Goal: Contribute content: Contribute content

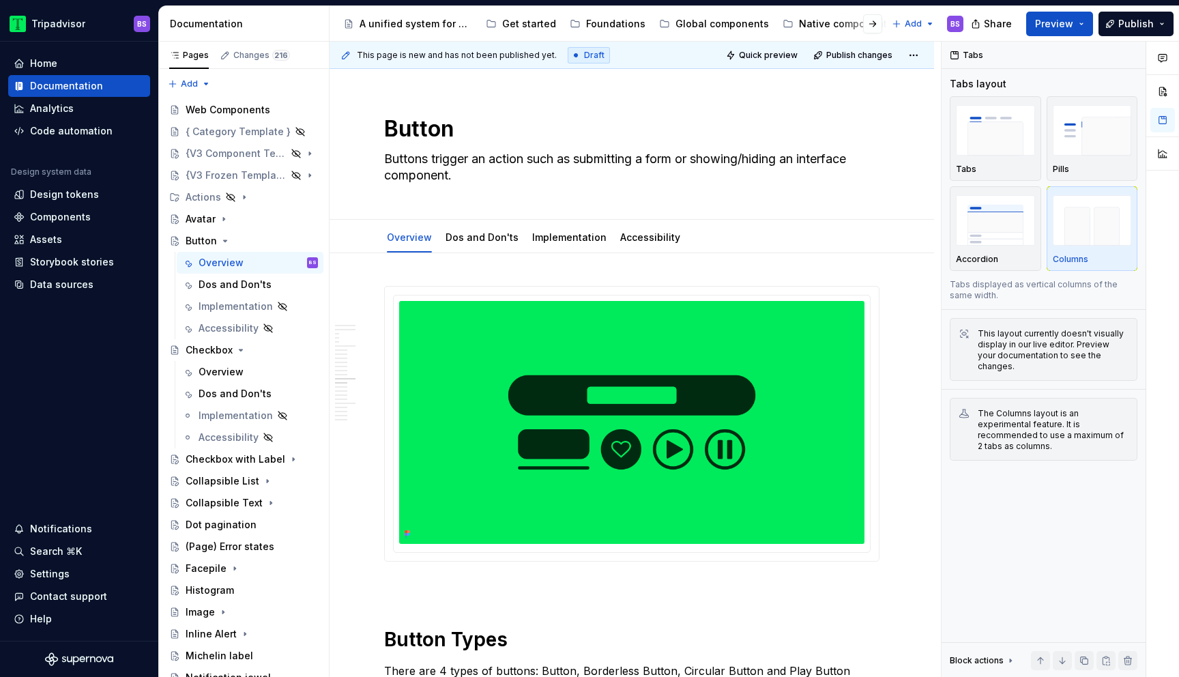
scroll to position [3535, 0]
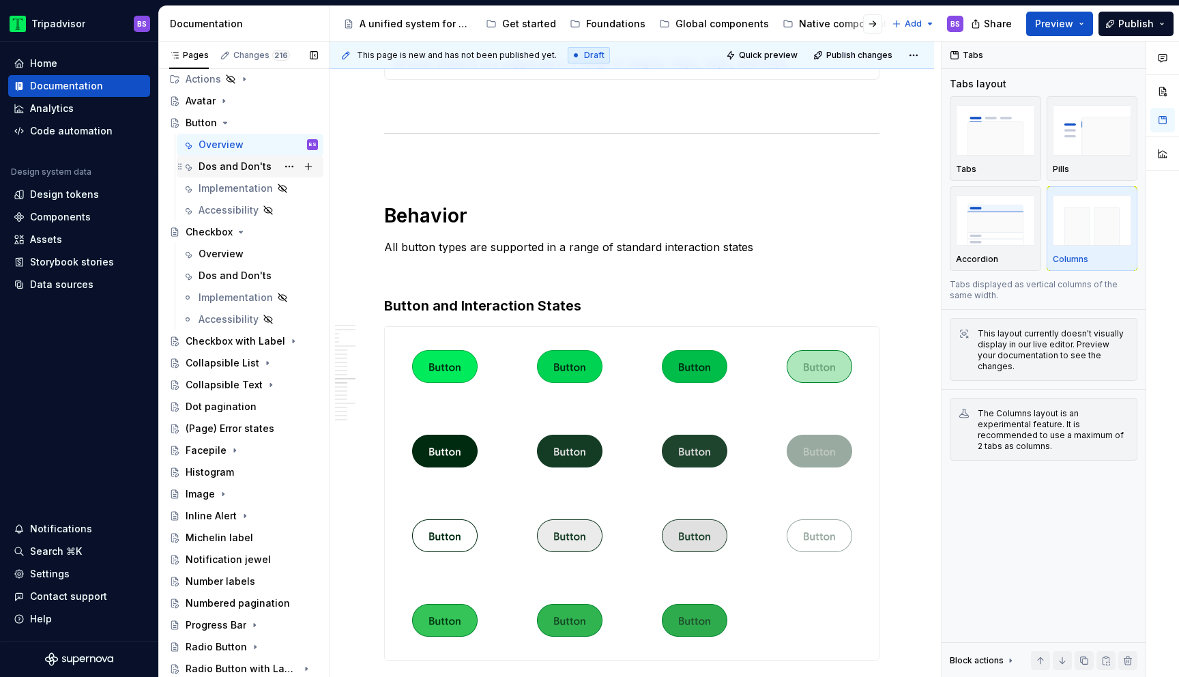
click at [233, 164] on div "Dos and Don'ts" at bounding box center [234, 167] width 73 height 14
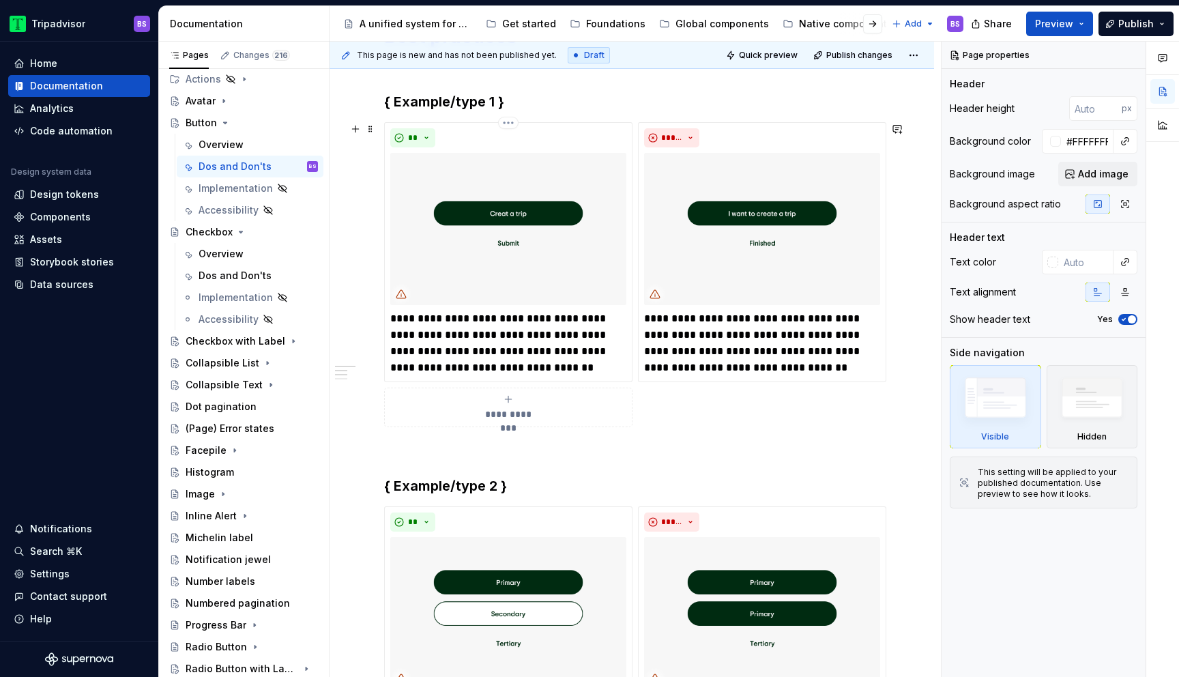
scroll to position [263, 0]
click at [435, 322] on p "**********" at bounding box center [508, 342] width 236 height 65
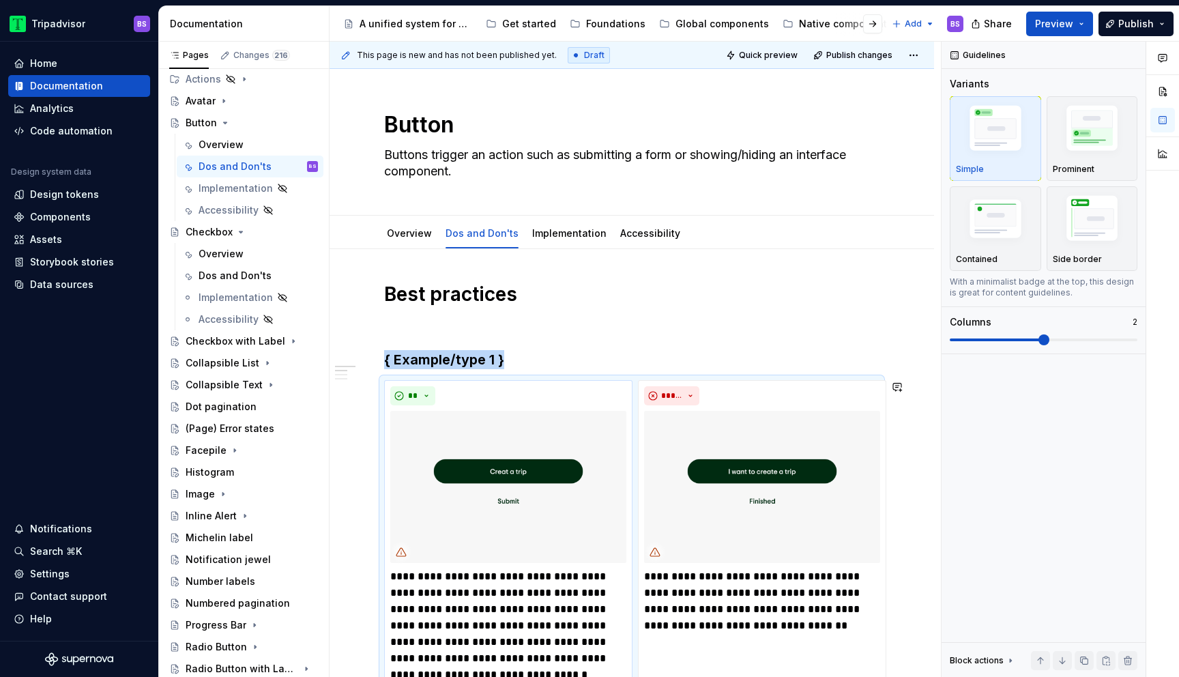
scroll to position [61, 0]
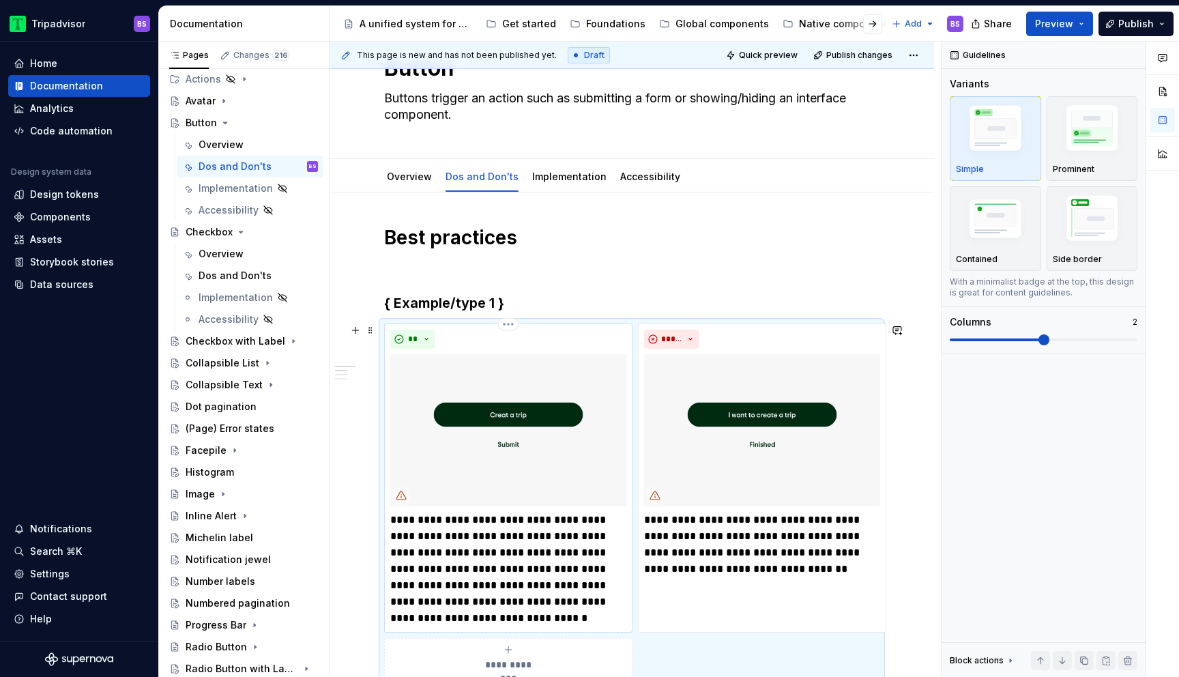
click at [404, 520] on p "**********" at bounding box center [508, 569] width 236 height 115
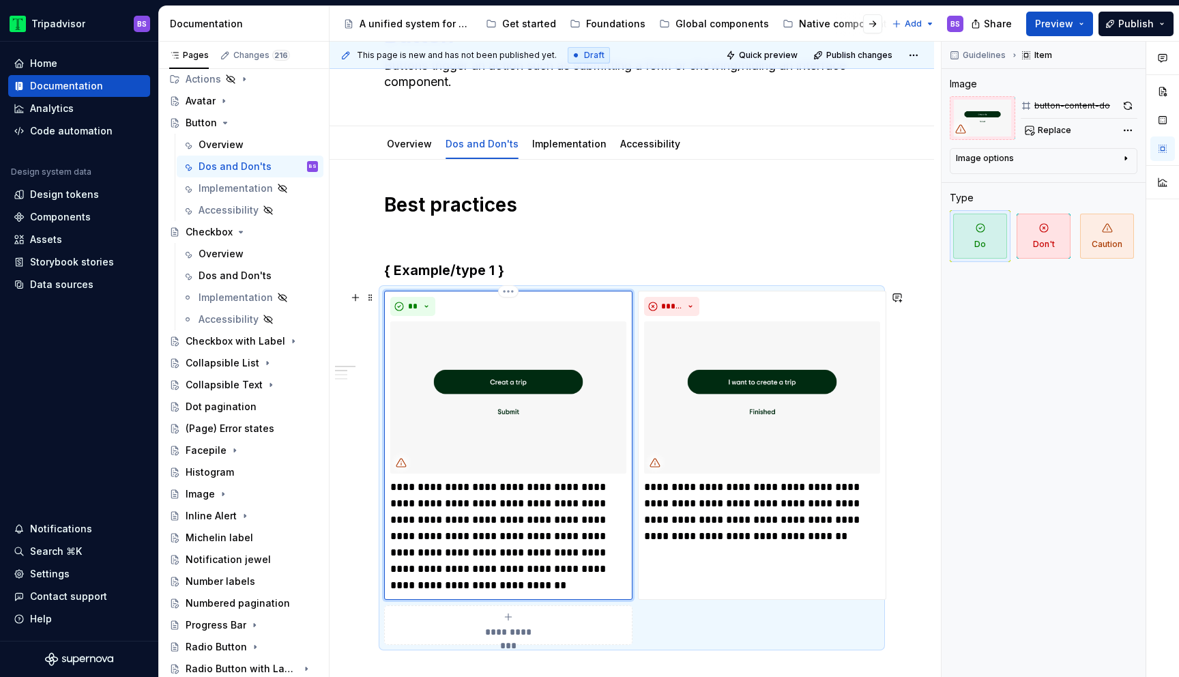
scroll to position [95, 0]
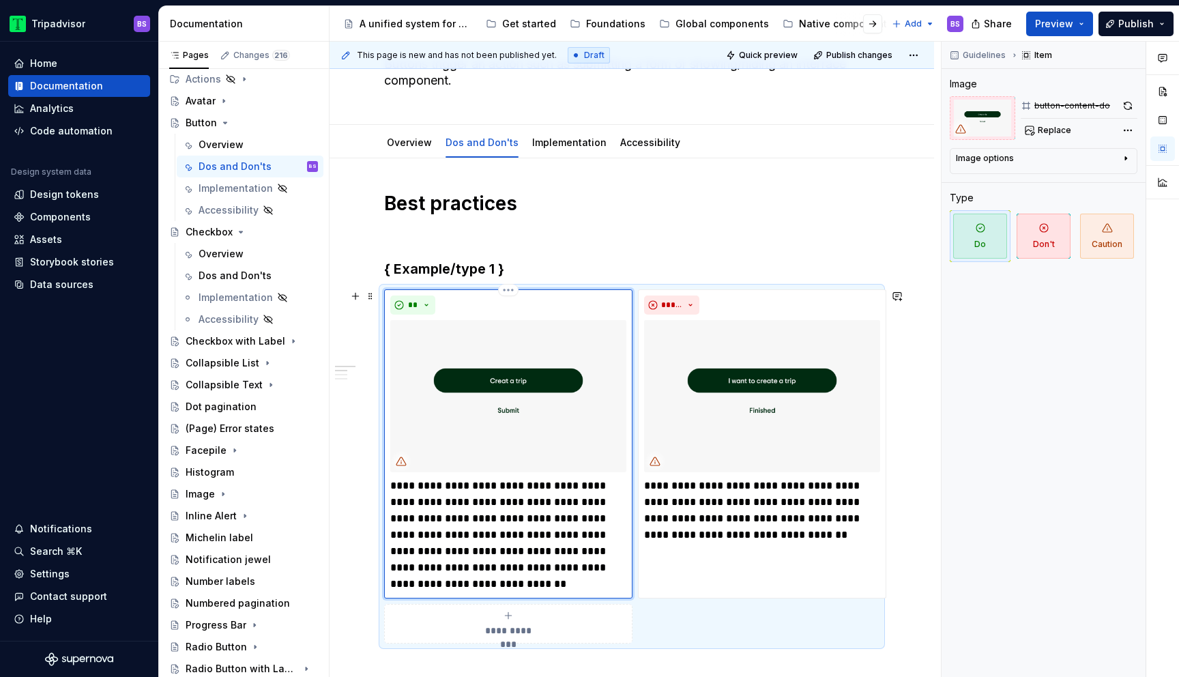
click at [602, 484] on p "**********" at bounding box center [508, 534] width 236 height 115
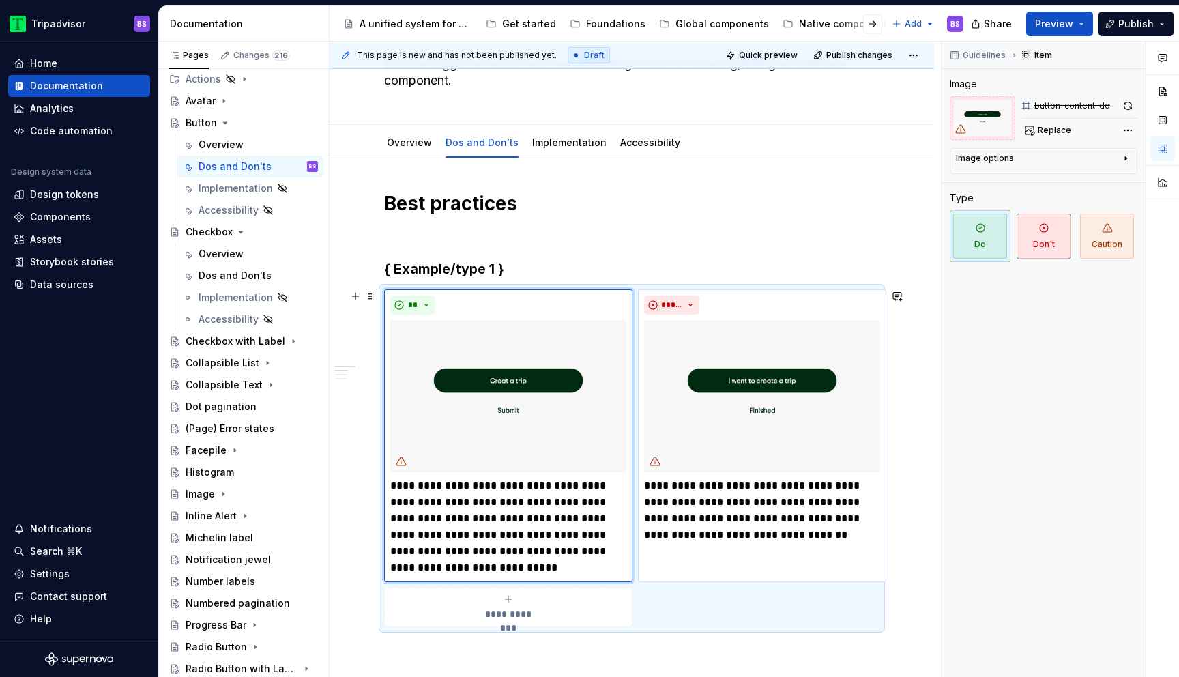
click at [659, 495] on p "**********" at bounding box center [762, 509] width 236 height 65
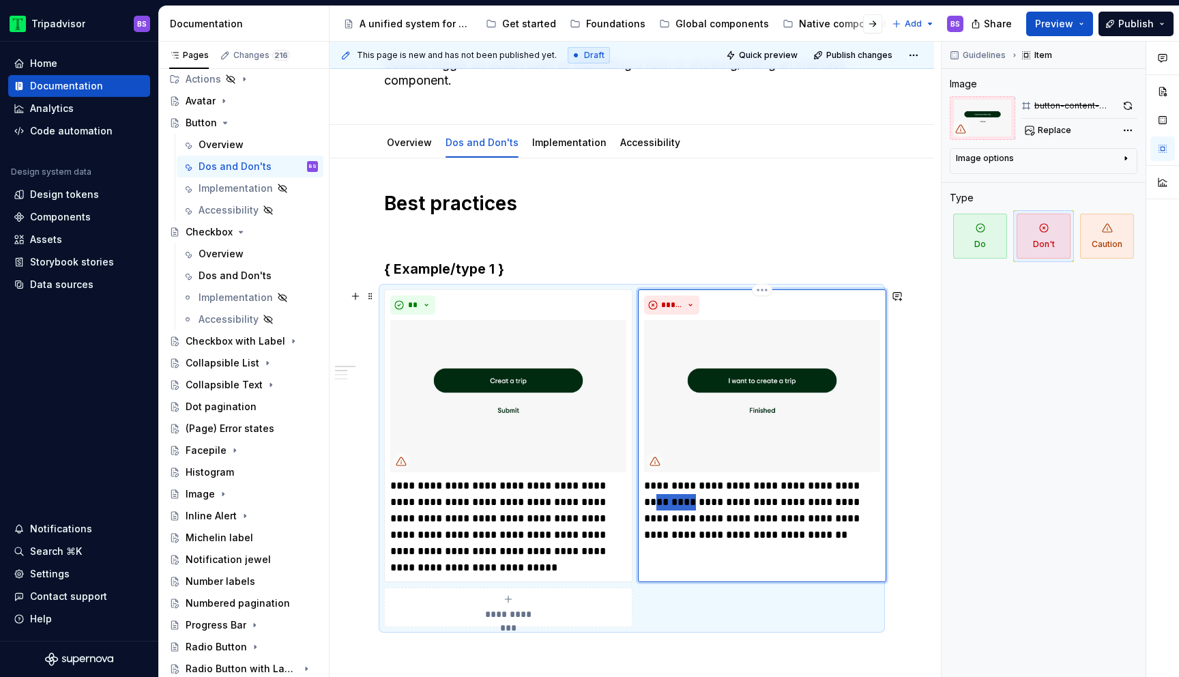
click at [659, 495] on p "**********" at bounding box center [762, 509] width 236 height 65
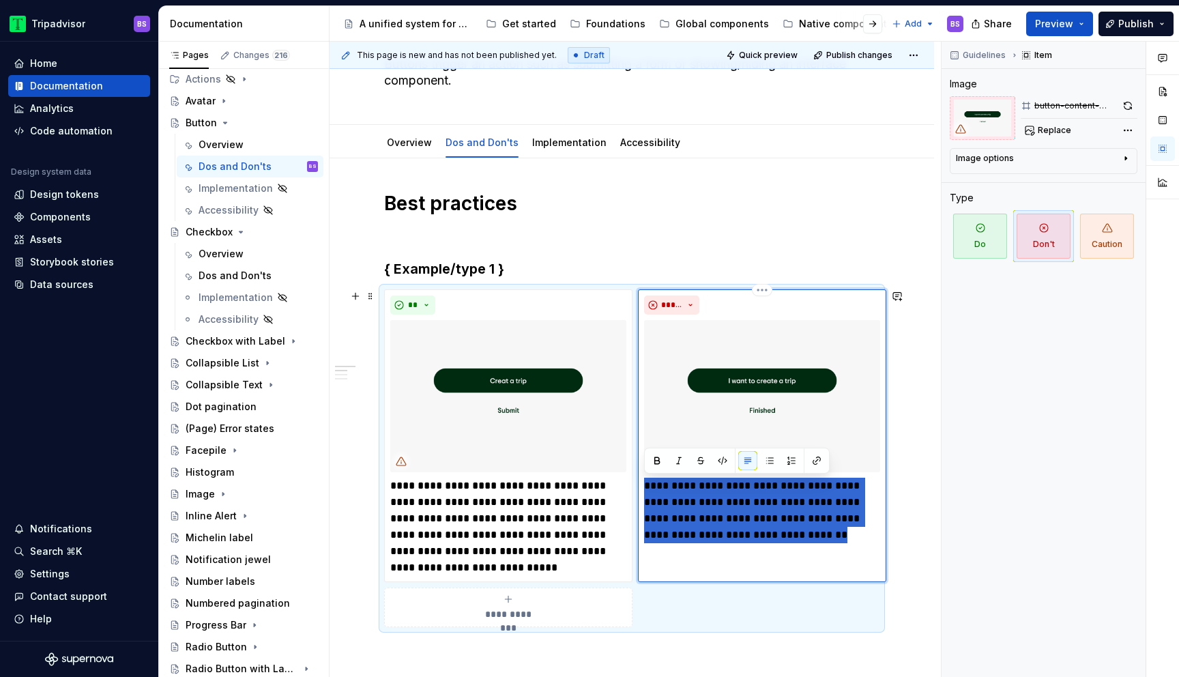
click at [659, 495] on p "**********" at bounding box center [762, 509] width 236 height 65
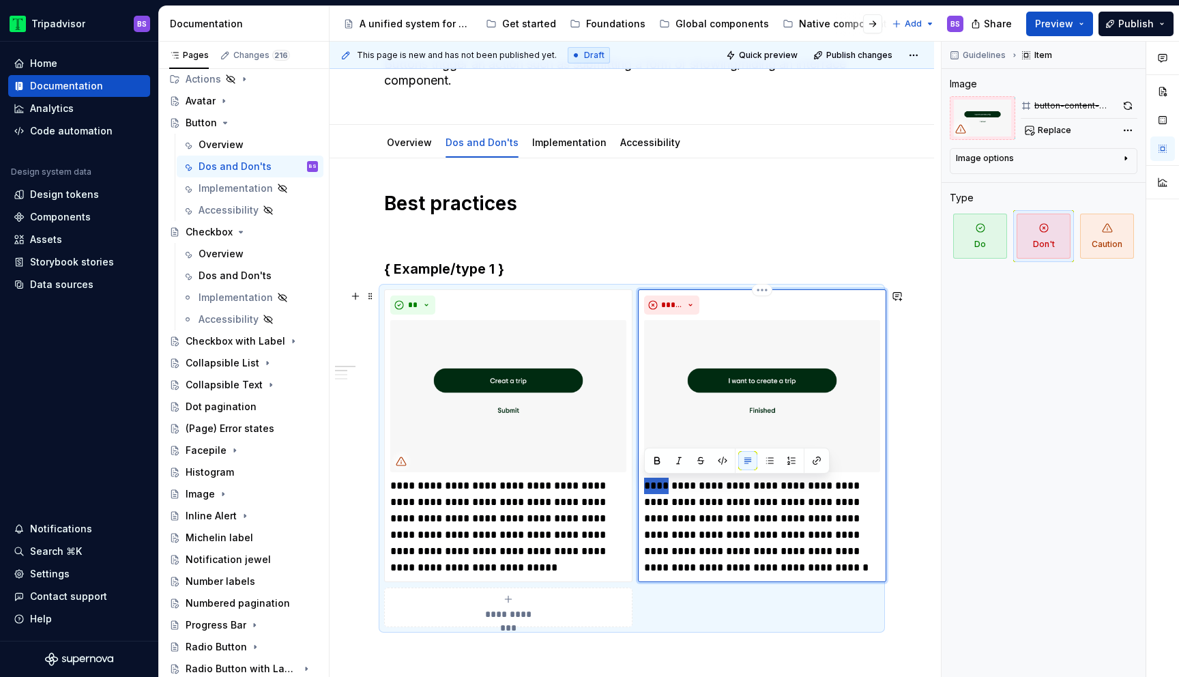
drag, startPoint x: 660, startPoint y: 484, endPoint x: 641, endPoint y: 484, distance: 19.1
click at [641, 484] on div "**********" at bounding box center [762, 435] width 248 height 293
click at [495, 485] on p "**********" at bounding box center [508, 526] width 236 height 98
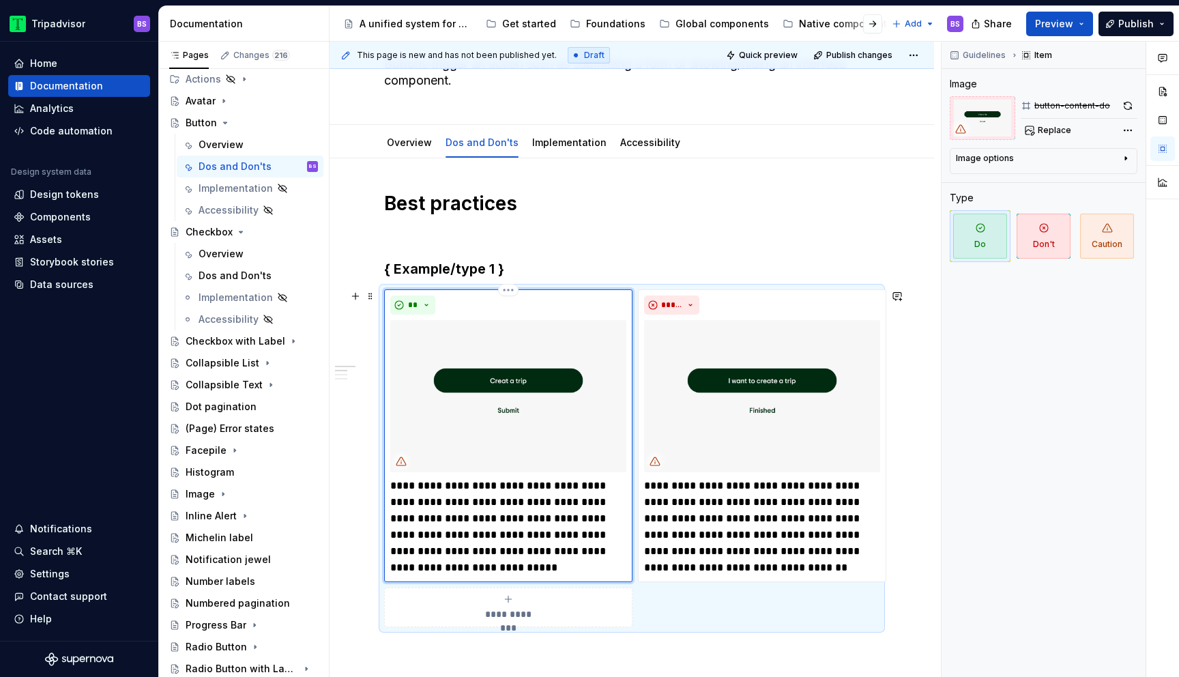
type textarea "*"
click at [700, 502] on p "**********" at bounding box center [762, 526] width 236 height 98
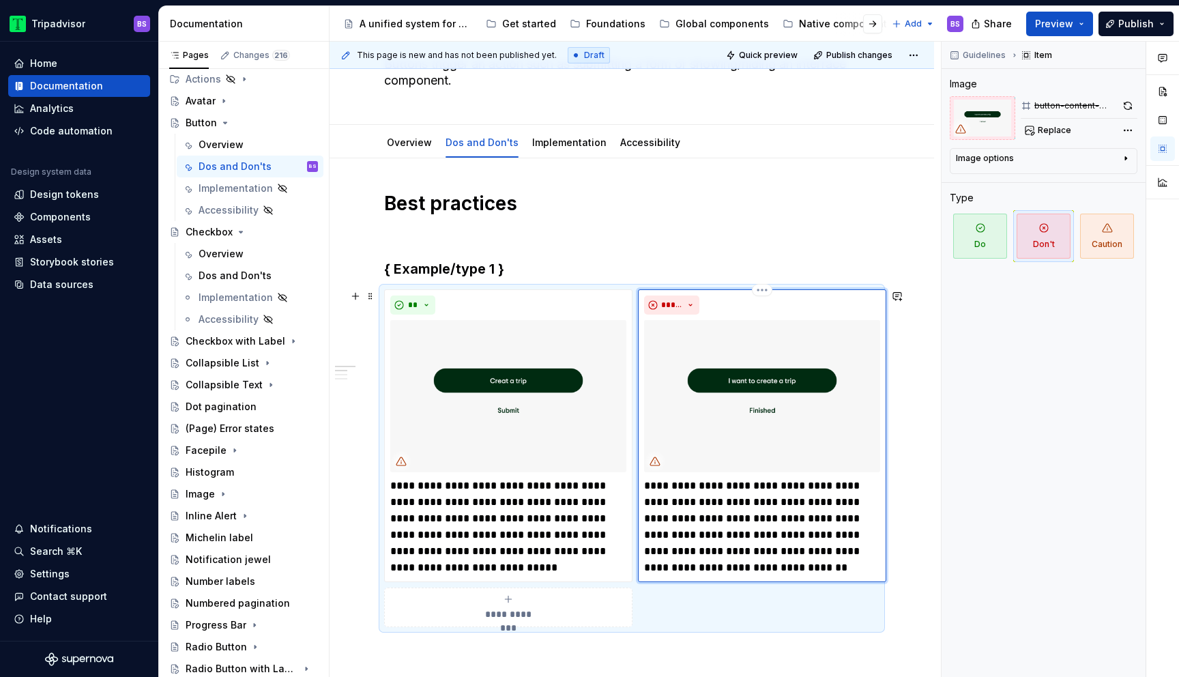
type textarea "*"
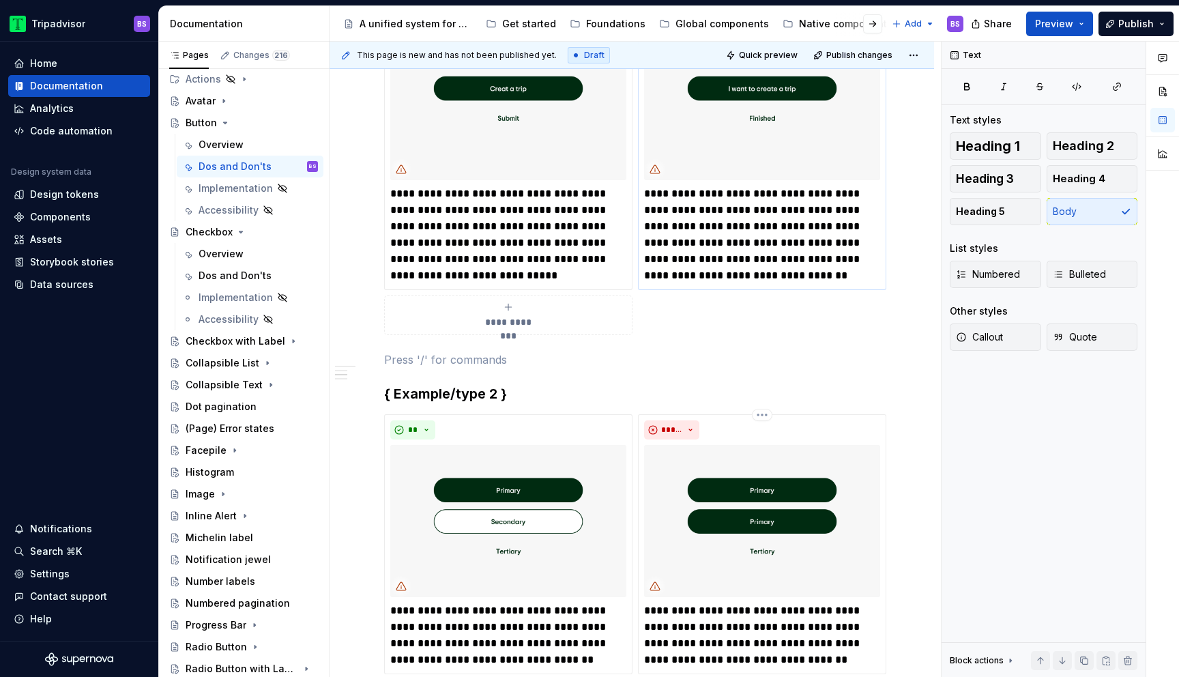
scroll to position [342, 0]
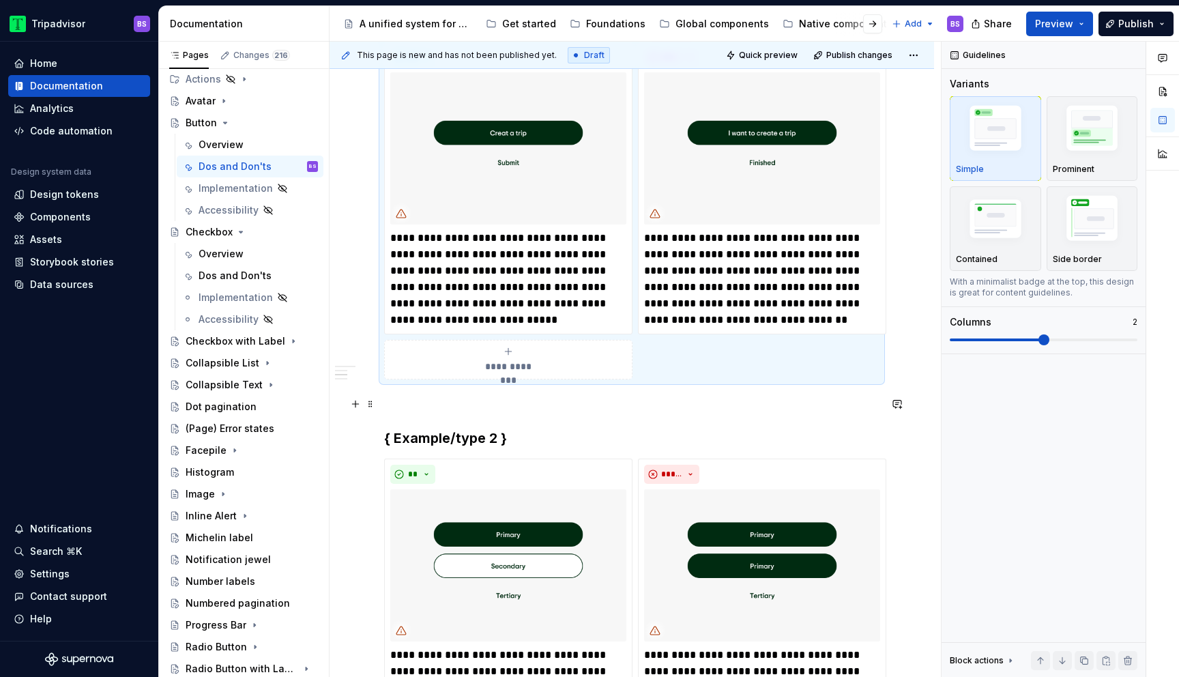
click at [737, 404] on p at bounding box center [631, 404] width 495 height 16
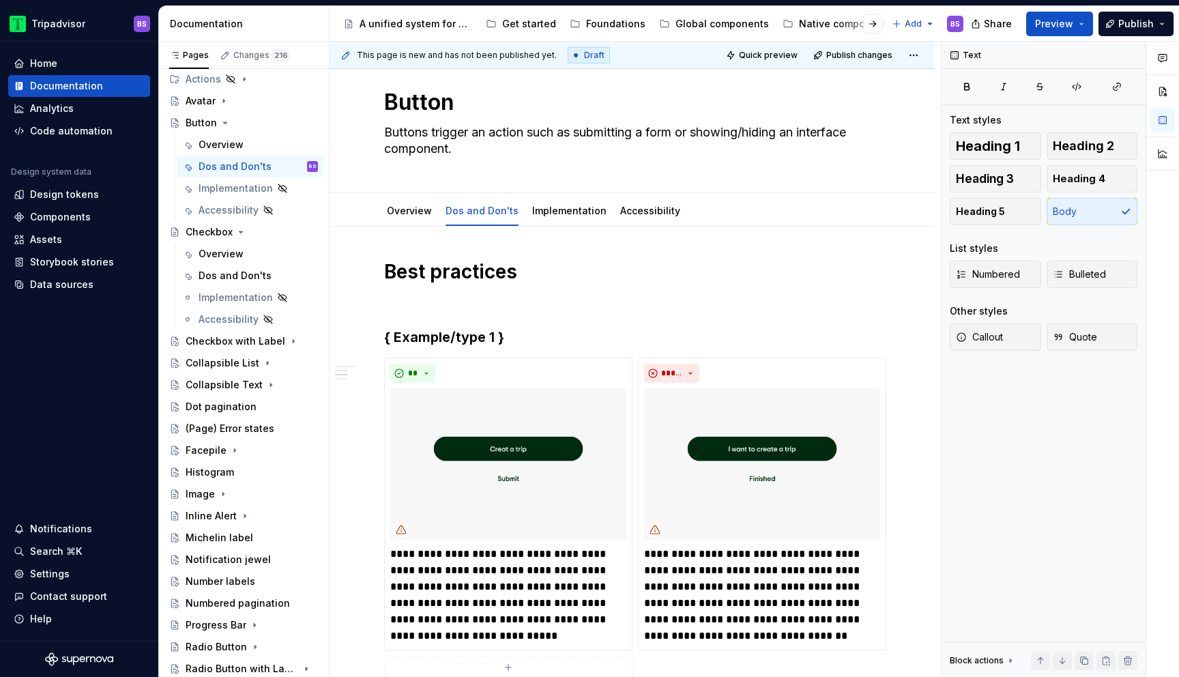
scroll to position [0, 0]
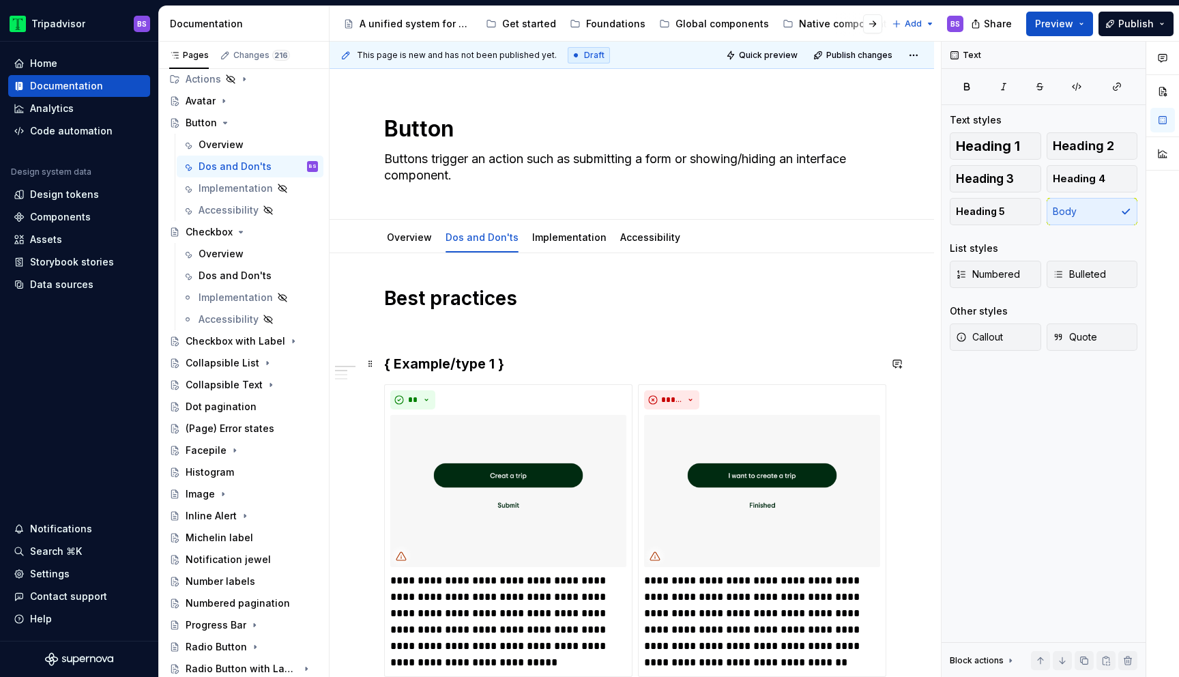
click at [462, 367] on h3 "{ Example/type 1 }" at bounding box center [631, 363] width 495 height 19
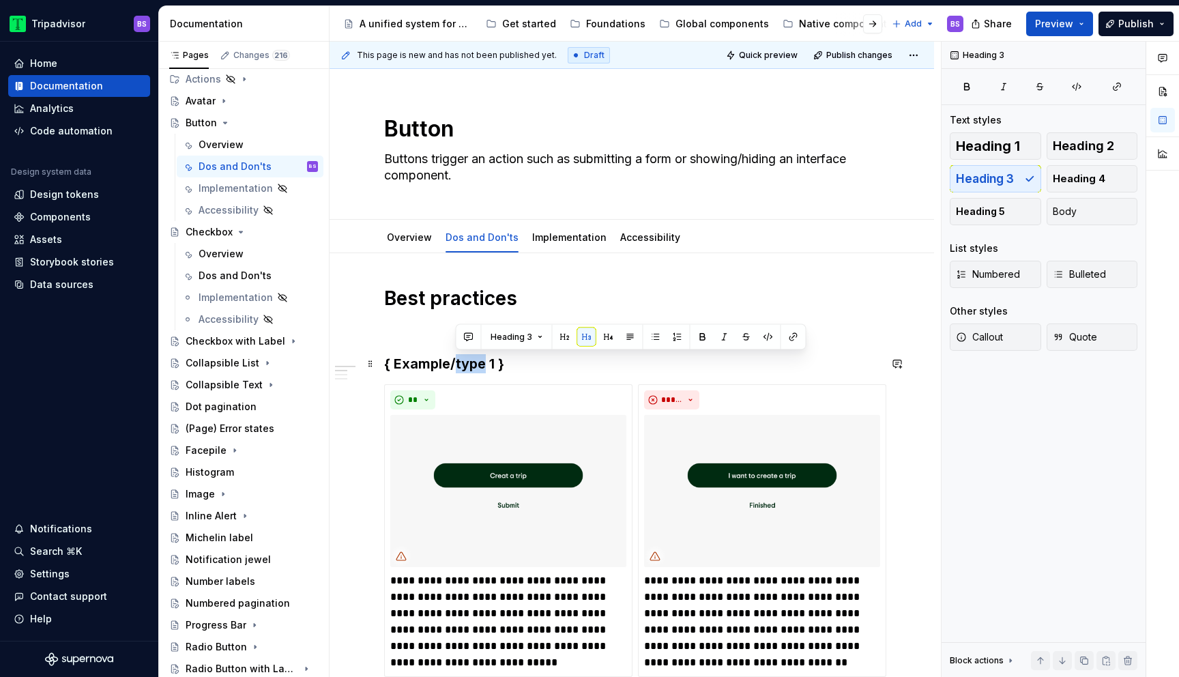
click at [462, 367] on h3 "{ Example/type 1 }" at bounding box center [631, 363] width 495 height 19
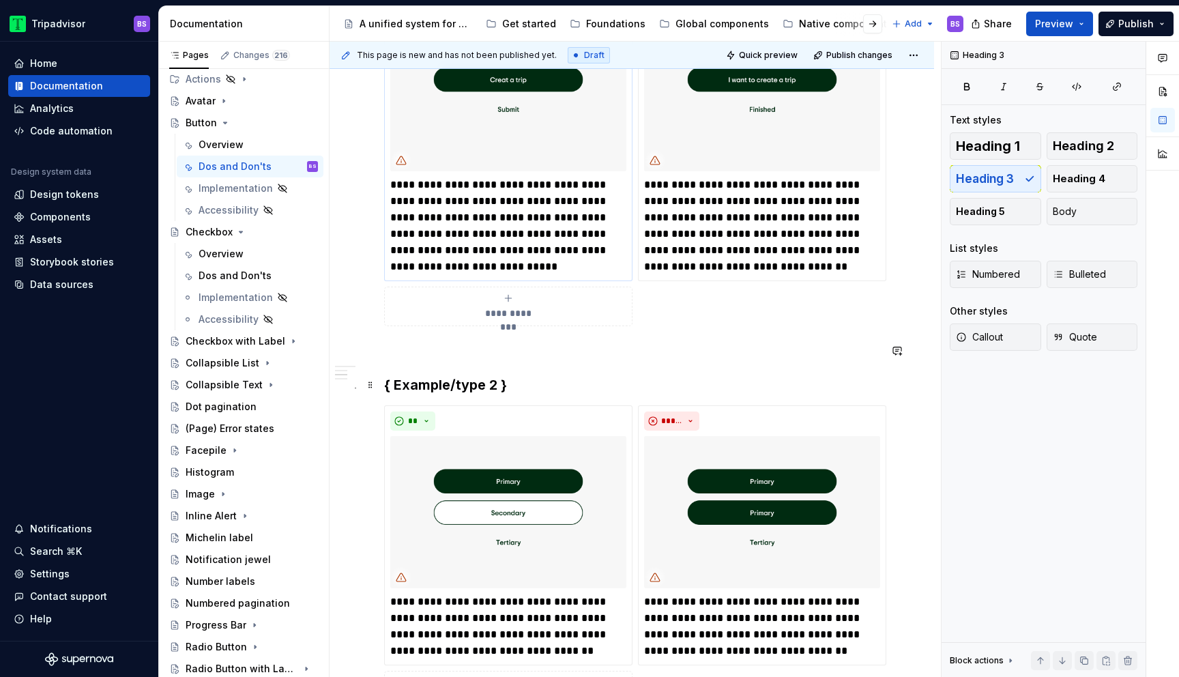
scroll to position [410, 0]
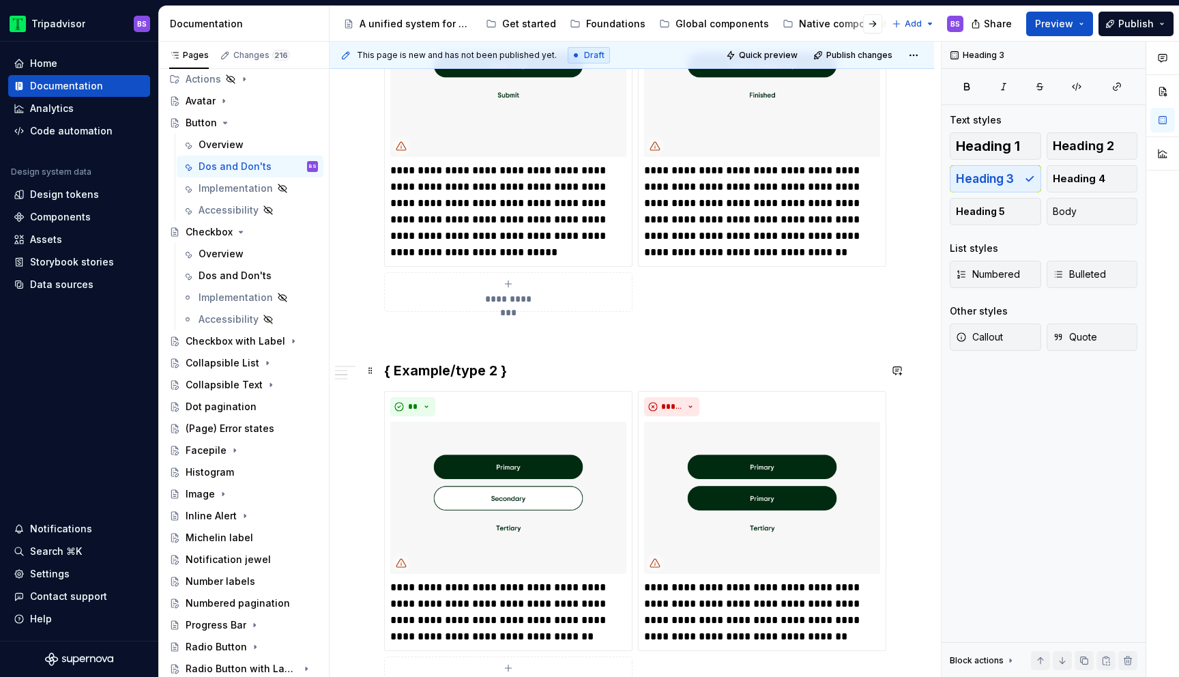
click at [523, 368] on h3 "{ Example/type 2 }" at bounding box center [631, 370] width 495 height 19
click at [439, 595] on p "**********" at bounding box center [508, 611] width 236 height 65
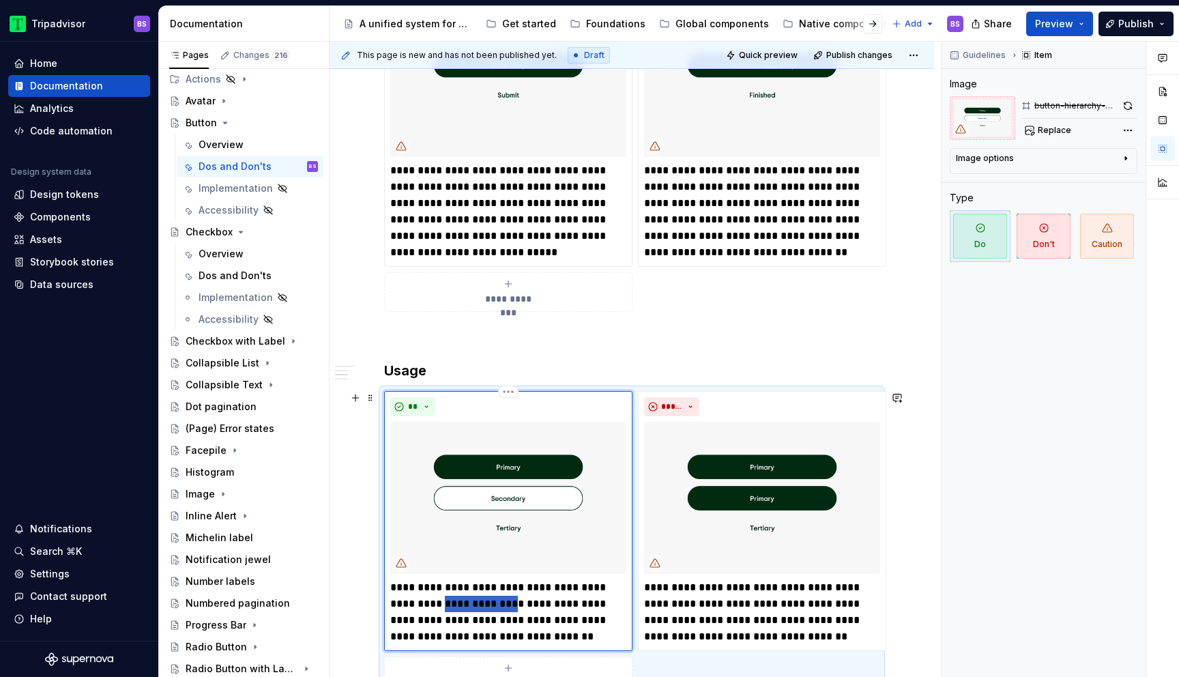
click at [439, 595] on p "**********" at bounding box center [508, 611] width 236 height 65
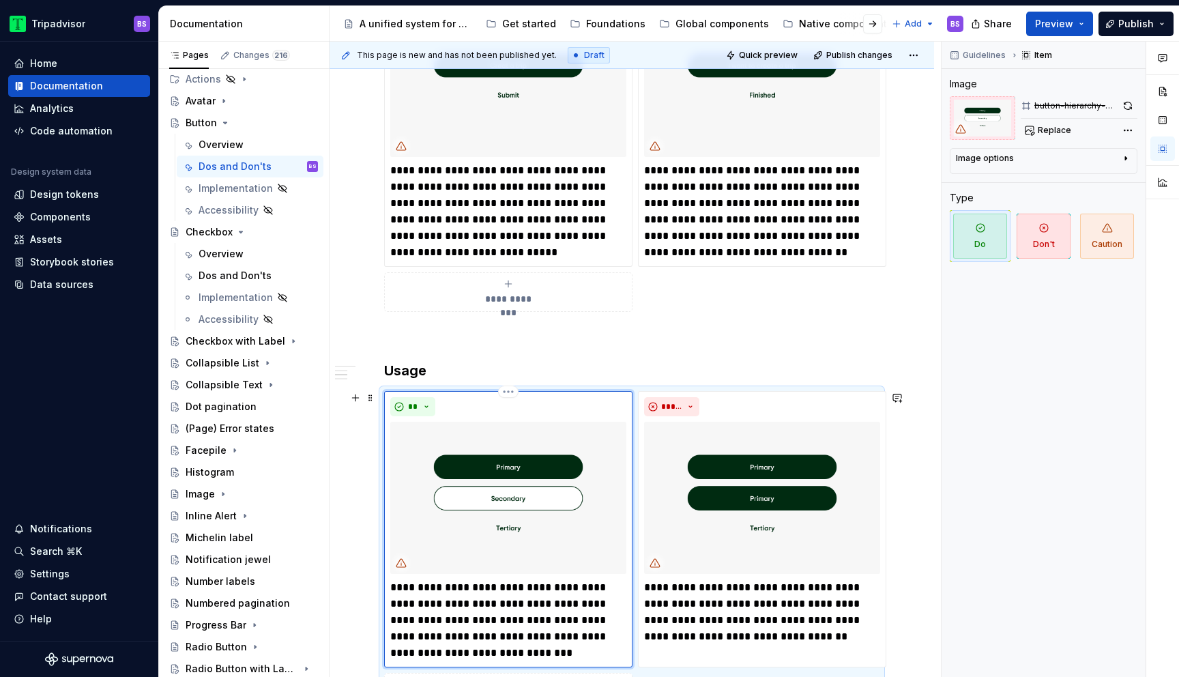
click at [409, 586] on p "**********" at bounding box center [508, 620] width 236 height 82
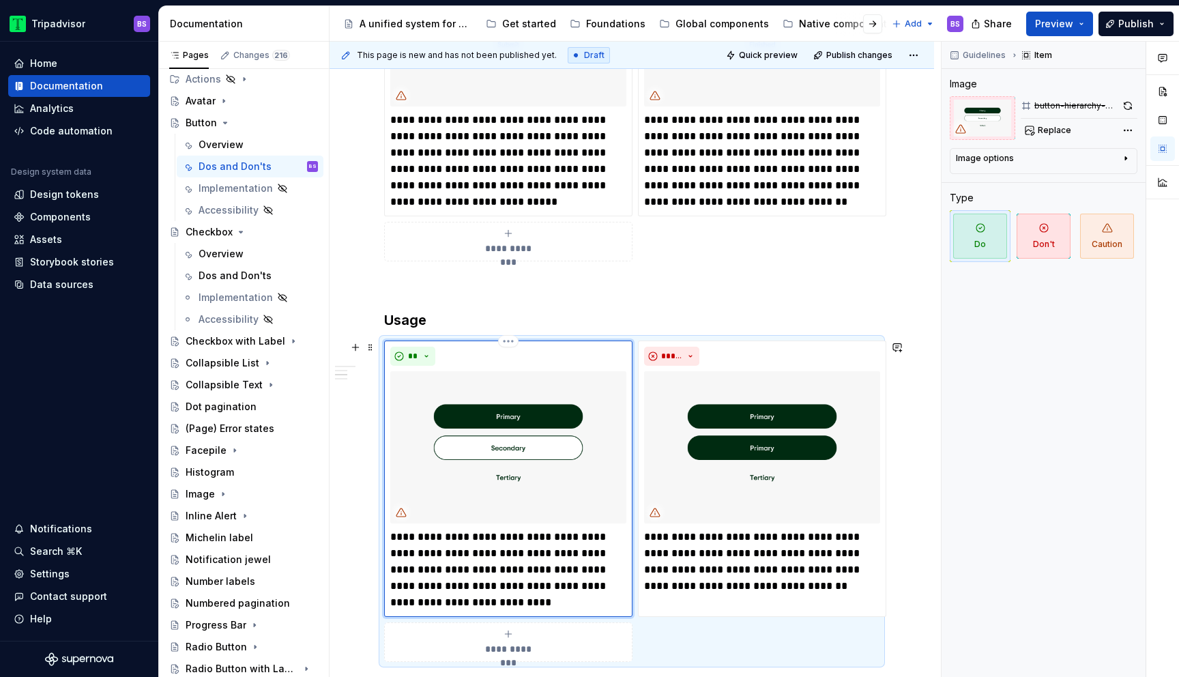
scroll to position [461, 0]
click at [481, 585] on p "**********" at bounding box center [508, 569] width 236 height 82
type textarea "*"
click at [516, 580] on p "**********" at bounding box center [508, 569] width 236 height 82
click at [700, 546] on p "**********" at bounding box center [762, 560] width 236 height 65
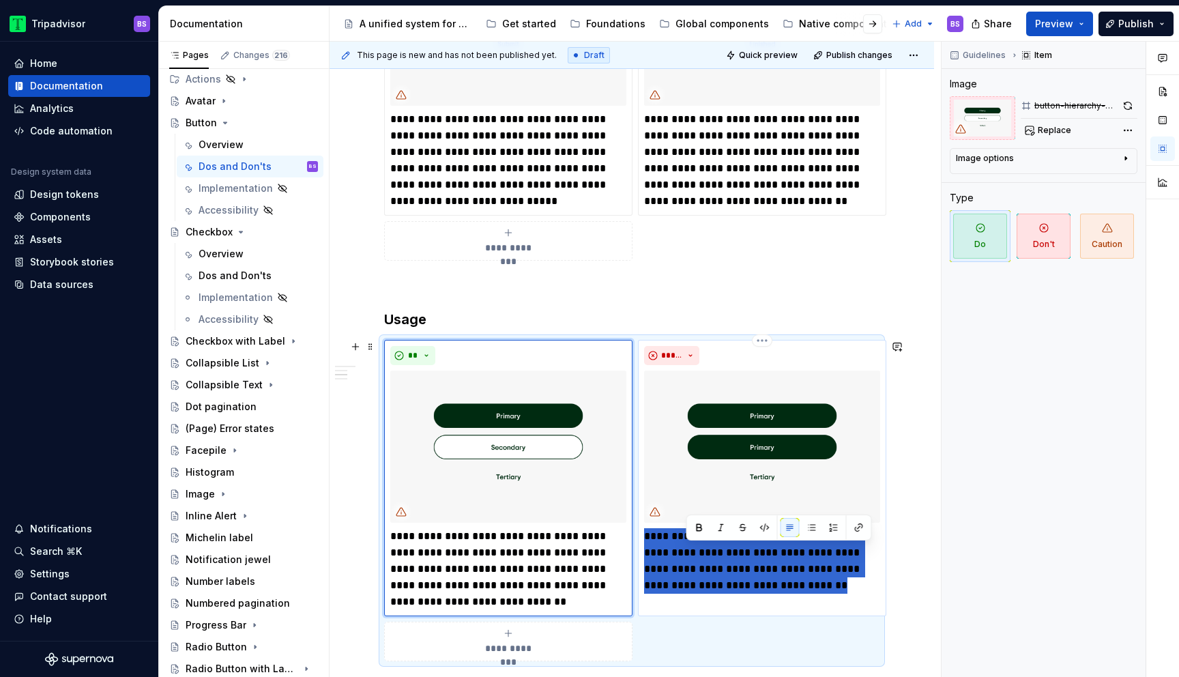
click at [700, 546] on p "**********" at bounding box center [762, 560] width 236 height 65
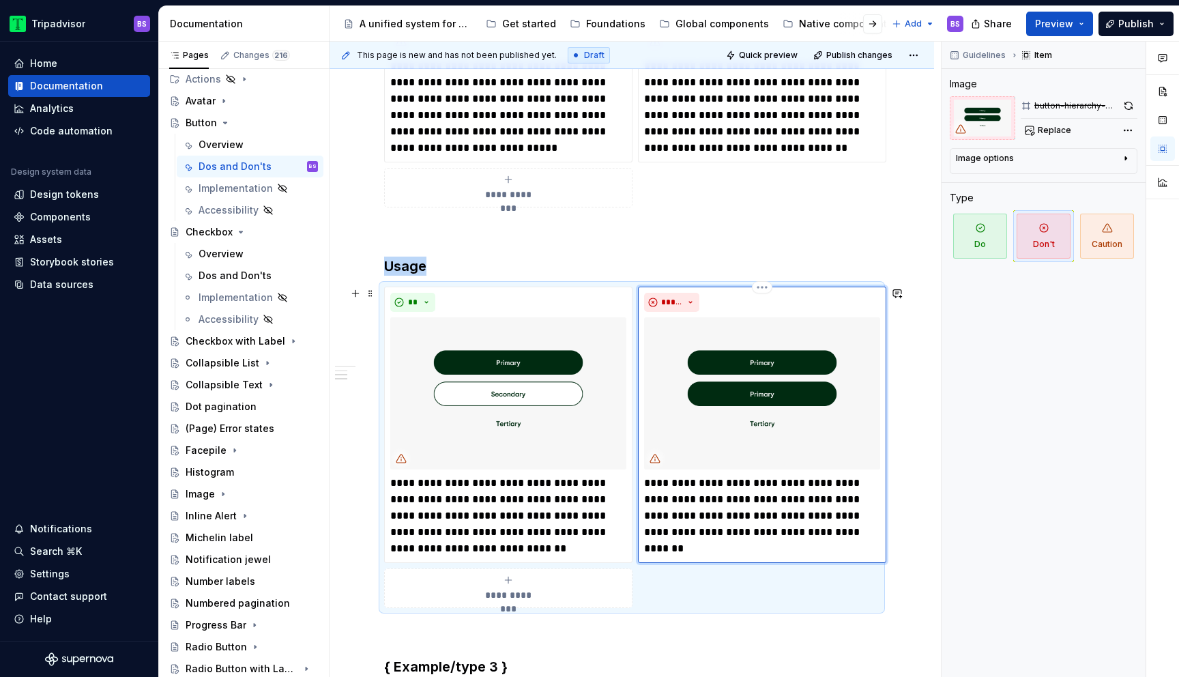
scroll to position [531, 0]
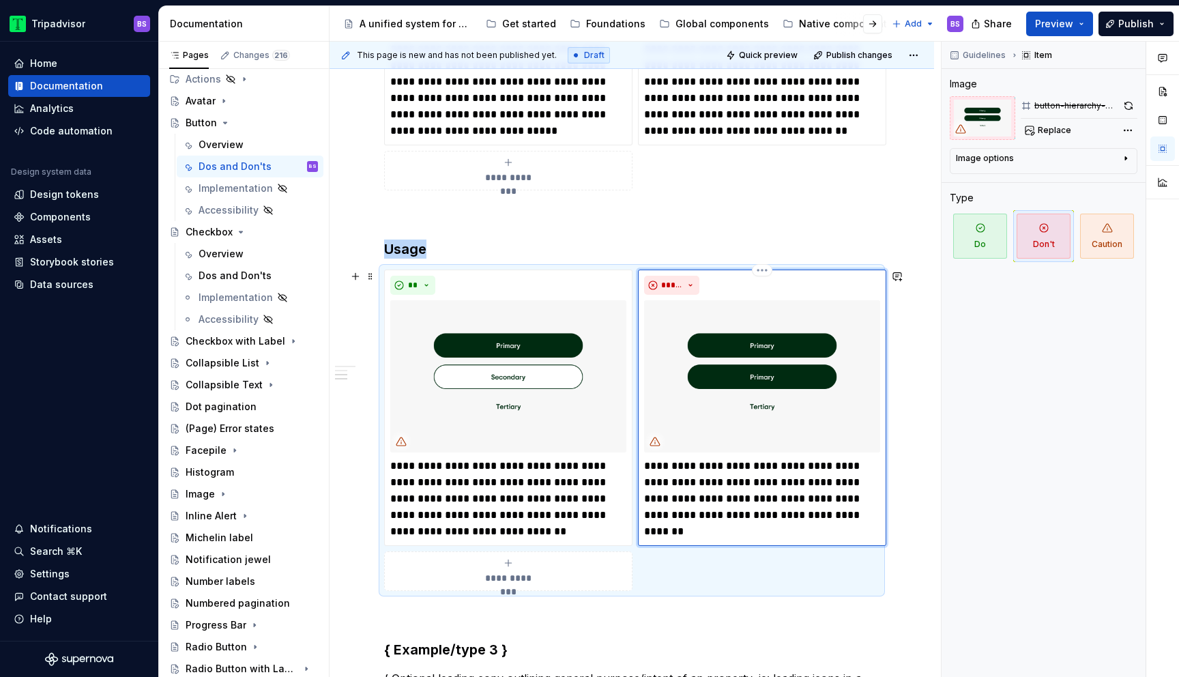
click at [662, 471] on p "**********" at bounding box center [762, 490] width 236 height 65
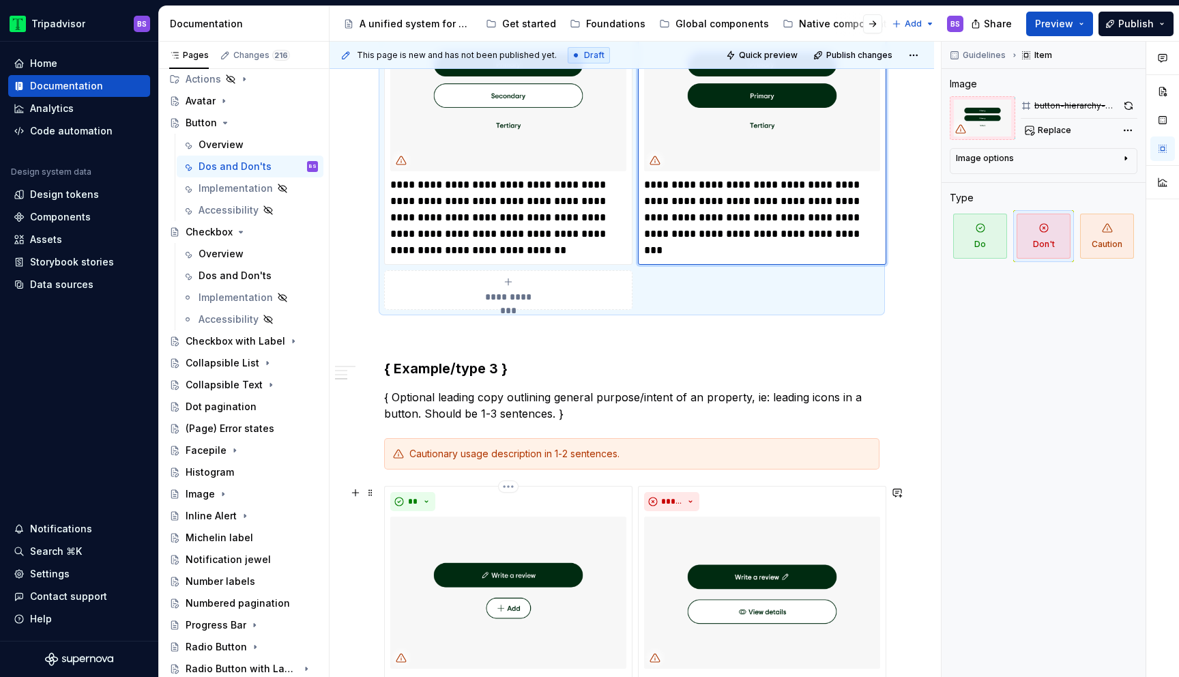
scroll to position [833, 0]
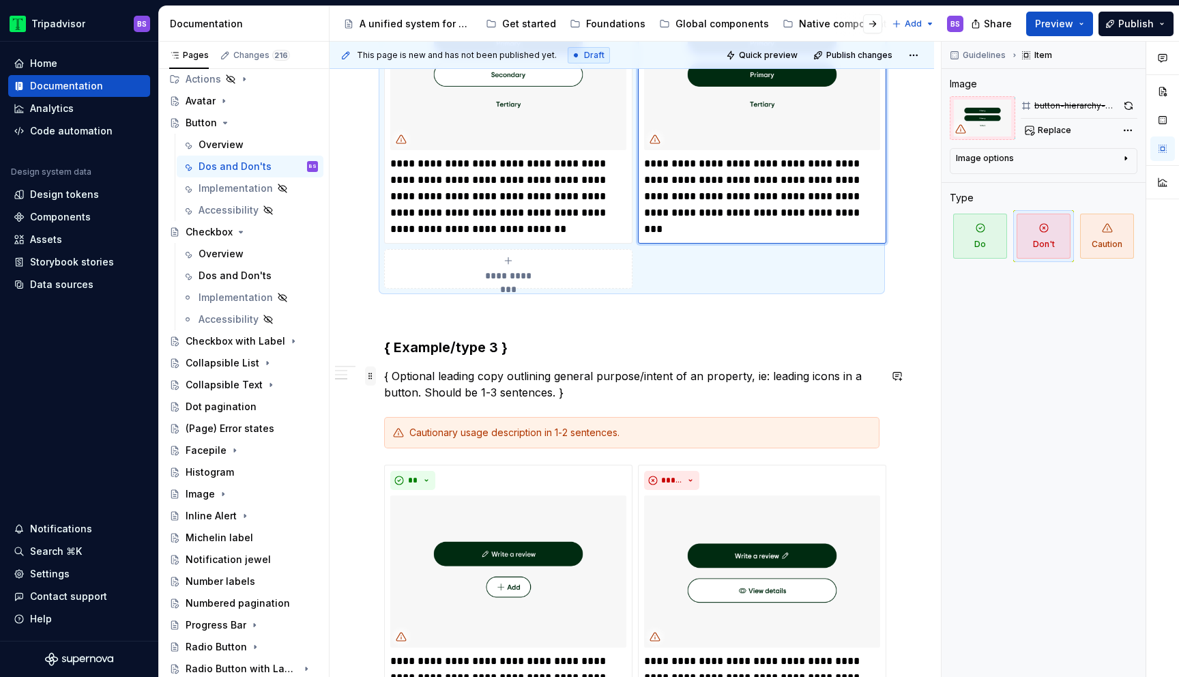
click at [373, 379] on span at bounding box center [370, 375] width 11 height 19
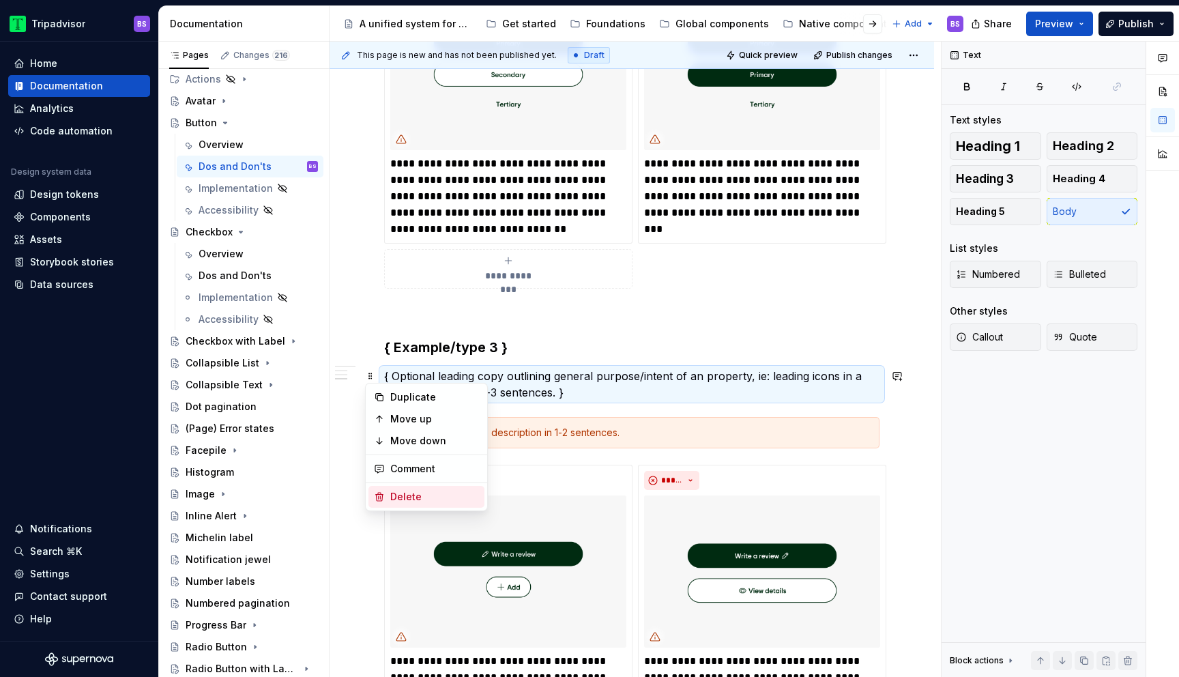
click at [399, 494] on div "Delete" at bounding box center [434, 497] width 89 height 14
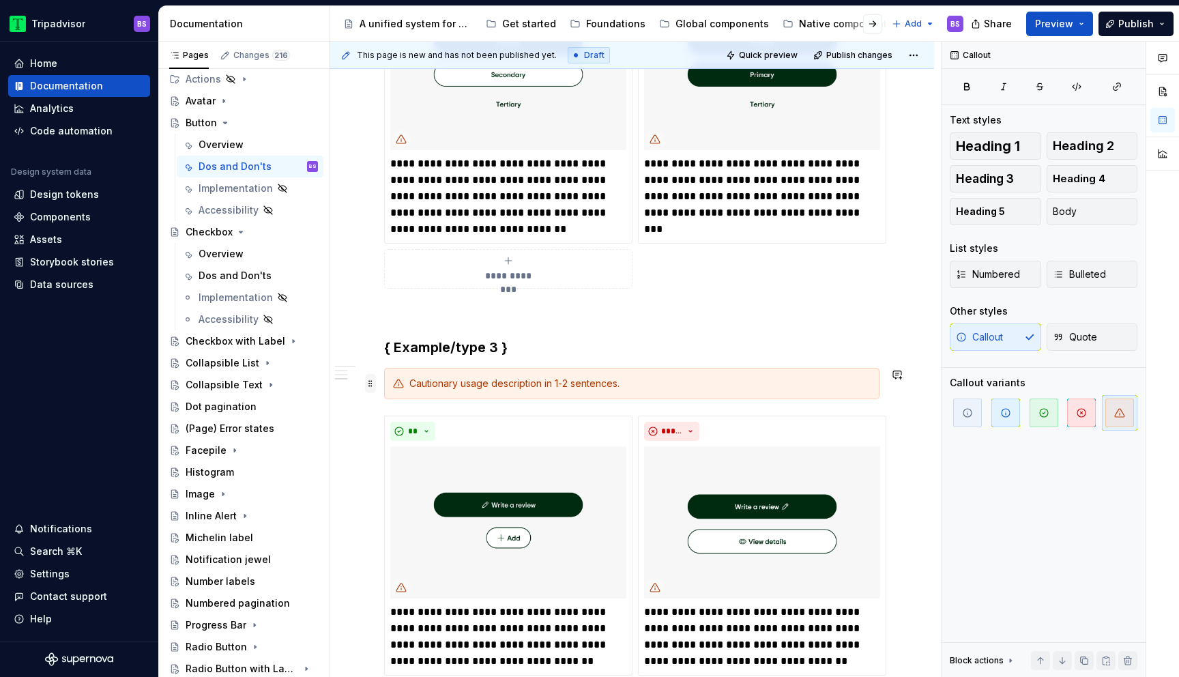
click at [372, 383] on span at bounding box center [370, 383] width 11 height 19
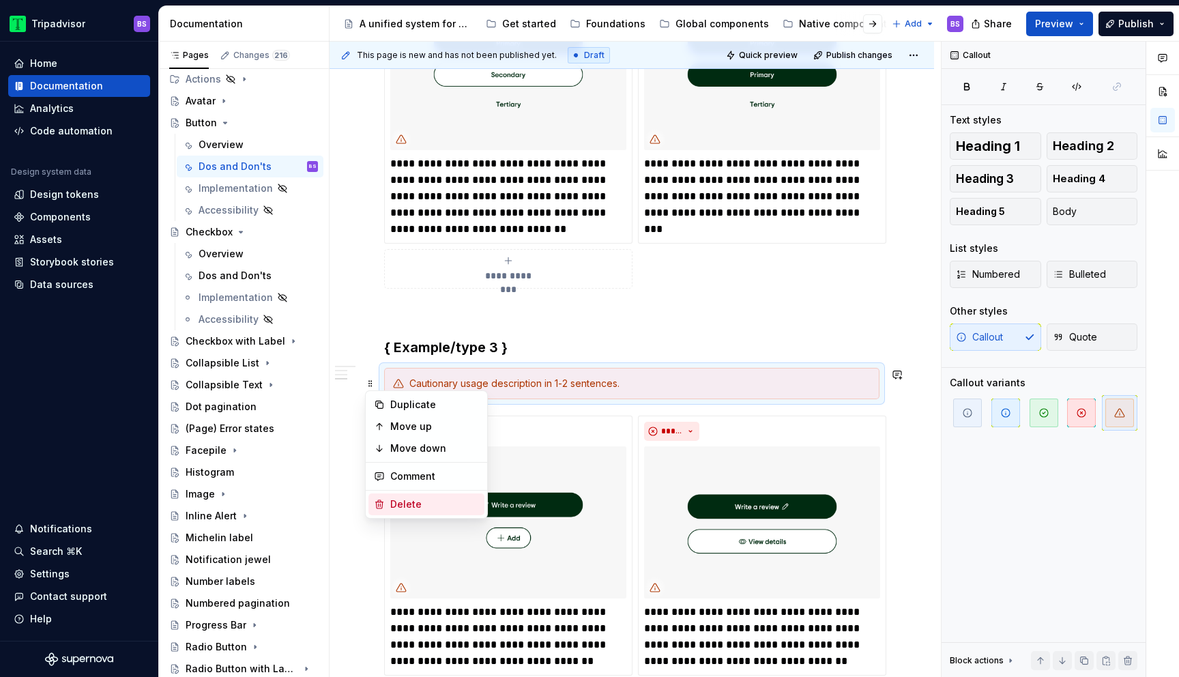
click at [417, 503] on div "Delete" at bounding box center [434, 504] width 89 height 14
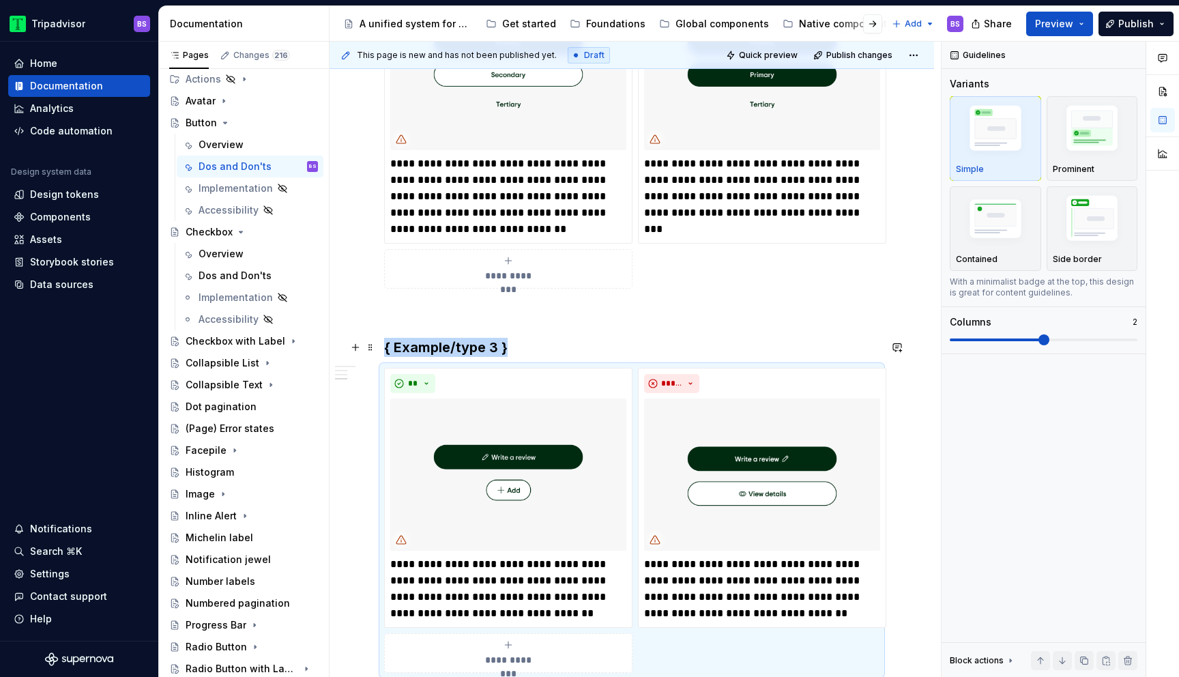
click at [508, 347] on h3 "{ Example/type 3 }" at bounding box center [631, 347] width 495 height 19
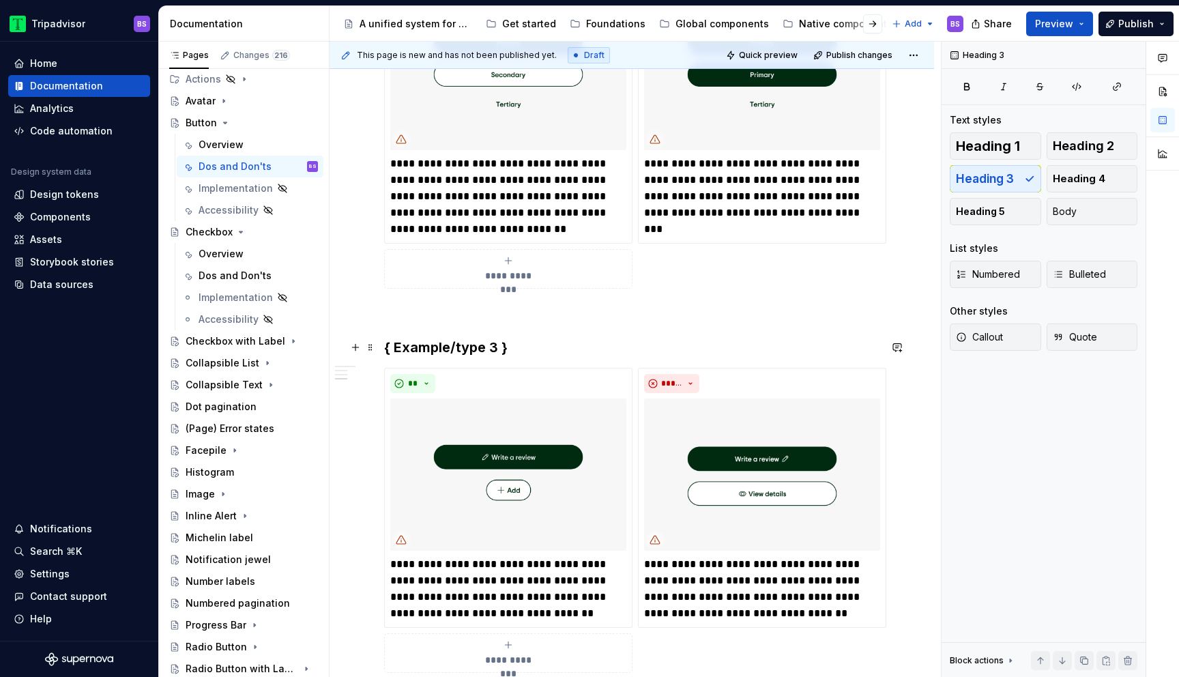
click at [508, 347] on h3 "{ Example/type 3 }" at bounding box center [631, 347] width 495 height 19
click at [456, 565] on p "**********" at bounding box center [508, 588] width 236 height 65
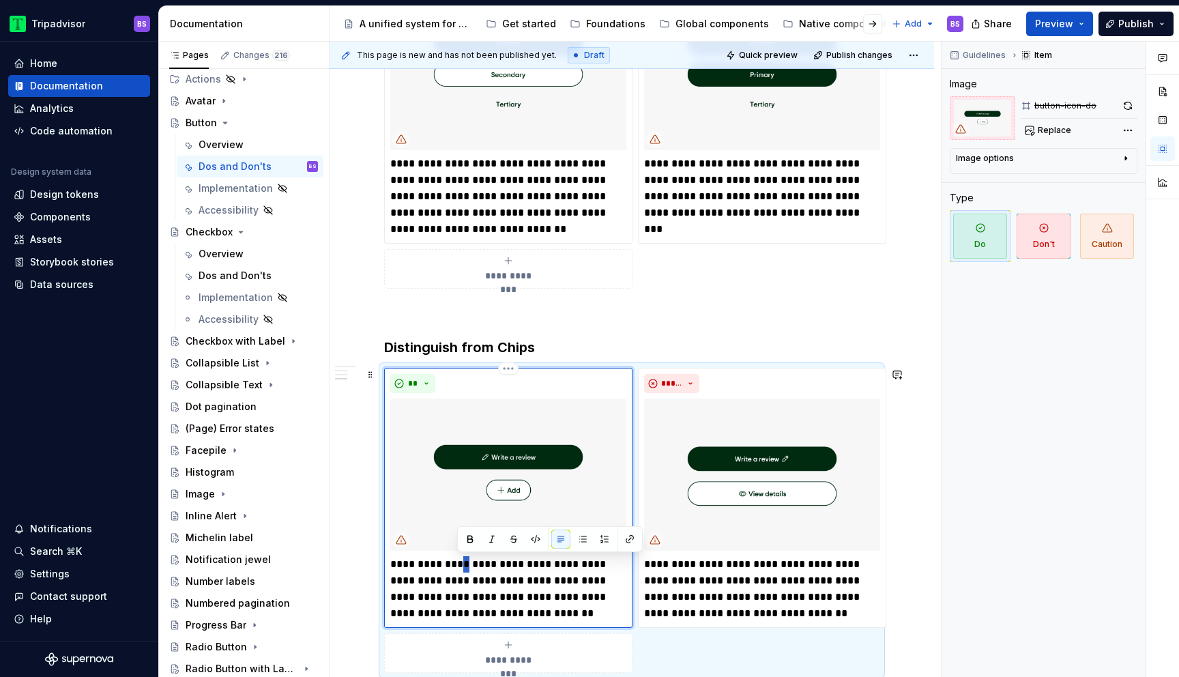
click at [456, 565] on p "**********" at bounding box center [508, 588] width 236 height 65
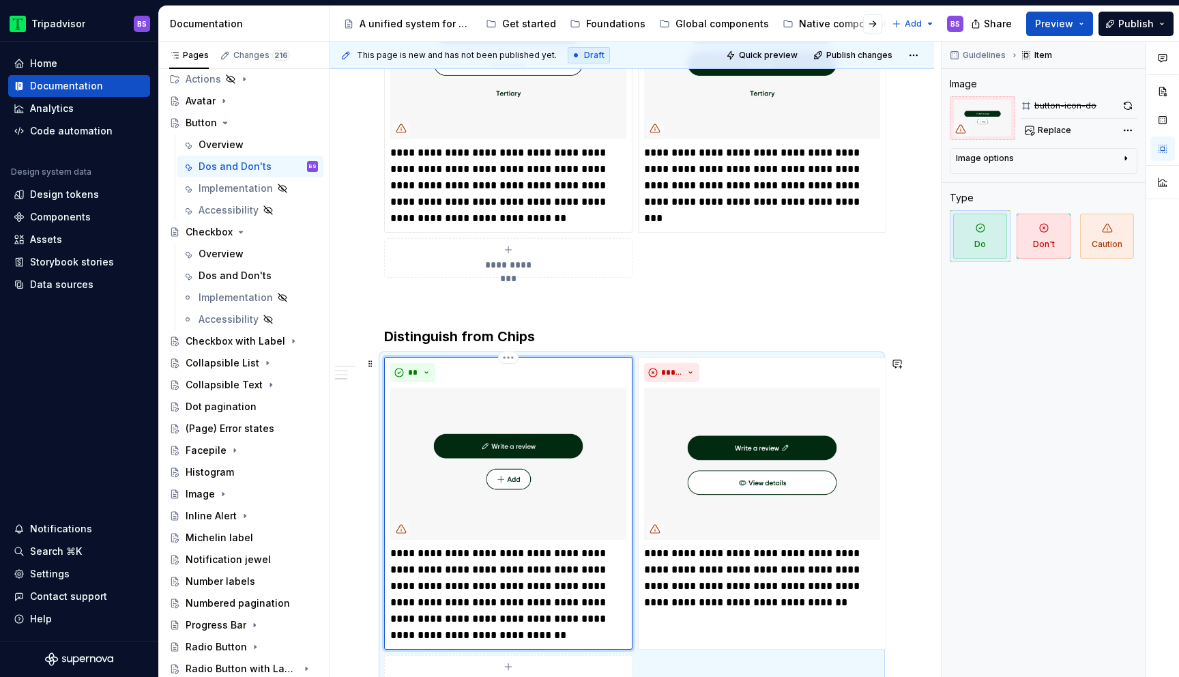
scroll to position [1104, 0]
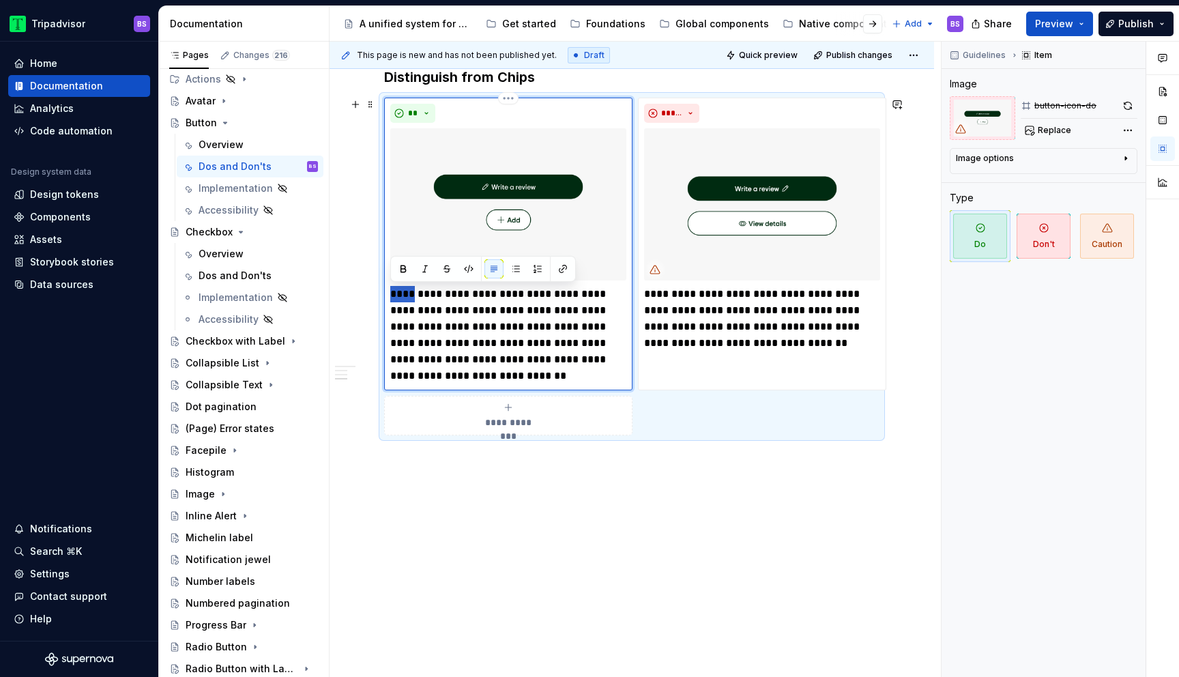
drag, startPoint x: 407, startPoint y: 291, endPoint x: 391, endPoint y: 290, distance: 16.4
click at [391, 290] on p "**********" at bounding box center [508, 335] width 236 height 98
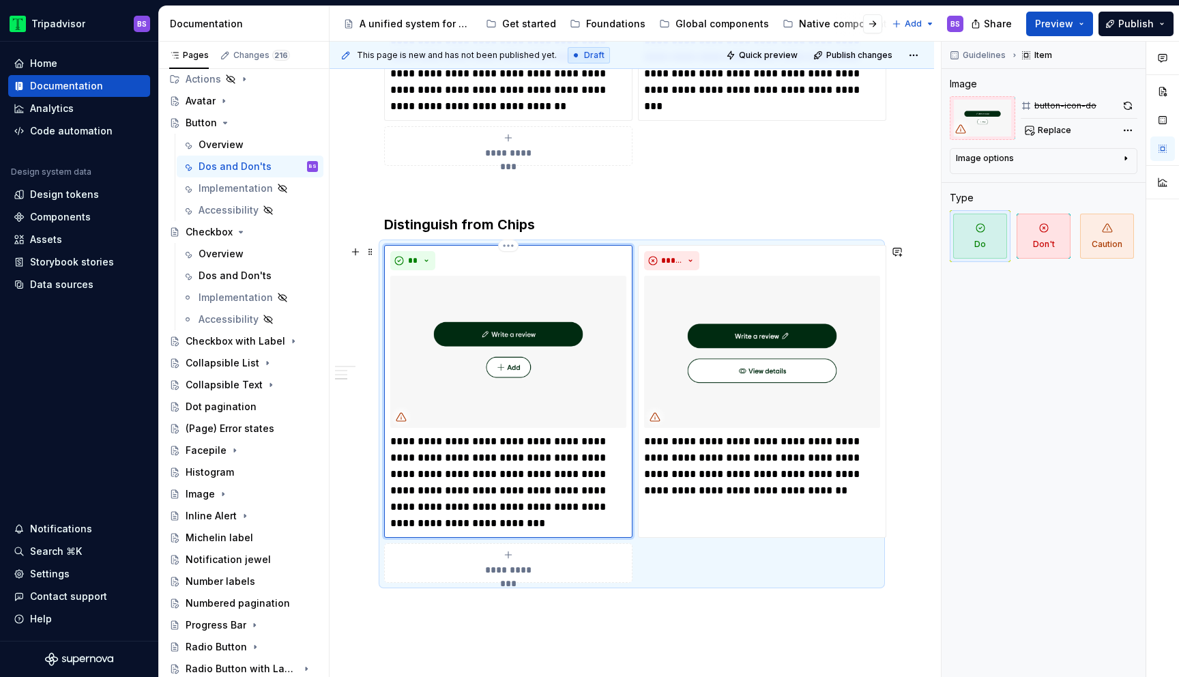
scroll to position [959, 0]
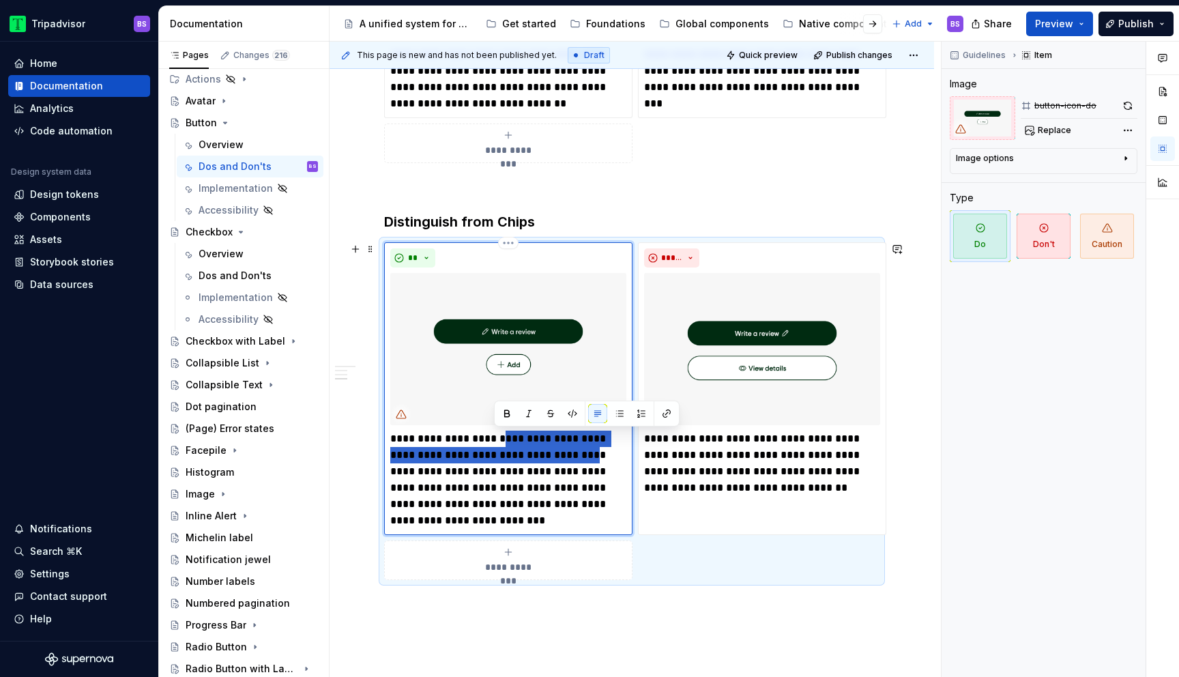
drag, startPoint x: 582, startPoint y: 456, endPoint x: 495, endPoint y: 439, distance: 89.0
click at [495, 439] on p "**********" at bounding box center [508, 479] width 236 height 98
type textarea "*"
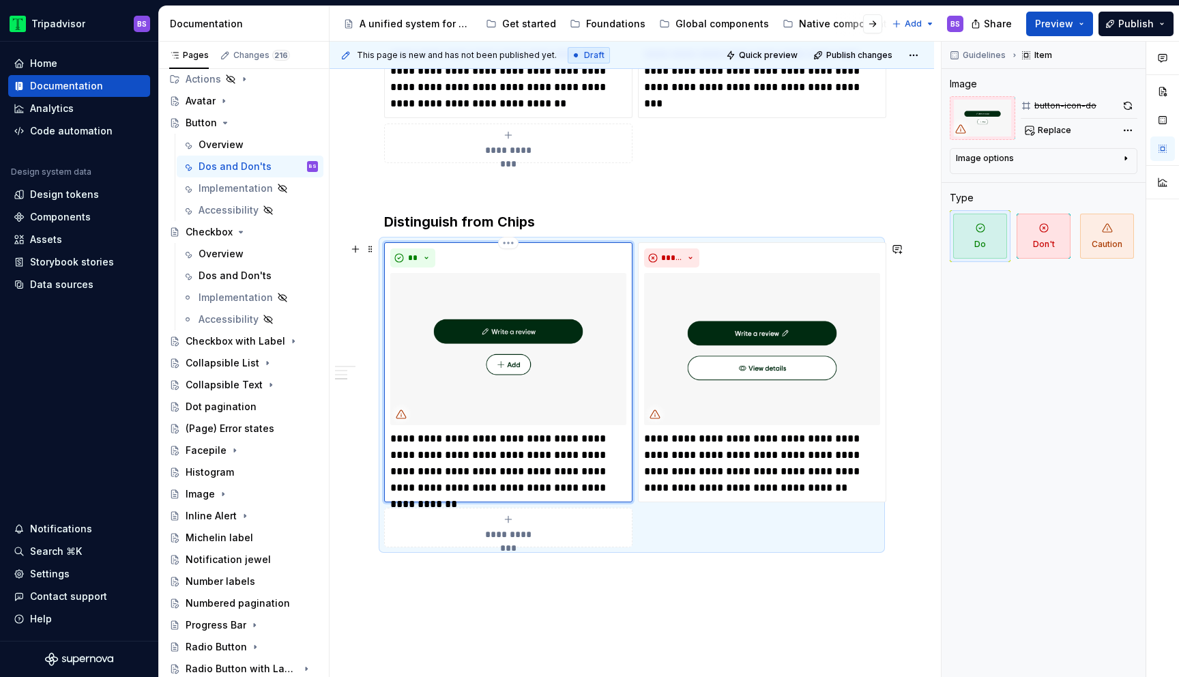
click at [523, 484] on p "**********" at bounding box center [508, 462] width 236 height 65
click at [683, 432] on p "**********" at bounding box center [762, 462] width 236 height 65
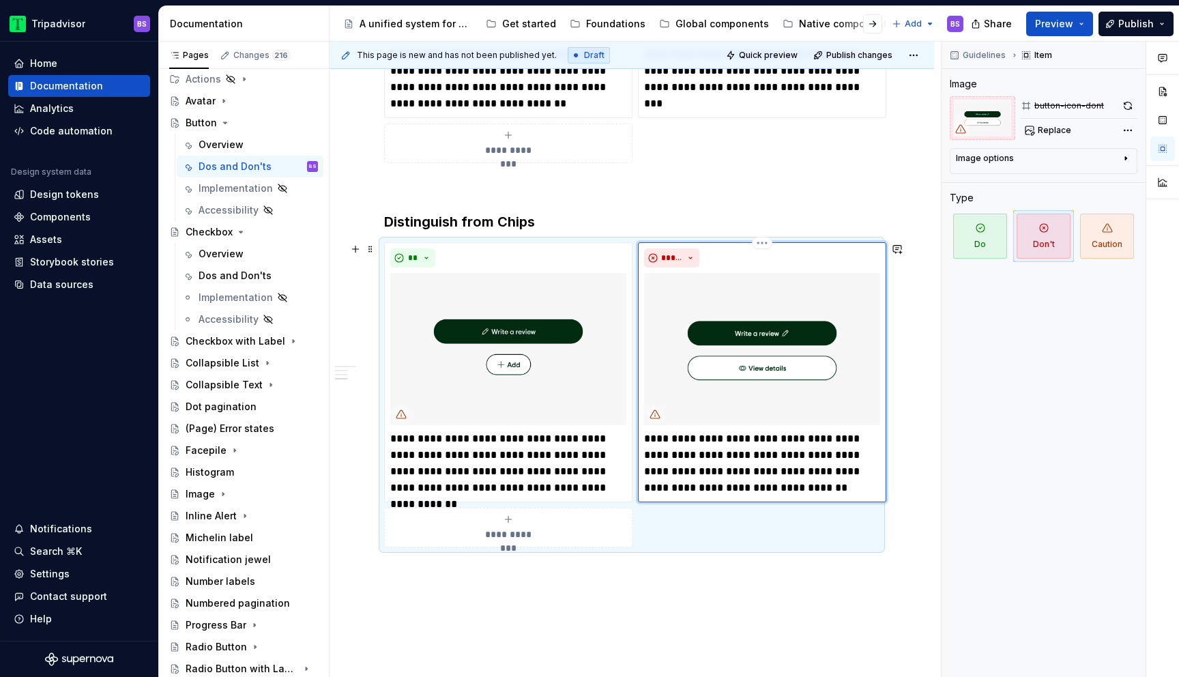
click at [683, 440] on p "**********" at bounding box center [762, 462] width 236 height 65
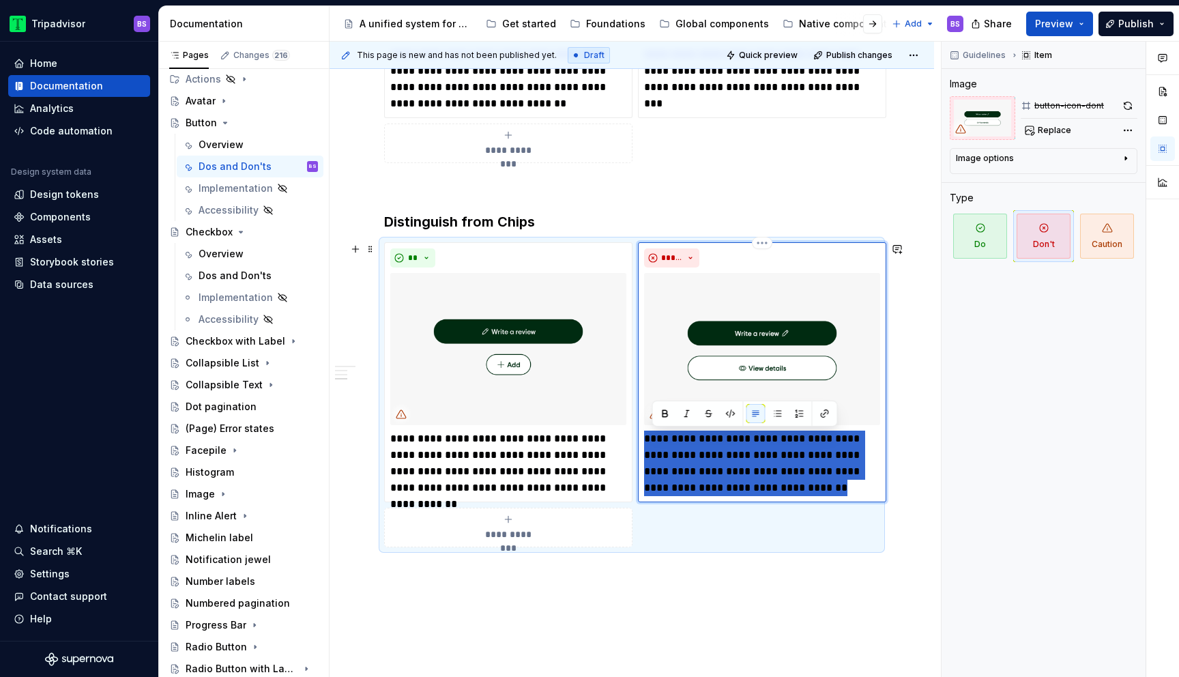
click at [683, 440] on p "**********" at bounding box center [762, 462] width 236 height 65
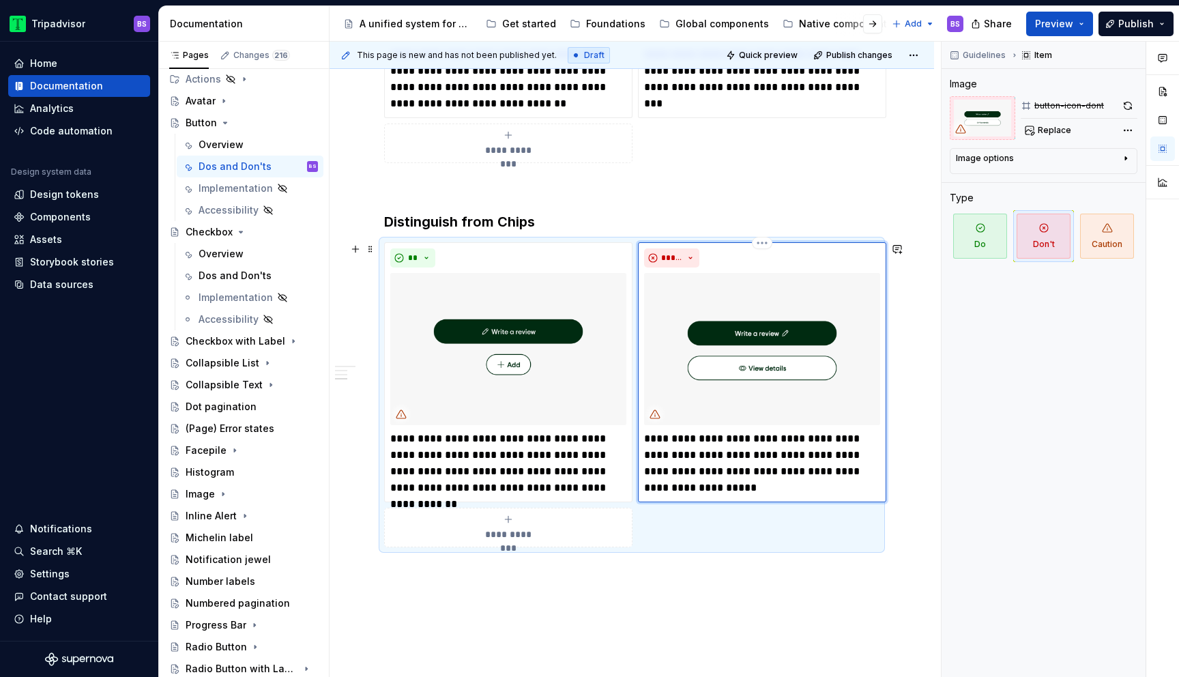
click at [658, 438] on p "**********" at bounding box center [762, 462] width 236 height 65
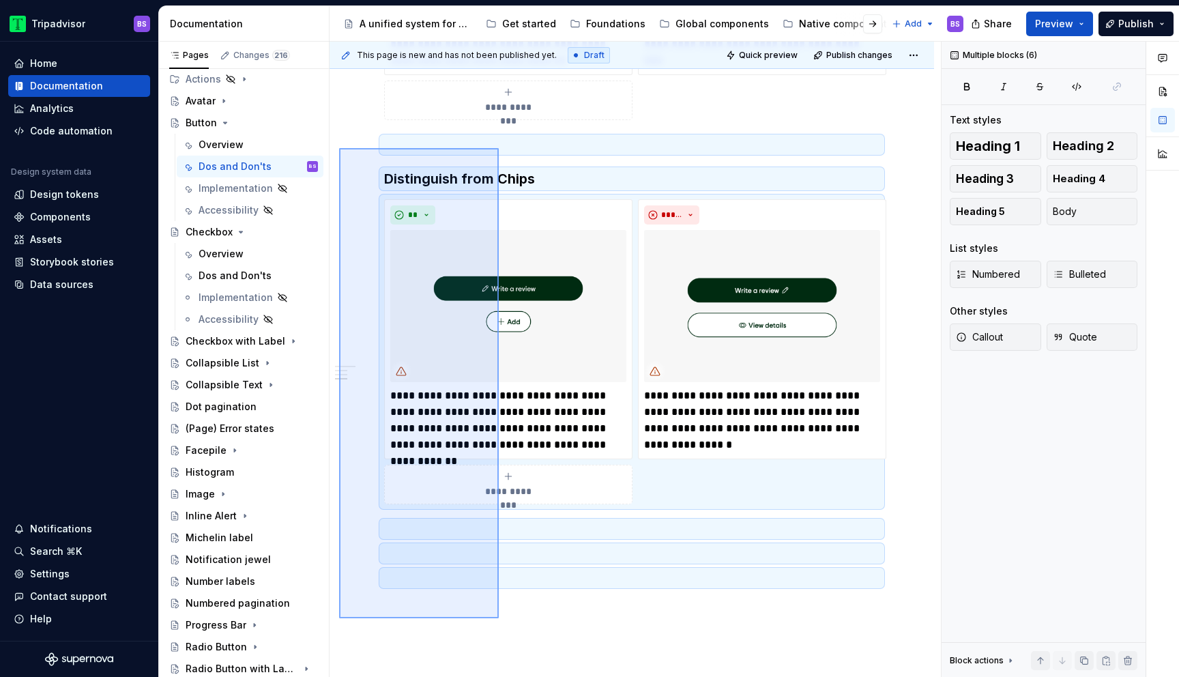
scroll to position [1007, 0]
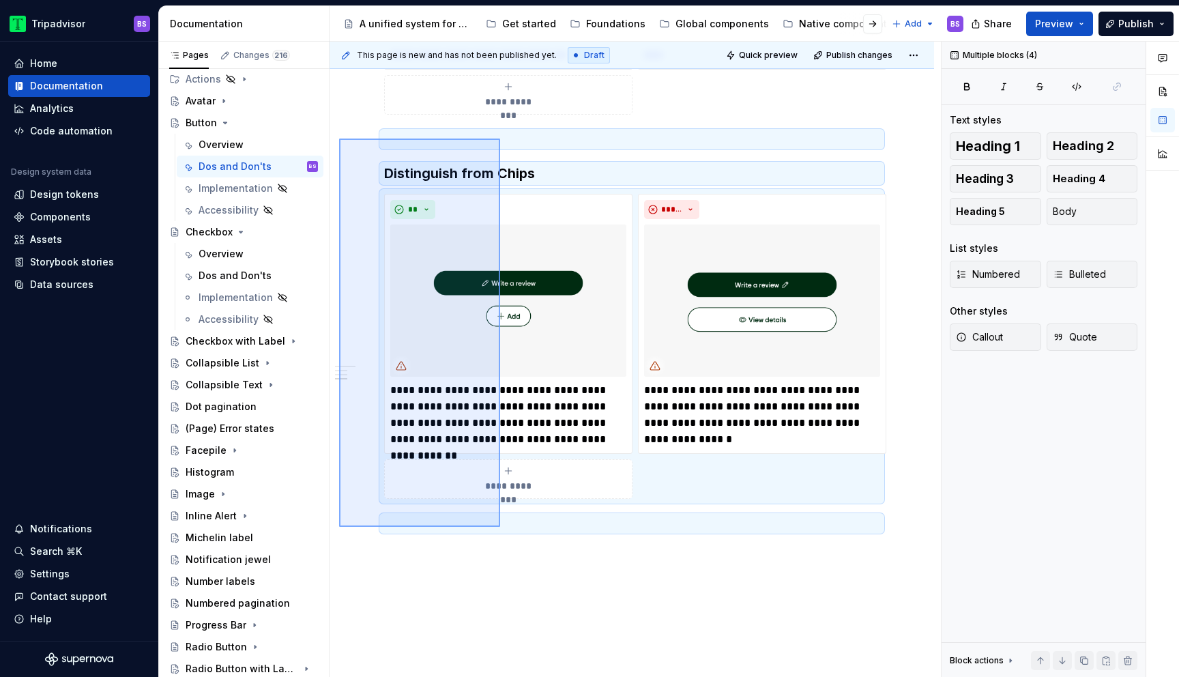
drag, startPoint x: 339, startPoint y: 182, endPoint x: 500, endPoint y: 527, distance: 380.2
click at [500, 527] on div "**********" at bounding box center [634, 360] width 611 height 636
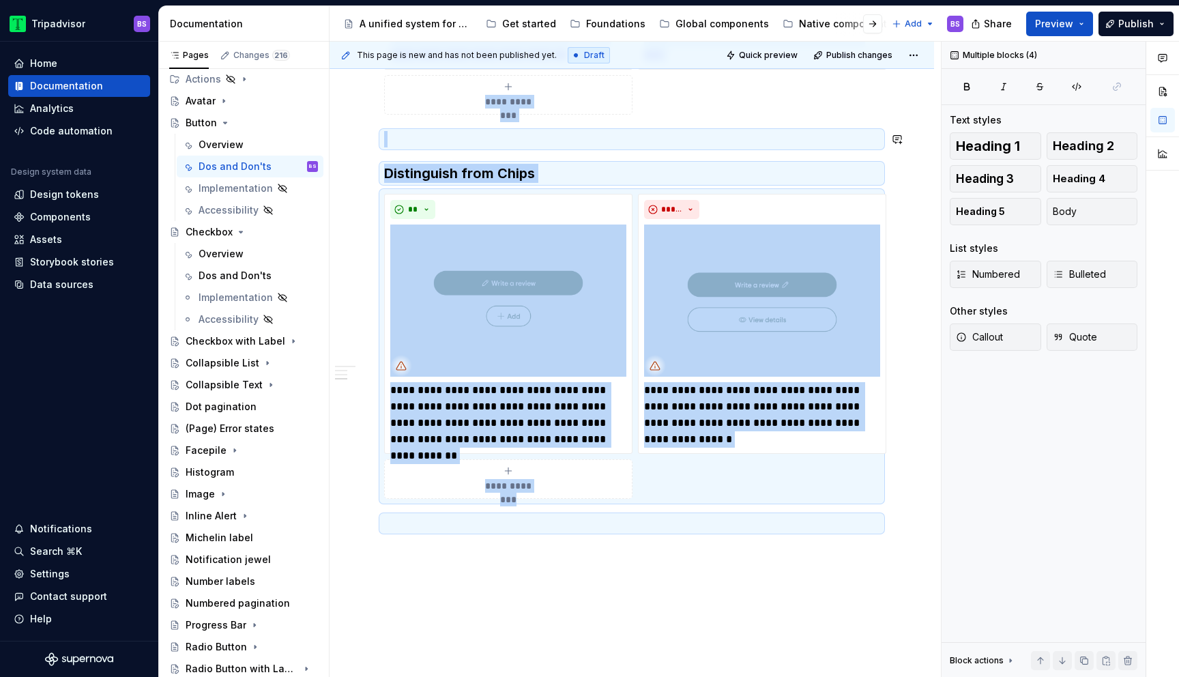
copy div "**********"
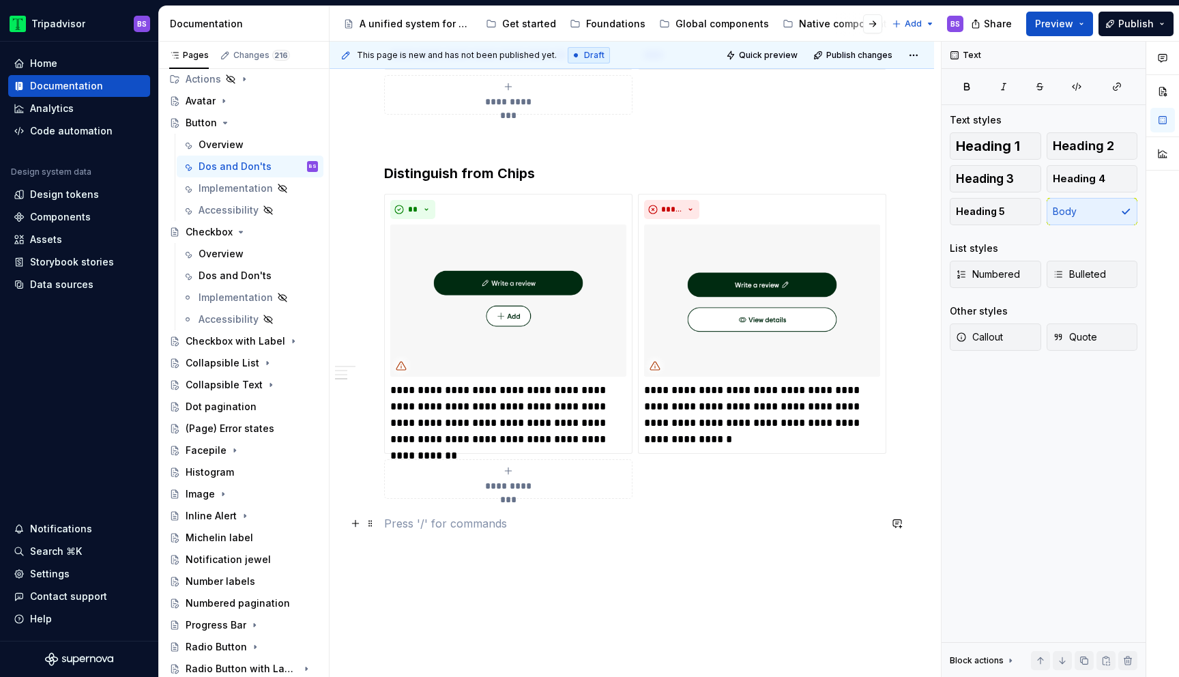
click at [479, 530] on p at bounding box center [631, 523] width 495 height 16
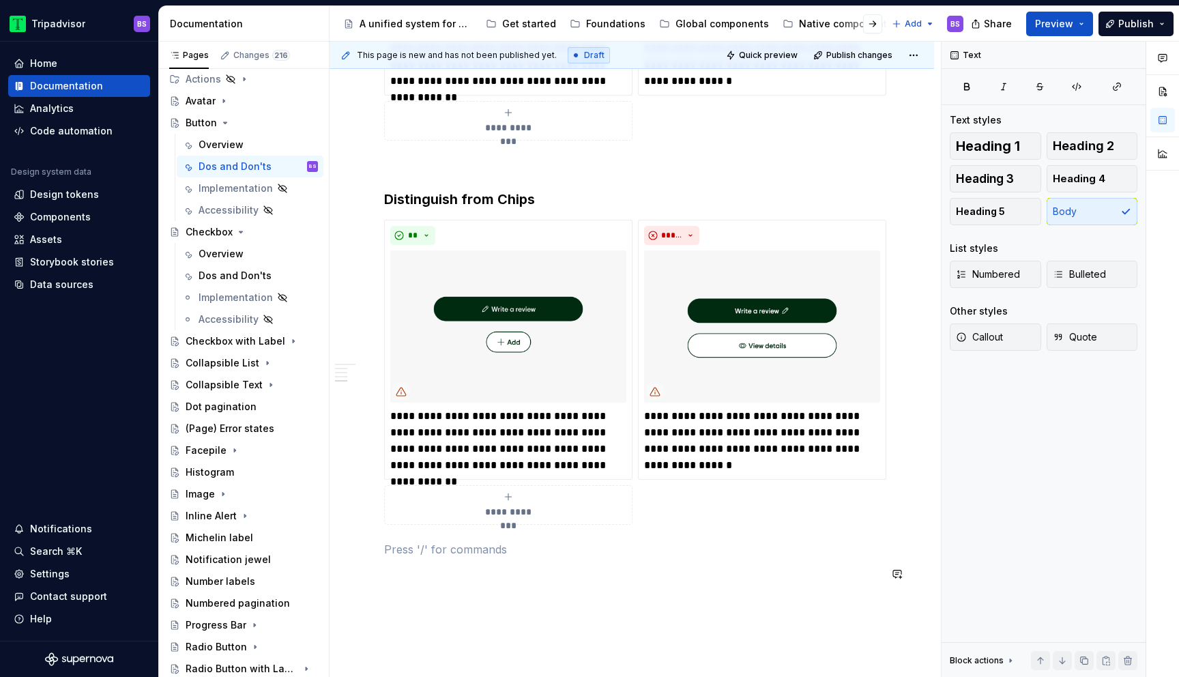
scroll to position [1353, 0]
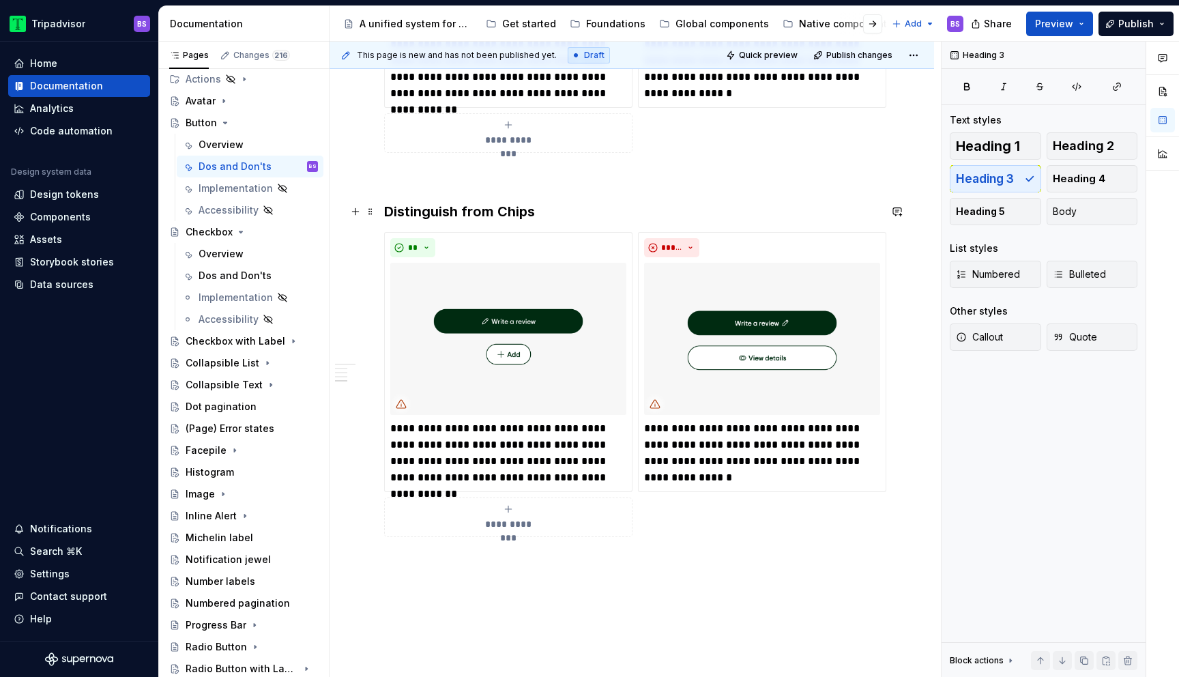
click at [441, 209] on h3 "Distinguish from Chips" at bounding box center [631, 211] width 495 height 19
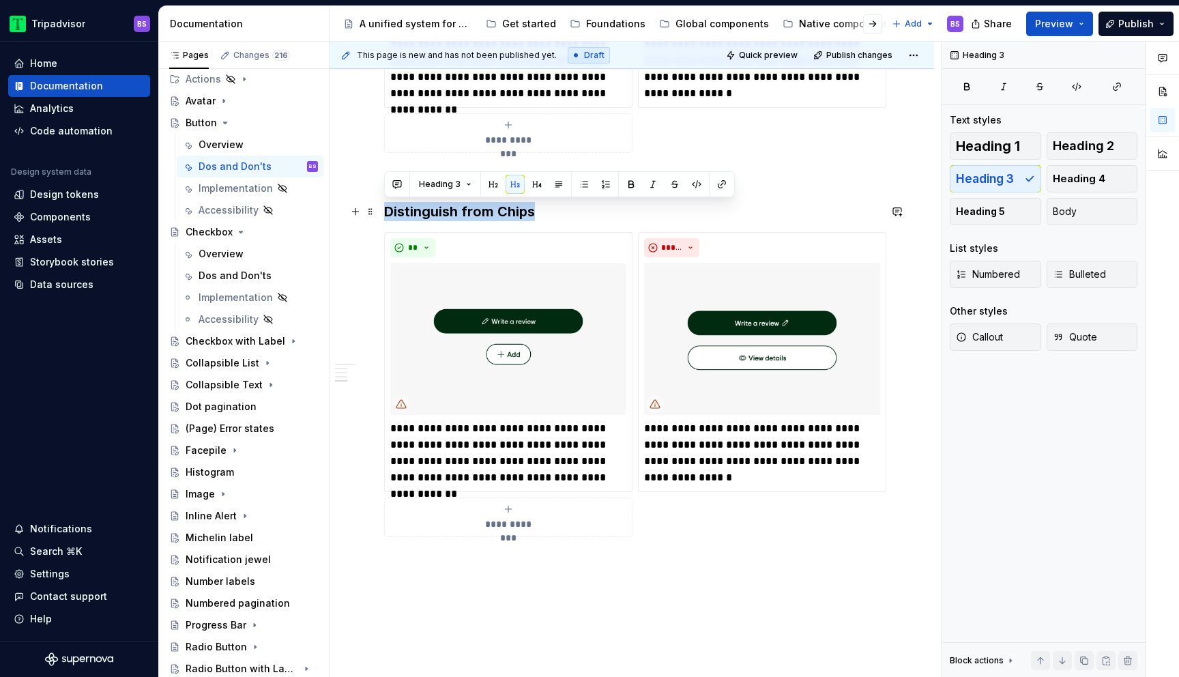
click at [441, 209] on h3 "Distinguish from Chips" at bounding box center [631, 211] width 495 height 19
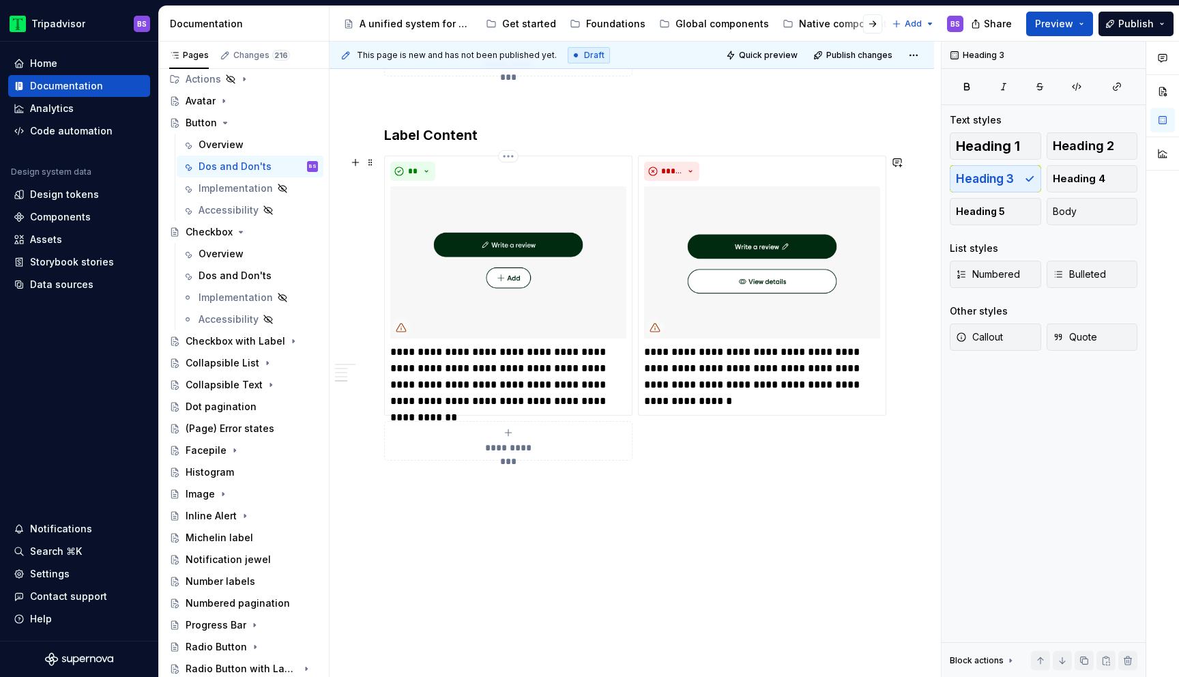
scroll to position [1401, 0]
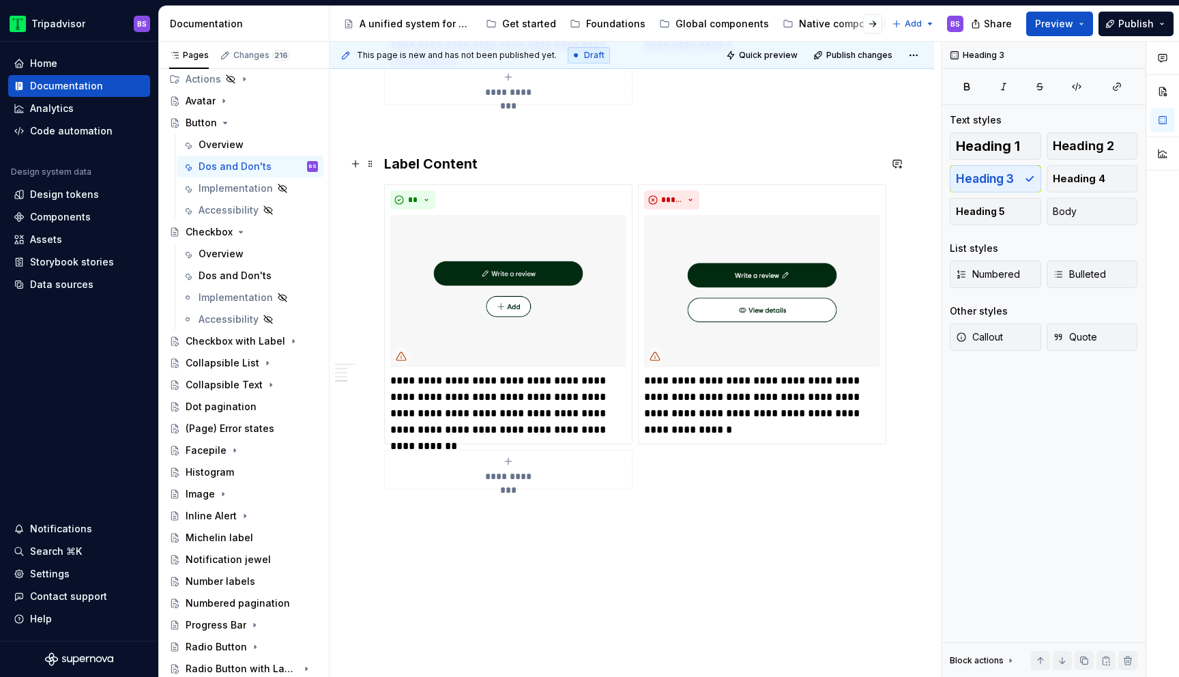
click at [475, 162] on h3 "Label Content" at bounding box center [631, 163] width 495 height 19
click at [442, 391] on p "**********" at bounding box center [508, 404] width 236 height 65
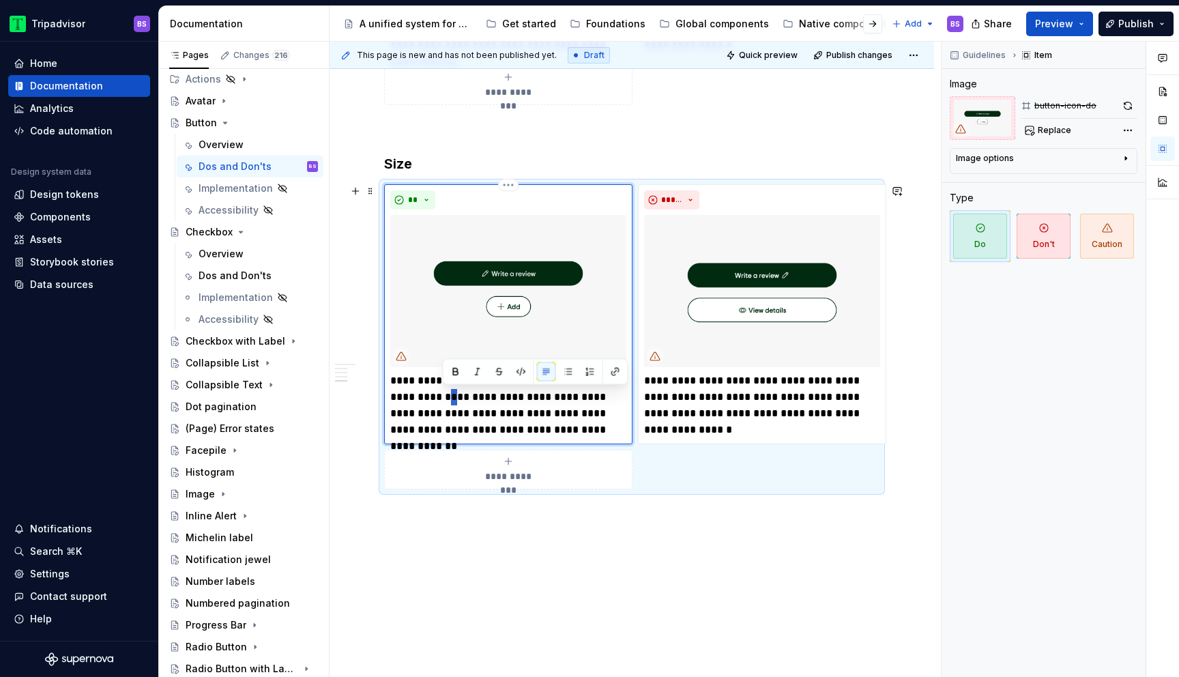
click at [442, 391] on p "**********" at bounding box center [508, 404] width 236 height 65
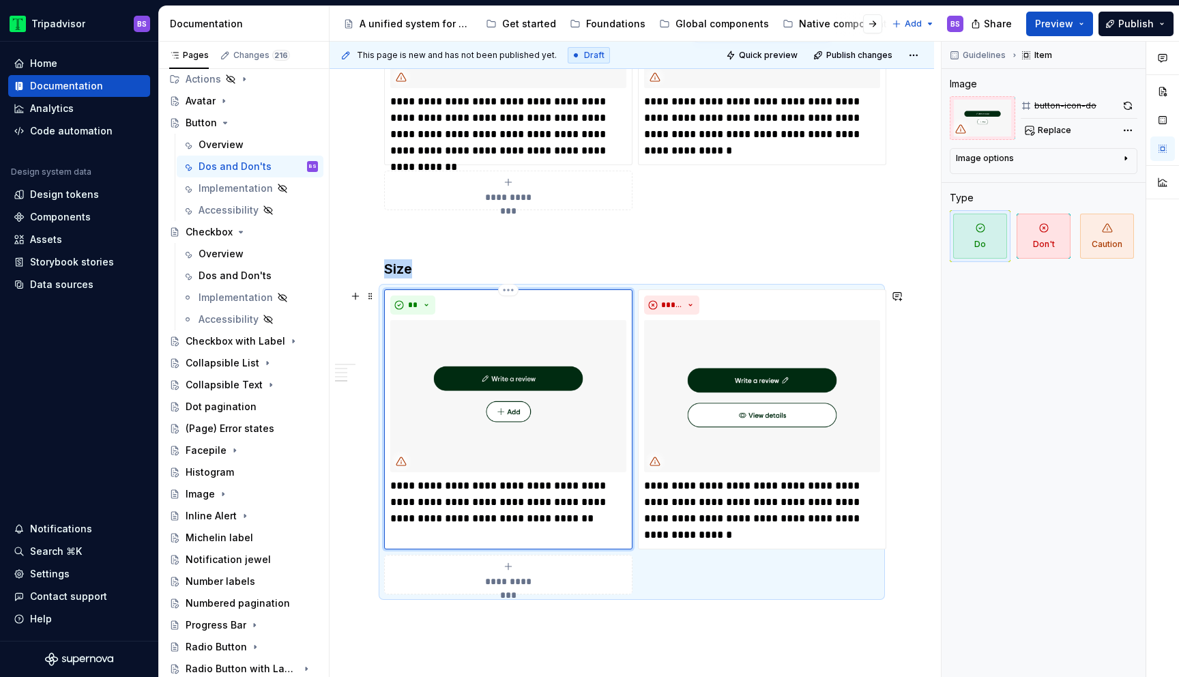
scroll to position [1248, 0]
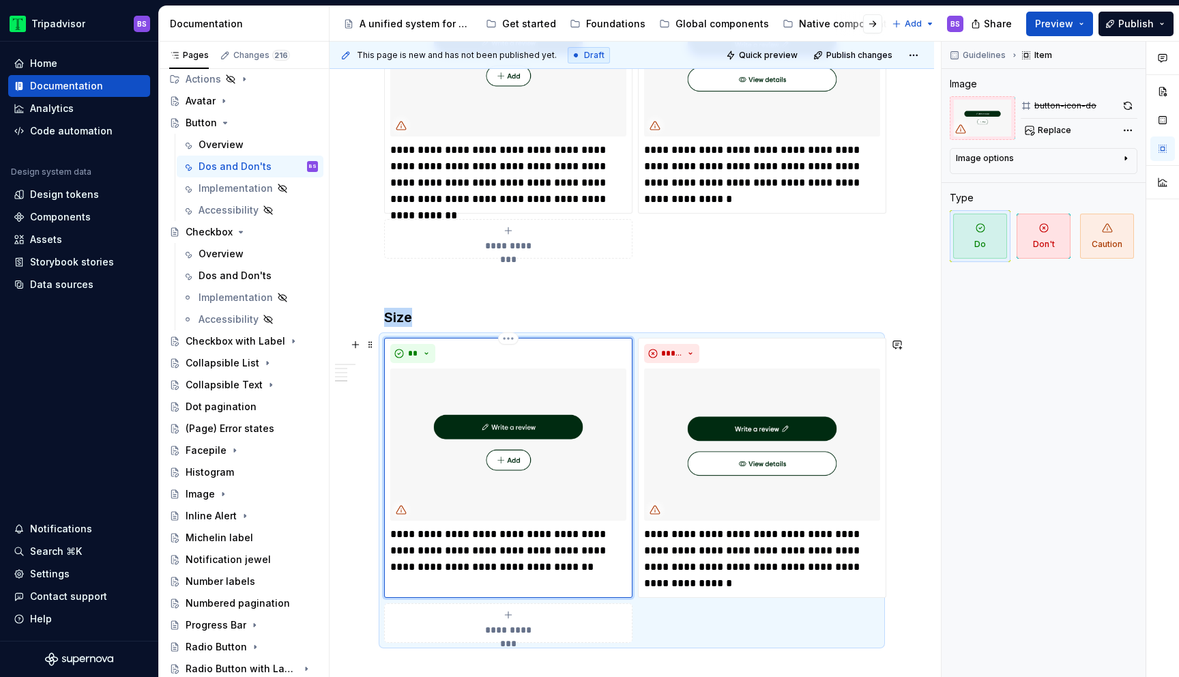
click at [407, 531] on p "**********" at bounding box center [508, 550] width 236 height 49
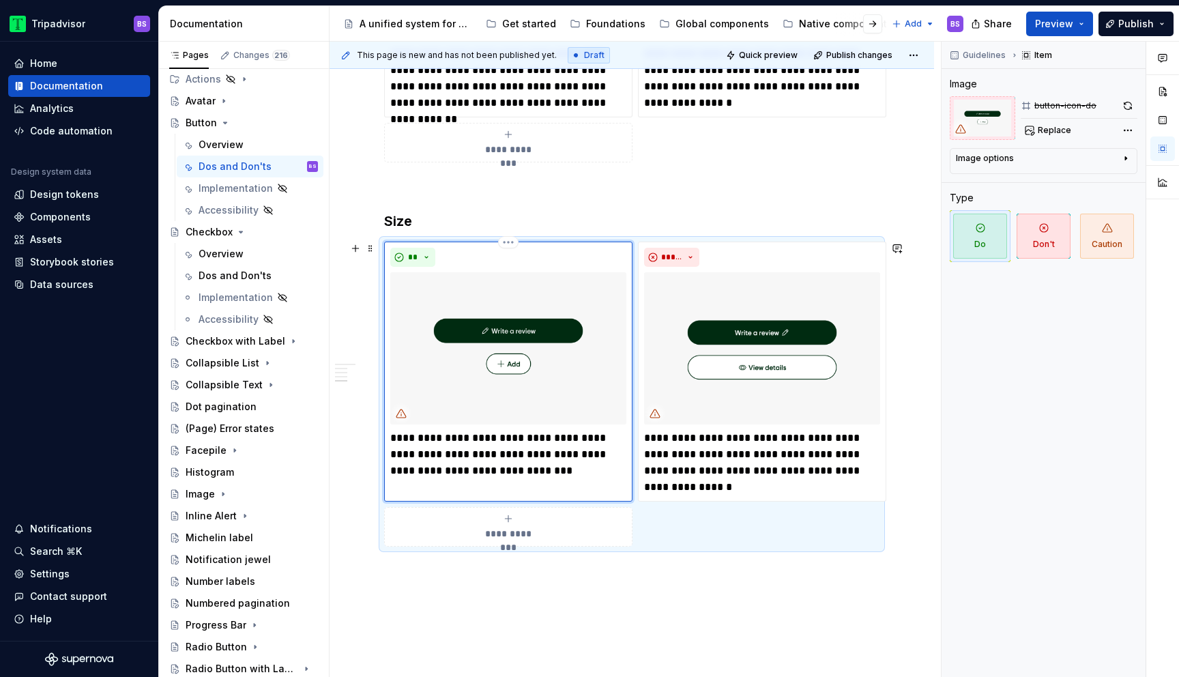
scroll to position [1345, 0]
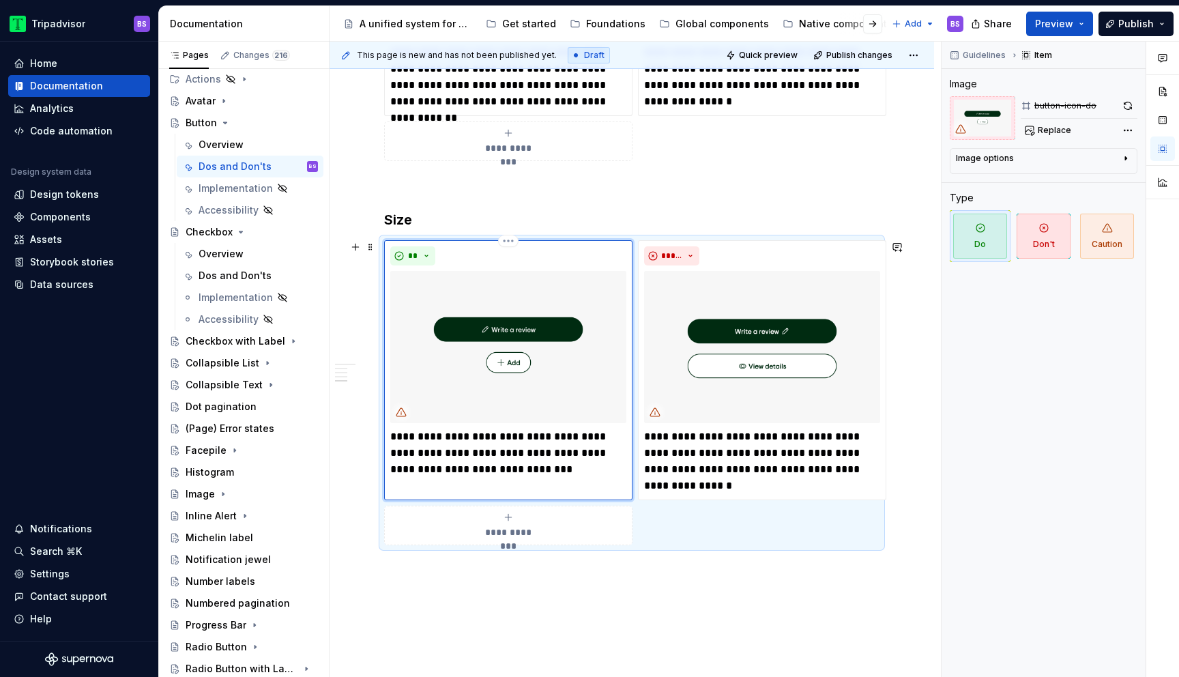
click at [529, 469] on p "**********" at bounding box center [508, 452] width 236 height 49
click at [697, 453] on p "**********" at bounding box center [762, 460] width 236 height 65
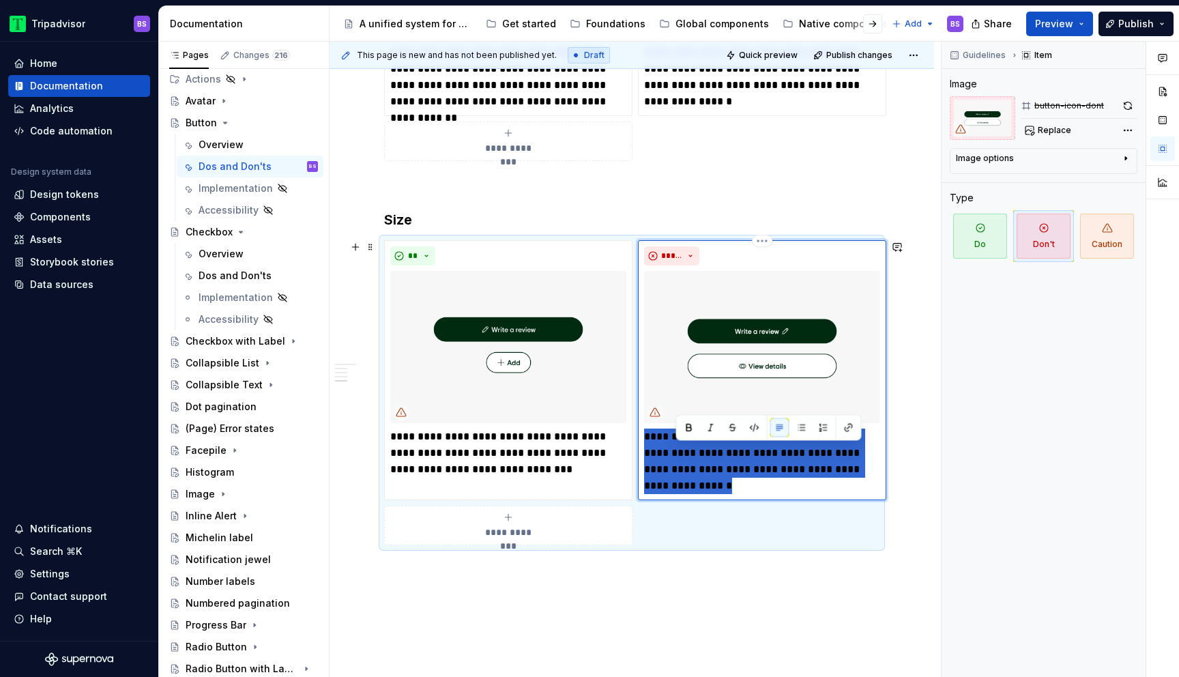
click at [697, 453] on p "**********" at bounding box center [762, 460] width 236 height 65
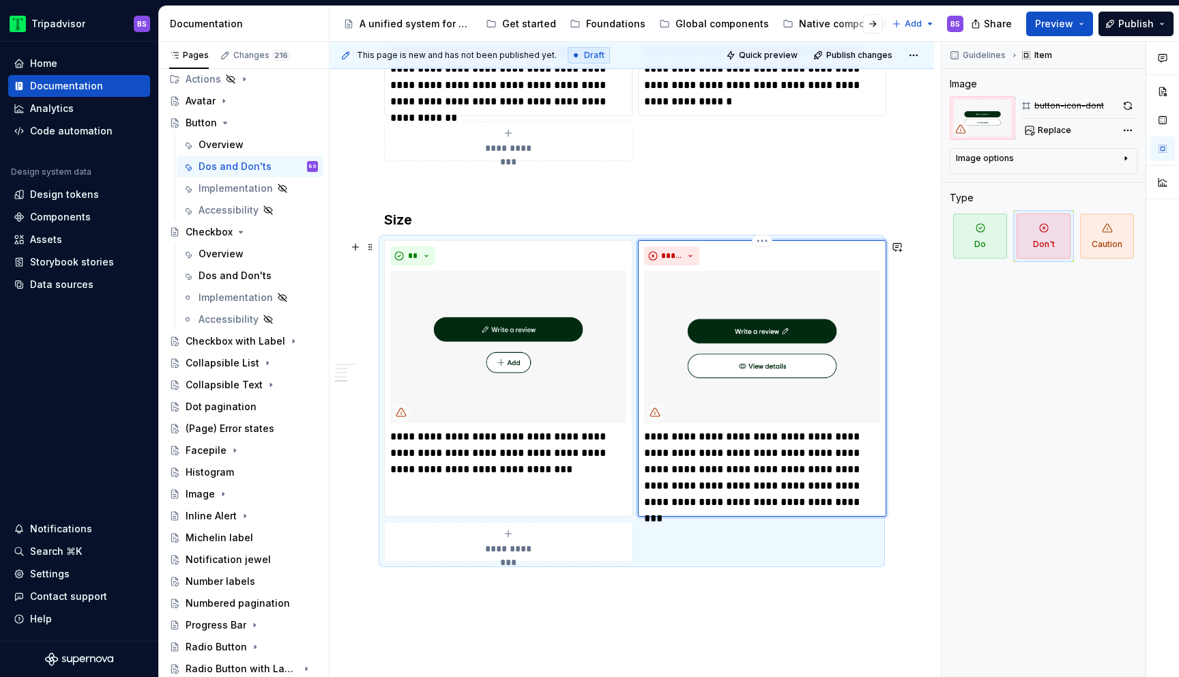
click at [660, 435] on p "**********" at bounding box center [762, 469] width 236 height 82
click at [786, 434] on p "**********" at bounding box center [762, 469] width 236 height 82
type textarea "*"
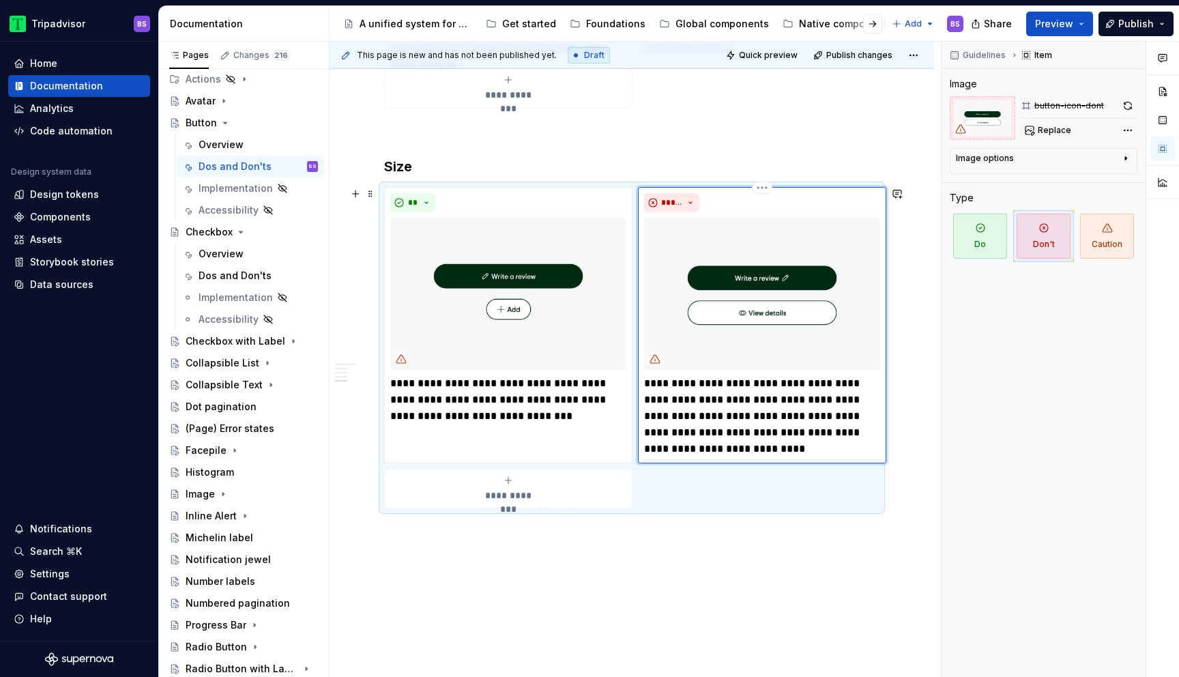
scroll to position [1399, 0]
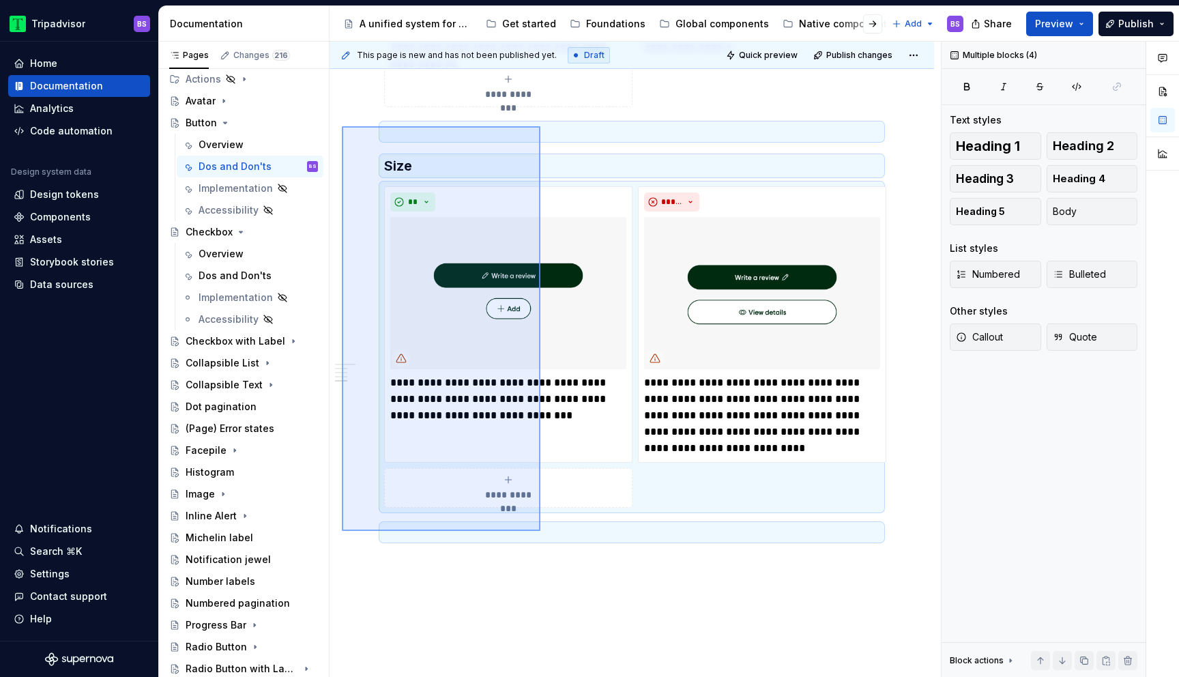
drag, startPoint x: 342, startPoint y: 126, endPoint x: 541, endPoint y: 531, distance: 451.5
click at [541, 531] on div "**********" at bounding box center [634, 360] width 611 height 636
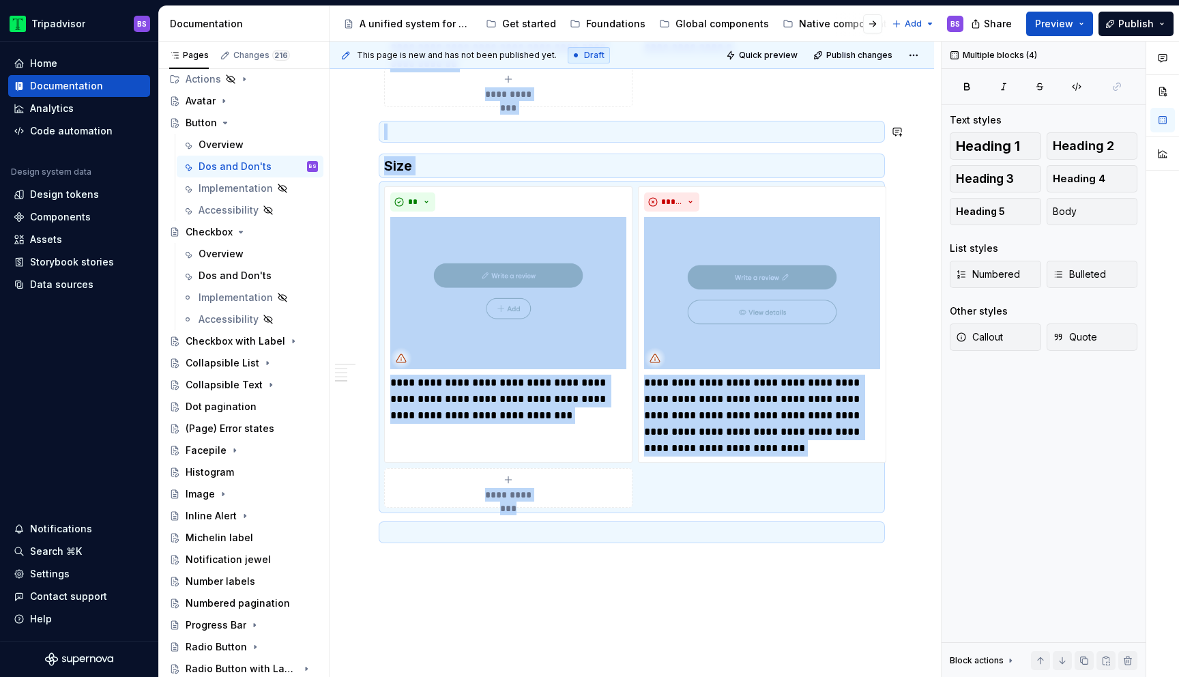
copy div "**********"
click at [520, 529] on p at bounding box center [631, 532] width 495 height 16
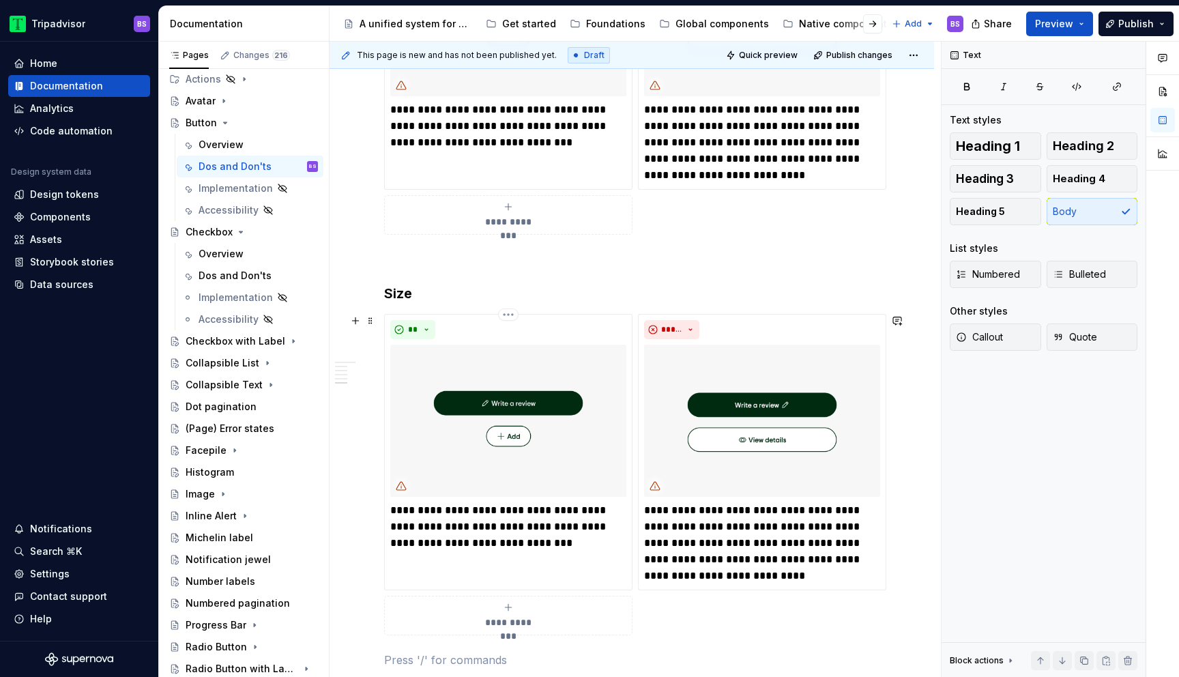
scroll to position [1683, 0]
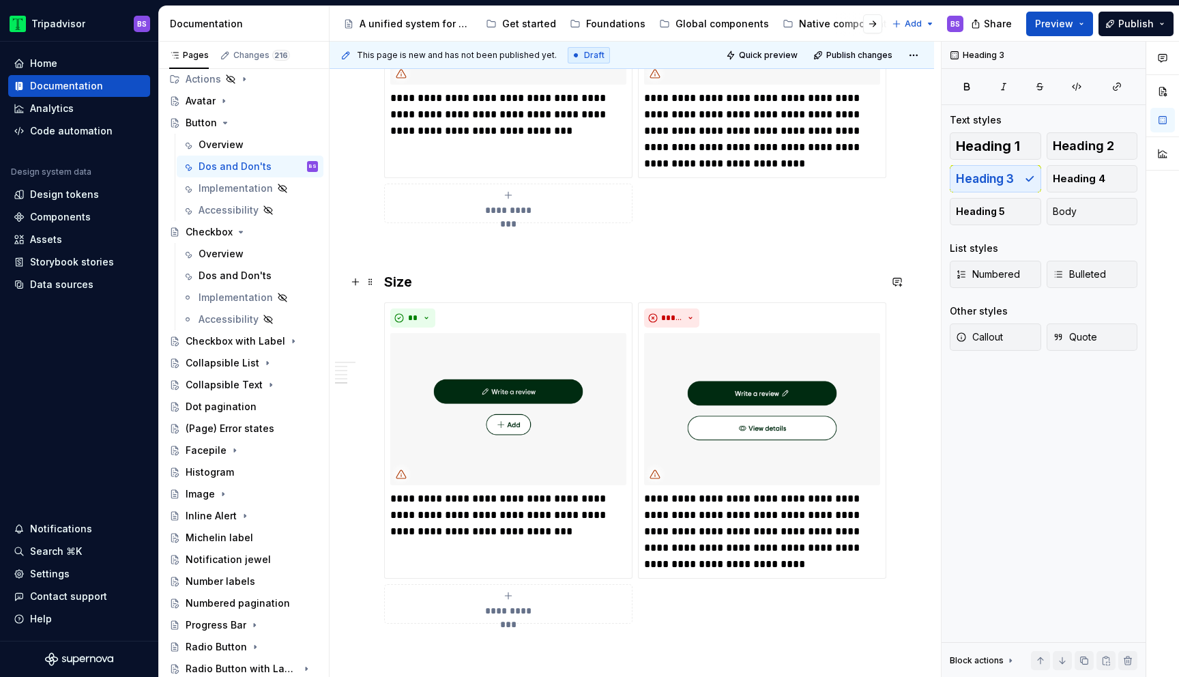
click at [389, 281] on h3 "Size" at bounding box center [631, 281] width 495 height 19
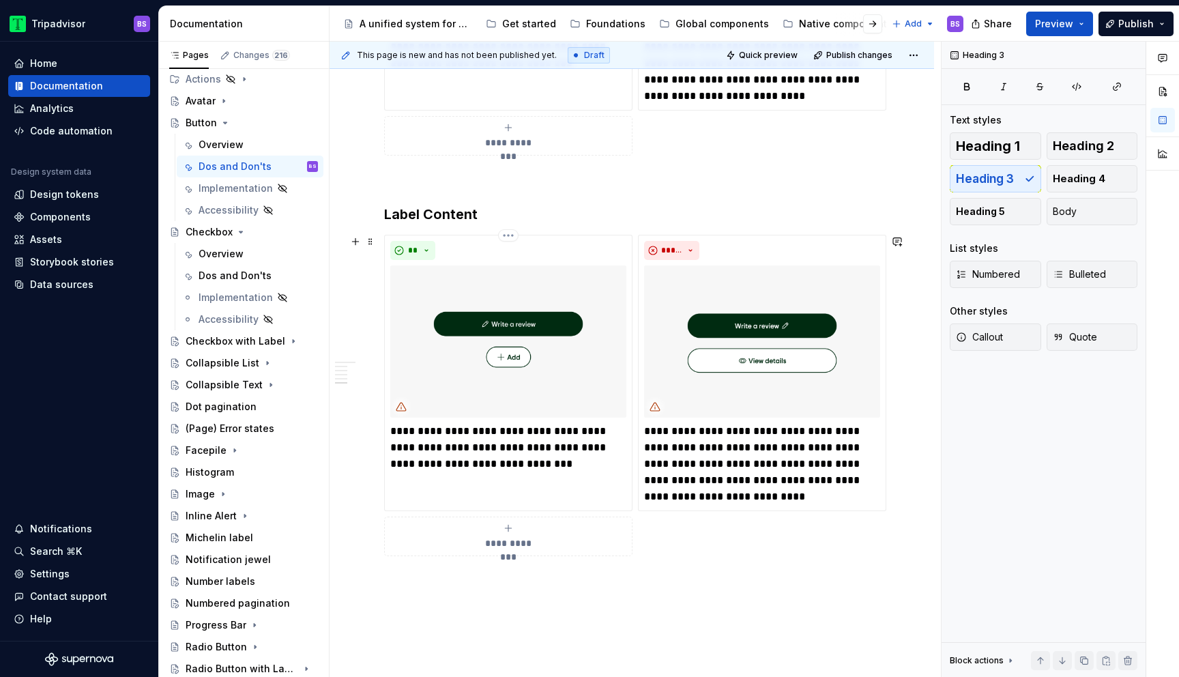
scroll to position [1810, 0]
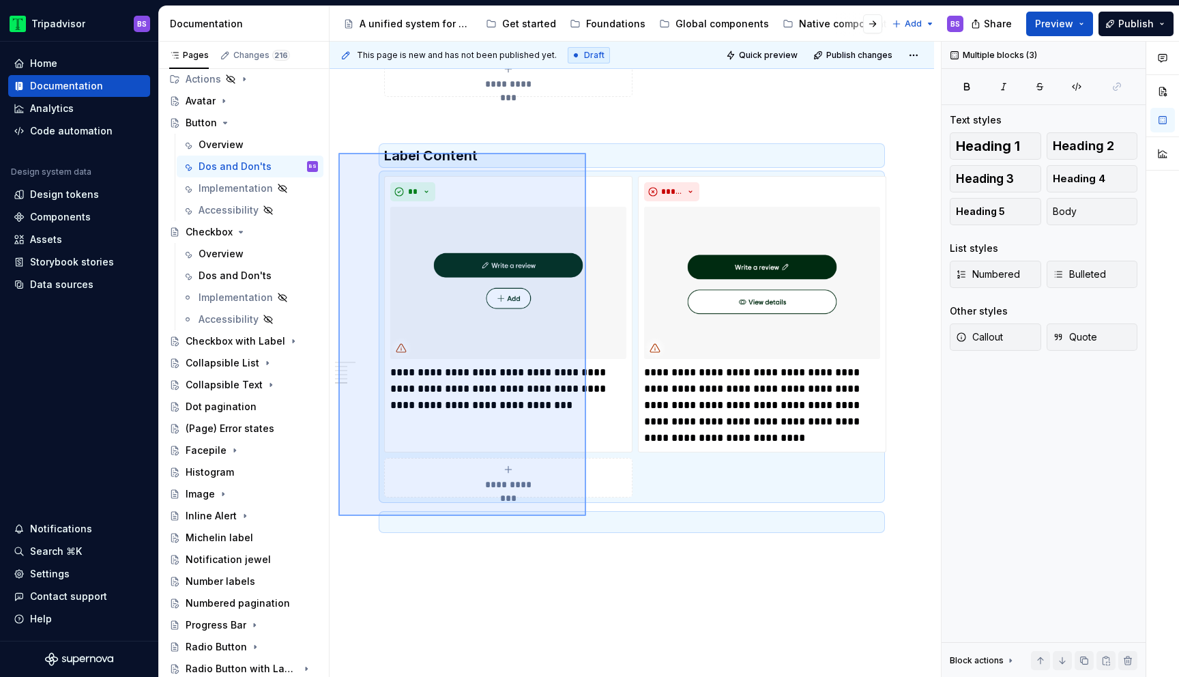
drag, startPoint x: 338, startPoint y: 153, endPoint x: 586, endPoint y: 517, distance: 440.4
click at [586, 517] on div "**********" at bounding box center [634, 360] width 611 height 636
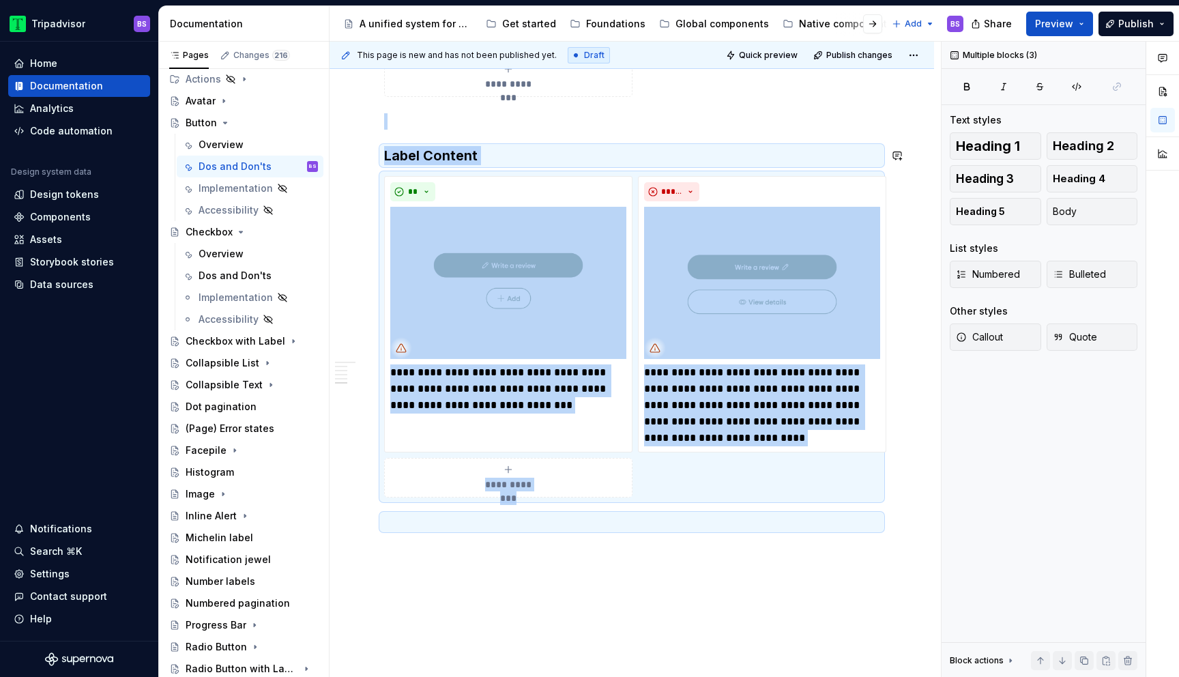
copy div "**********"
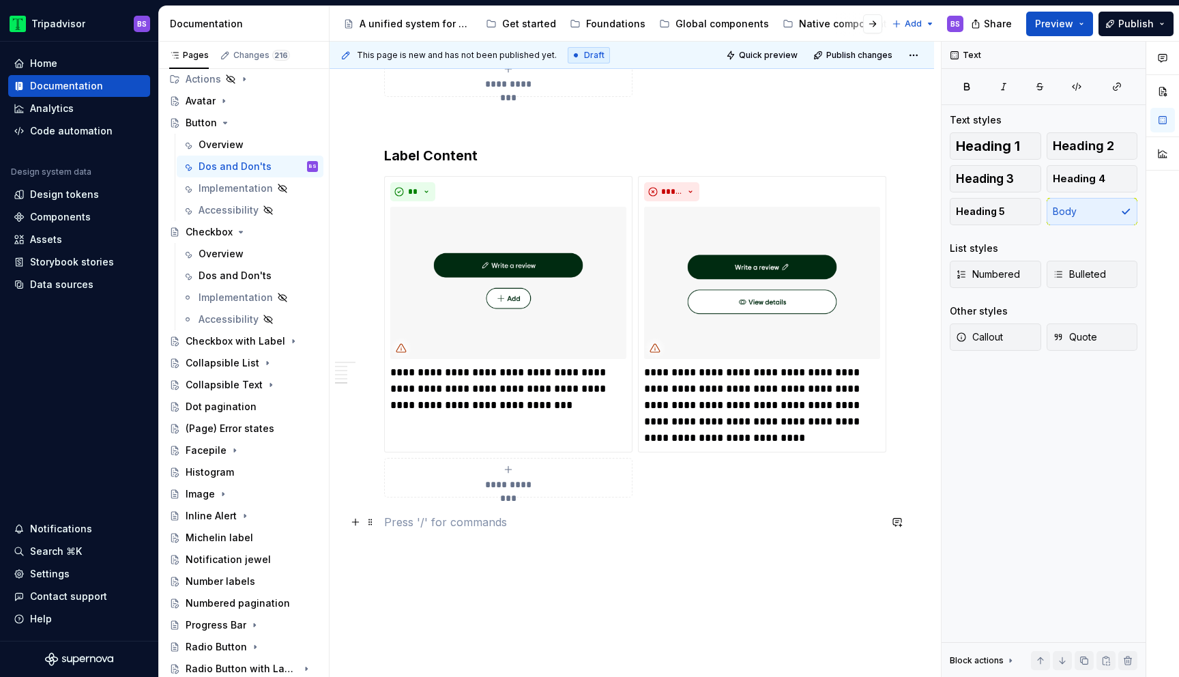
click at [490, 529] on p at bounding box center [631, 522] width 495 height 16
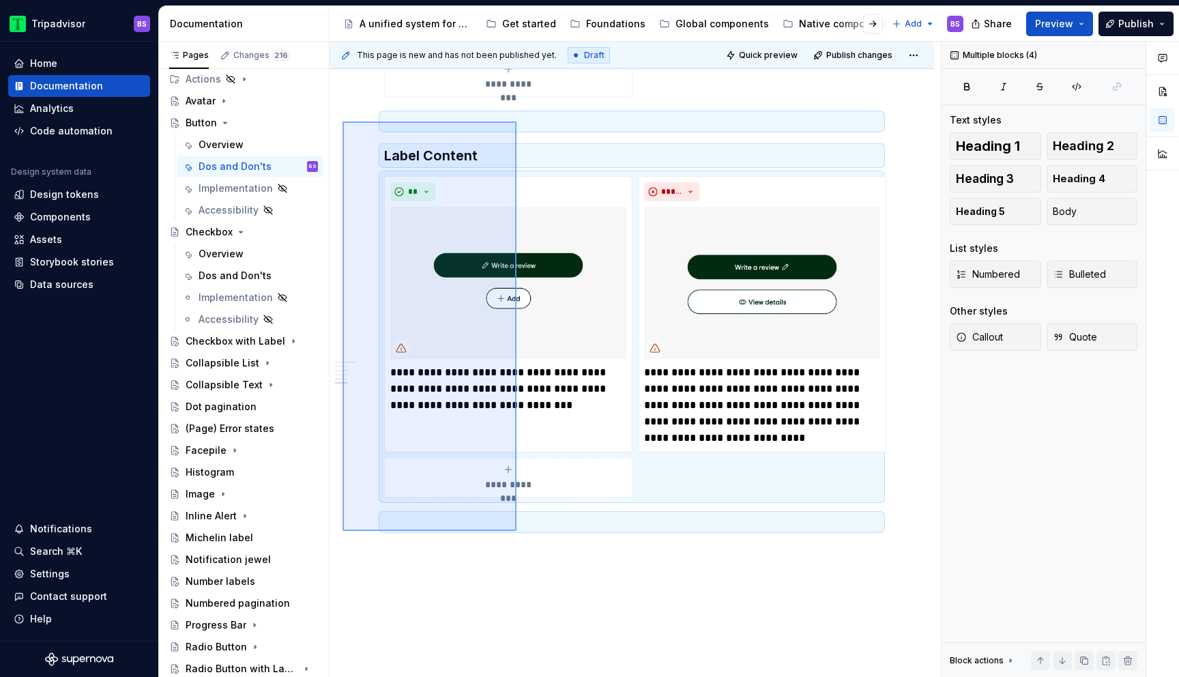
drag, startPoint x: 342, startPoint y: 121, endPoint x: 516, endPoint y: 531, distance: 444.7
click at [516, 531] on div "**********" at bounding box center [634, 360] width 611 height 636
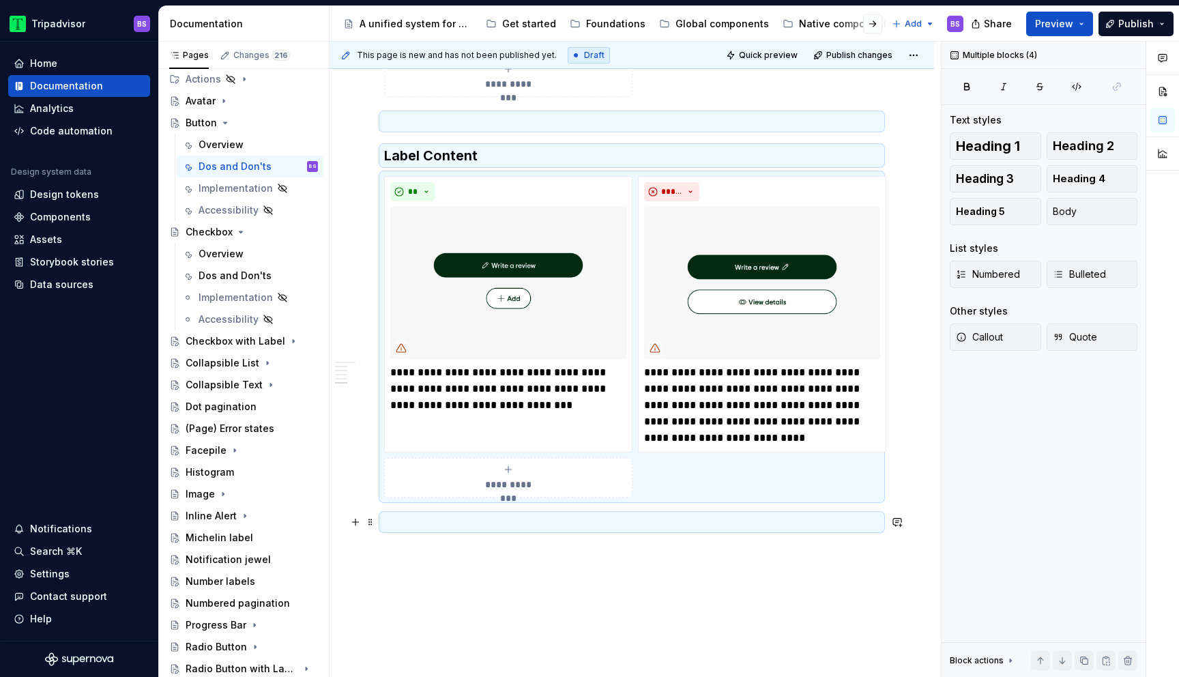
click at [483, 518] on p at bounding box center [631, 522] width 495 height 16
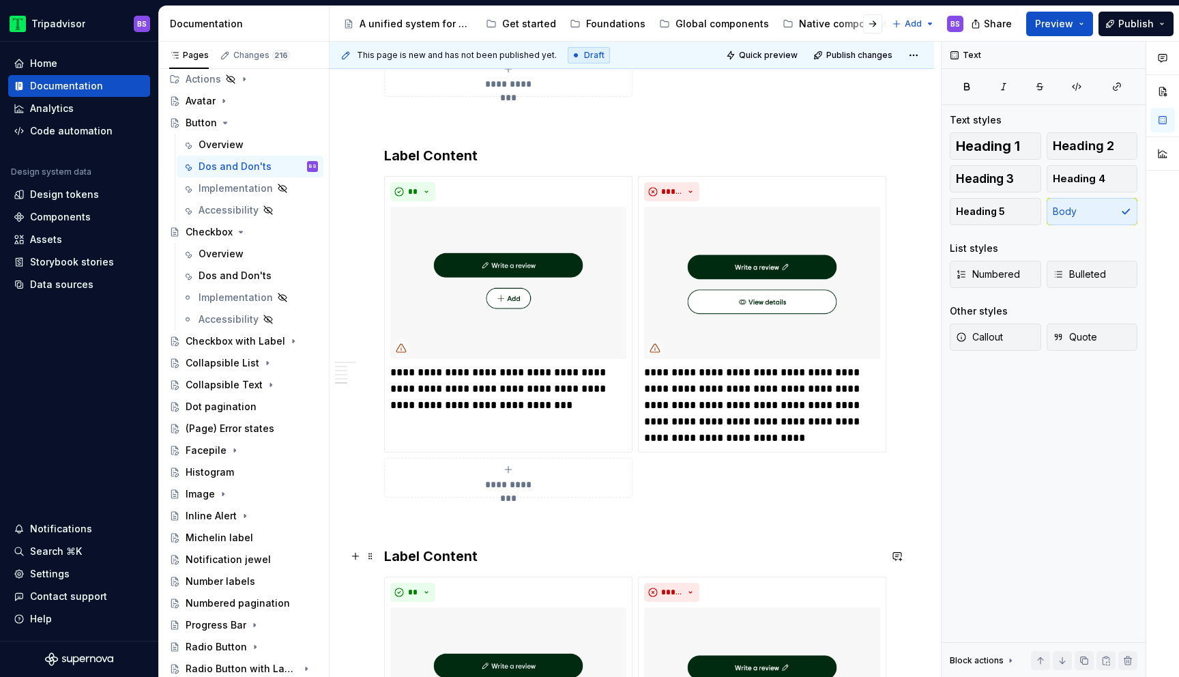
click at [419, 557] on h3 "Label Content" at bounding box center [631, 555] width 495 height 19
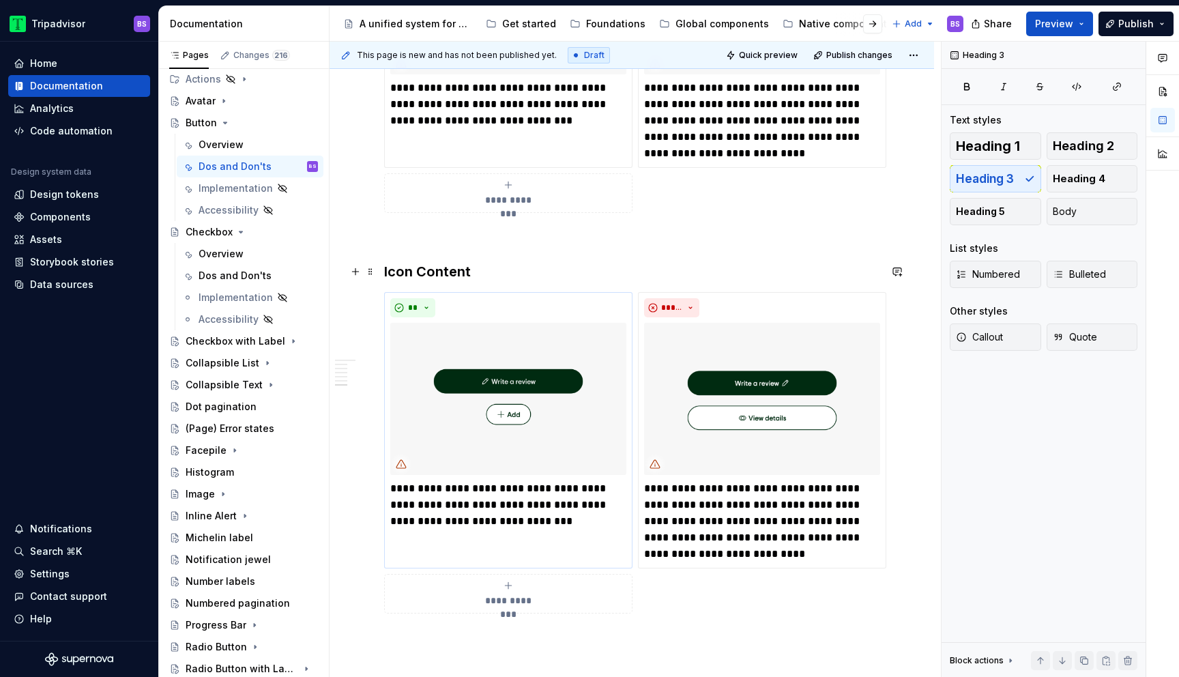
scroll to position [1973, 0]
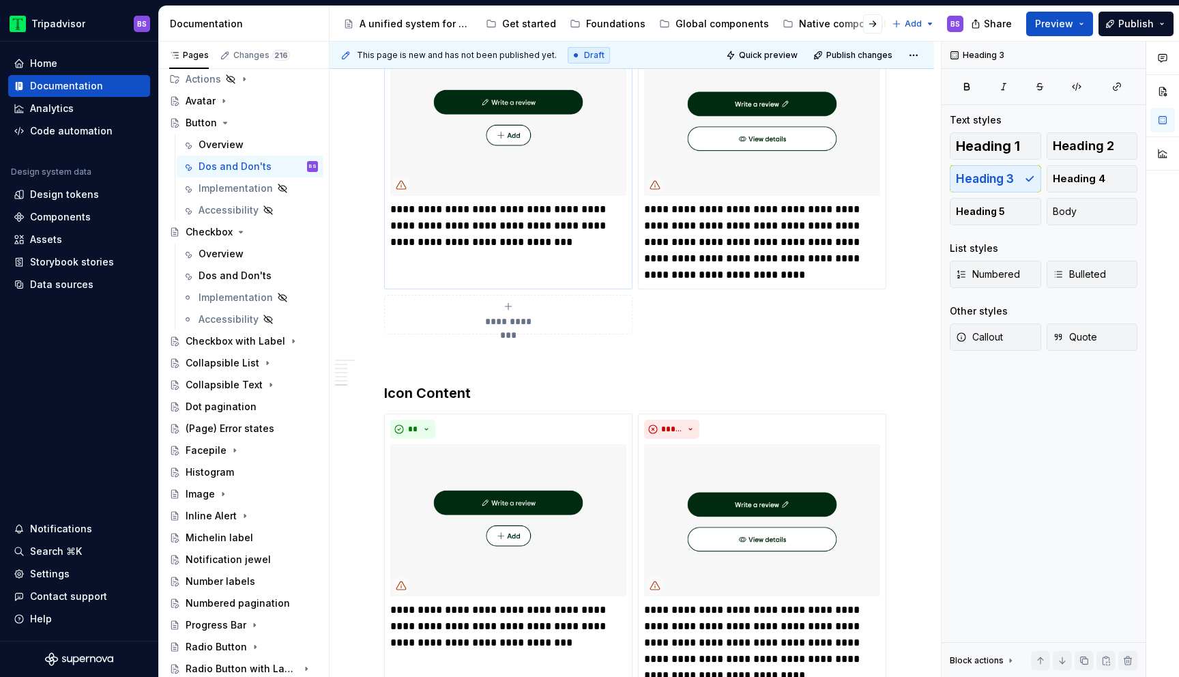
click at [441, 217] on p "**********" at bounding box center [508, 225] width 236 height 49
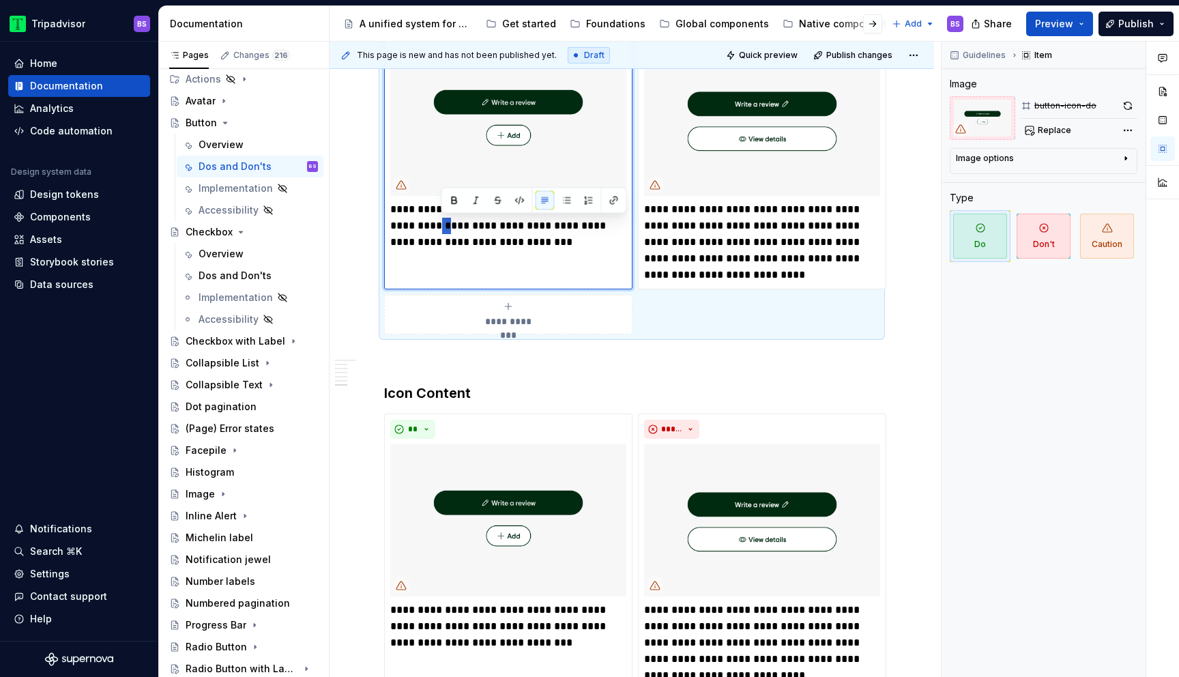
click at [441, 217] on p "**********" at bounding box center [508, 225] width 236 height 49
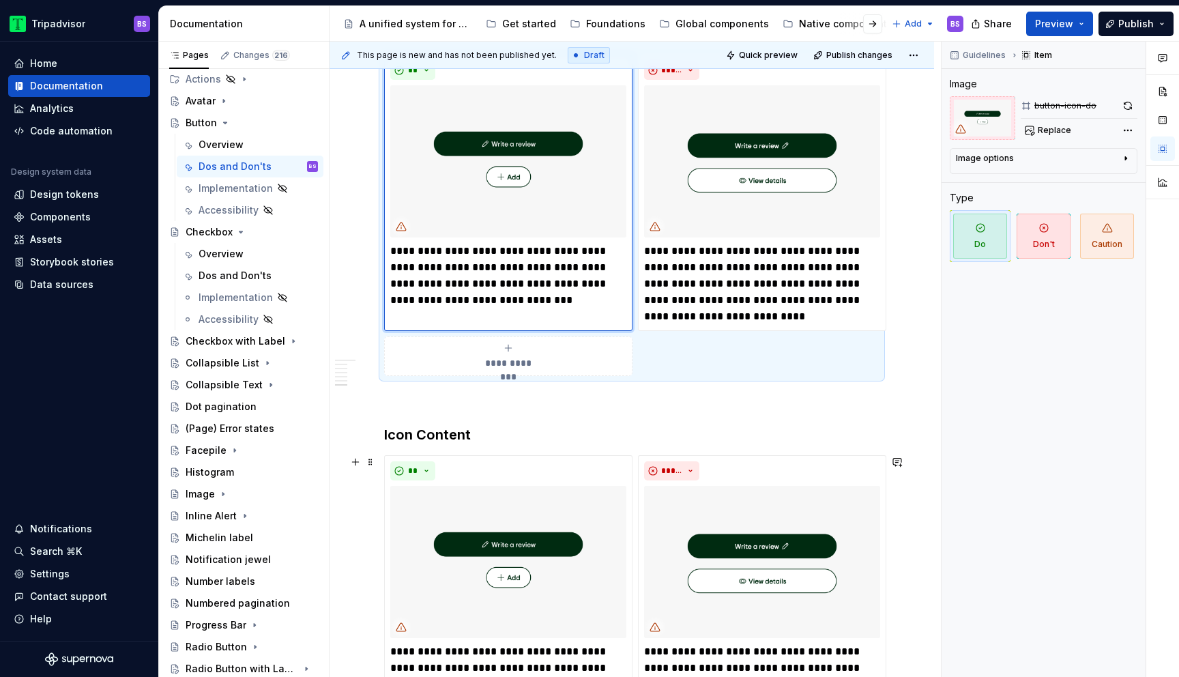
scroll to position [1935, 0]
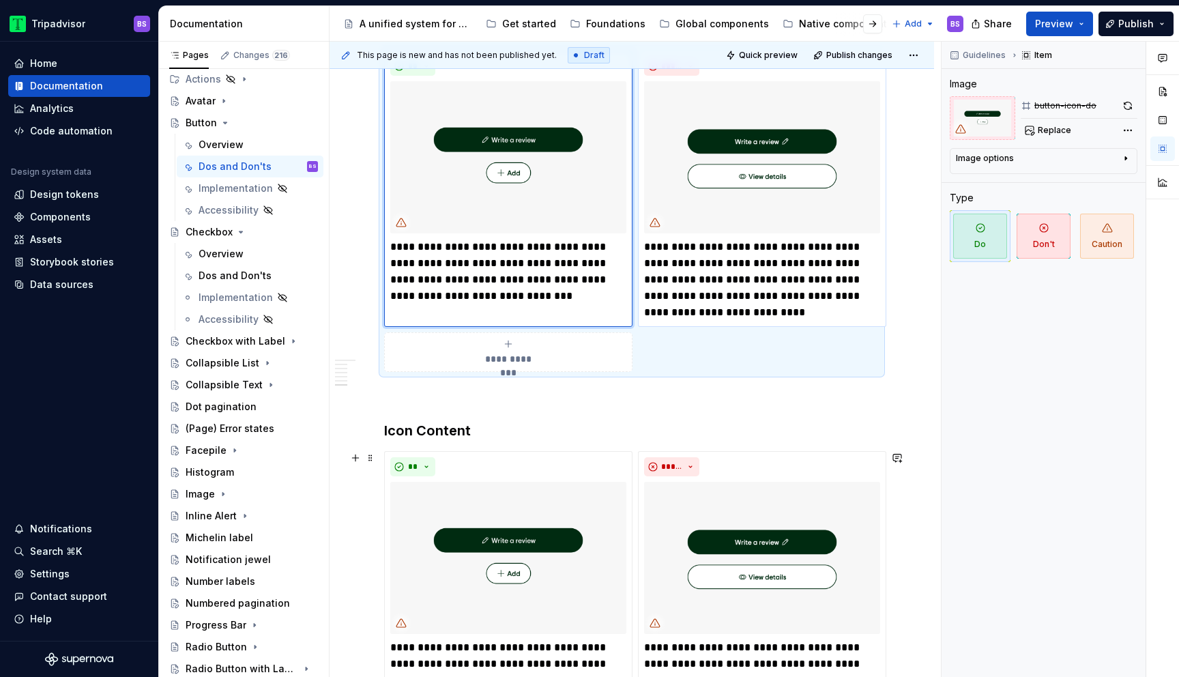
click at [741, 278] on p "**********" at bounding box center [762, 280] width 236 height 82
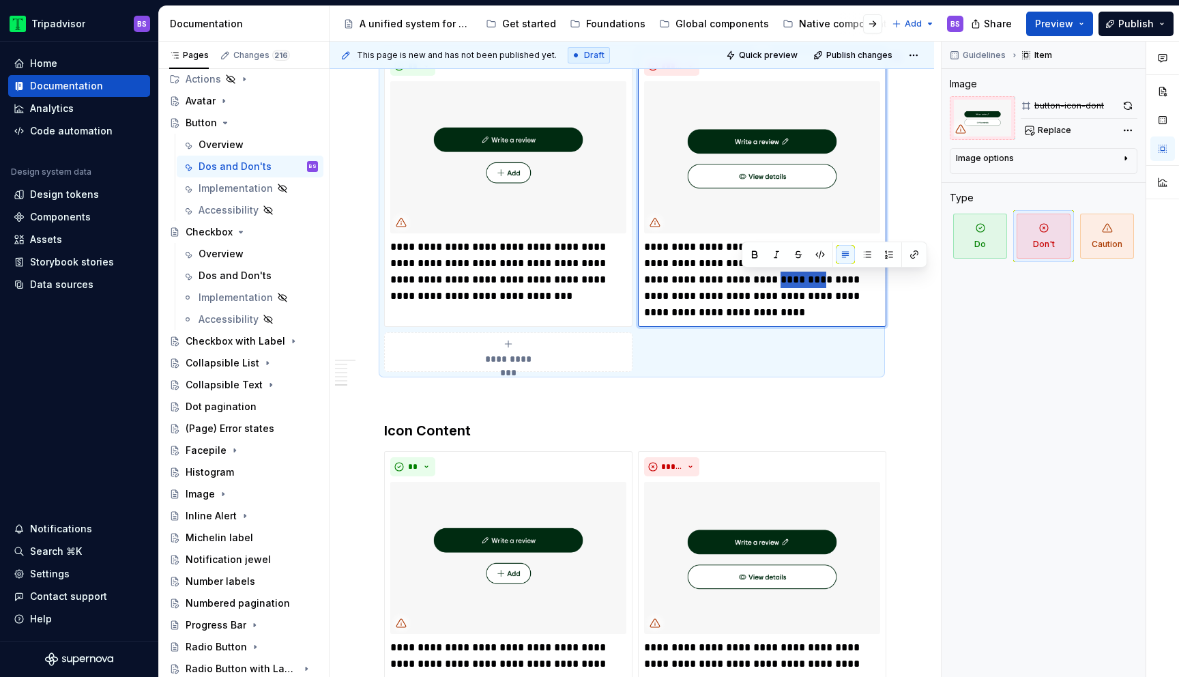
click at [741, 278] on p "**********" at bounding box center [762, 280] width 236 height 82
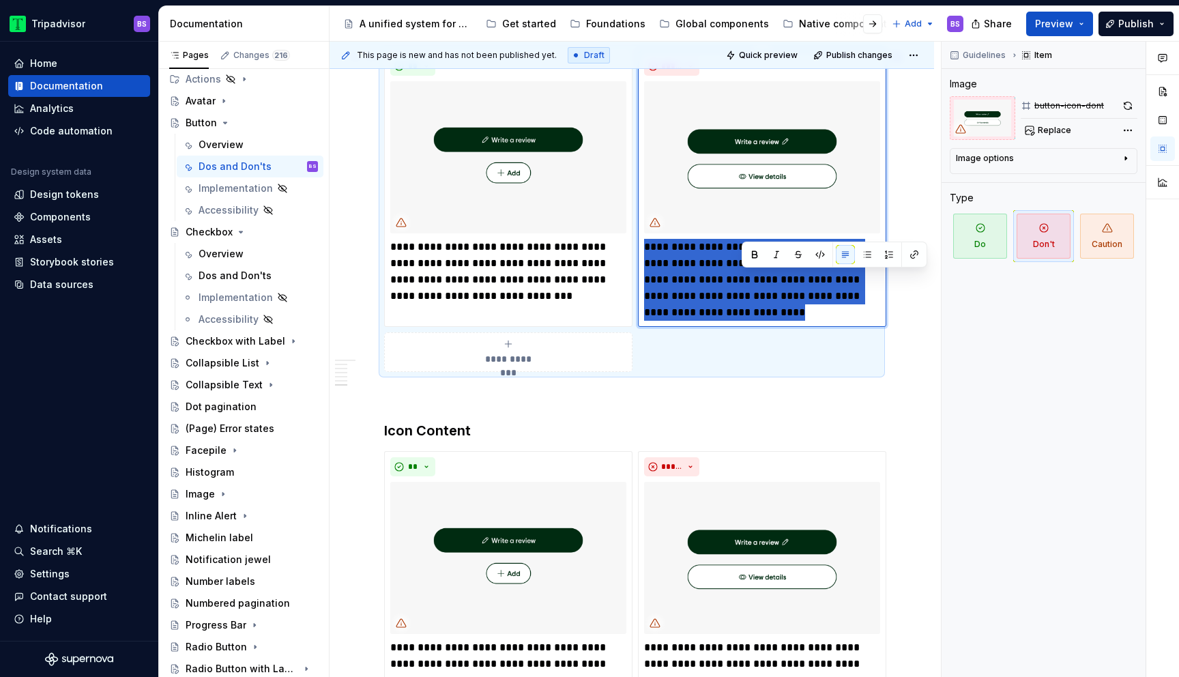
click at [741, 278] on p "**********" at bounding box center [762, 280] width 236 height 82
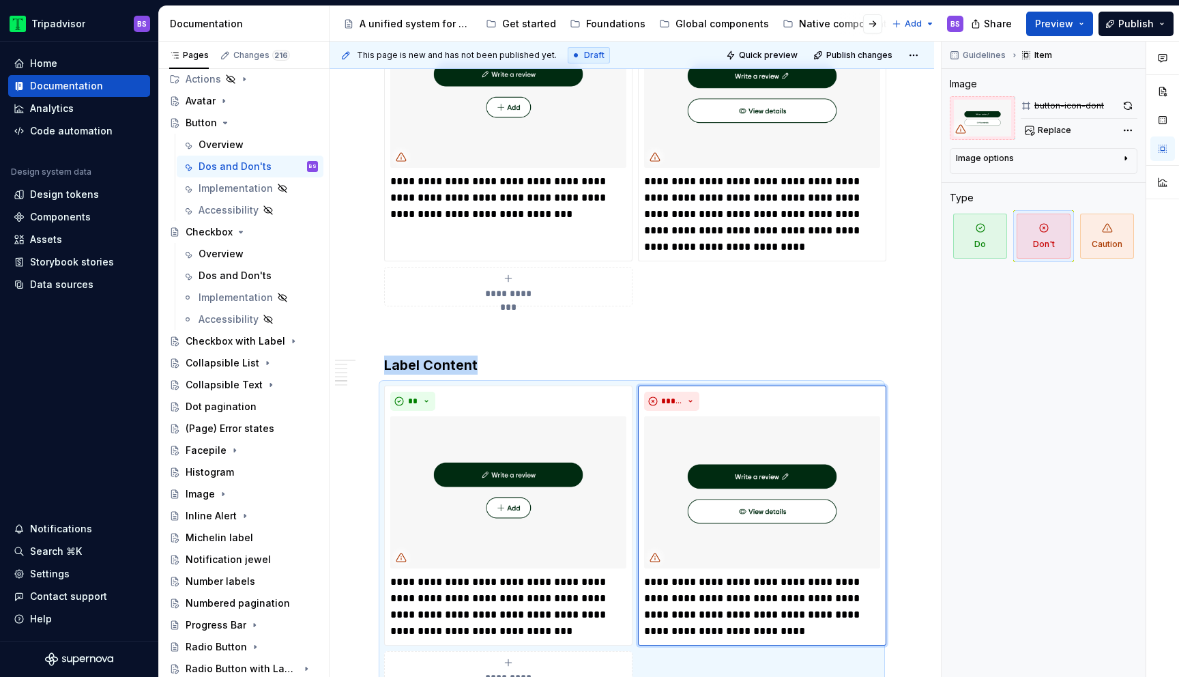
scroll to position [1620, 0]
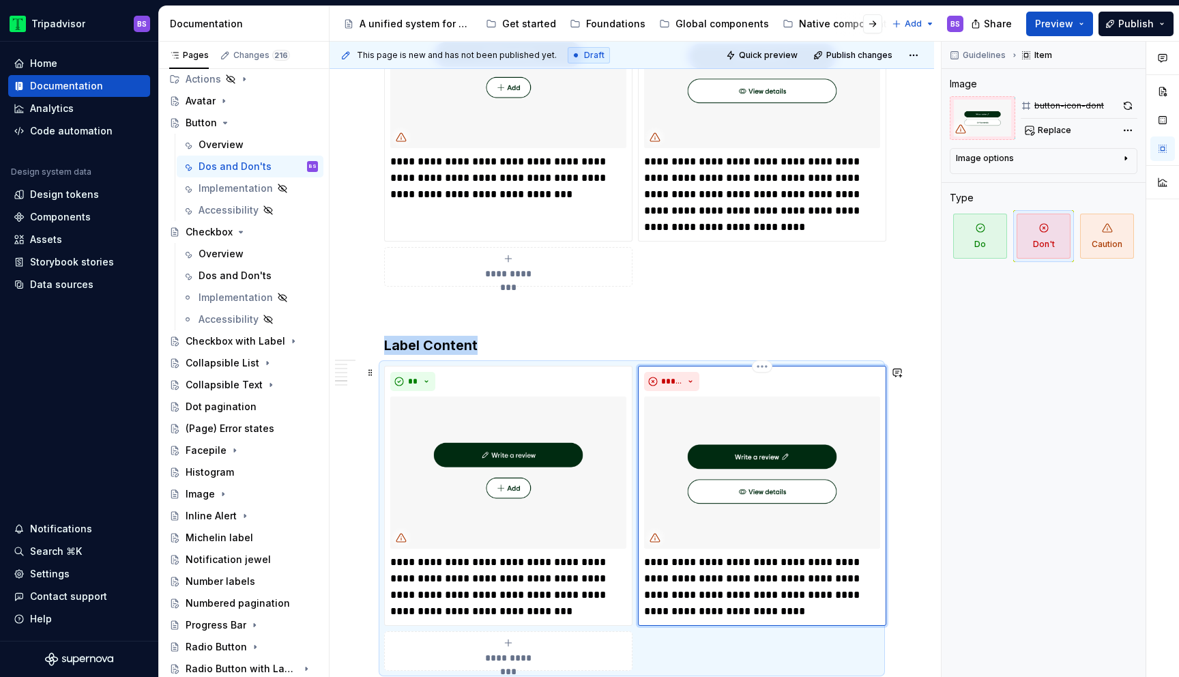
click at [662, 556] on p "**********" at bounding box center [762, 586] width 236 height 65
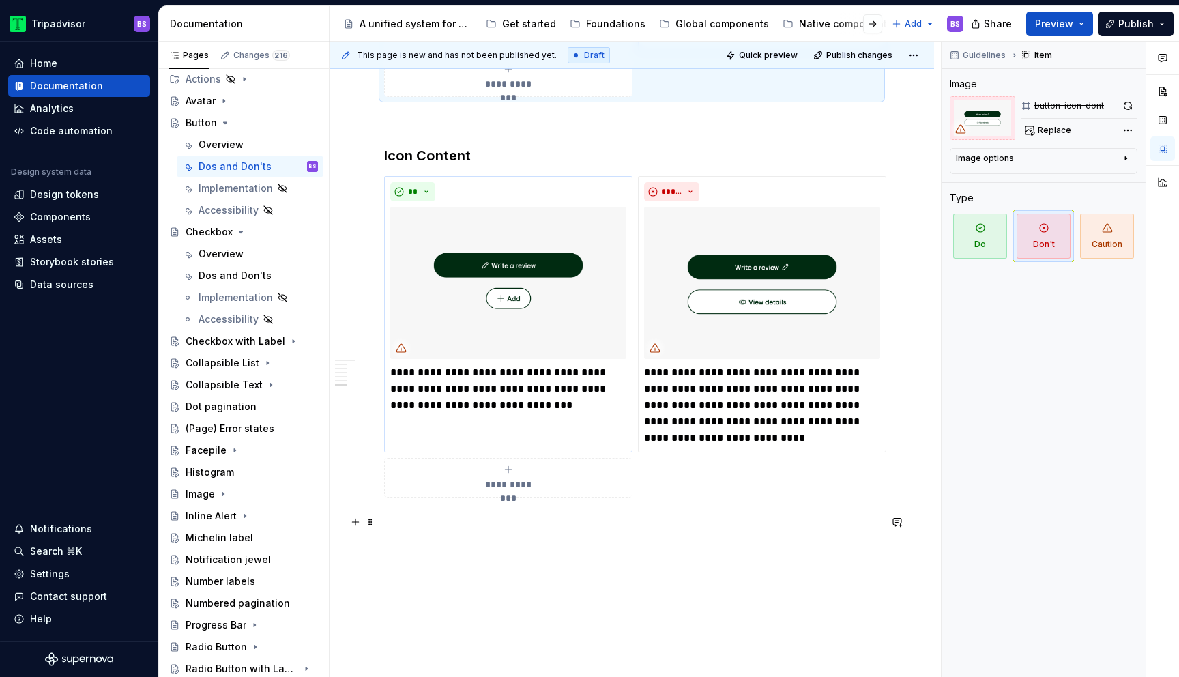
scroll to position [2314, 0]
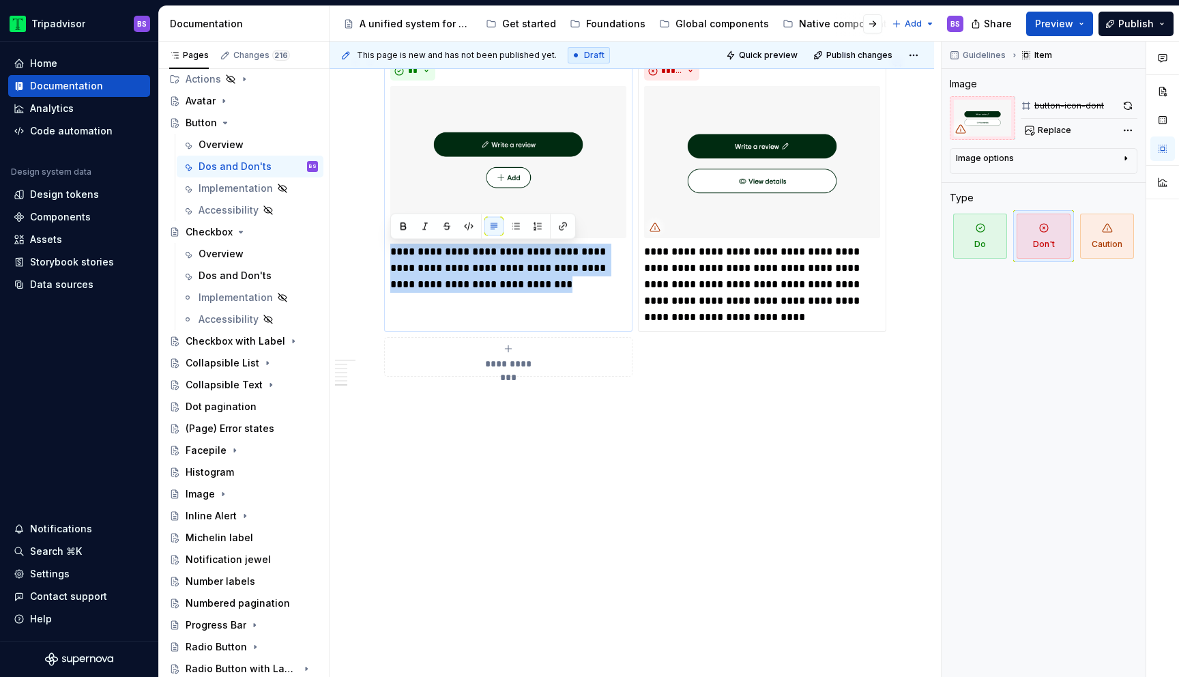
drag, startPoint x: 393, startPoint y: 248, endPoint x: 511, endPoint y: 285, distance: 123.6
click at [511, 285] on p "**********" at bounding box center [508, 268] width 236 height 49
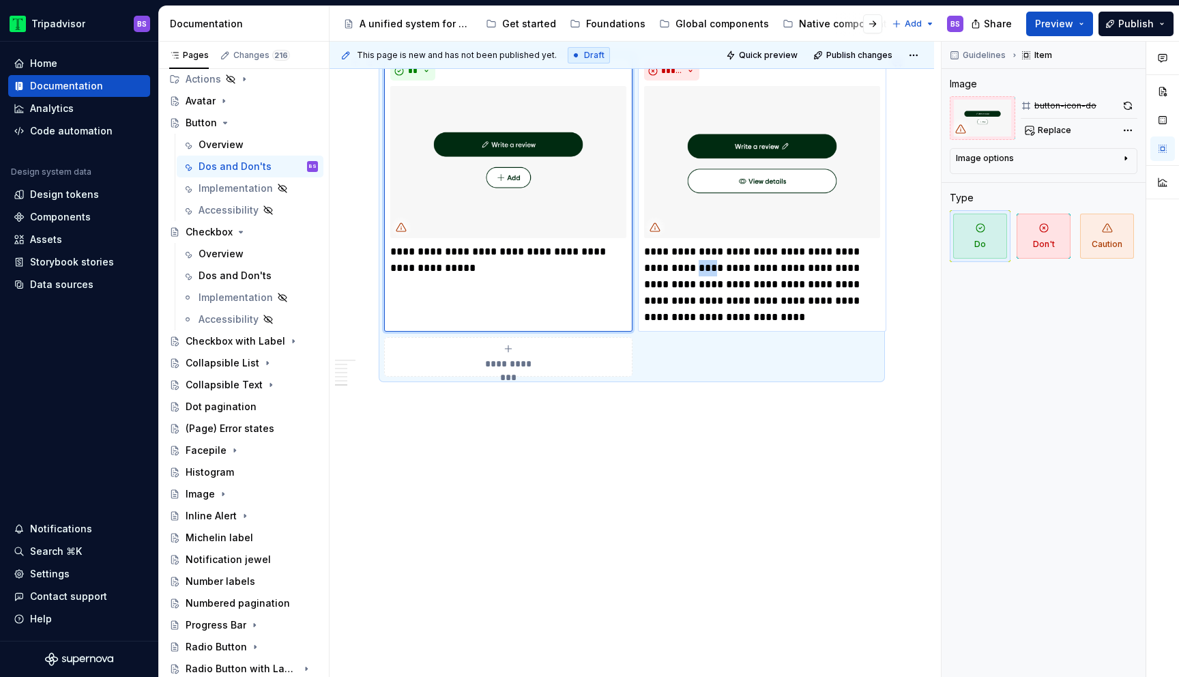
click at [685, 267] on p "**********" at bounding box center [762, 285] width 236 height 82
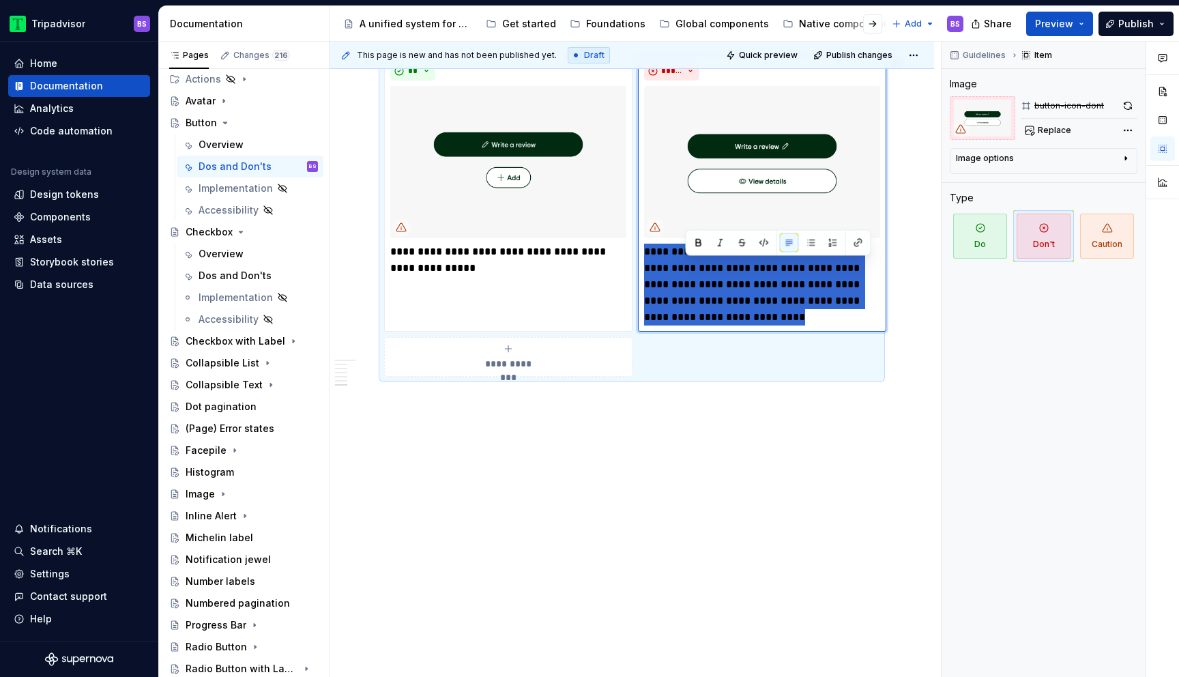
click at [685, 267] on p "**********" at bounding box center [762, 285] width 236 height 82
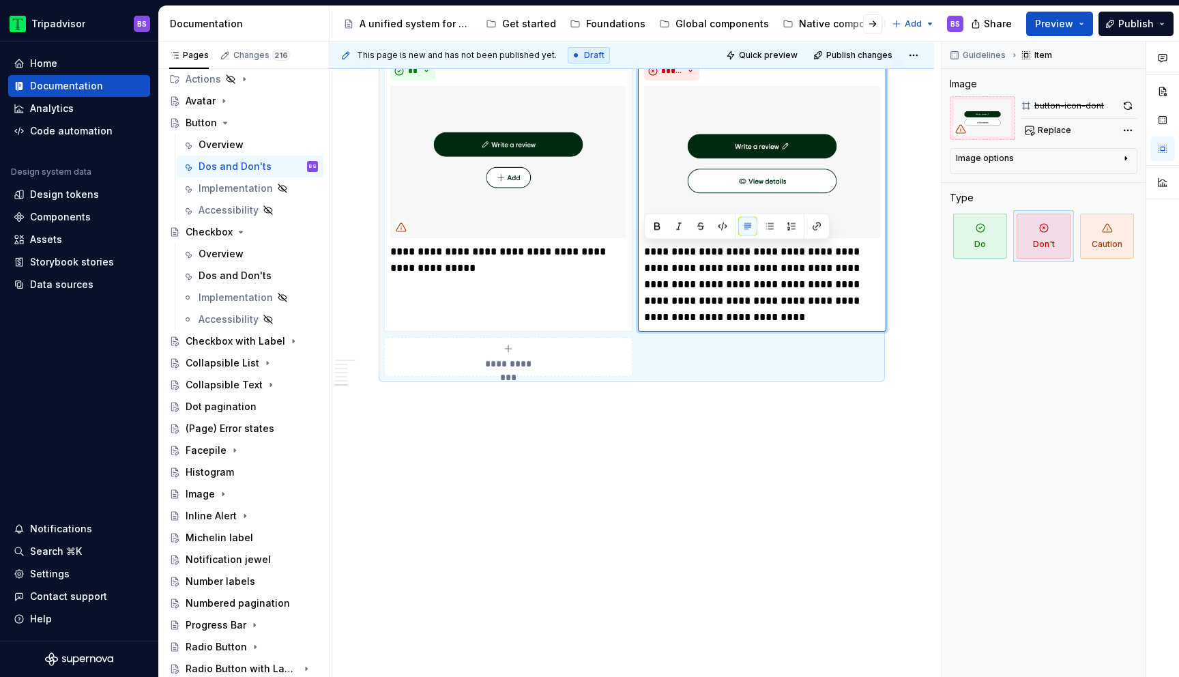
scroll to position [2298, 0]
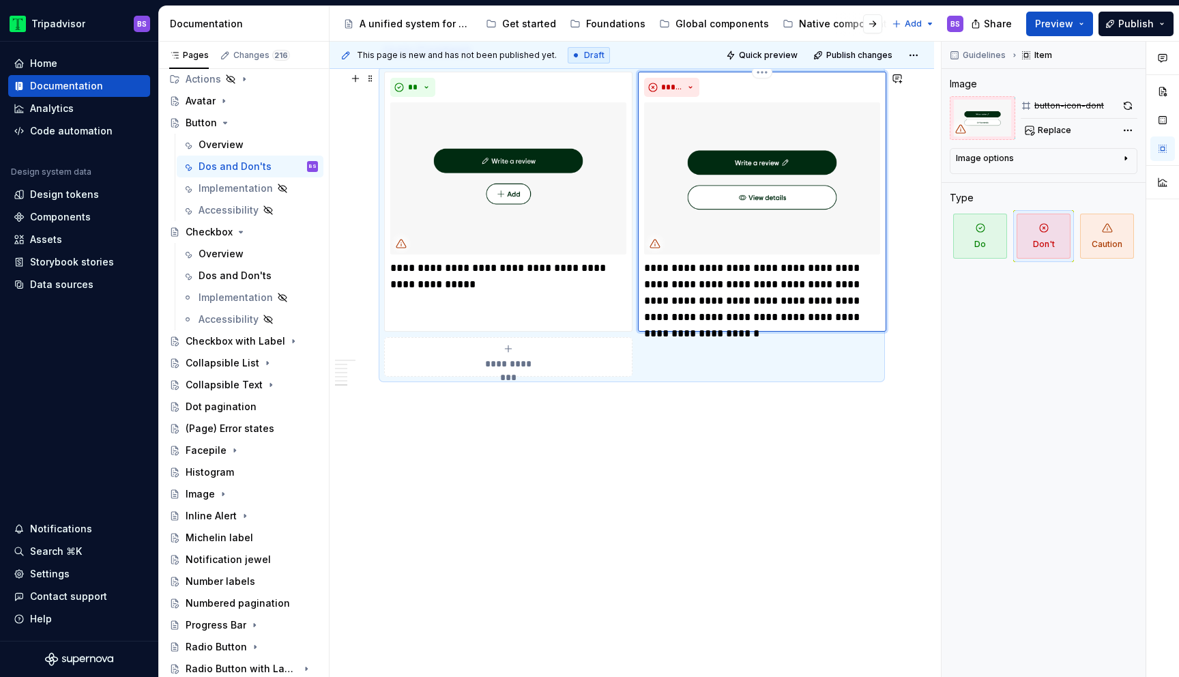
click at [660, 267] on p "**********" at bounding box center [762, 292] width 236 height 65
click at [724, 316] on p "**********" at bounding box center [762, 292] width 236 height 65
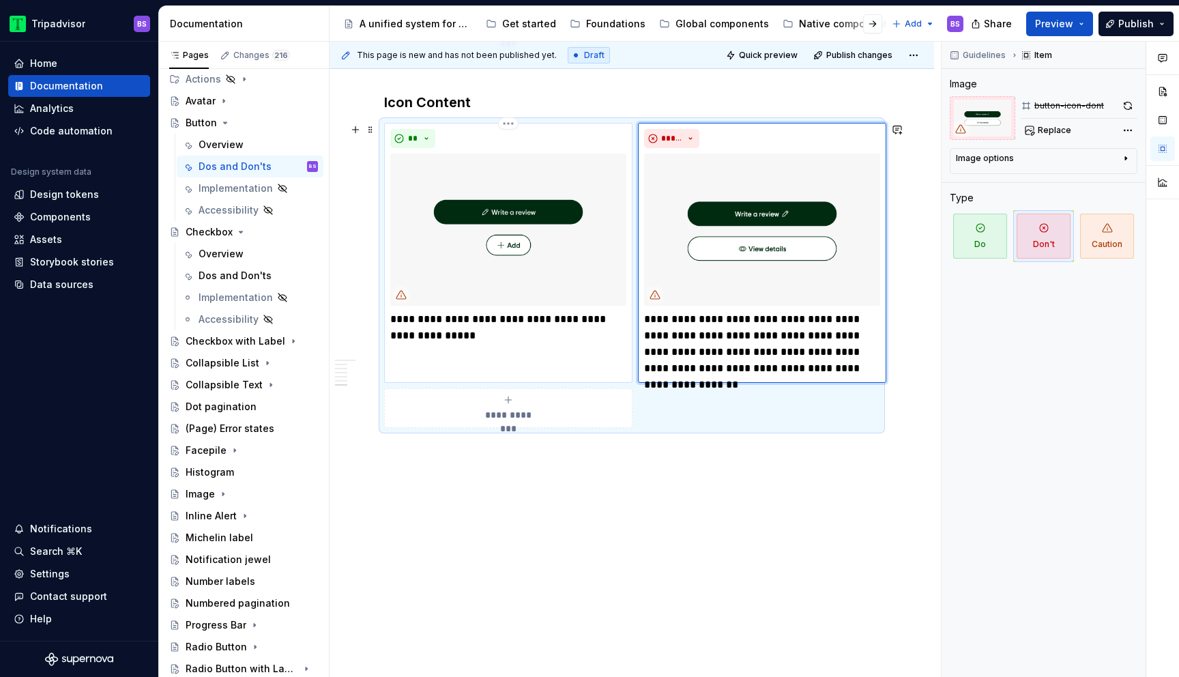
scroll to position [2119, 0]
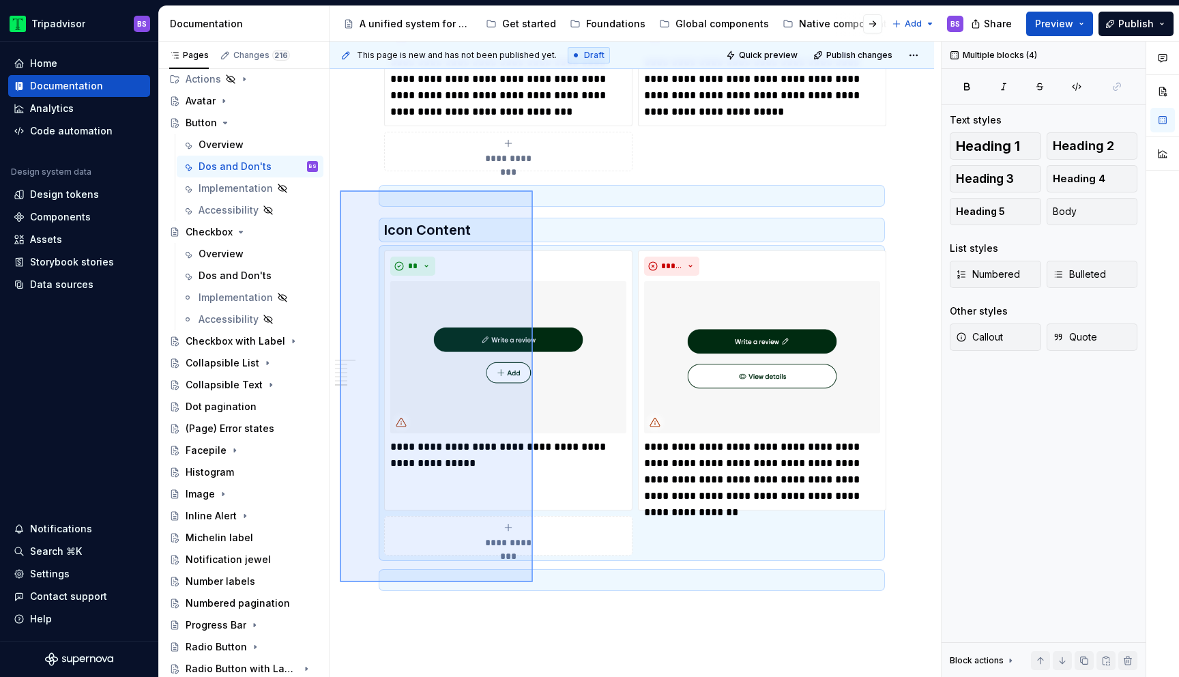
drag, startPoint x: 340, startPoint y: 190, endPoint x: 533, endPoint y: 581, distance: 435.9
click at [533, 581] on div "**********" at bounding box center [634, 360] width 611 height 636
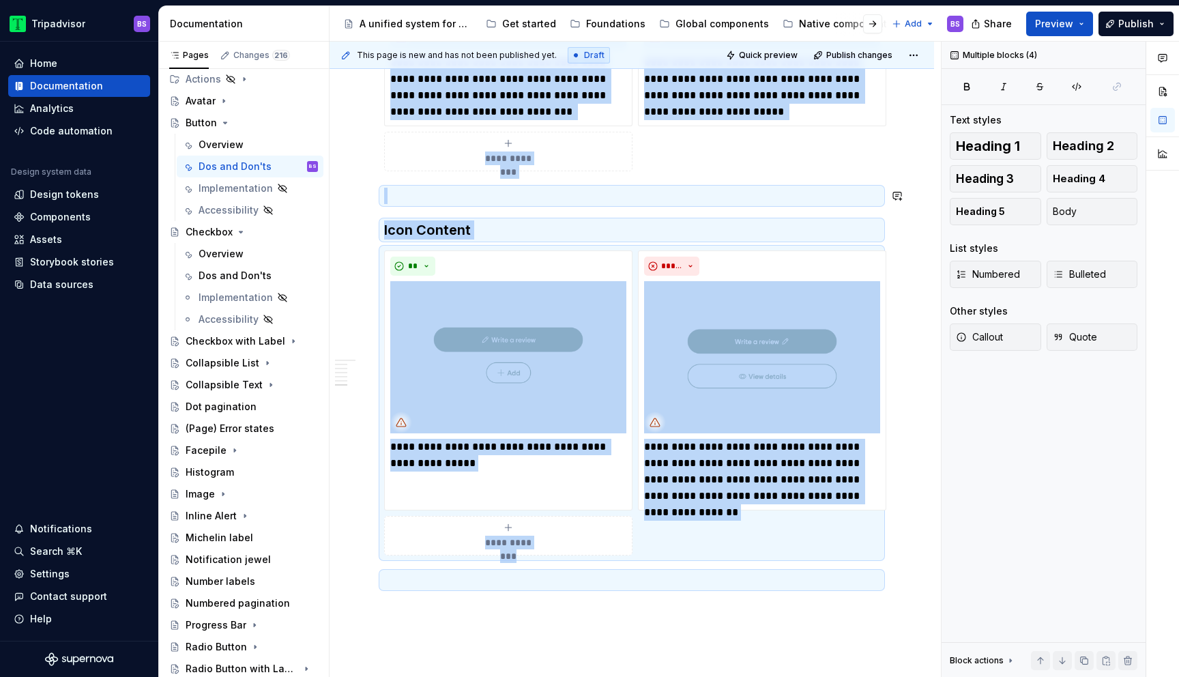
copy div "**********"
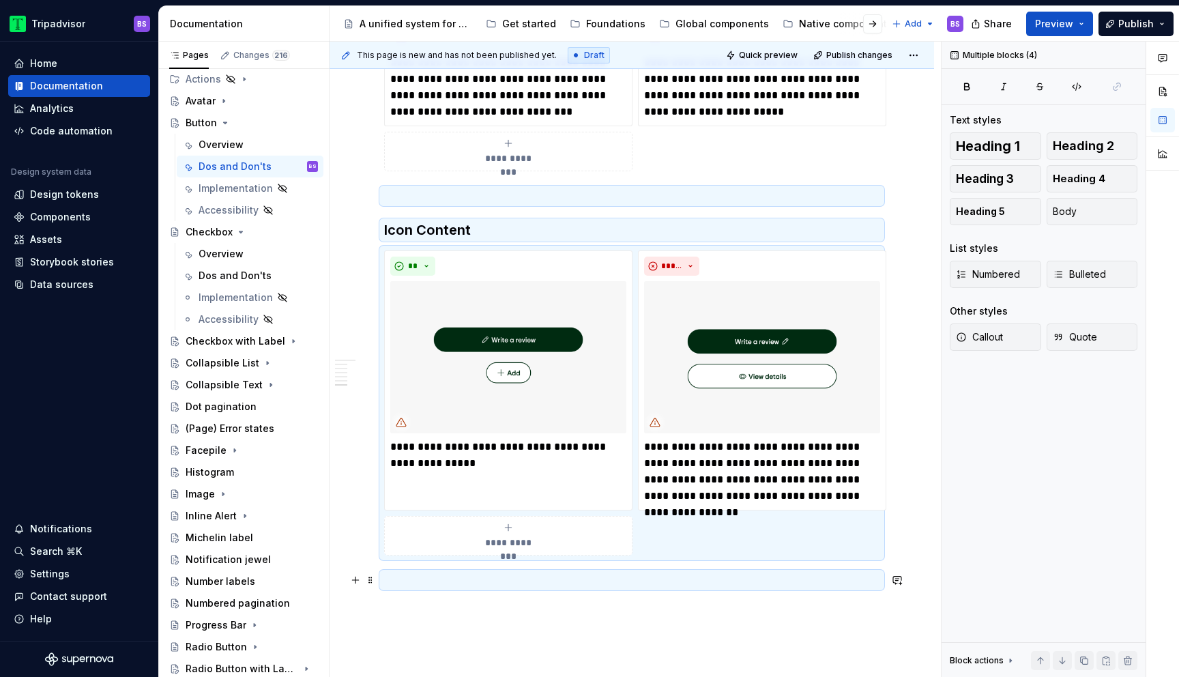
click at [477, 582] on p at bounding box center [631, 580] width 495 height 16
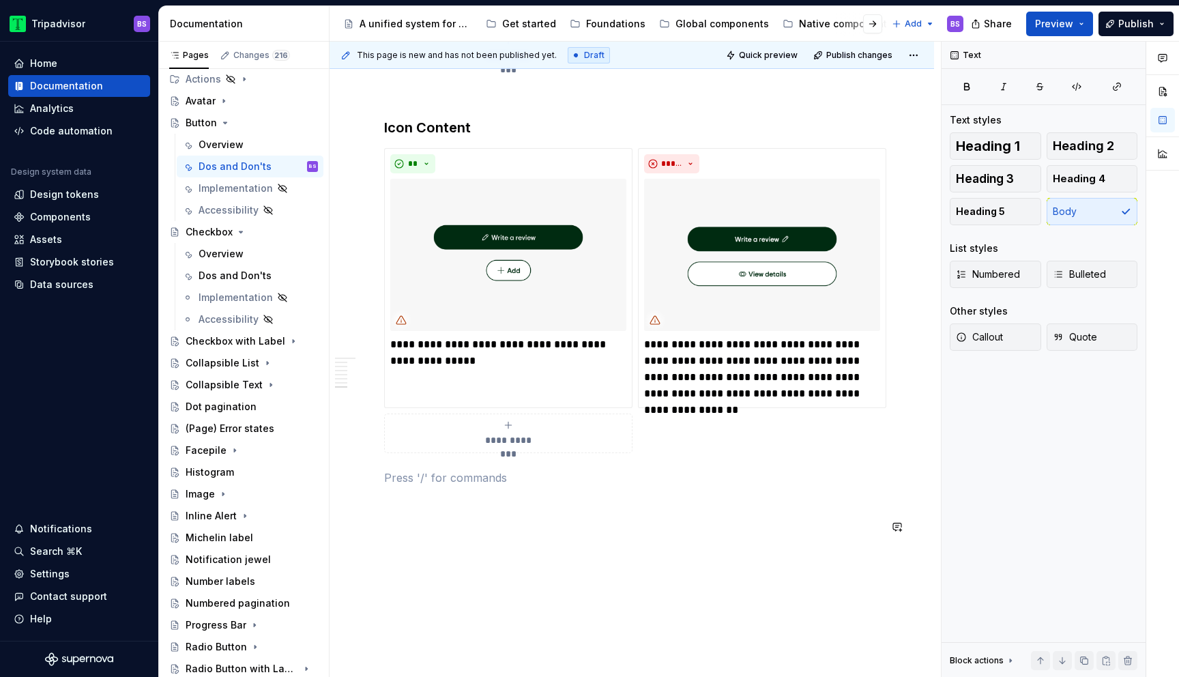
scroll to position [2433, 0]
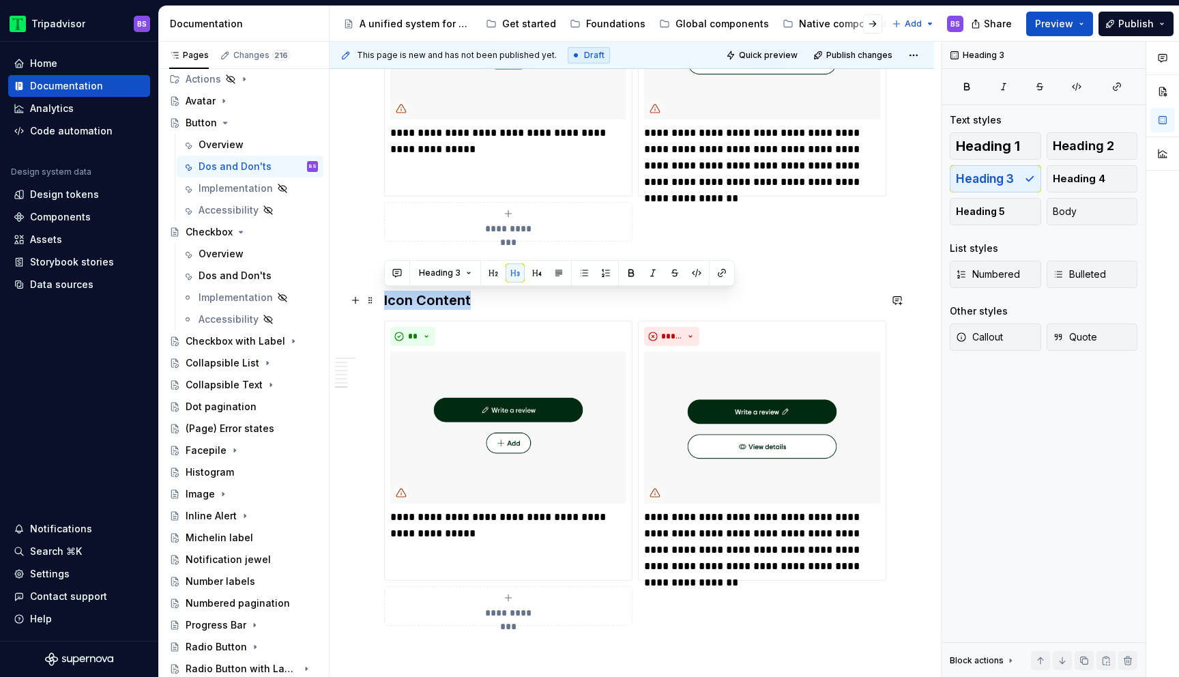
drag, startPoint x: 469, startPoint y: 300, endPoint x: 383, endPoint y: 302, distance: 86.6
click at [454, 271] on p at bounding box center [631, 266] width 495 height 16
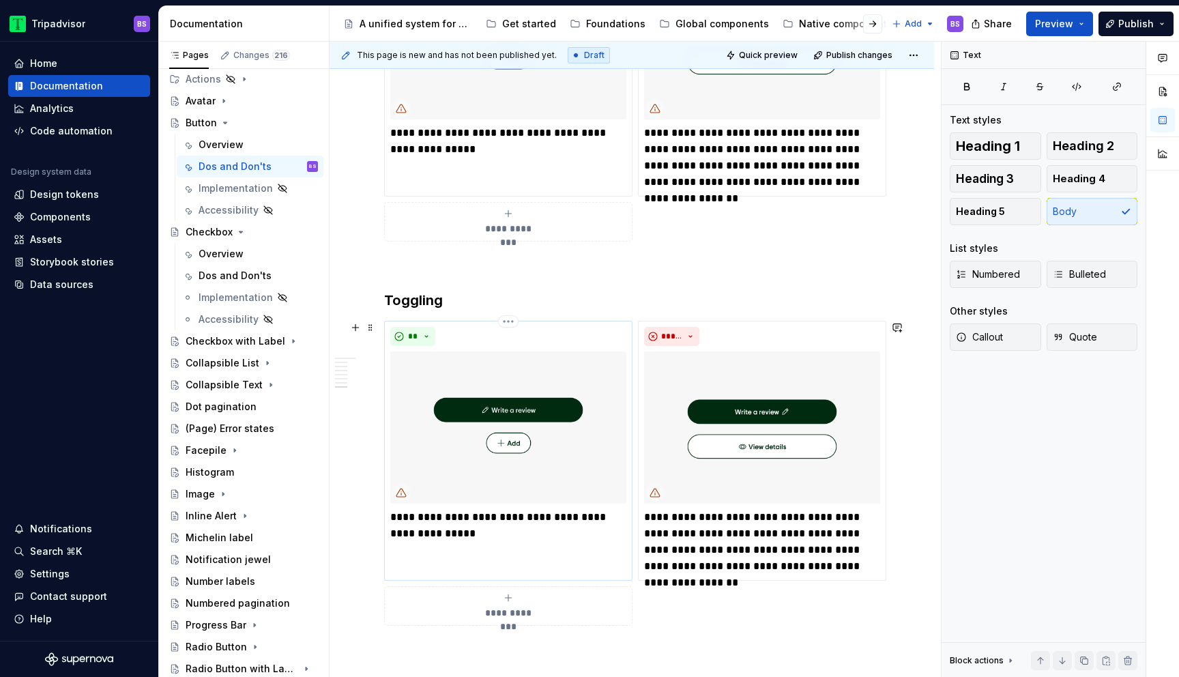
click at [415, 518] on p "**********" at bounding box center [508, 525] width 236 height 33
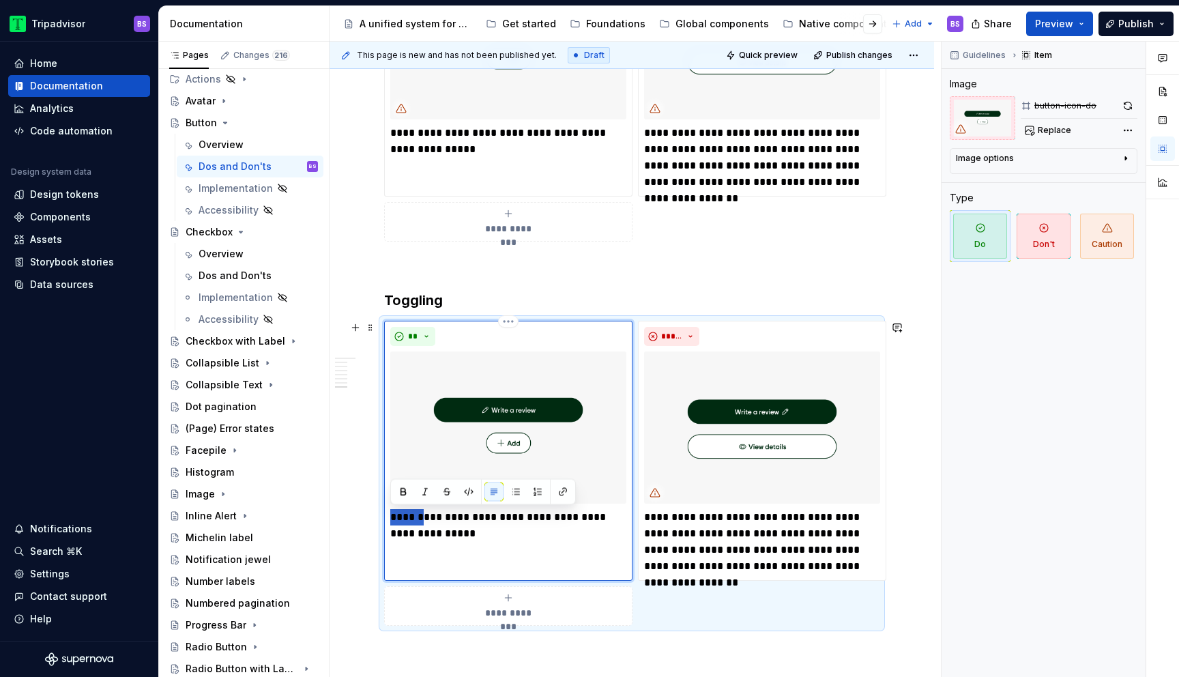
click at [415, 518] on p "**********" at bounding box center [508, 525] width 236 height 33
drag, startPoint x: 406, startPoint y: 516, endPoint x: 385, endPoint y: 516, distance: 20.5
click at [385, 516] on div "**********" at bounding box center [508, 451] width 248 height 260
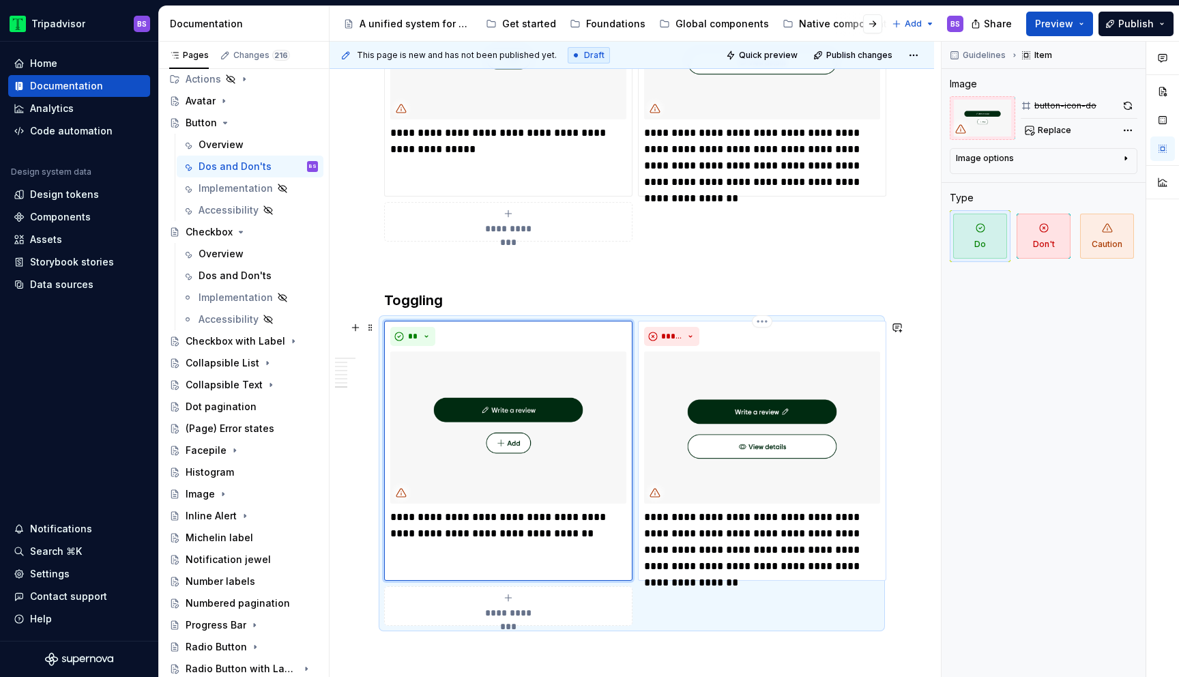
click at [649, 516] on p "**********" at bounding box center [762, 541] width 236 height 65
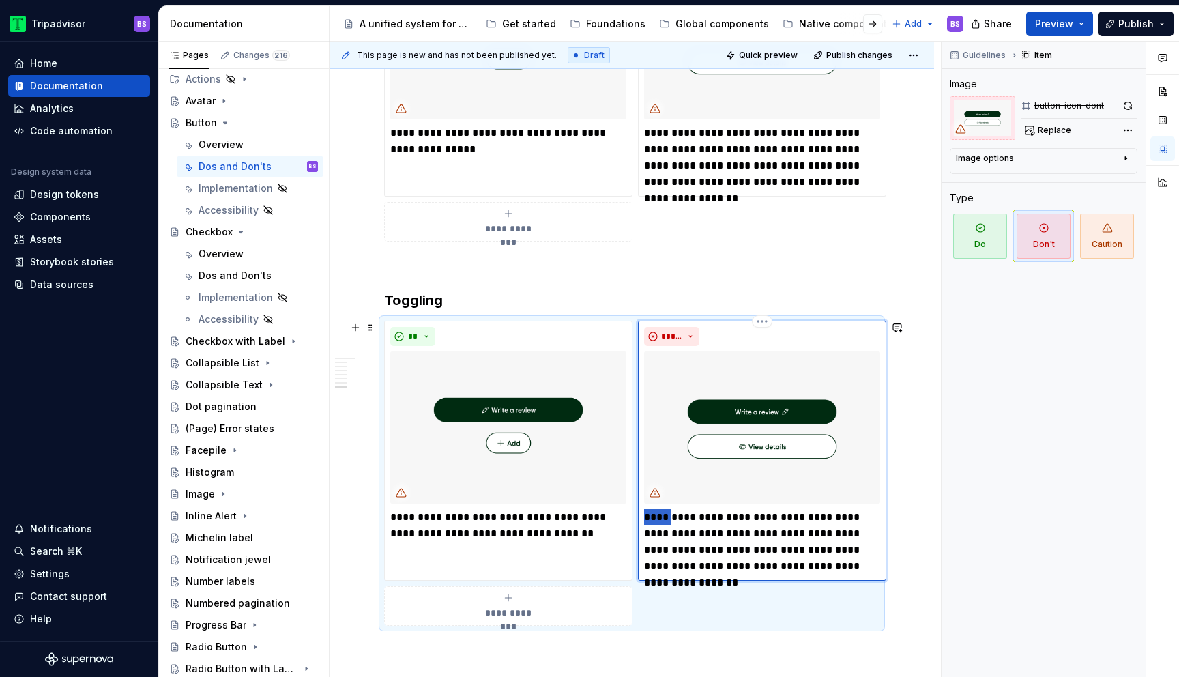
click at [649, 516] on p "**********" at bounding box center [762, 541] width 236 height 65
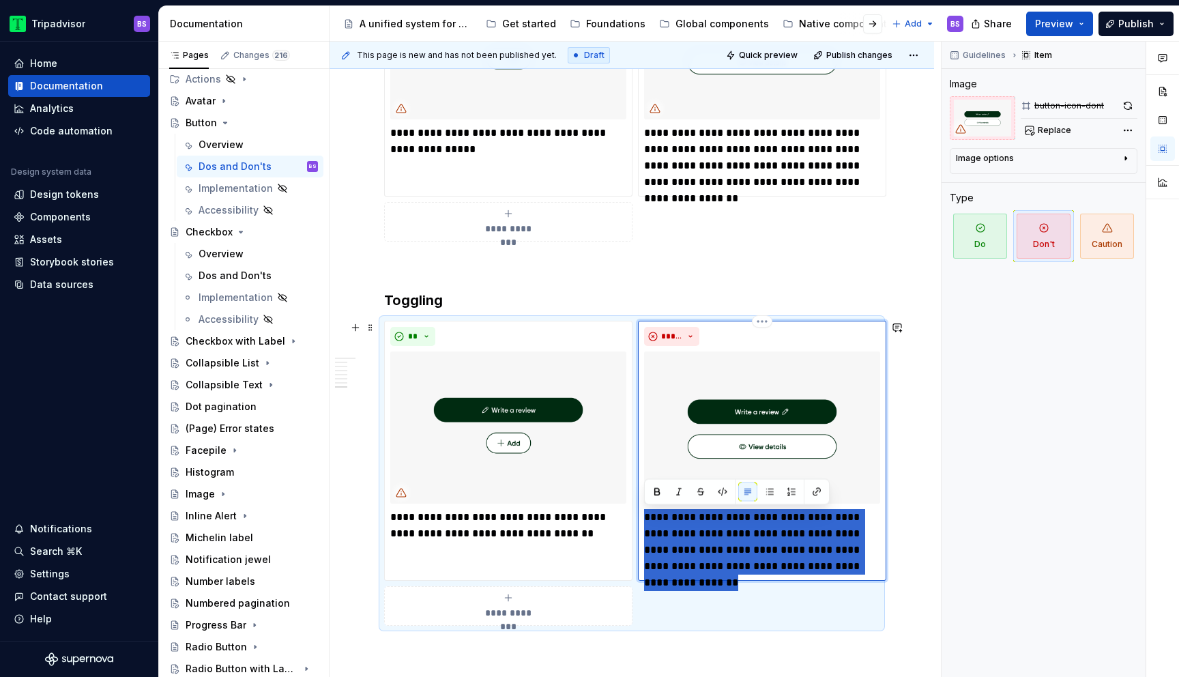
click at [649, 516] on p "**********" at bounding box center [762, 541] width 236 height 65
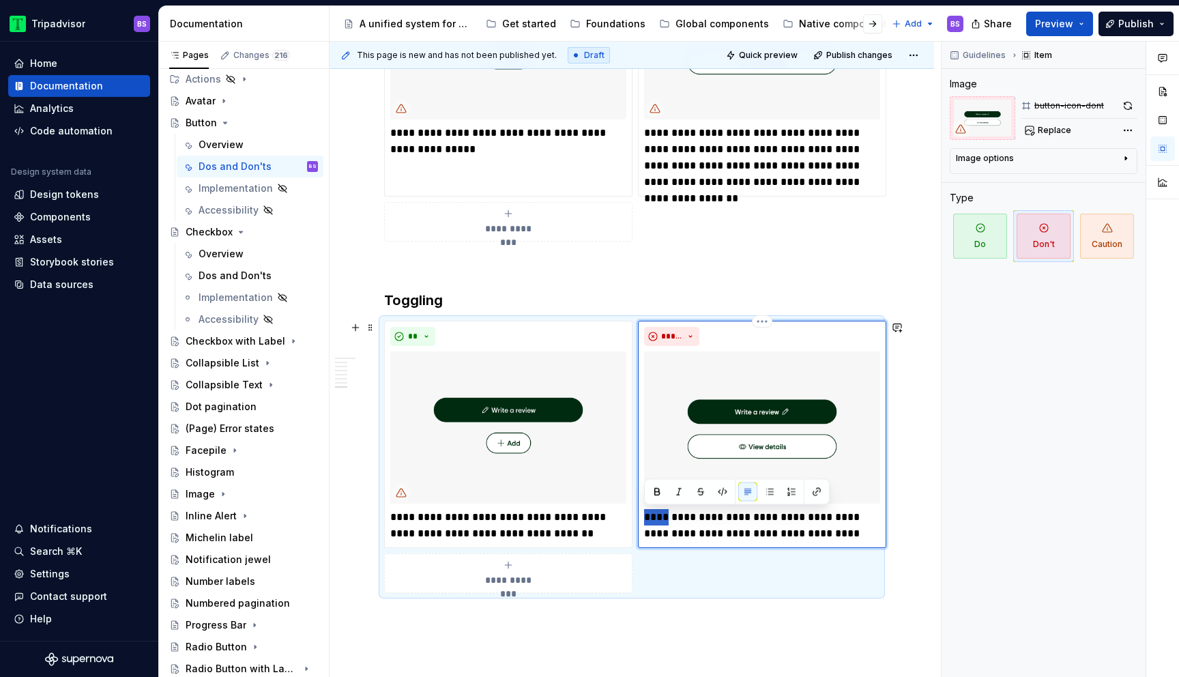
drag, startPoint x: 660, startPoint y: 516, endPoint x: 639, endPoint y: 516, distance: 21.1
click at [639, 516] on div "**********" at bounding box center [762, 434] width 248 height 227
click at [838, 534] on p "**********" at bounding box center [762, 525] width 236 height 33
click at [655, 532] on p "**********" at bounding box center [762, 525] width 236 height 33
type textarea "*"
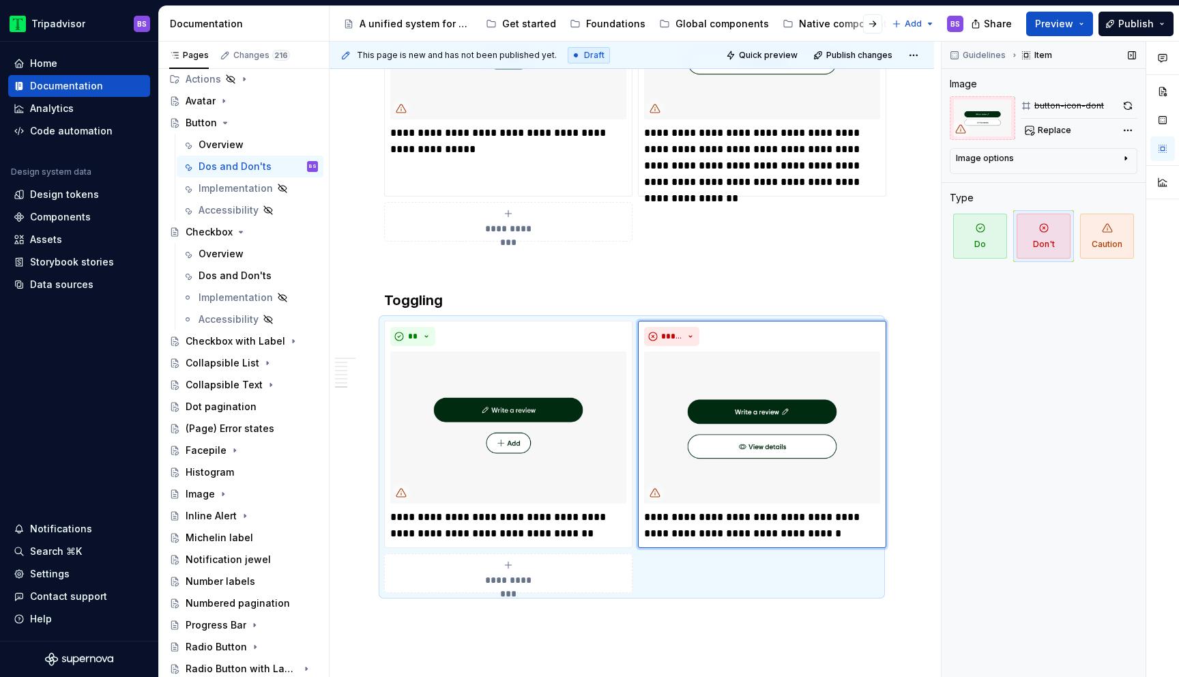
click at [992, 495] on div "Guidelines Item Image button-icon-dont Replace Image options Alignment Alt Capt…" at bounding box center [1043, 360] width 204 height 636
click at [441, 300] on h3 "Toggling" at bounding box center [631, 300] width 495 height 19
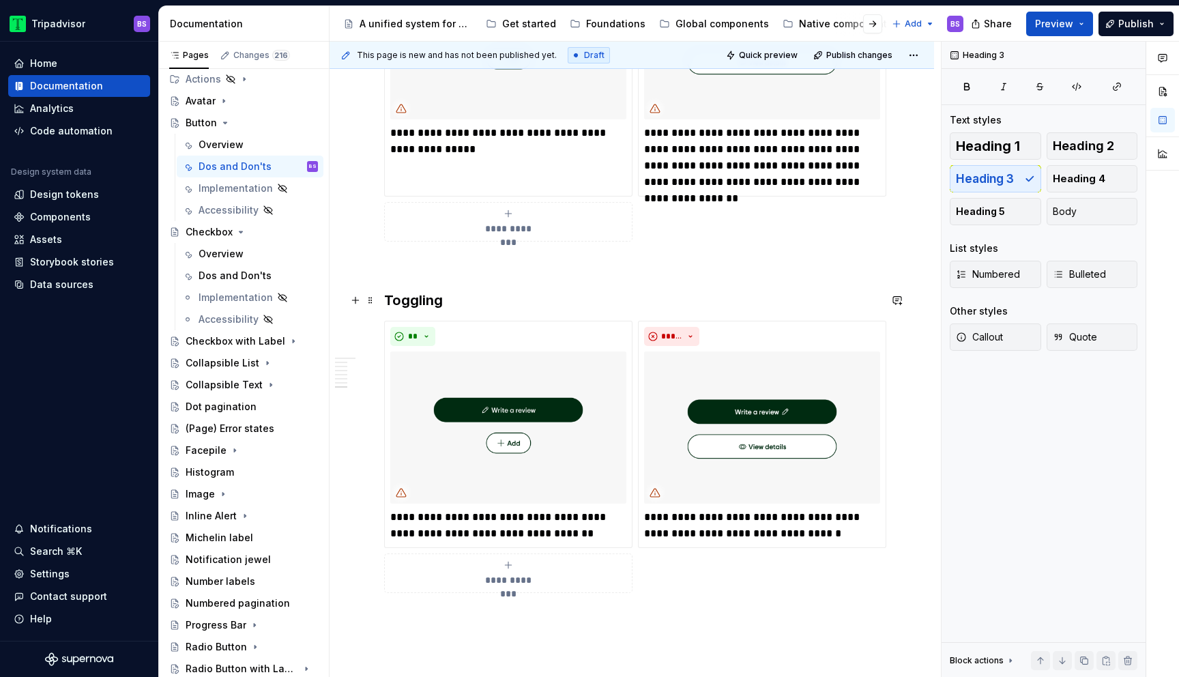
click at [441, 300] on h3 "Toggling" at bounding box center [631, 300] width 495 height 19
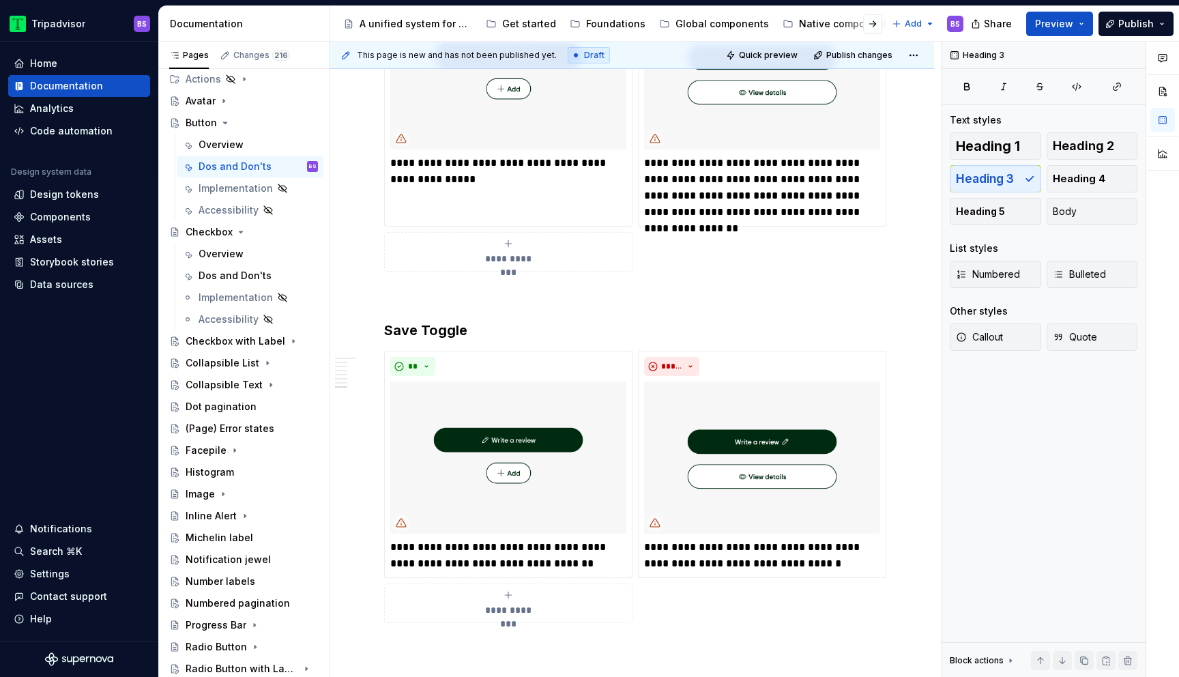
scroll to position [2419, 0]
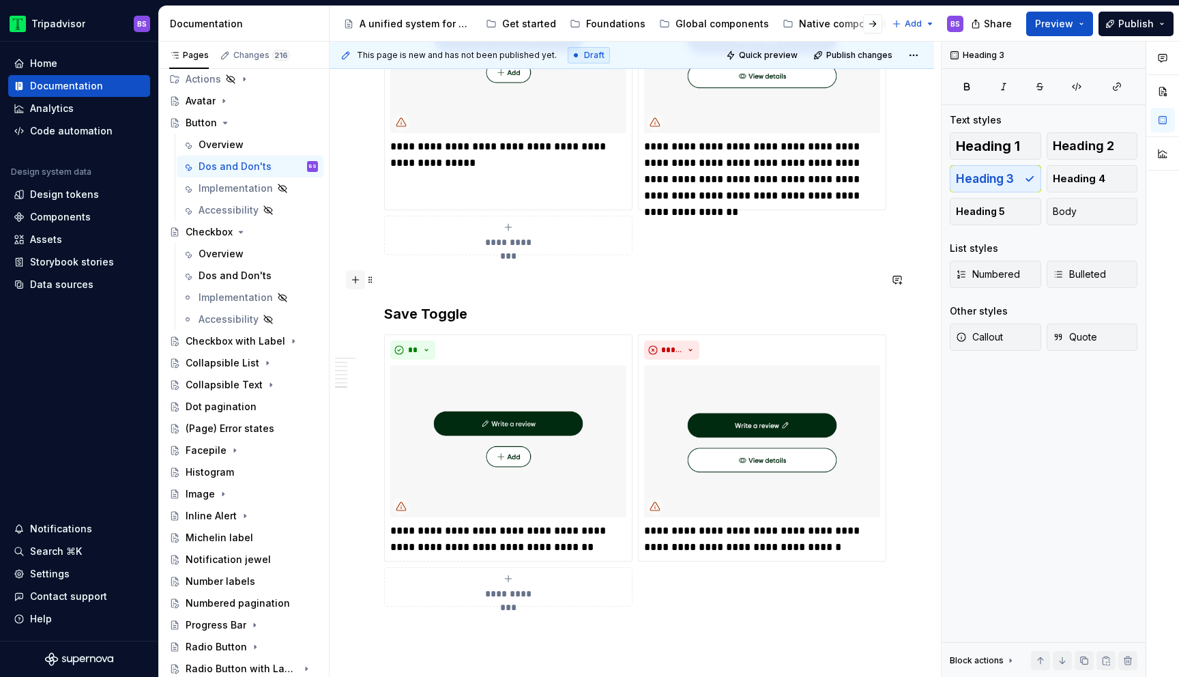
click at [358, 286] on button "button" at bounding box center [355, 279] width 19 height 19
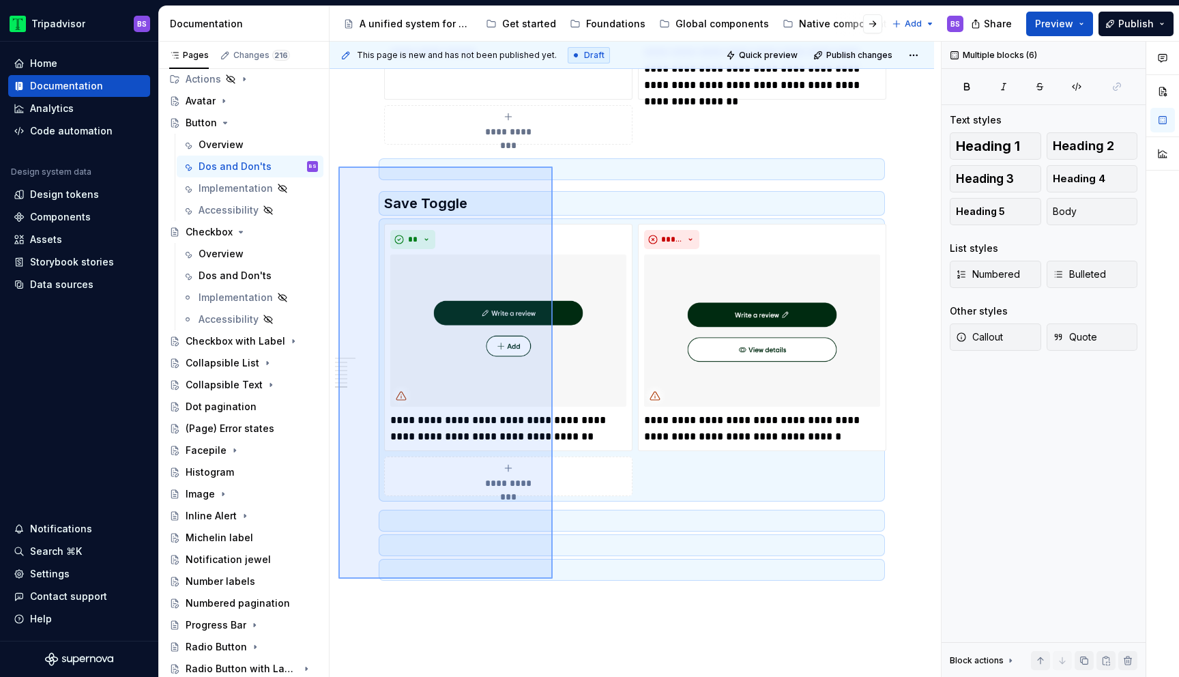
scroll to position [2530, 0]
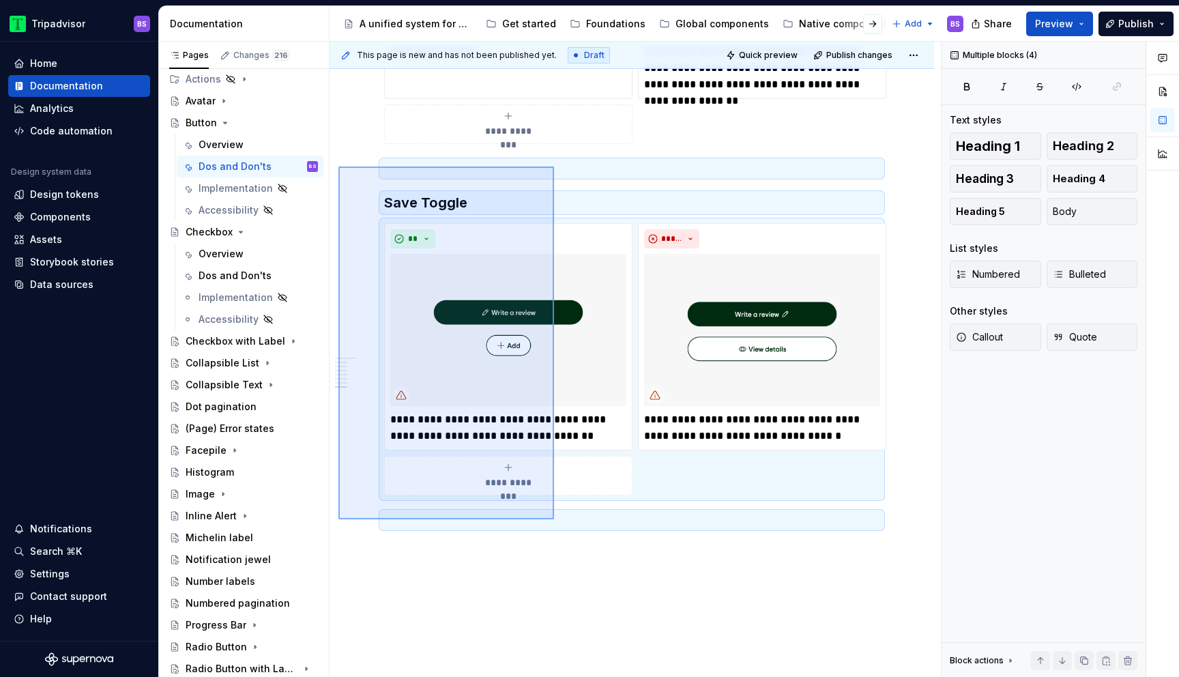
drag, startPoint x: 338, startPoint y: 278, endPoint x: 554, endPoint y: 519, distance: 323.7
click at [554, 519] on div "**********" at bounding box center [634, 360] width 611 height 636
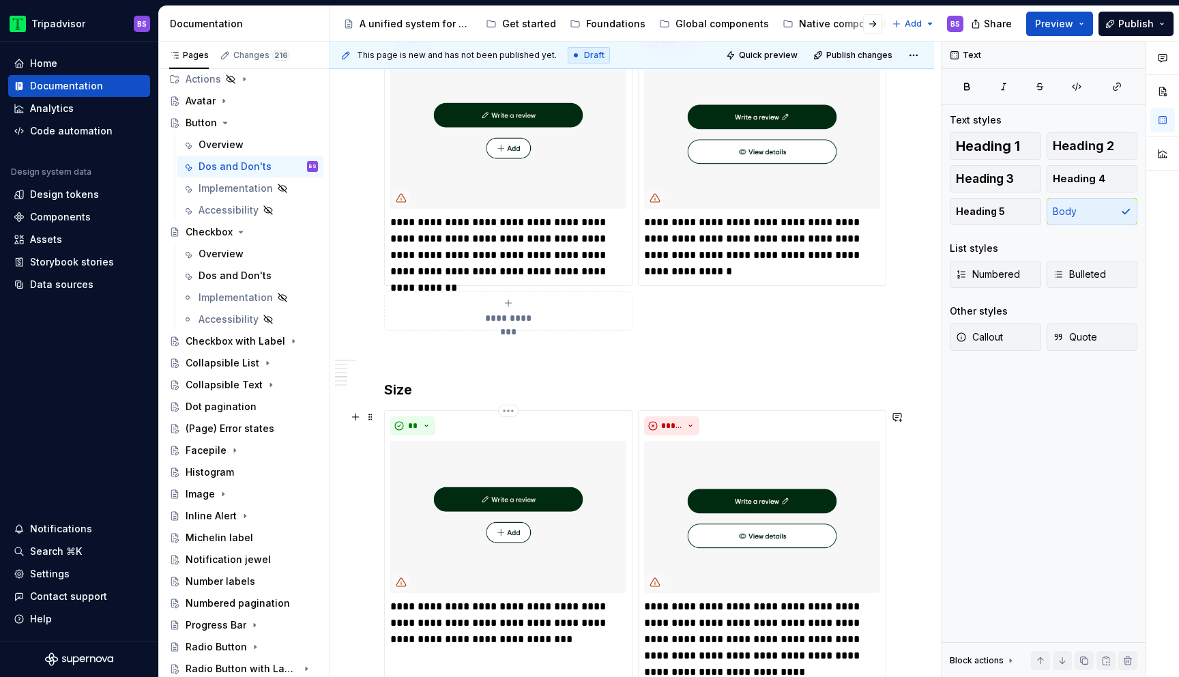
scroll to position [1178, 0]
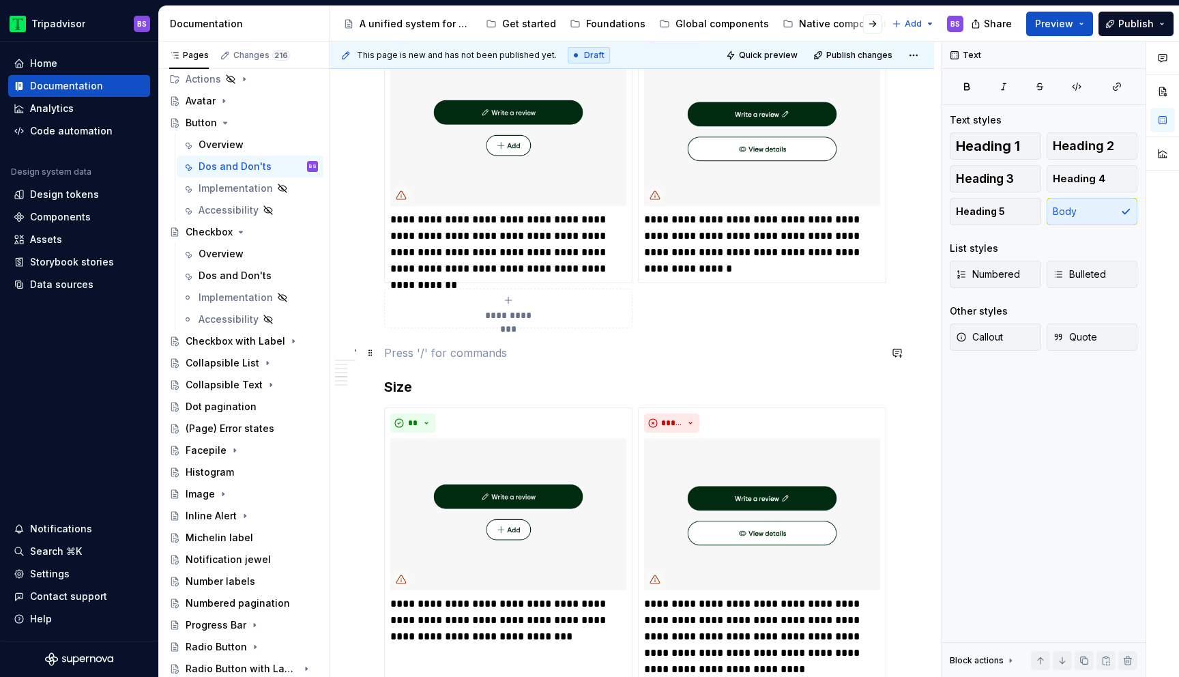
click at [409, 355] on p at bounding box center [631, 352] width 495 height 16
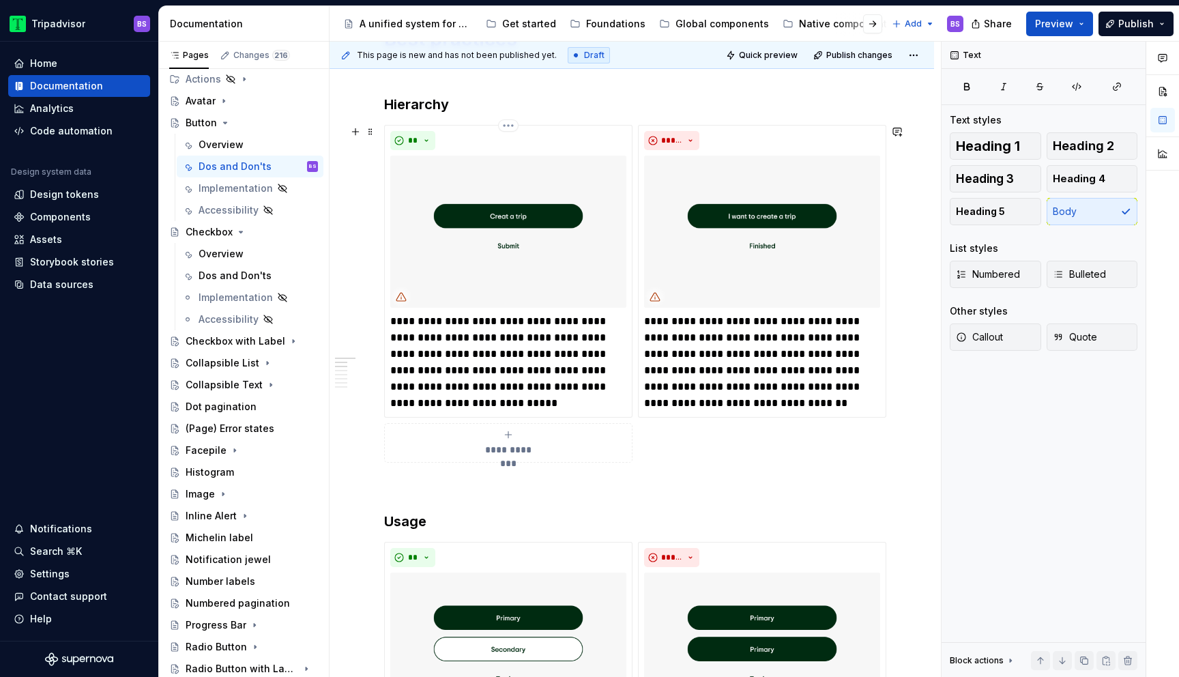
scroll to position [252, 0]
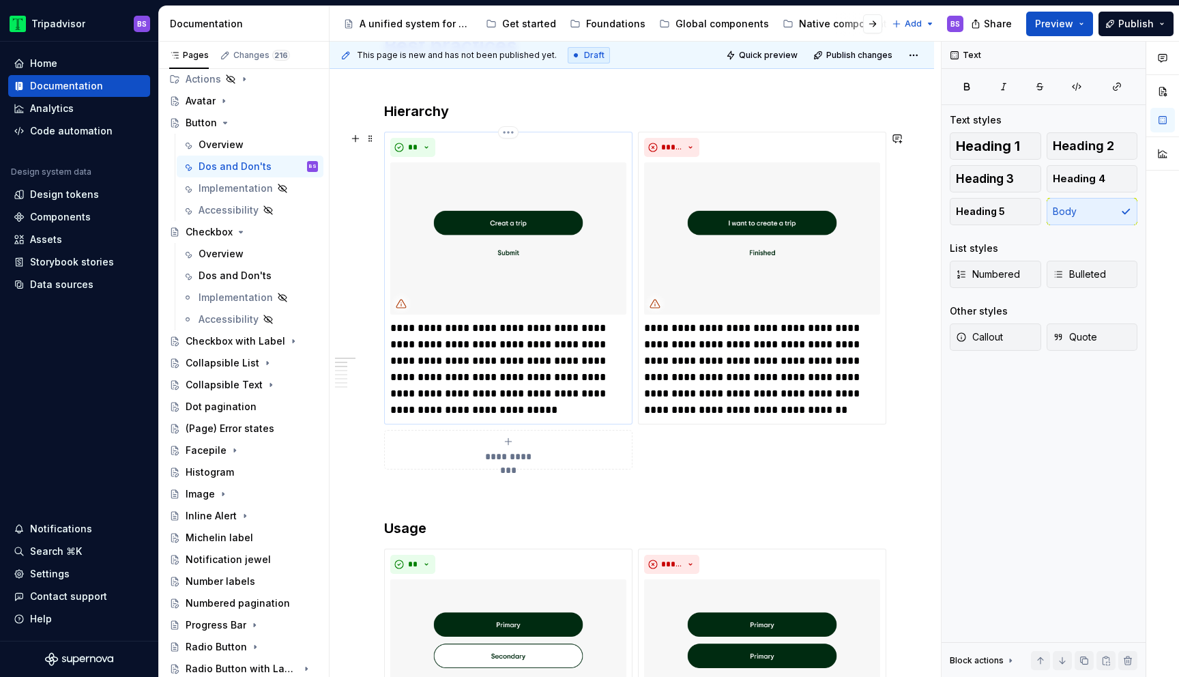
click at [535, 409] on p "**********" at bounding box center [508, 369] width 236 height 98
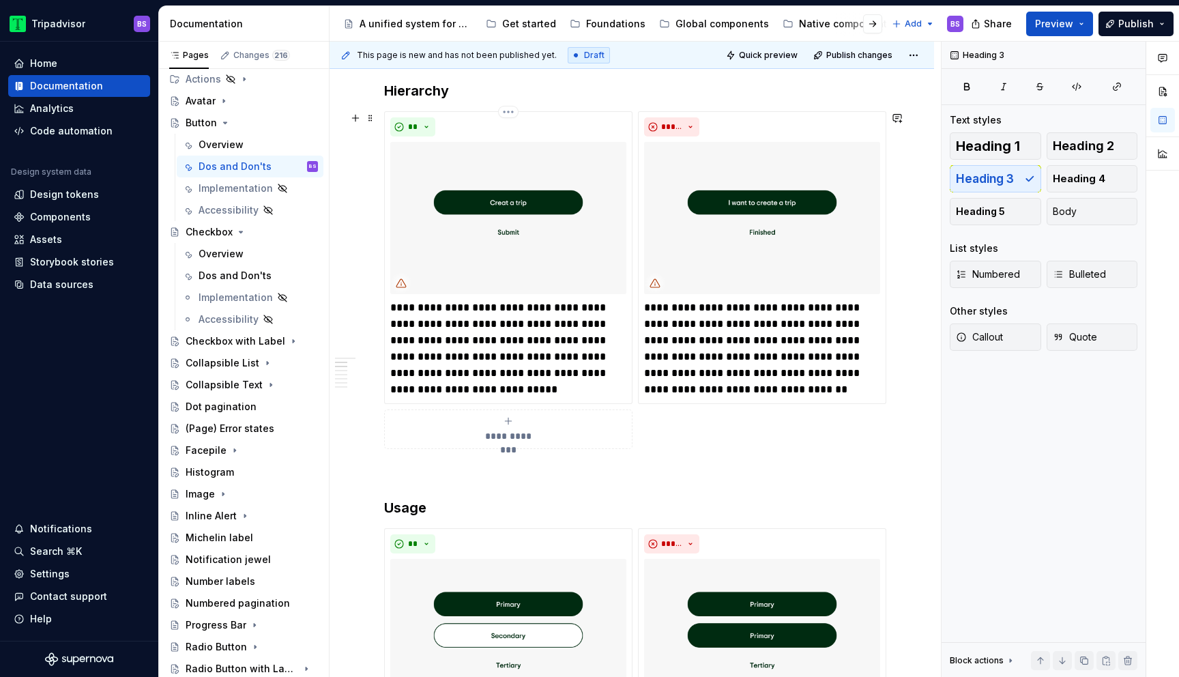
scroll to position [277, 0]
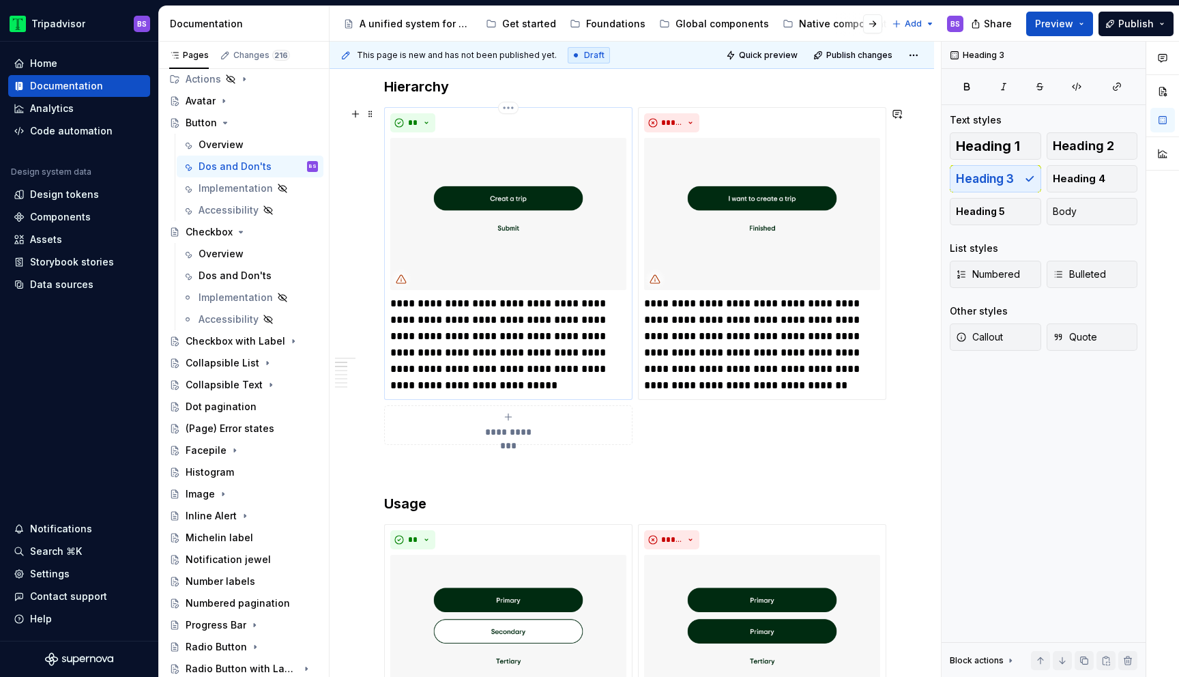
click at [533, 246] on img at bounding box center [508, 214] width 236 height 152
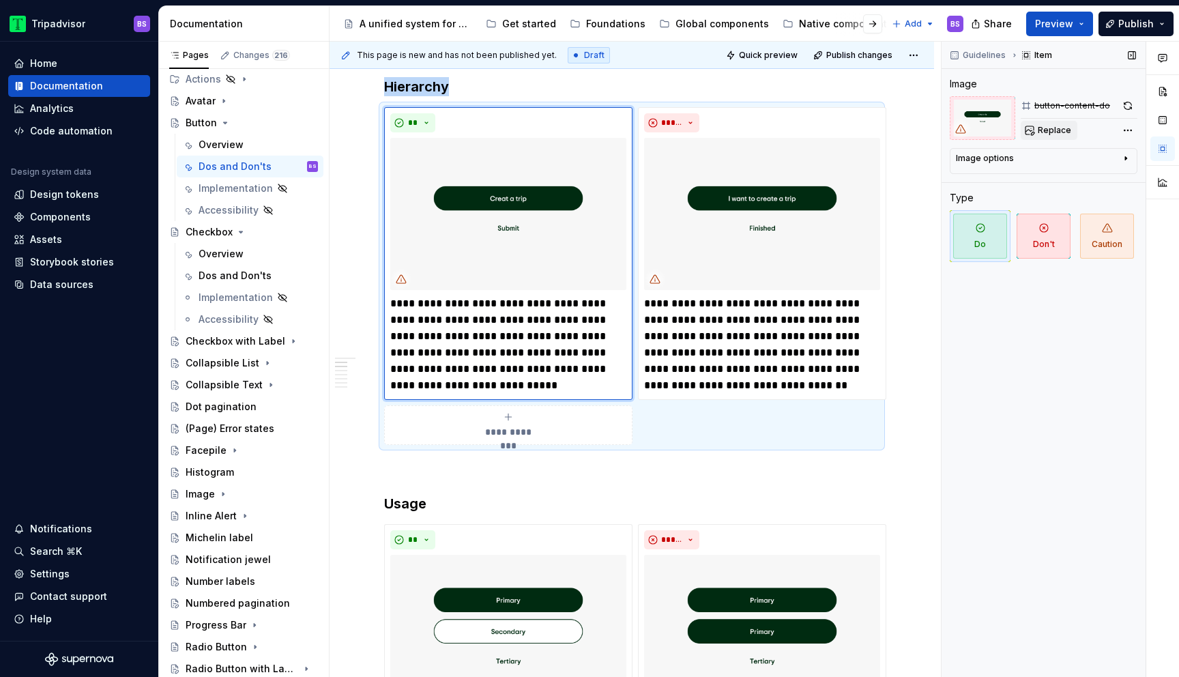
click at [1064, 123] on button "Replace" at bounding box center [1048, 130] width 57 height 19
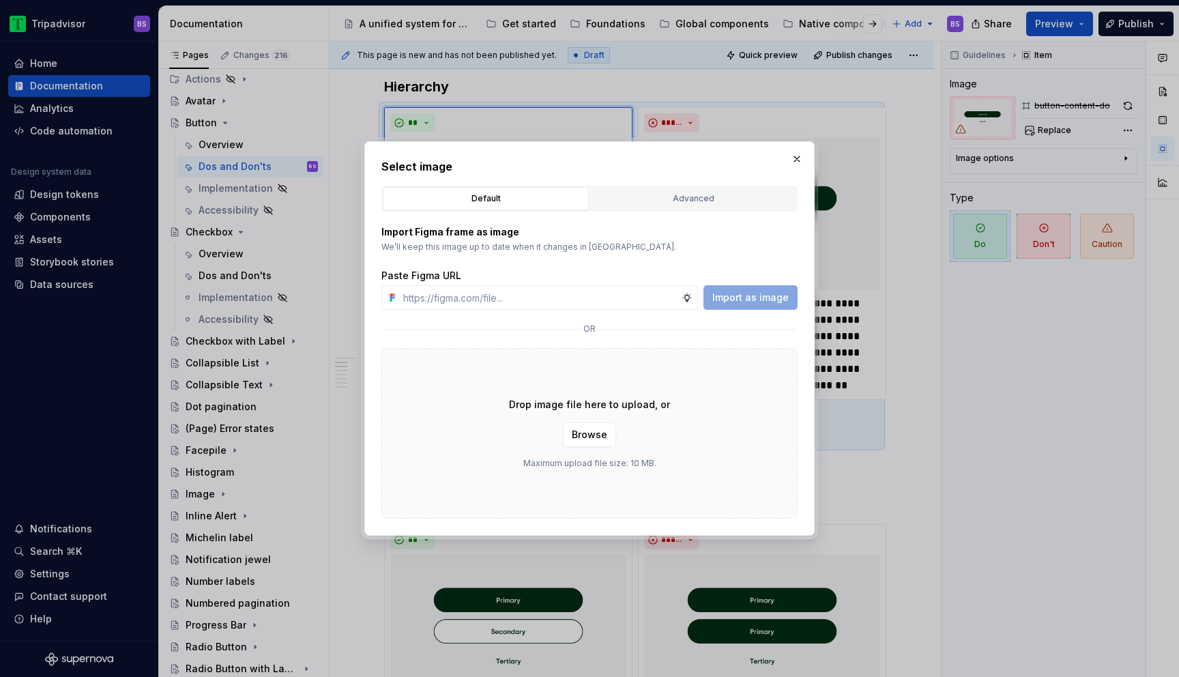
type textarea "*"
click at [541, 297] on input "text" at bounding box center [540, 297] width 284 height 25
paste input "[URL][DOMAIN_NAME]"
type input "[URL][DOMAIN_NAME]"
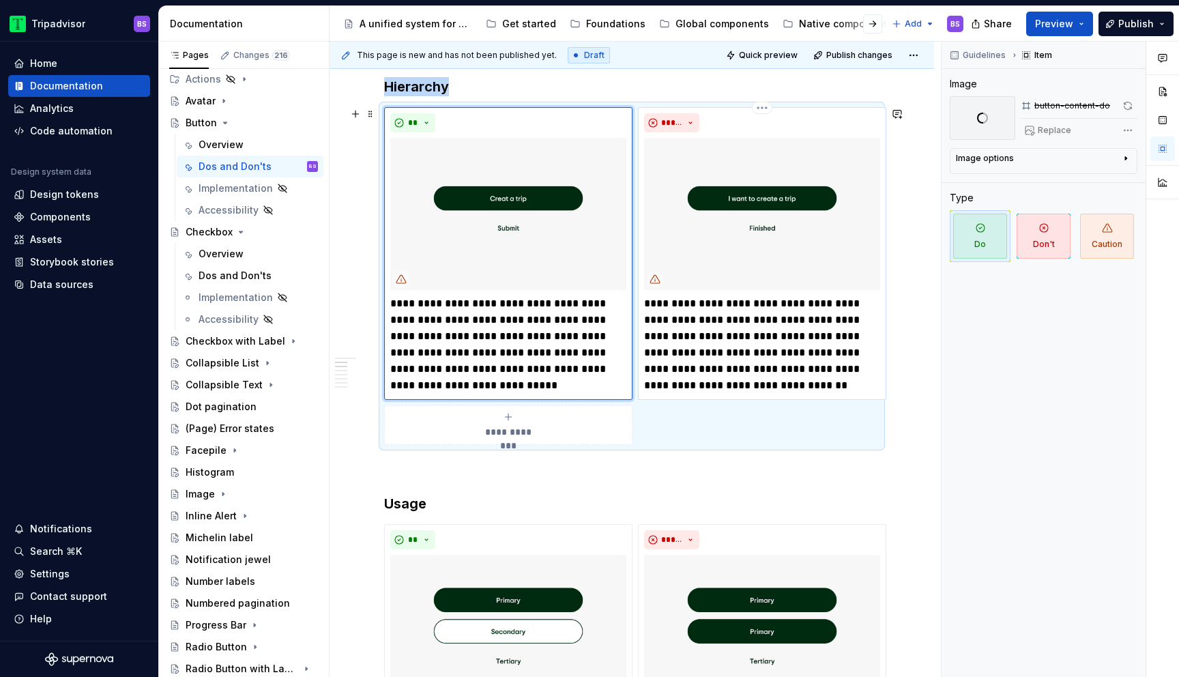
click at [790, 244] on img at bounding box center [762, 214] width 236 height 152
click at [585, 197] on img at bounding box center [508, 214] width 236 height 152
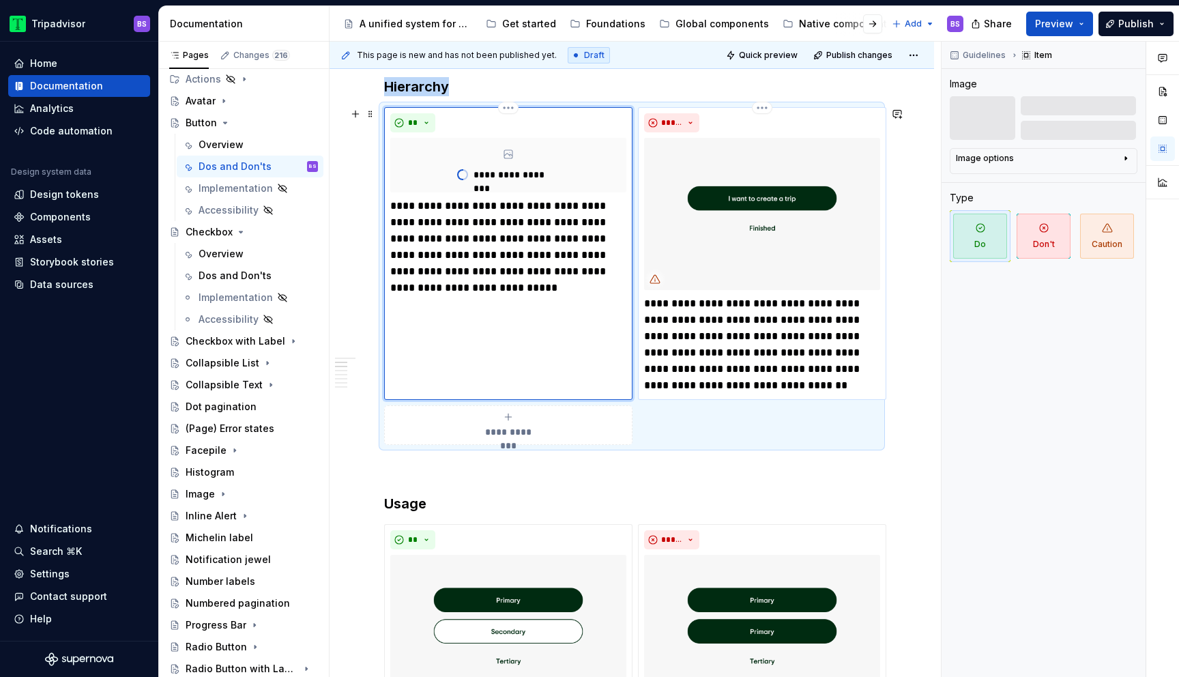
click at [782, 205] on img at bounding box center [762, 214] width 236 height 152
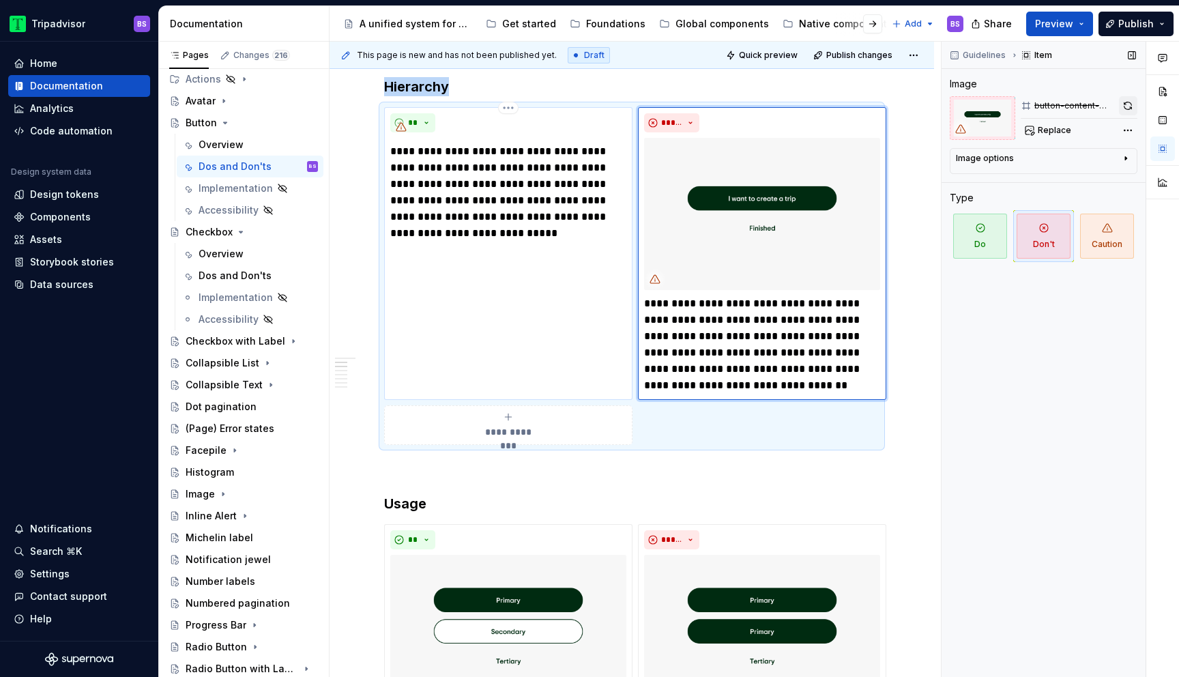
click at [1130, 106] on button "button" at bounding box center [1128, 105] width 19 height 19
click at [1061, 128] on div "Replace" at bounding box center [1078, 130] width 117 height 19
click at [565, 184] on p "**********" at bounding box center [508, 192] width 236 height 98
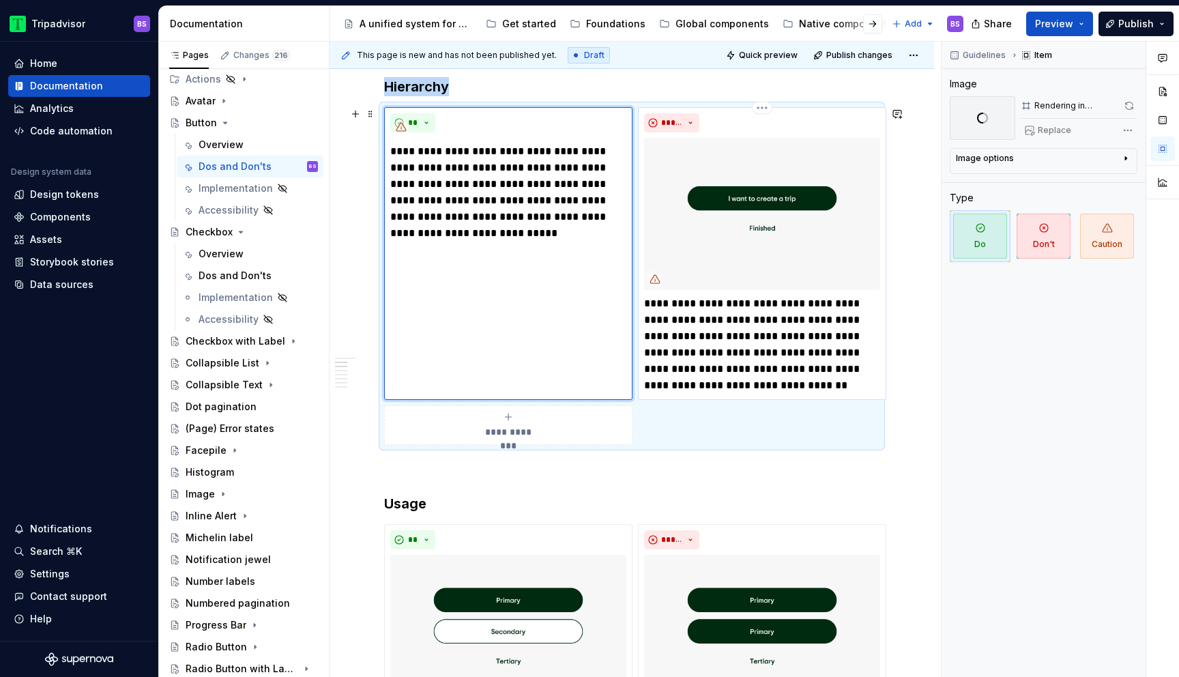
click at [680, 189] on img at bounding box center [762, 214] width 236 height 152
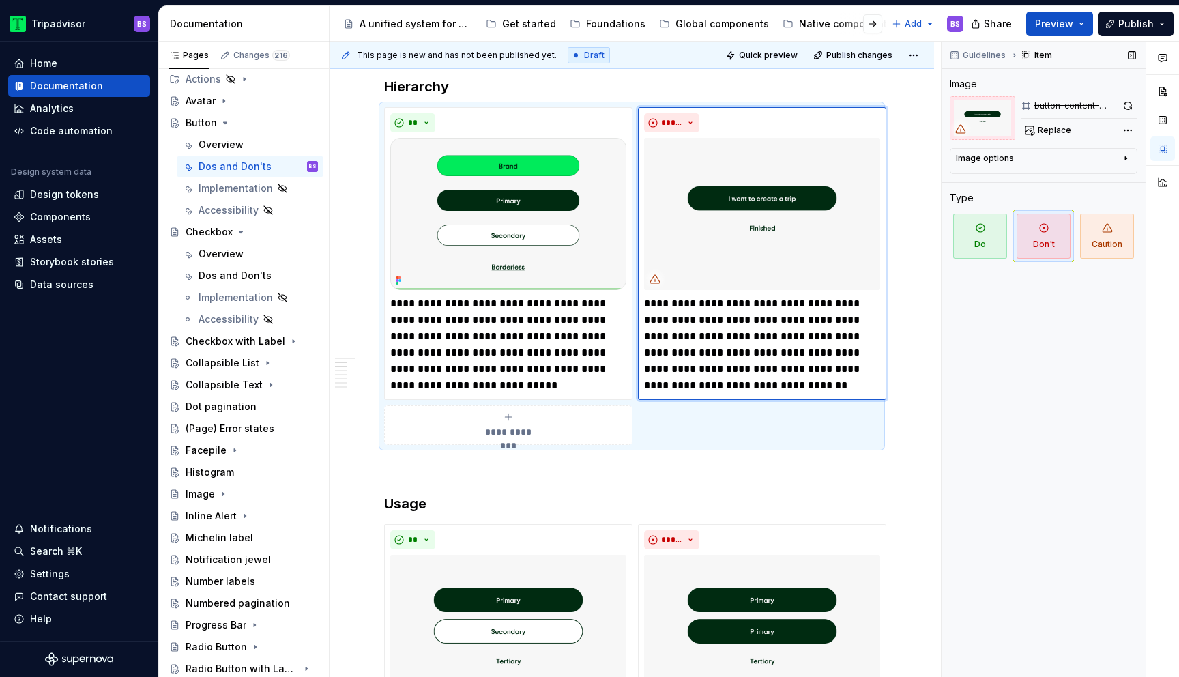
click at [1093, 130] on div "Replace" at bounding box center [1078, 130] width 117 height 19
click at [1047, 133] on span "Replace" at bounding box center [1053, 130] width 33 height 11
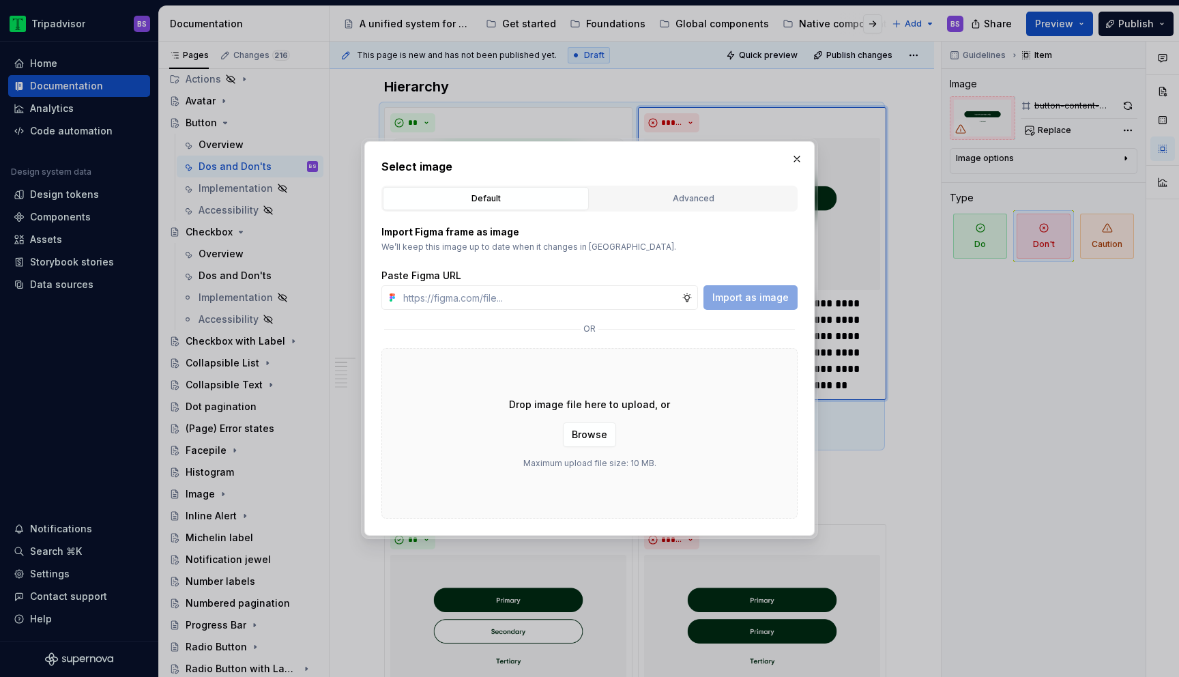
type textarea "*"
paste input "[URL][DOMAIN_NAME]"
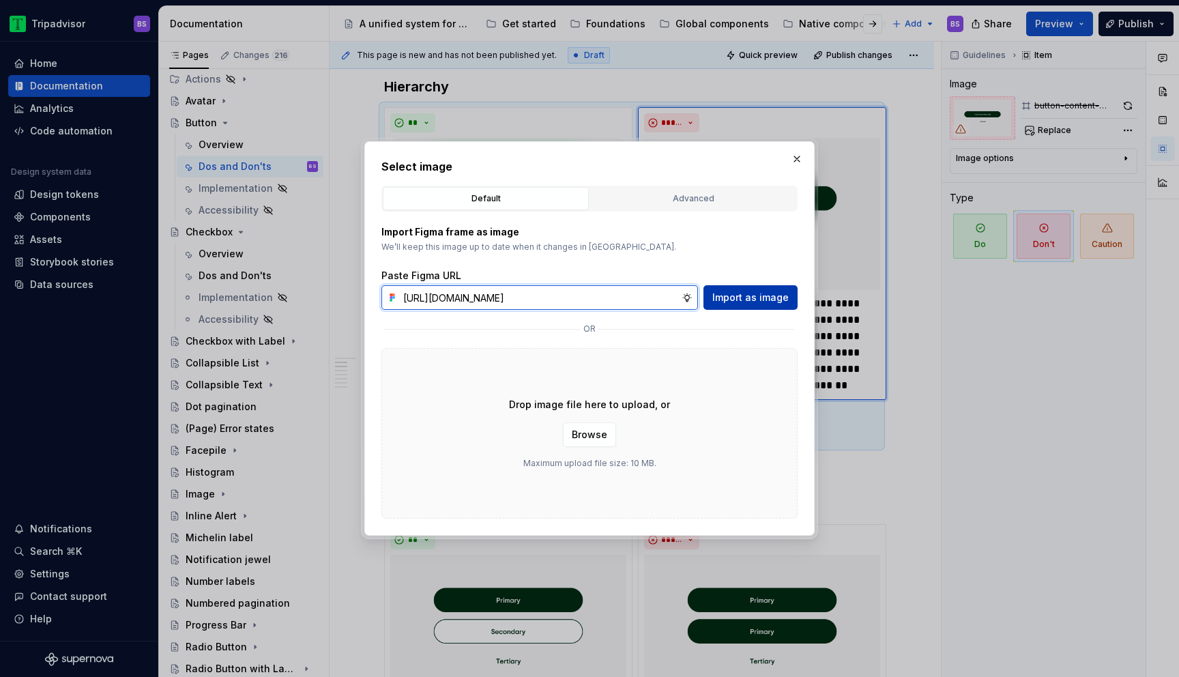
type input "[URL][DOMAIN_NAME]"
click at [726, 293] on span "Import as image" at bounding box center [750, 298] width 76 height 14
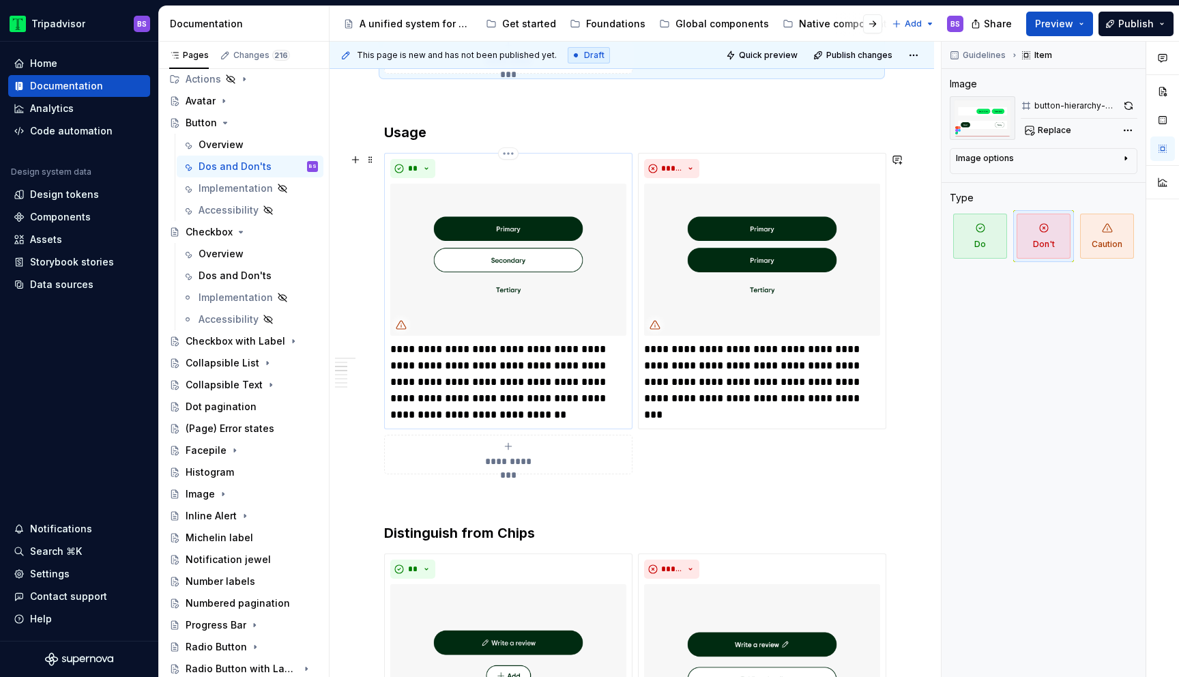
scroll to position [644, 0]
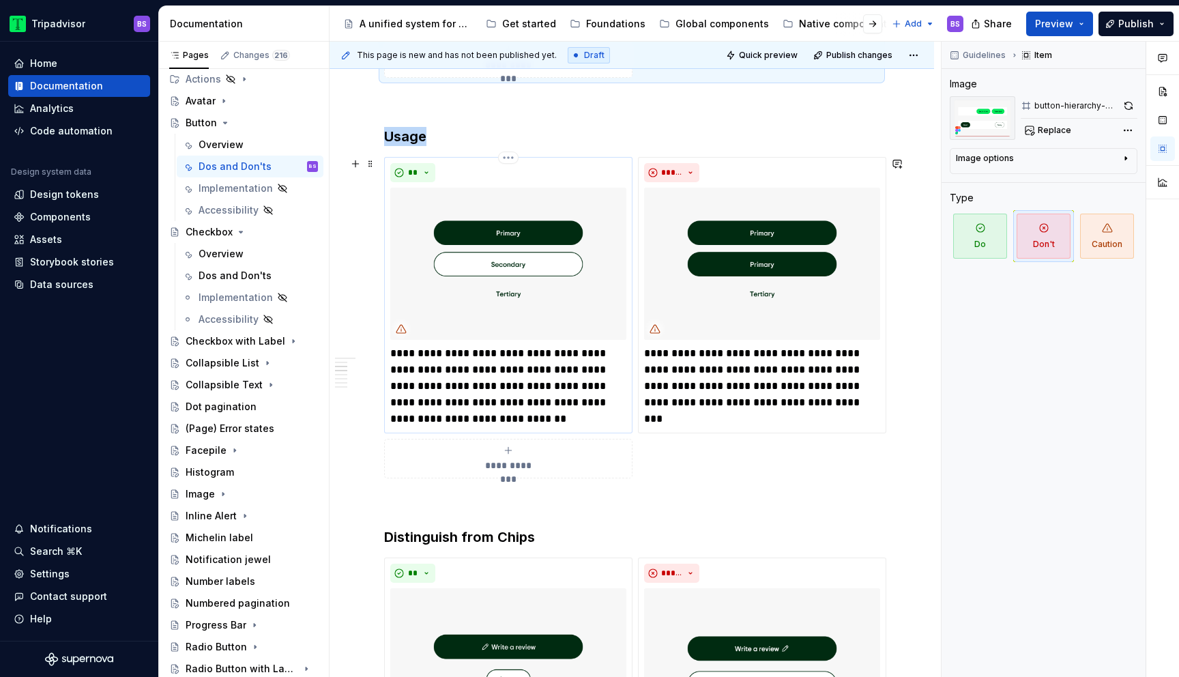
click at [546, 271] on img at bounding box center [508, 264] width 236 height 152
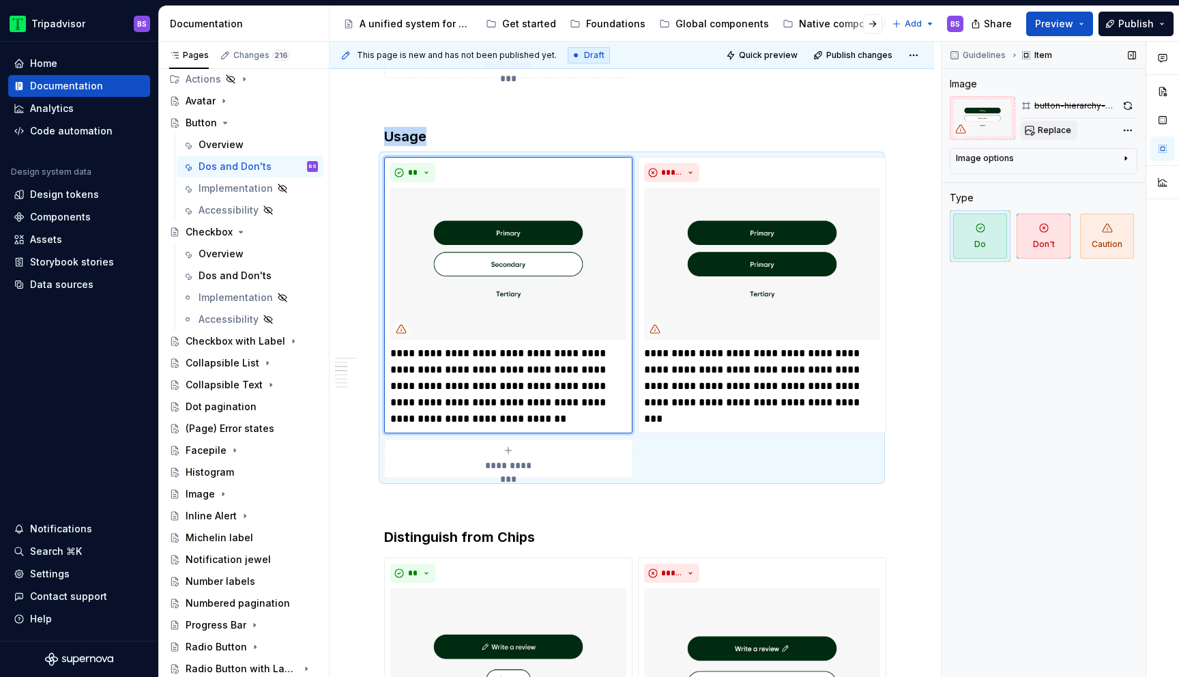
click at [1067, 133] on span "Replace" at bounding box center [1053, 130] width 33 height 11
type textarea "*"
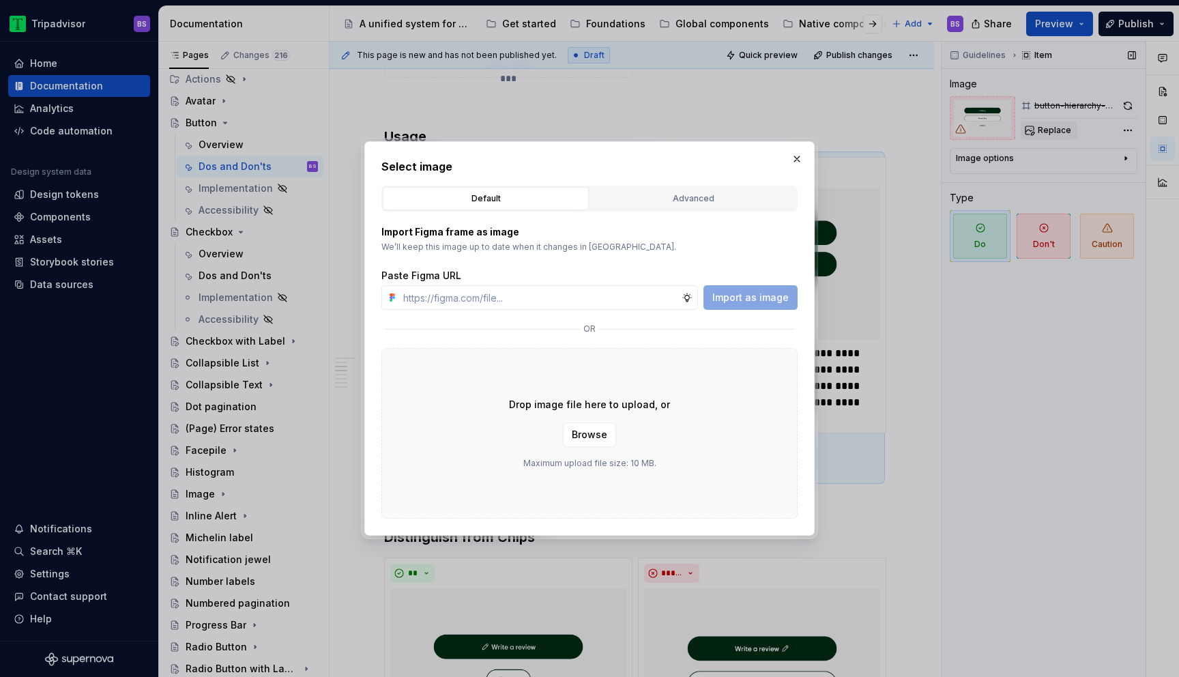
type input "[URL][DOMAIN_NAME]"
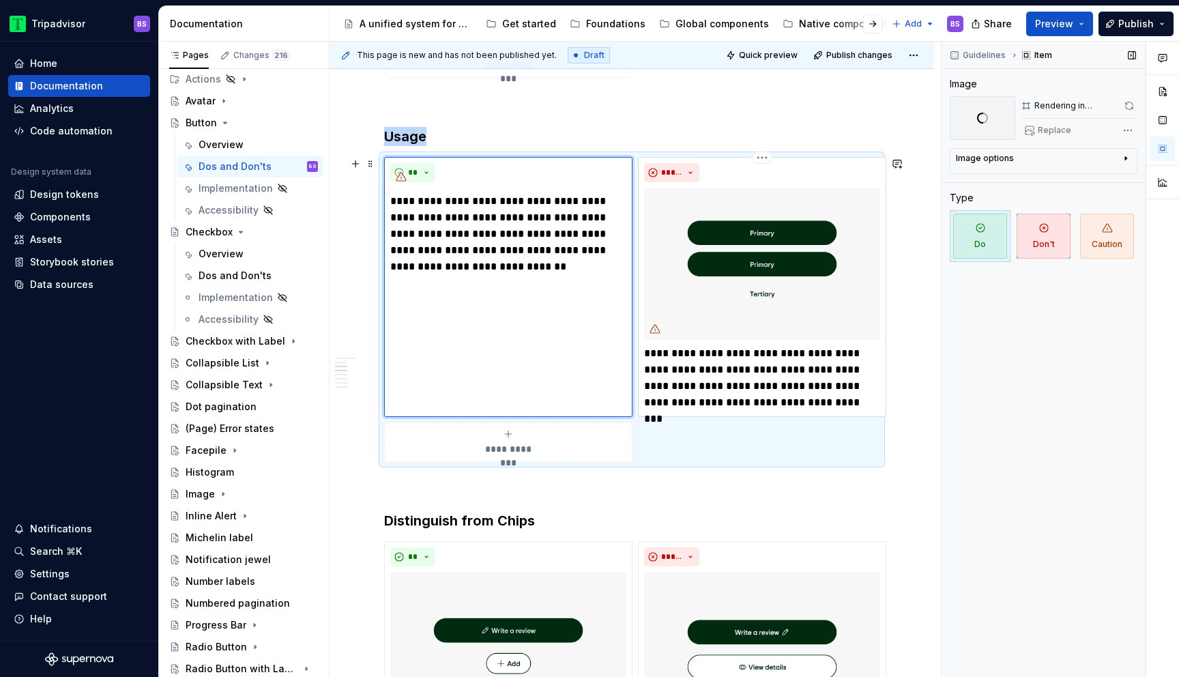
click at [833, 242] on img at bounding box center [762, 264] width 236 height 152
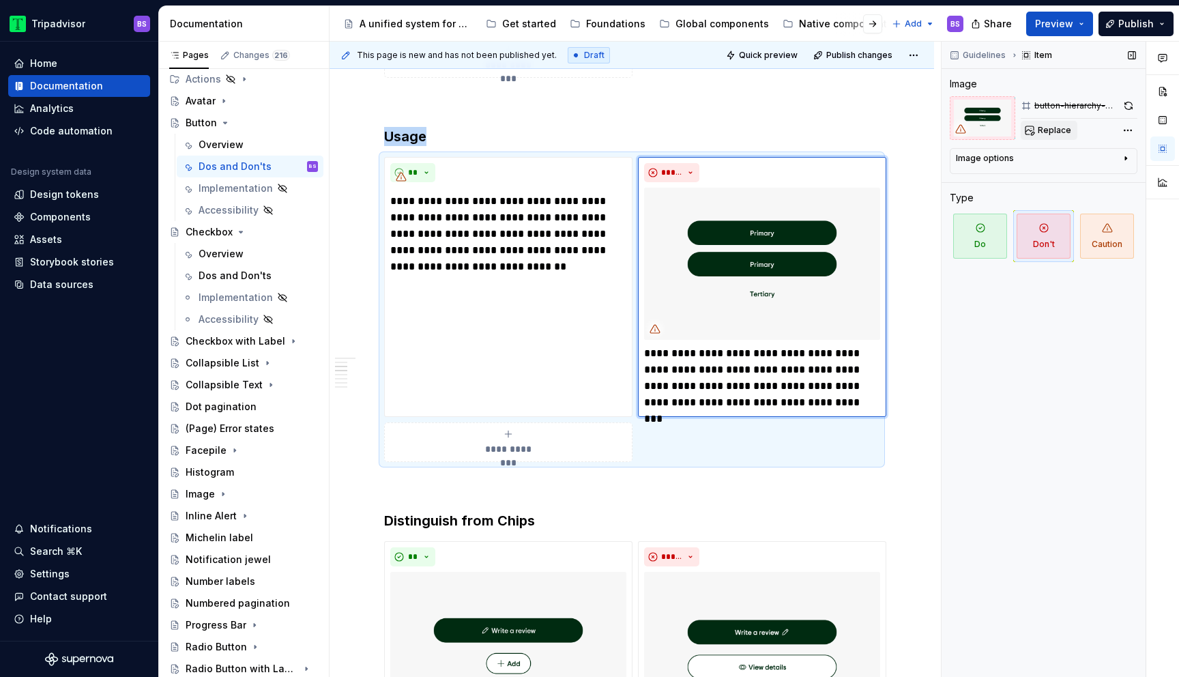
click at [1063, 128] on span "Replace" at bounding box center [1053, 130] width 33 height 11
type textarea "*"
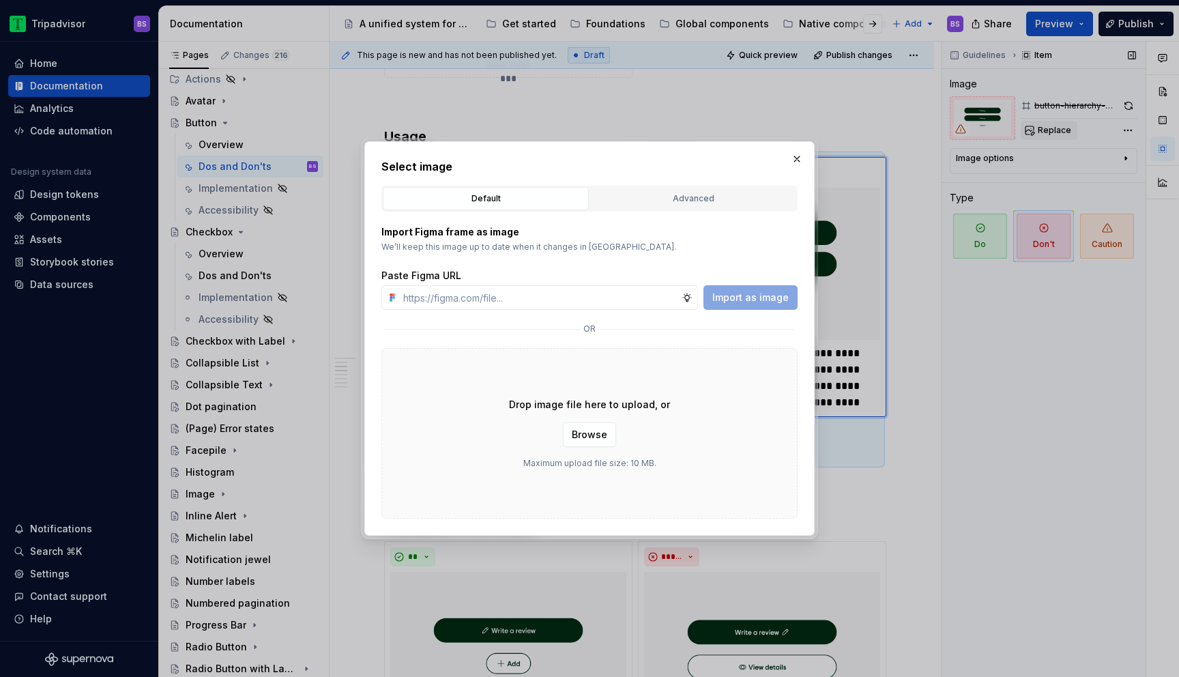
type input "[URL][DOMAIN_NAME]"
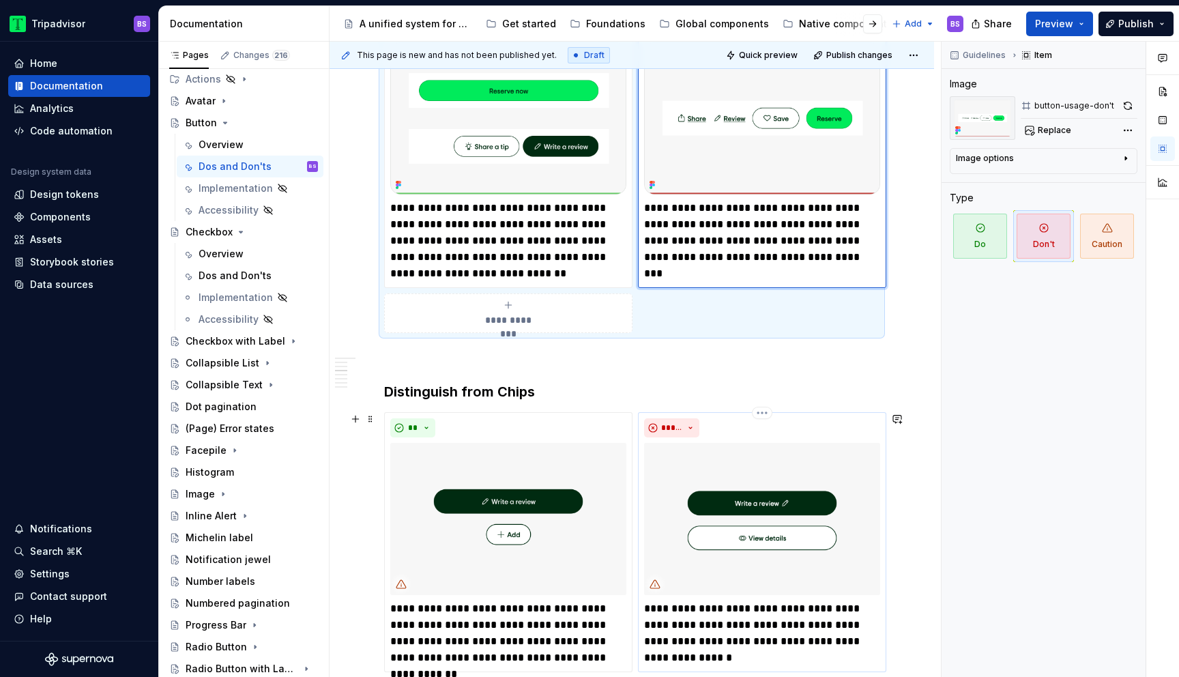
scroll to position [782, 0]
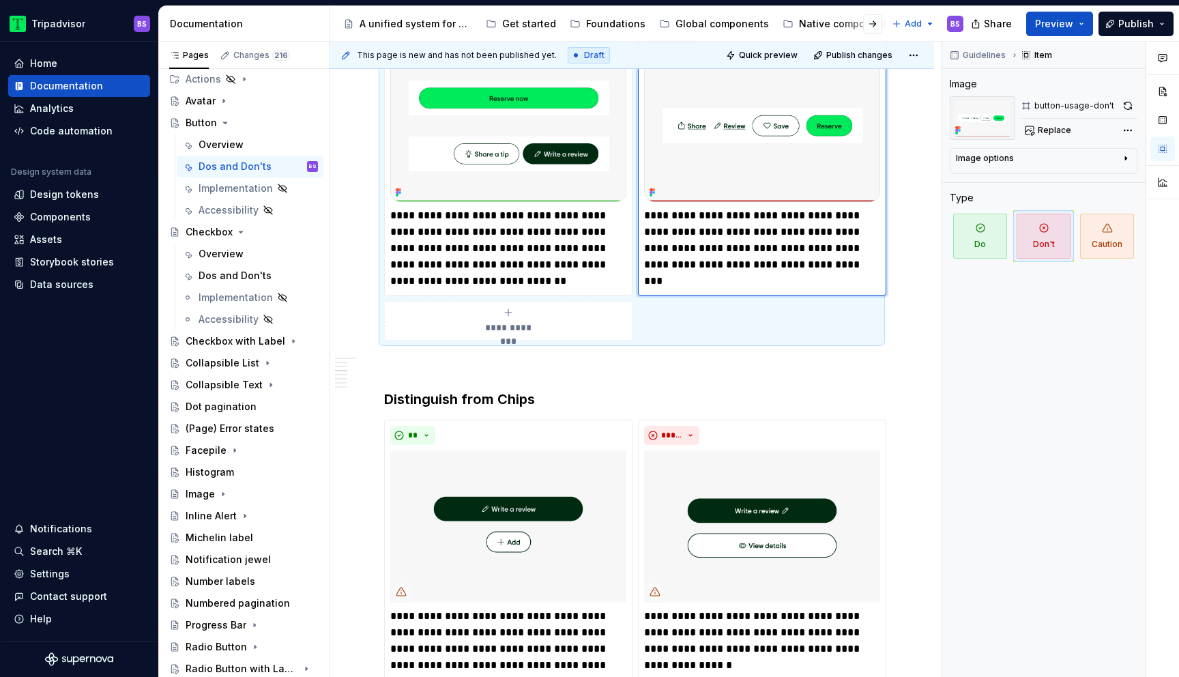
click at [735, 265] on p "**********" at bounding box center [762, 239] width 236 height 65
type textarea "*"
click at [975, 361] on div "Guidelines Item Image button-usage-don't Replace Image options Alignment Alt Ca…" at bounding box center [1043, 360] width 204 height 636
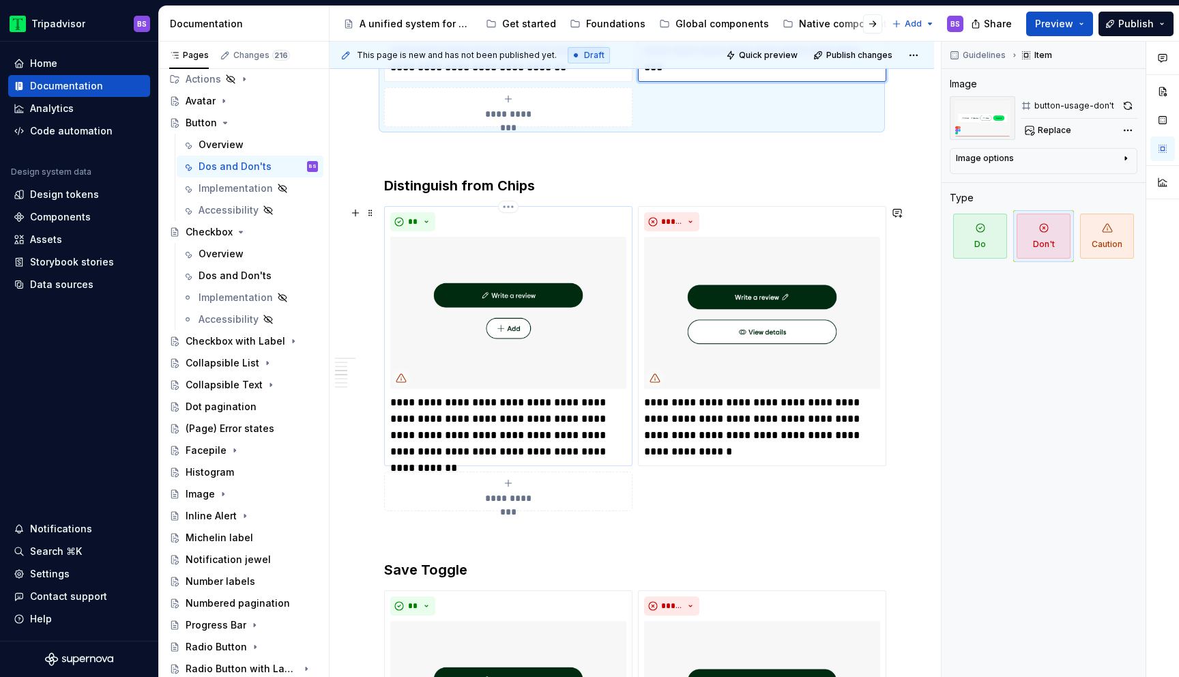
scroll to position [997, 0]
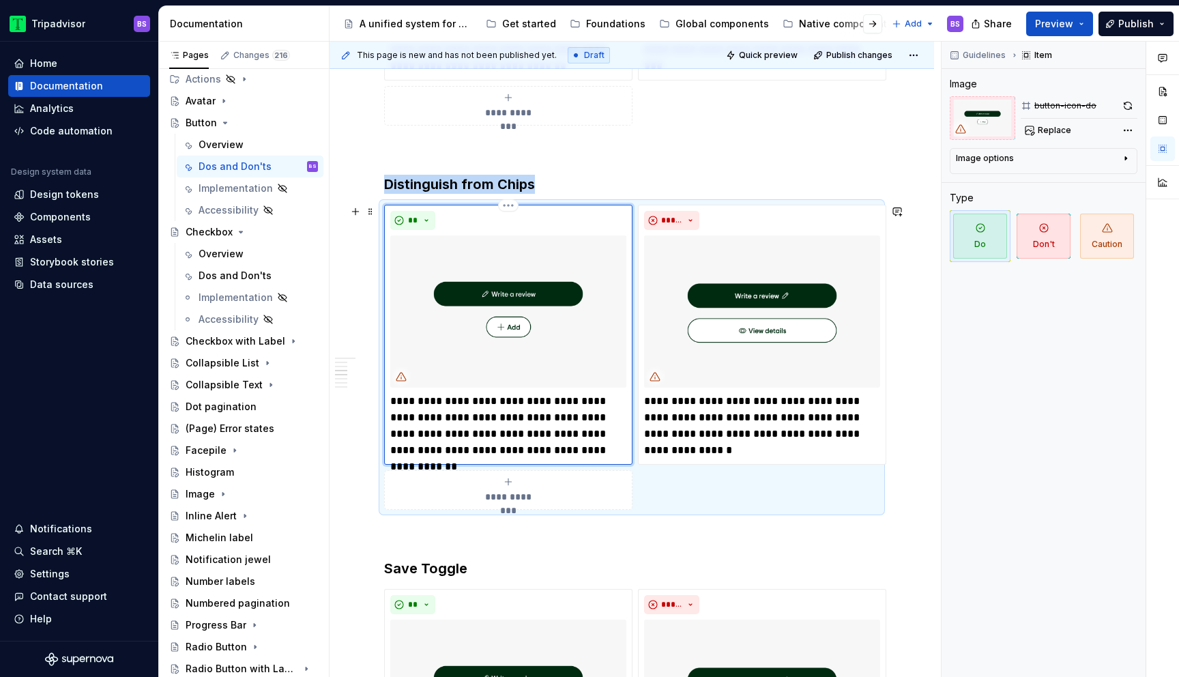
click at [594, 357] on img at bounding box center [508, 311] width 236 height 152
click at [1057, 127] on span "Replace" at bounding box center [1053, 130] width 33 height 11
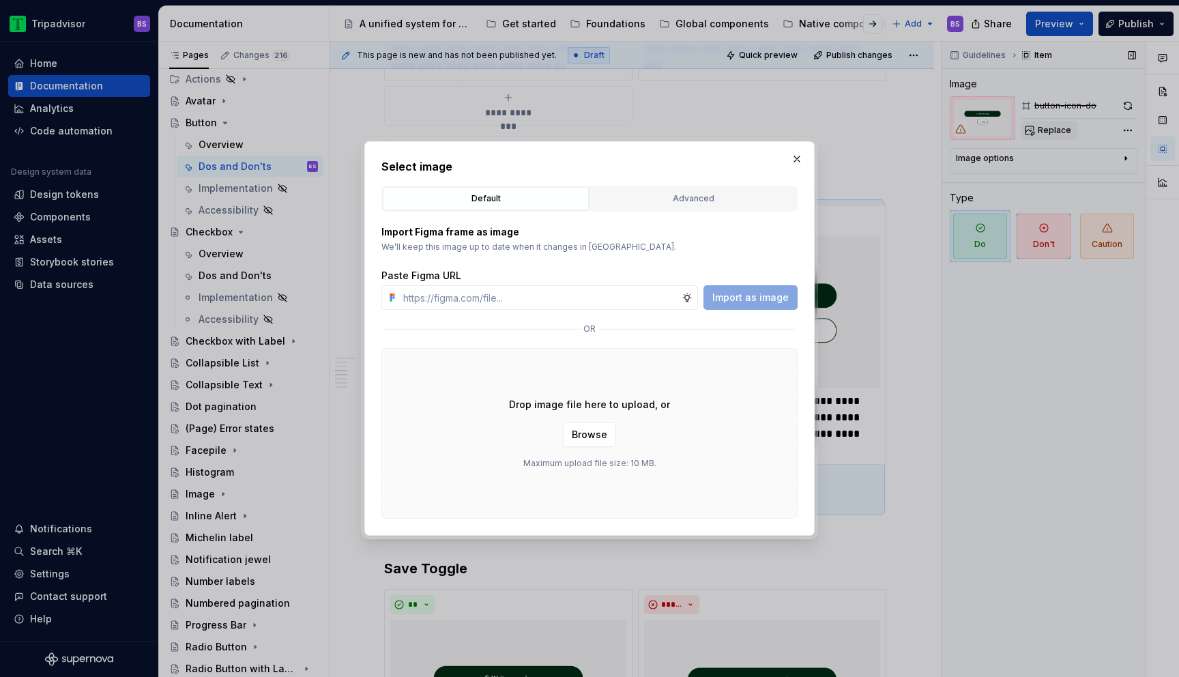
type textarea "*"
type input "[URL][DOMAIN_NAME]"
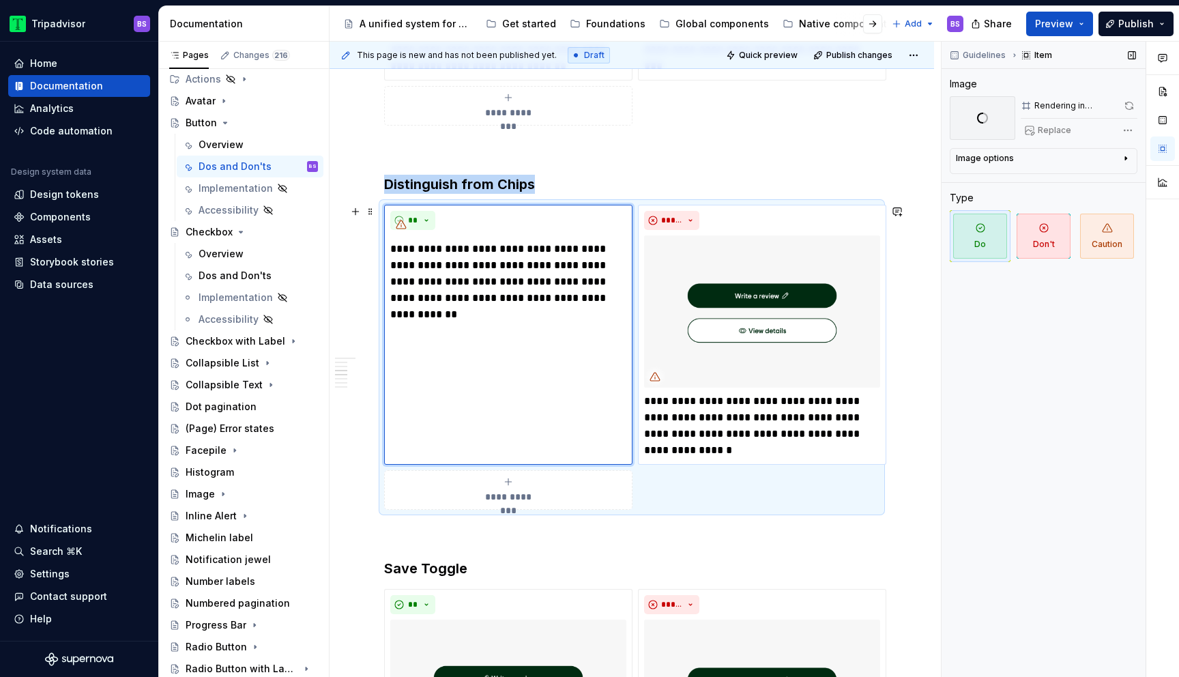
click at [788, 259] on img at bounding box center [762, 311] width 236 height 152
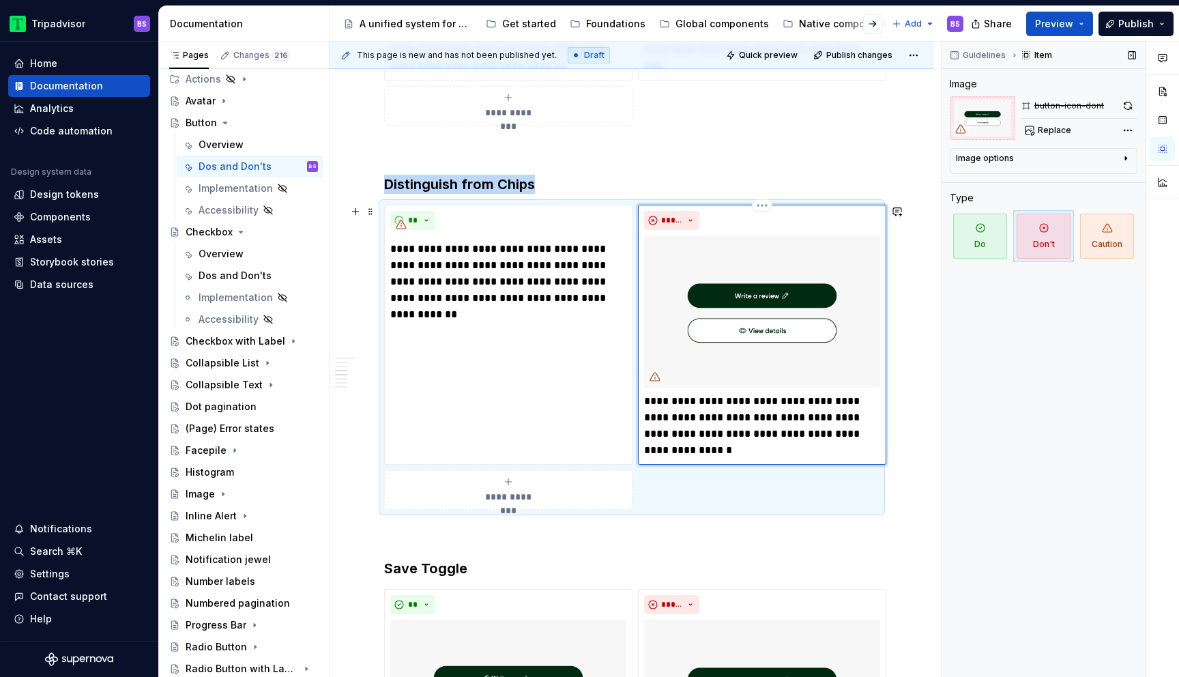
click at [823, 248] on img at bounding box center [762, 311] width 236 height 152
click at [1057, 125] on span "Replace" at bounding box center [1053, 130] width 33 height 11
type textarea "*"
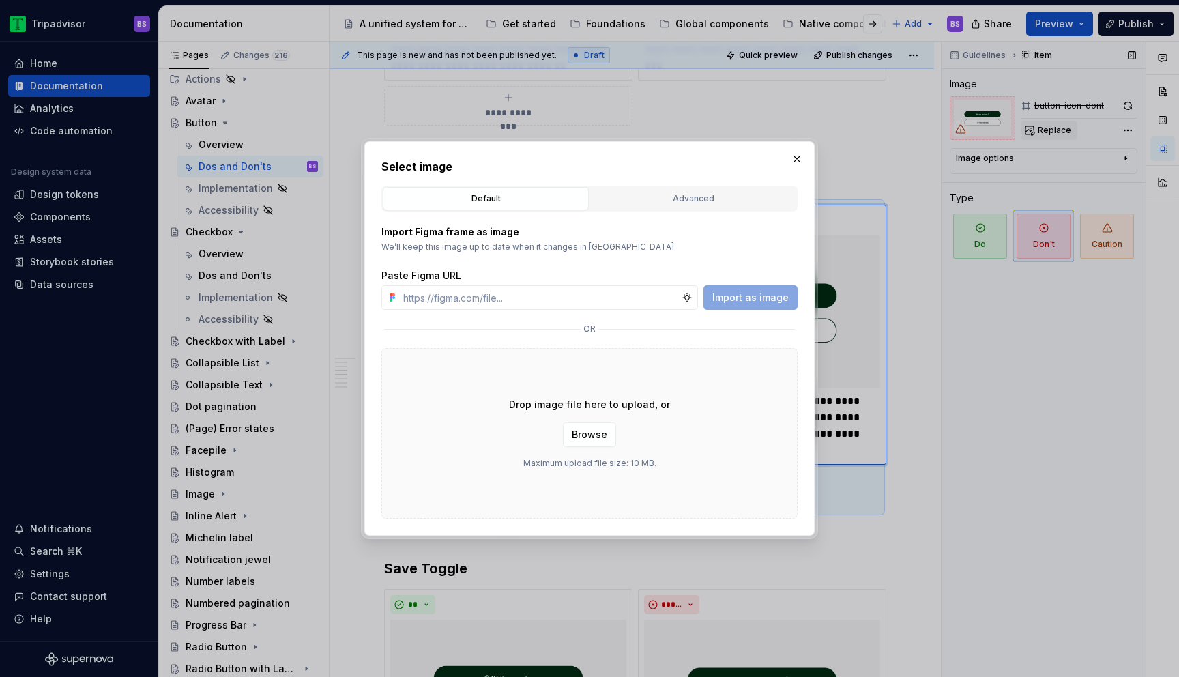
type input "[URL][DOMAIN_NAME]"
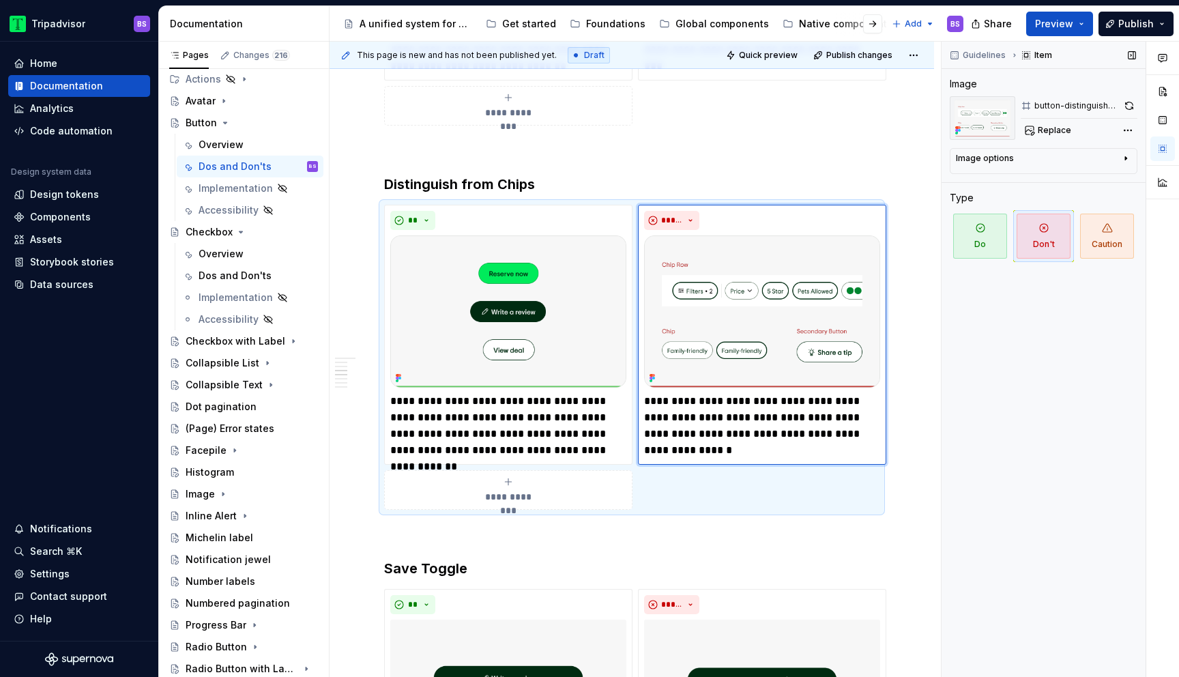
click at [961, 381] on div "Guidelines Item Image button-distinguish-don't Replace Image options Alignment …" at bounding box center [1043, 360] width 204 height 636
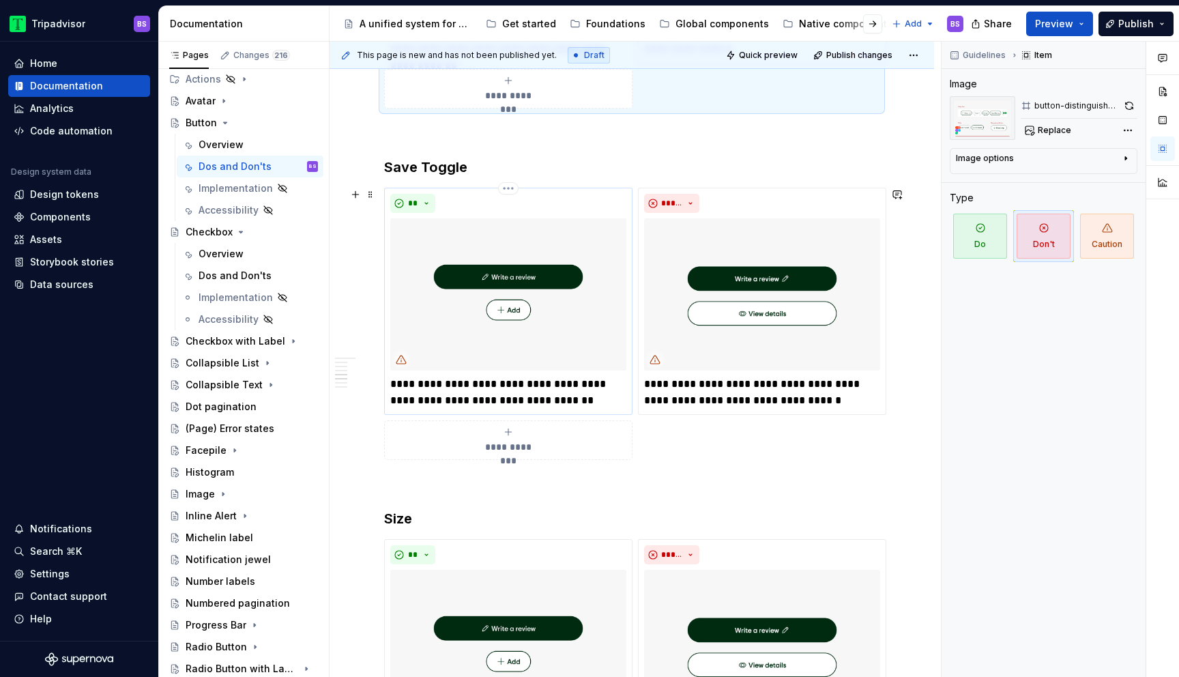
scroll to position [1420, 0]
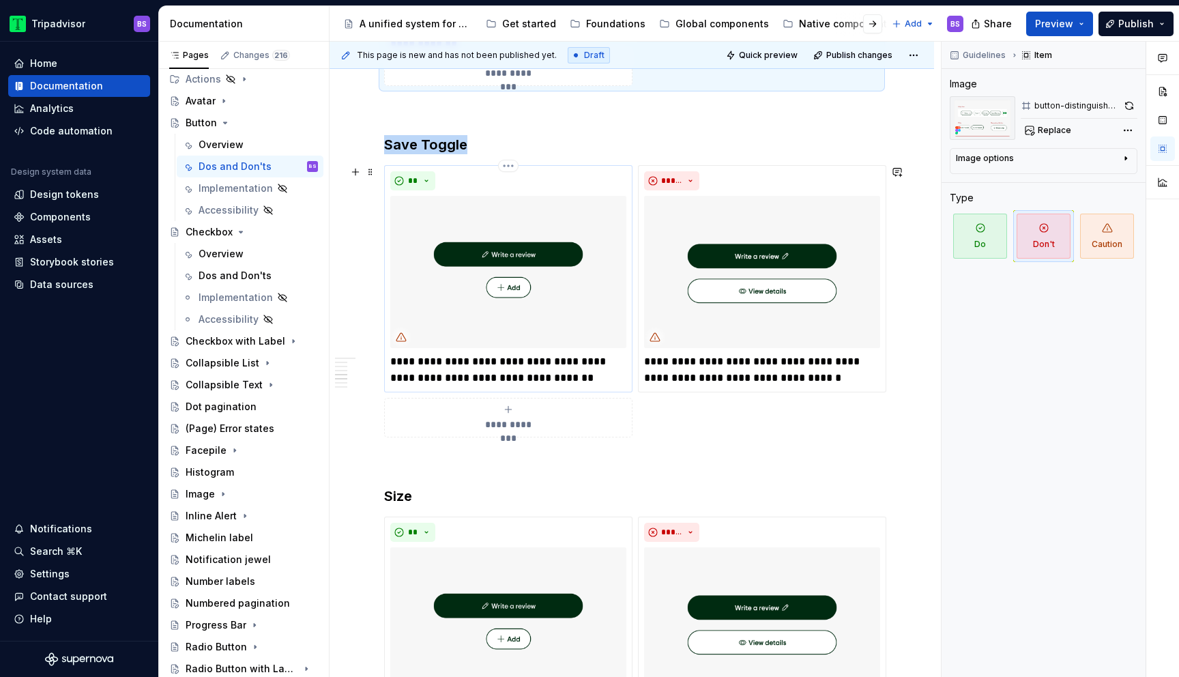
click at [439, 320] on img at bounding box center [508, 272] width 236 height 152
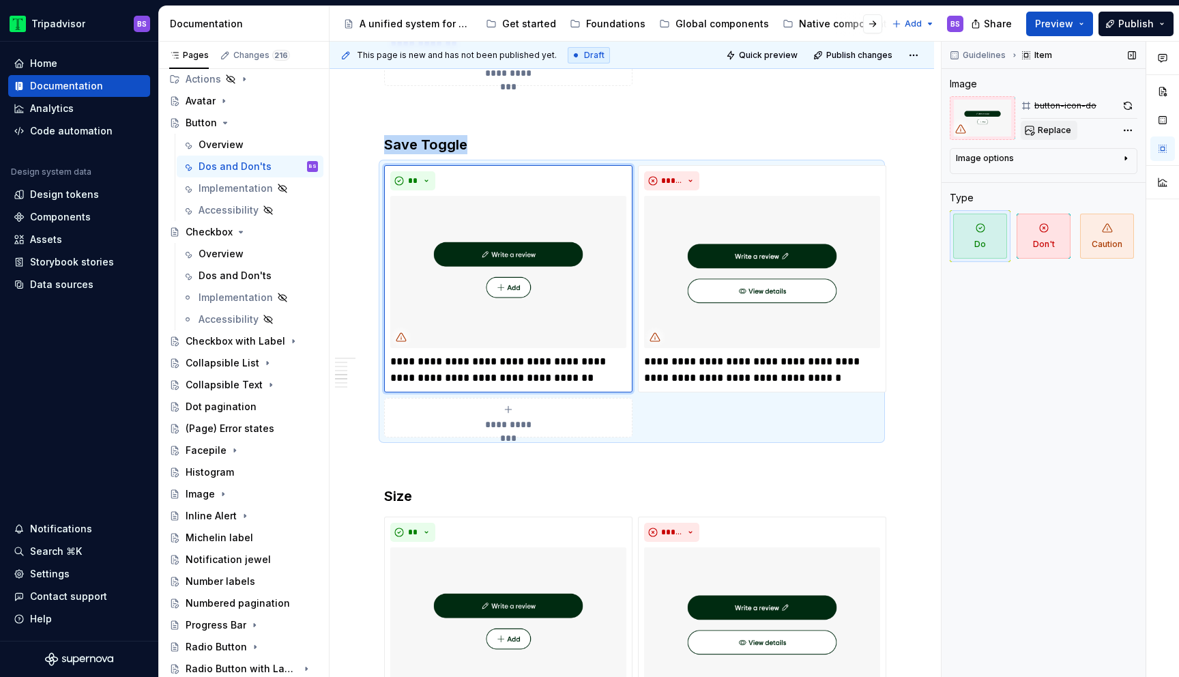
click at [1050, 126] on span "Replace" at bounding box center [1053, 130] width 33 height 11
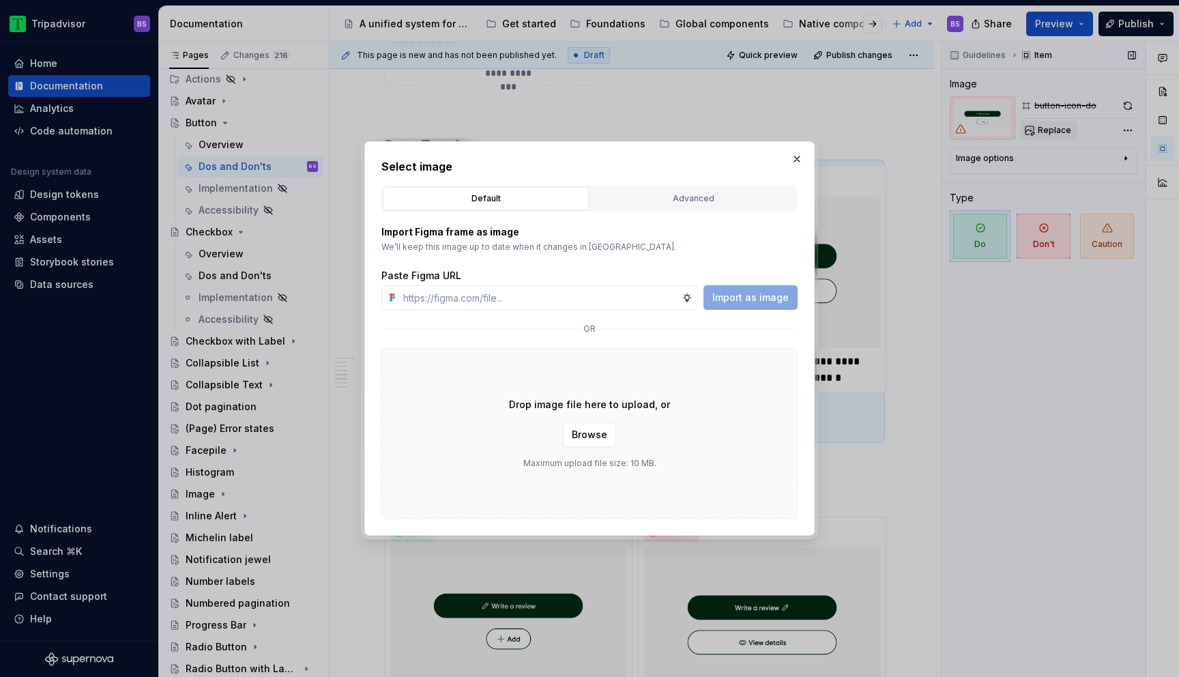
type textarea "*"
type input "[URL][DOMAIN_NAME]"
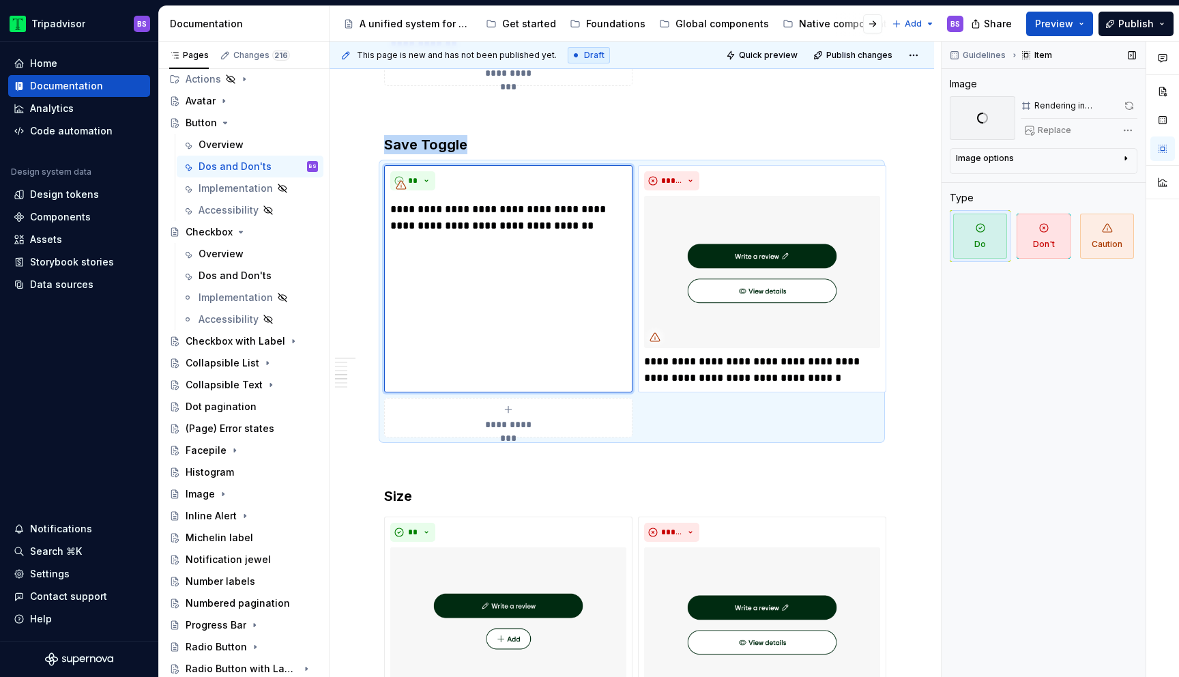
click at [765, 224] on img at bounding box center [762, 272] width 236 height 152
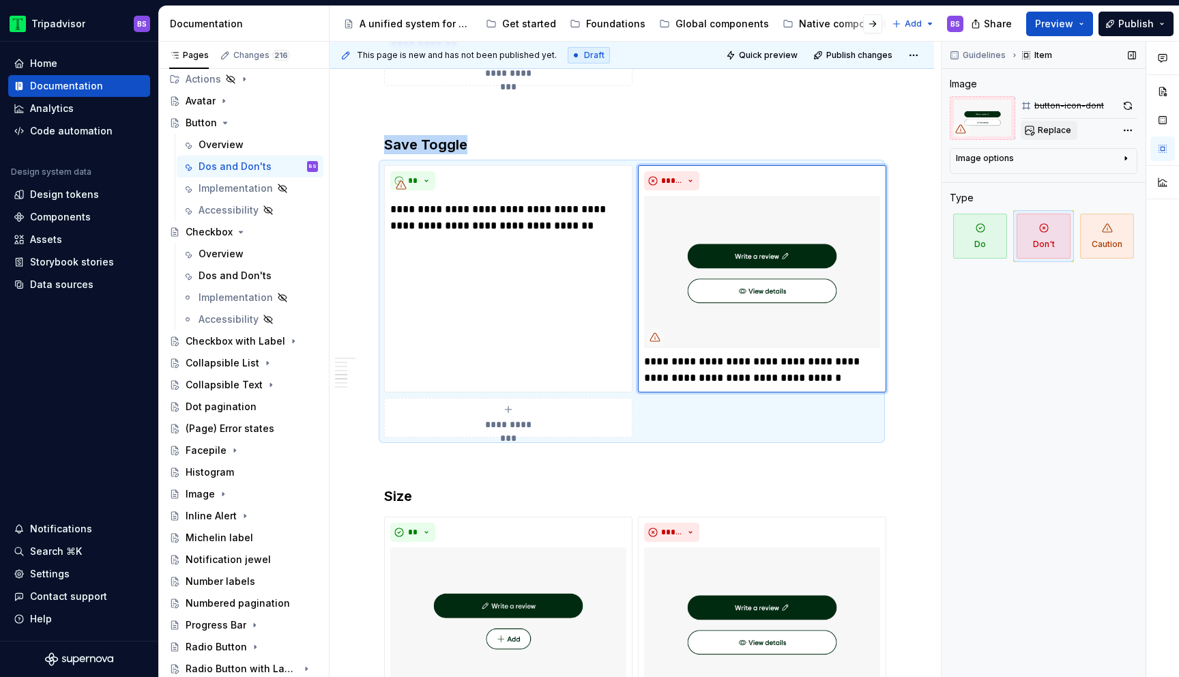
click at [1054, 136] on button "Replace" at bounding box center [1048, 130] width 57 height 19
type textarea "*"
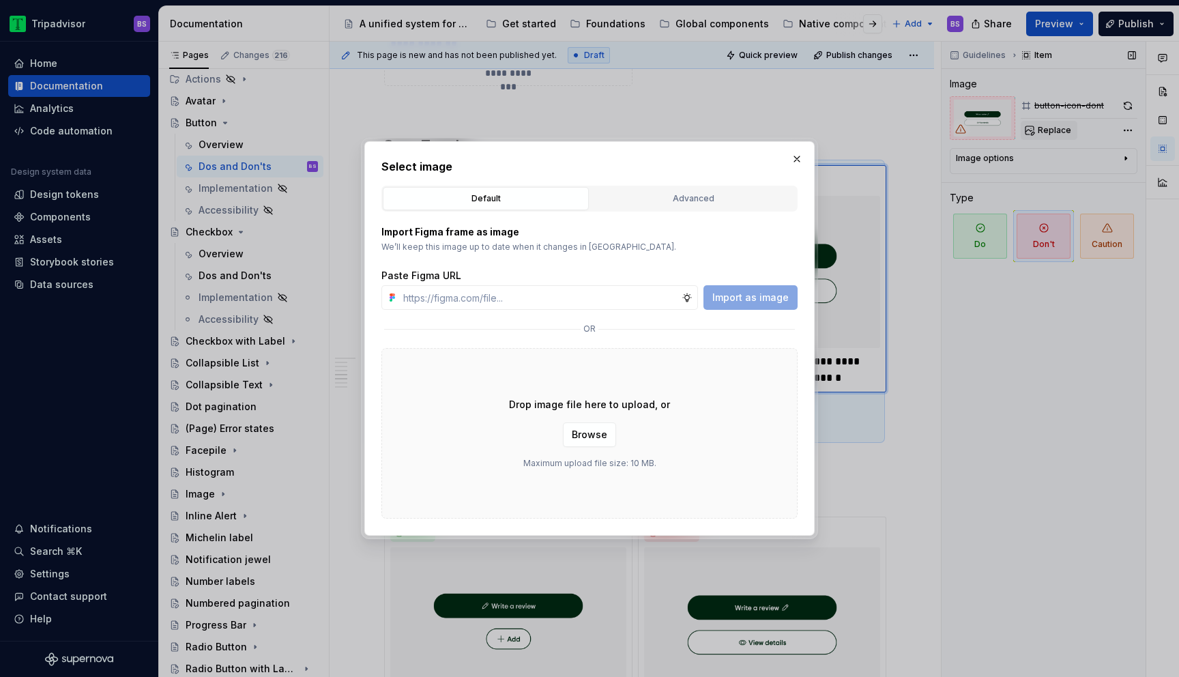
type input "[URL][DOMAIN_NAME]"
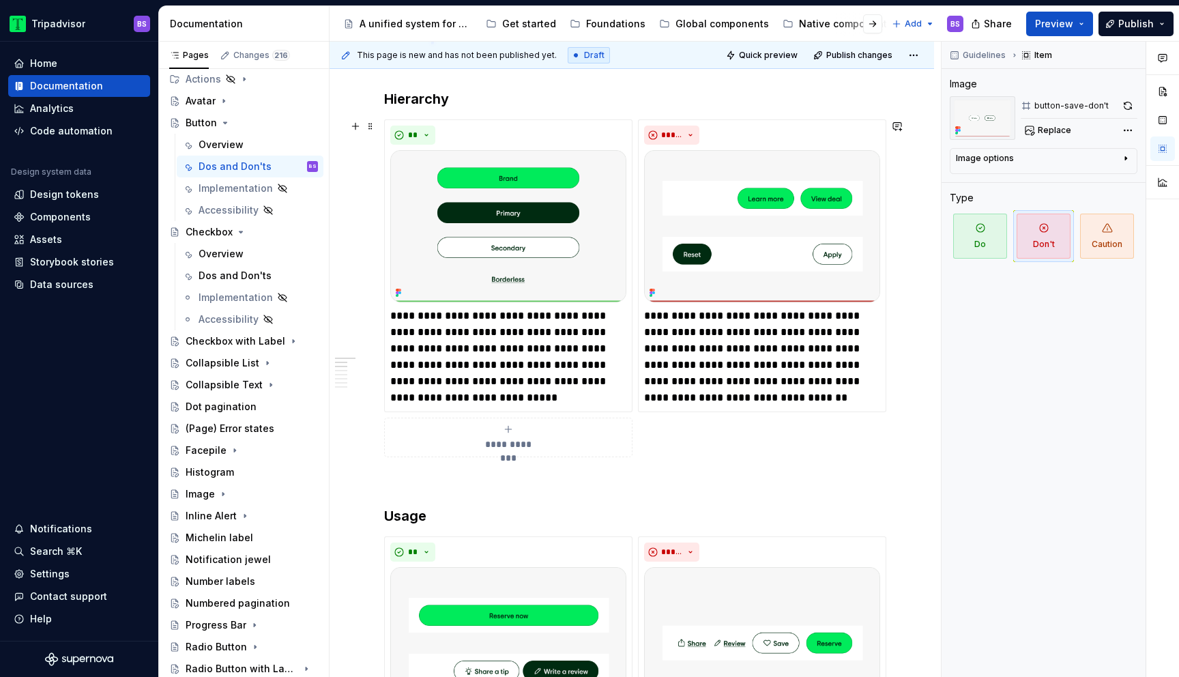
scroll to position [264, 0]
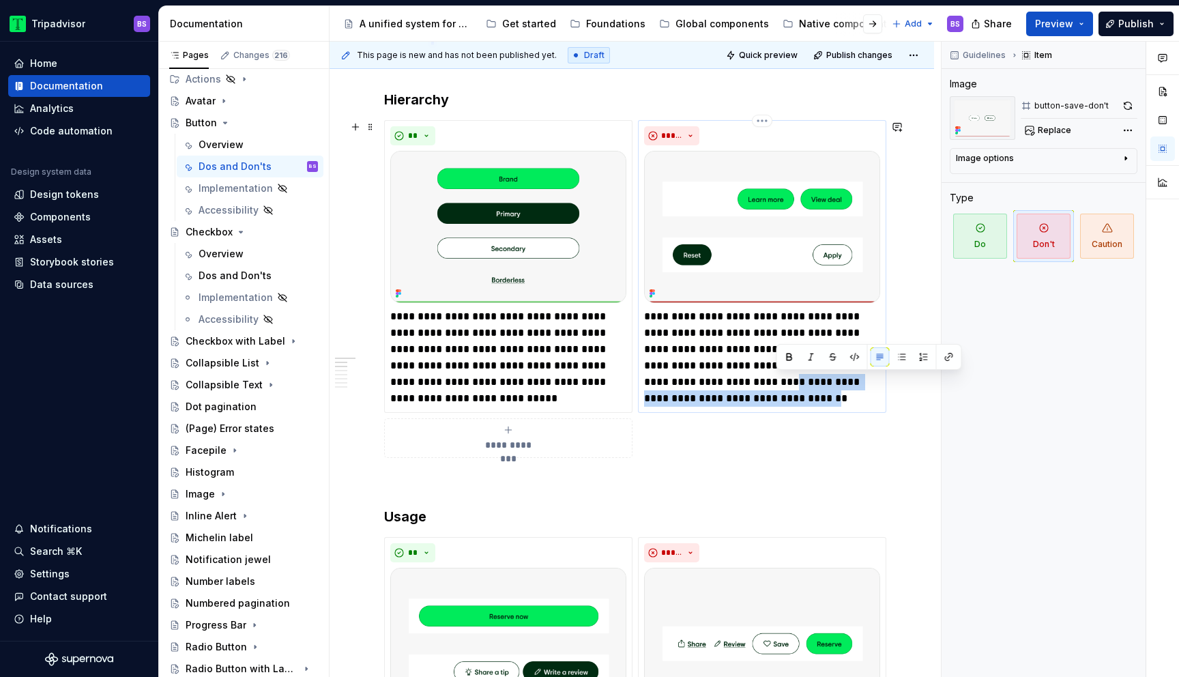
drag, startPoint x: 824, startPoint y: 400, endPoint x: 775, endPoint y: 378, distance: 53.7
click at [775, 378] on p "**********" at bounding box center [762, 357] width 236 height 98
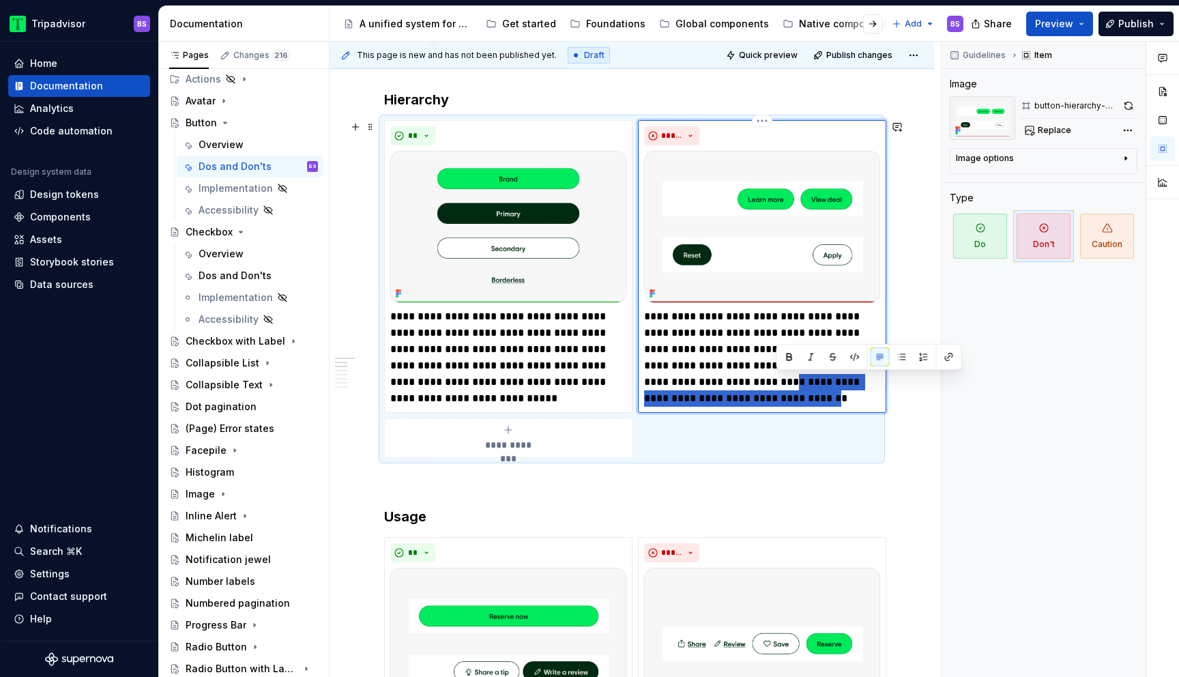
click at [782, 395] on p "**********" at bounding box center [762, 357] width 236 height 98
drag, startPoint x: 823, startPoint y: 396, endPoint x: 756, endPoint y: 383, distance: 68.1
click at [756, 383] on p "**********" at bounding box center [762, 357] width 236 height 98
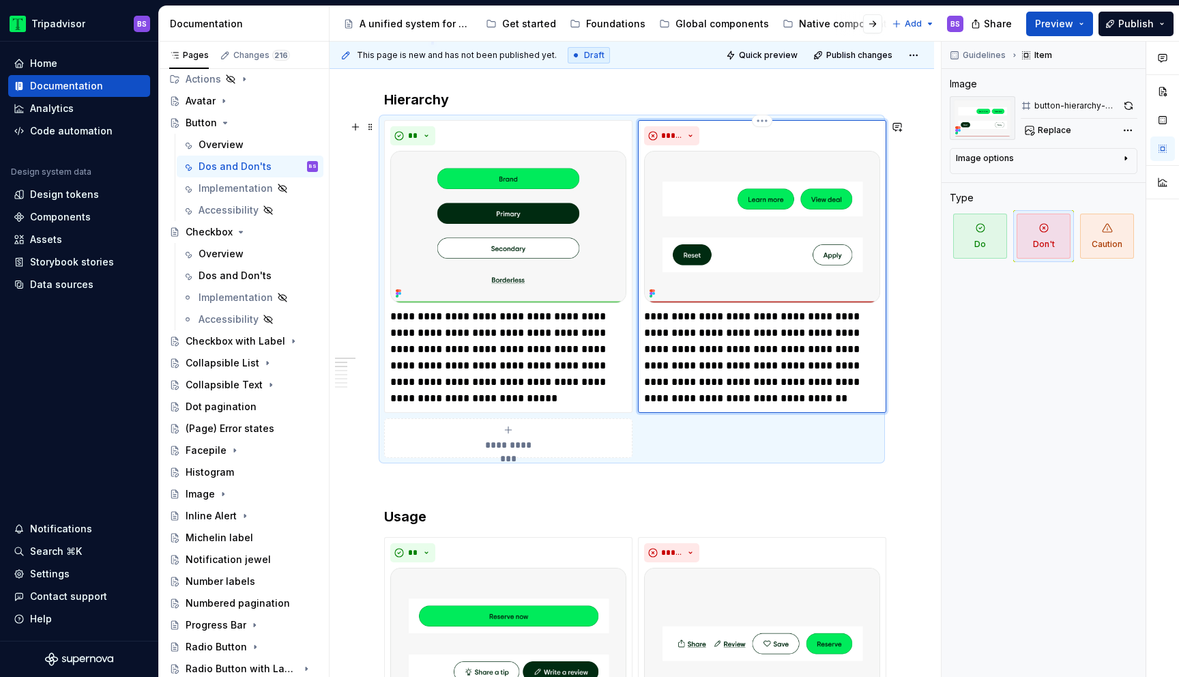
click at [730, 363] on p "**********" at bounding box center [762, 357] width 236 height 98
click at [824, 365] on p "**********" at bounding box center [762, 357] width 236 height 98
click at [967, 364] on div "Guidelines Item Image button-hierarchy-don't Replace Image options Alignment Al…" at bounding box center [1043, 360] width 204 height 636
click at [961, 314] on div "Guidelines Item Image button-hierarchy-don't Replace Image options Alignment Al…" at bounding box center [1043, 360] width 204 height 636
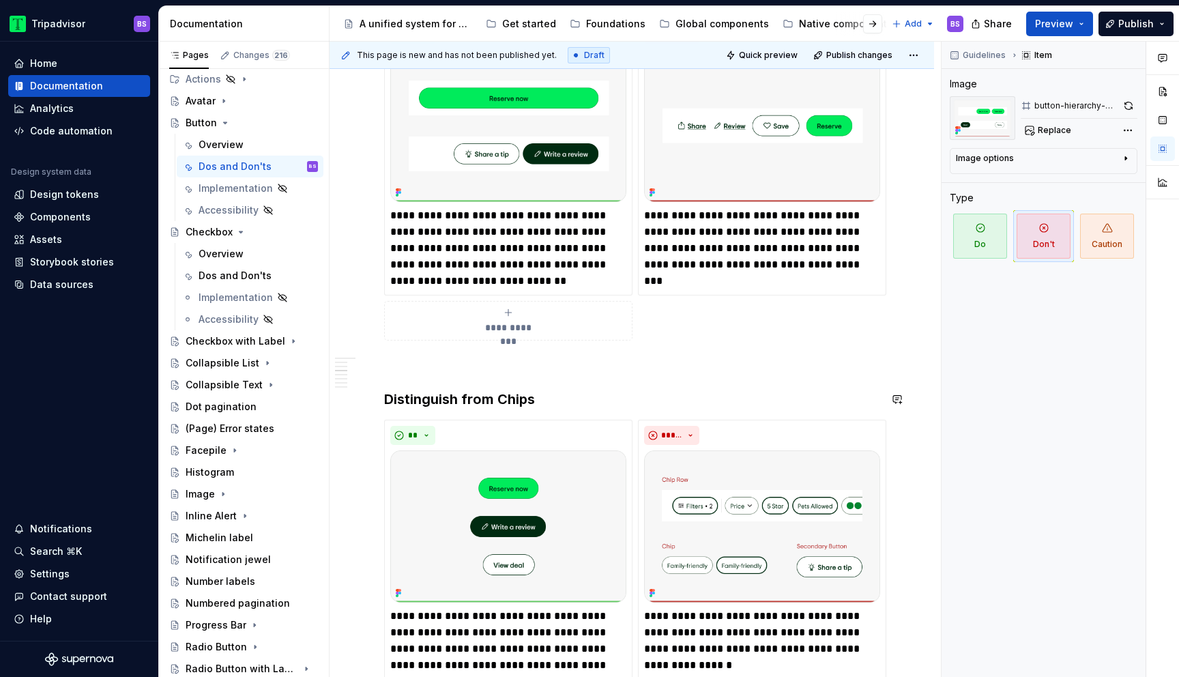
scroll to position [780, 0]
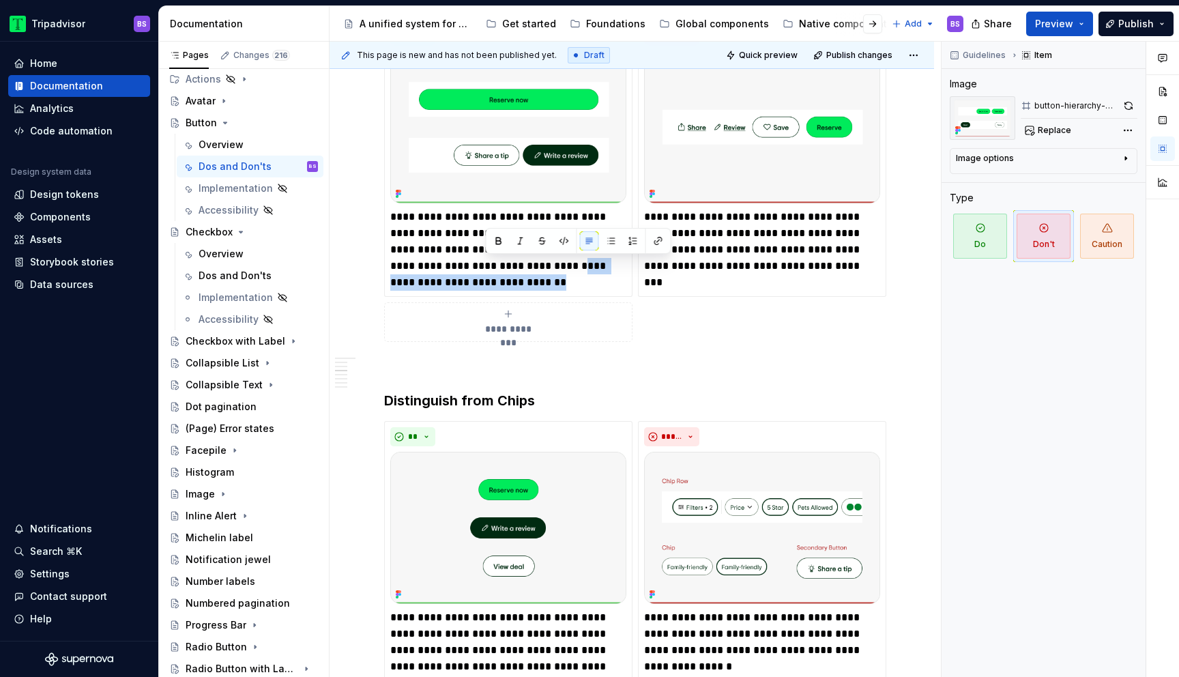
drag, startPoint x: 508, startPoint y: 265, endPoint x: 518, endPoint y: 297, distance: 33.0
click at [518, 297] on div "**********" at bounding box center [631, 180] width 495 height 321
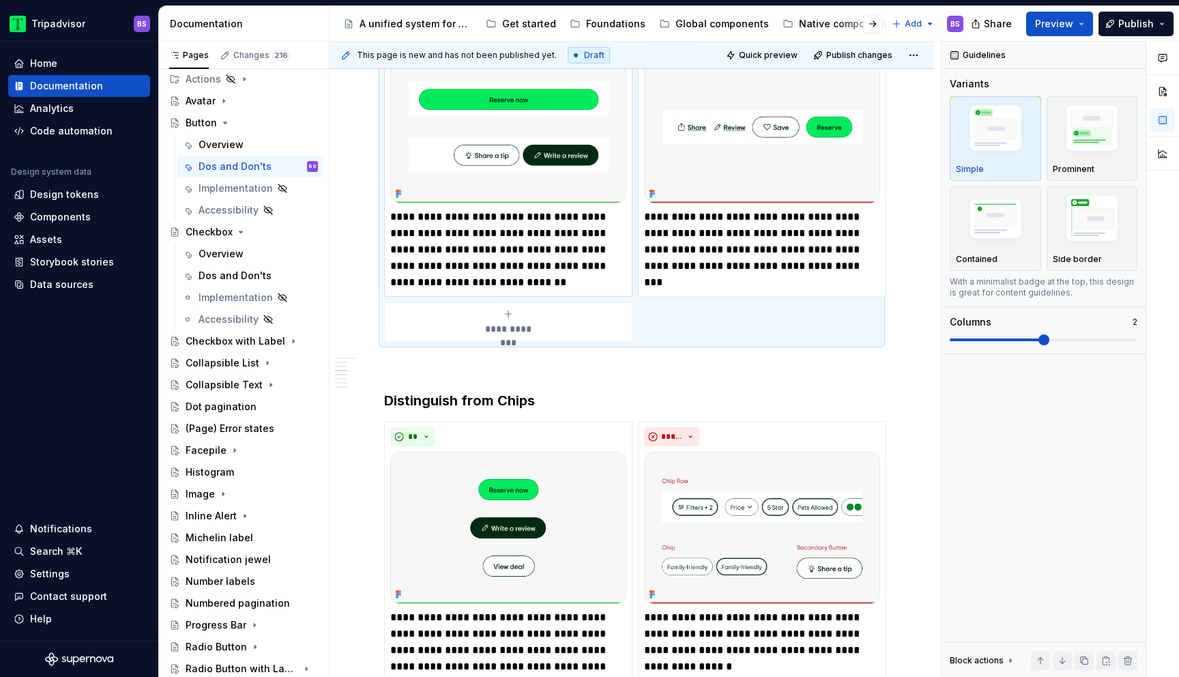
click at [507, 266] on p "**********" at bounding box center [508, 250] width 236 height 82
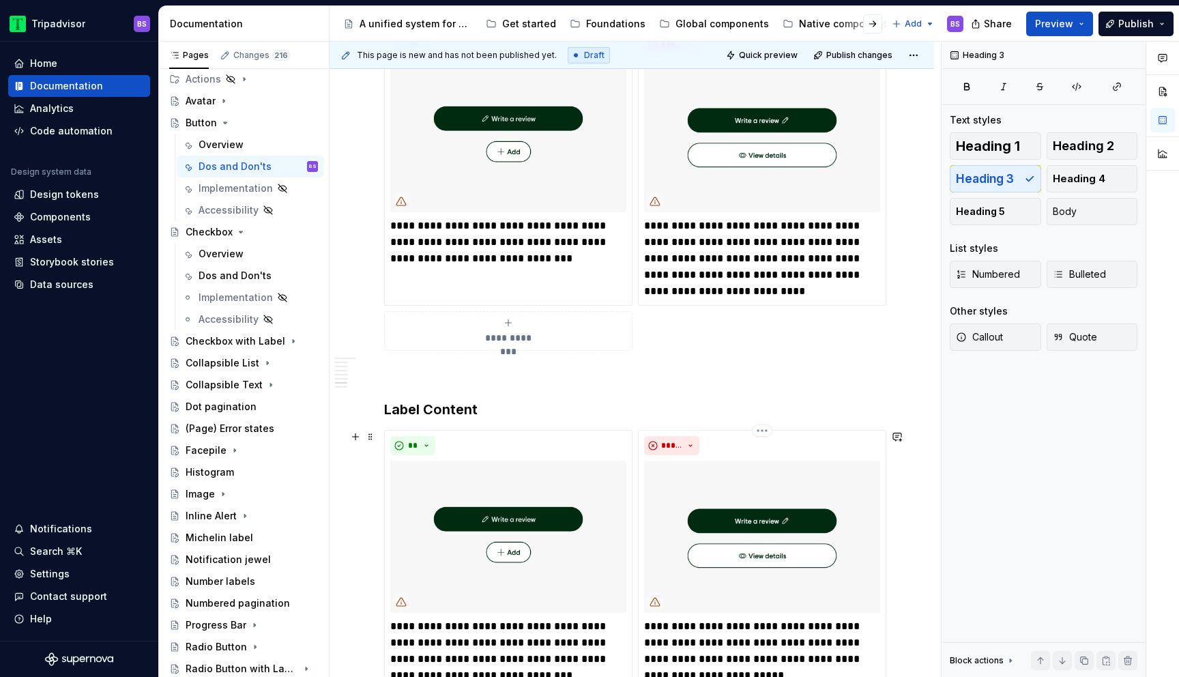
scroll to position [1666, 0]
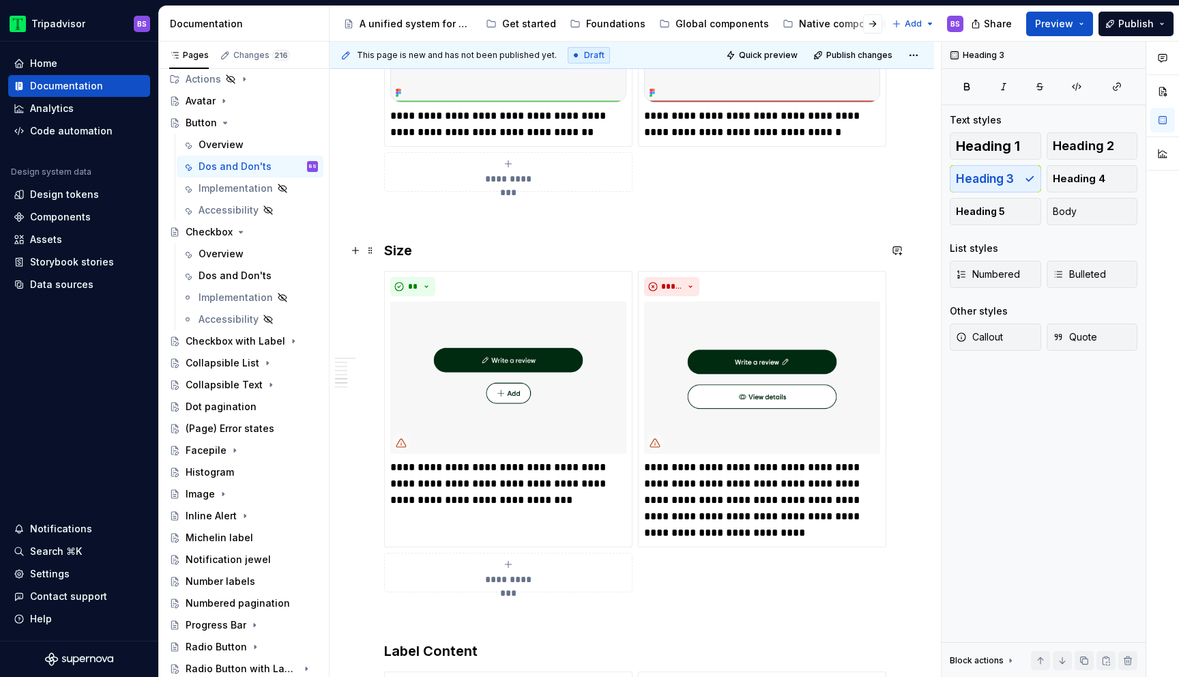
click at [399, 253] on h3 "Size" at bounding box center [631, 250] width 495 height 19
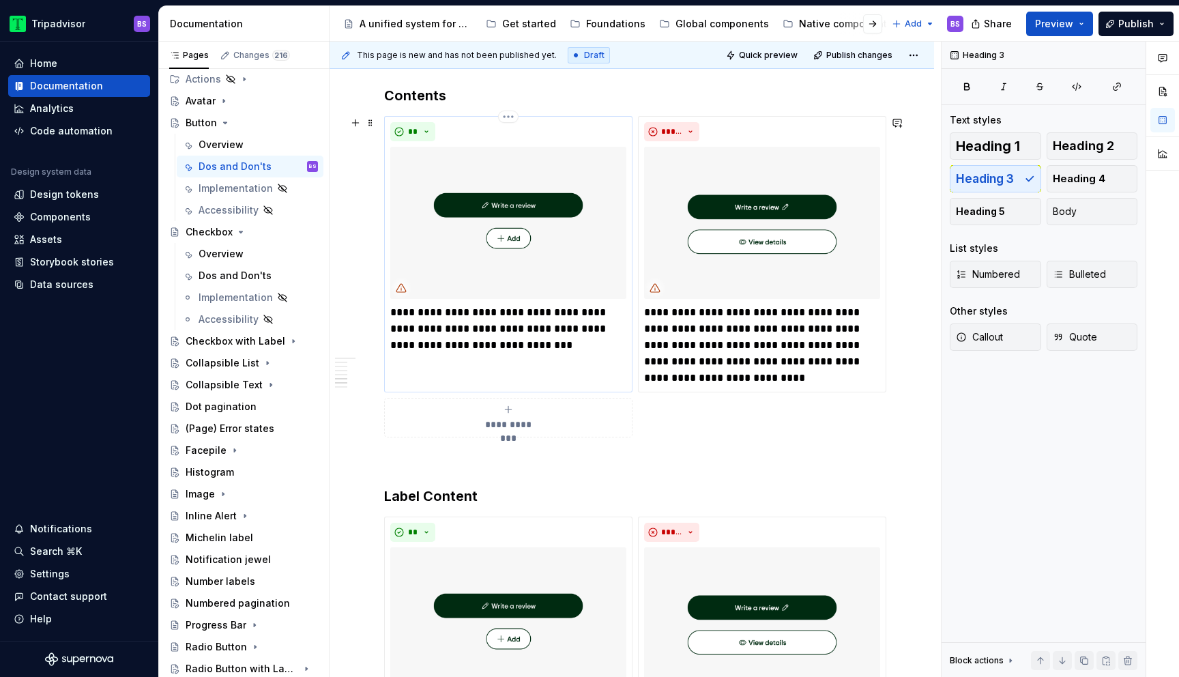
scroll to position [1821, 0]
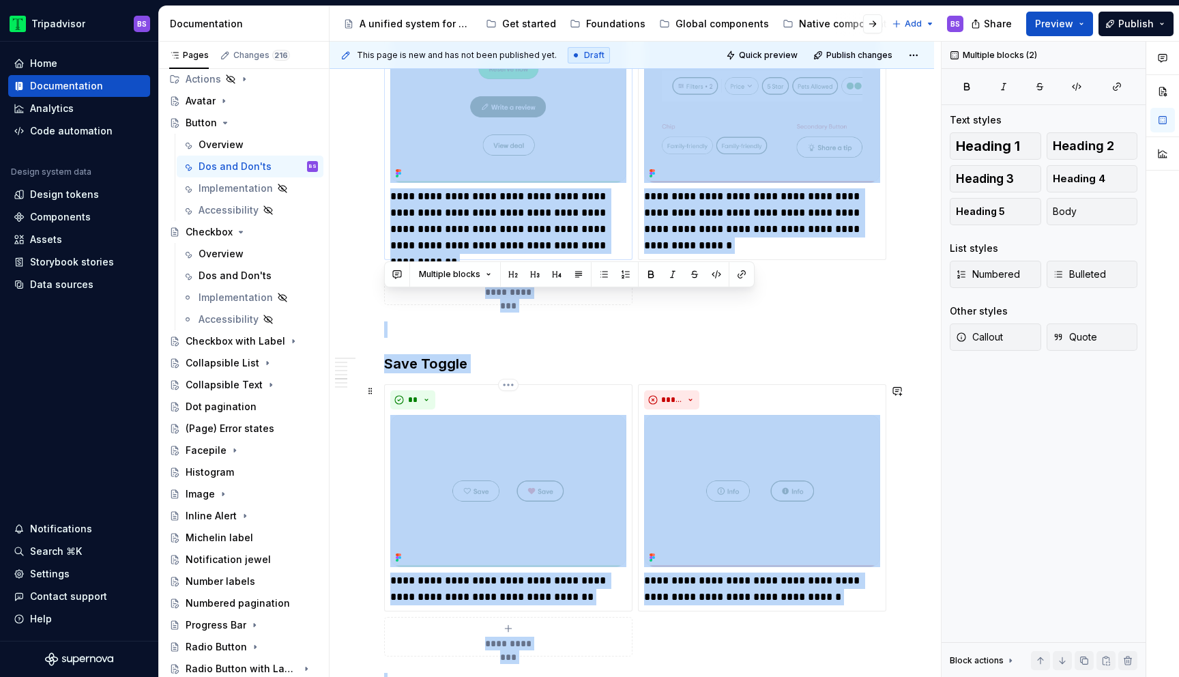
drag, startPoint x: 445, startPoint y: 92, endPoint x: 396, endPoint y: 92, distance: 49.8
click at [396, 92] on div "**********" at bounding box center [631, 483] width 495 height 2797
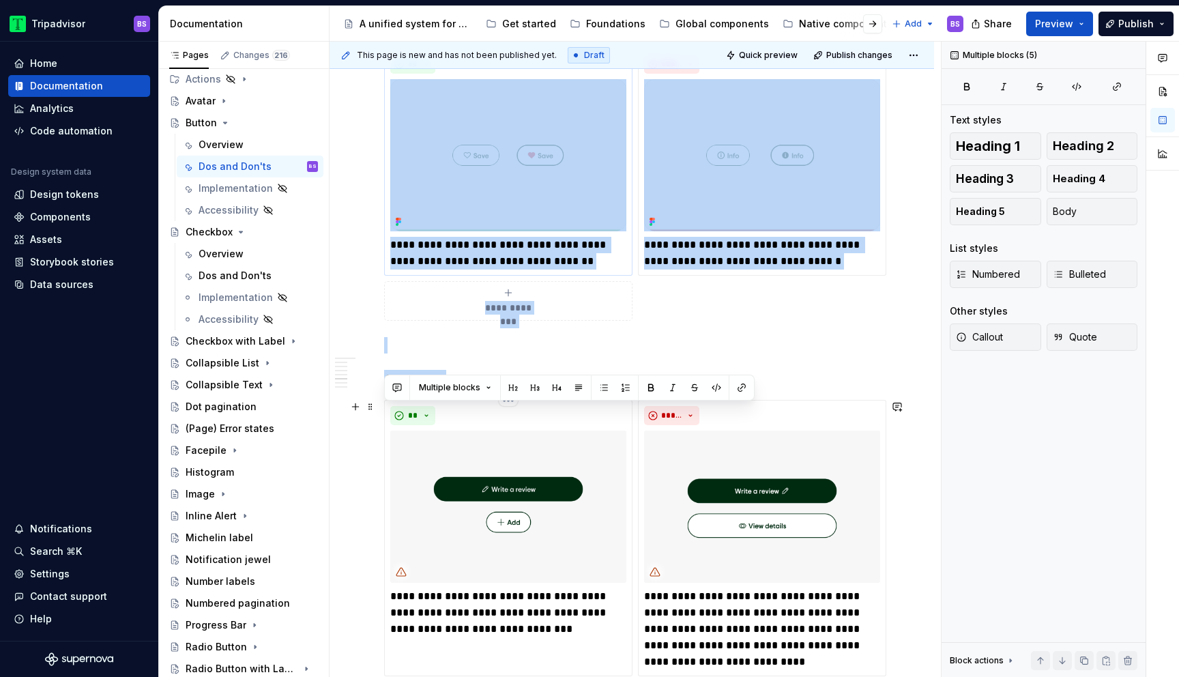
scroll to position [1578, 0]
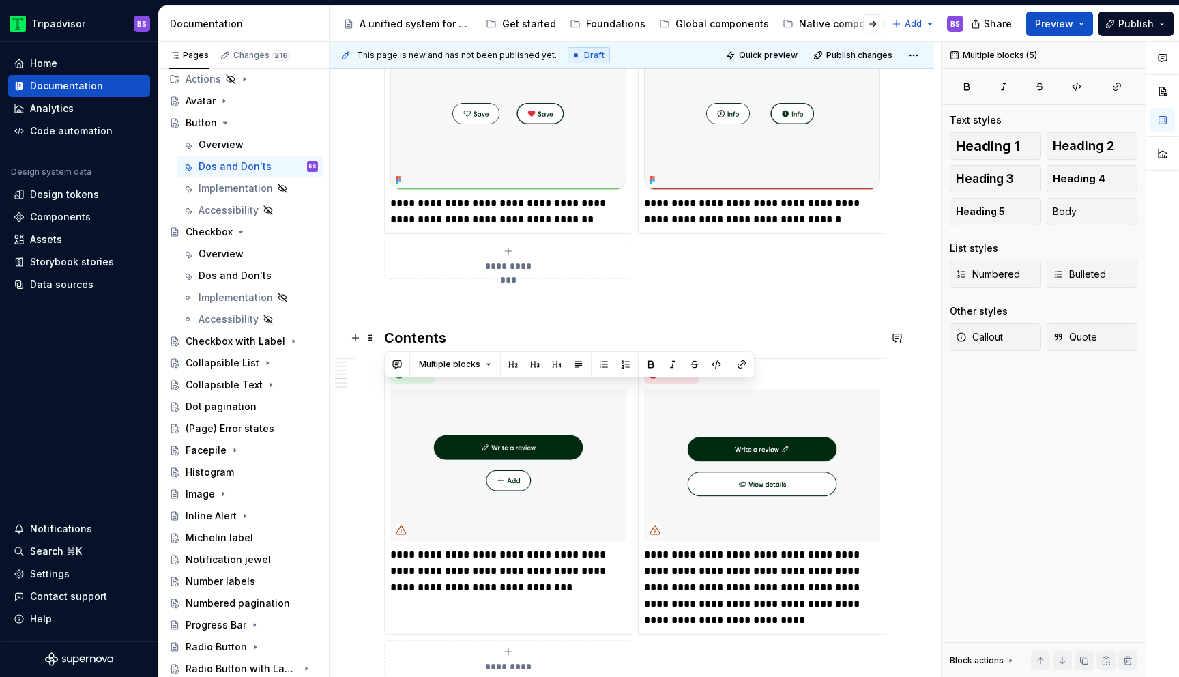
click at [445, 337] on h3 "Contents" at bounding box center [631, 337] width 495 height 19
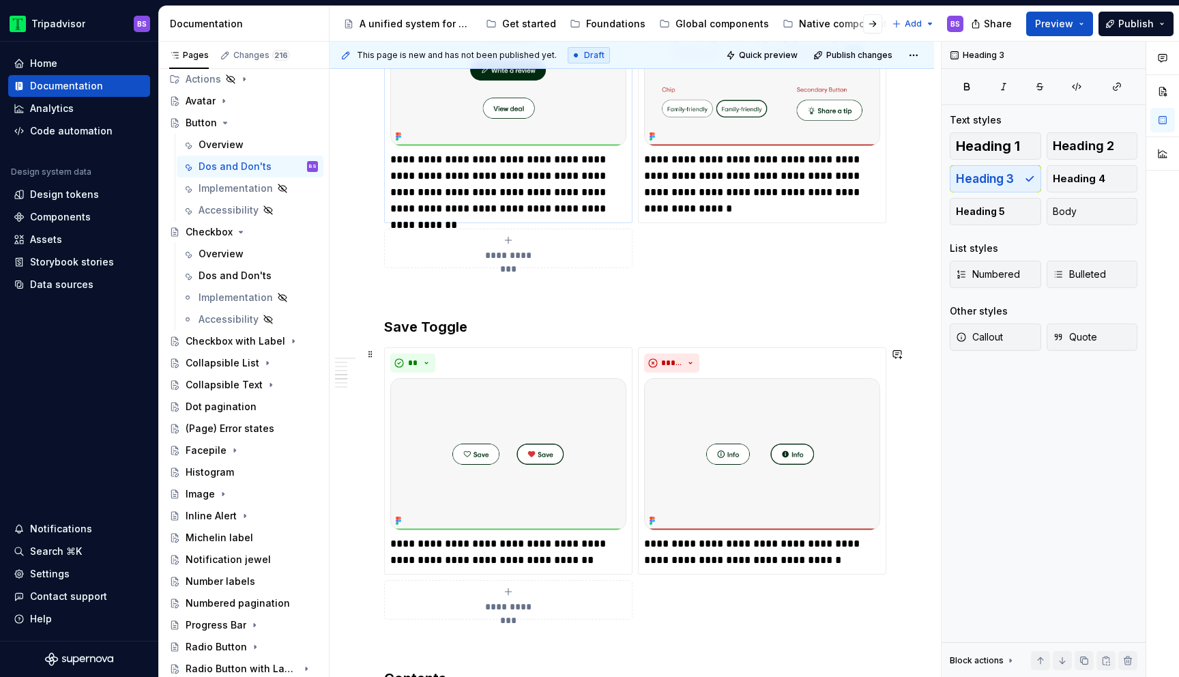
scroll to position [1158, 0]
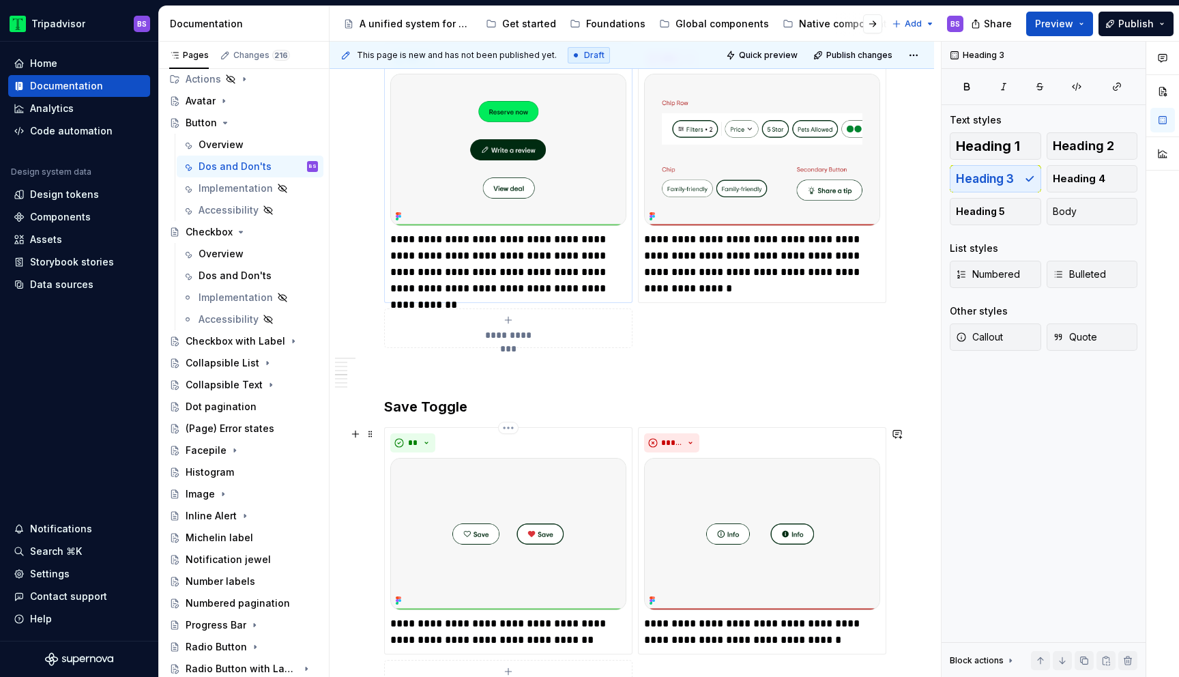
click at [565, 485] on img at bounding box center [508, 534] width 236 height 152
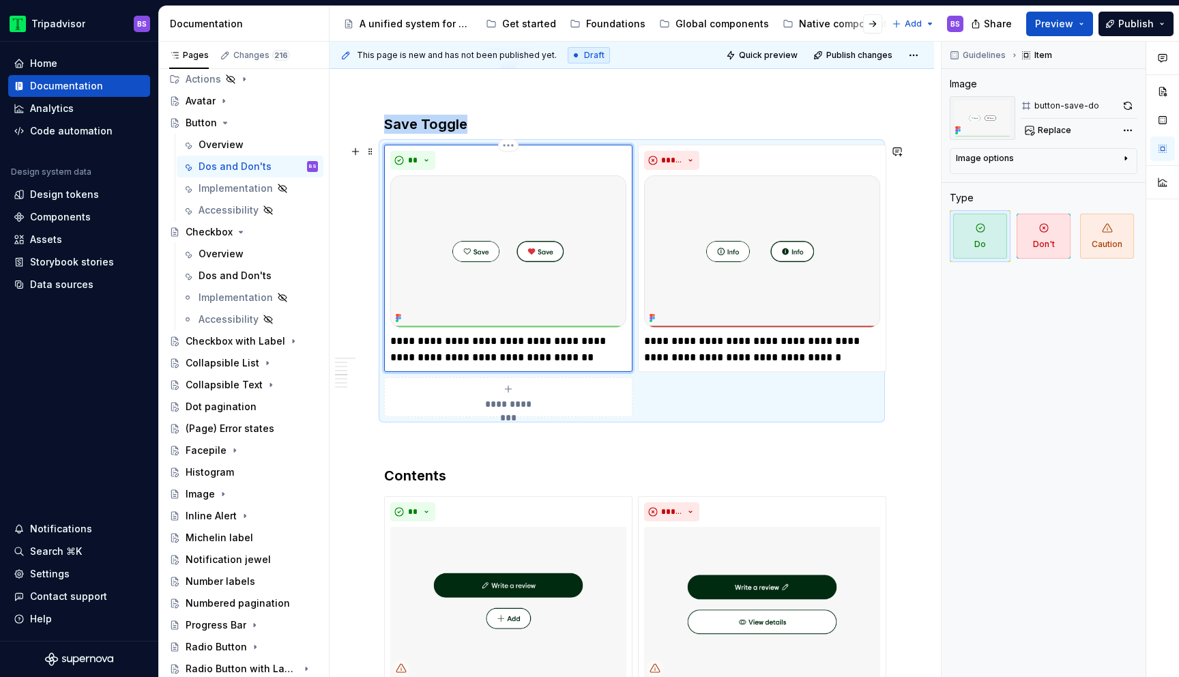
scroll to position [1656, 0]
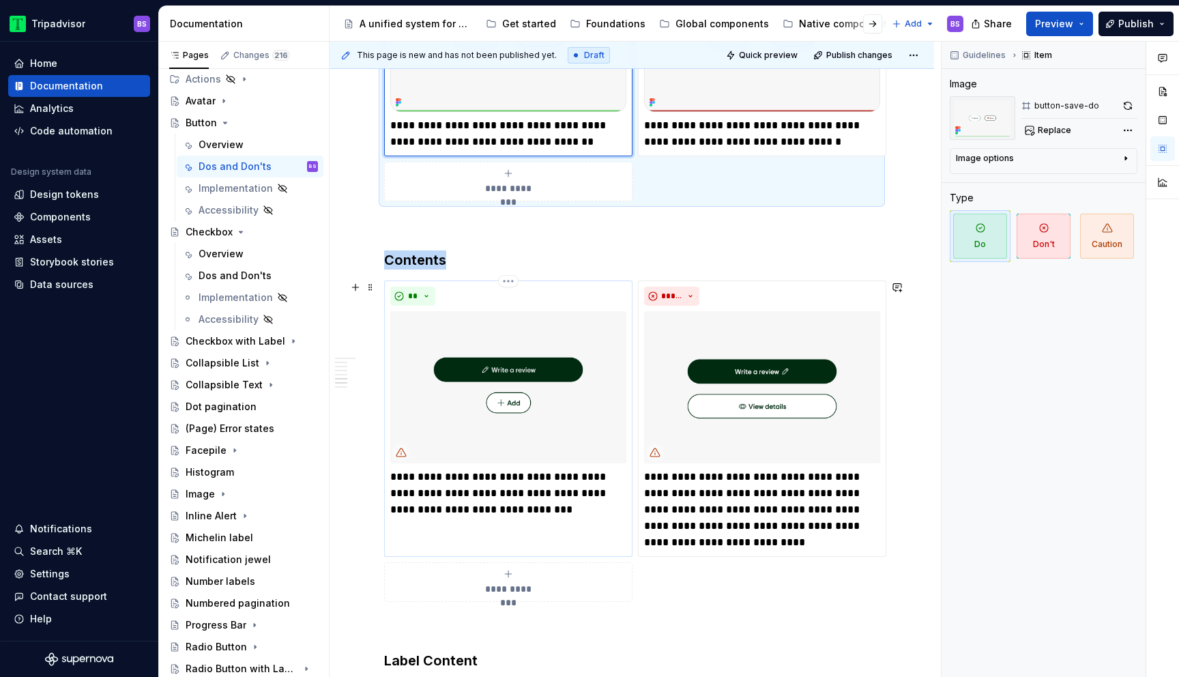
click at [545, 403] on img at bounding box center [508, 387] width 236 height 152
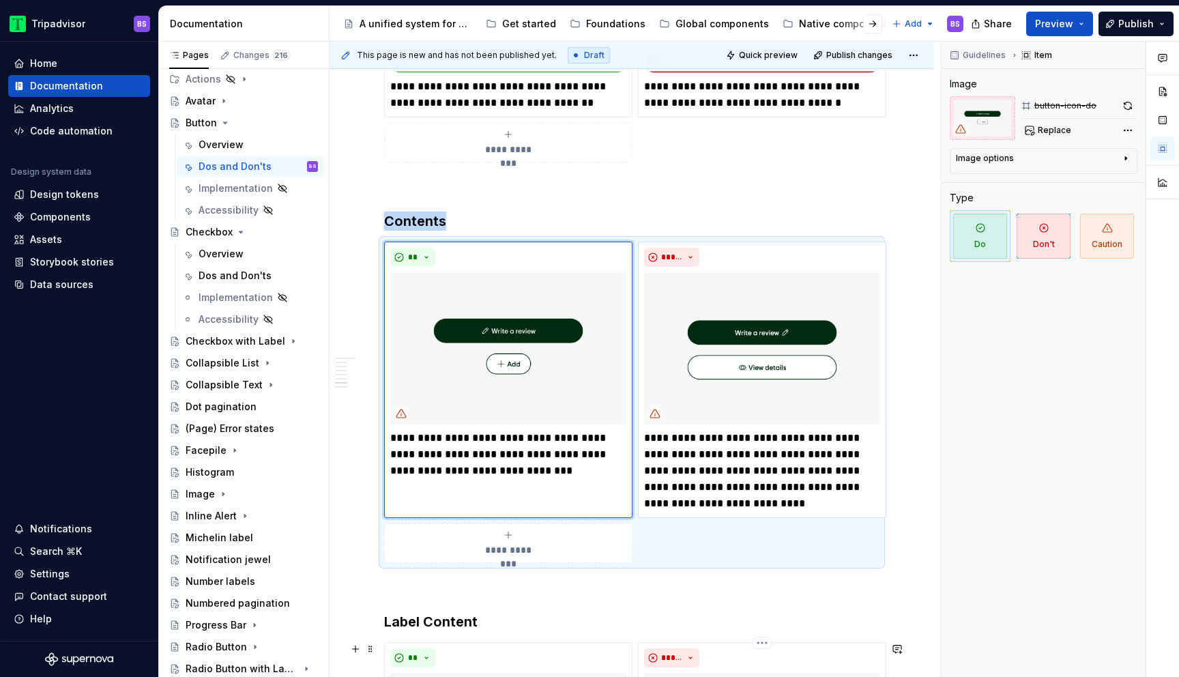
scroll to position [1642, 0]
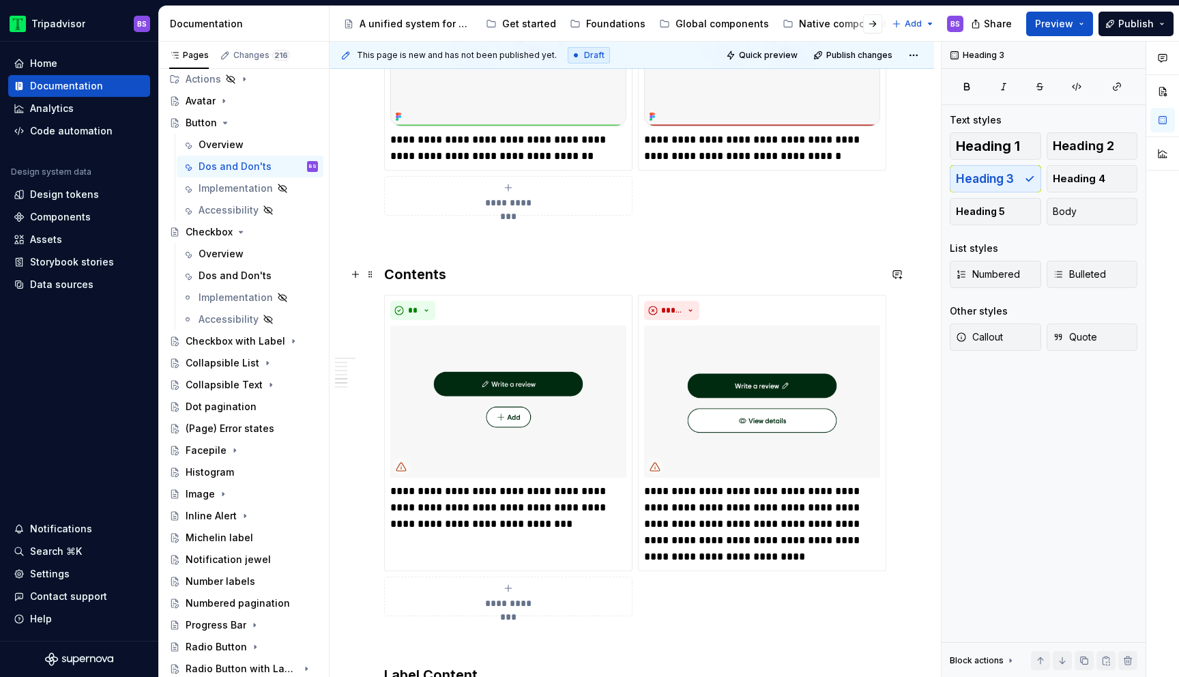
click at [447, 276] on h3 "Contents" at bounding box center [631, 274] width 495 height 19
click at [469, 415] on img at bounding box center [508, 401] width 236 height 152
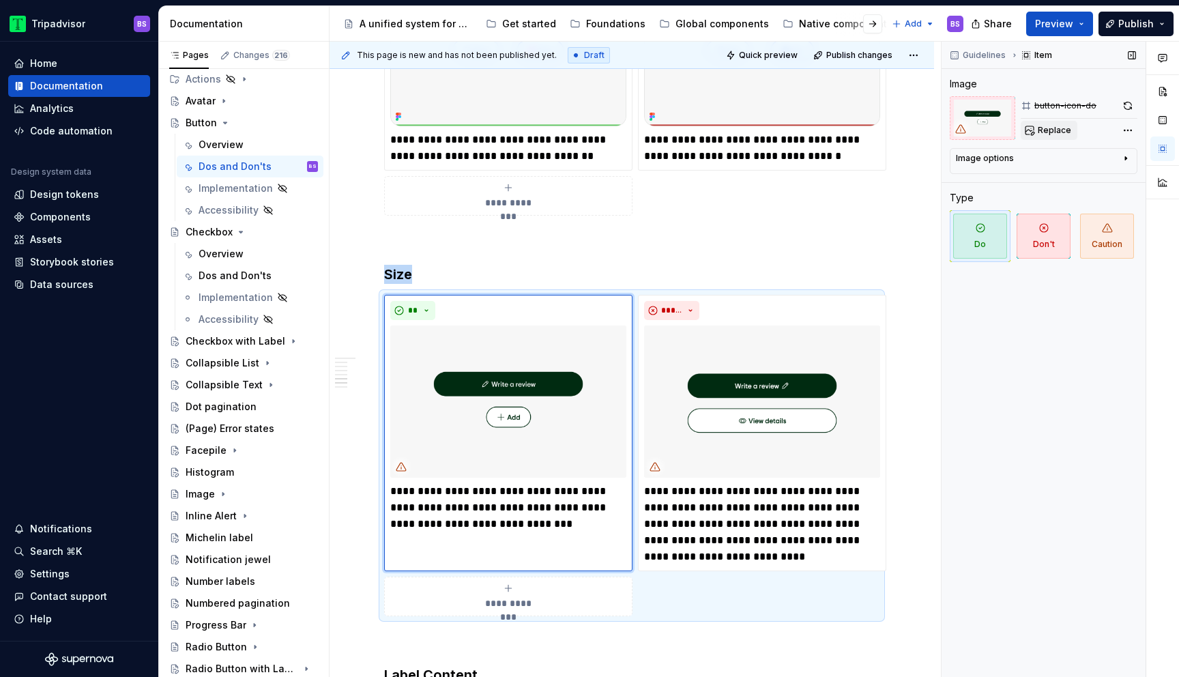
click at [1070, 128] on button "Replace" at bounding box center [1048, 130] width 57 height 19
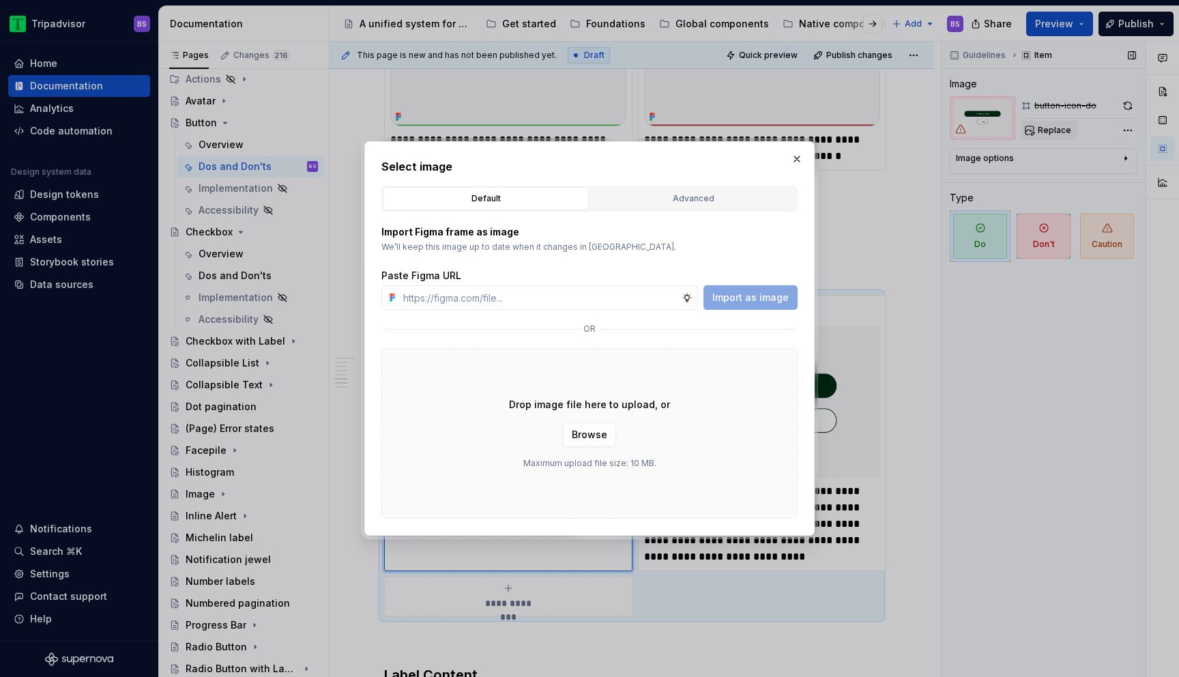
type textarea "*"
type input "[URL][DOMAIN_NAME]"
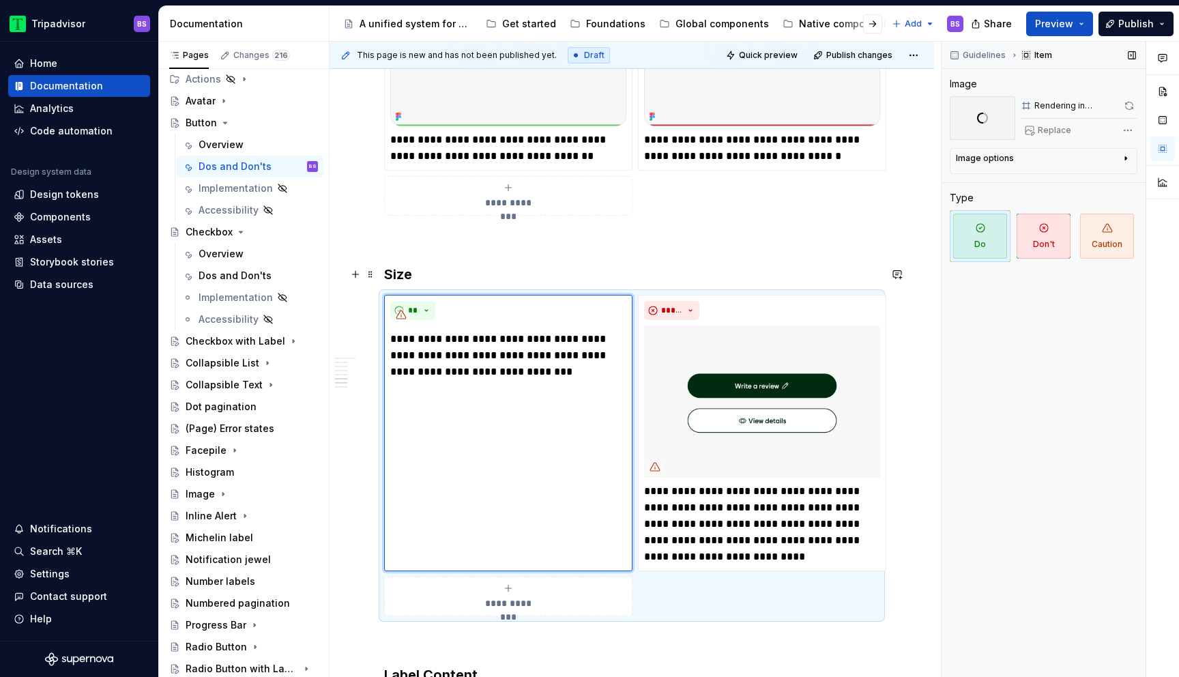
click at [406, 276] on h3 "Size" at bounding box center [631, 274] width 495 height 19
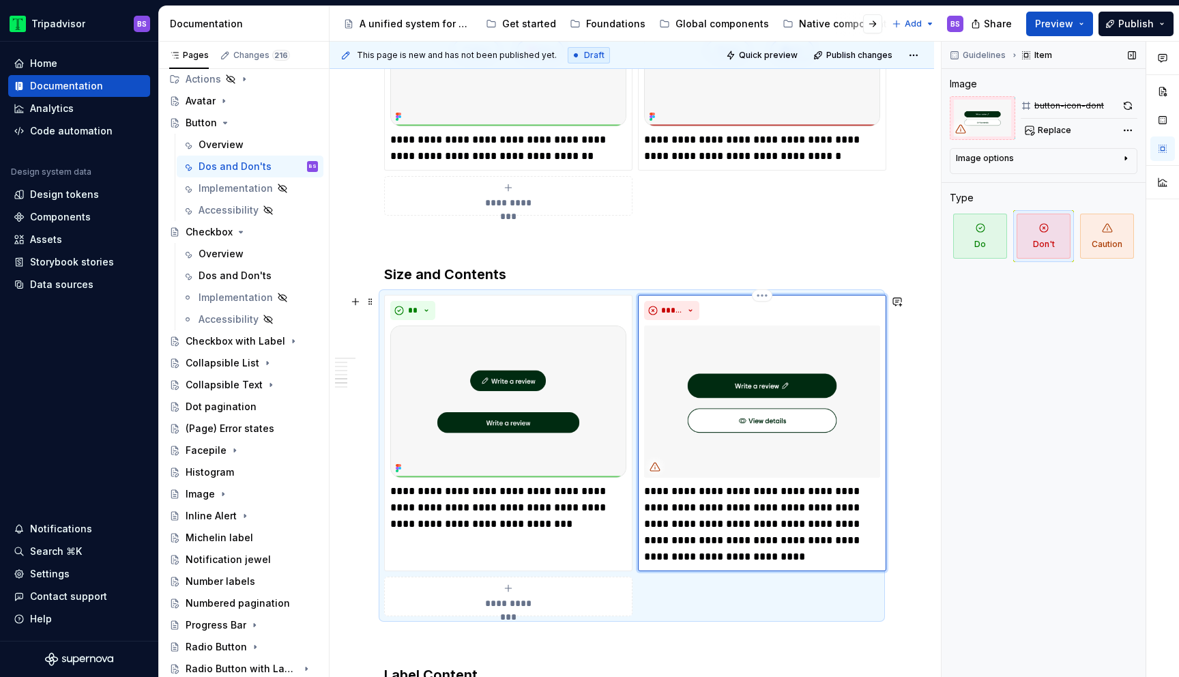
click at [723, 370] on img at bounding box center [762, 401] width 236 height 152
click at [1063, 130] on span "Replace" at bounding box center [1053, 130] width 33 height 11
type textarea "*"
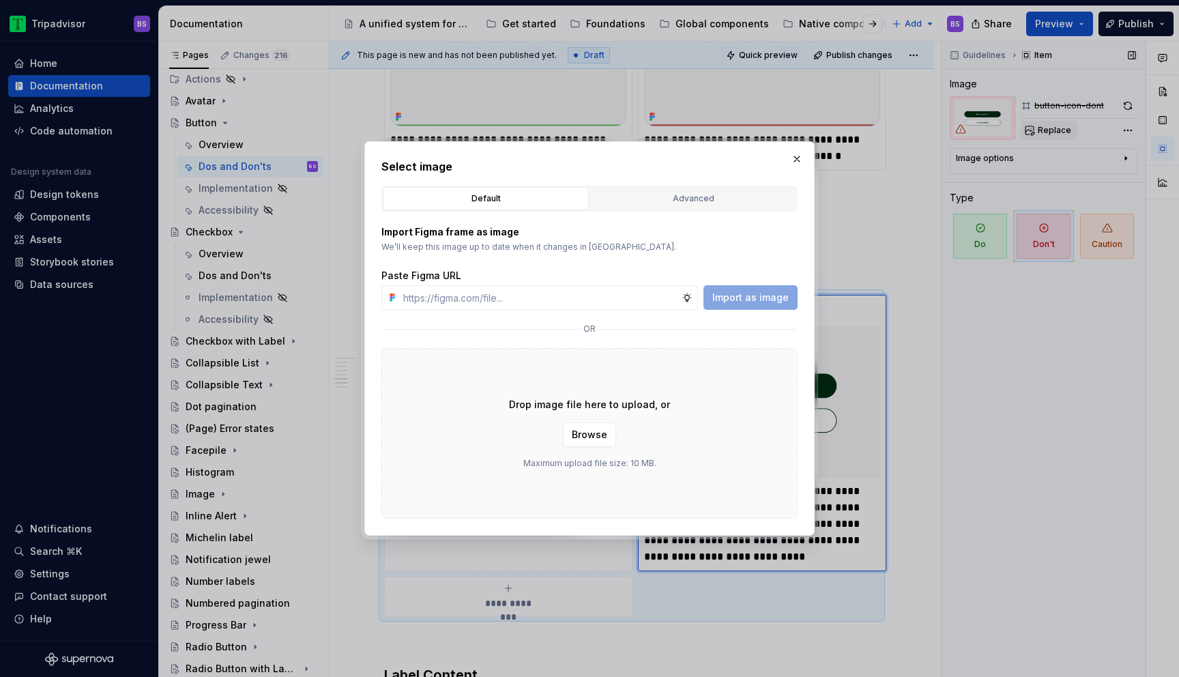
type input "[URL][DOMAIN_NAME]"
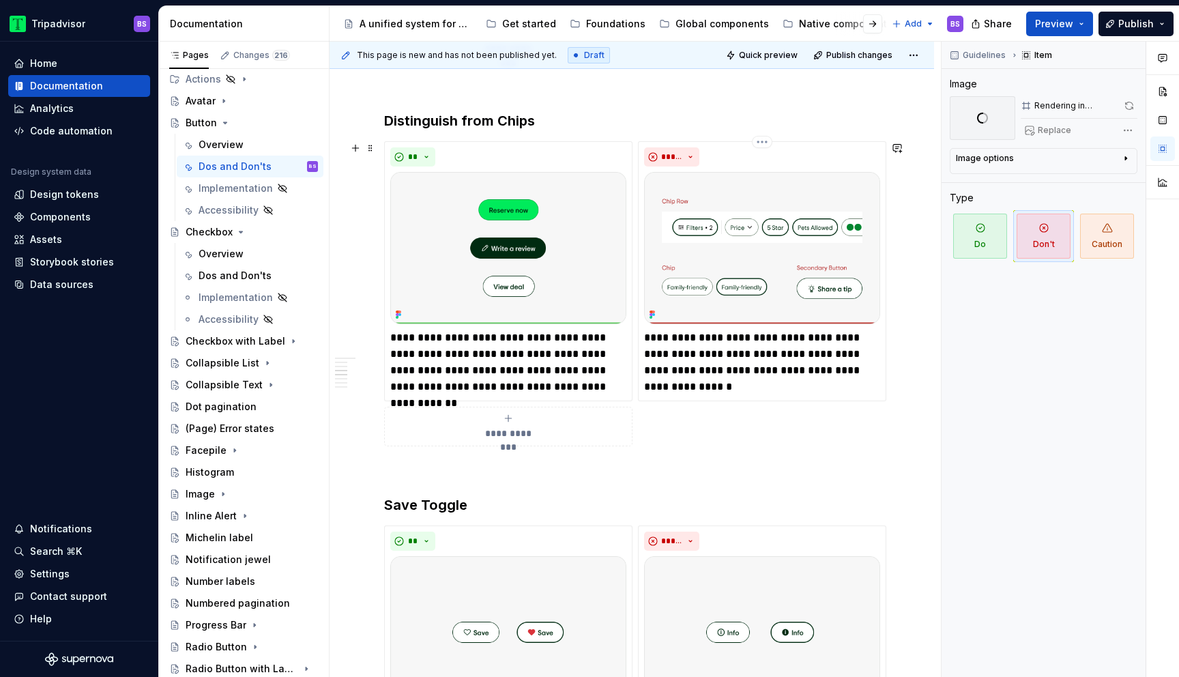
scroll to position [1055, 0]
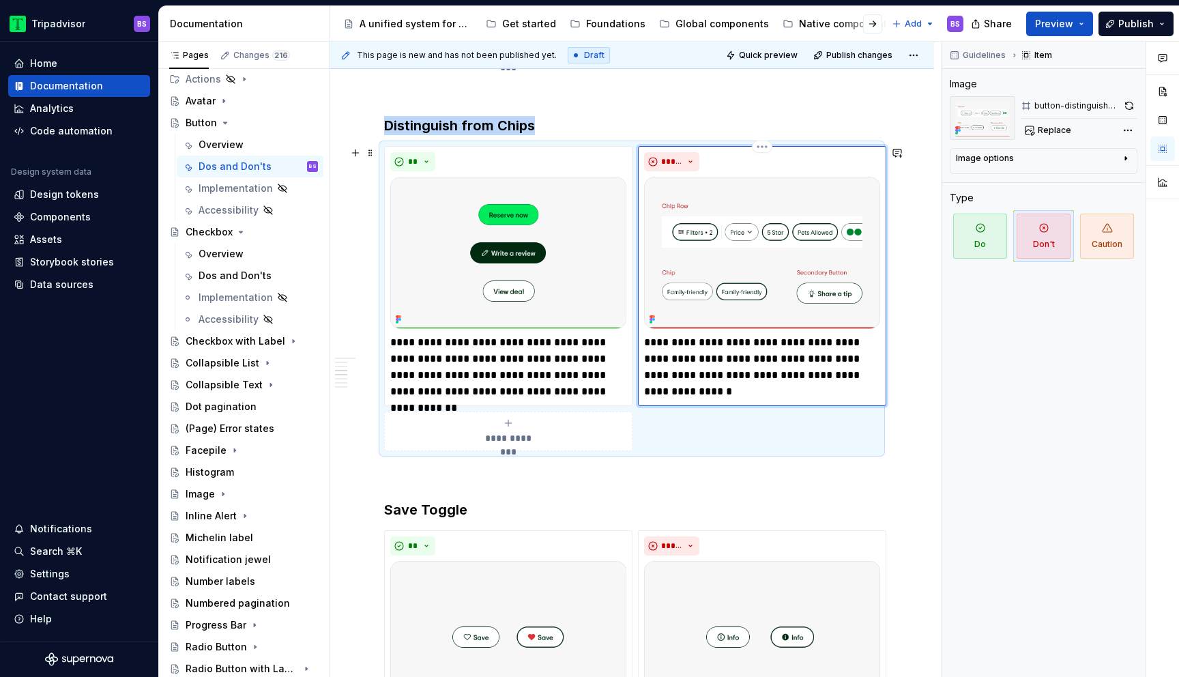
click at [724, 220] on img at bounding box center [762, 253] width 236 height 152
click at [763, 148] on html "Tripadvisor BS Home Documentation Analytics Code automation Design system data …" at bounding box center [589, 338] width 1179 height 677
click at [793, 222] on html "Tripadvisor BS Home Documentation Analytics Code automation Design system data …" at bounding box center [589, 338] width 1179 height 677
click at [1133, 105] on button "button" at bounding box center [1129, 105] width 16 height 19
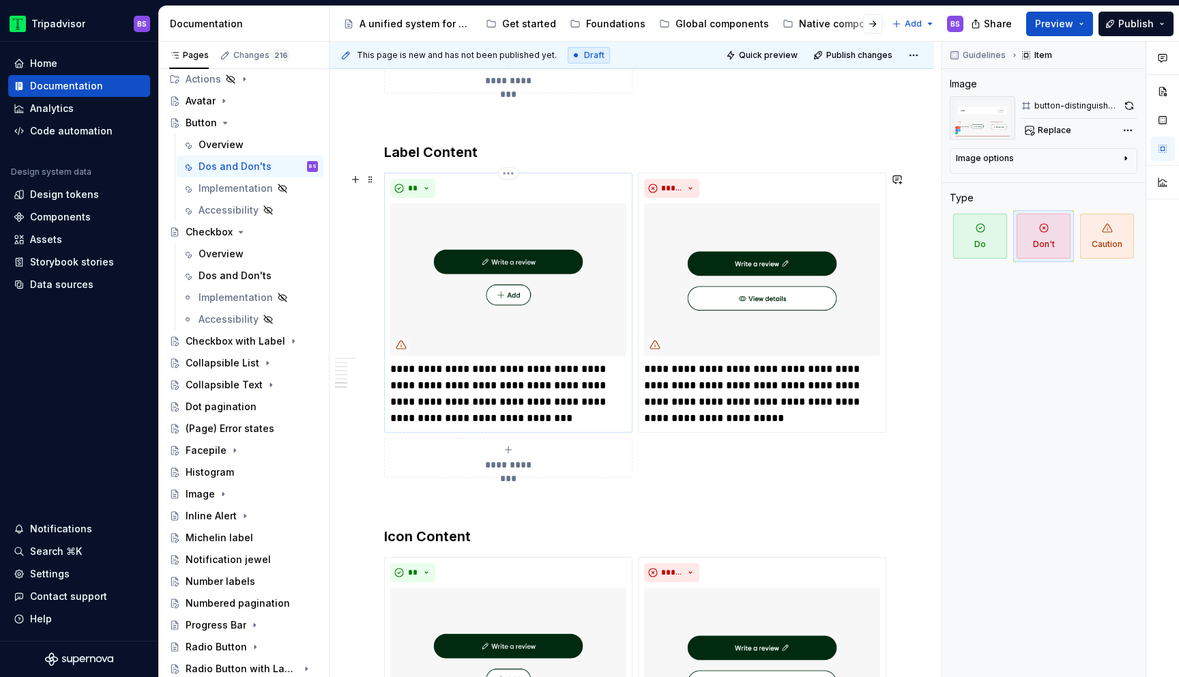
scroll to position [2181, 0]
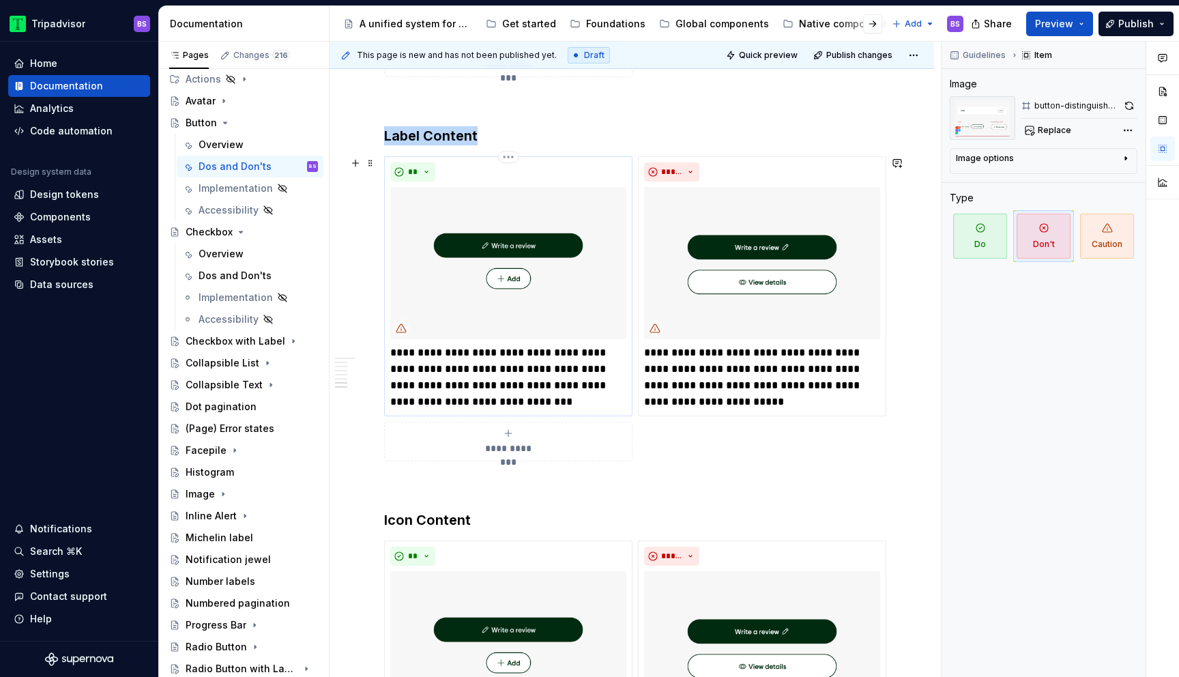
click at [490, 304] on img at bounding box center [508, 263] width 236 height 152
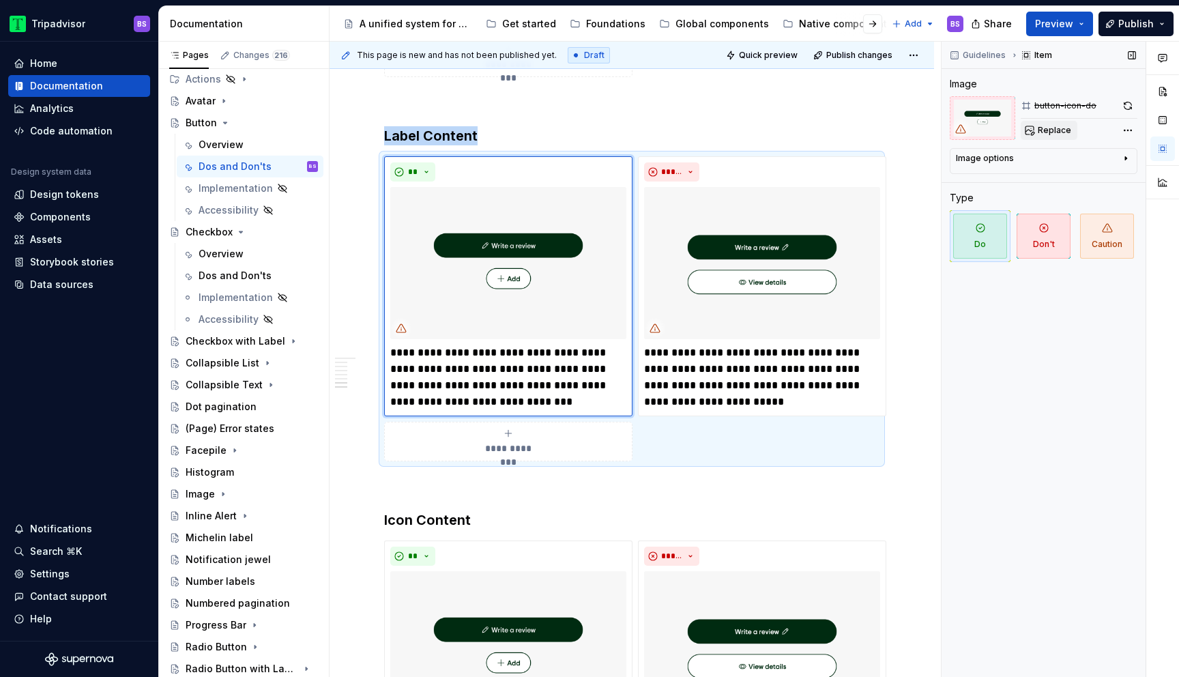
click at [1052, 130] on span "Replace" at bounding box center [1053, 130] width 33 height 11
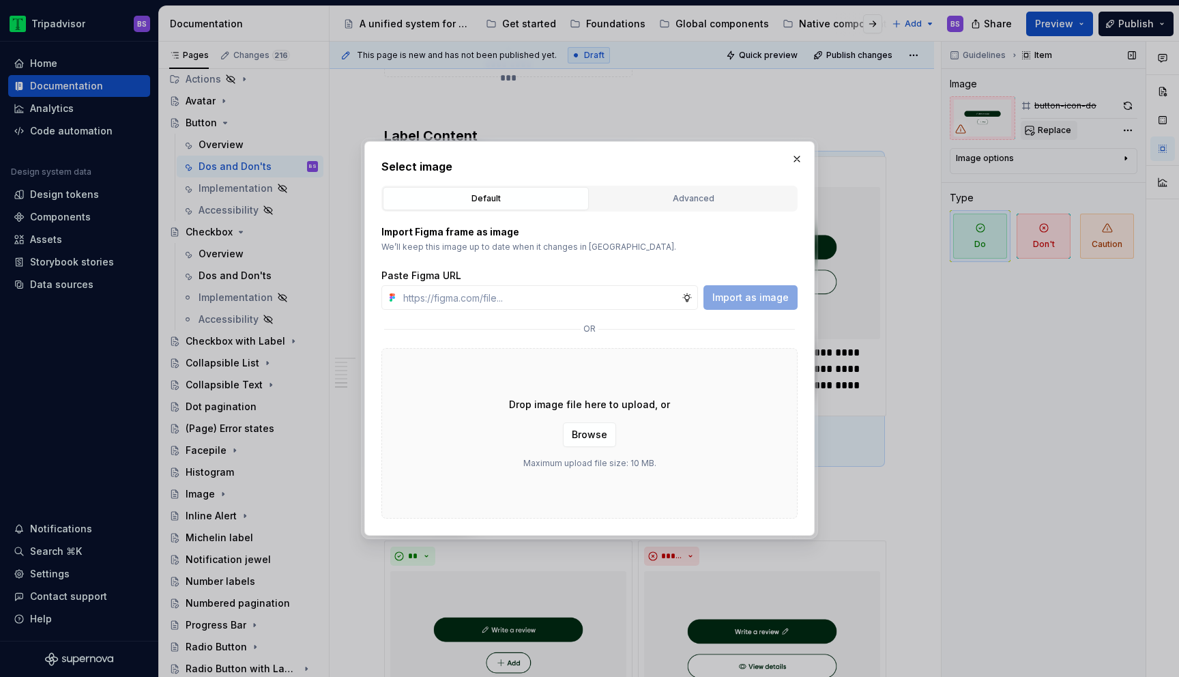
type textarea "*"
type input "[URL][DOMAIN_NAME]"
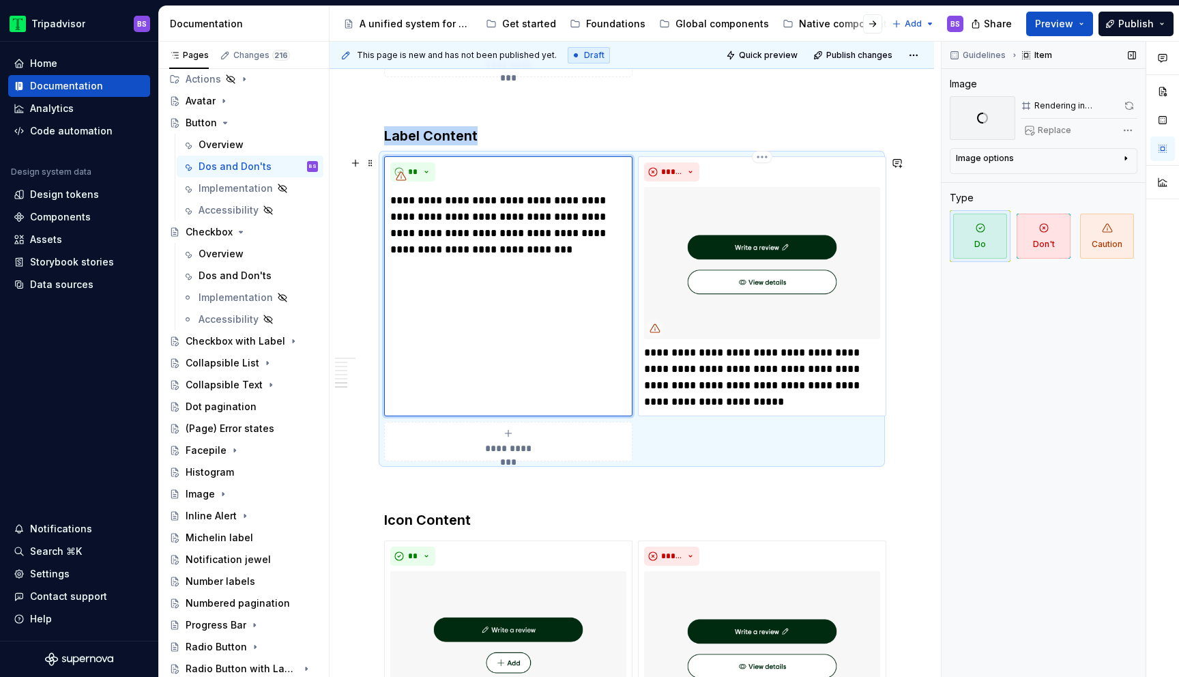
click at [788, 216] on img at bounding box center [762, 263] width 236 height 152
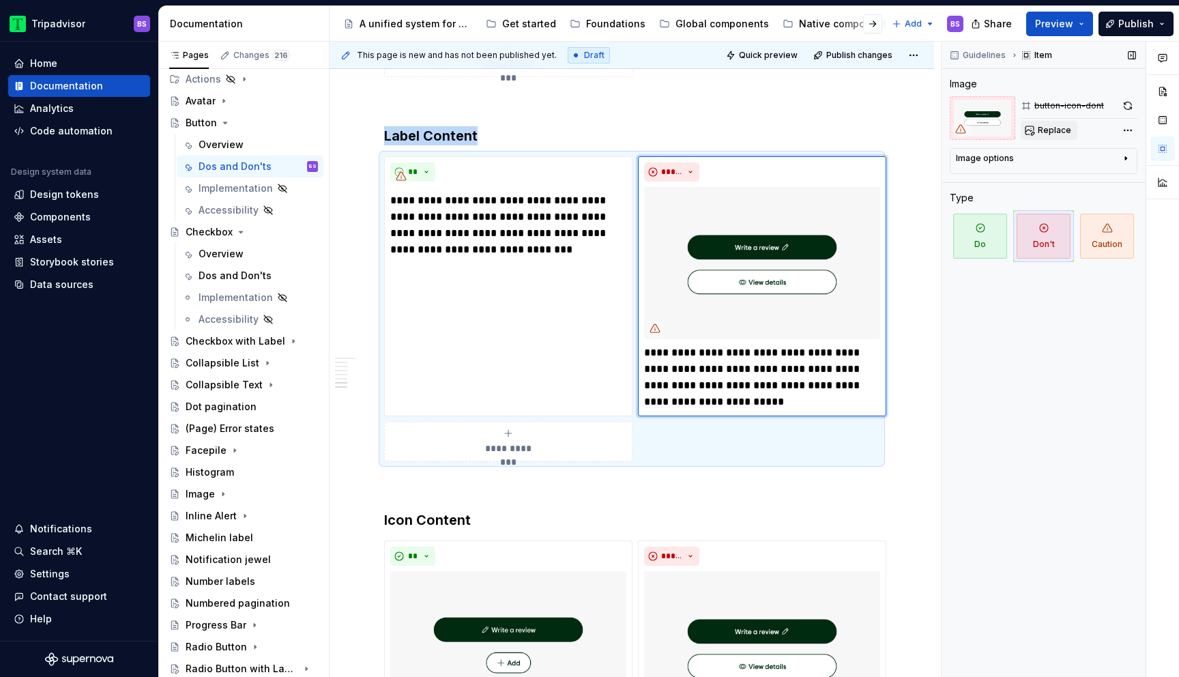
click at [1072, 137] on button "Replace" at bounding box center [1048, 130] width 57 height 19
type textarea "*"
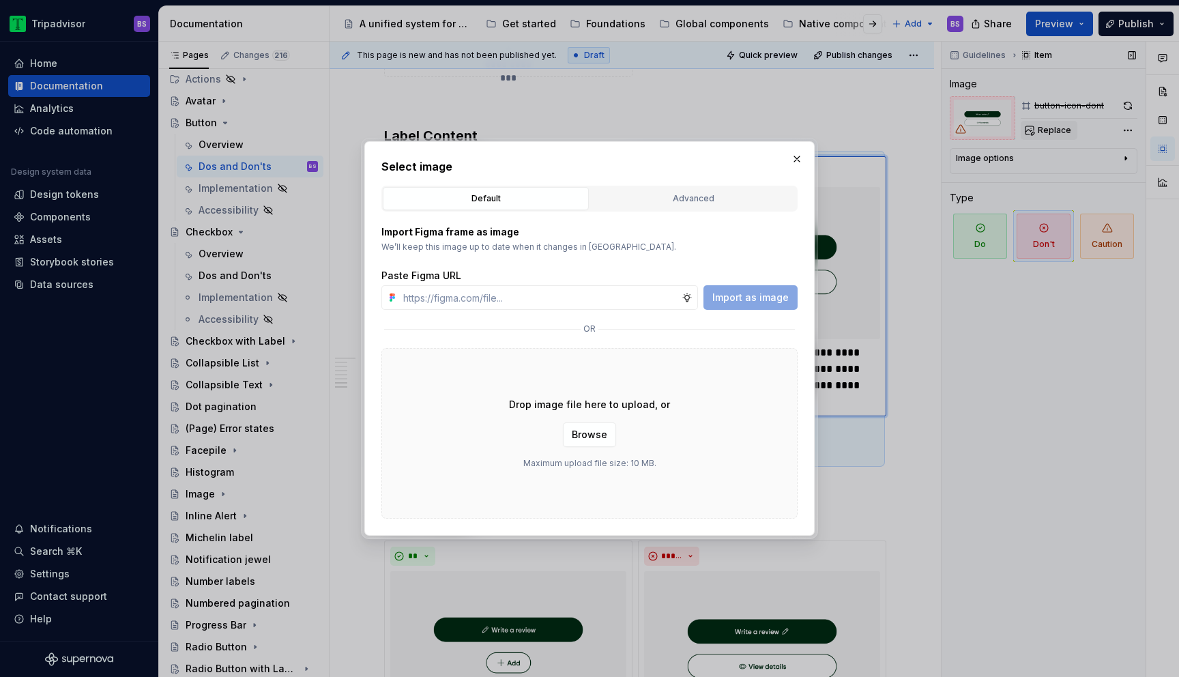
type input "[URL][DOMAIN_NAME]"
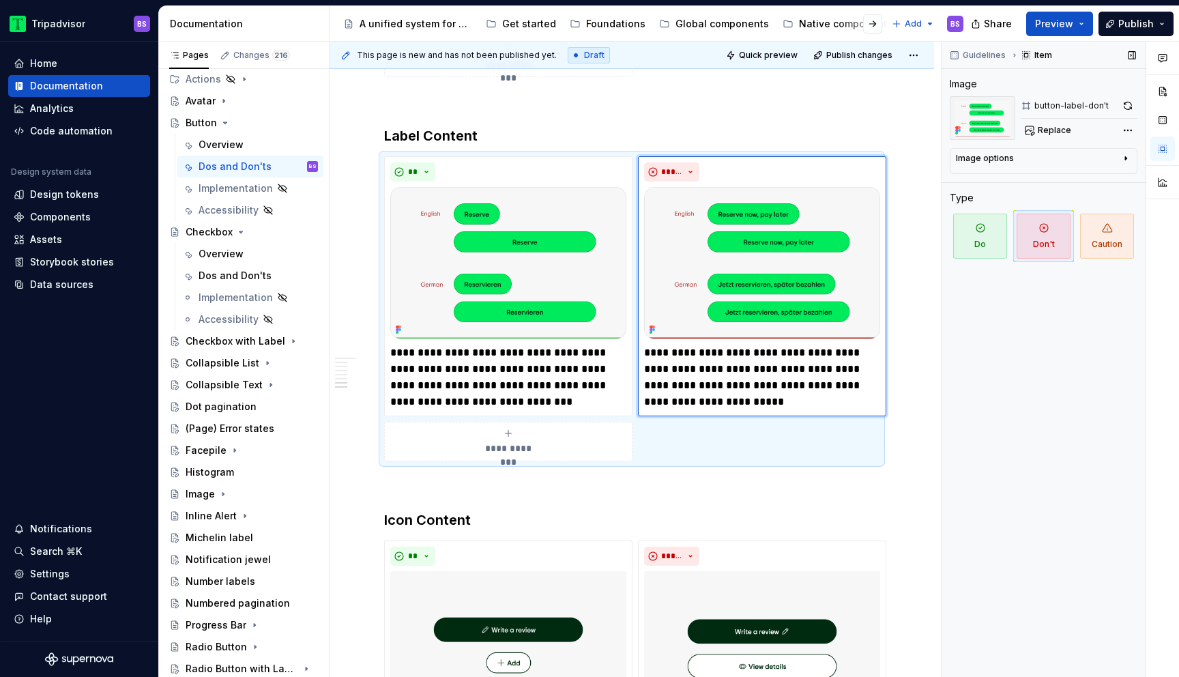
click at [977, 351] on div "Guidelines Item Image button-label-don't Replace Image options Alignment Alt Ca…" at bounding box center [1043, 360] width 204 height 636
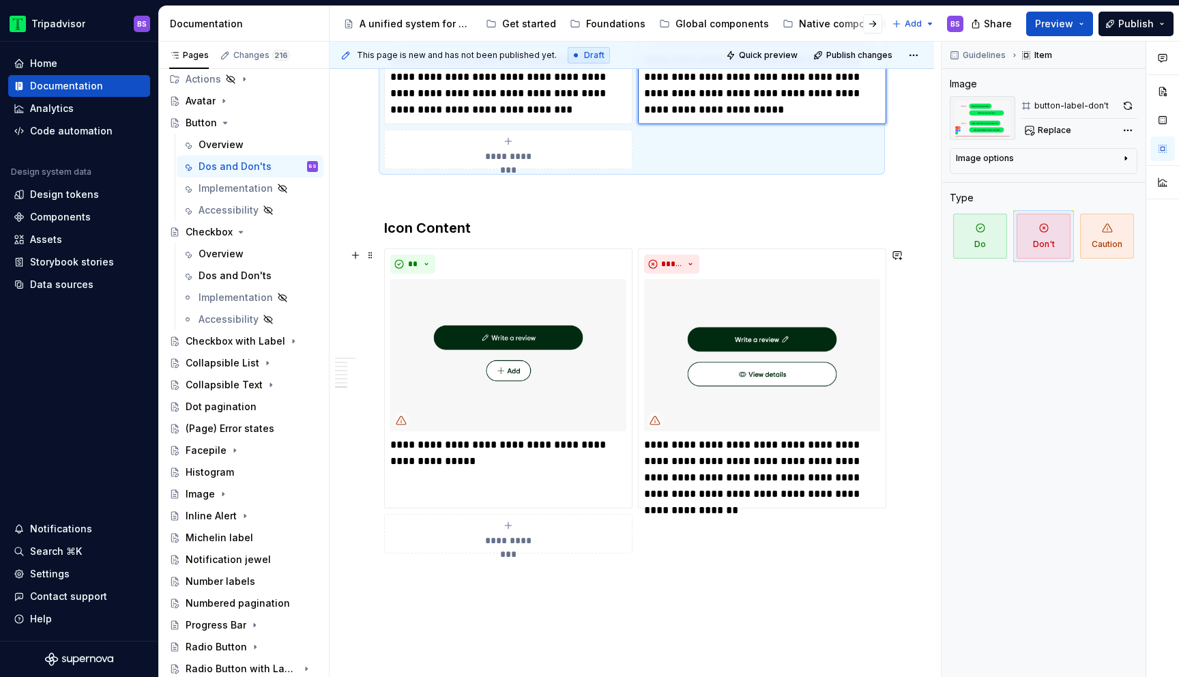
scroll to position [2473, 0]
click at [546, 323] on img at bounding box center [508, 354] width 236 height 152
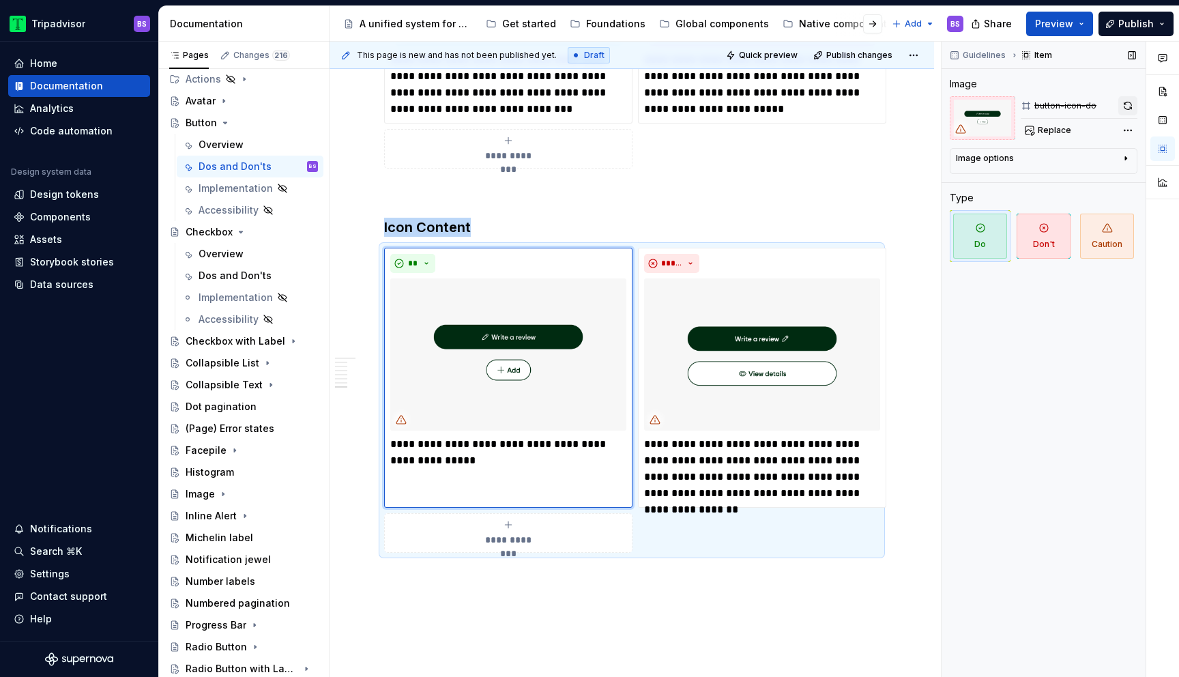
click at [1121, 106] on button "button" at bounding box center [1127, 105] width 19 height 19
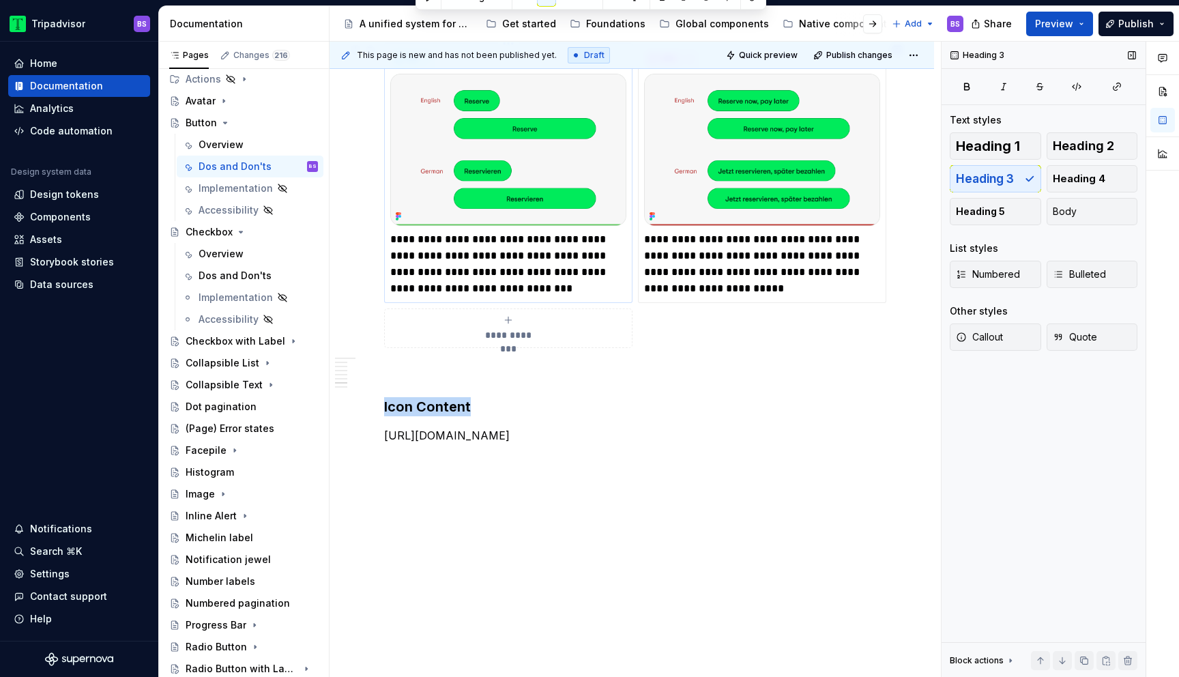
scroll to position [2344, 0]
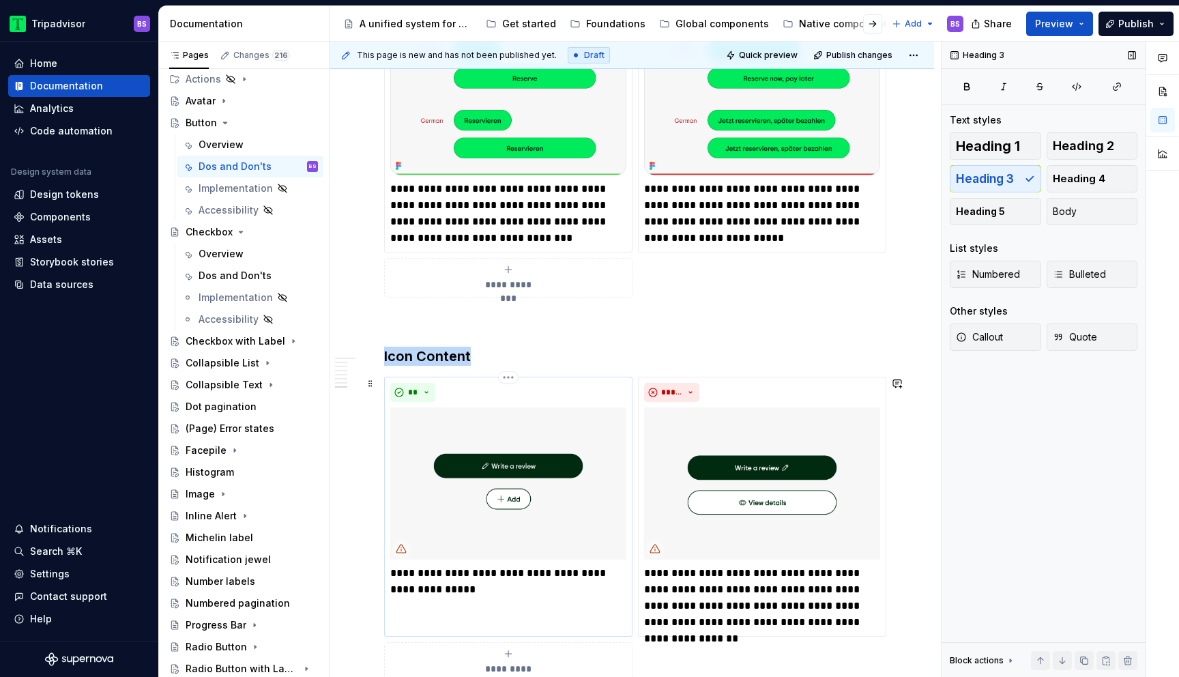
click at [539, 513] on img at bounding box center [508, 483] width 236 height 152
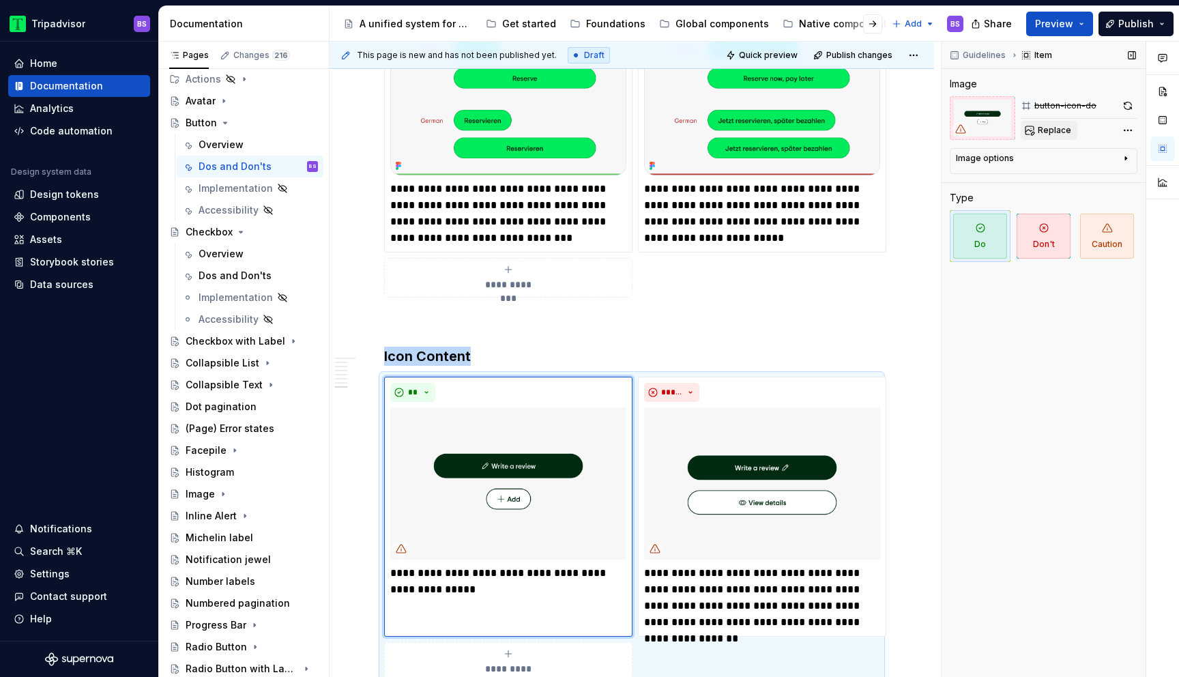
click at [1054, 130] on span "Replace" at bounding box center [1053, 130] width 33 height 11
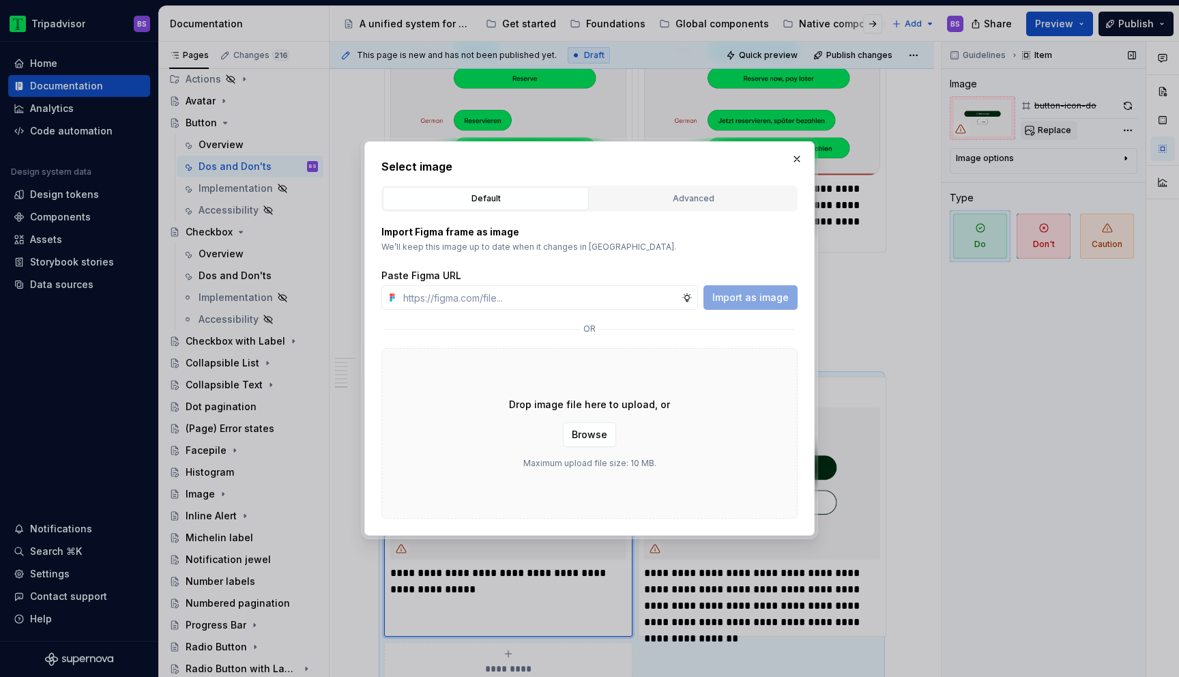
type textarea "*"
type input "[URL][DOMAIN_NAME]"
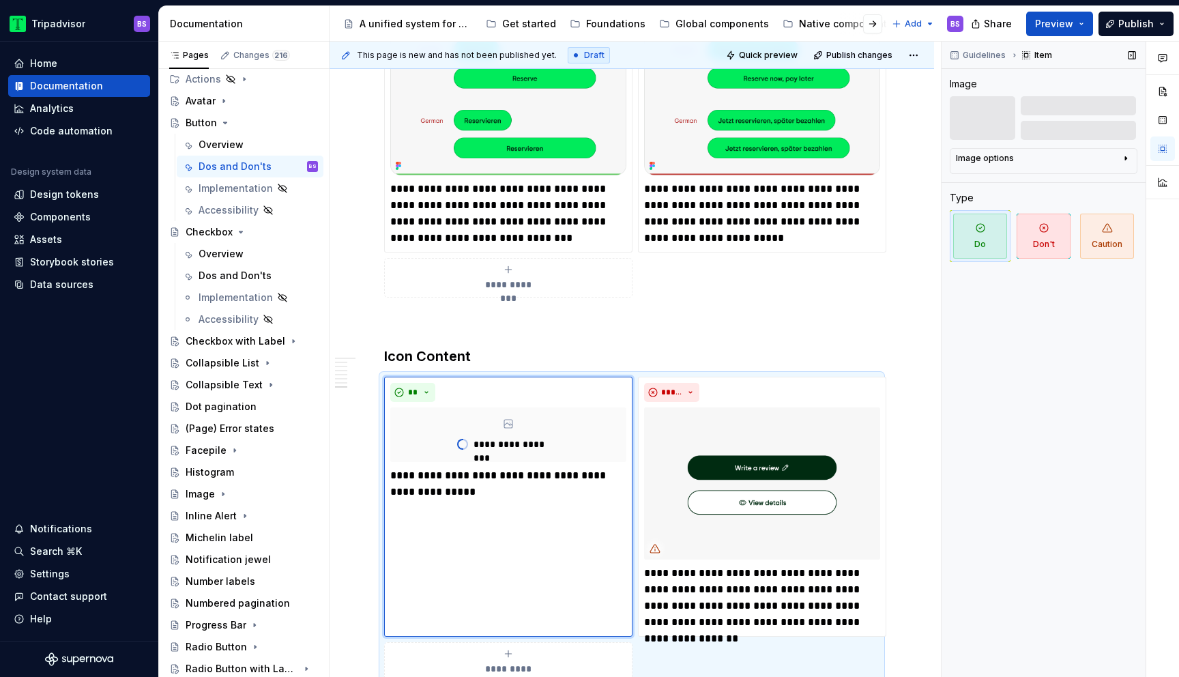
scroll to position [2368, 0]
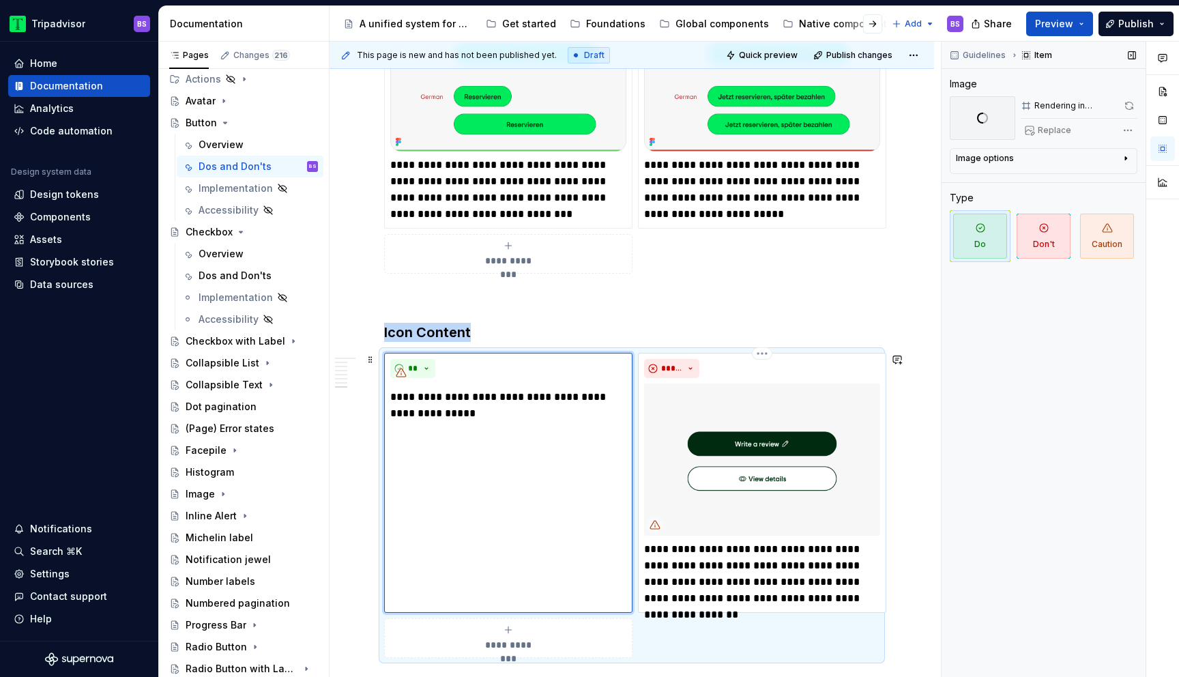
click at [813, 409] on img at bounding box center [762, 459] width 236 height 152
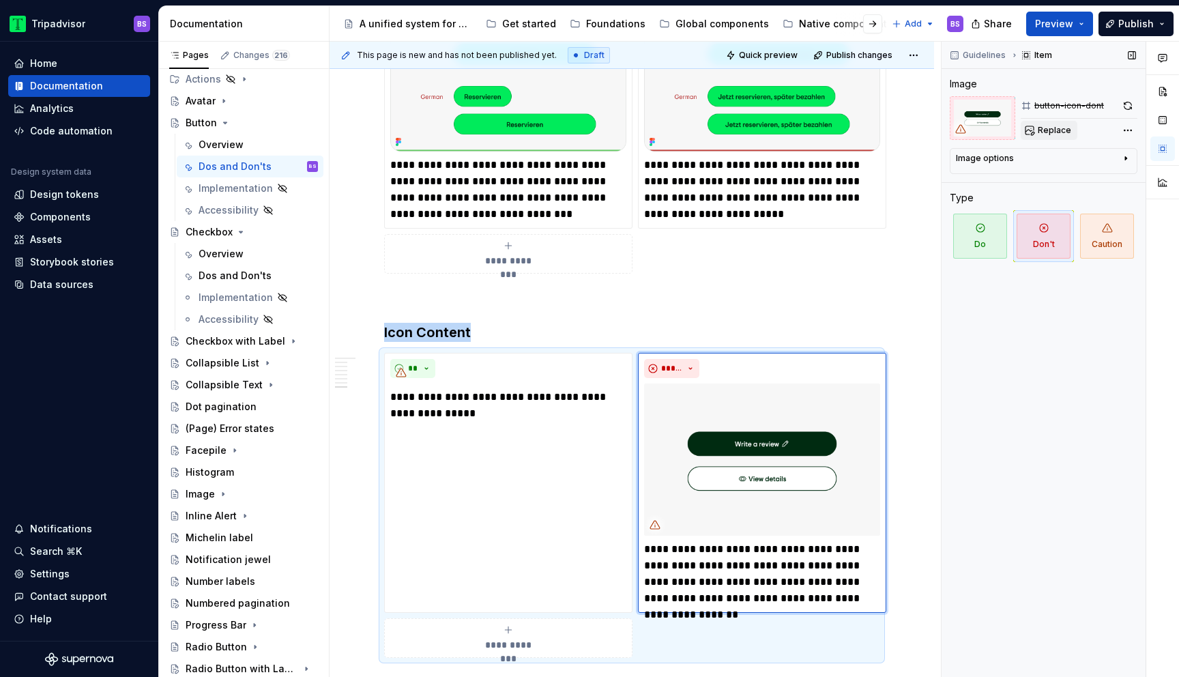
click at [1058, 131] on span "Replace" at bounding box center [1053, 130] width 33 height 11
type textarea "*"
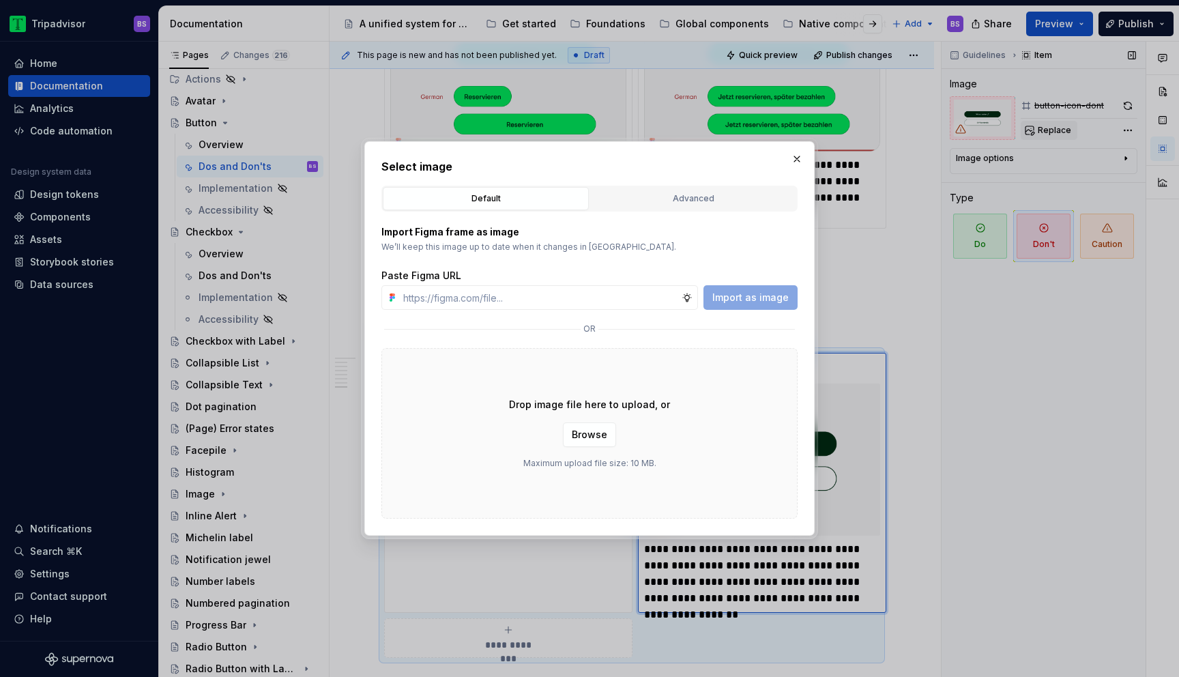
type input "[URL][DOMAIN_NAME]"
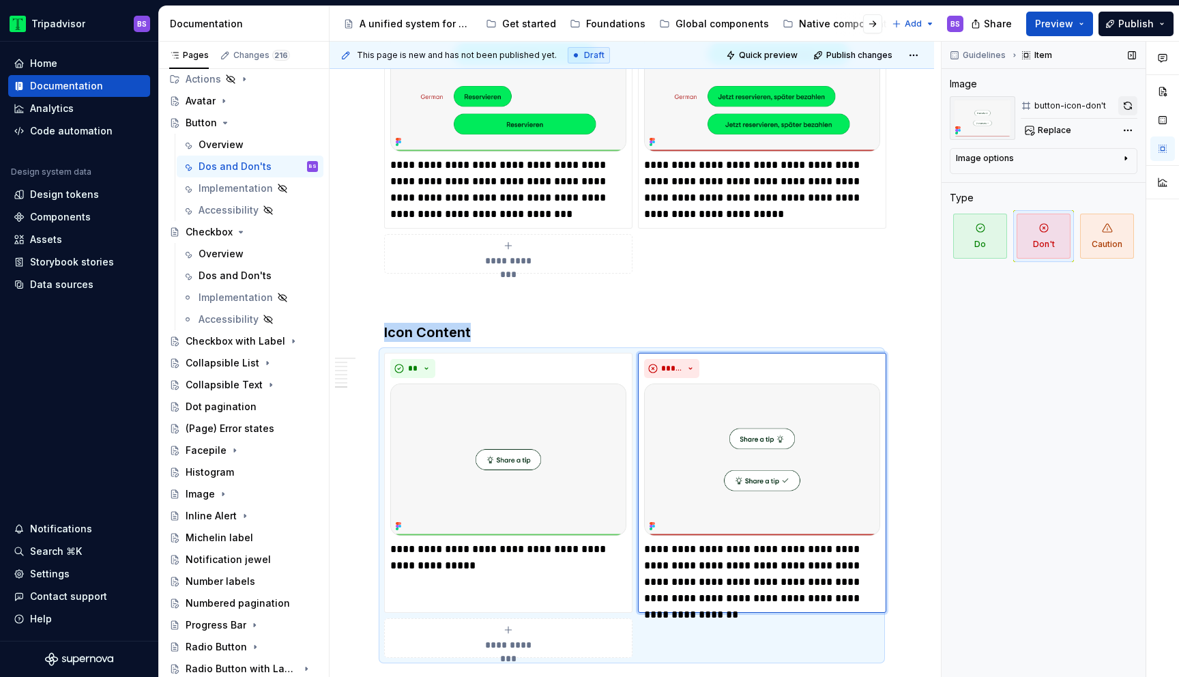
click at [1123, 109] on button "button" at bounding box center [1127, 105] width 19 height 19
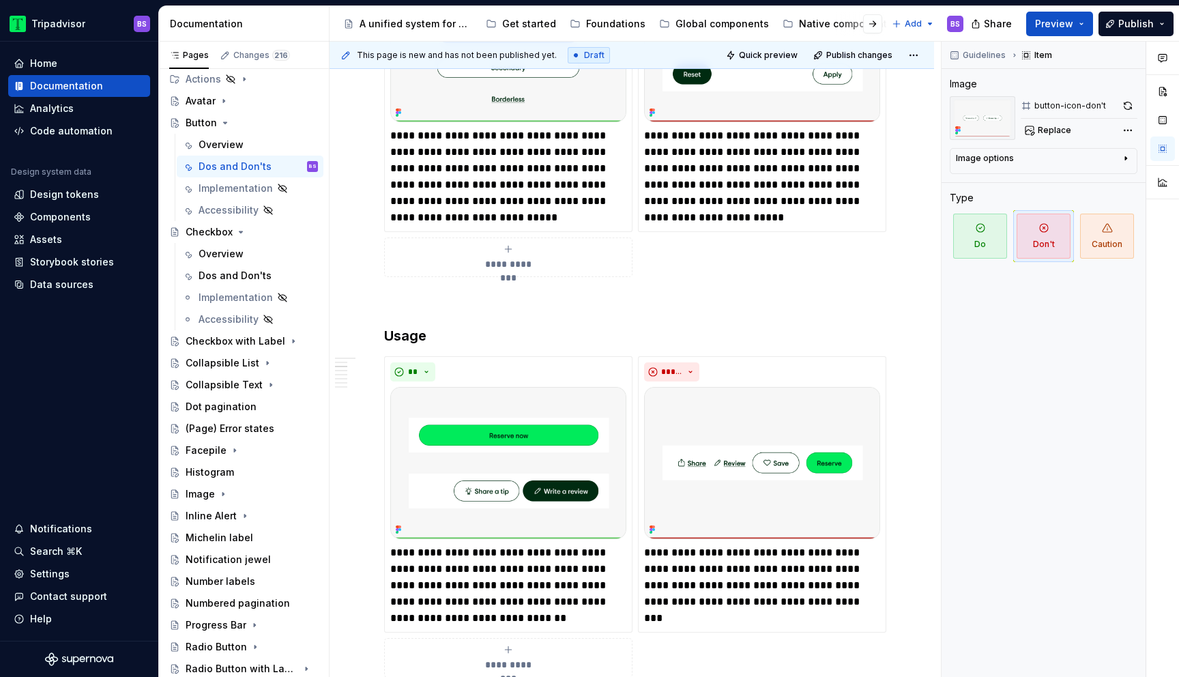
scroll to position [0, 0]
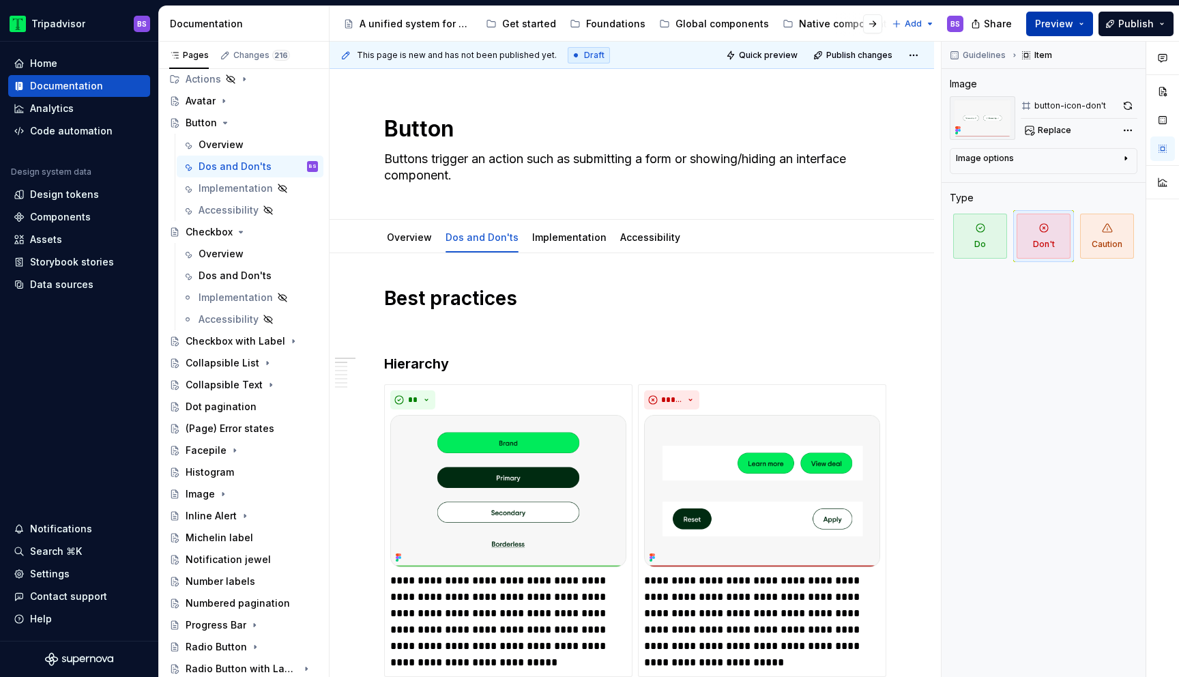
click at [1071, 19] on span "Preview" at bounding box center [1054, 24] width 38 height 14
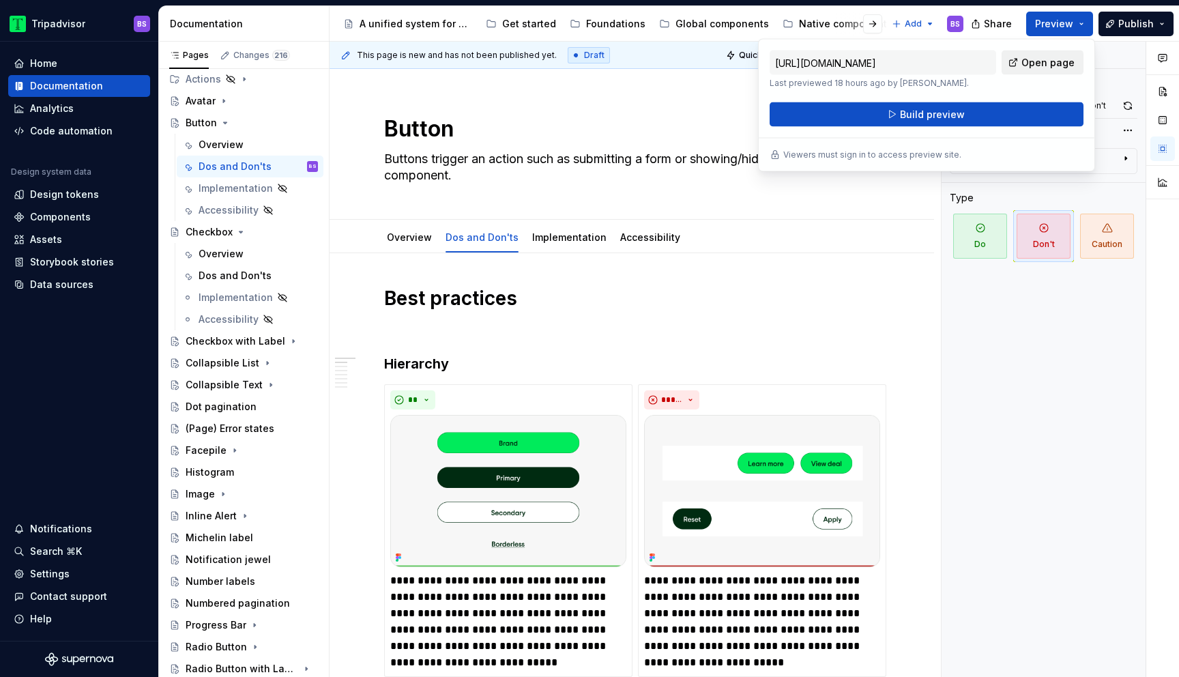
click at [1054, 62] on span "Open page" at bounding box center [1047, 63] width 53 height 14
click at [949, 115] on span "Build preview" at bounding box center [932, 115] width 65 height 14
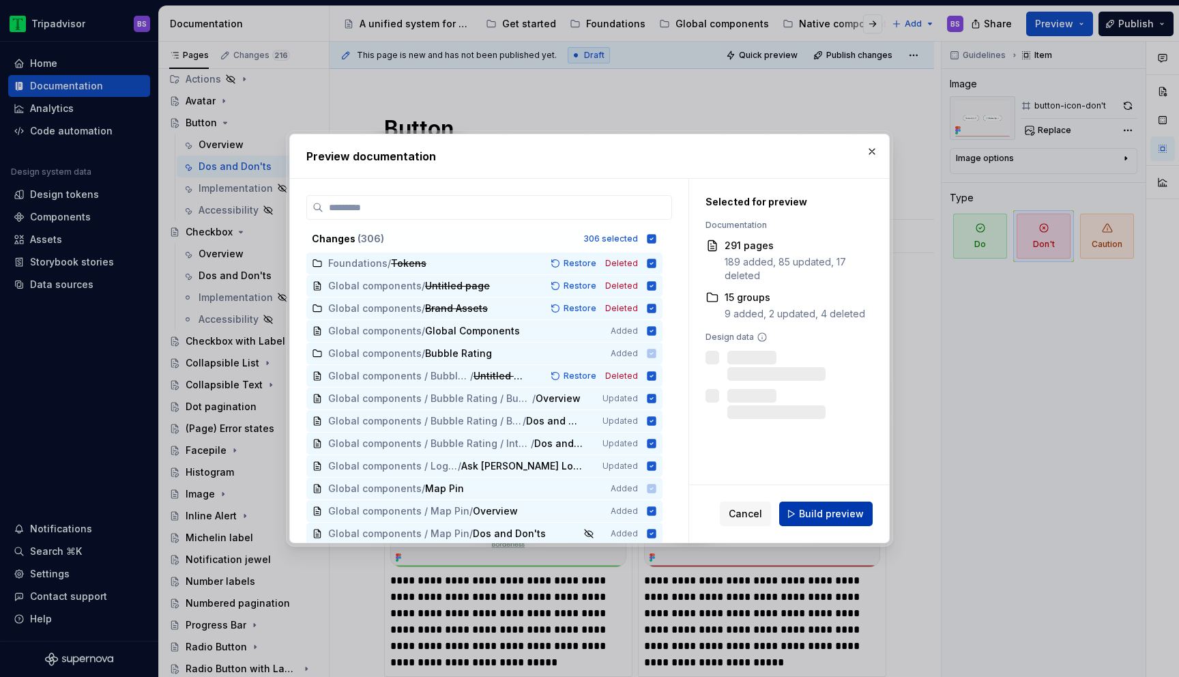
click at [815, 516] on span "Build preview" at bounding box center [831, 514] width 65 height 14
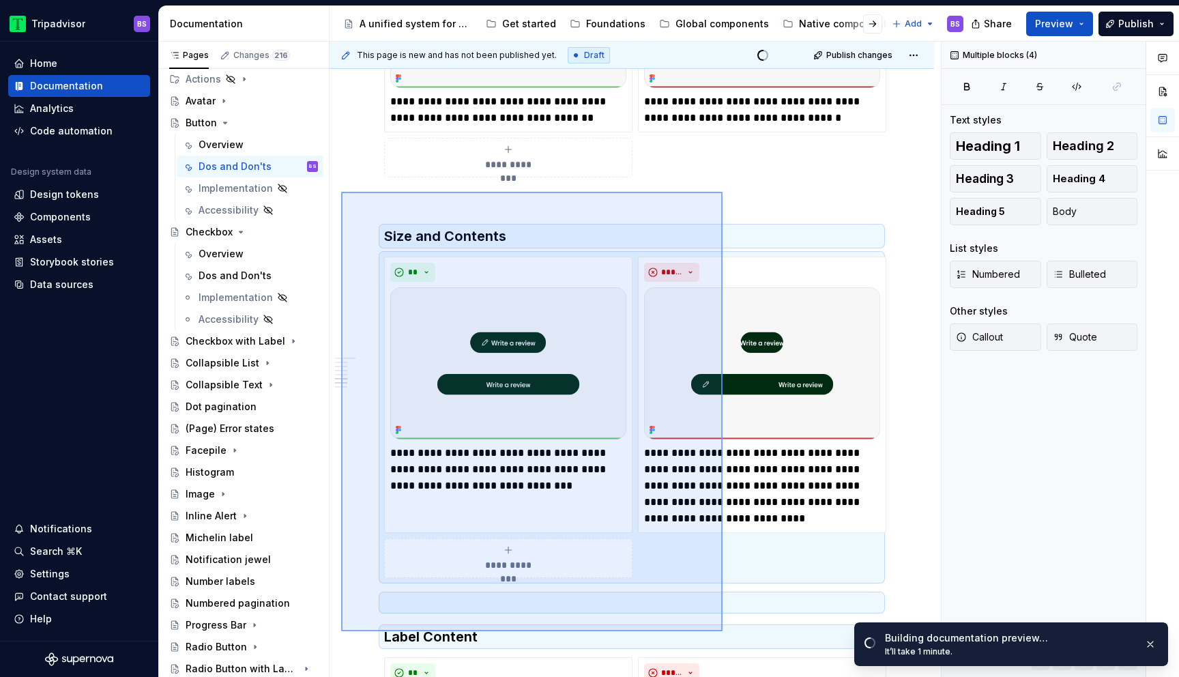
scroll to position [1713, 0]
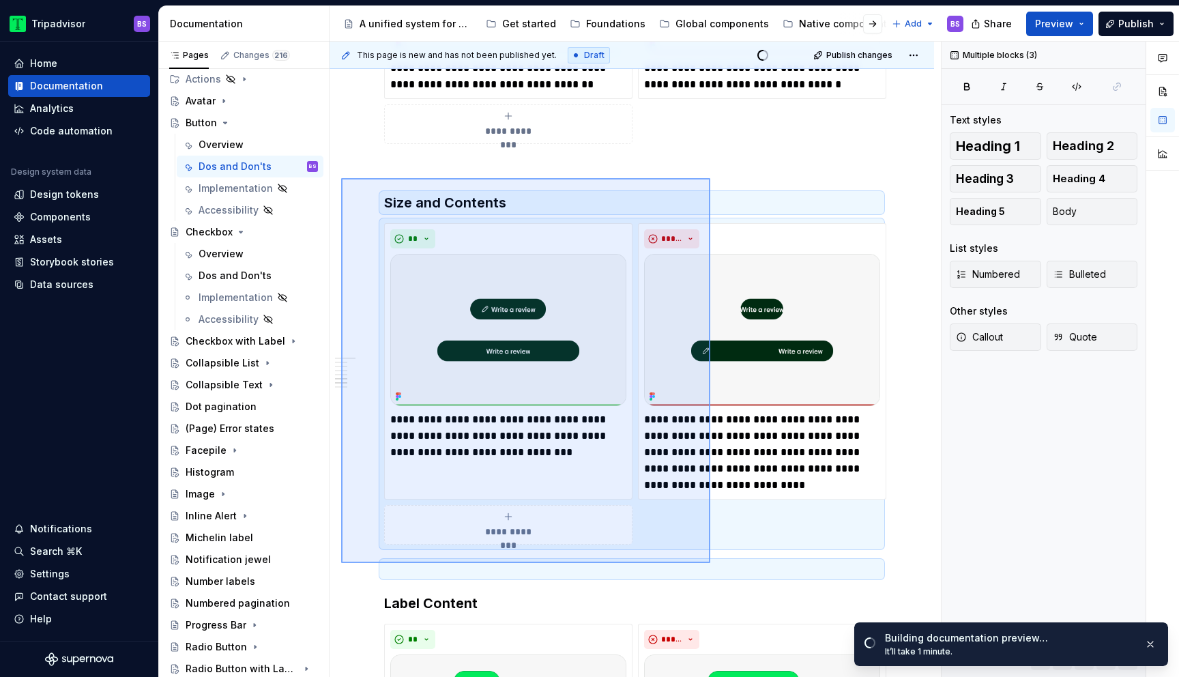
drag, startPoint x: 341, startPoint y: 249, endPoint x: 710, endPoint y: 562, distance: 483.9
click at [710, 562] on div "**********" at bounding box center [634, 360] width 611 height 636
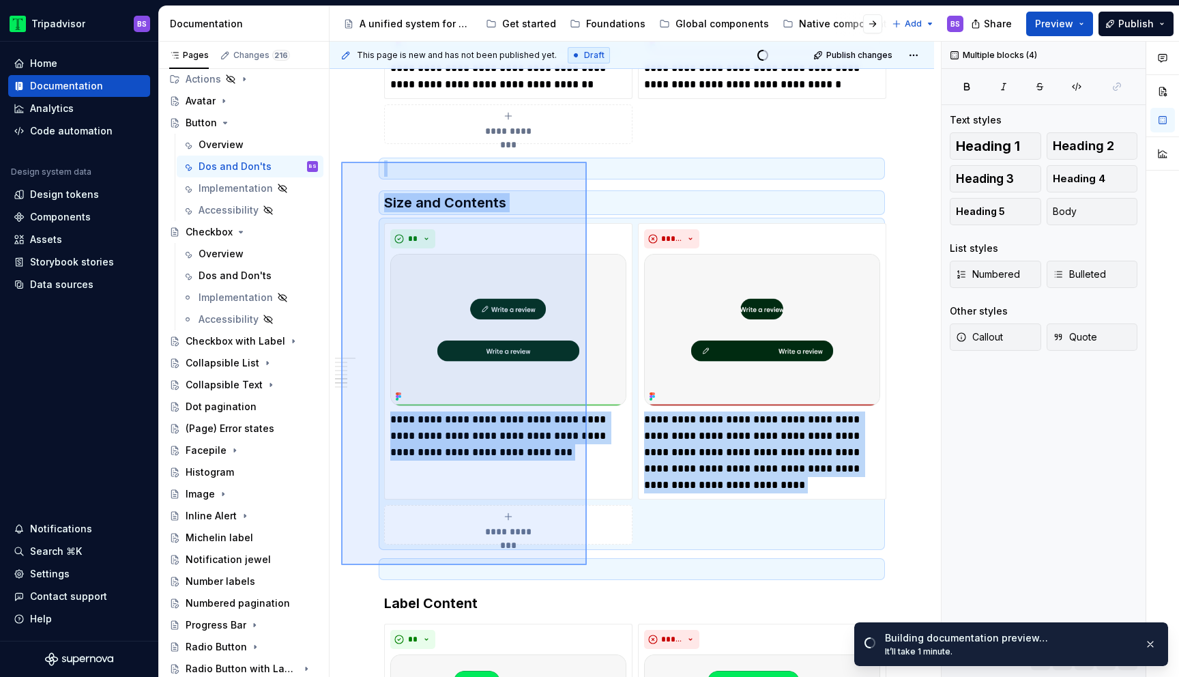
drag, startPoint x: 341, startPoint y: 162, endPoint x: 587, endPoint y: 566, distance: 473.5
click at [587, 566] on div "**********" at bounding box center [634, 360] width 611 height 636
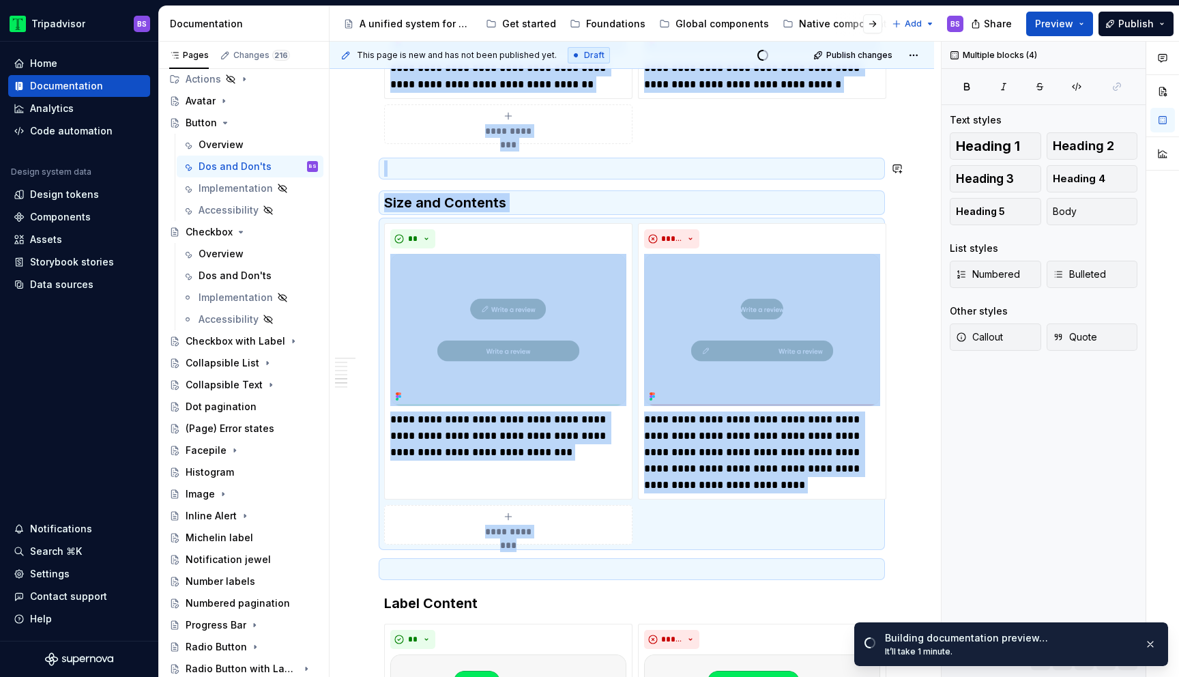
copy div "**********"
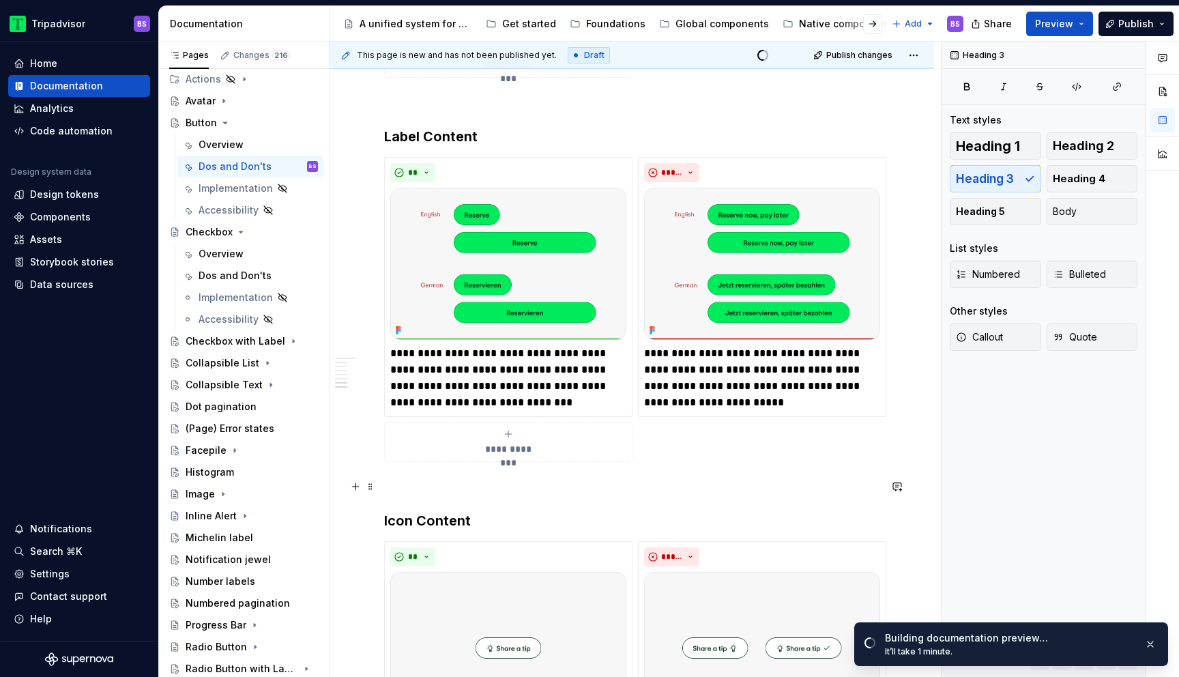
scroll to position [2160, 0]
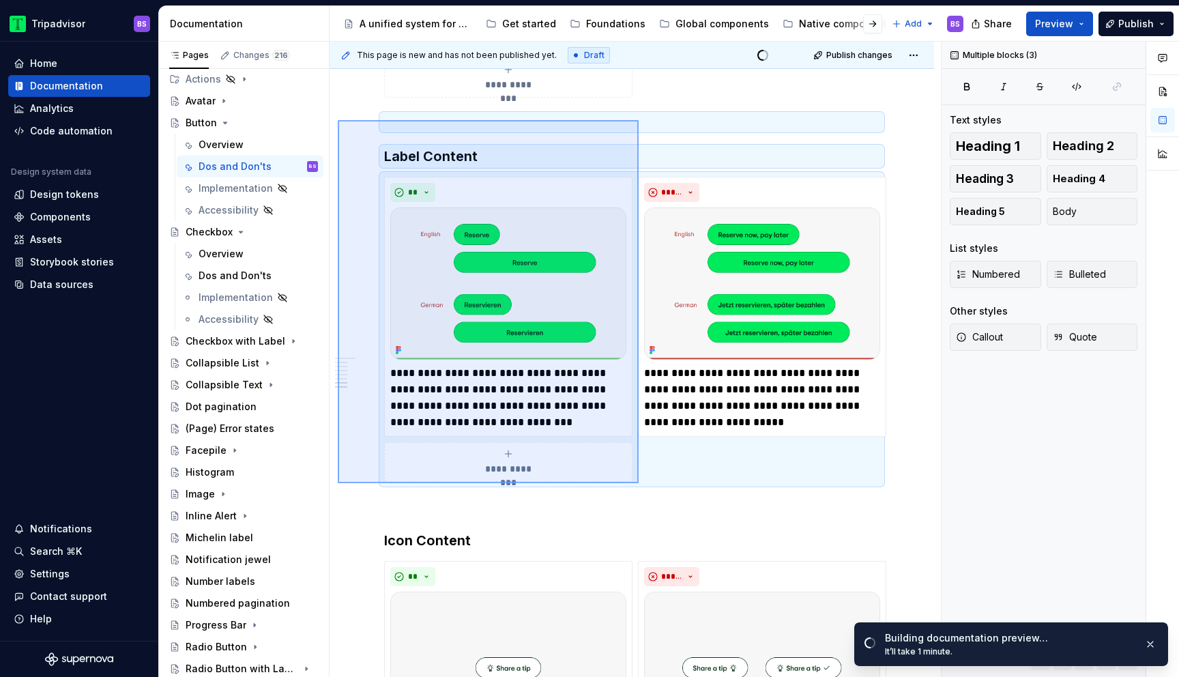
drag, startPoint x: 338, startPoint y: 120, endPoint x: 638, endPoint y: 475, distance: 465.6
click at [638, 475] on div "**********" at bounding box center [634, 360] width 611 height 636
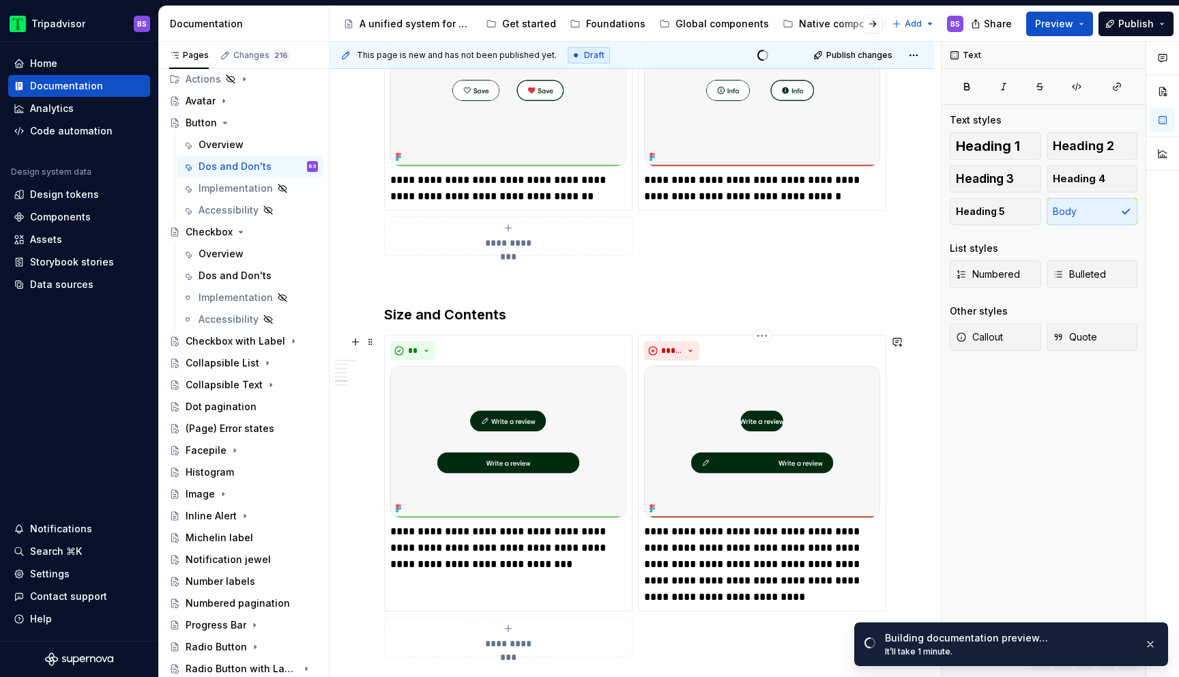
scroll to position [1558, 0]
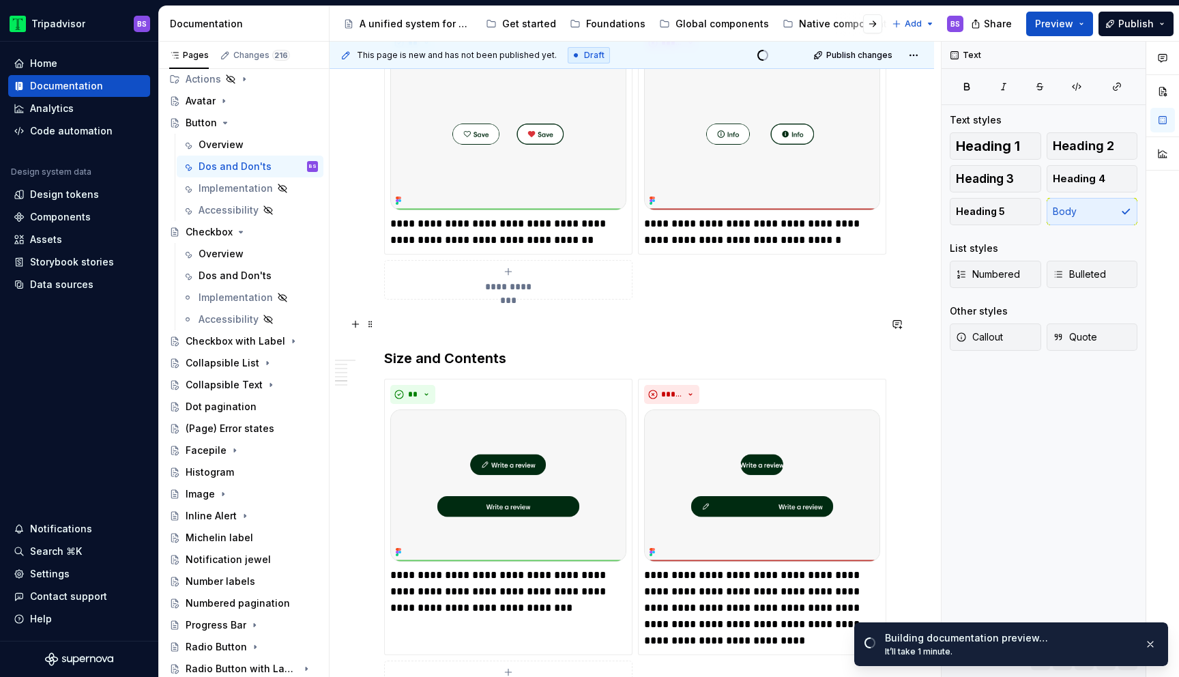
click at [381, 325] on div "**********" at bounding box center [631, 28] width 604 height 2666
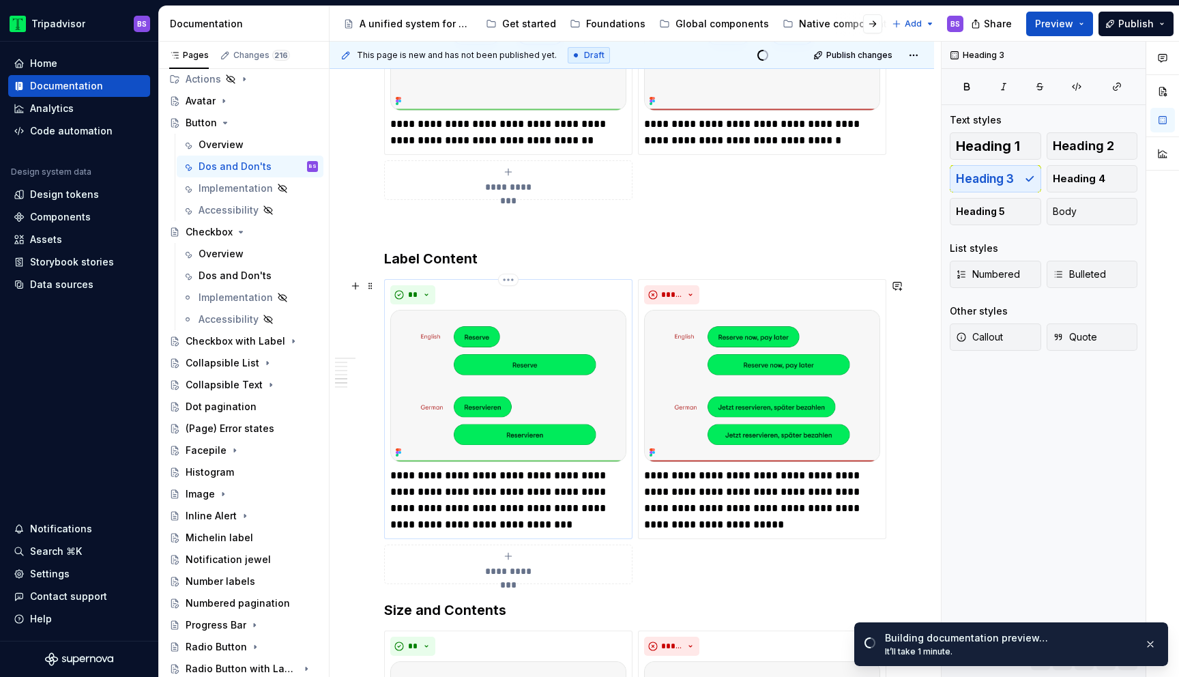
scroll to position [1621, 0]
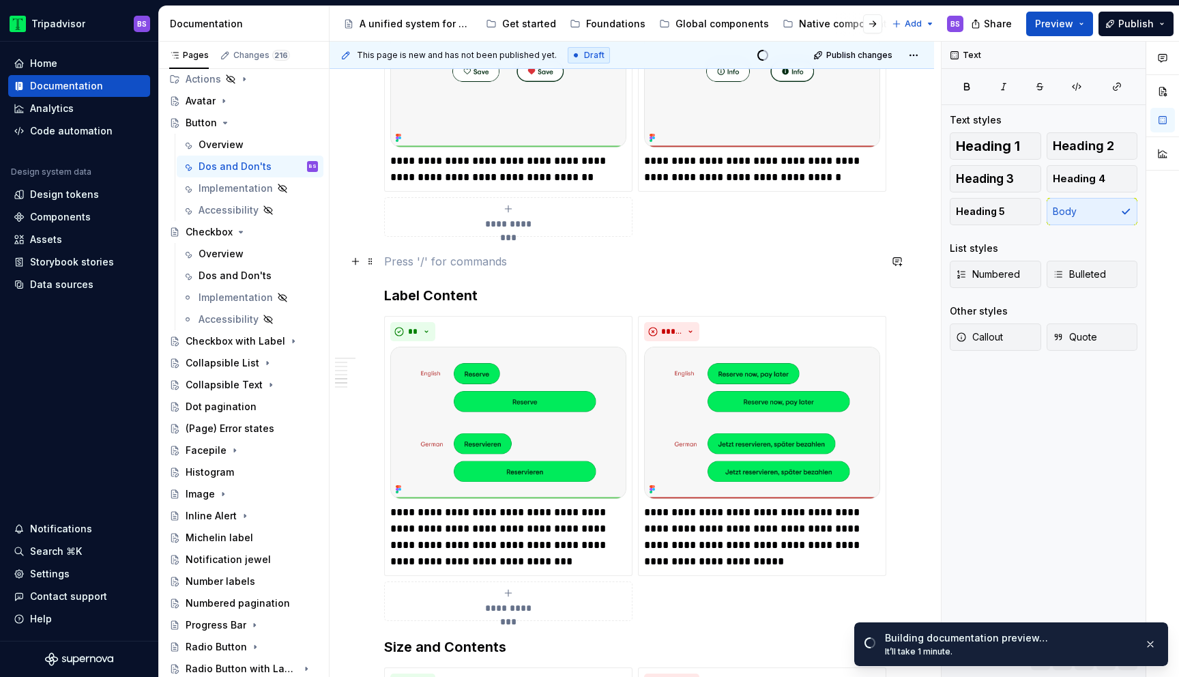
click at [387, 257] on p at bounding box center [631, 261] width 495 height 16
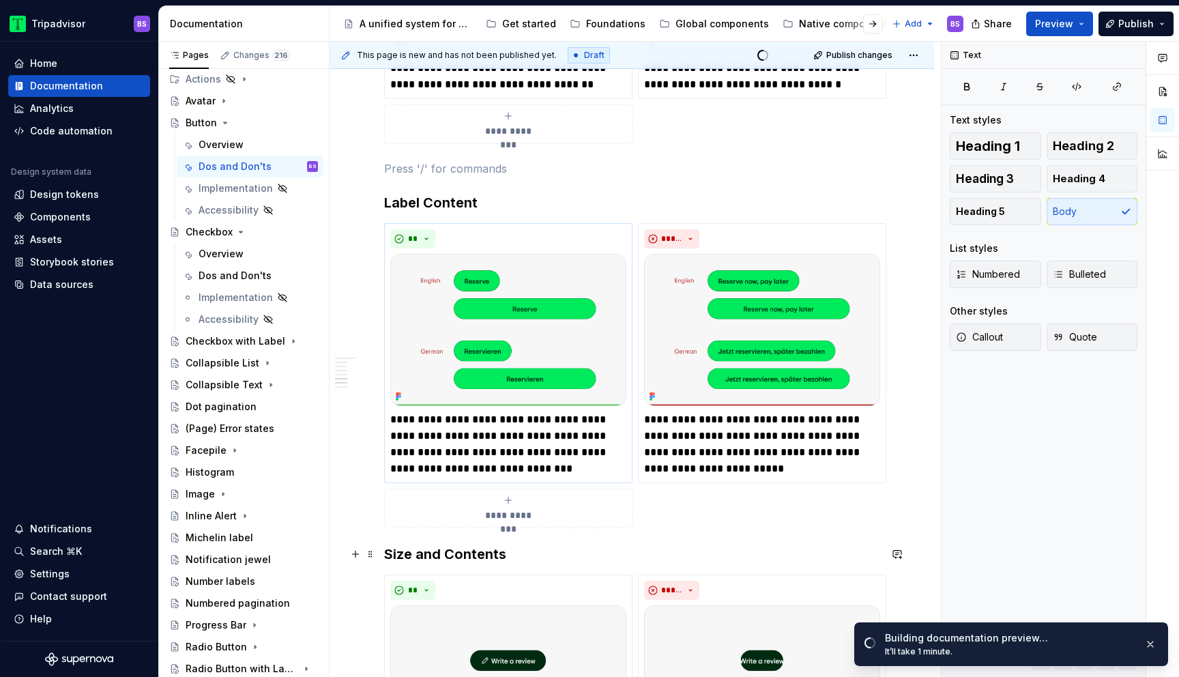
scroll to position [1738, 0]
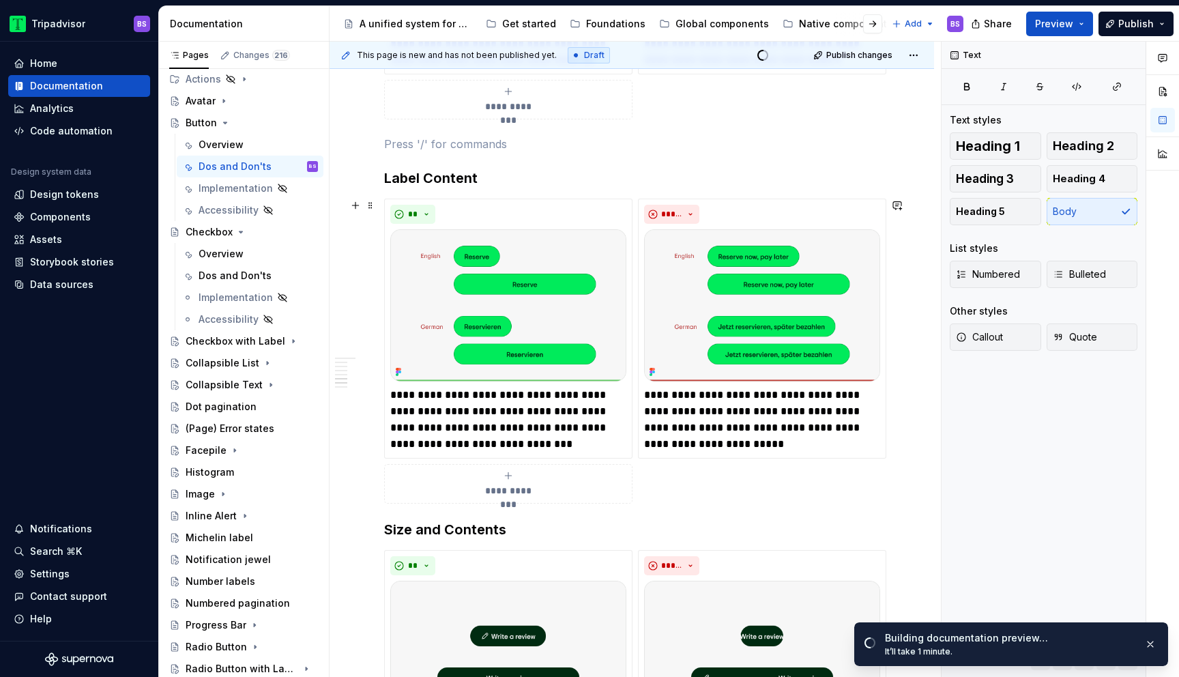
click at [374, 491] on div "**********" at bounding box center [631, 23] width 604 height 3017
click at [355, 207] on button "button" at bounding box center [355, 205] width 19 height 19
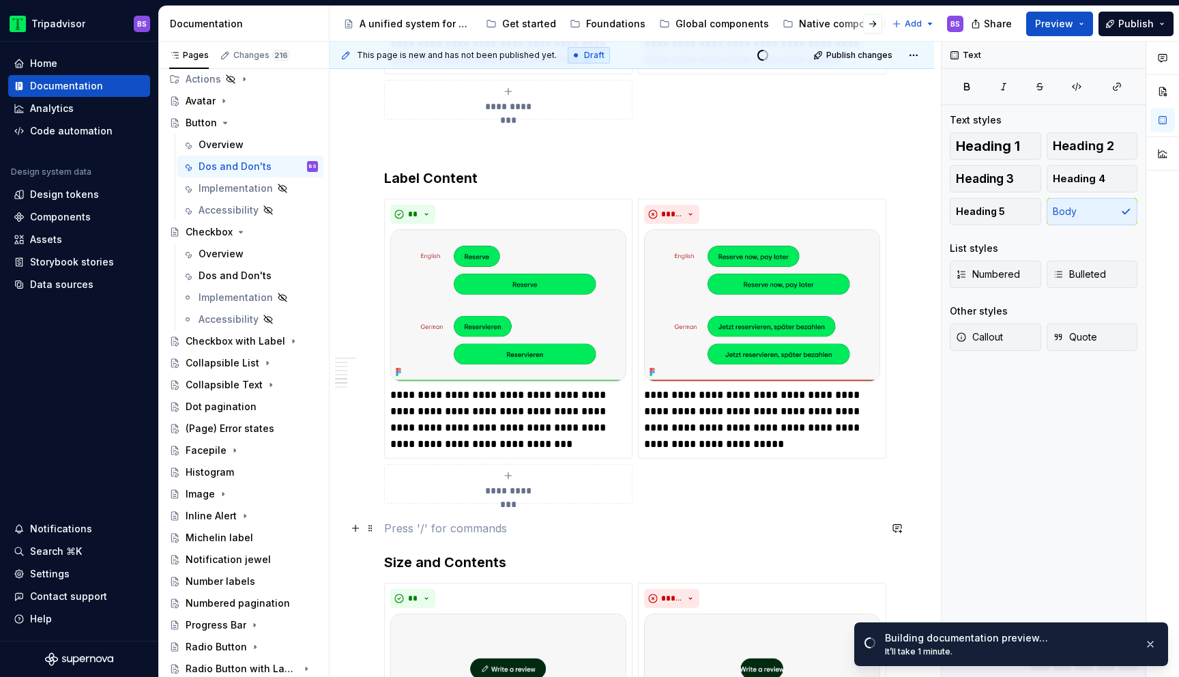
click at [652, 525] on p at bounding box center [631, 528] width 495 height 16
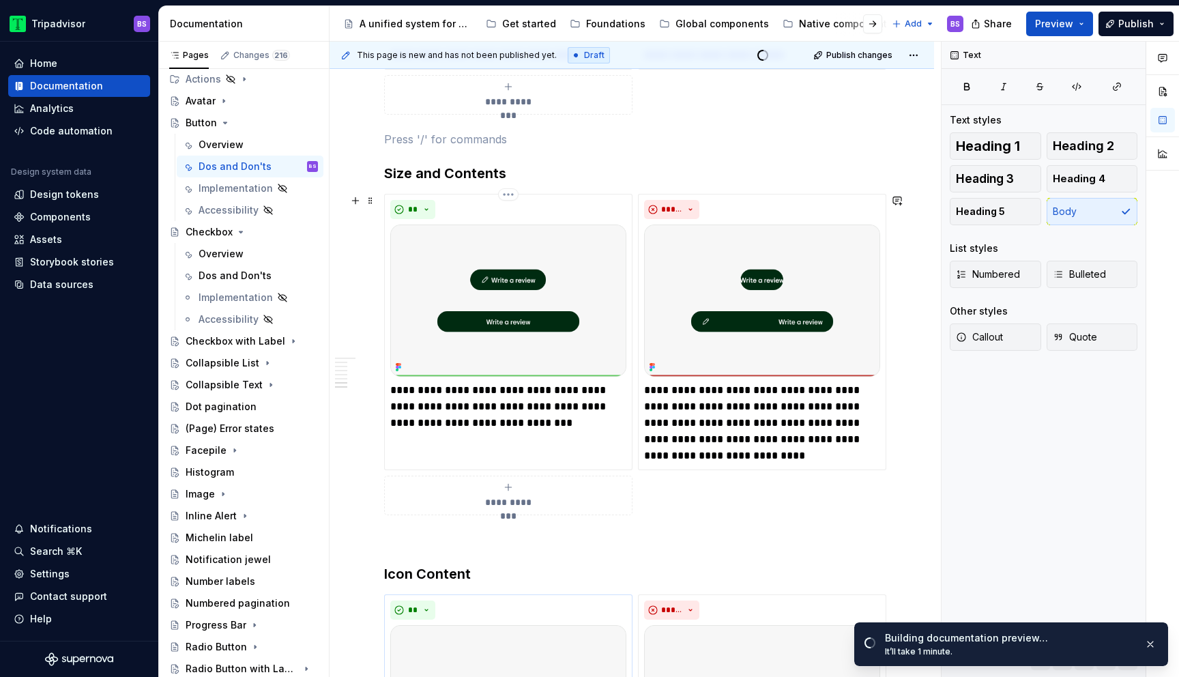
scroll to position [2126, 0]
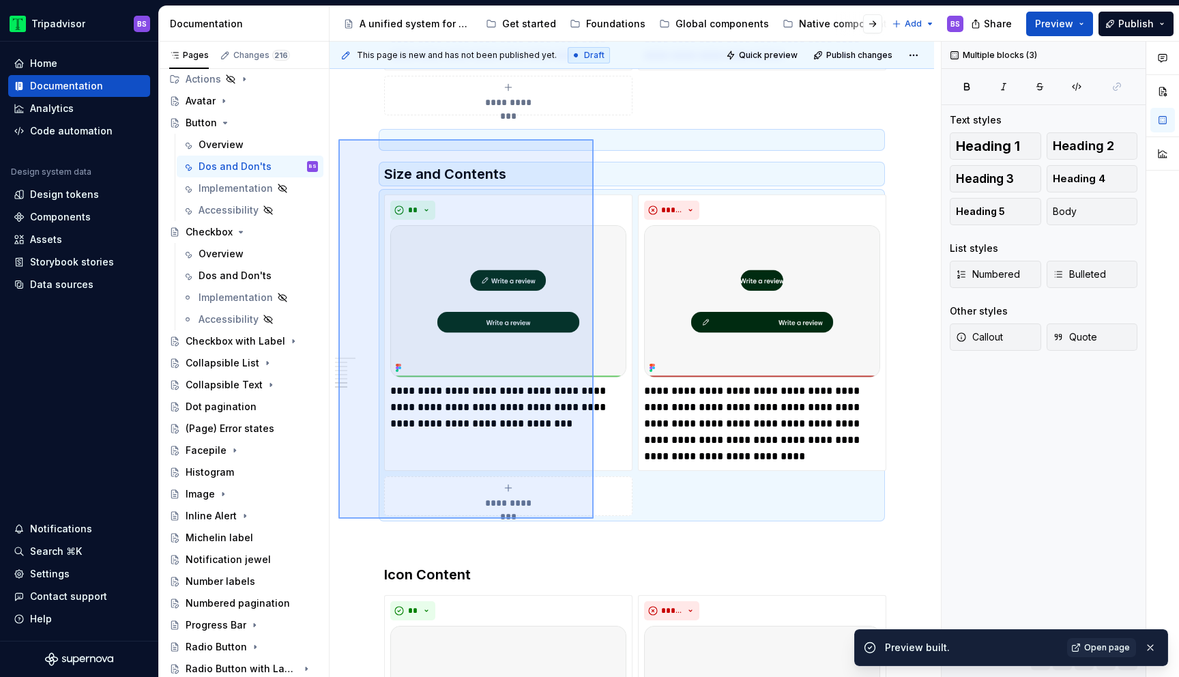
drag, startPoint x: 338, startPoint y: 139, endPoint x: 593, endPoint y: 518, distance: 457.0
click at [593, 518] on div "**********" at bounding box center [634, 360] width 611 height 636
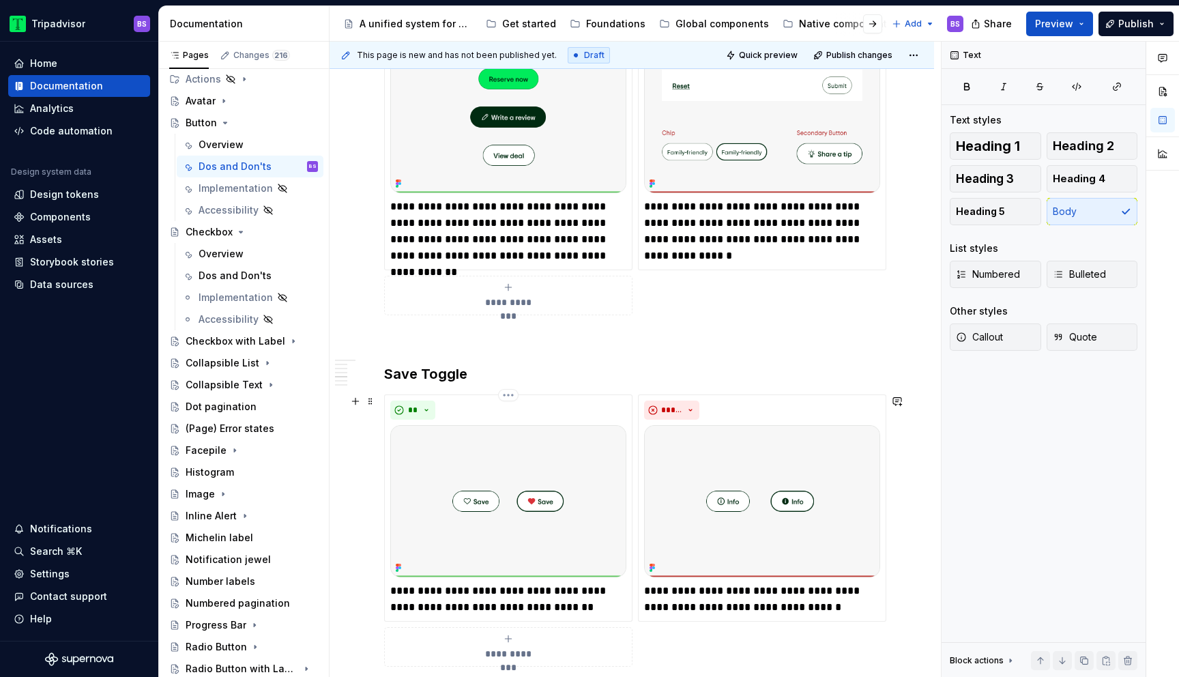
scroll to position [1115, 0]
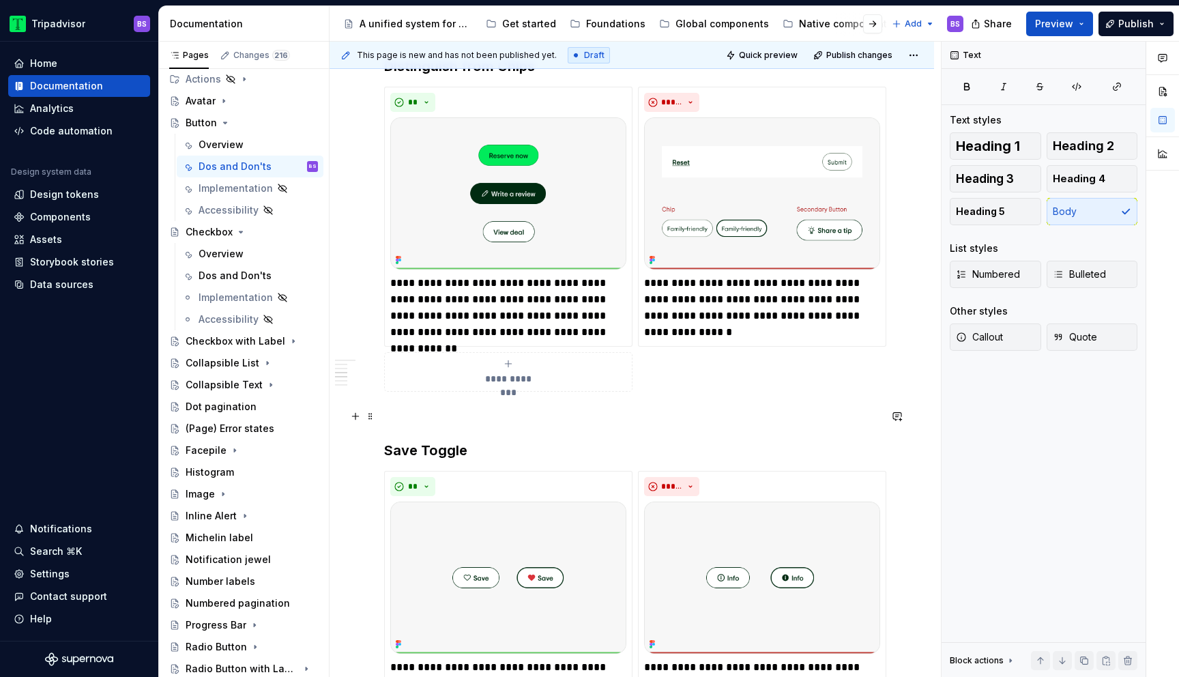
click at [376, 415] on div "**********" at bounding box center [631, 463] width 604 height 2649
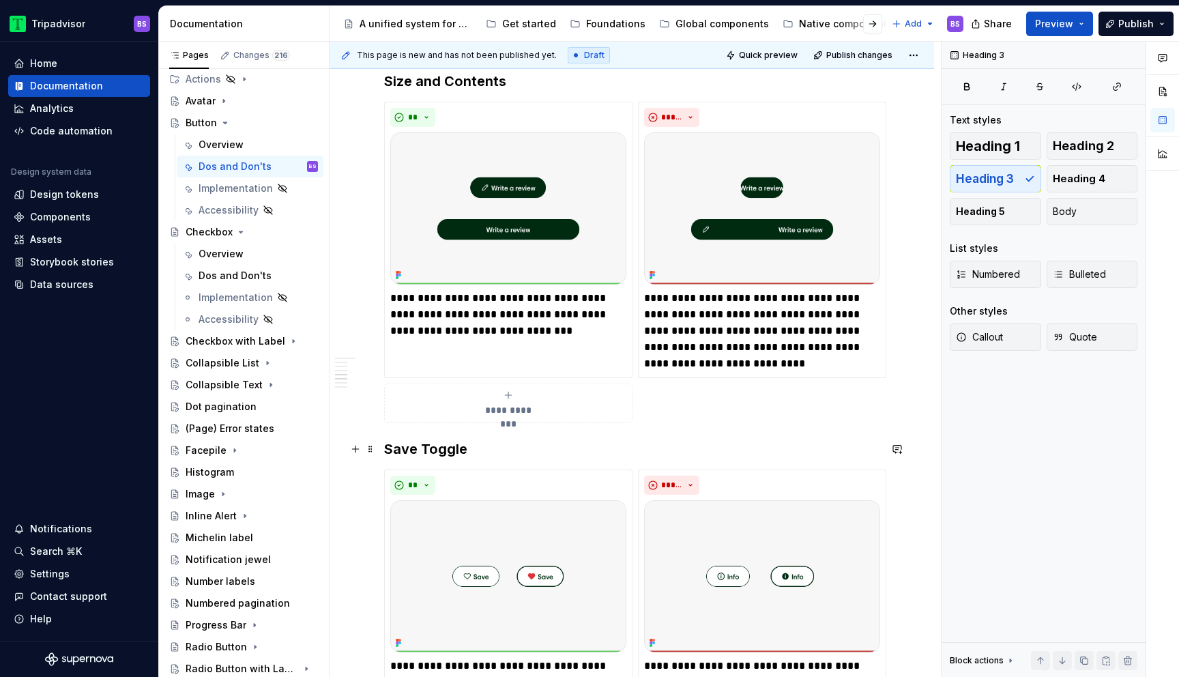
scroll to position [1385, 0]
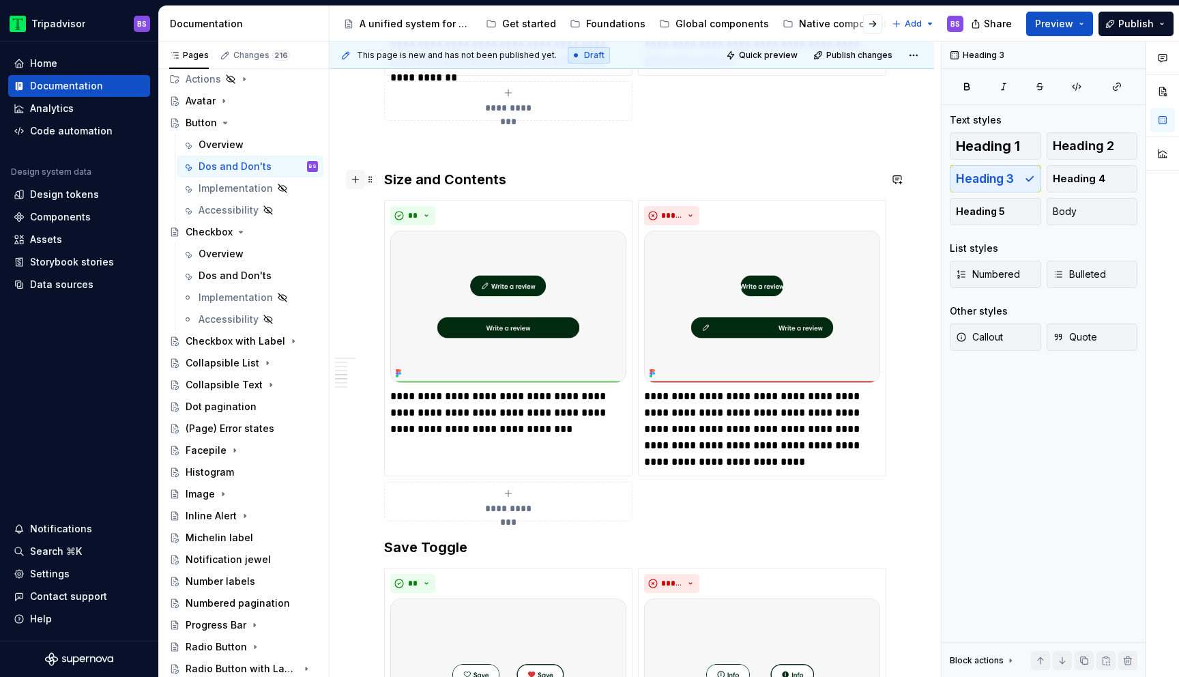
click at [353, 179] on button "button" at bounding box center [355, 179] width 19 height 19
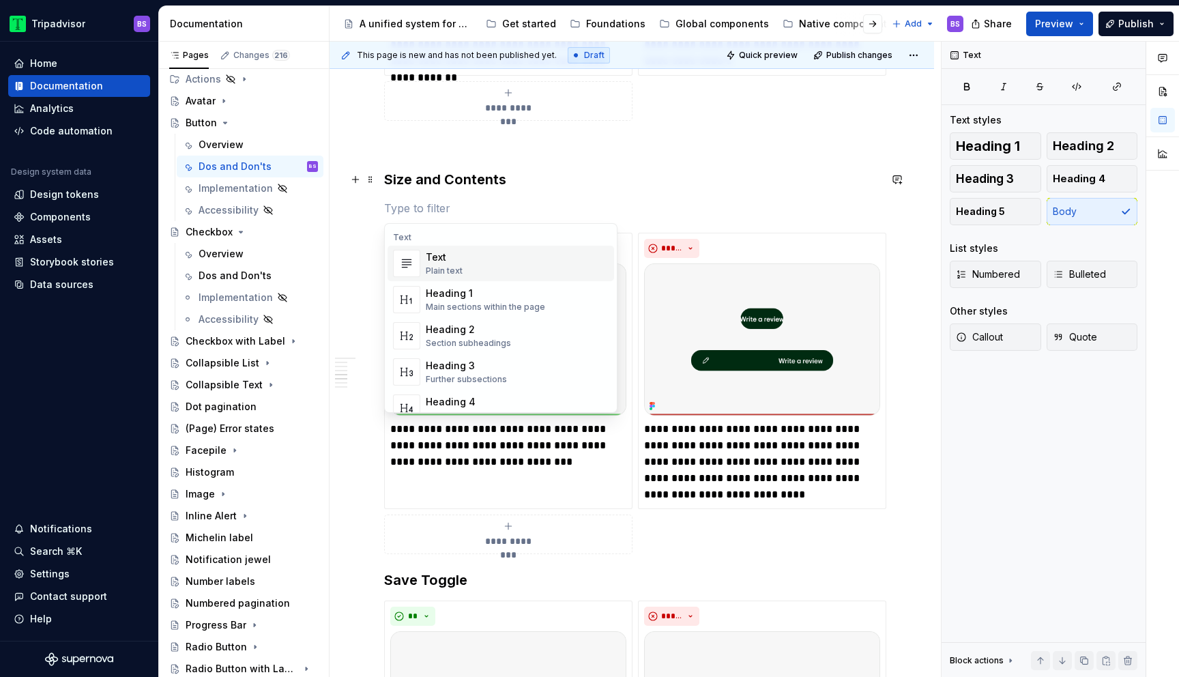
click at [370, 135] on div "**********" at bounding box center [631, 393] width 604 height 3050
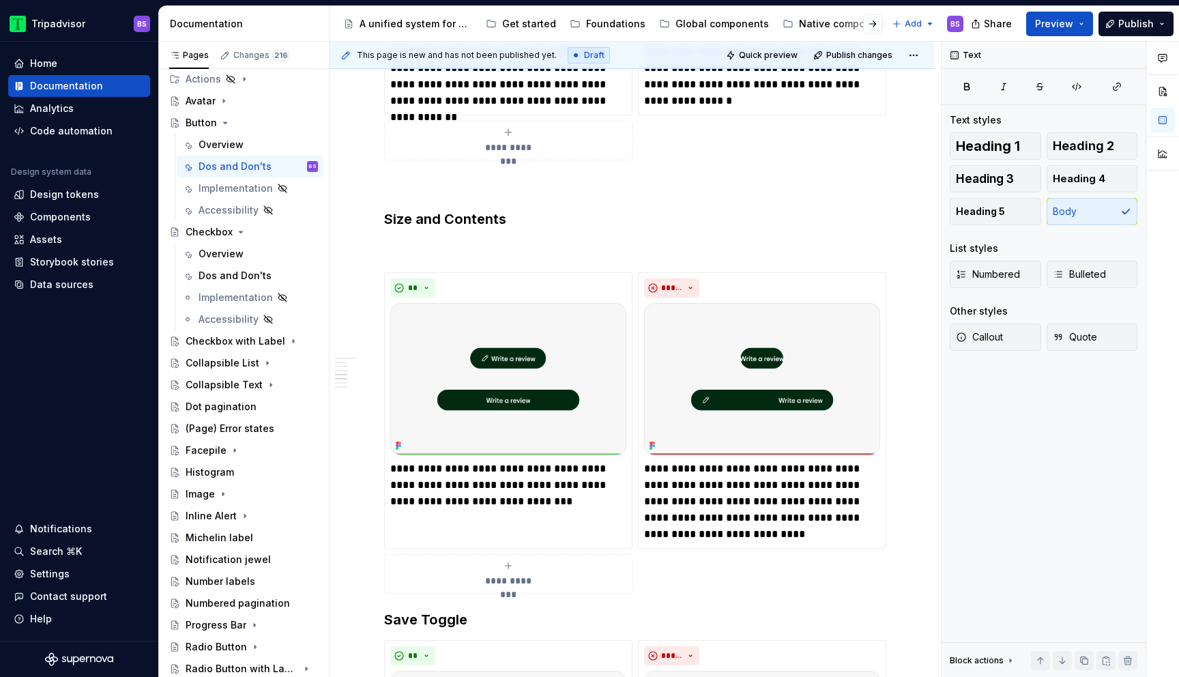
scroll to position [1345, 0]
click at [432, 239] on div "**********" at bounding box center [631, 339] width 495 height 2797
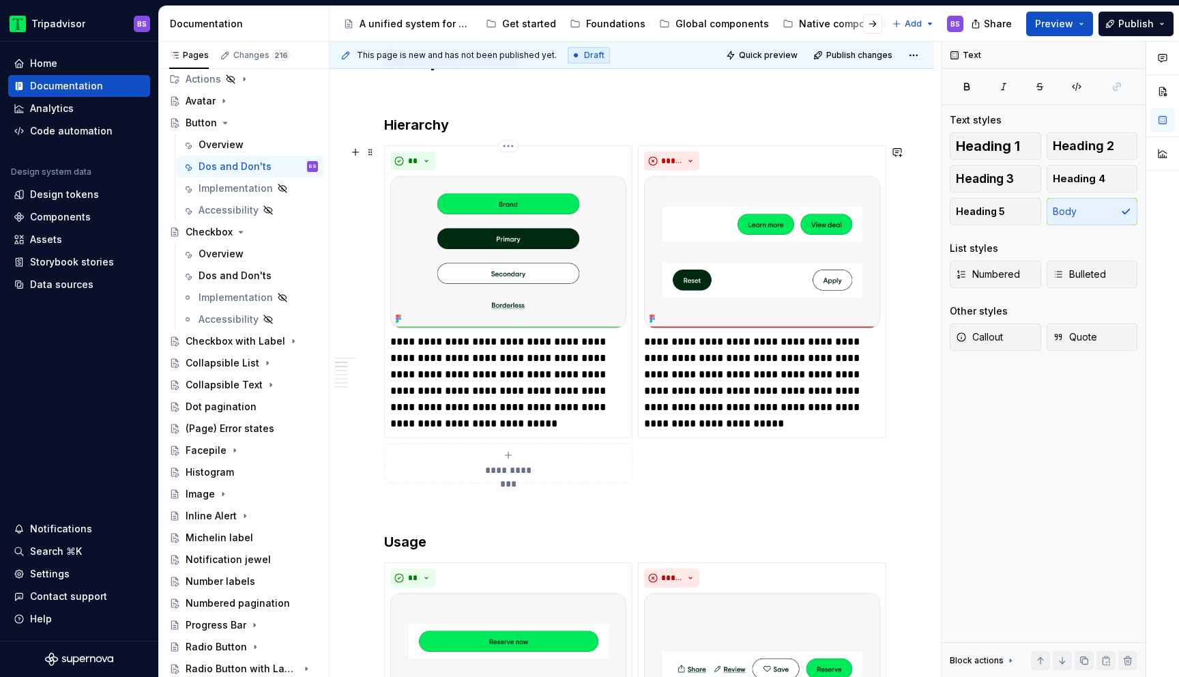
scroll to position [0, 0]
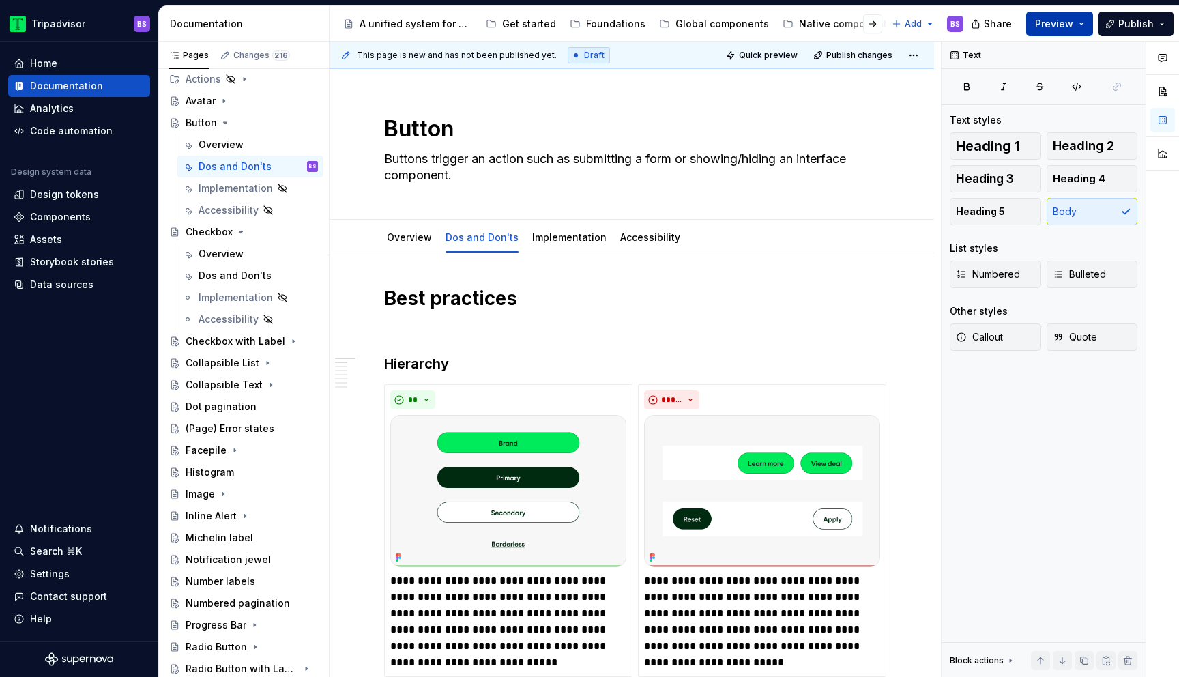
click at [1055, 24] on span "Preview" at bounding box center [1054, 24] width 38 height 14
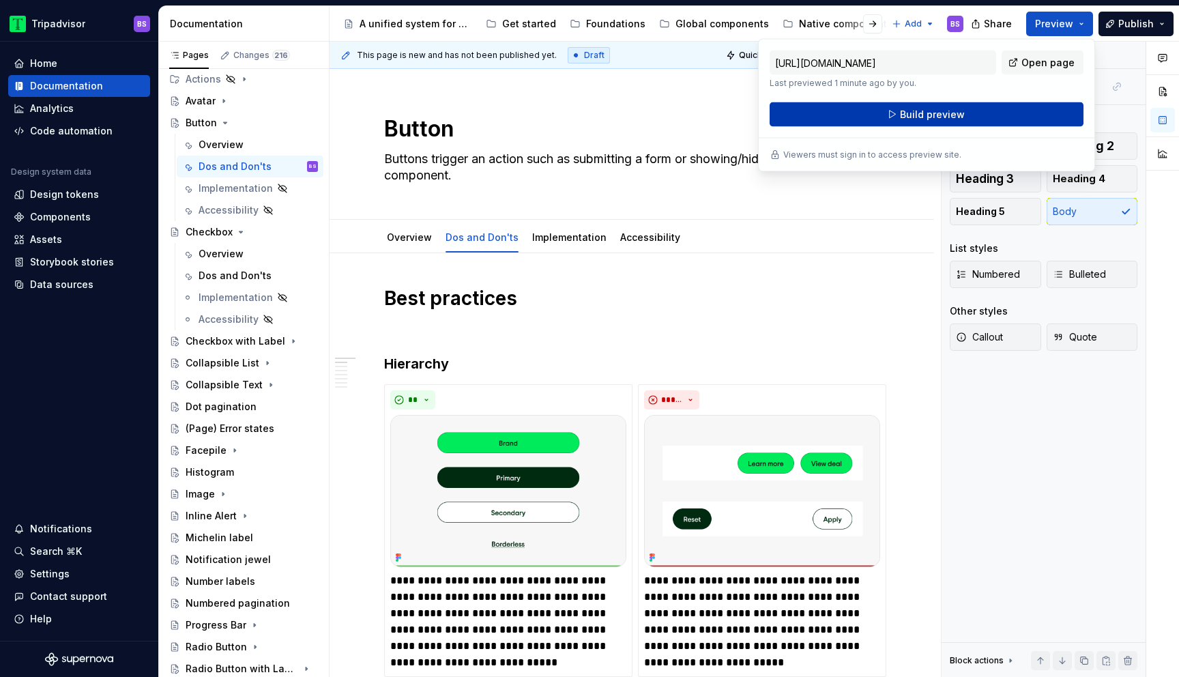
click at [970, 118] on button "Build preview" at bounding box center [926, 114] width 314 height 25
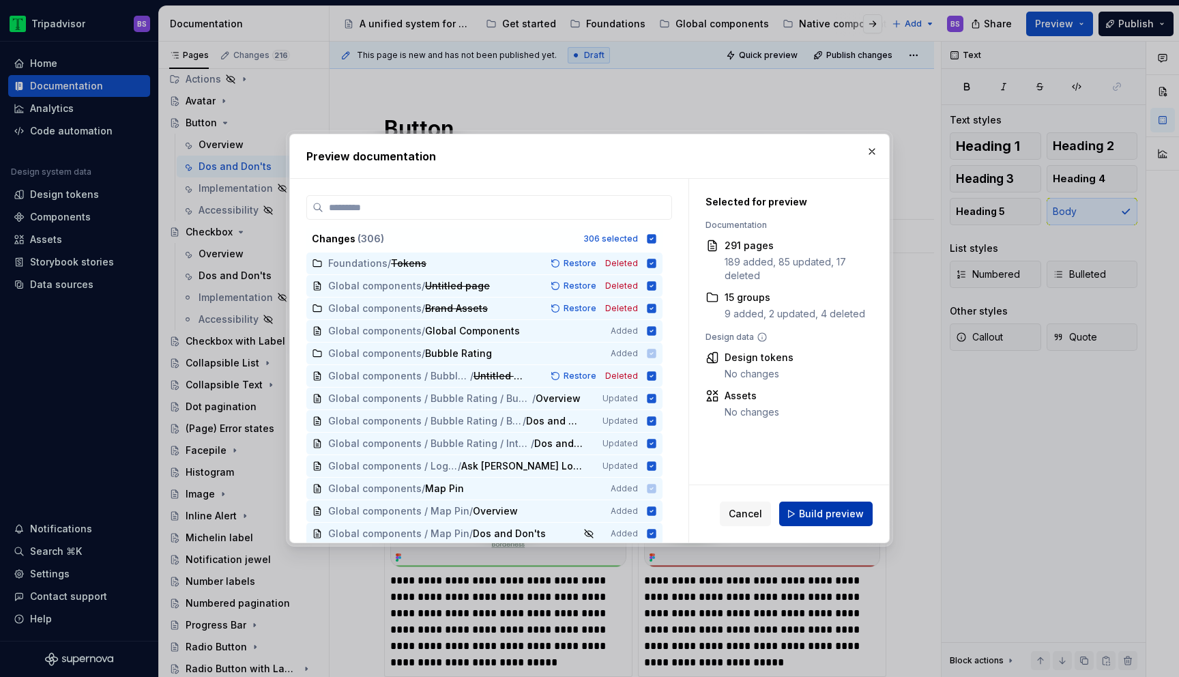
click at [810, 511] on span "Build preview" at bounding box center [831, 514] width 65 height 14
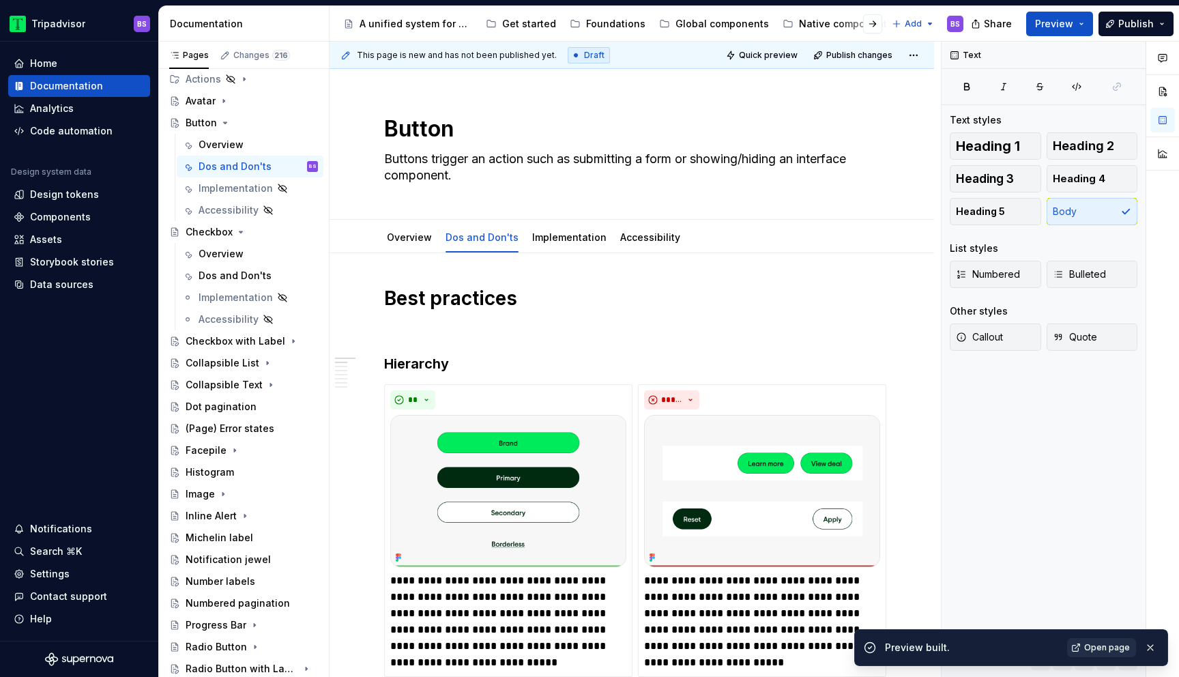
click at [1099, 645] on span "Open page" at bounding box center [1107, 647] width 46 height 11
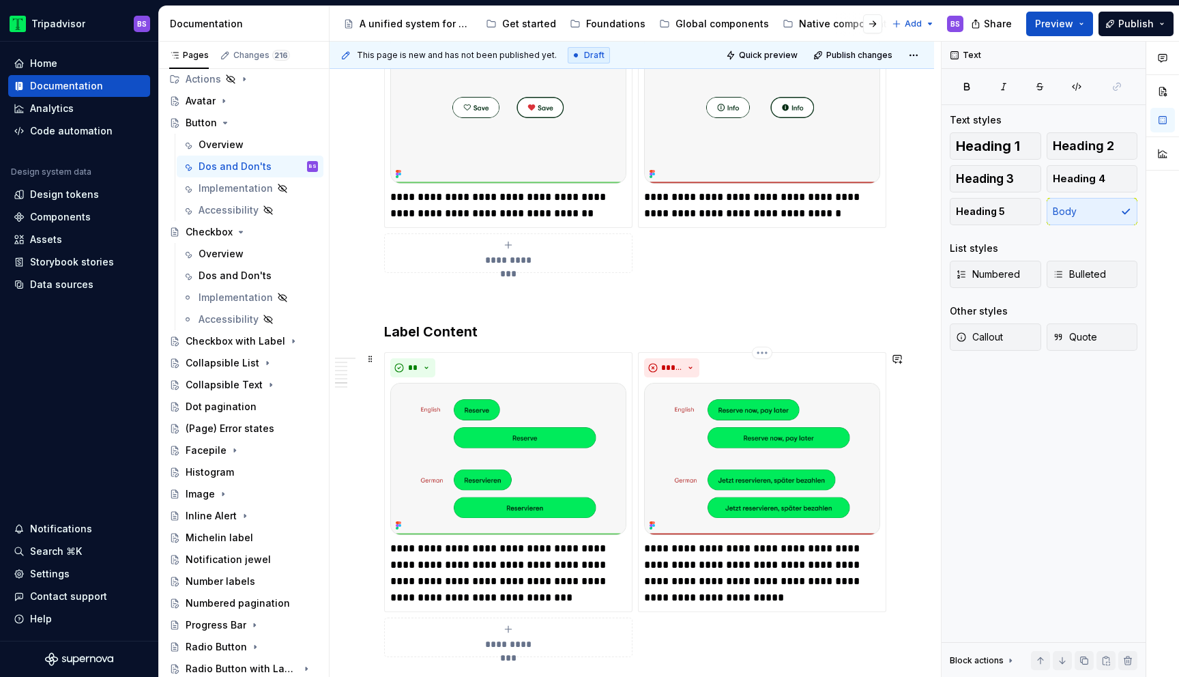
scroll to position [2016, 0]
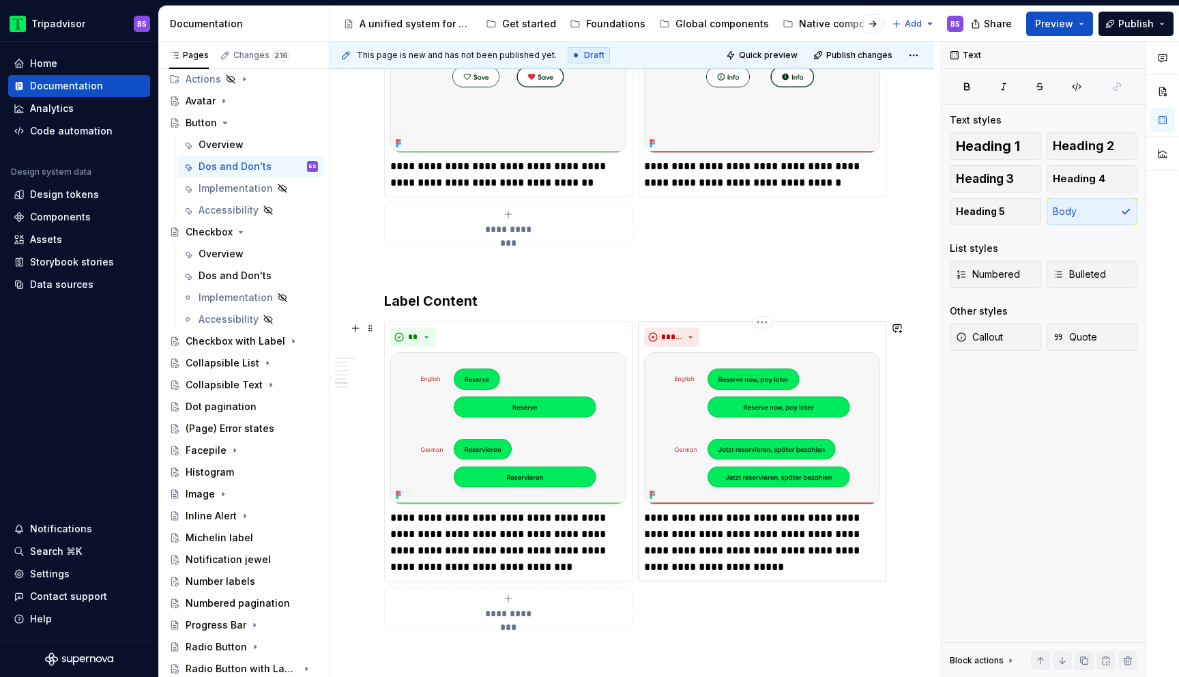
click at [747, 428] on img at bounding box center [762, 428] width 236 height 152
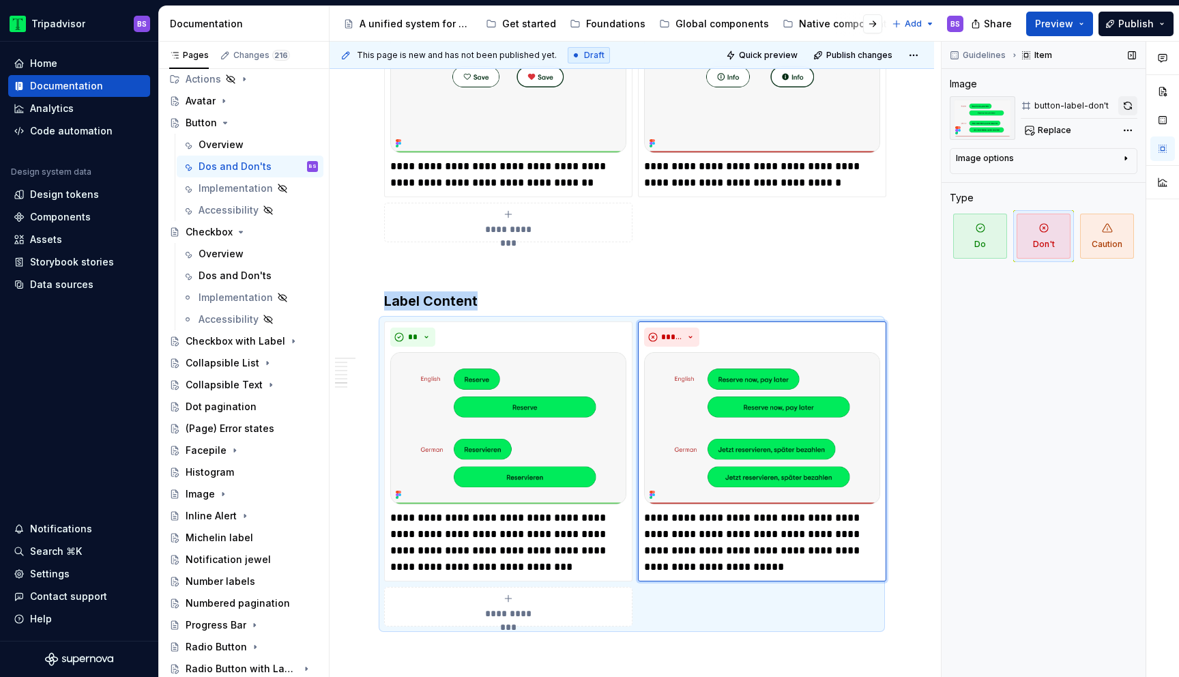
click at [1121, 111] on button "button" at bounding box center [1127, 105] width 19 height 19
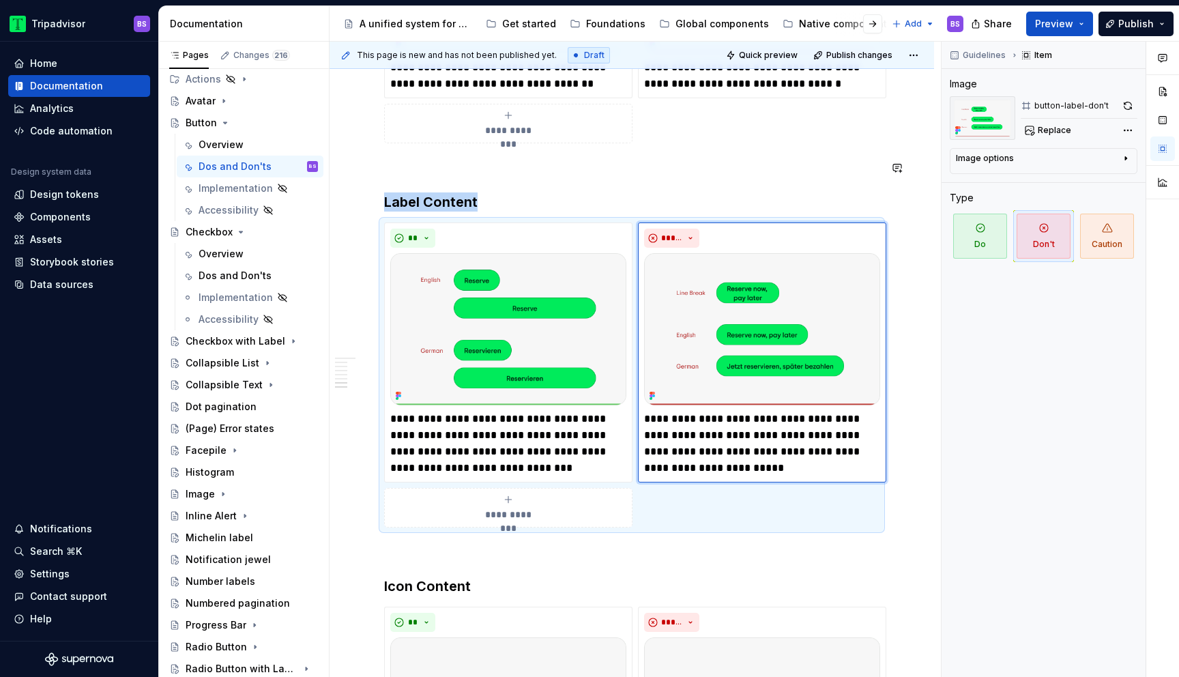
scroll to position [2157, 0]
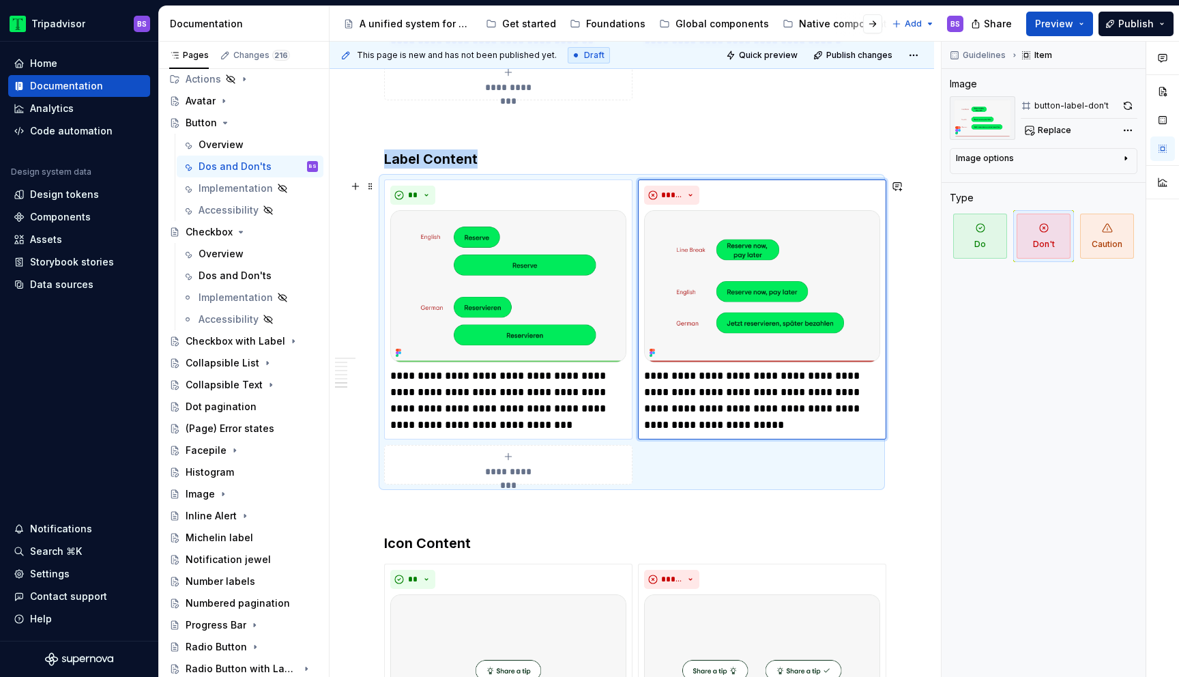
click at [600, 279] on img at bounding box center [508, 286] width 236 height 152
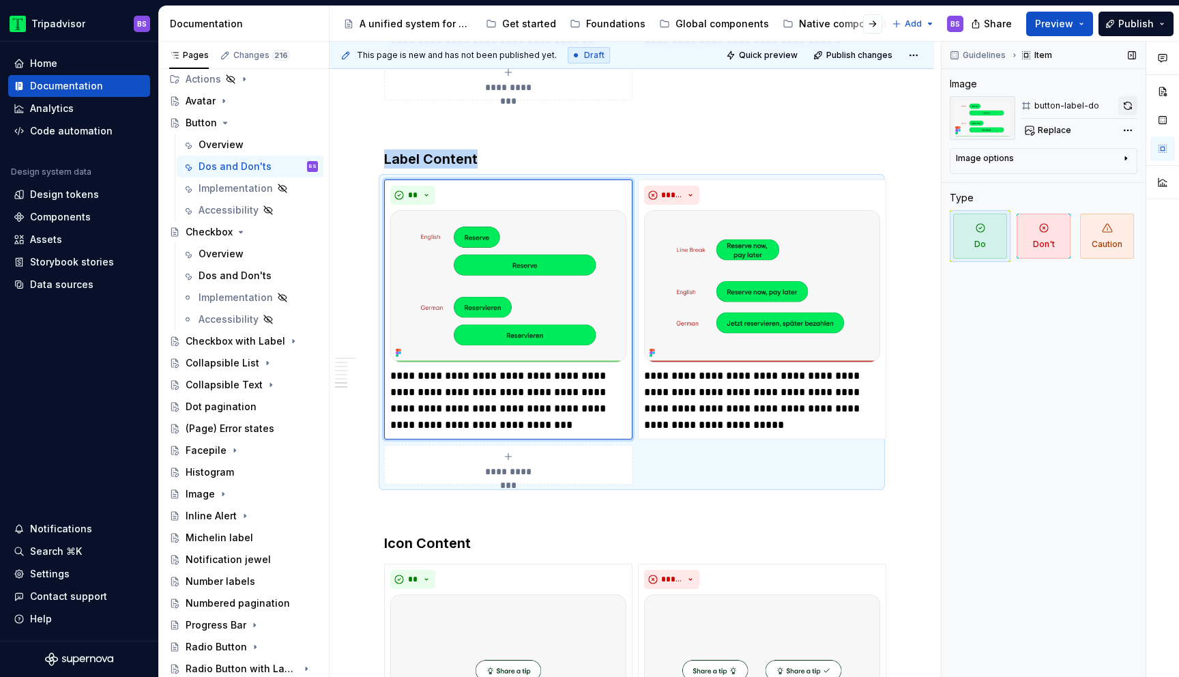
click at [1128, 105] on button "button" at bounding box center [1127, 105] width 19 height 19
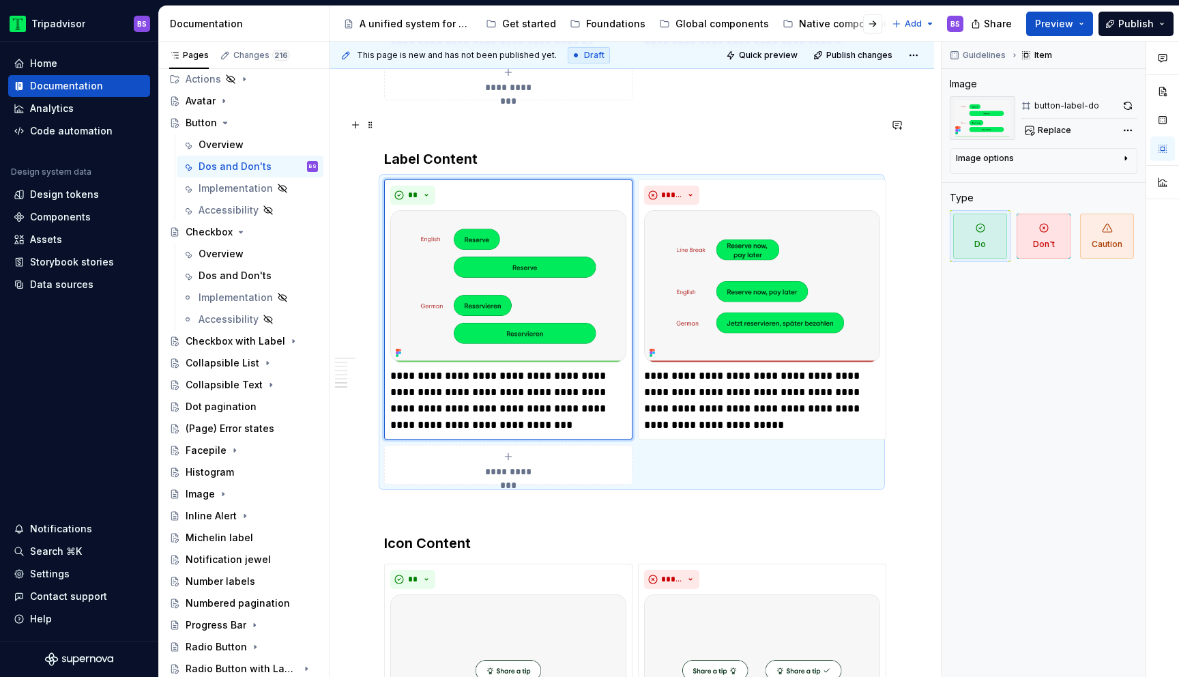
click at [750, 132] on p at bounding box center [631, 125] width 495 height 16
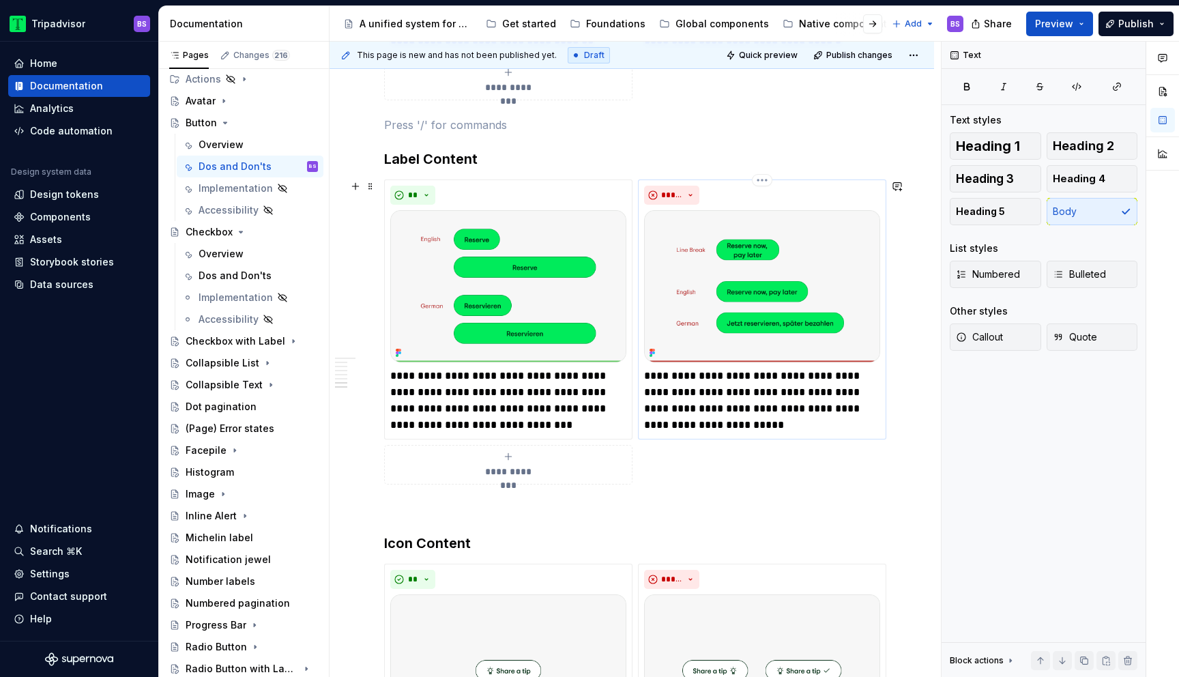
click at [810, 263] on img at bounding box center [762, 286] width 236 height 152
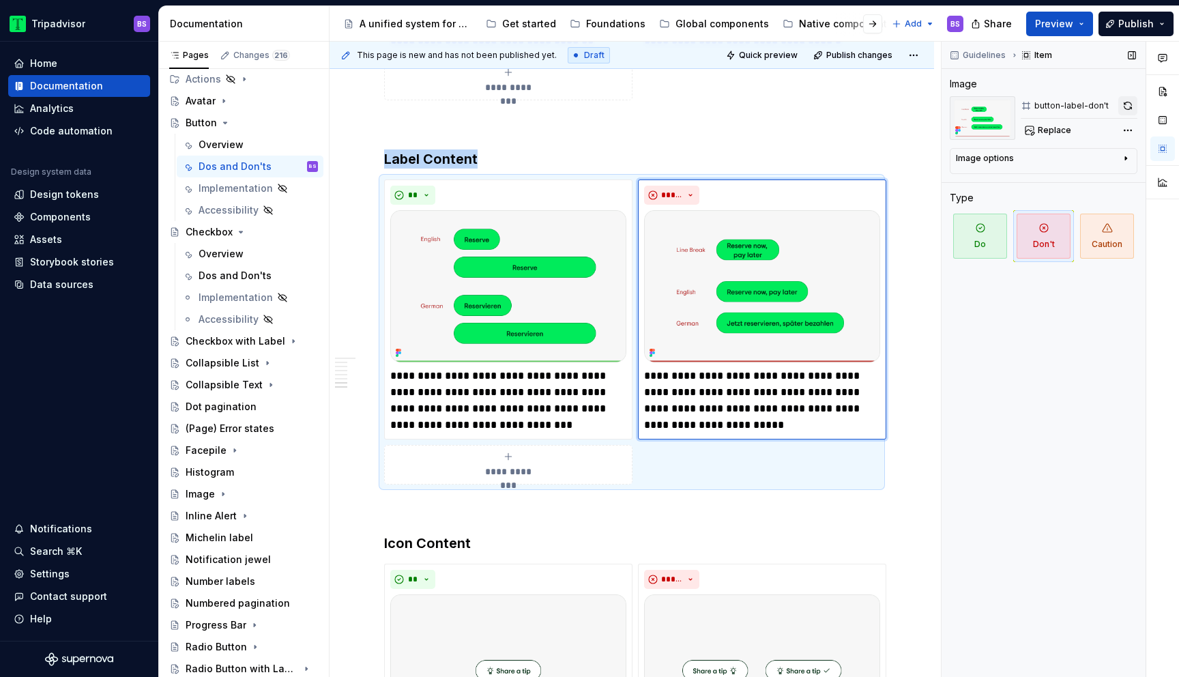
click at [1123, 104] on button "button" at bounding box center [1127, 105] width 19 height 19
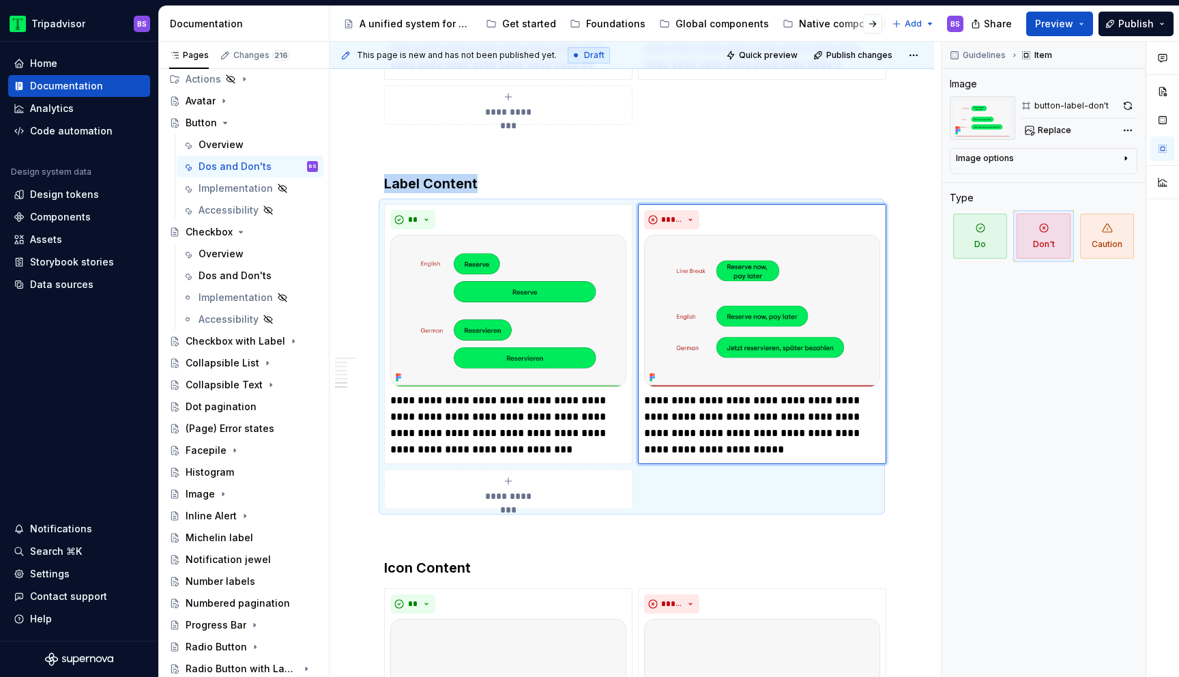
scroll to position [2043, 0]
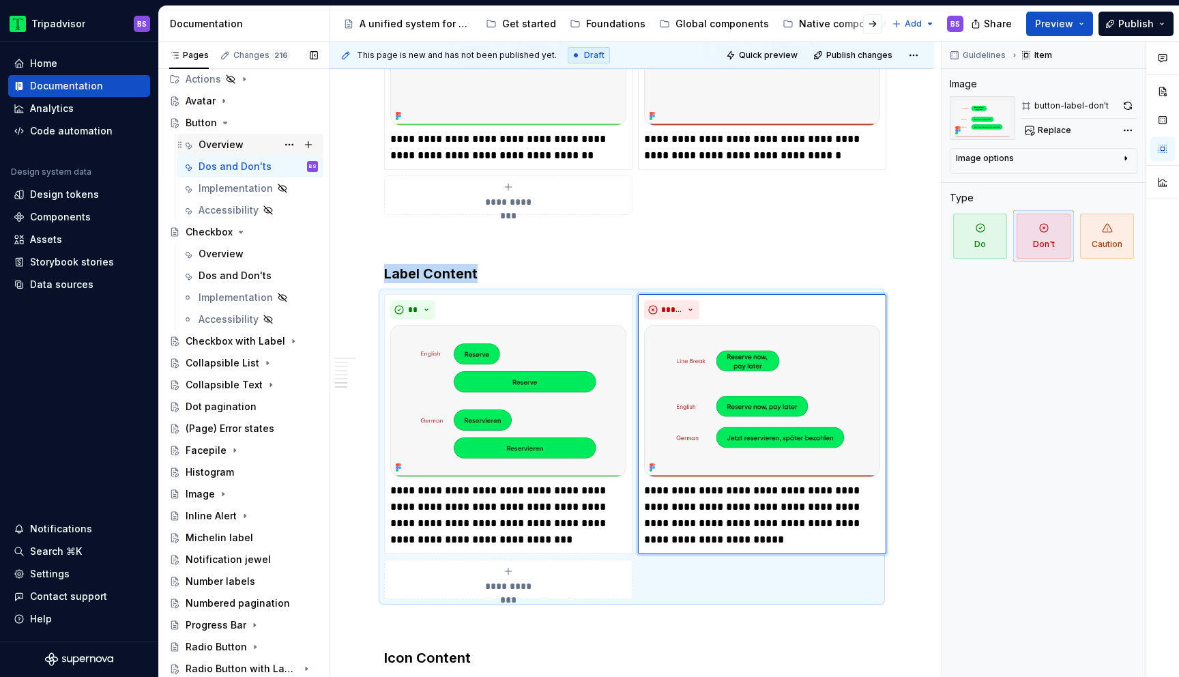
click at [220, 152] on div "Overview" at bounding box center [257, 144] width 119 height 19
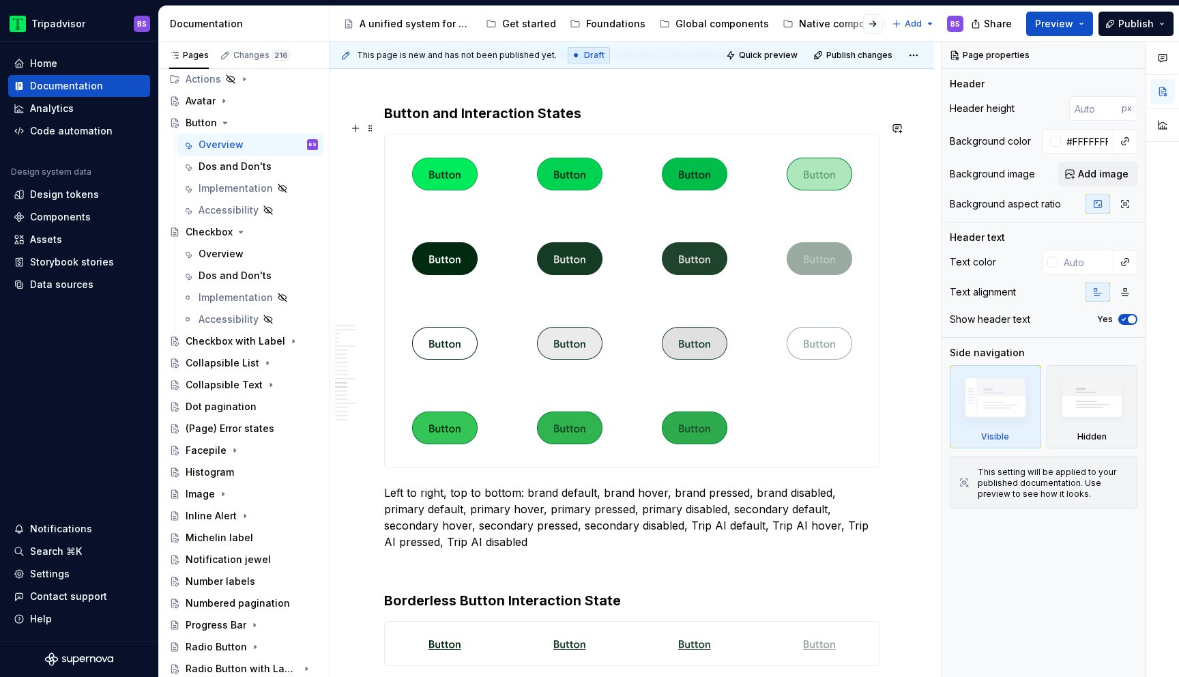
scroll to position [3416, 0]
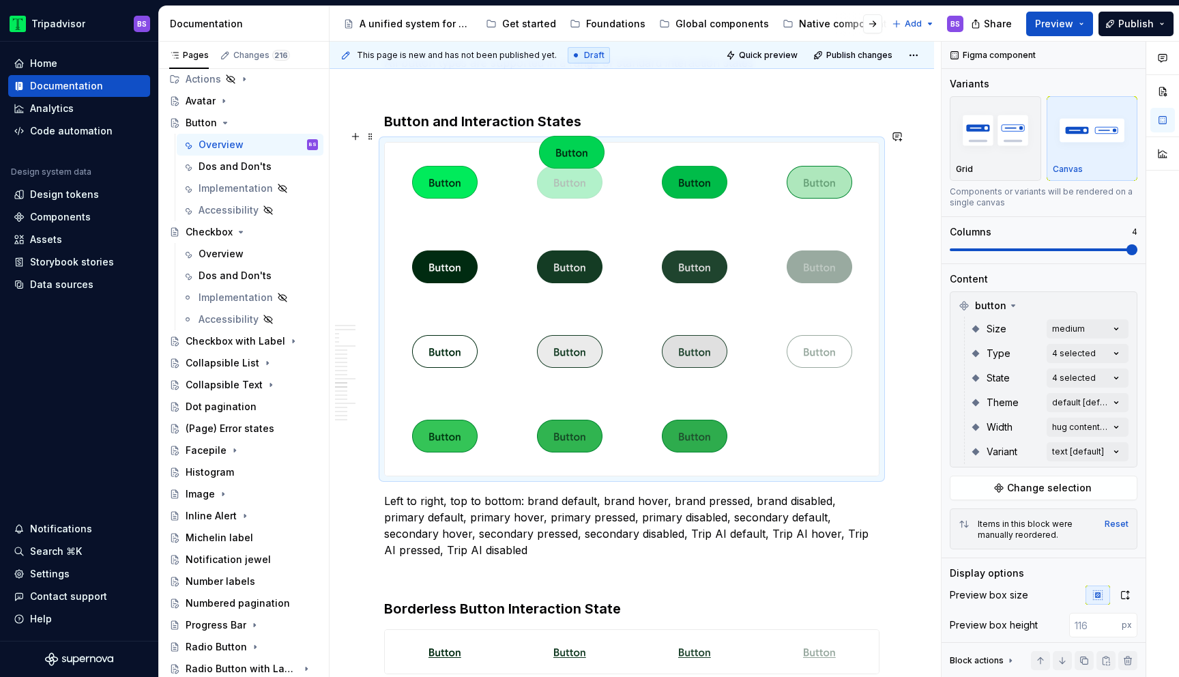
drag, startPoint x: 571, startPoint y: 160, endPoint x: 571, endPoint y: 179, distance: 18.4
click at [571, 179] on body "Tripadvisor BS Home Documentation Analytics Code automation Design system data …" at bounding box center [589, 338] width 1179 height 677
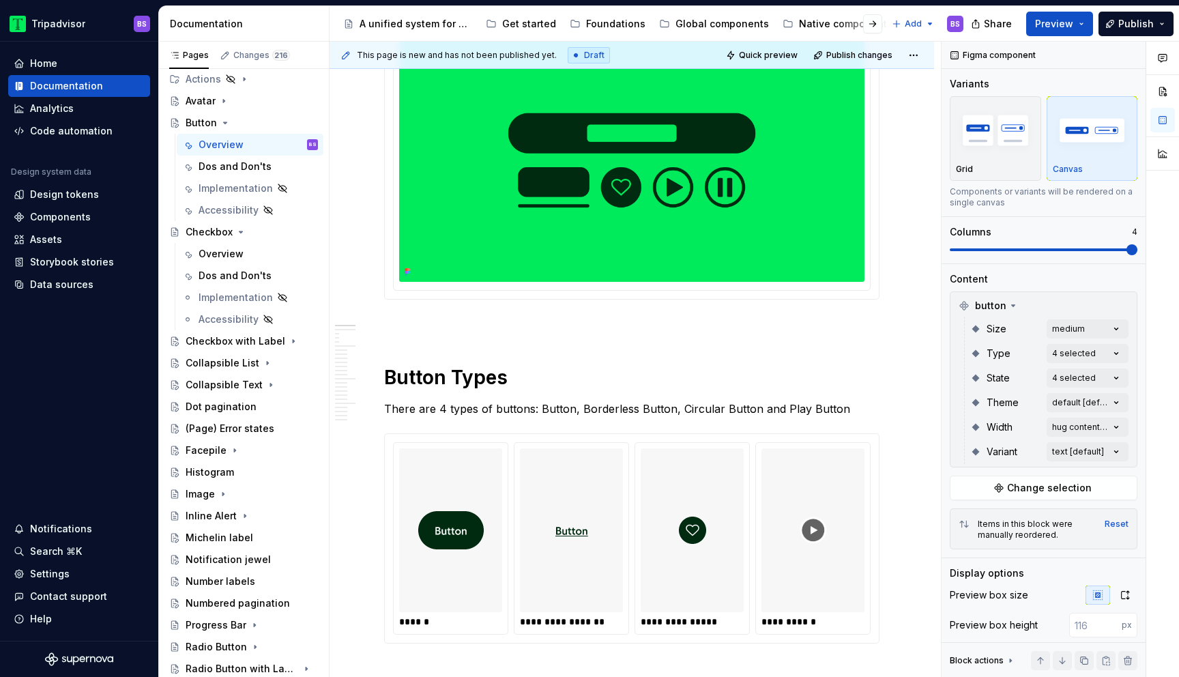
scroll to position [0, 0]
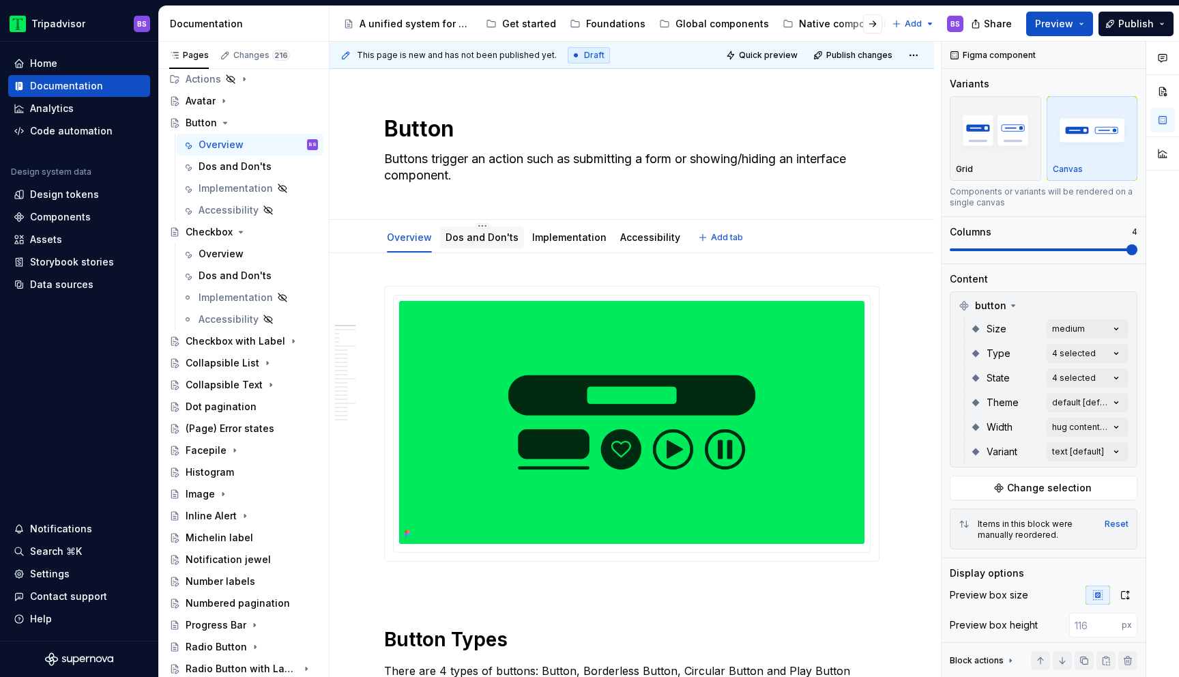
click at [490, 239] on link "Dos and Don'ts" at bounding box center [481, 237] width 73 height 12
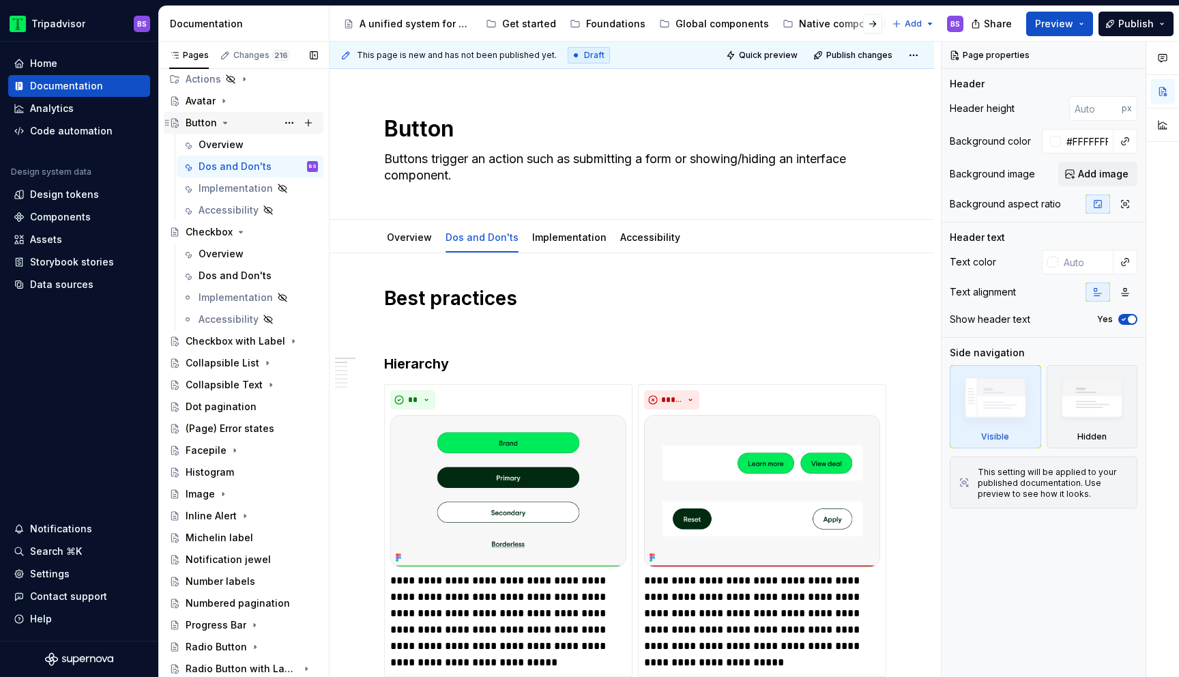
click at [225, 122] on icon "Page tree" at bounding box center [225, 122] width 3 height 1
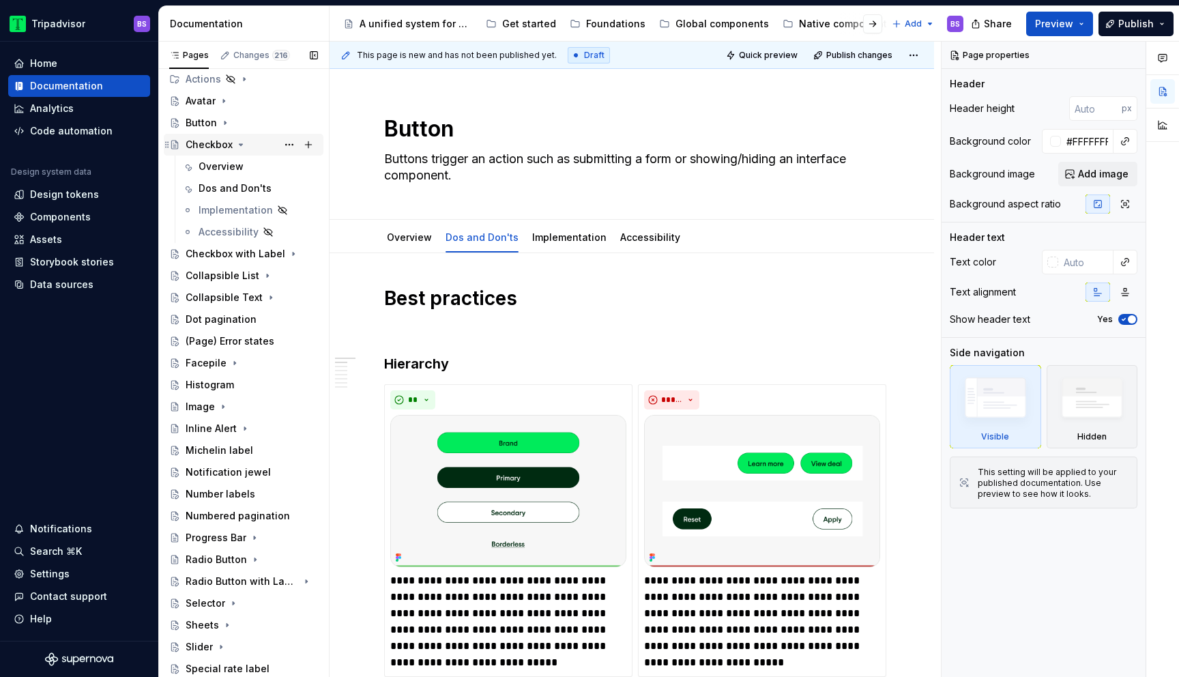
click at [239, 144] on icon "Page tree" at bounding box center [240, 144] width 3 height 1
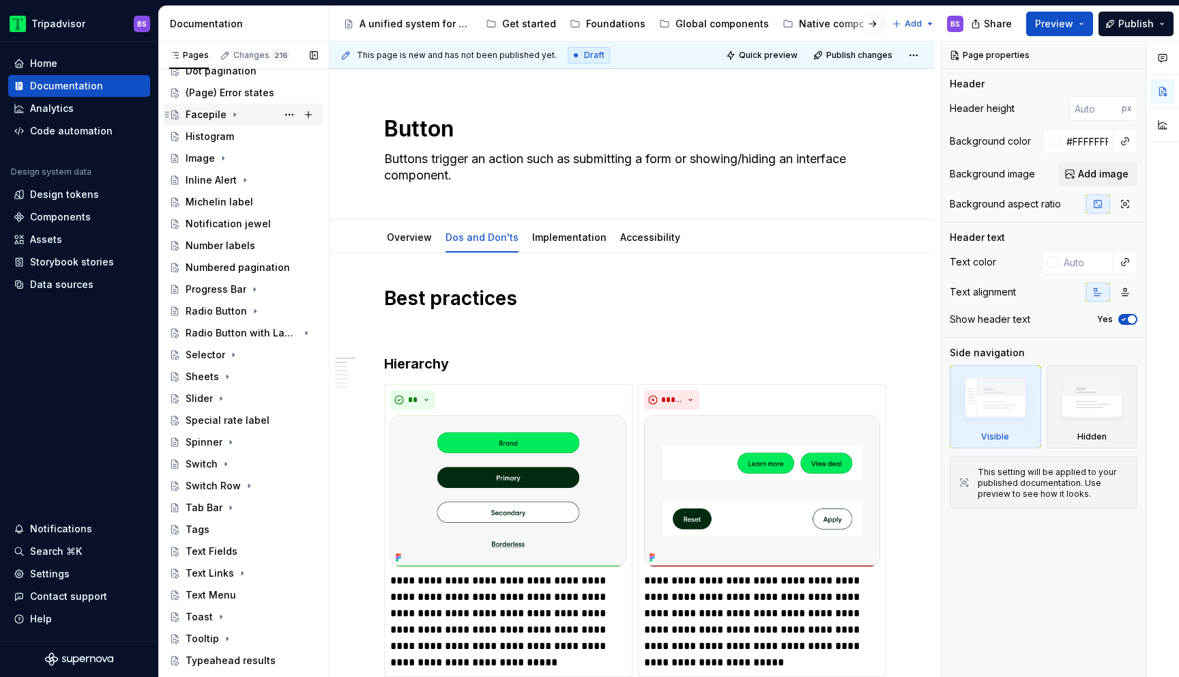
scroll to position [292, 0]
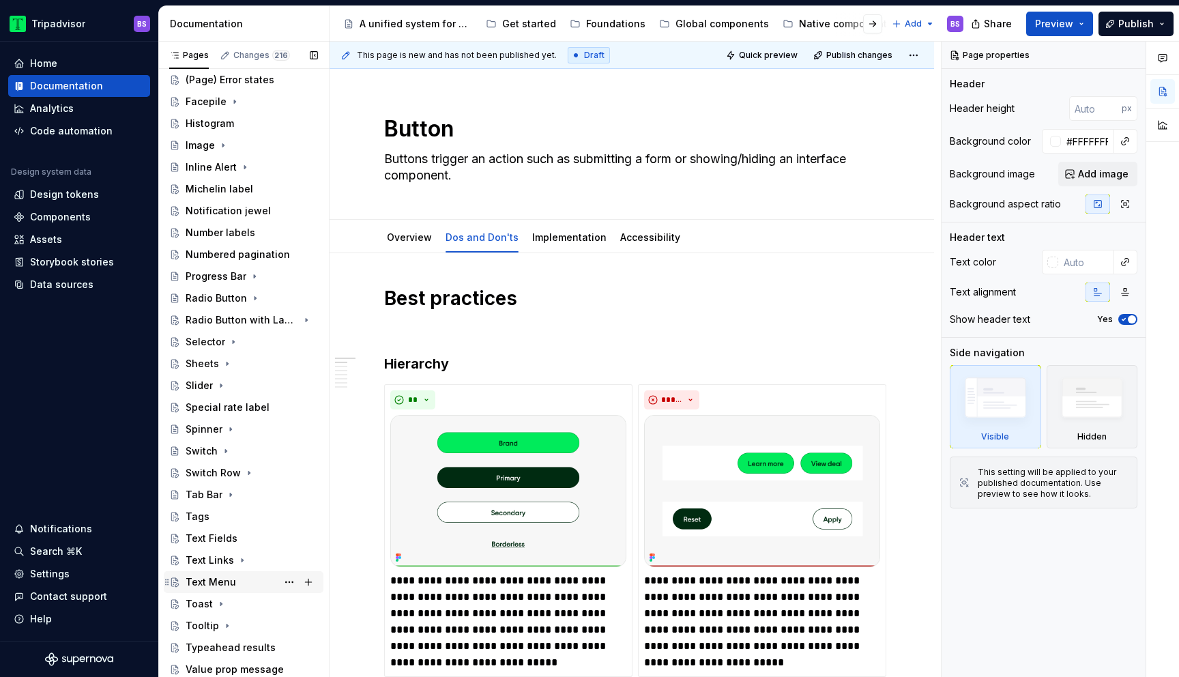
click at [250, 580] on div "Text Menu" at bounding box center [252, 581] width 132 height 19
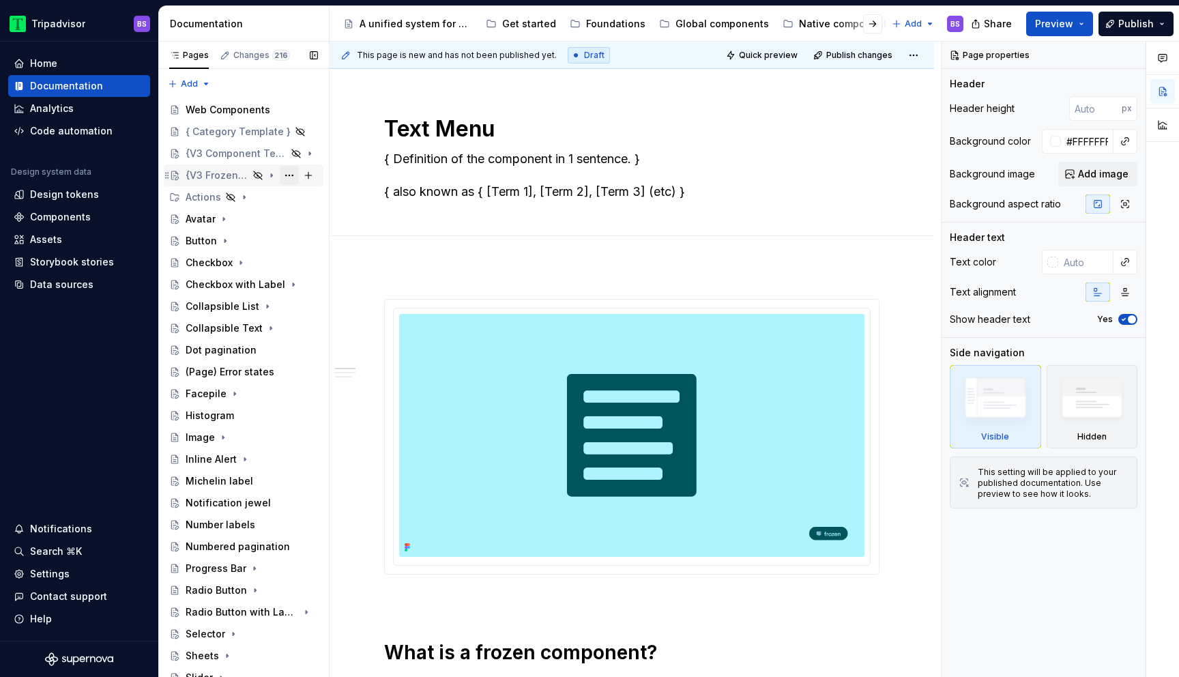
click at [291, 175] on button "Page tree" at bounding box center [289, 175] width 19 height 19
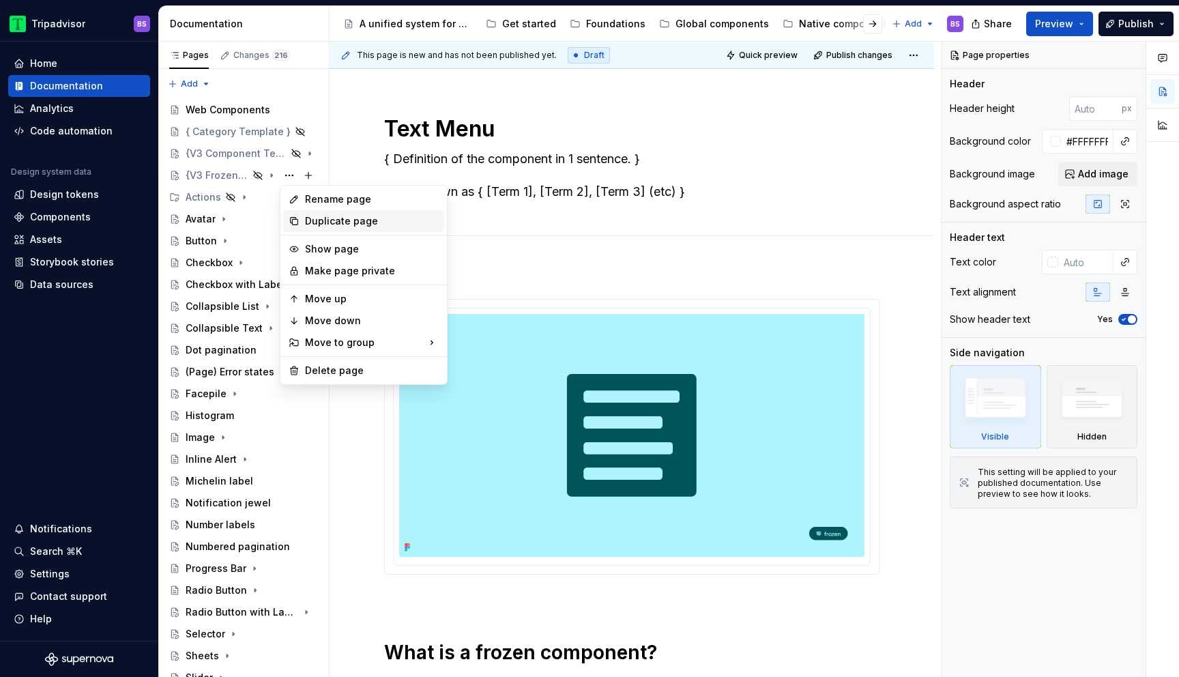
click at [325, 218] on div "Duplicate page" at bounding box center [372, 221] width 134 height 14
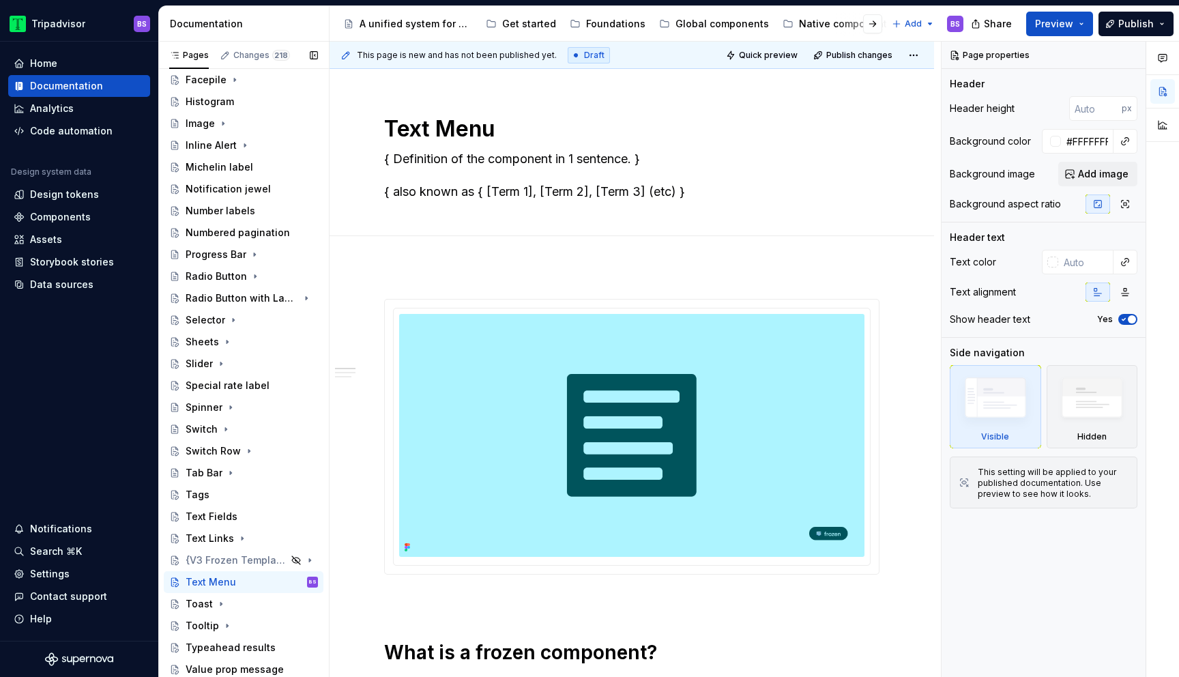
scroll to position [292, 0]
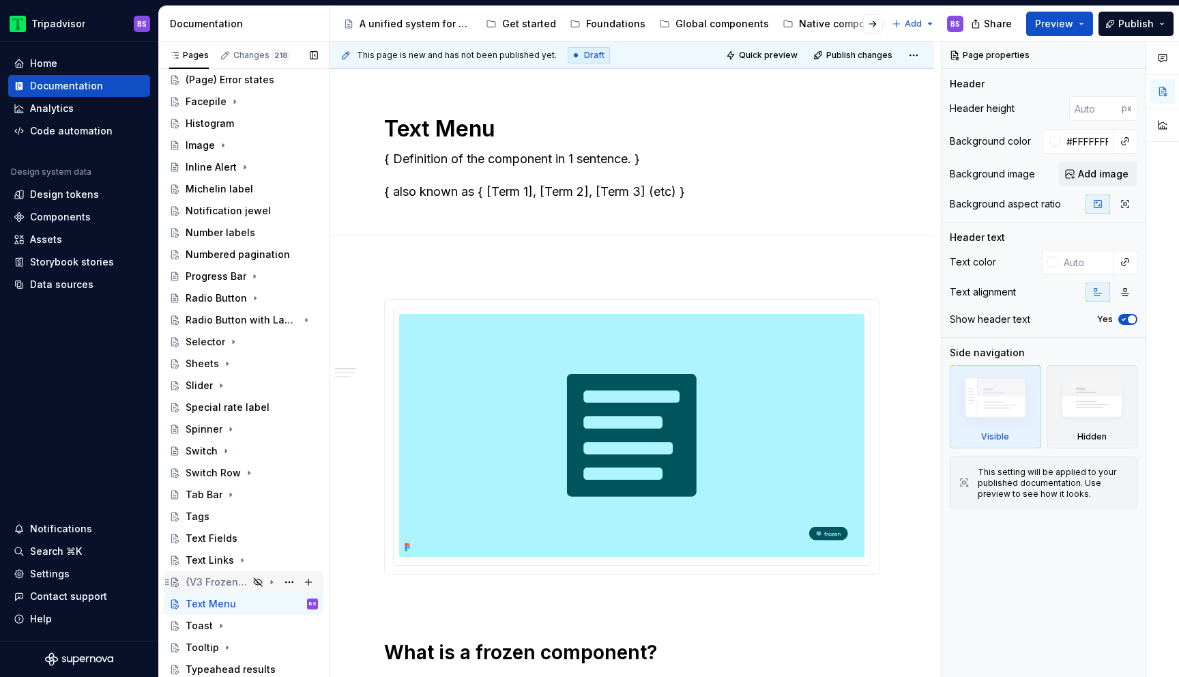
click at [224, 586] on div "{V3 Frozen Template}" at bounding box center [217, 582] width 63 height 14
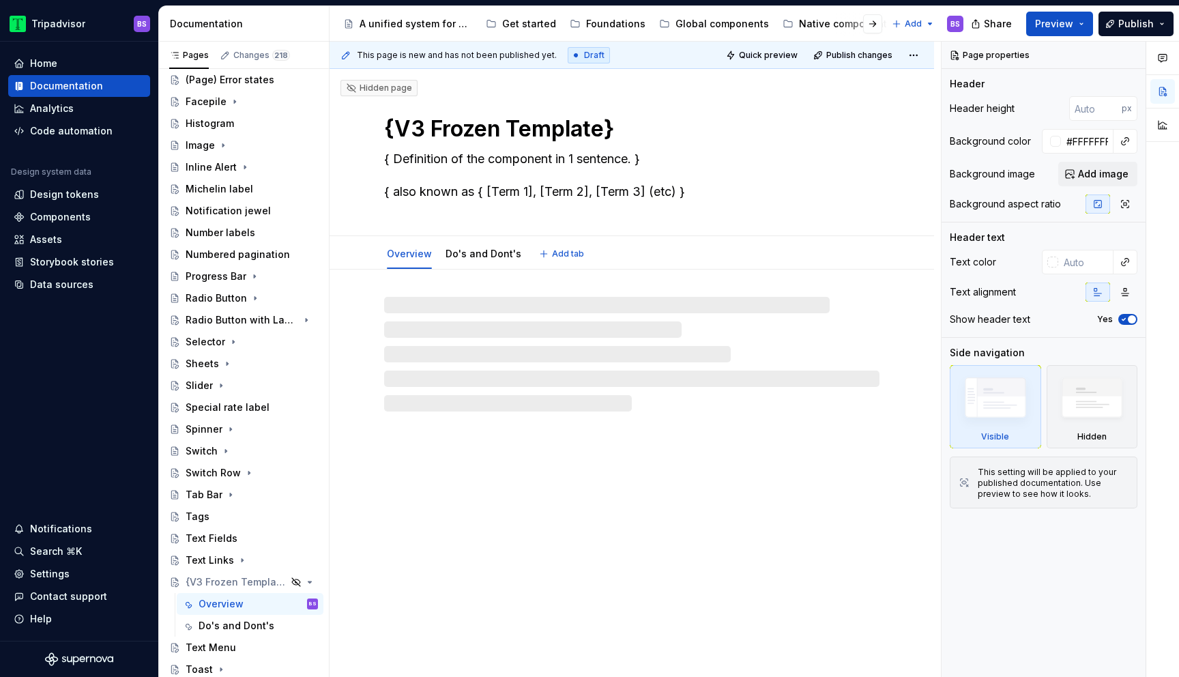
click at [435, 136] on textarea "{V3 Frozen Template}" at bounding box center [628, 129] width 495 height 33
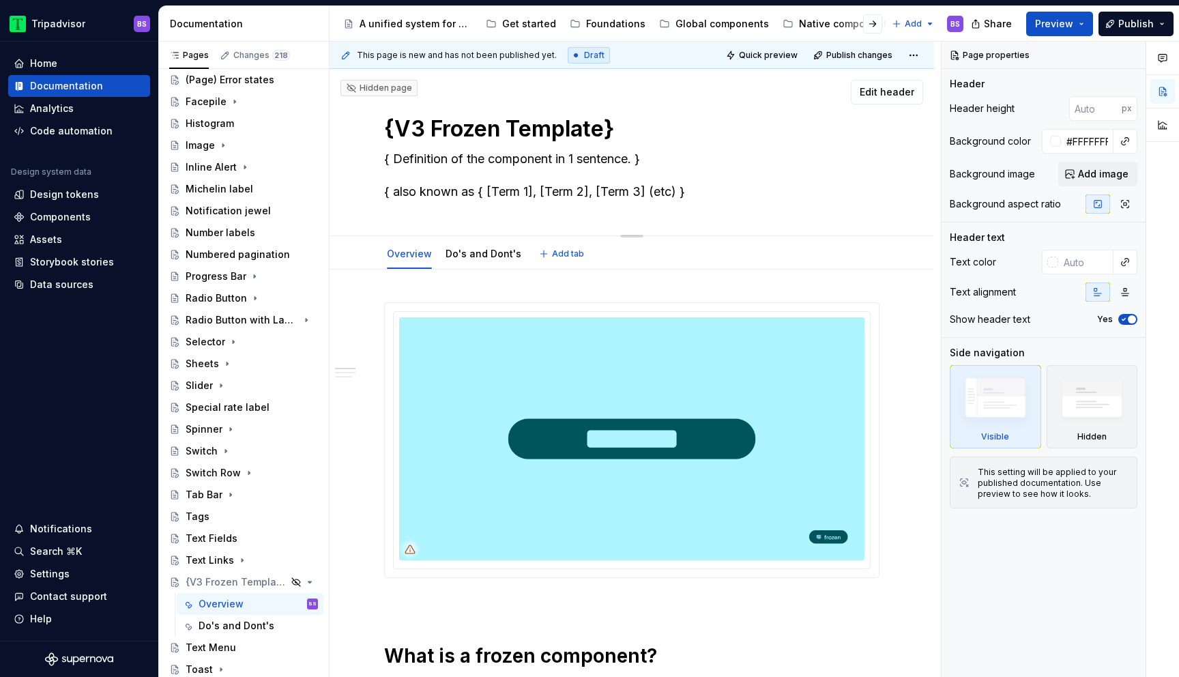
click at [435, 136] on textarea "{V3 Frozen Template}" at bounding box center [628, 129] width 495 height 33
type textarea "*"
type textarea "T"
type textarea "*"
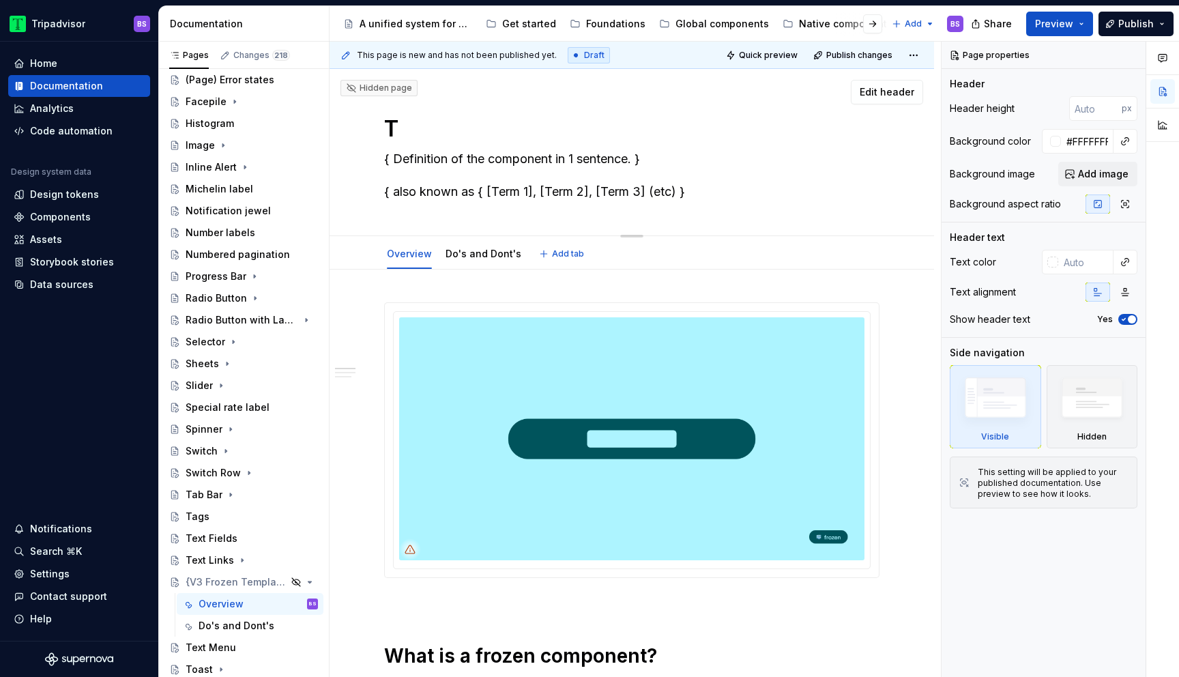
type textarea "Te"
type textarea "*"
type textarea "Tex"
type textarea "*"
type textarea "Text"
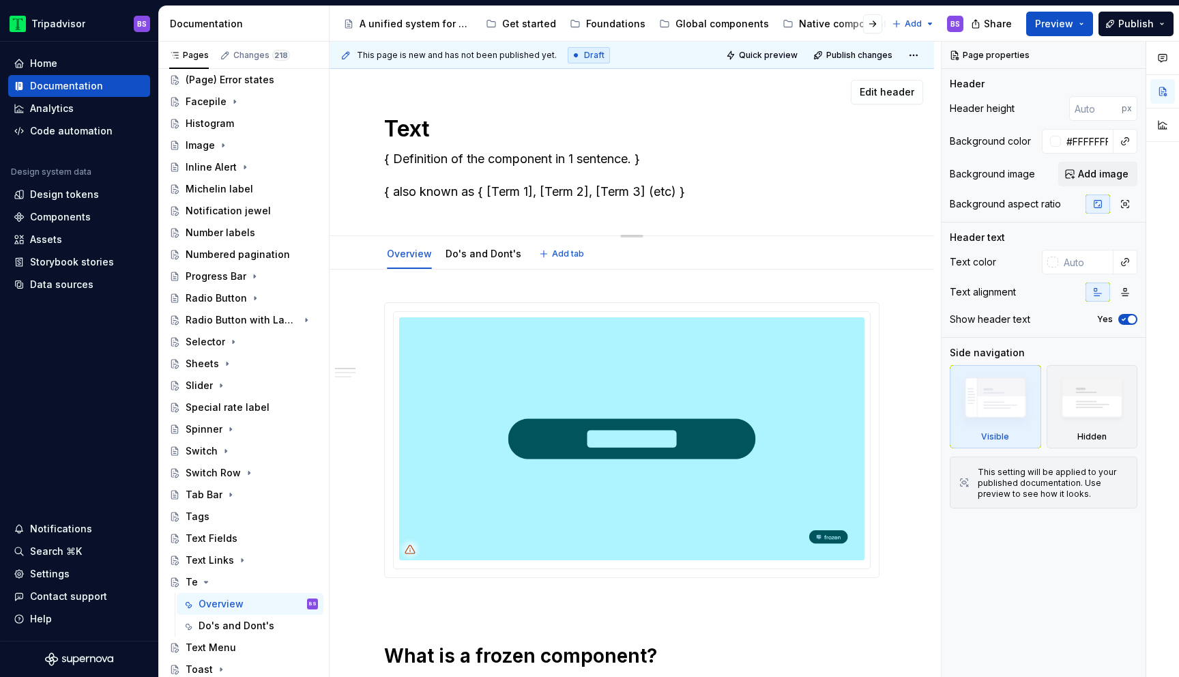
type textarea "*"
type textarea "Text"
type textarea "*"
type textarea "Text M"
type textarea "*"
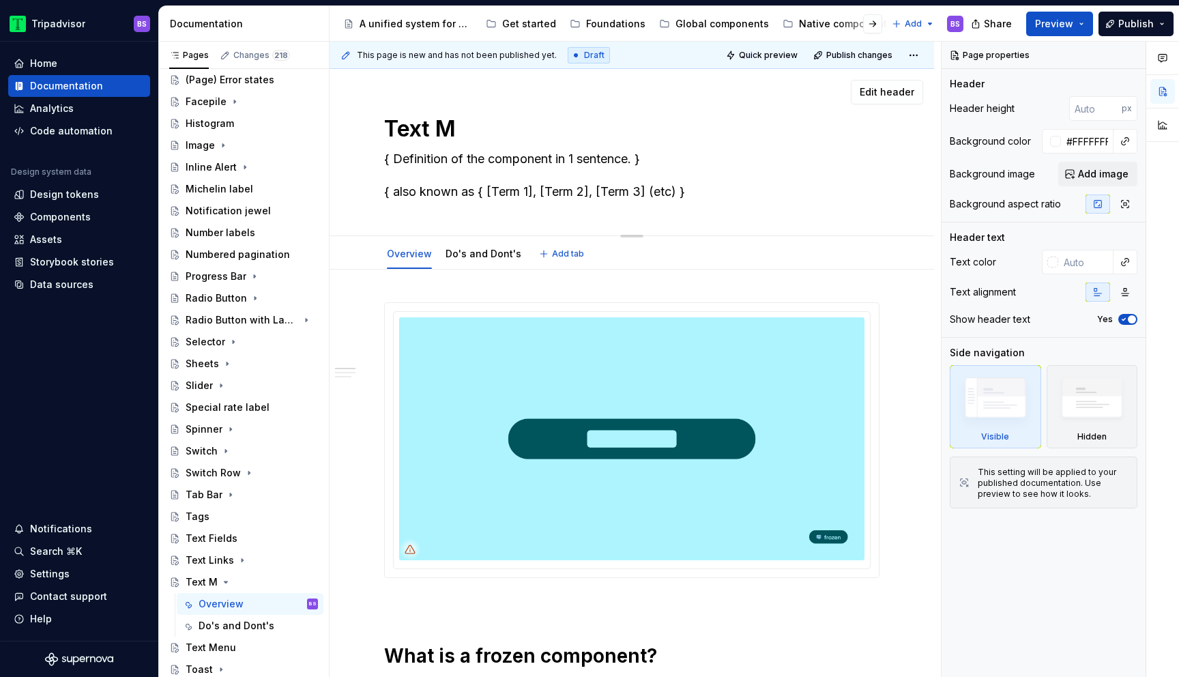
type textarea "Text Me"
type textarea "*"
type textarea "Text Men"
type textarea "*"
type textarea "Text Menu"
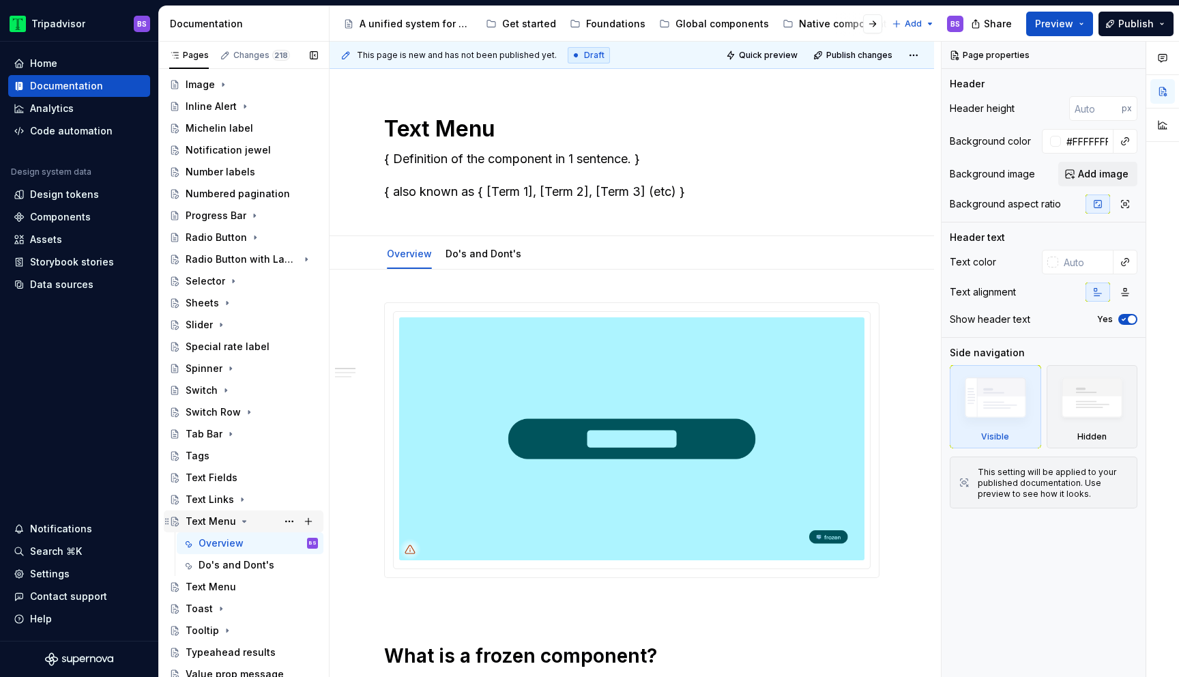
scroll to position [357, 0]
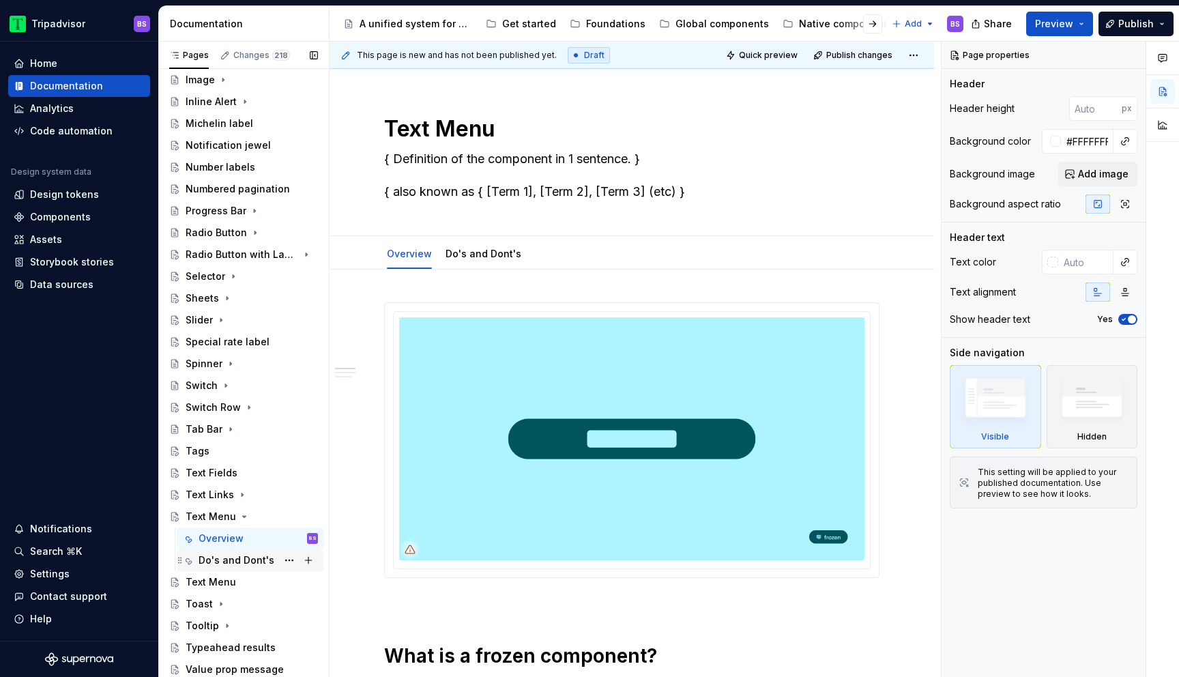
type textarea "*"
type textarea "Text Menu"
click at [288, 581] on button "Page tree" at bounding box center [289, 581] width 19 height 19
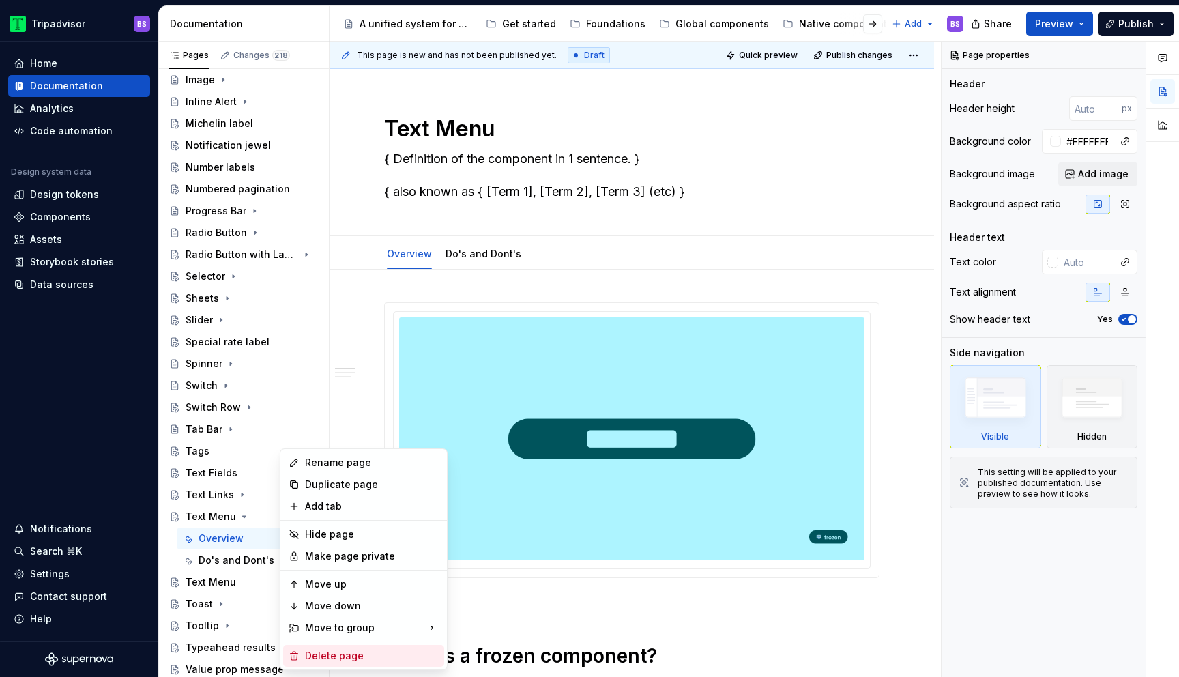
click at [330, 660] on div "Delete page" at bounding box center [372, 656] width 134 height 14
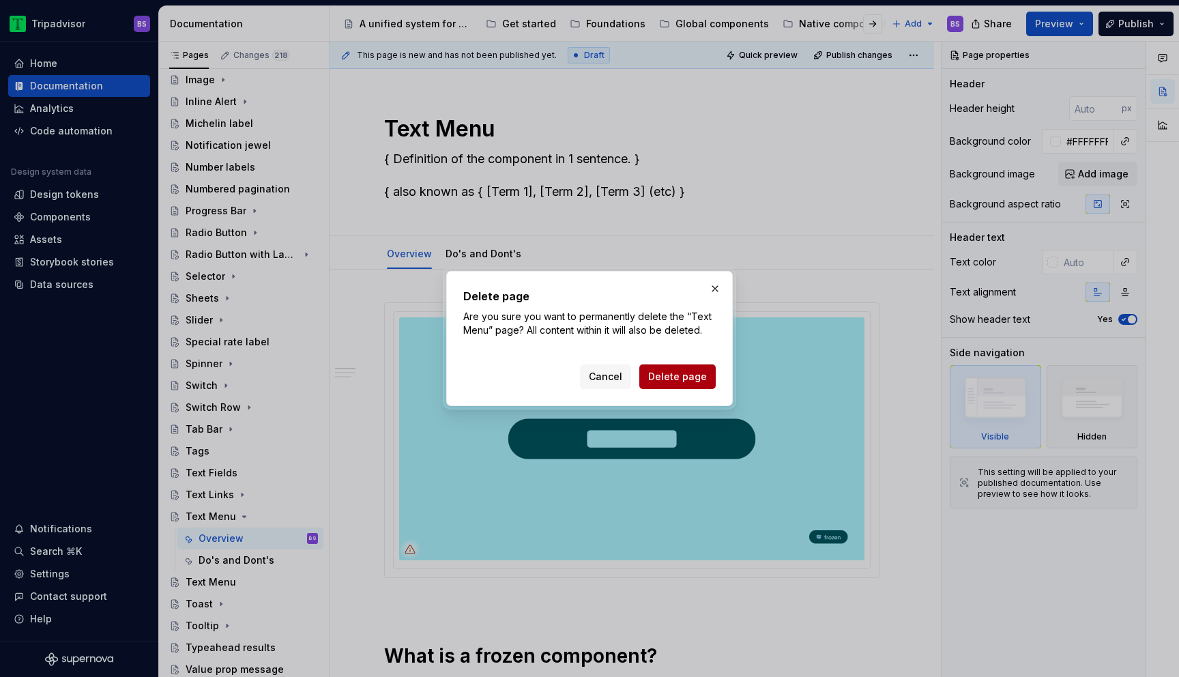
click at [680, 373] on span "Delete page" at bounding box center [677, 377] width 59 height 14
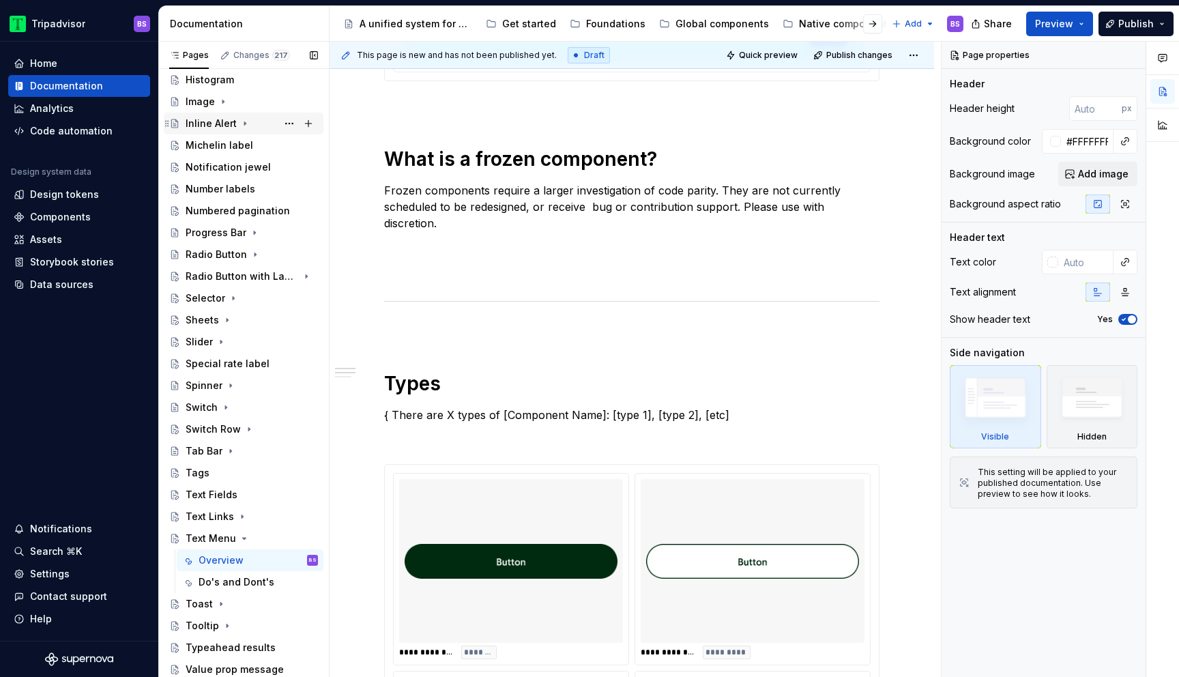
scroll to position [0, 0]
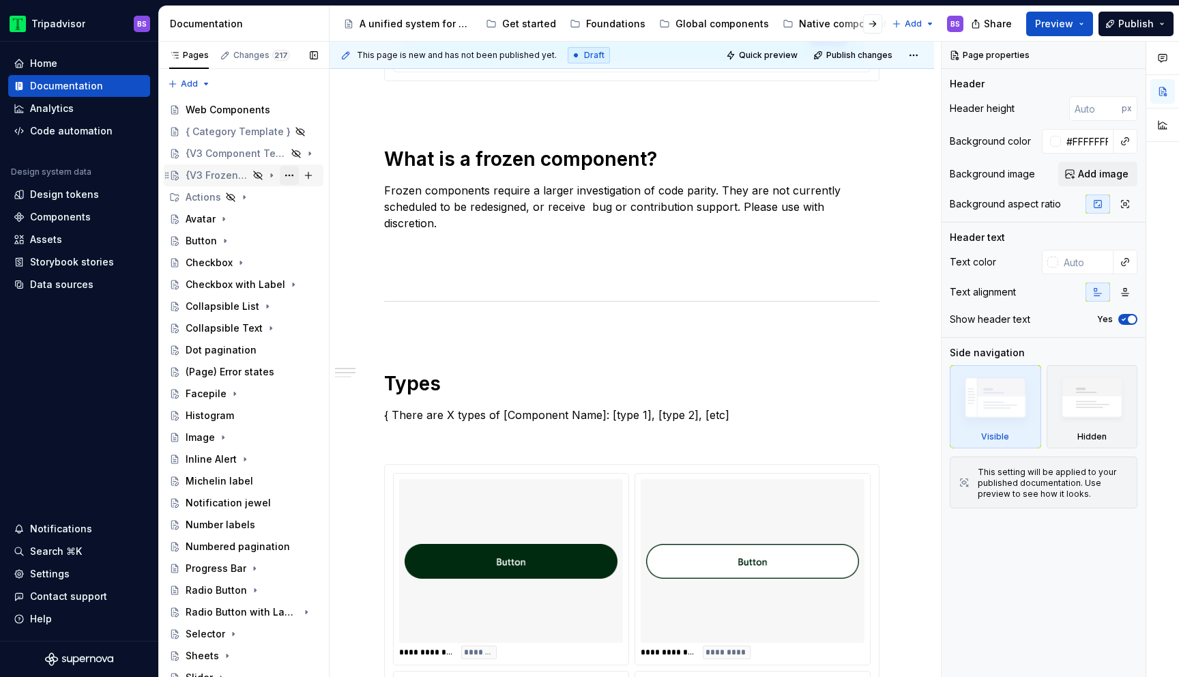
click at [290, 175] on button "Page tree" at bounding box center [289, 175] width 19 height 19
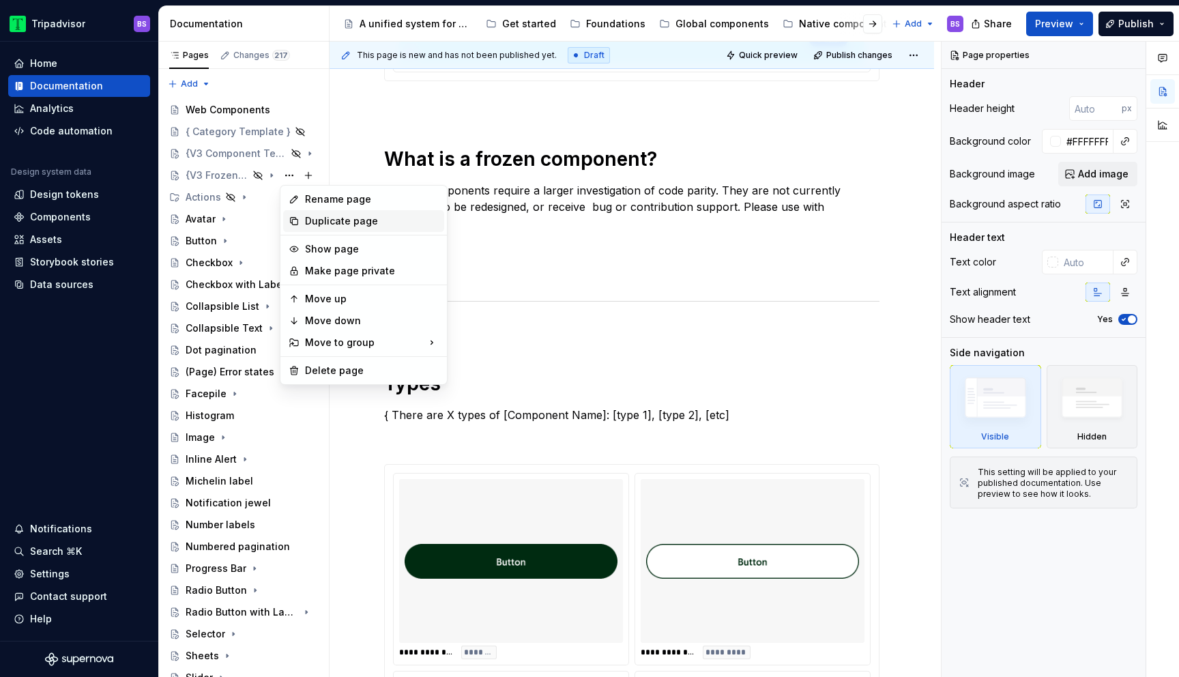
click at [335, 226] on div "Duplicate page" at bounding box center [372, 221] width 134 height 14
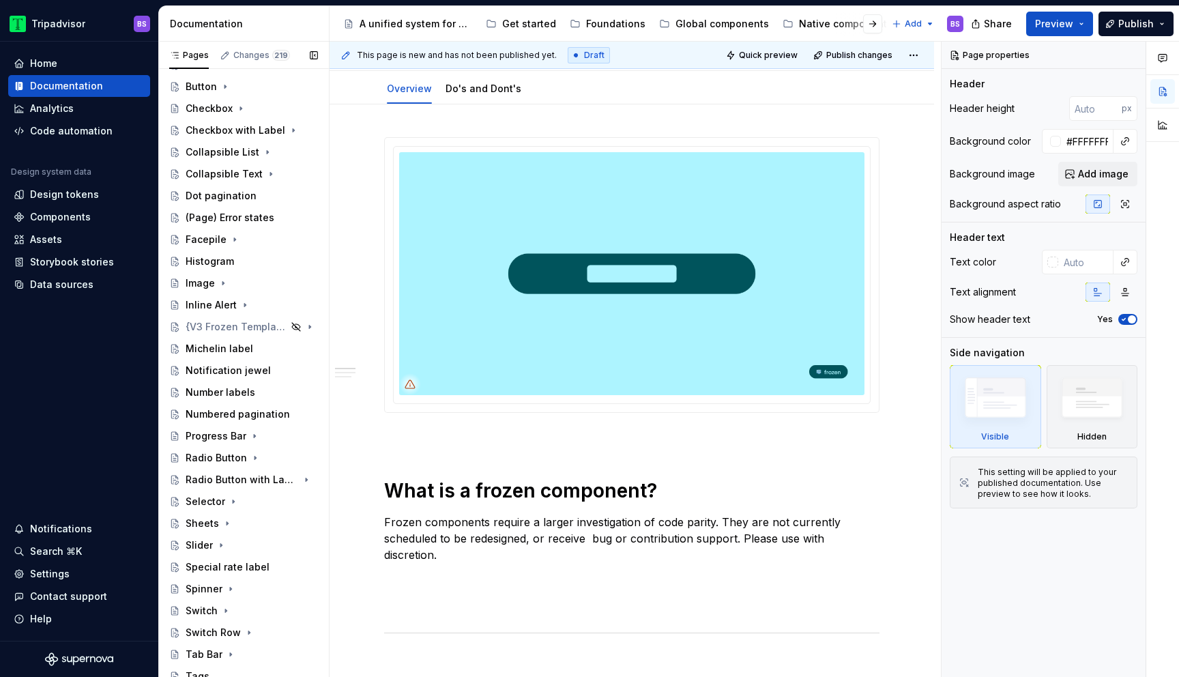
scroll to position [132, 0]
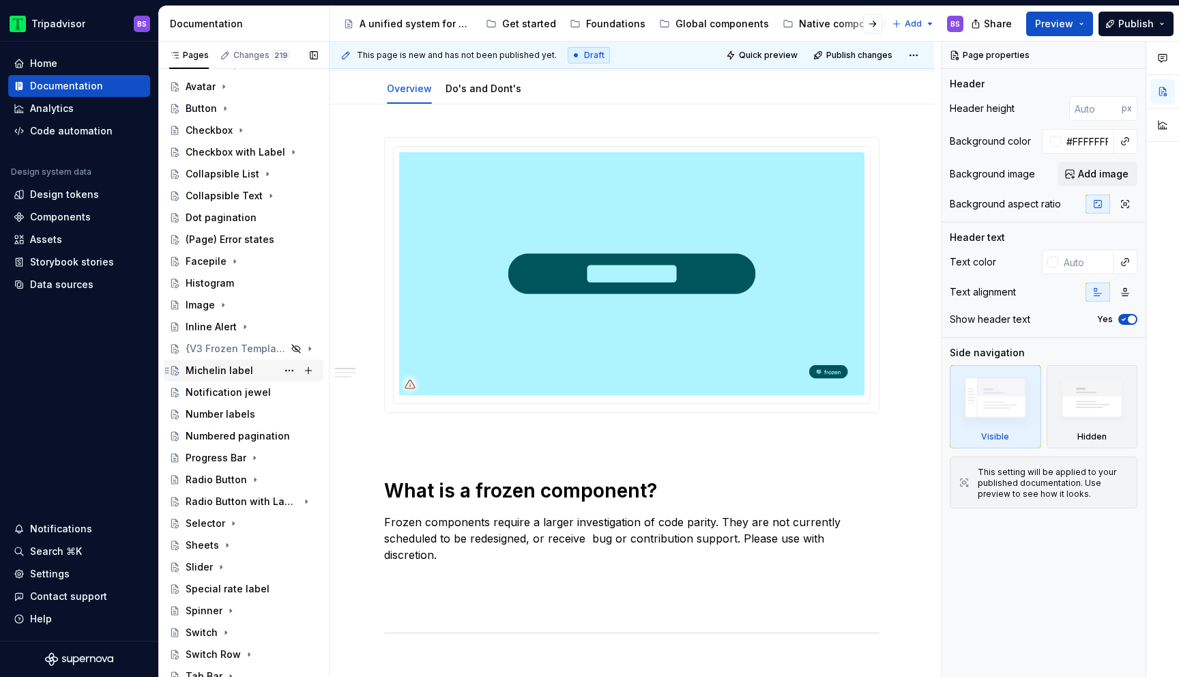
click at [250, 373] on div "Michelin label" at bounding box center [252, 370] width 132 height 19
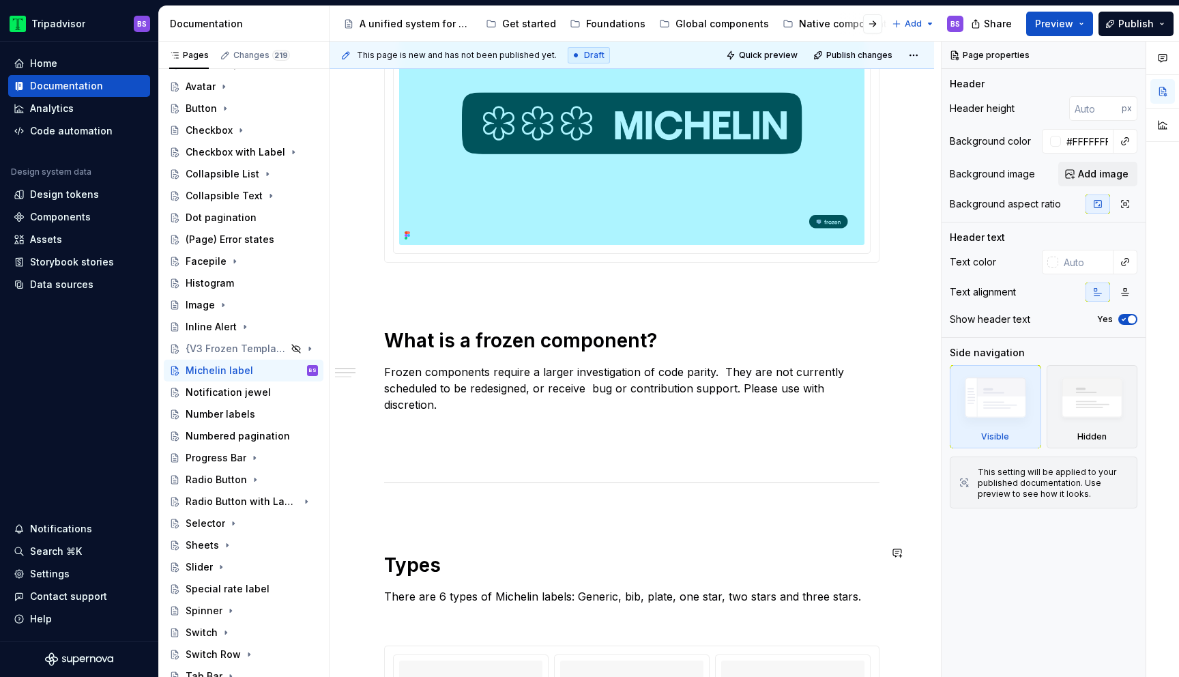
scroll to position [267, 0]
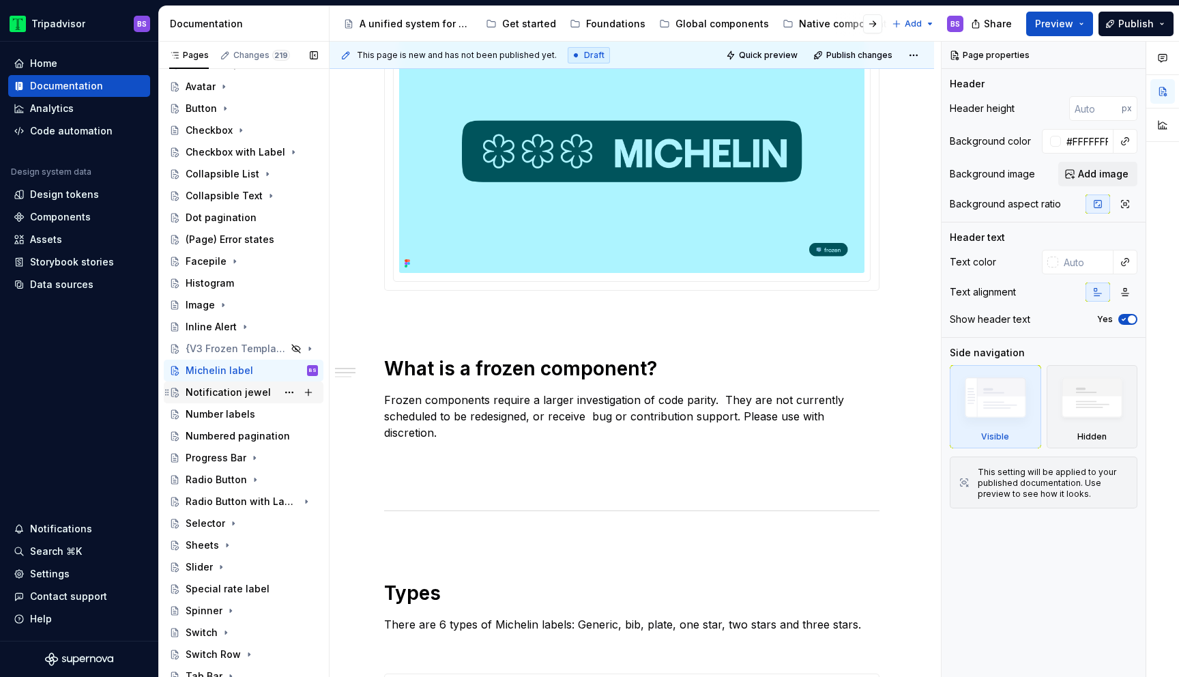
click at [256, 393] on div "Notification jewel" at bounding box center [228, 392] width 85 height 14
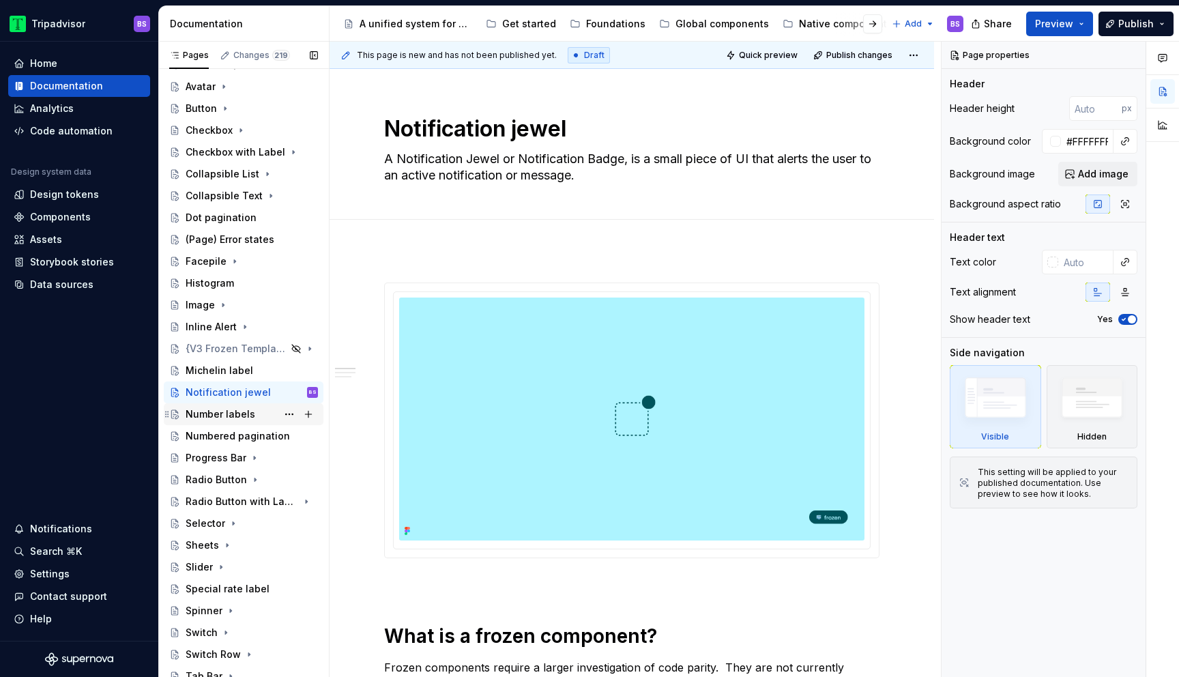
click at [256, 414] on div "Number labels" at bounding box center [252, 413] width 132 height 19
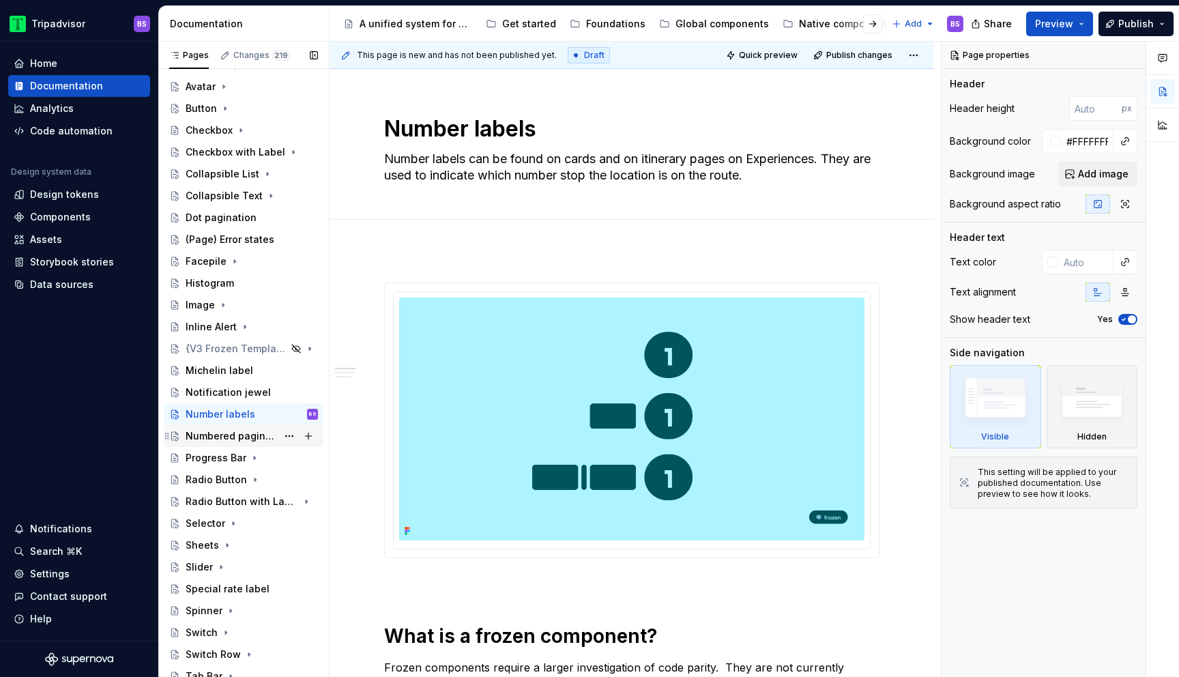
click at [229, 435] on div "Numbered pagination" at bounding box center [231, 436] width 91 height 14
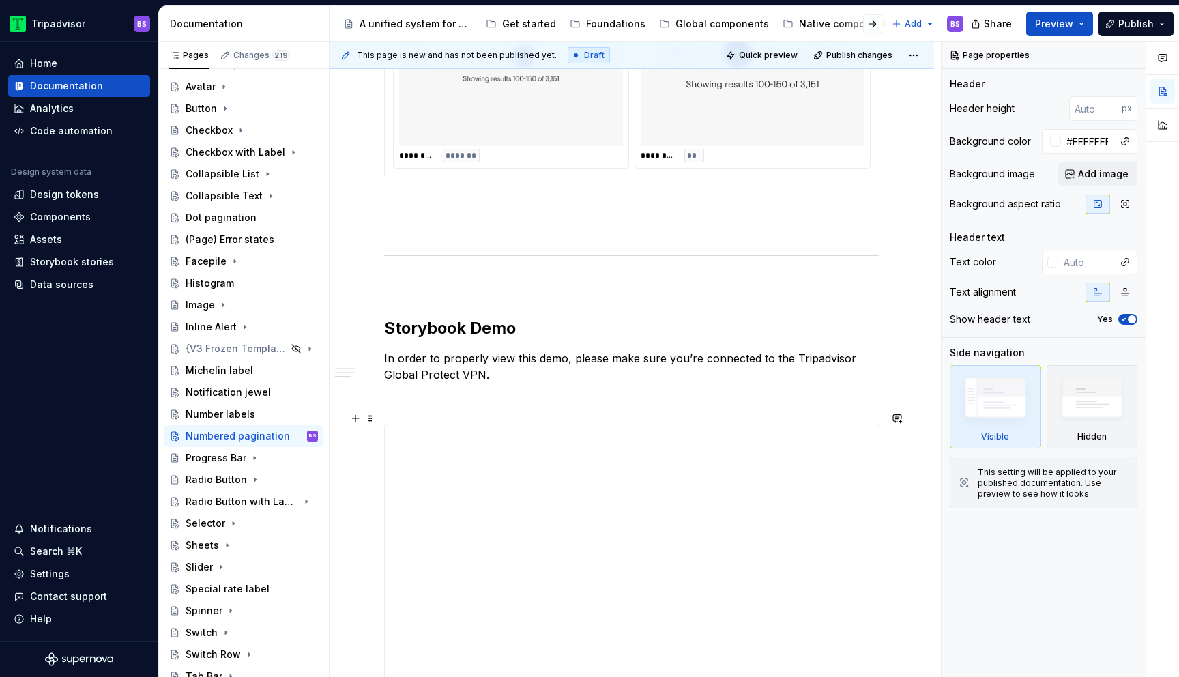
scroll to position [574, 0]
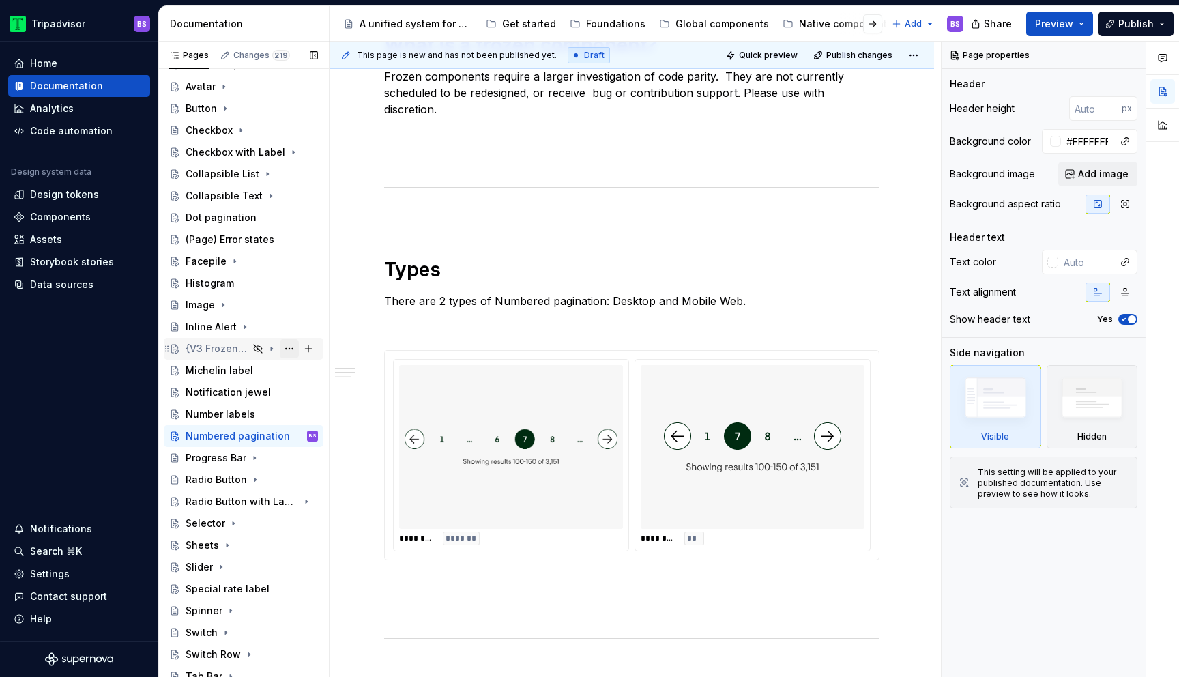
click at [291, 349] on button "Page tree" at bounding box center [289, 348] width 19 height 19
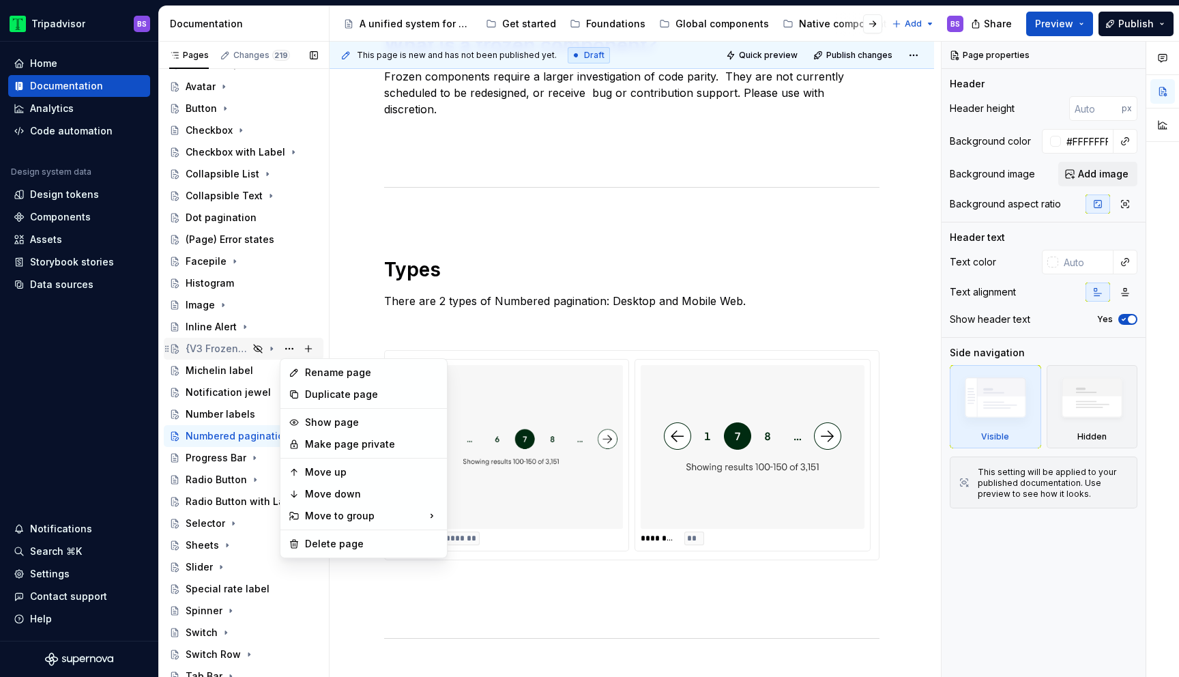
click at [218, 342] on div "Pages Changes 219 Add Accessibility guide for tree Page tree. Navigate the tree…" at bounding box center [243, 362] width 171 height 641
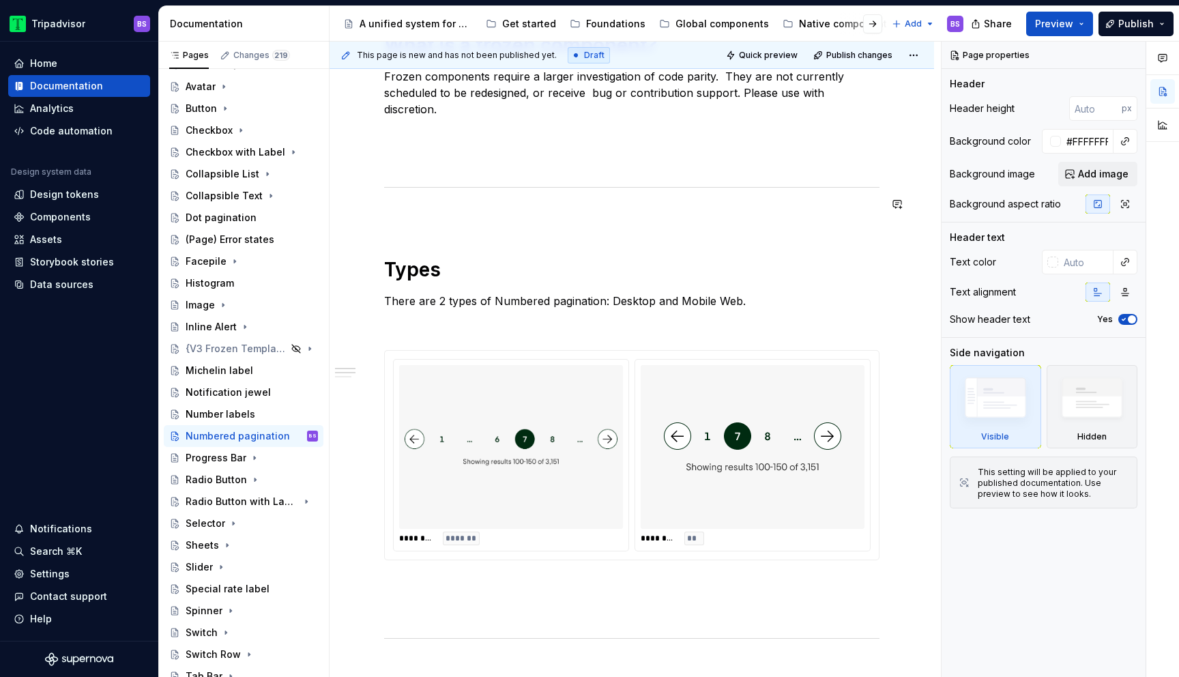
scroll to position [0, 0]
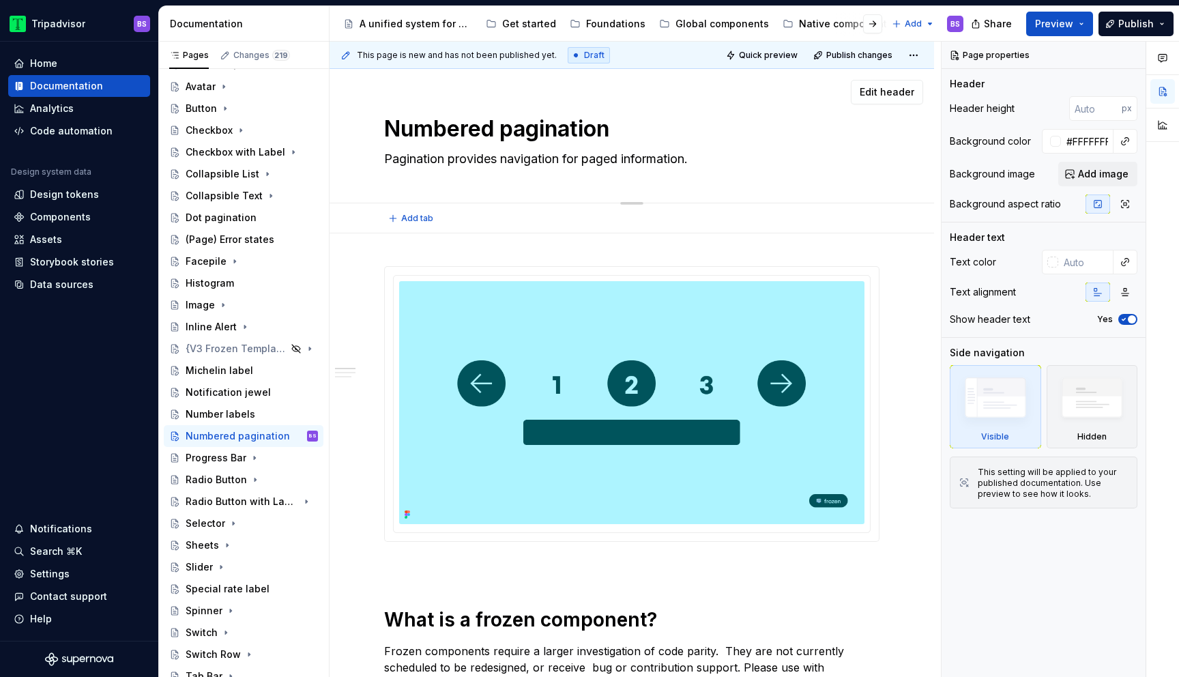
click at [530, 130] on textarea "Numbered pagination" at bounding box center [628, 129] width 495 height 33
type textarea "*"
type textarea "M"
type textarea "*"
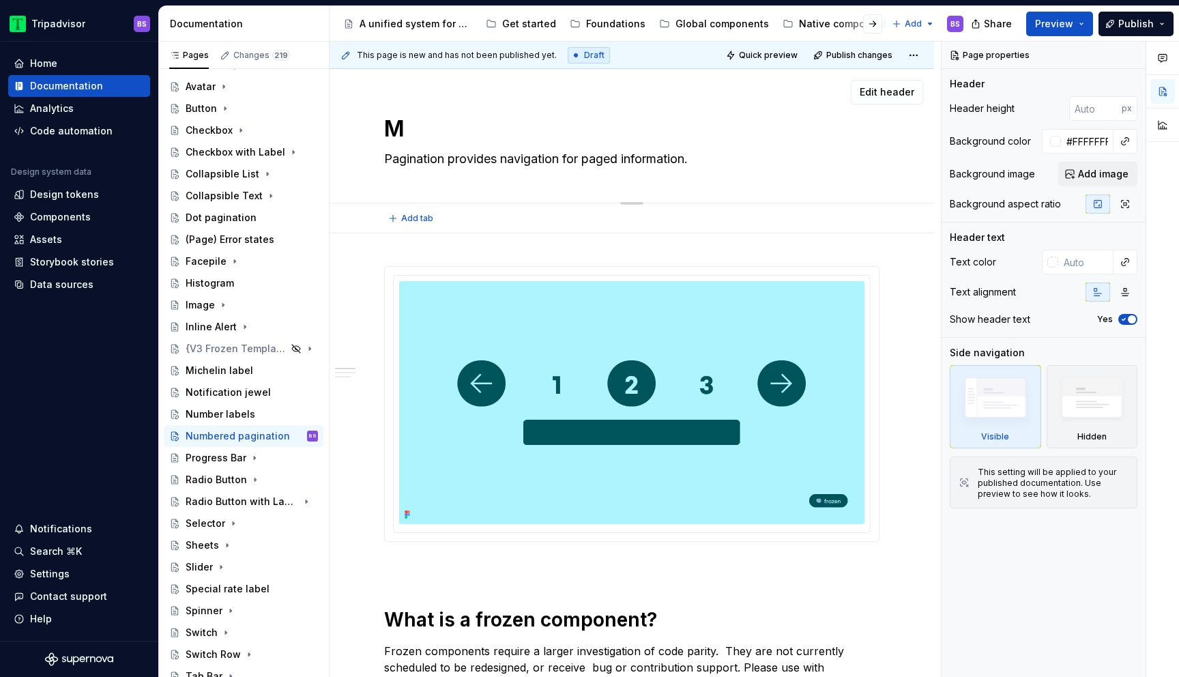
type textarea "Me"
type textarea "*"
type textarea "Men"
type textarea "*"
type textarea "Menu"
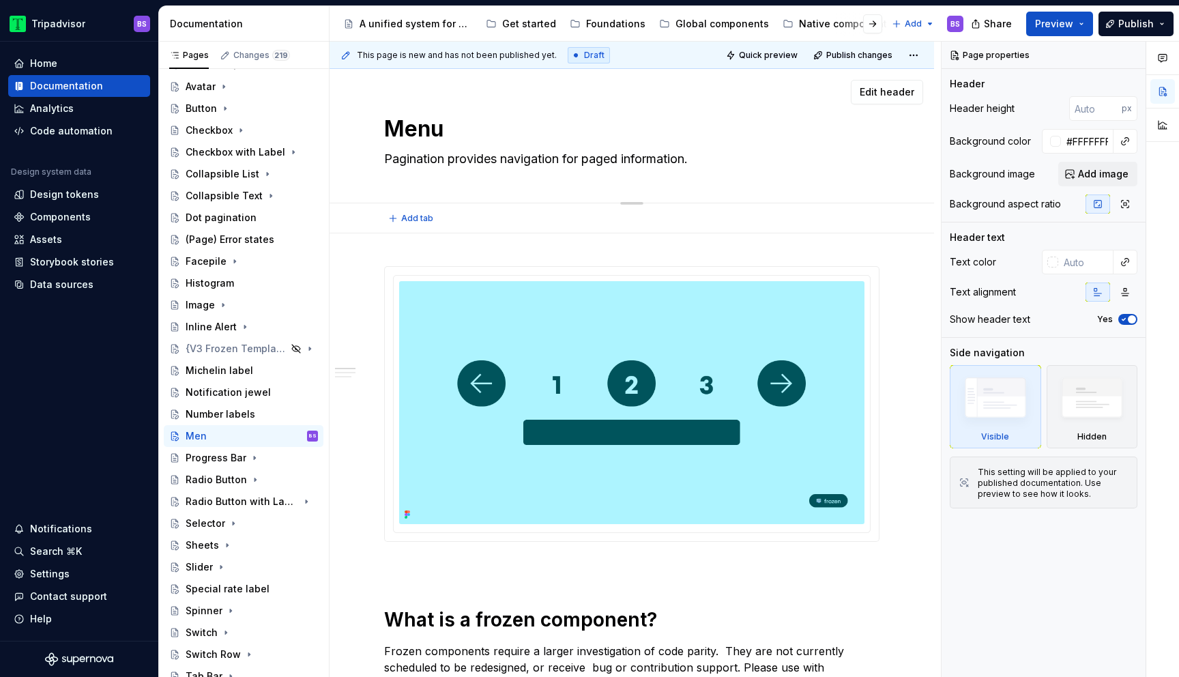
type textarea "*"
type textarea "Menu"
type textarea "*"
type textarea "Menu Co"
type textarea "*"
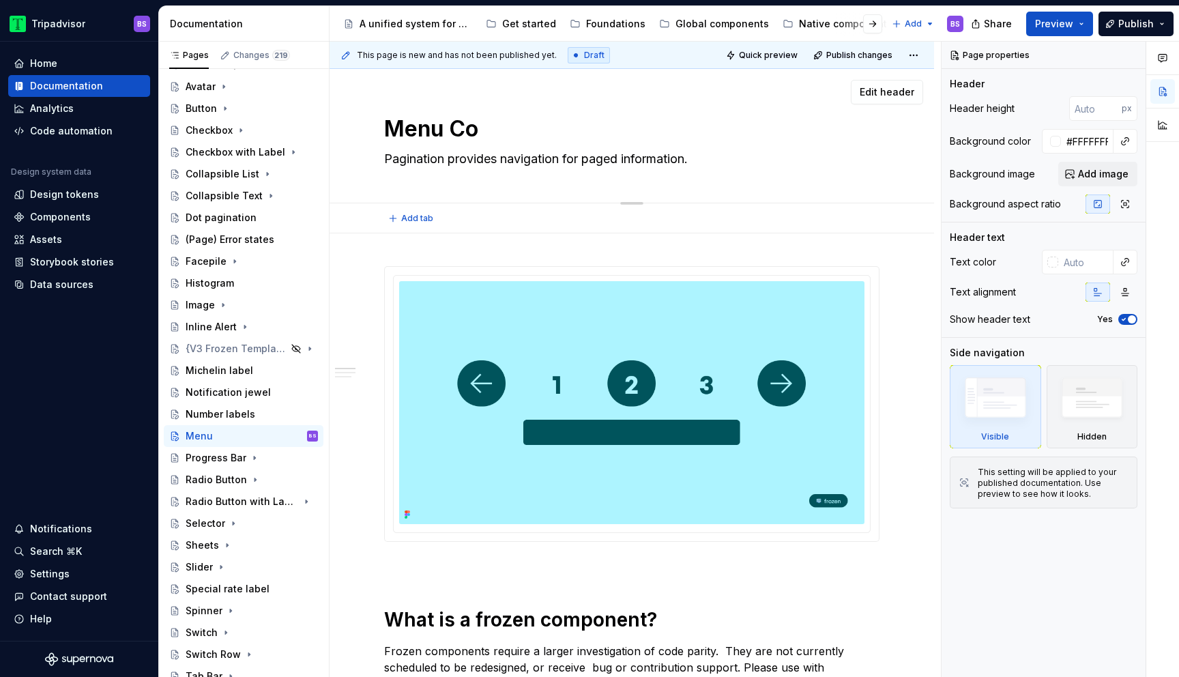
type textarea "Menu Con"
type textarea "*"
type textarea "Menu Cont"
type textarea "*"
type textarea "Menu Conta"
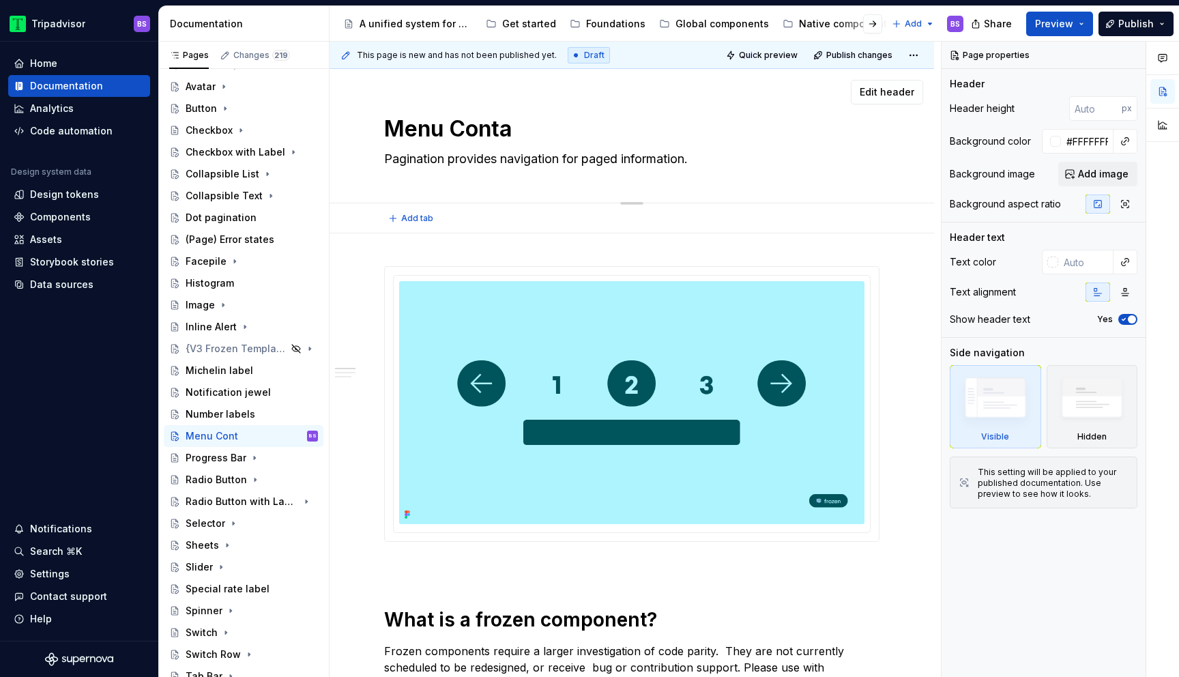
type textarea "*"
type textarea "Menu Contai"
type textarea "*"
type textarea "Menu Contain"
type textarea "*"
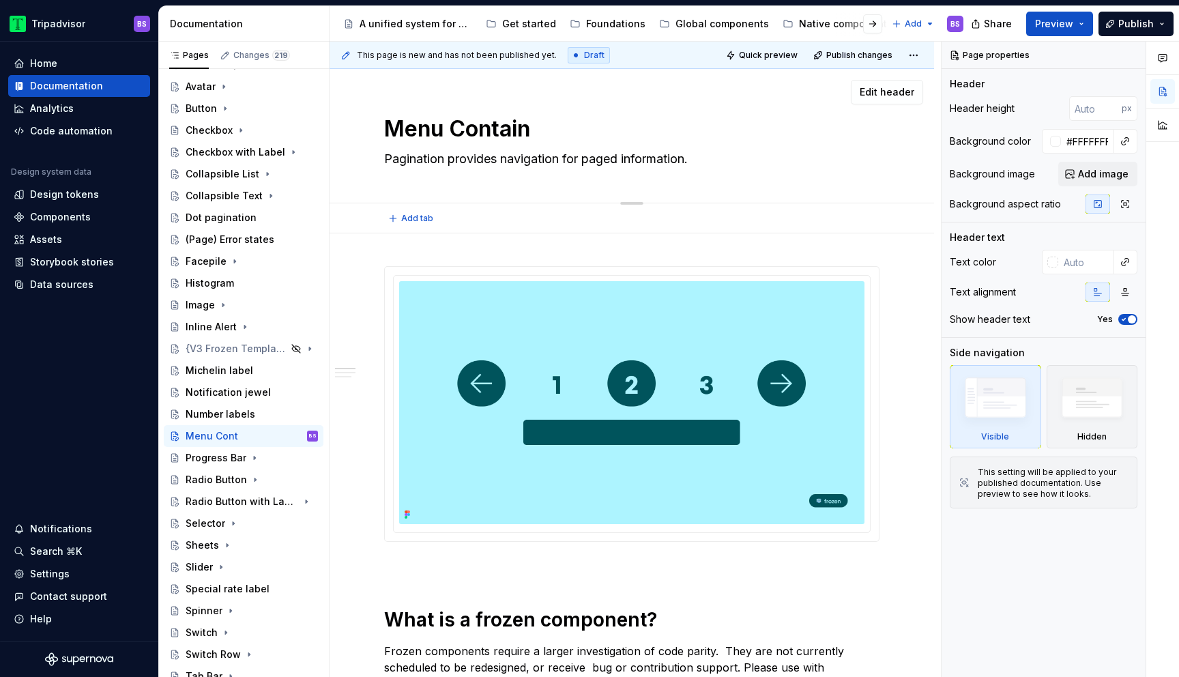
type textarea "Menu Containe"
type textarea "*"
type textarea "Menu Container"
type textarea "*"
type textarea "Menu Container"
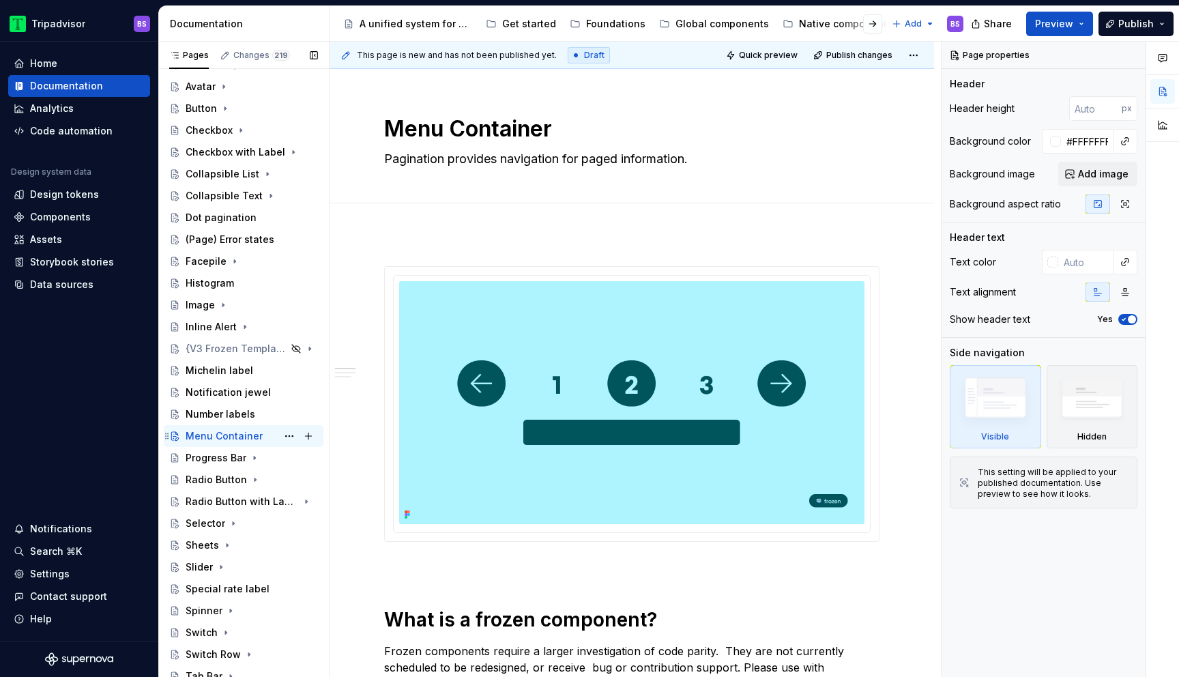
click at [237, 437] on div "Menu Container" at bounding box center [224, 436] width 77 height 14
click at [238, 415] on div "Number labels" at bounding box center [221, 414] width 70 height 14
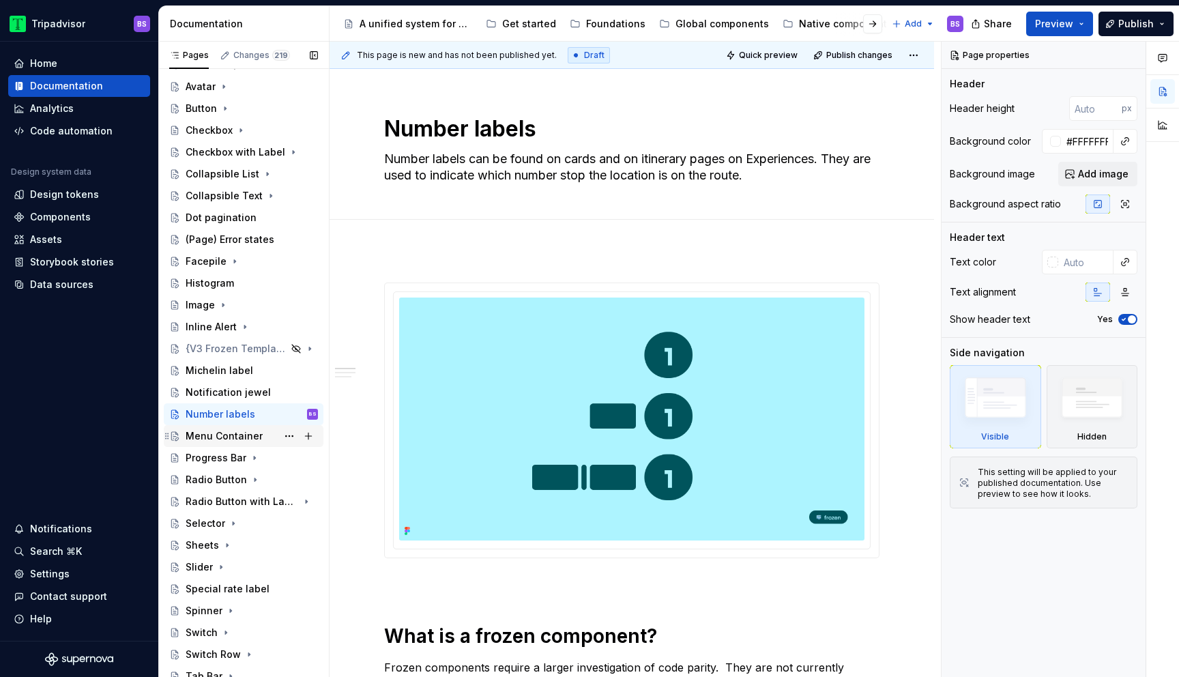
click at [237, 430] on div "Menu Container" at bounding box center [224, 436] width 77 height 14
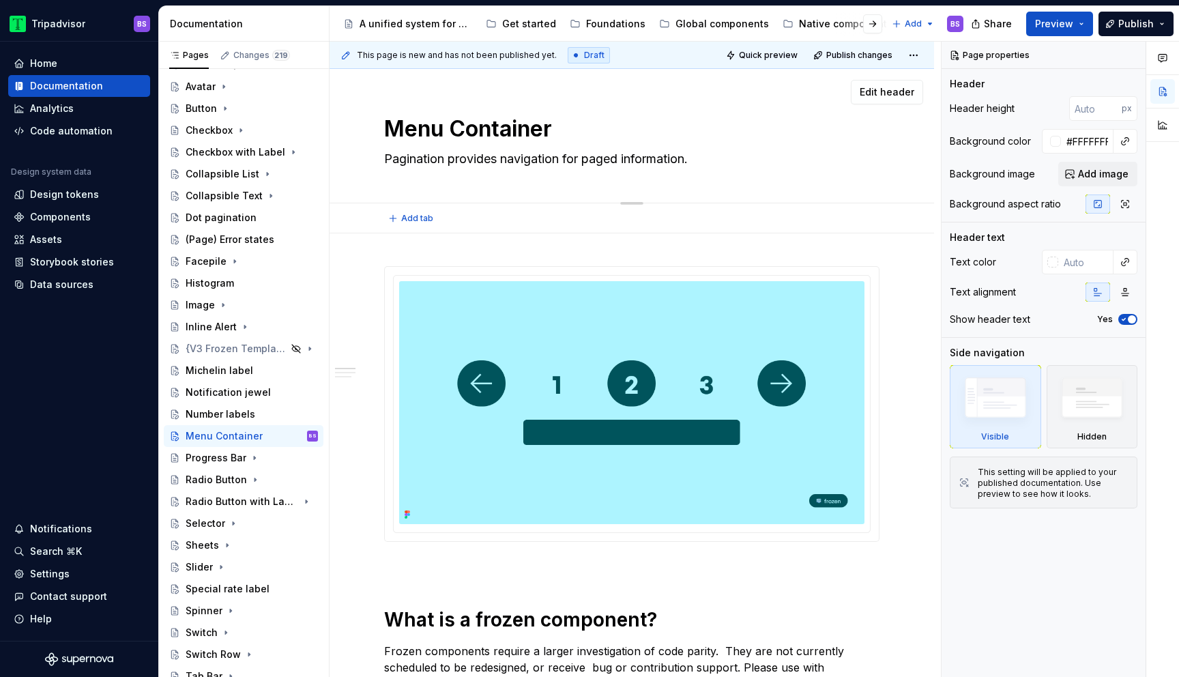
click at [478, 127] on textarea "Menu Container" at bounding box center [628, 129] width 495 height 33
type textarea "*"
type textarea "M"
type textarea "*"
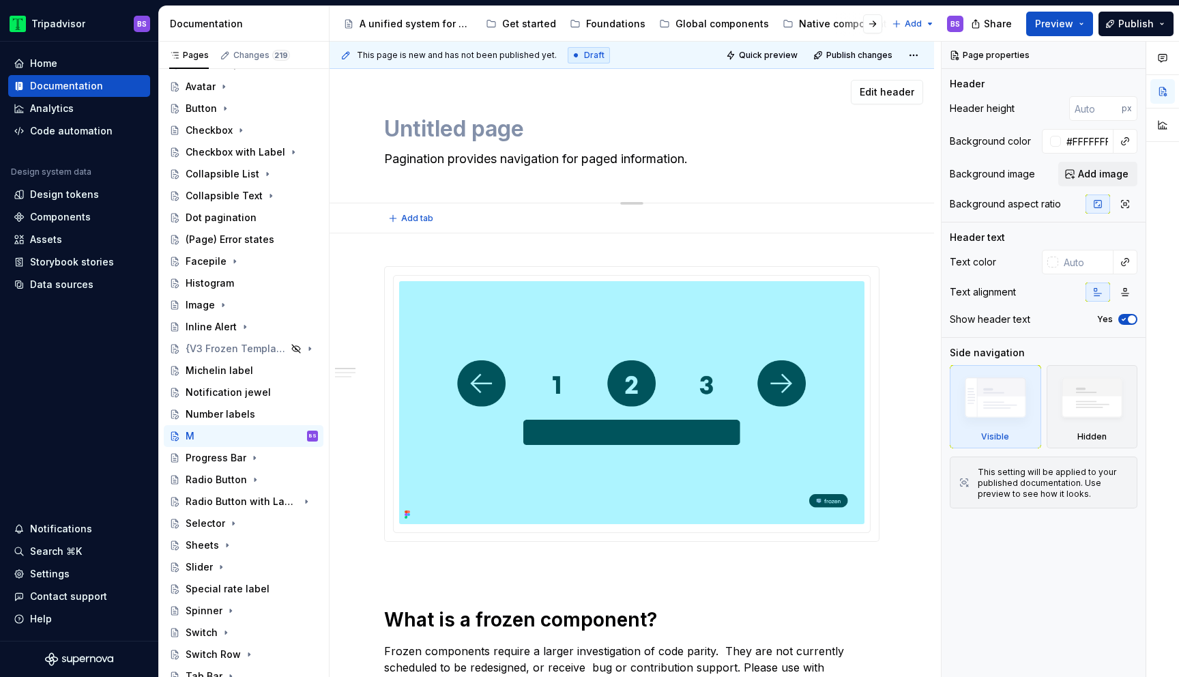
type textarea "*"
type textarea "Untitled page"
type textarea "*"
type textarea "Untitled pageN"
type textarea "*"
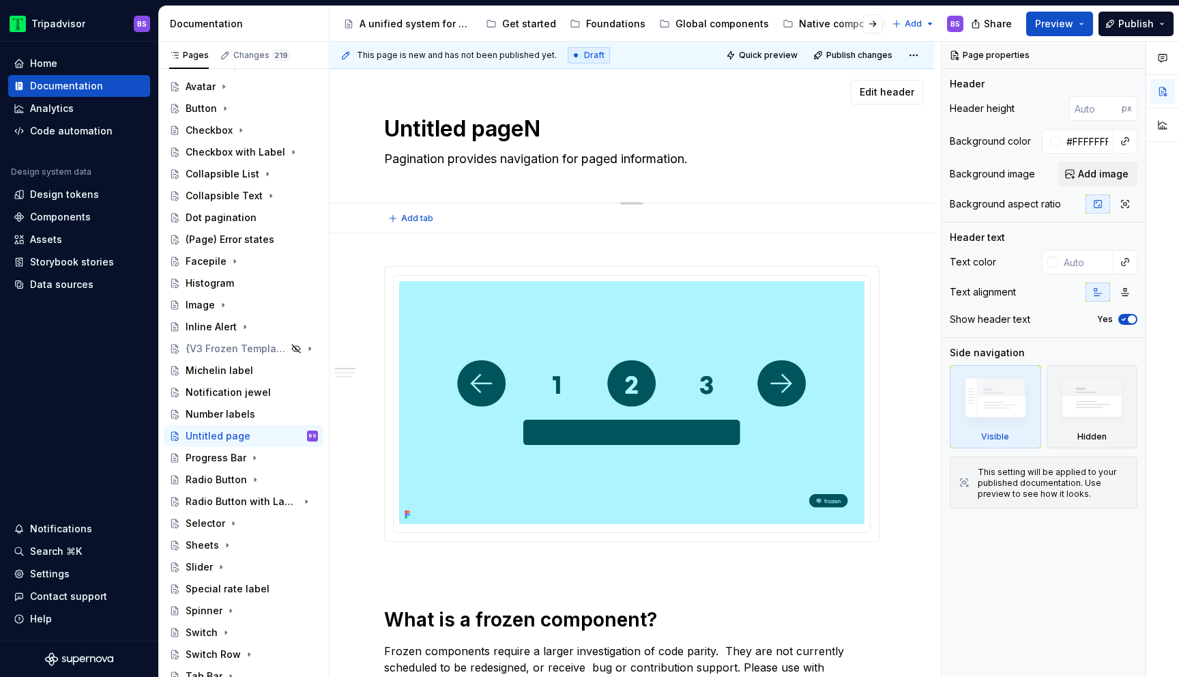
type textarea "Untitled pageNU"
type textarea "*"
type textarea "N"
type textarea "*"
type textarea "Nu"
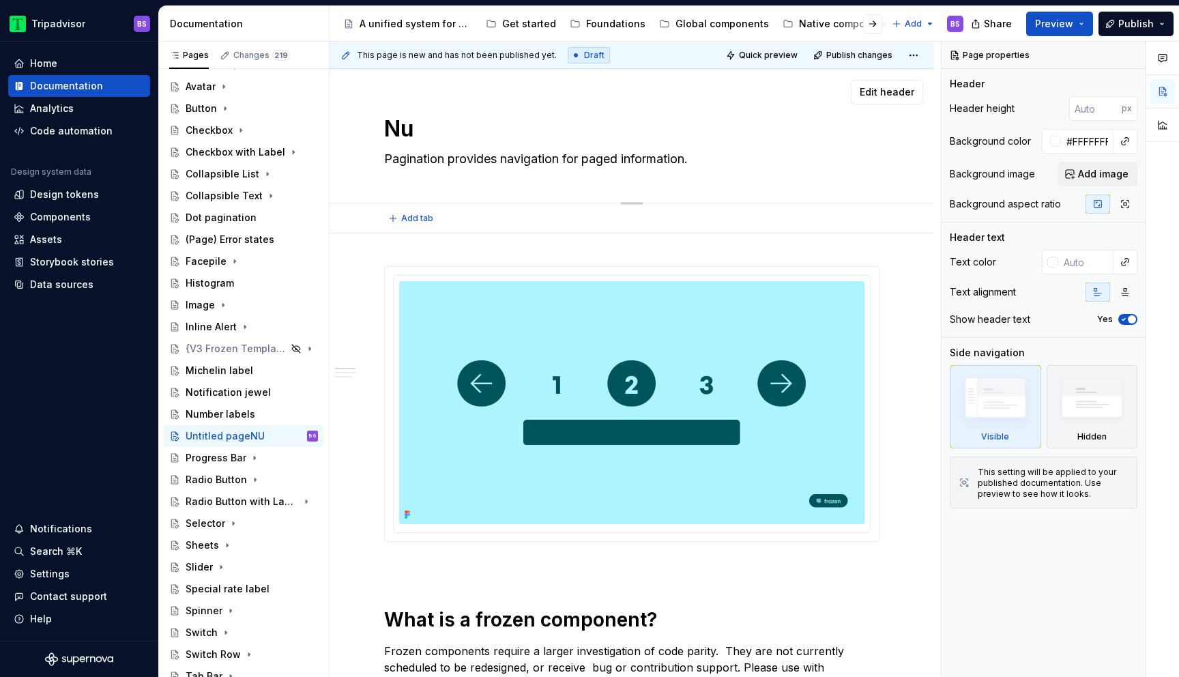
type textarea "*"
type textarea "Num"
type textarea "*"
type textarea "Numbe"
type textarea "*"
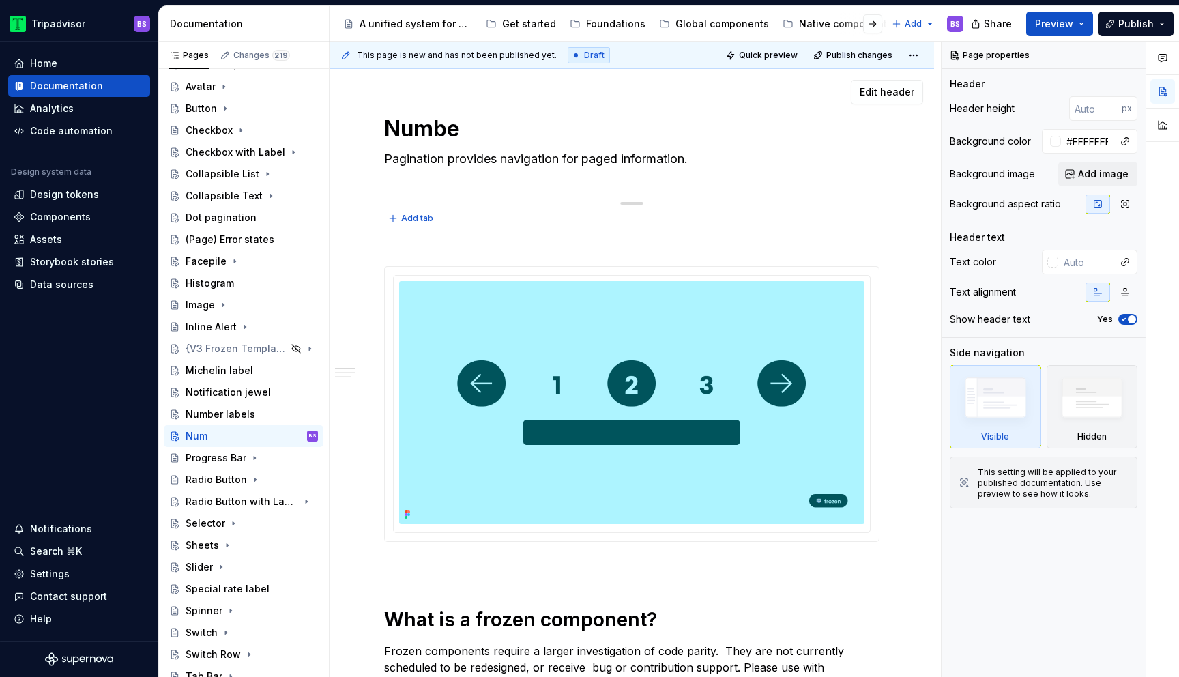
type textarea "Number"
type textarea "*"
type textarea "Number"
type textarea "*"
type textarea "Number P"
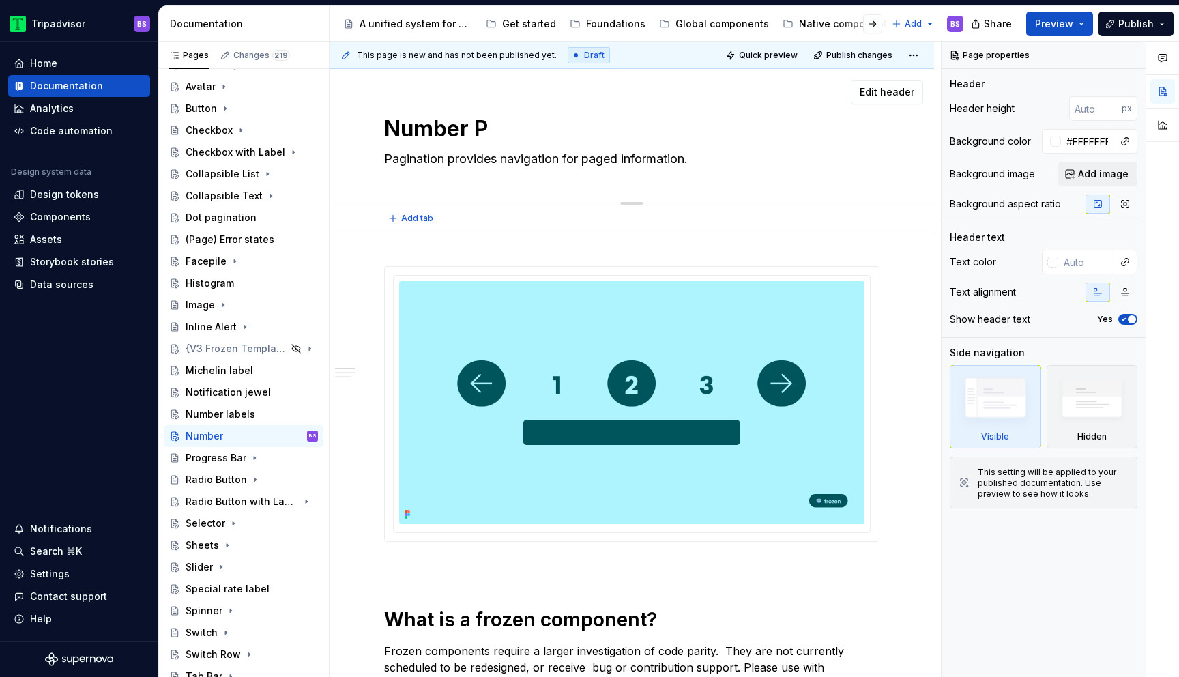
type textarea "*"
type textarea "Number Pa"
type textarea "*"
type textarea "Number Pag"
type textarea "*"
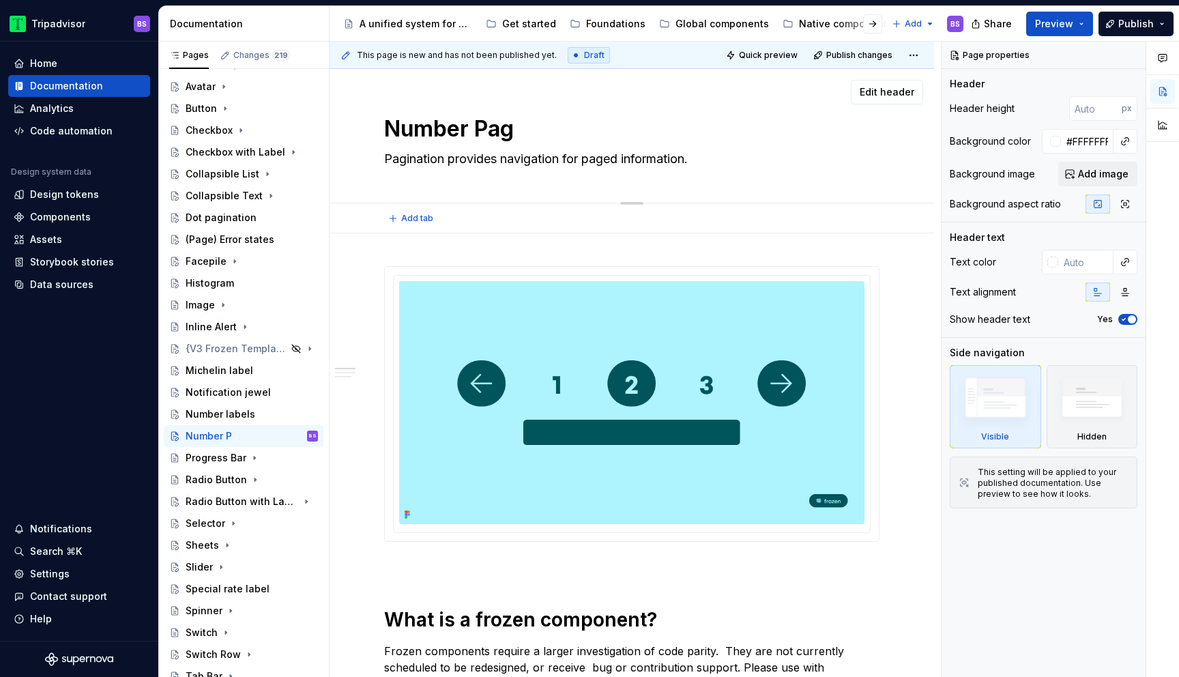
type textarea "Number Pagi"
type textarea "*"
type textarea "Number Pagin"
type textarea "*"
type textarea "Number [DEMOGRAPHIC_DATA]"
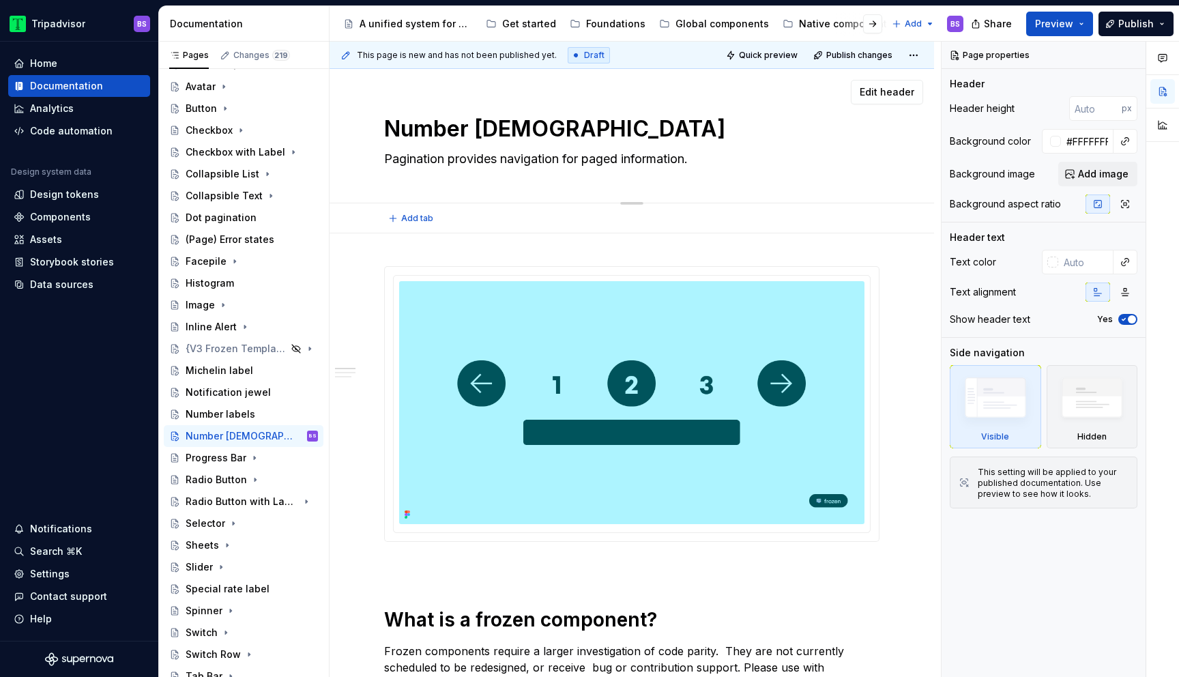
type textarea "*"
type textarea "Number Pagin"
type textarea "*"
type textarea "Number Pagina"
type textarea "*"
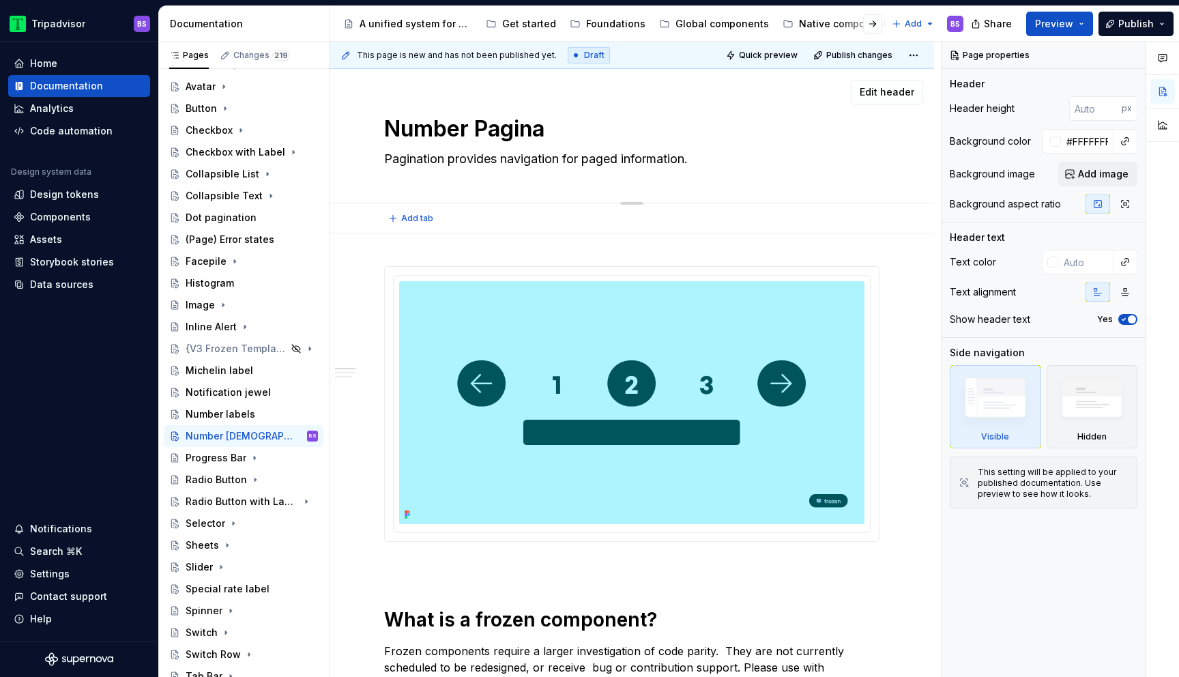
type textarea "Number Paginat"
type textarea "*"
type textarea "Number Paginati"
type textarea "*"
type textarea "Number Pagination"
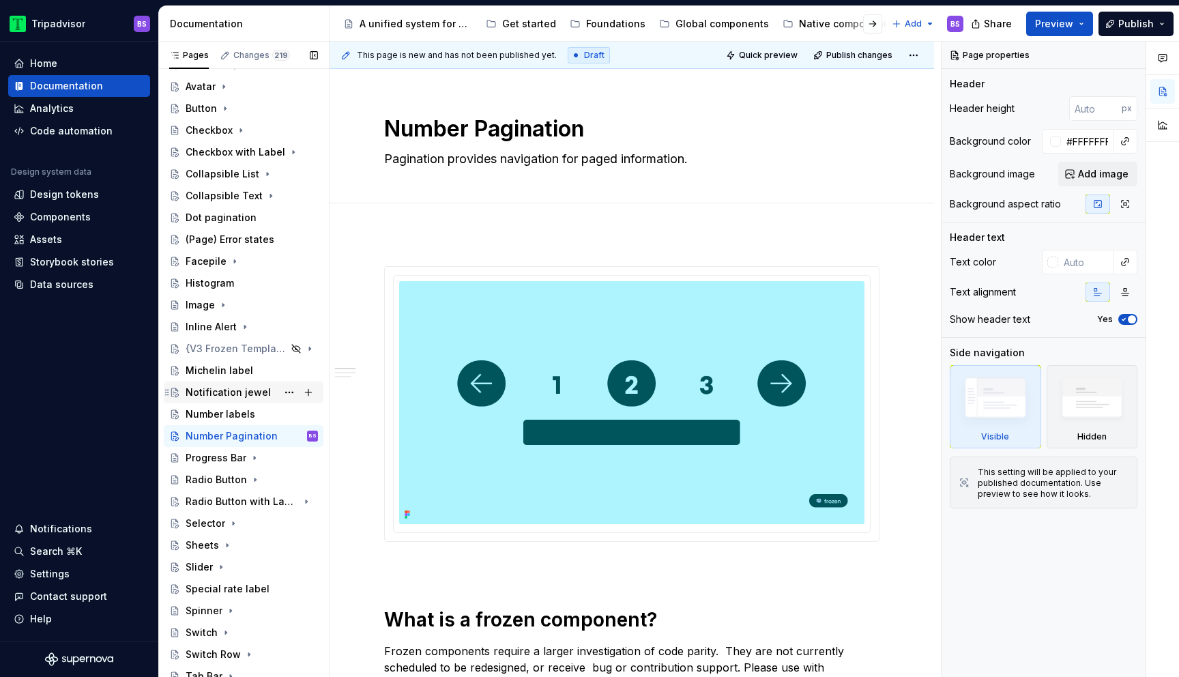
type textarea "*"
type textarea "Number Pagination"
click at [241, 352] on div "{V3 Frozen Template}" at bounding box center [217, 349] width 63 height 14
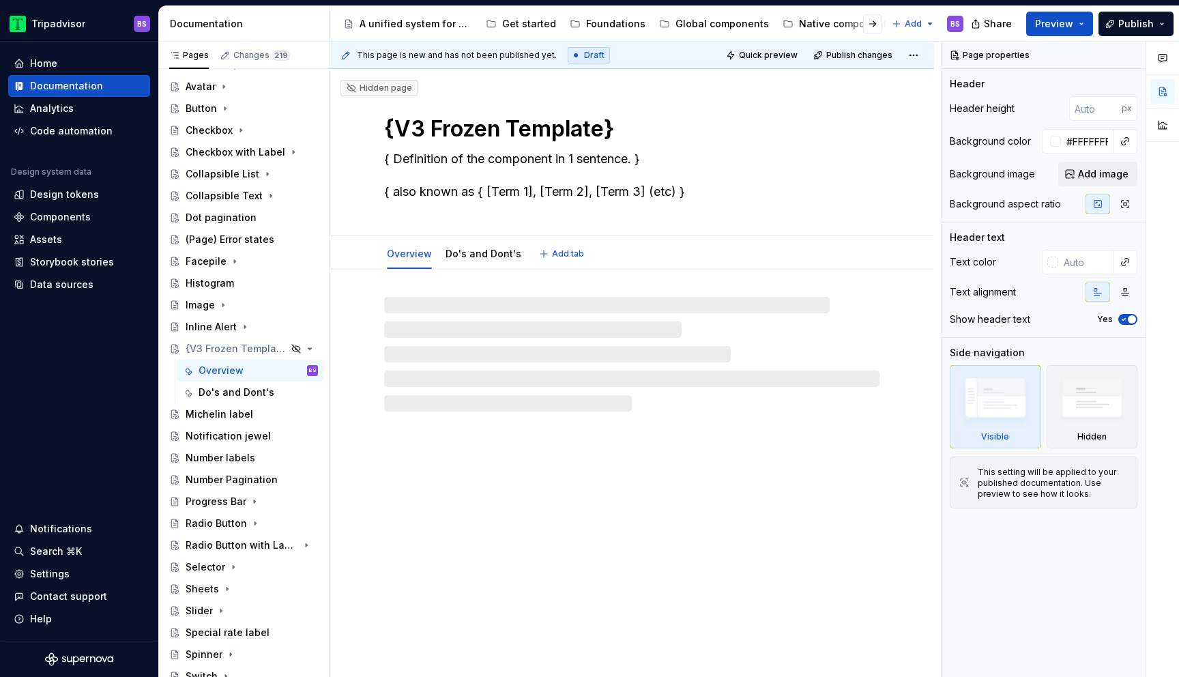
click at [520, 128] on textarea "{V3 Frozen Template}" at bounding box center [628, 129] width 495 height 33
type textarea "*"
type textarea "n"
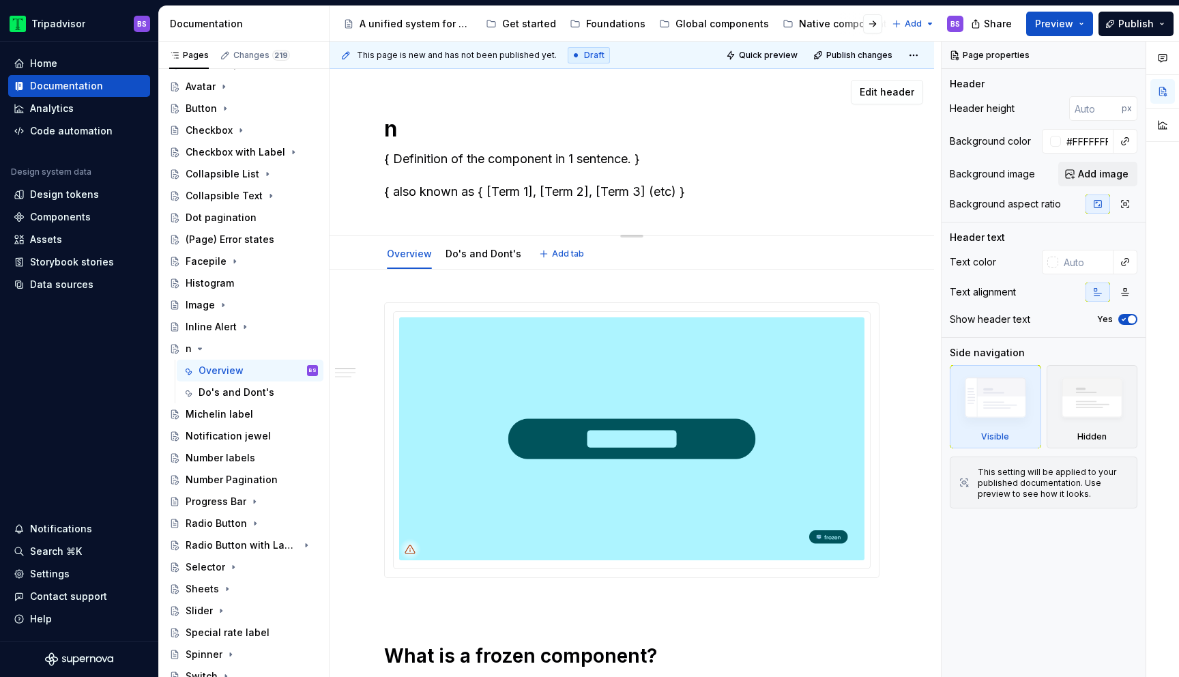
type textarea "*"
type textarea "Untitled group"
type textarea "*"
type textarea "Untitled groupM"
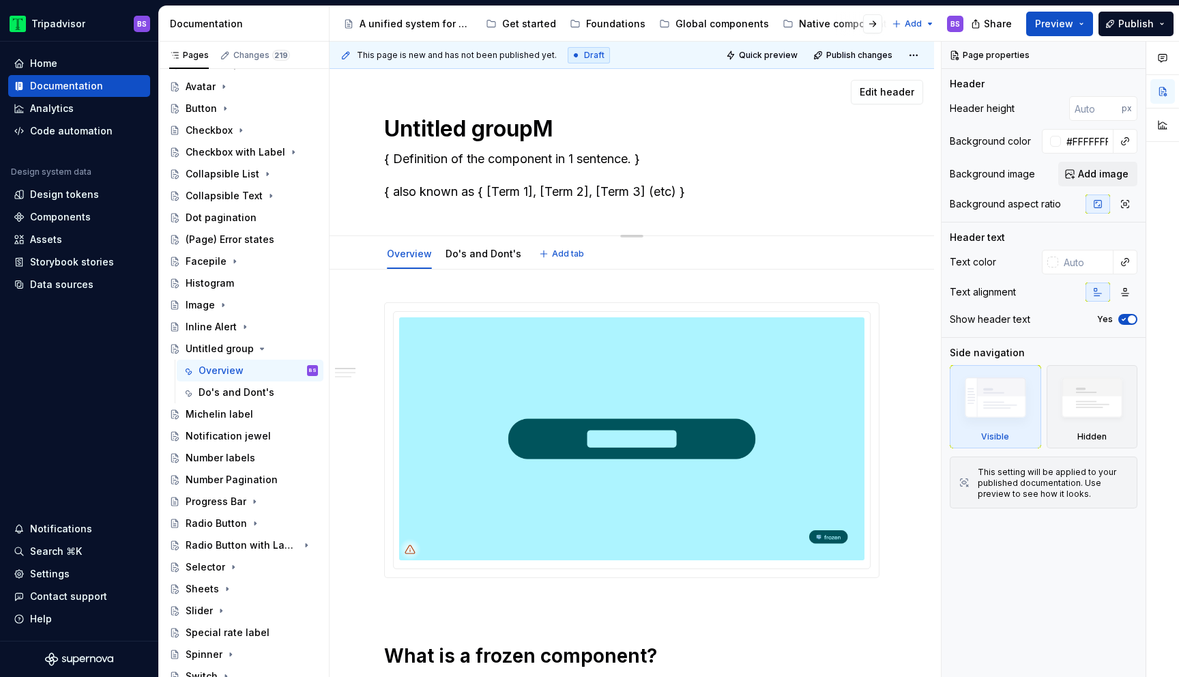
type textarea "*"
type textarea "Untitled groupMe"
type textarea "*"
type textarea "Me"
type textarea "*"
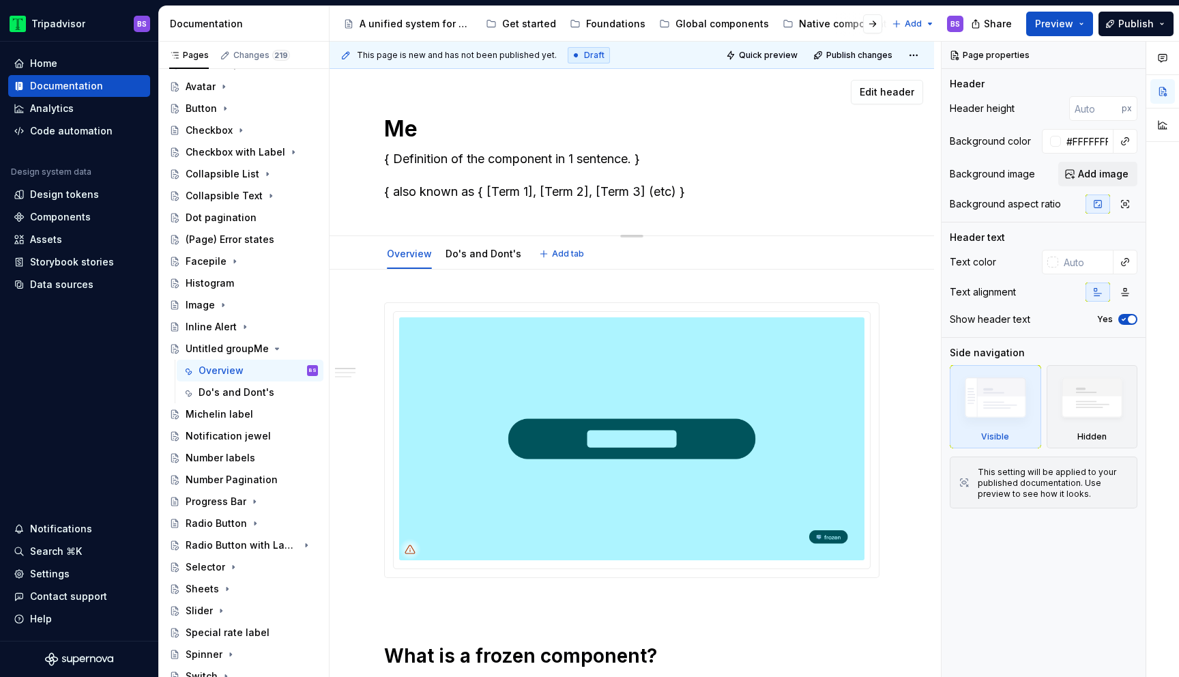
type textarea "Men"
type textarea "*"
type textarea "Menu"
type textarea "*"
type textarea "Menu C"
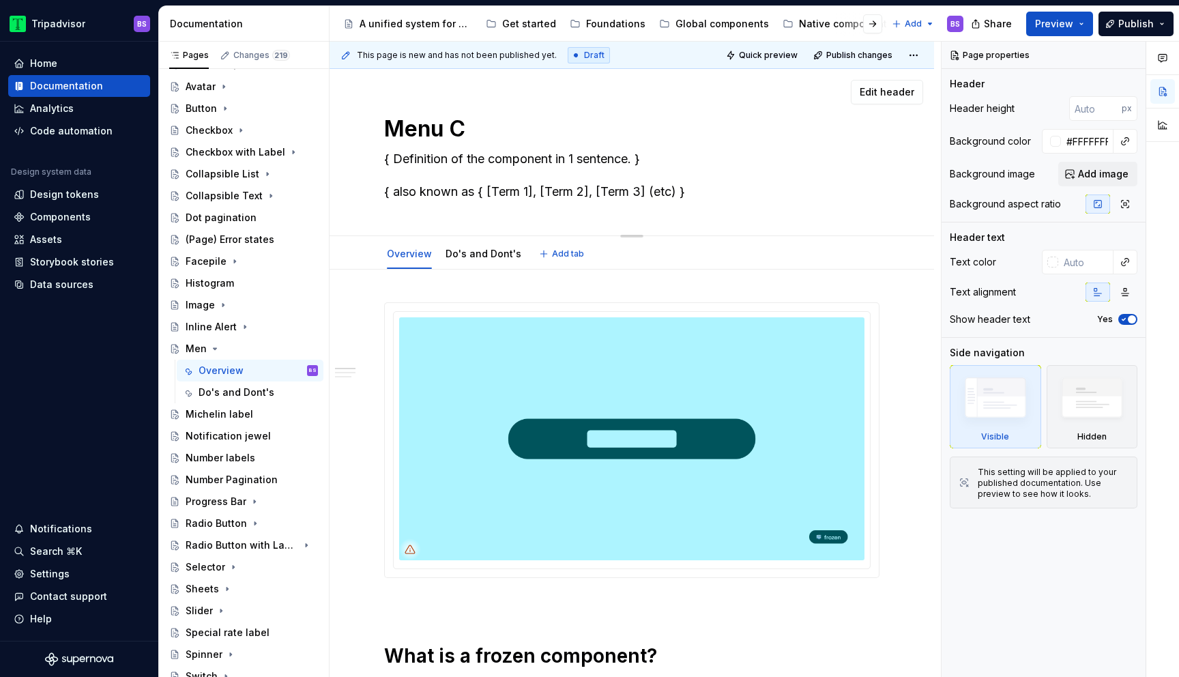
type textarea "*"
type textarea "Menu Co"
type textarea "*"
type textarea "Menu Con"
type textarea "*"
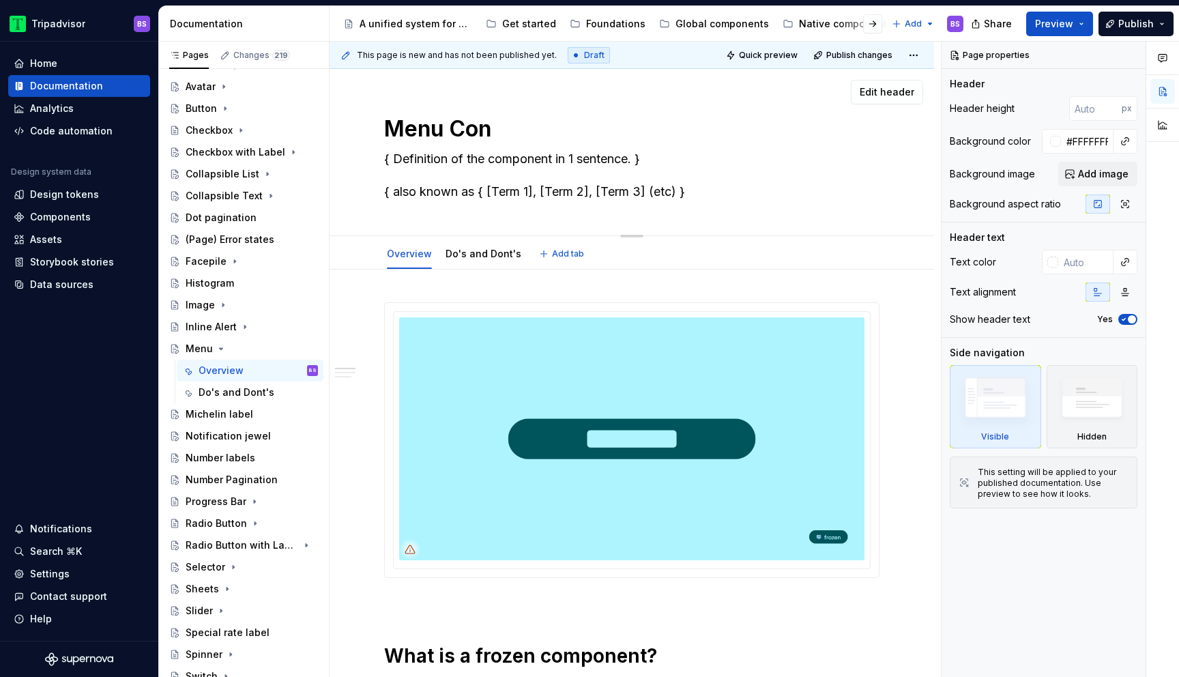
type textarea "Menu Cont"
type textarea "*"
type textarea "Menu Contai"
type textarea "*"
type textarea "Menu Containe"
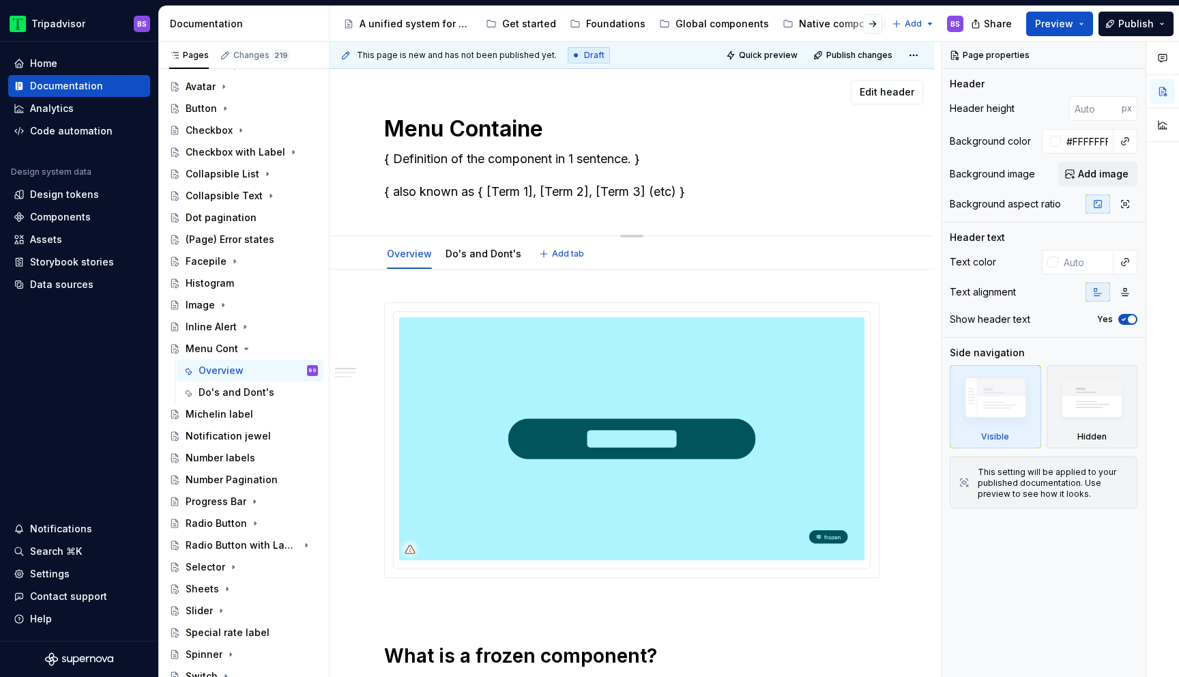
type textarea "*"
type textarea "Menu Container"
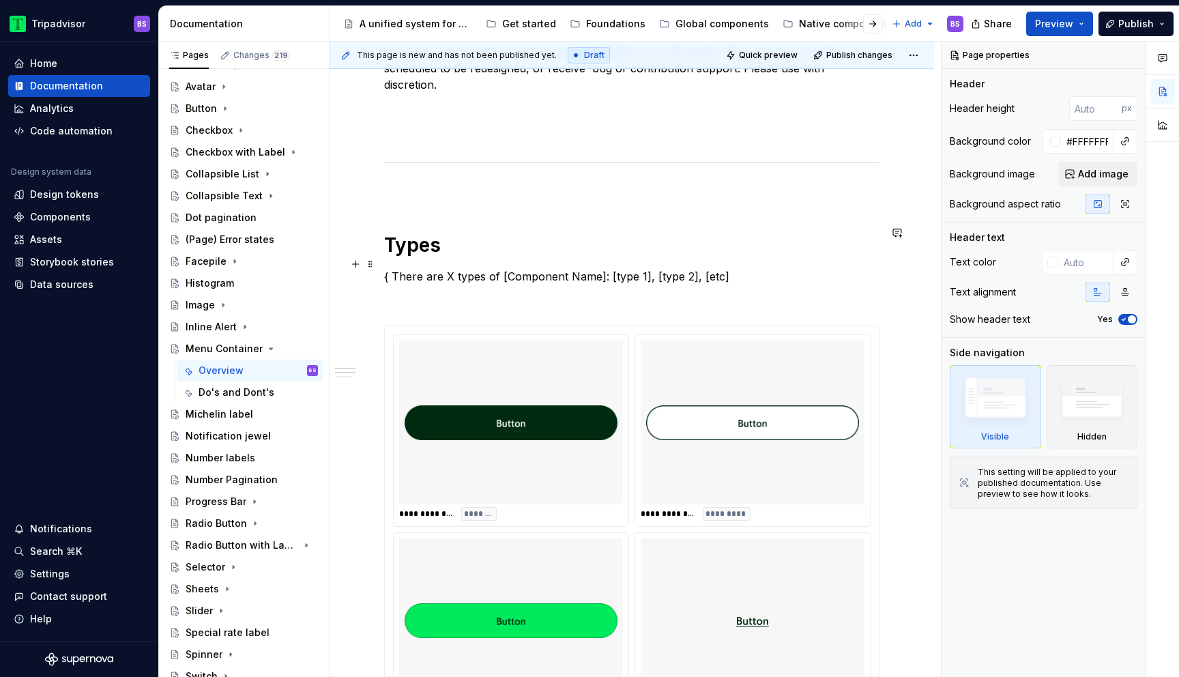
scroll to position [713, 0]
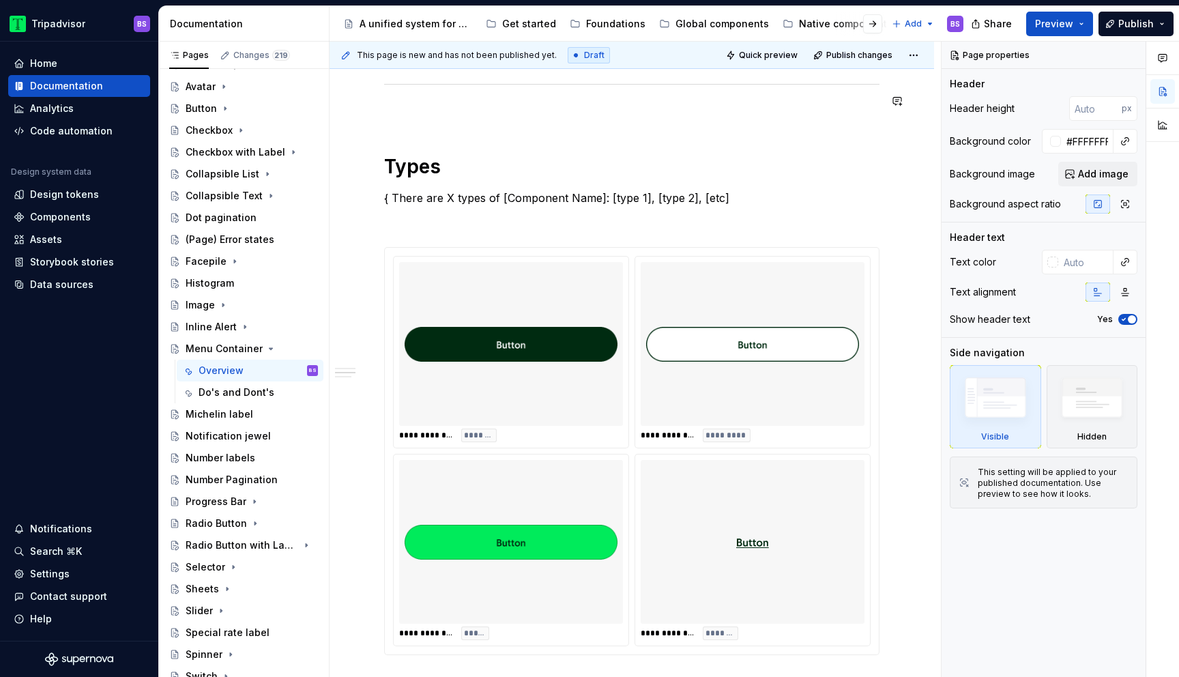
type textarea "*"
type textarea "Menu Container"
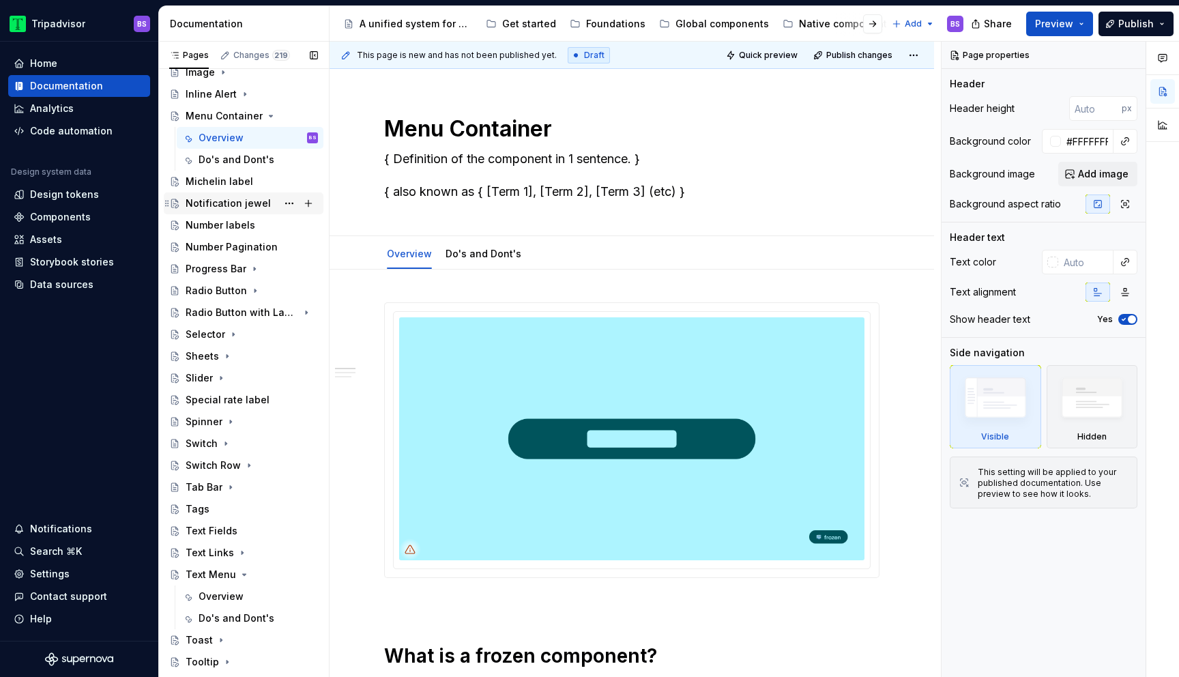
scroll to position [401, 0]
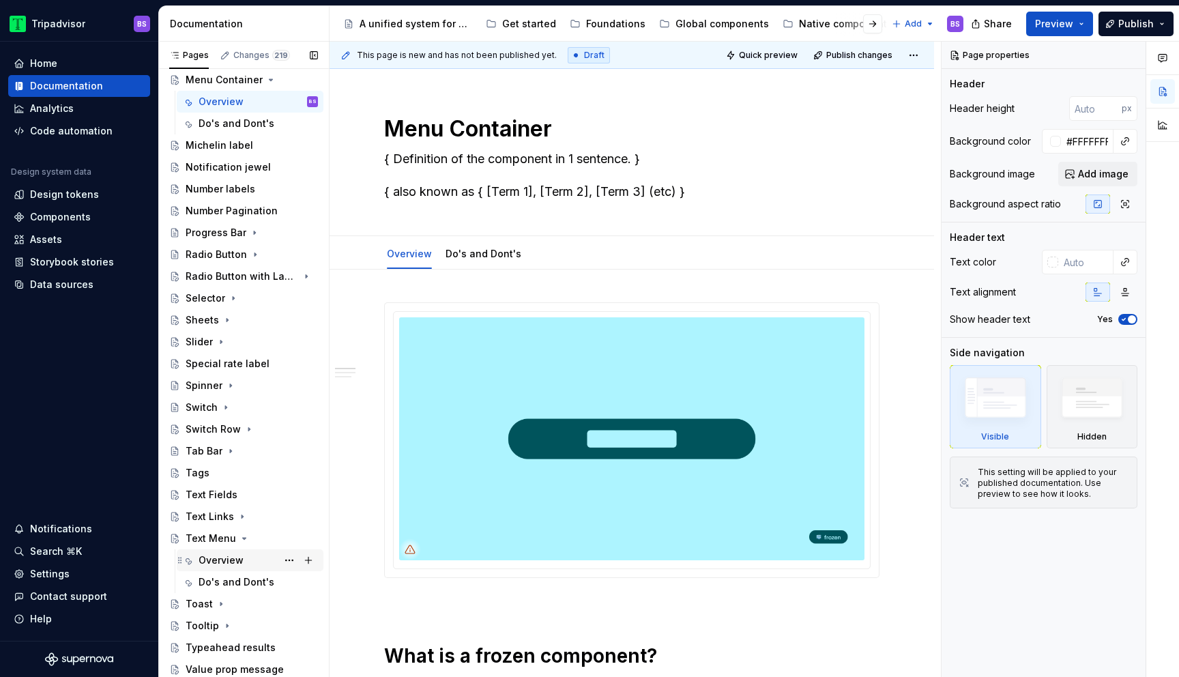
click at [231, 557] on div "Overview" at bounding box center [220, 560] width 45 height 14
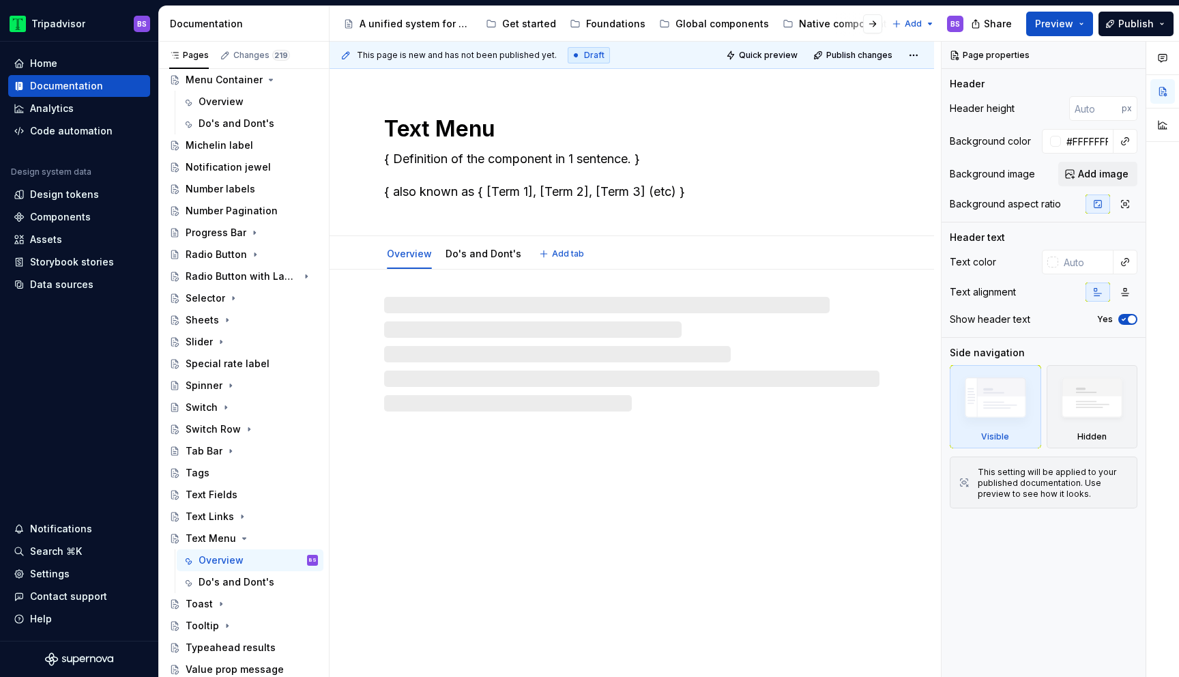
click at [477, 164] on textarea "{ Definition of the component in 1 sentence. } { also known as { [Term 1], [Ter…" at bounding box center [628, 175] width 495 height 55
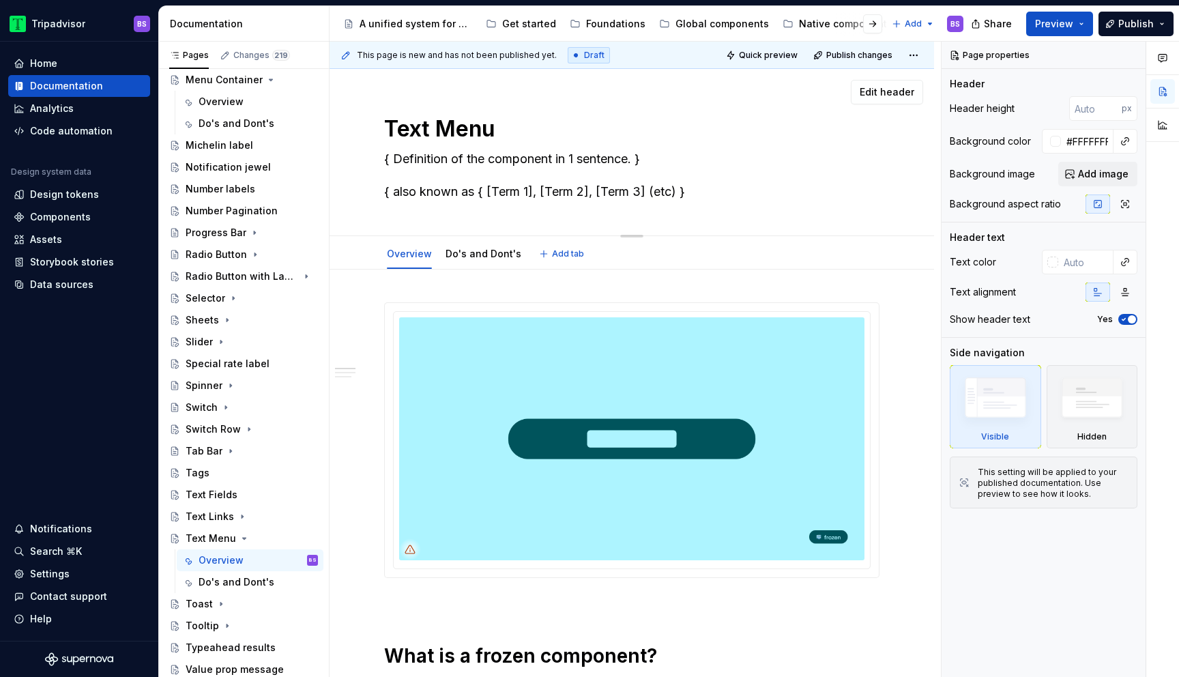
paste textarea "A menu in which options are hidden by default but can be shown by interacting w…"
type textarea "*"
type textarea "A menu in which options are hidden by default but can be shown by interacting w…"
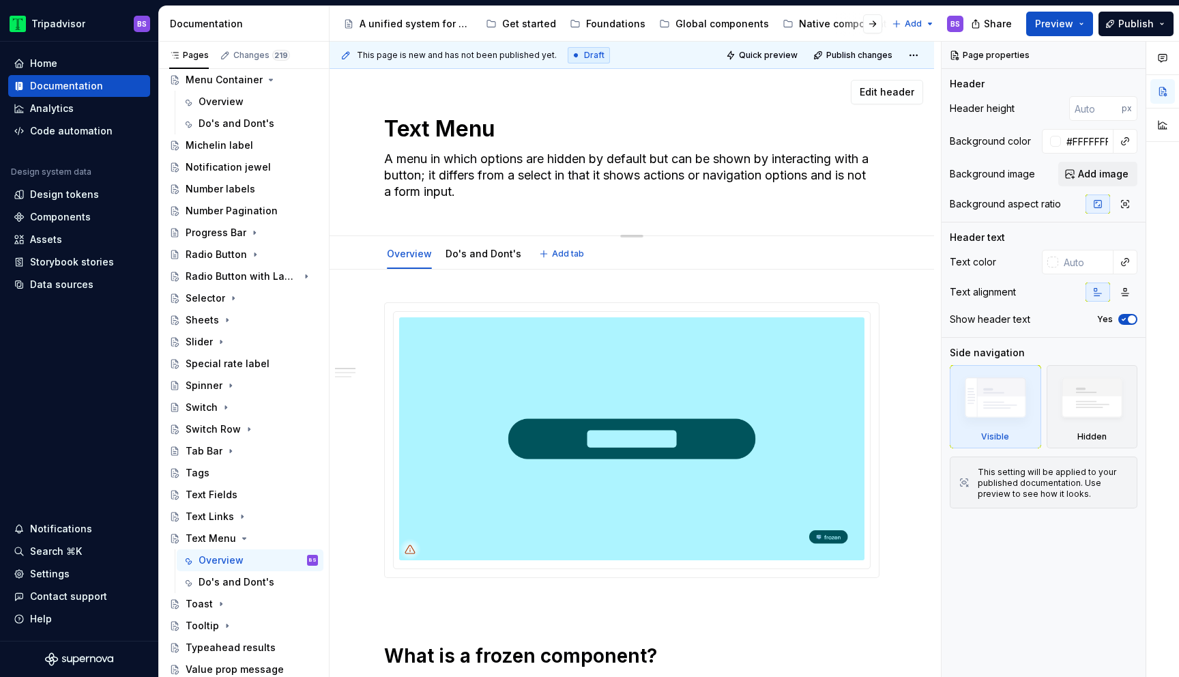
click at [520, 173] on textarea "A menu in which options are hidden by default but can be shown by interacting w…" at bounding box center [628, 175] width 495 height 55
type textarea "*"
type textarea "A menu in which options are hidden by default but can be shown by interacting w…"
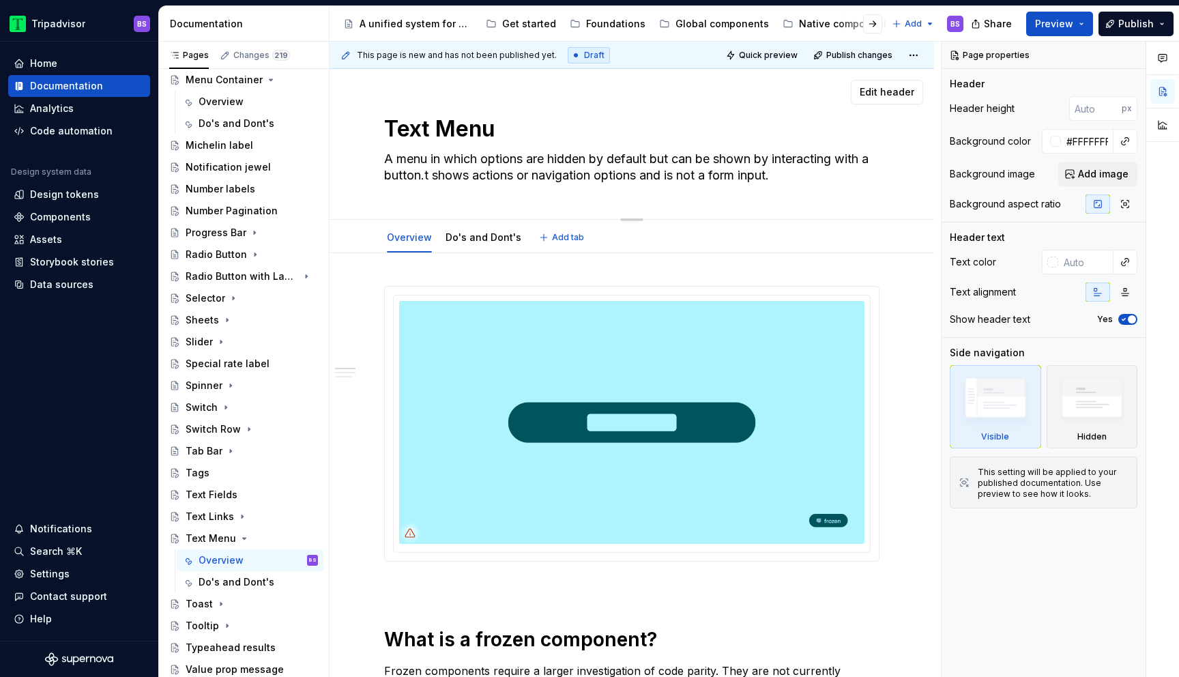
type textarea "*"
type textarea "A menu in which options are hidden by default but can be shown by interacting w…"
type textarea "*"
type textarea "A menu in which options are hidden by default but can be shown by interacting w…"
type textarea "*"
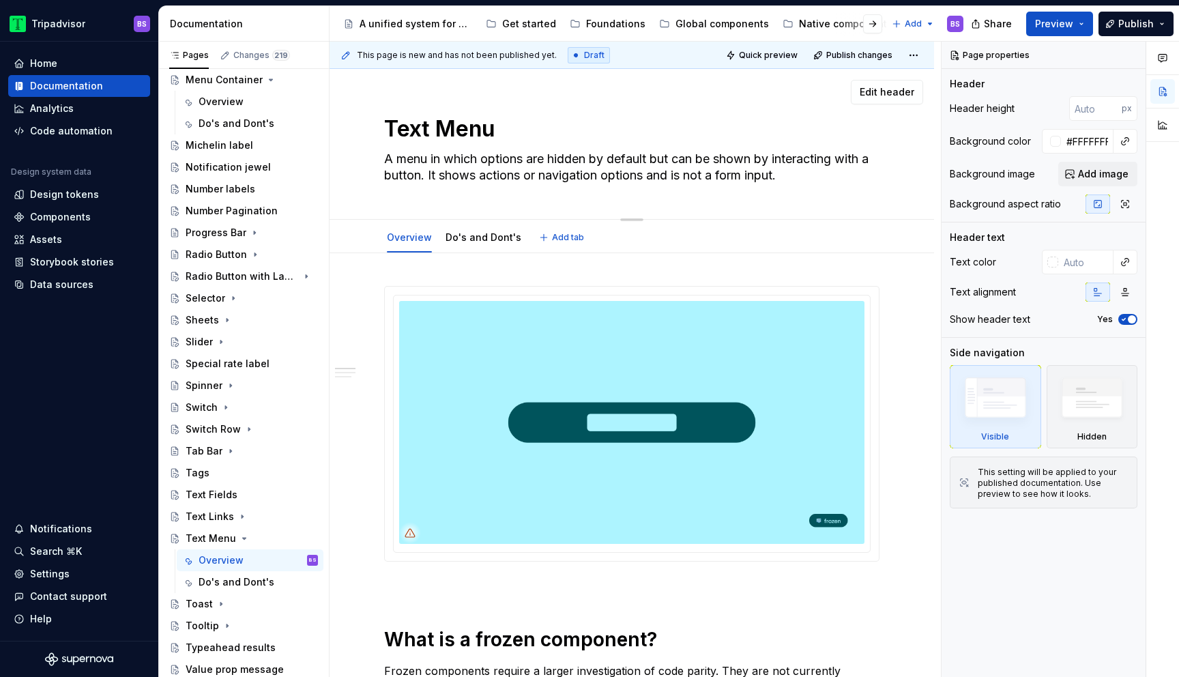
type textarea "A menu in which options are hidden by default but can be shown by interacting w…"
type textarea "*"
type textarea "A menu in which options are hidden by default but can be shown by interacting w…"
type textarea "*"
type textarea "A menu in which options are hidden by default but can be shown by interacting w…"
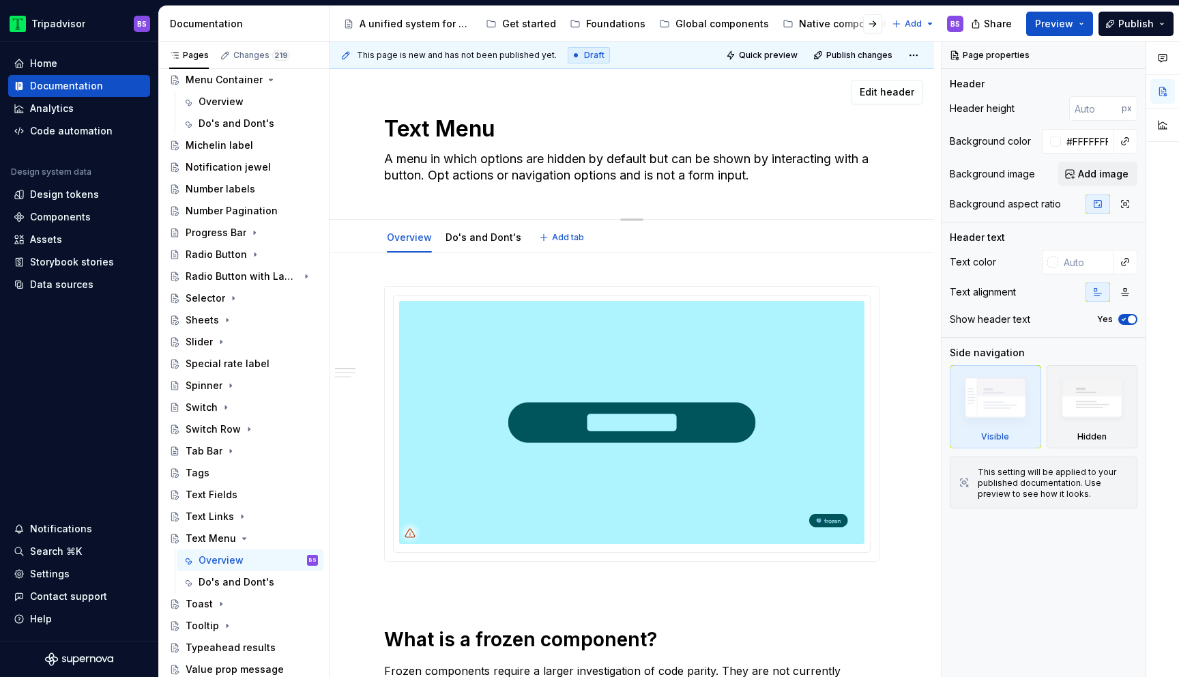
type textarea "*"
type textarea "A menu in which options are hidden by default but can be shown by interacting w…"
type textarea "*"
type textarea "A menu in which options are hidden by default but can be shown by interacting w…"
type textarea "*"
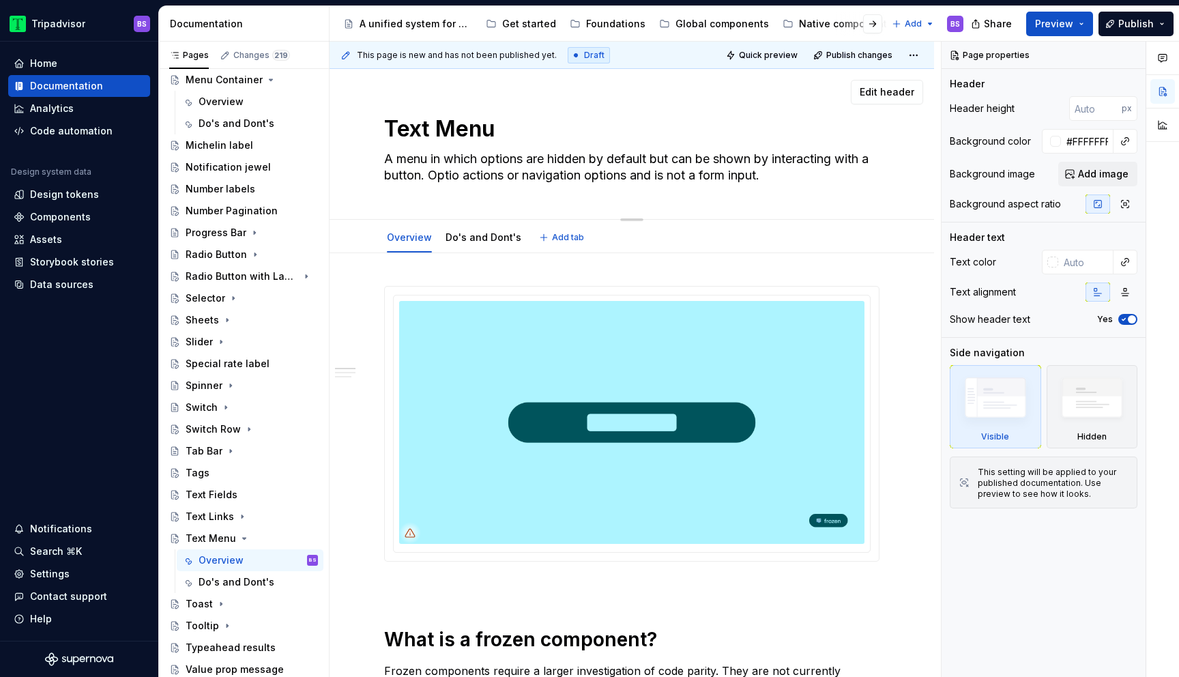
type textarea "A menu in which options are hidden by default but can be shown by interacting w…"
type textarea "*"
type textarea "A menu in which options are hidden by default but can be shown by interacting w…"
type textarea "*"
type textarea "A menu in which options are hidden by default but can be shown by interacting w…"
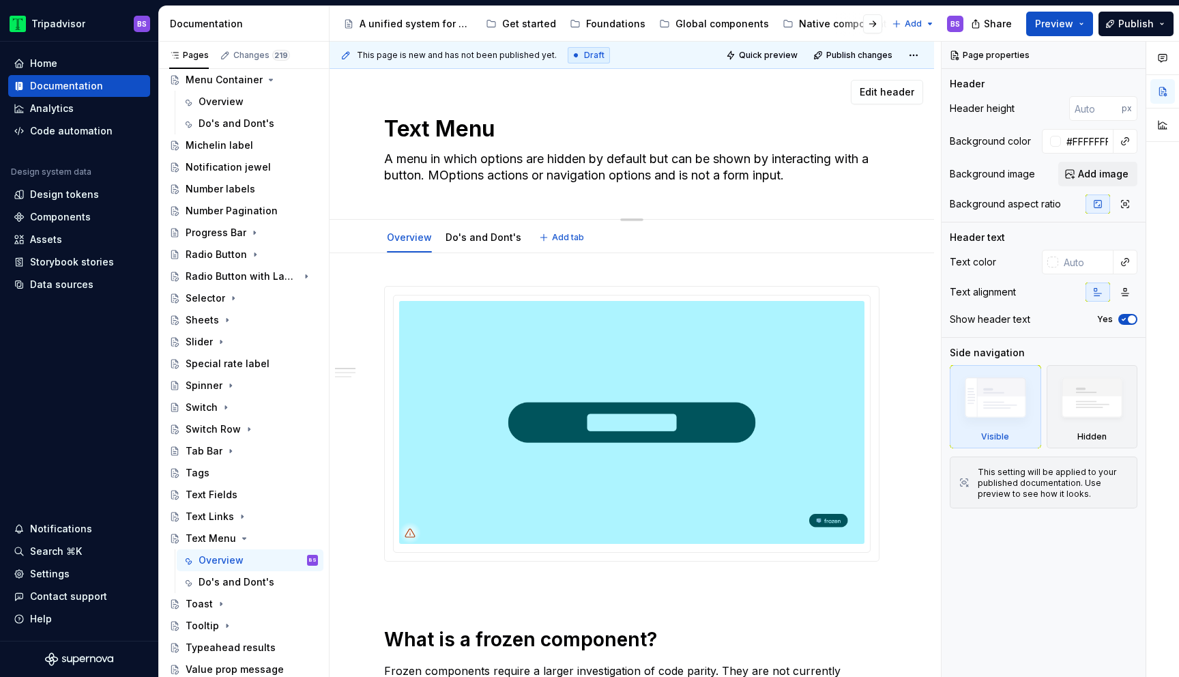
type textarea "*"
type textarea "A menu in which options are hidden by default but can be shown by interacting w…"
type textarea "*"
type textarea "A menu in which options are hidden by default but can be shown by interacting w…"
type textarea "*"
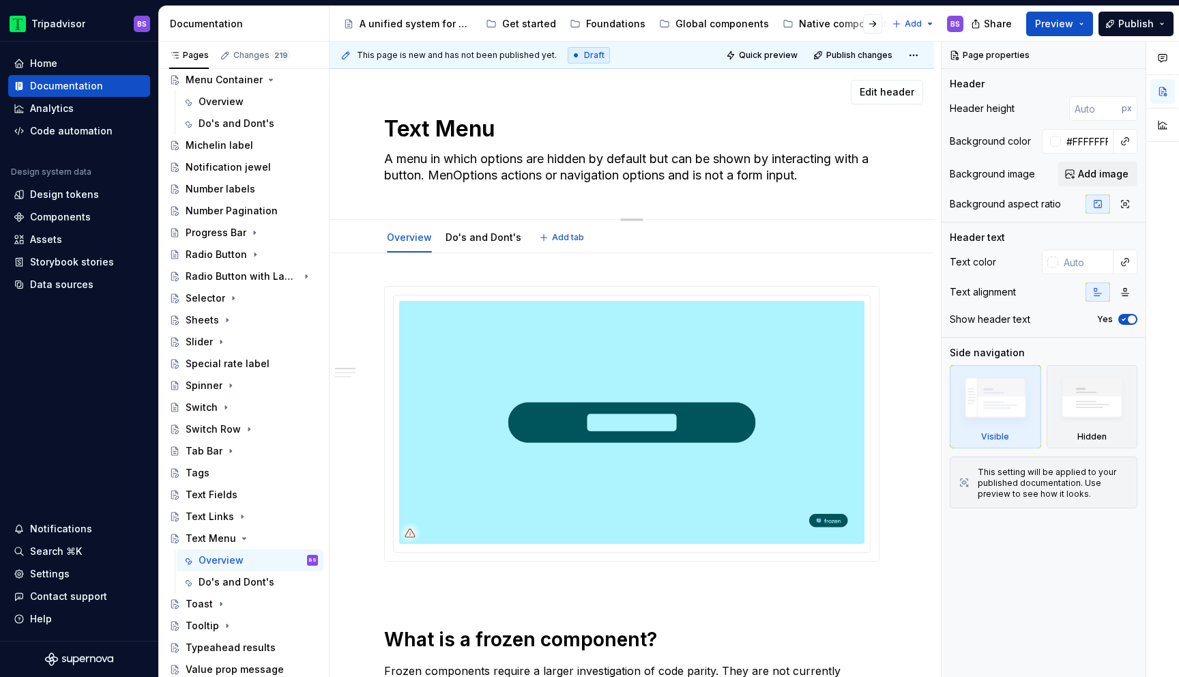
type textarea "A menu in which options are hidden by default but can be shown by interacting w…"
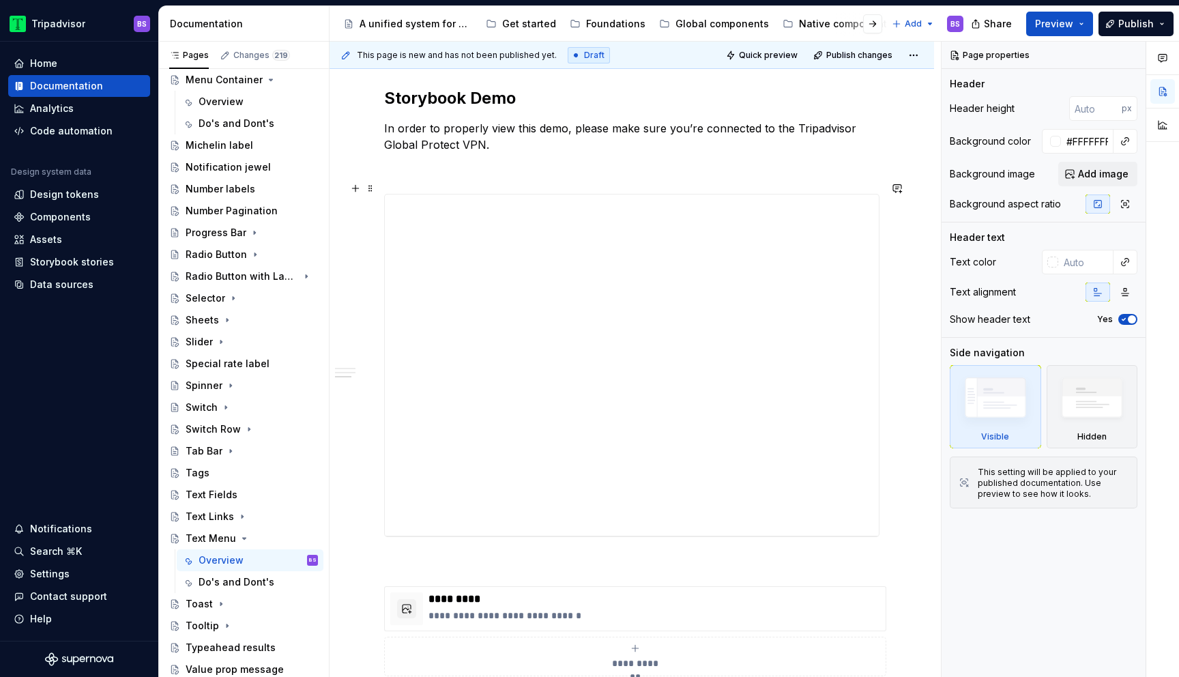
scroll to position [1410, 0]
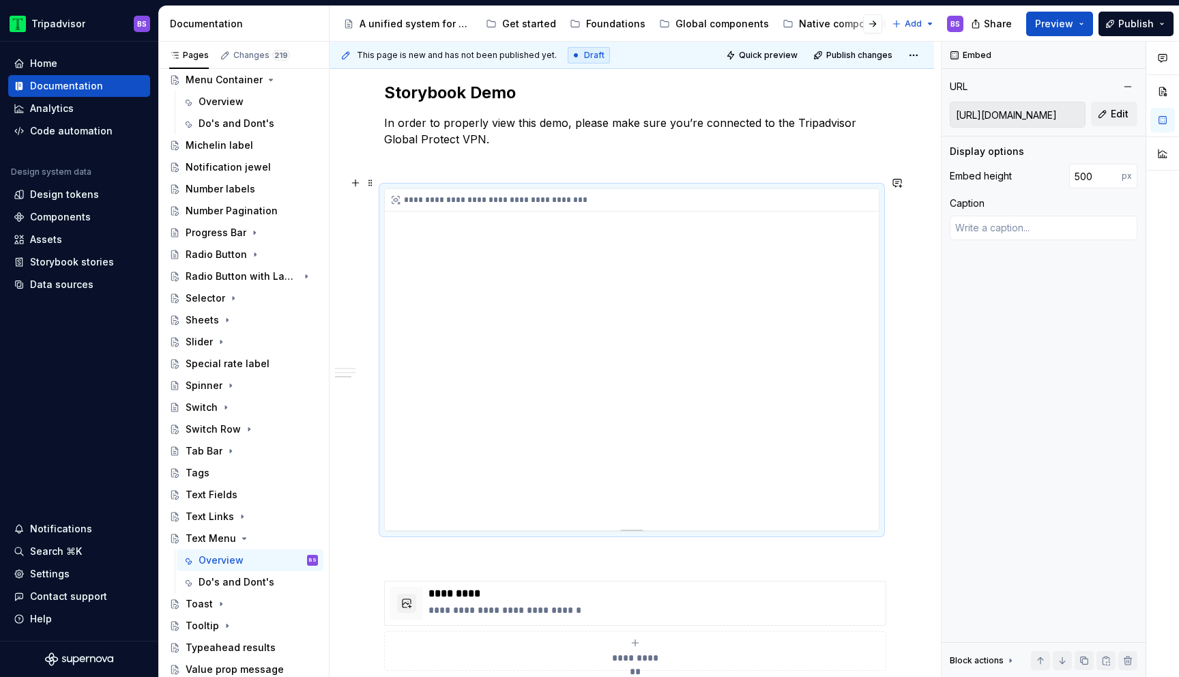
click at [514, 299] on div "**********" at bounding box center [632, 359] width 494 height 341
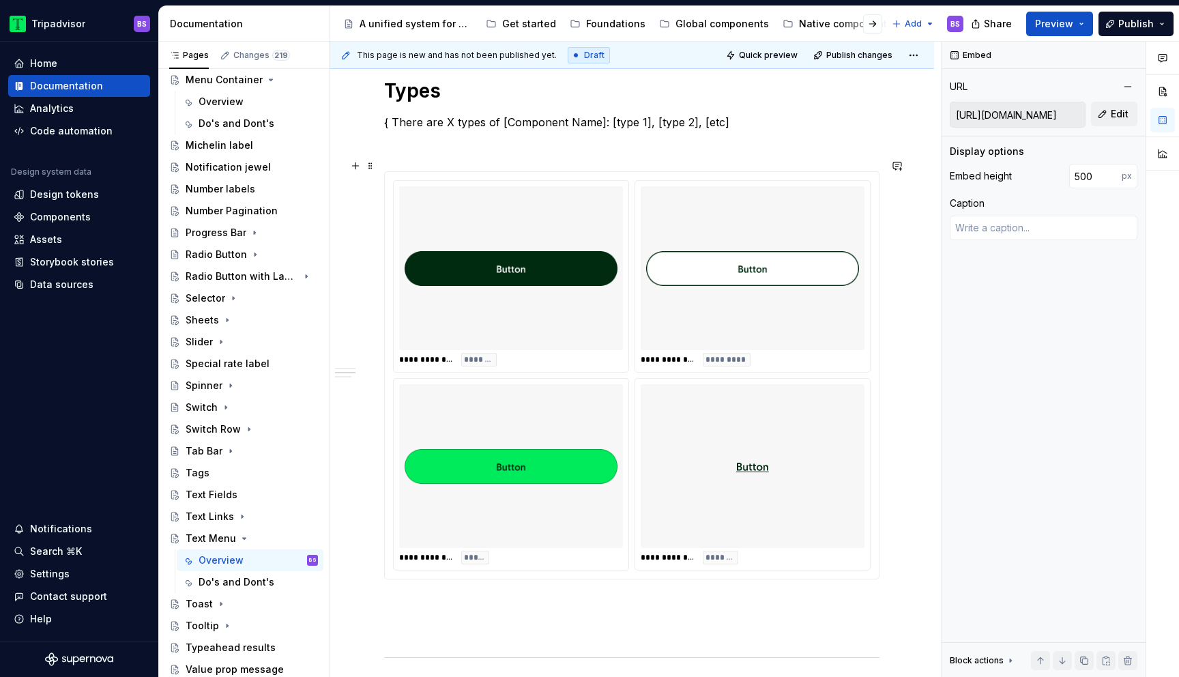
scroll to position [827, 0]
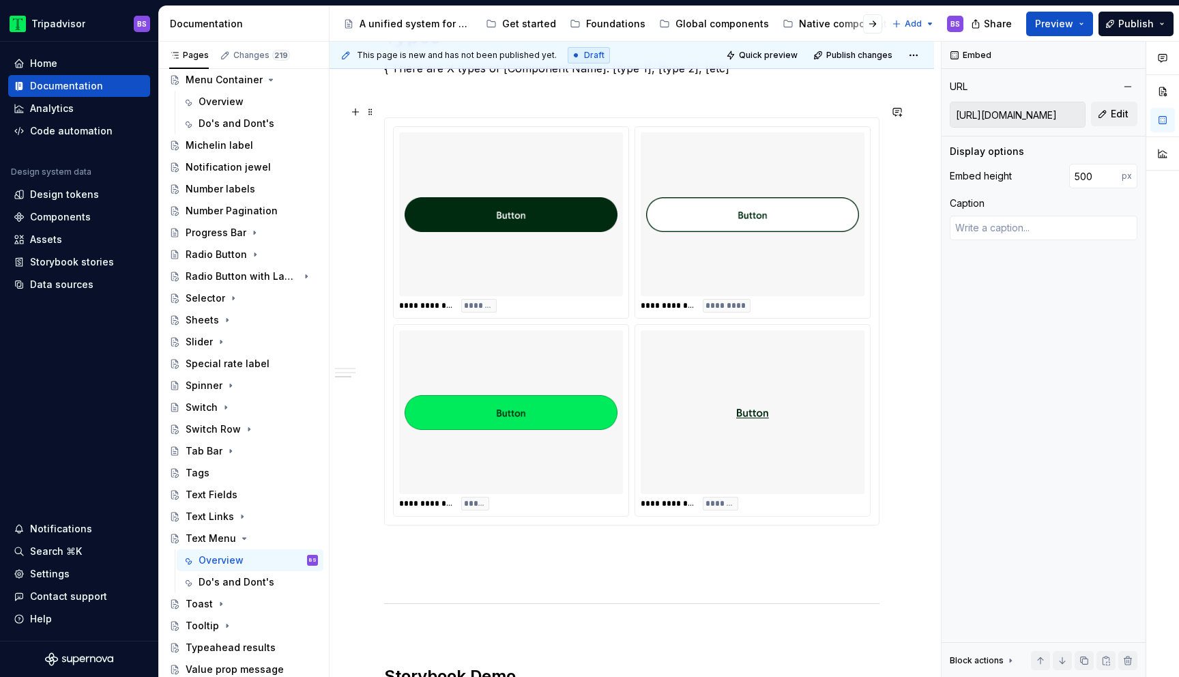
click at [567, 330] on div at bounding box center [511, 412] width 224 height 164
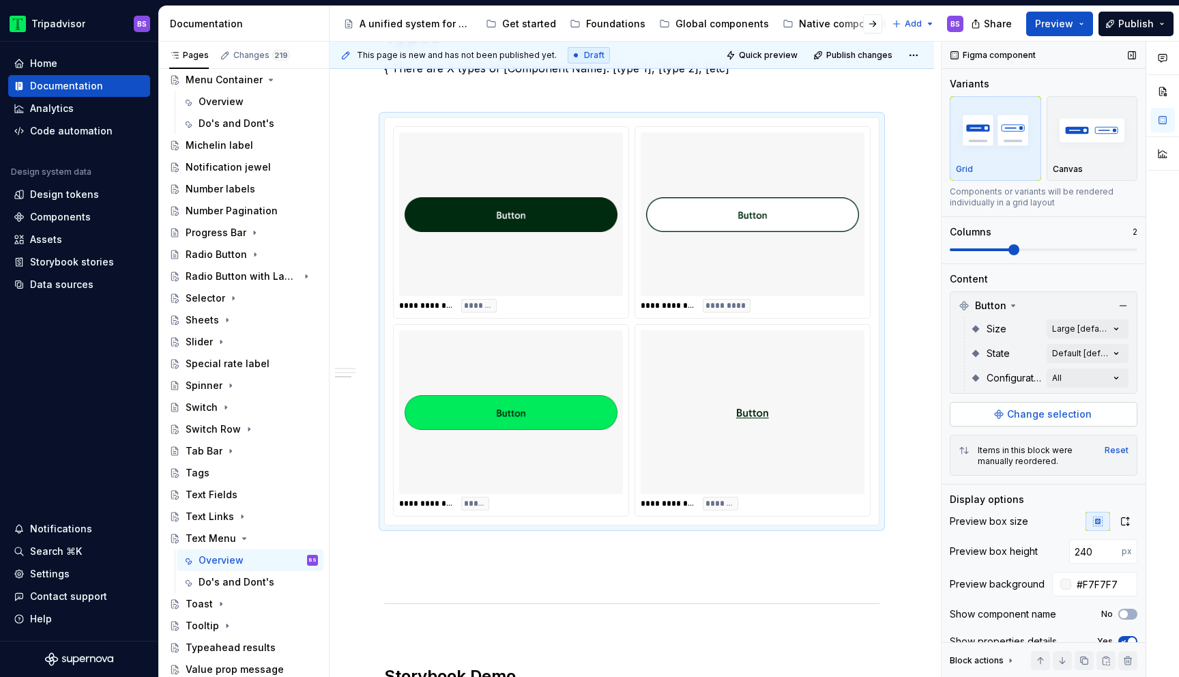
click at [1014, 419] on span "Change selection" at bounding box center [1049, 414] width 85 height 14
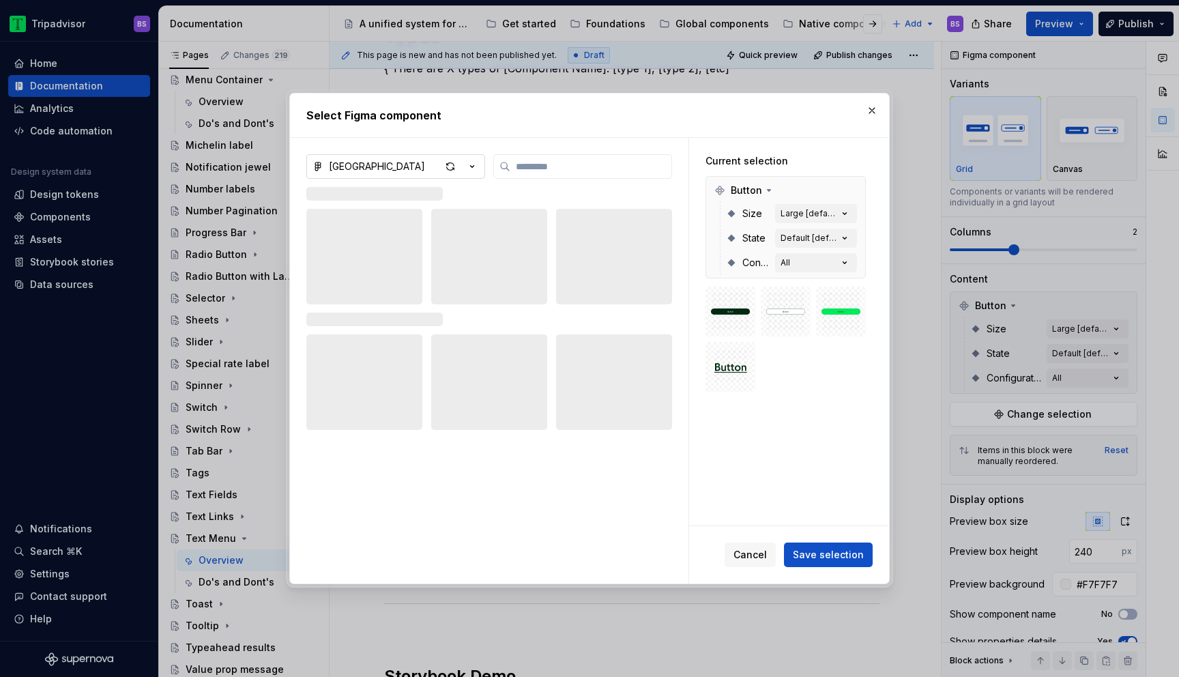
click at [476, 166] on icon "button" at bounding box center [472, 167] width 14 height 14
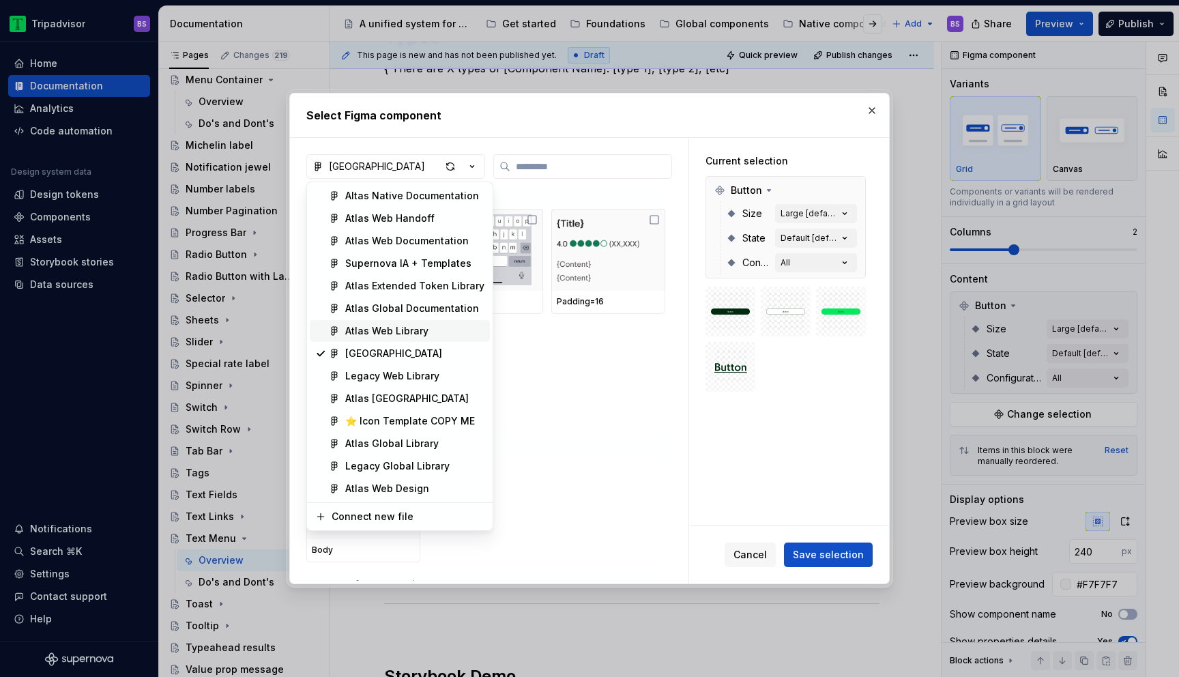
click at [426, 334] on div "Atlas Web Library" at bounding box center [414, 331] width 139 height 14
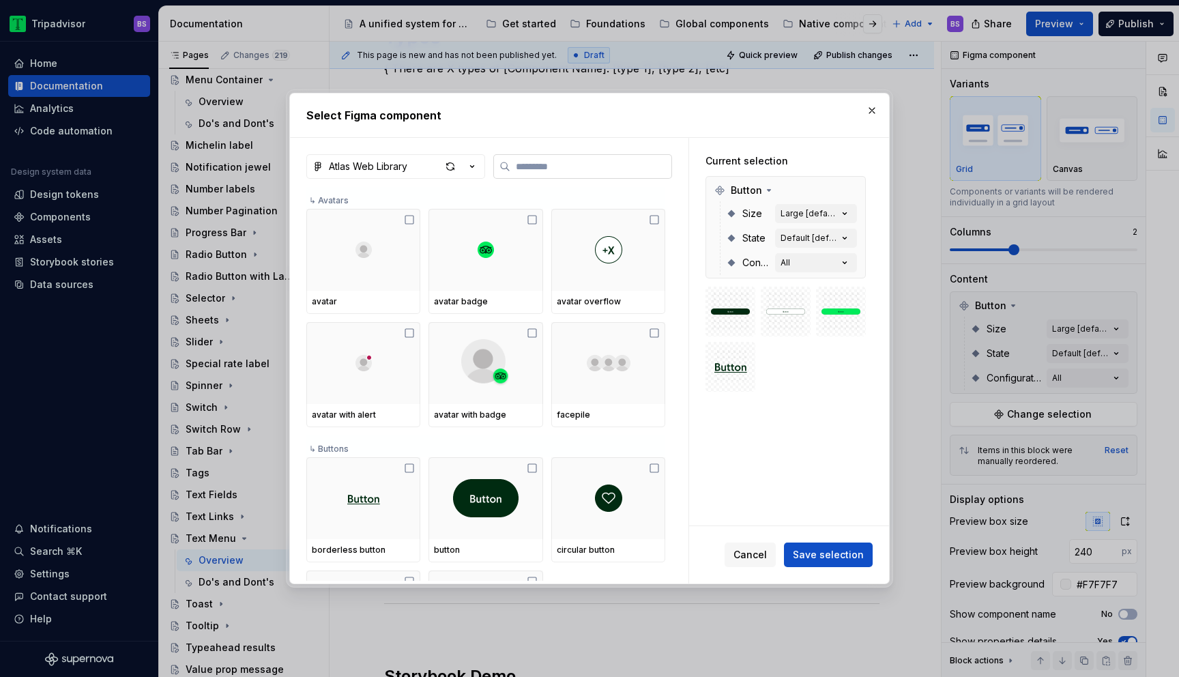
click at [531, 172] on input "search" at bounding box center [590, 167] width 161 height 14
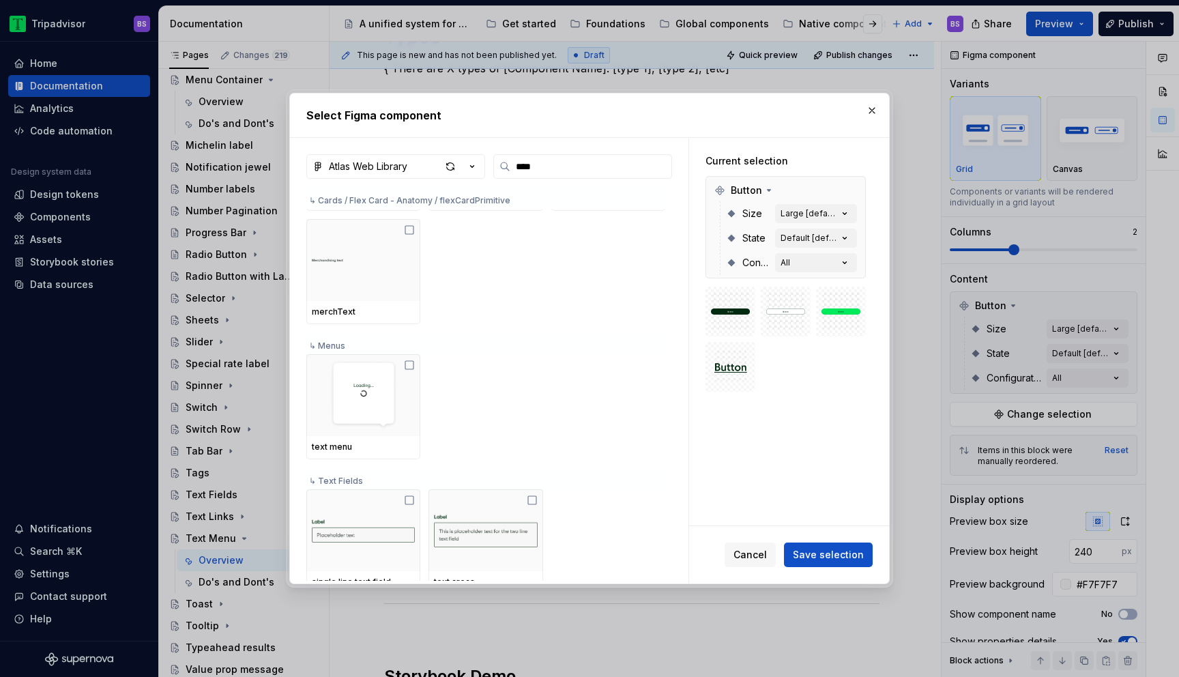
scroll to position [589, 0]
click at [387, 408] on img at bounding box center [363, 394] width 103 height 71
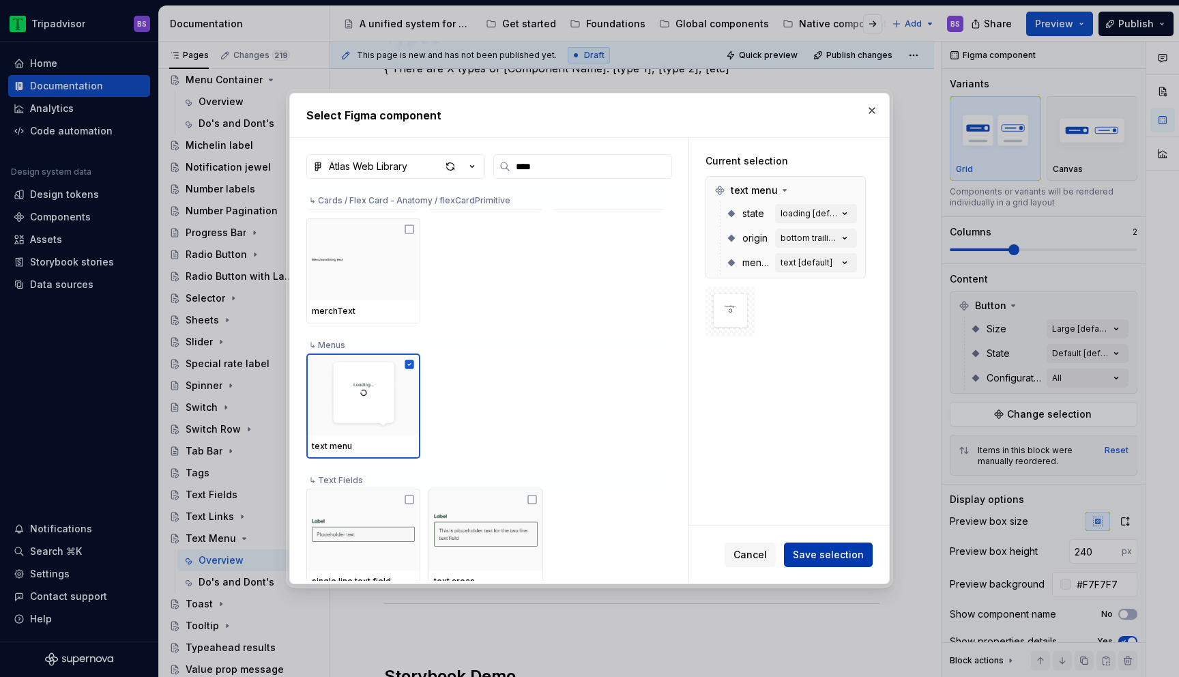
click at [825, 557] on span "Save selection" at bounding box center [828, 555] width 71 height 14
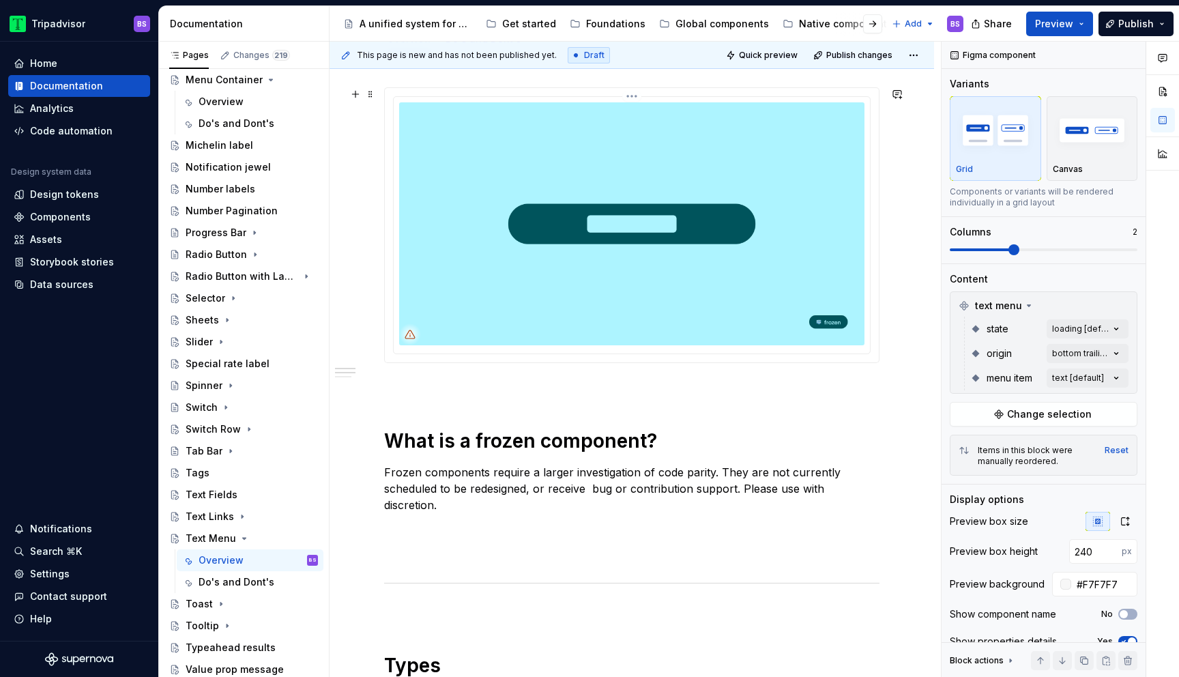
scroll to position [484, 0]
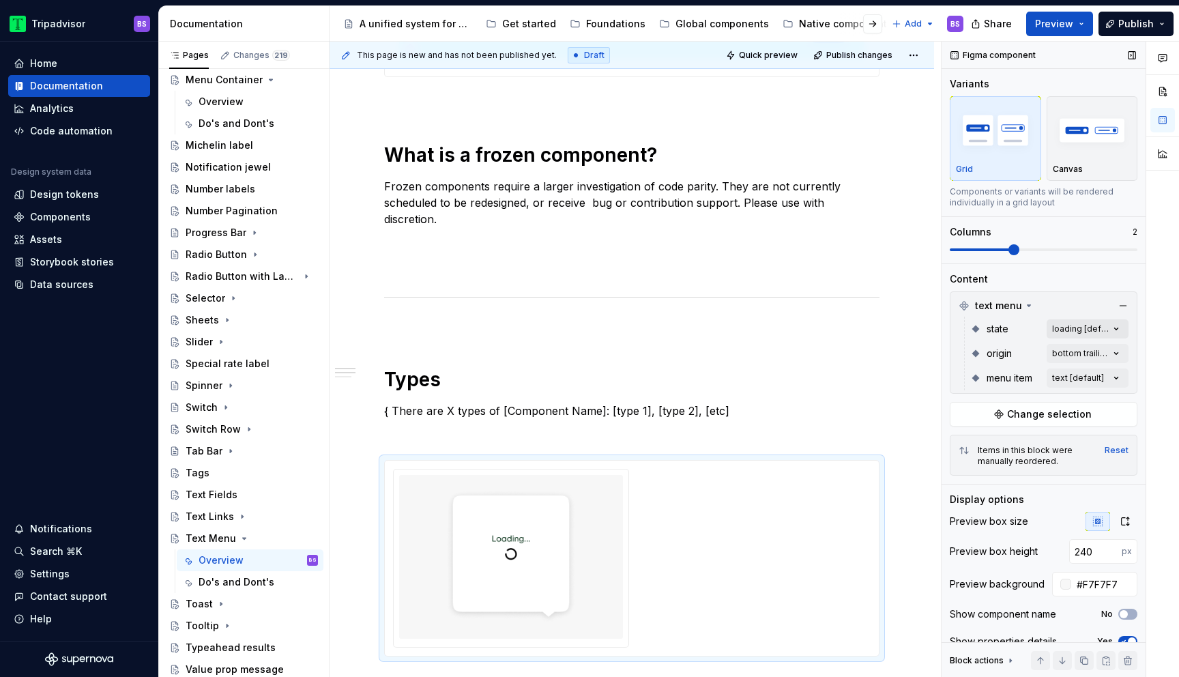
click at [1057, 327] on div "Comments Open comments No comments yet Select ‘Comment’ from the block context …" at bounding box center [1059, 360] width 237 height 636
click at [987, 391] on span "default" at bounding box center [986, 394] width 35 height 14
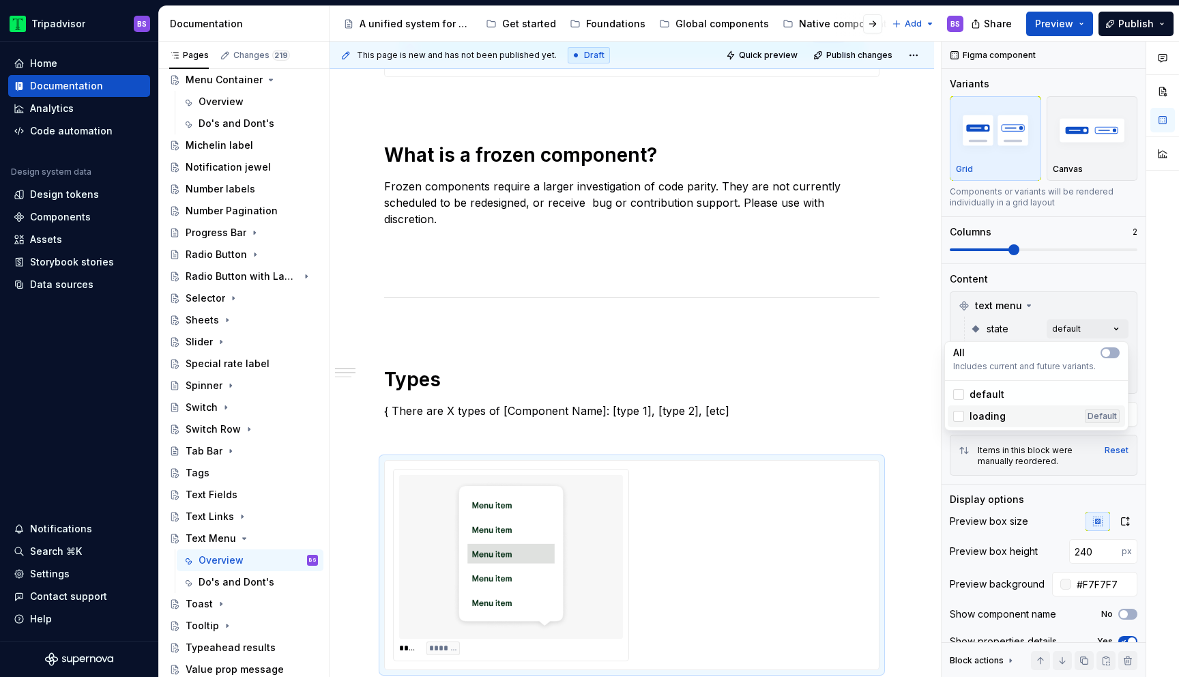
click at [992, 415] on span "loading" at bounding box center [987, 416] width 36 height 14
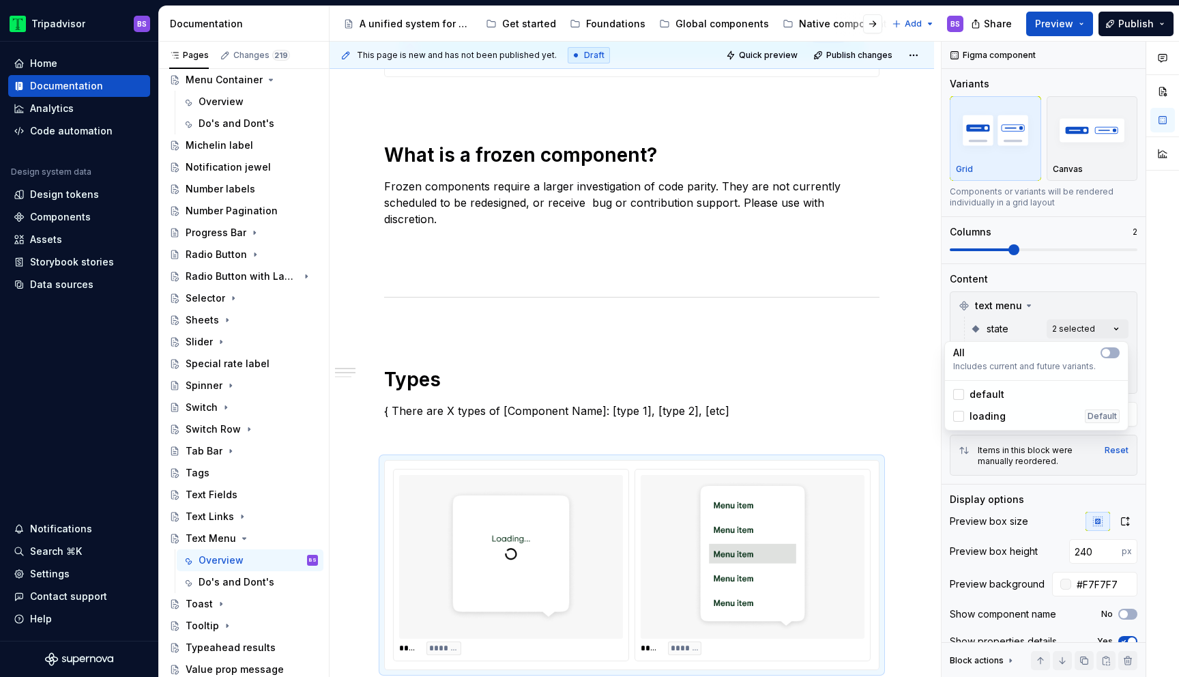
click at [1080, 299] on div "Comments Open comments No comments yet Select ‘Comment’ from the block context …" at bounding box center [1059, 360] width 237 height 636
click at [1069, 374] on div "Comments Open comments No comments yet Select ‘Comment’ from the block context …" at bounding box center [1059, 360] width 237 height 636
click at [1069, 356] on div "Comments Open comments No comments yet Select ‘Comment’ from the block context …" at bounding box center [1059, 360] width 237 height 636
click at [1070, 379] on div "Comments Open comments No comments yet Select ‘Comment’ from the block context …" at bounding box center [1059, 360] width 237 height 636
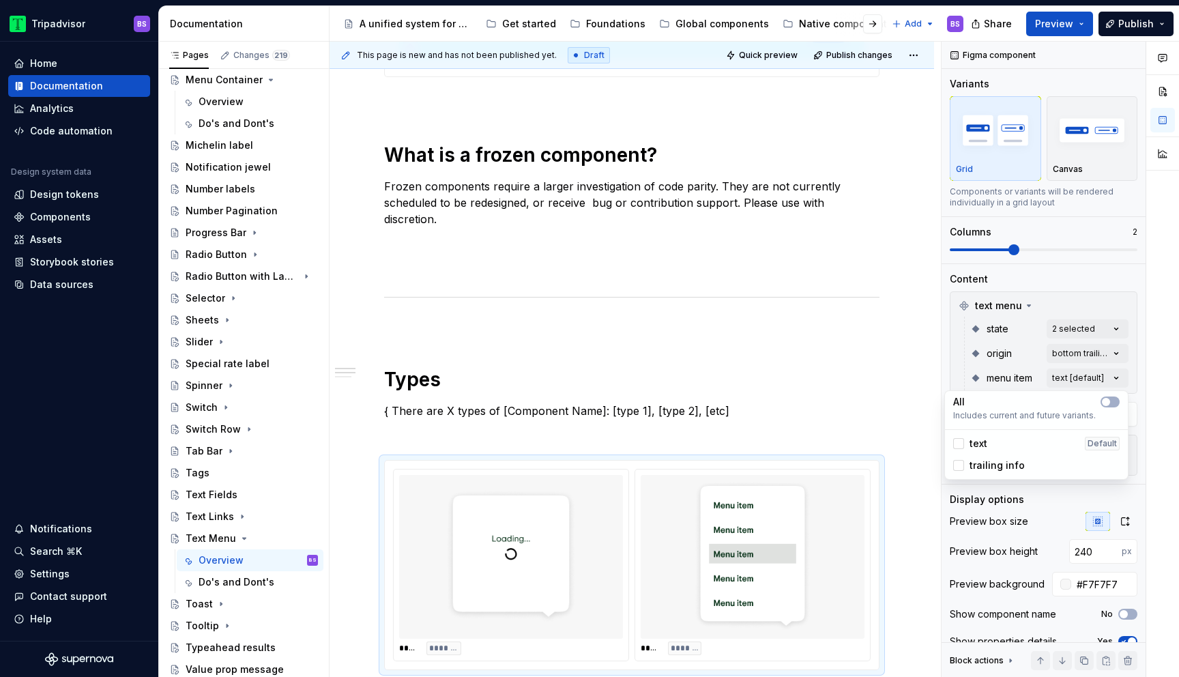
click at [982, 443] on span "text" at bounding box center [978, 444] width 18 height 14
click at [903, 447] on html "Tripadvisor BS Home Documentation Analytics Code automation Design system data …" at bounding box center [589, 338] width 1179 height 677
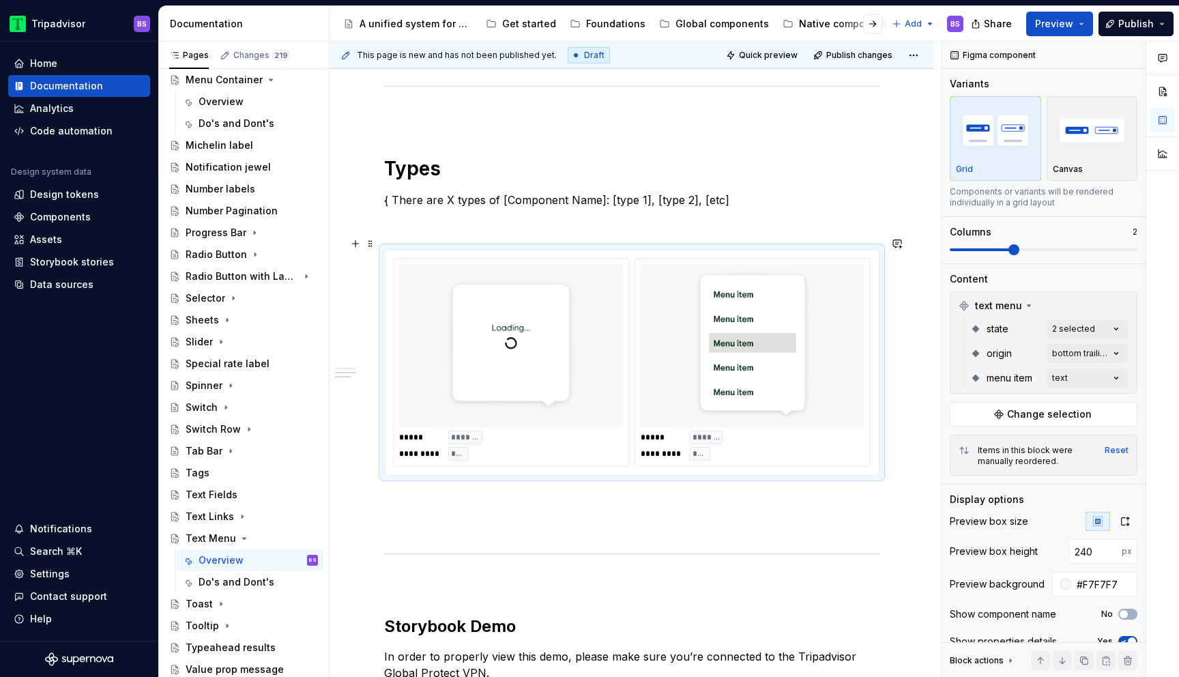
scroll to position [694, 0]
click at [838, 325] on div at bounding box center [752, 347] width 224 height 164
click at [1063, 382] on div "Comments Open comments No comments yet Select ‘Comment’ from the block context …" at bounding box center [1059, 360] width 237 height 636
click at [1000, 460] on span "trailing info" at bounding box center [996, 465] width 55 height 14
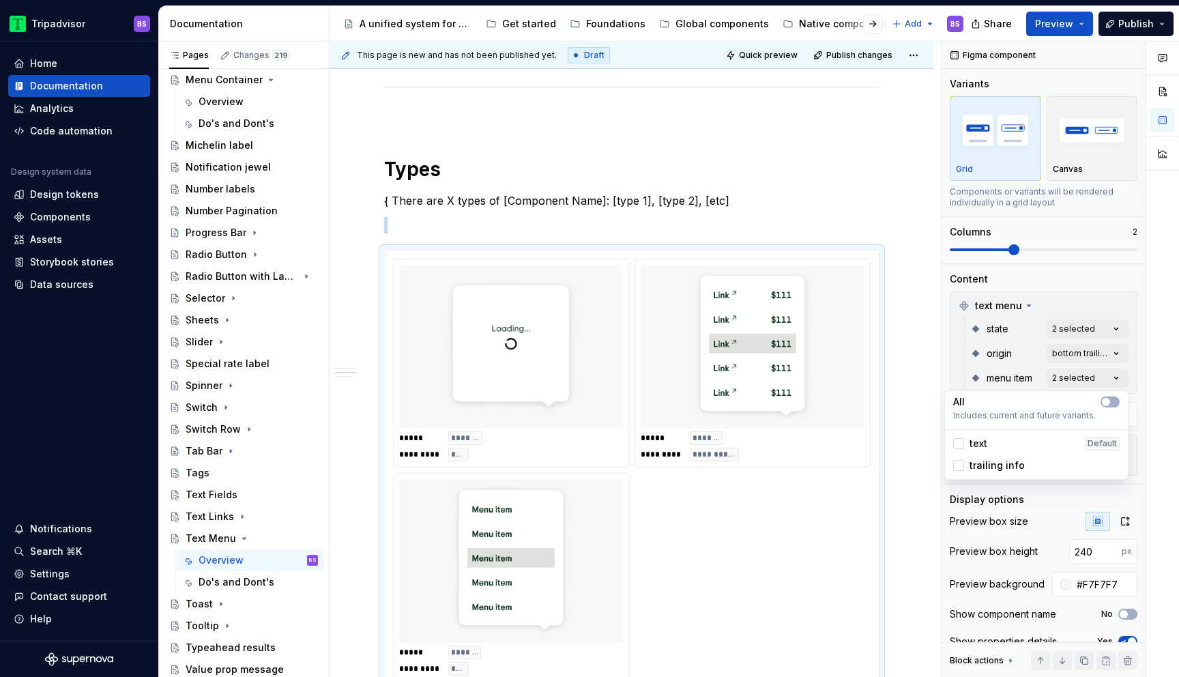
click at [1000, 460] on span "trailing info" at bounding box center [996, 465] width 55 height 14
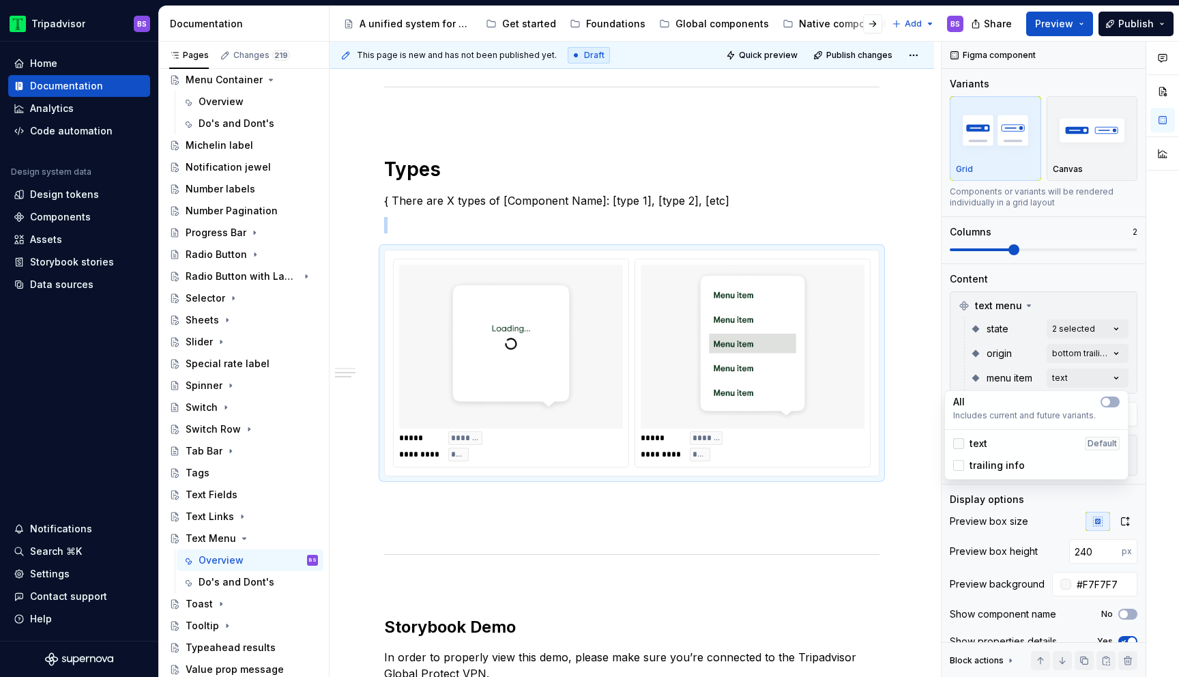
click at [958, 443] on icon at bounding box center [958, 443] width 0 height 0
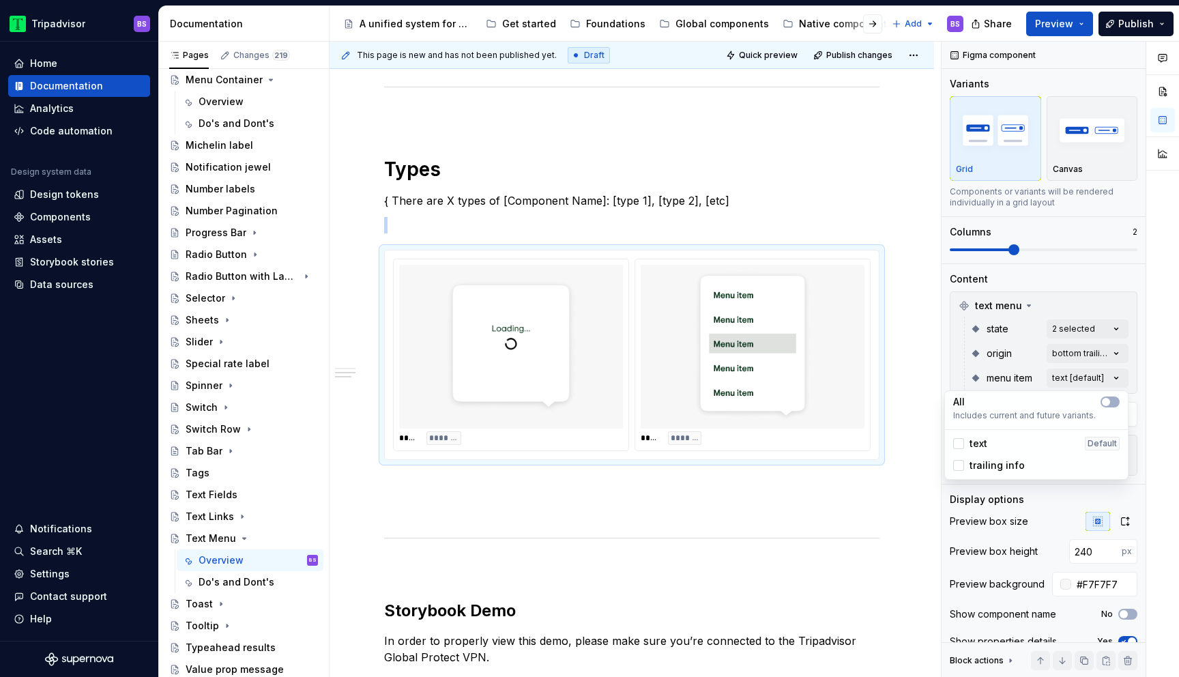
click at [973, 441] on span "text" at bounding box center [978, 444] width 18 height 14
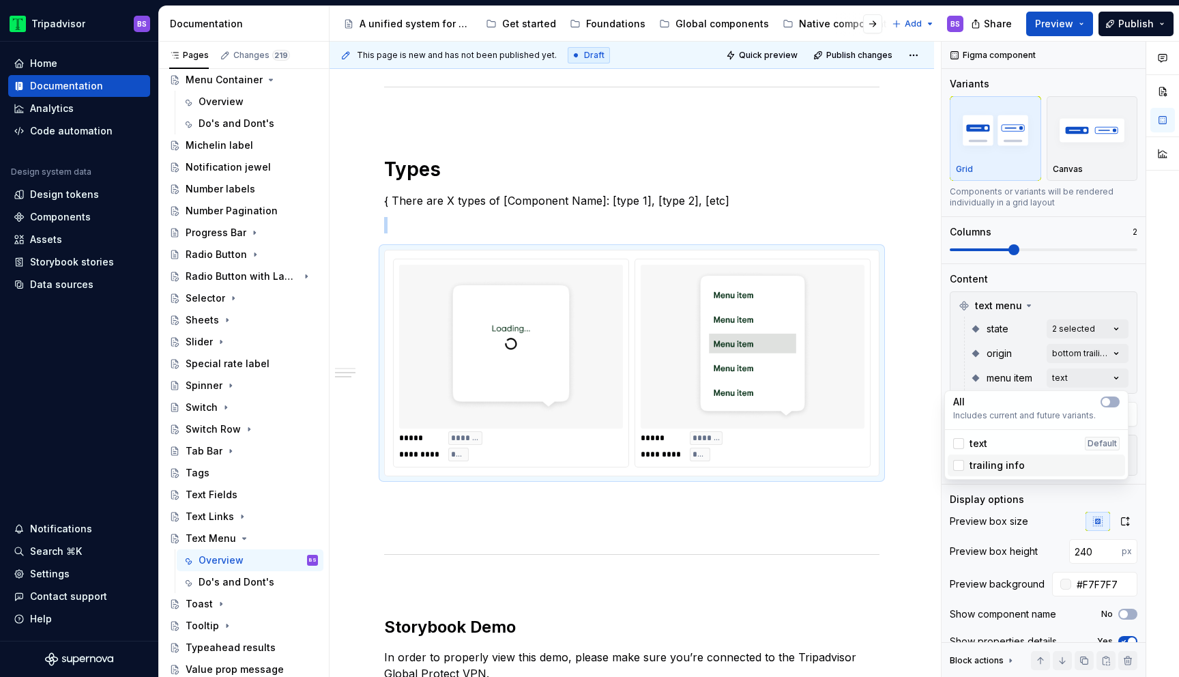
click at [984, 462] on span "trailing info" at bounding box center [996, 465] width 55 height 14
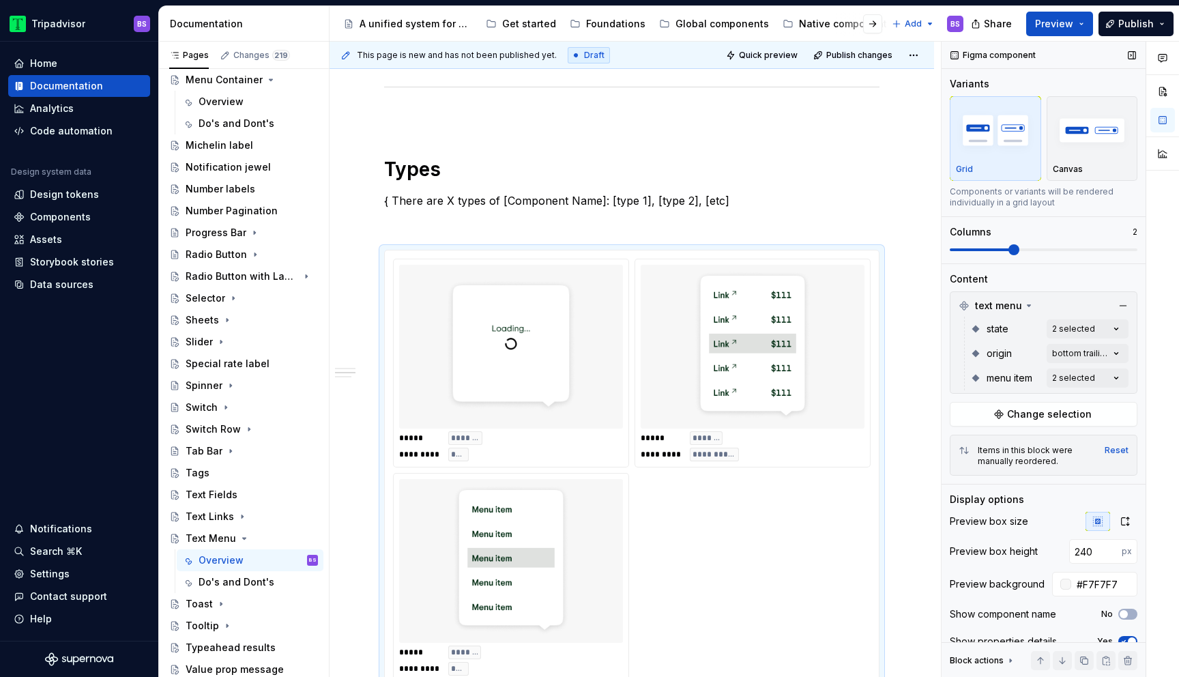
drag, startPoint x: 1014, startPoint y: 250, endPoint x: 1061, endPoint y: 252, distance: 47.8
click at [1061, 252] on div "Comments Open comments No comments yet Select ‘Comment’ from the block context …" at bounding box center [1059, 360] width 237 height 636
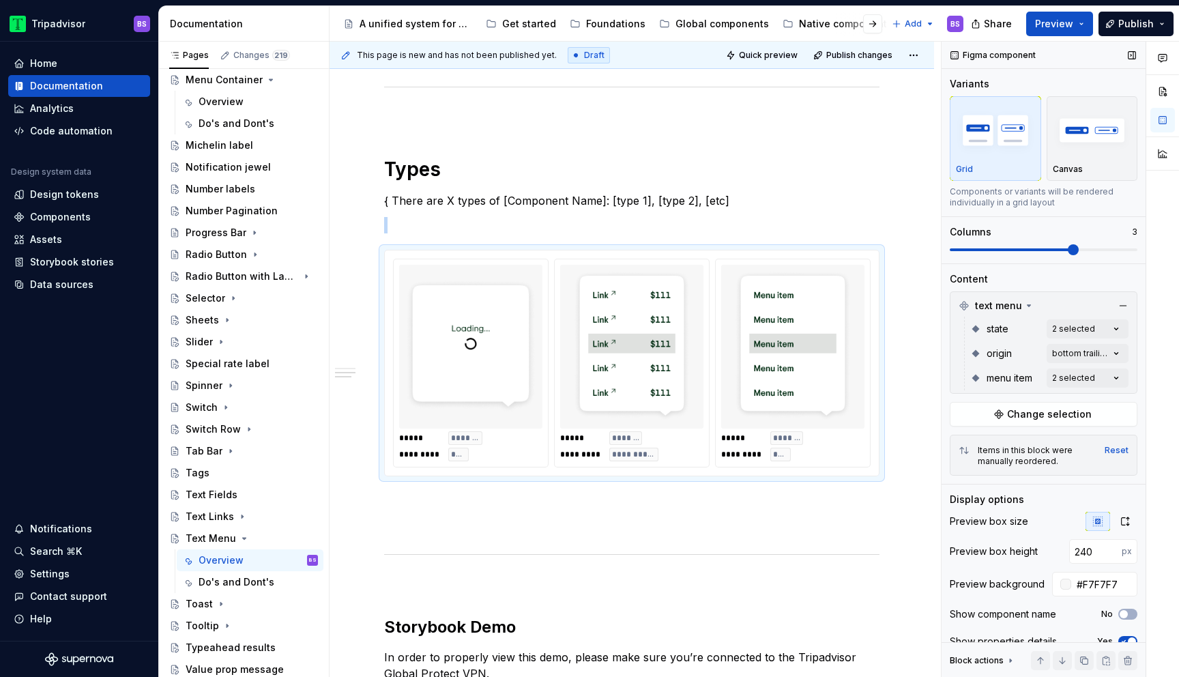
click at [1078, 250] on span at bounding box center [1072, 249] width 11 height 11
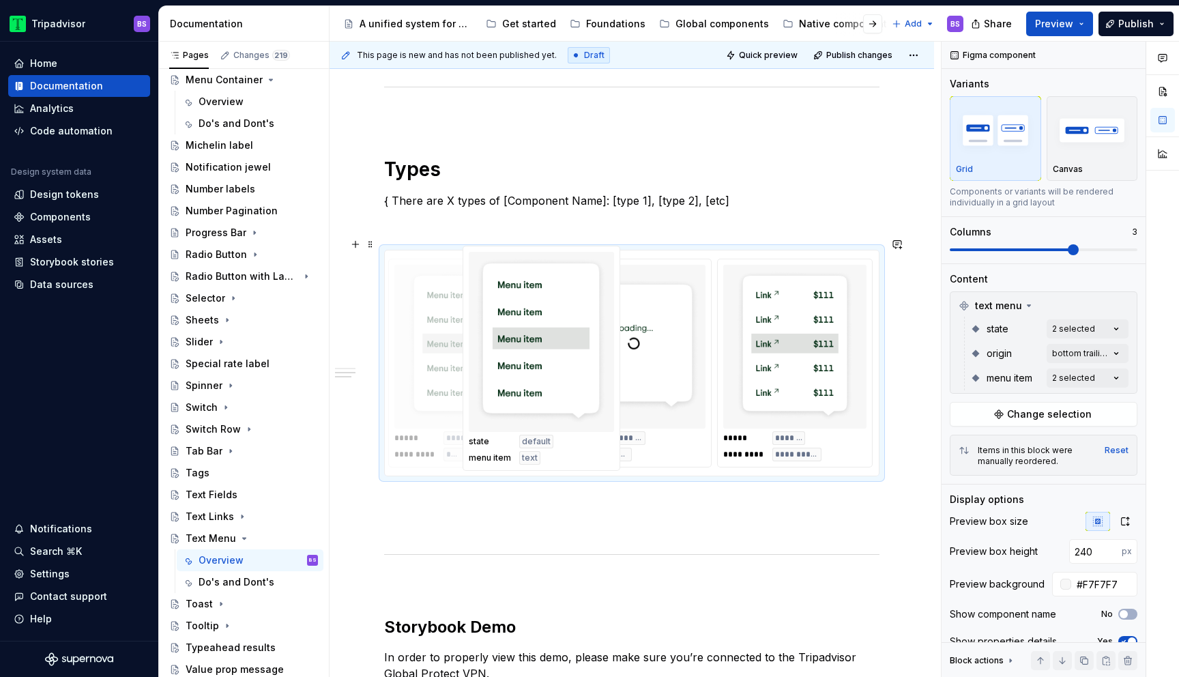
drag, startPoint x: 788, startPoint y: 327, endPoint x: 509, endPoint y: 329, distance: 279.0
click at [509, 329] on body "Tripadvisor BS Home Documentation Analytics Code automation Design system data …" at bounding box center [589, 338] width 1179 height 677
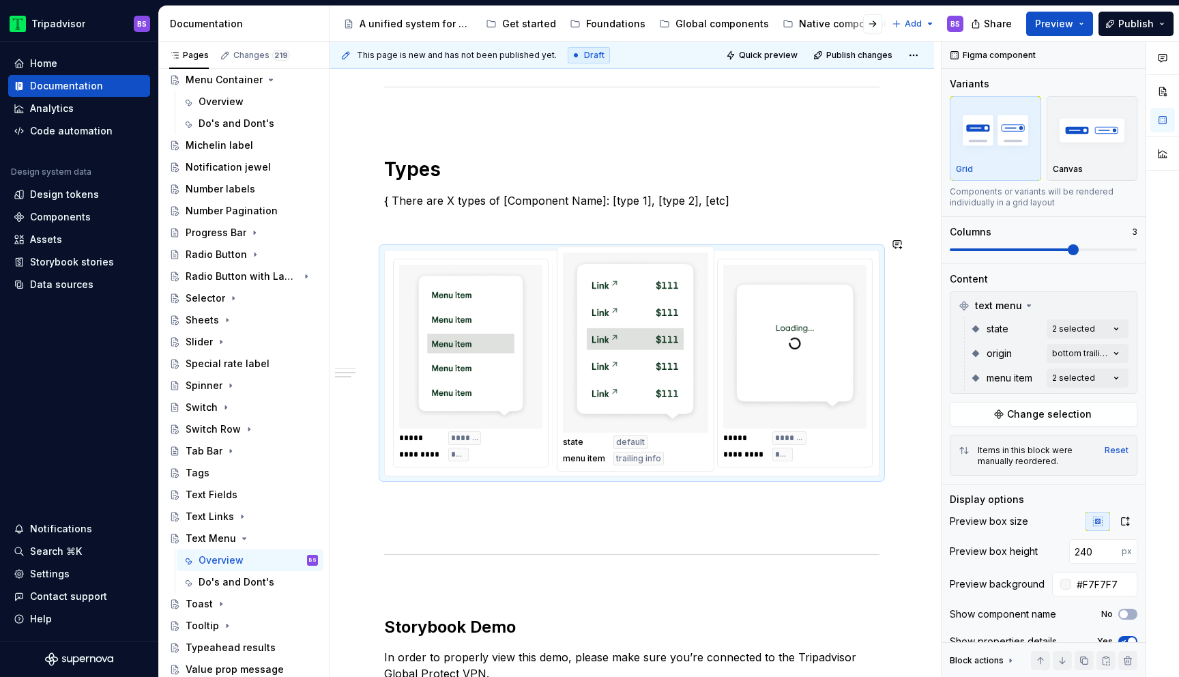
drag, startPoint x: 799, startPoint y: 313, endPoint x: 622, endPoint y: 317, distance: 176.7
click at [622, 317] on body "Tripadvisor BS Home Documentation Analytics Code automation Design system data …" at bounding box center [589, 338] width 1179 height 677
click at [1080, 375] on div "Comments Open comments No comments yet Select ‘Comment’ from the block context …" at bounding box center [1059, 360] width 237 height 636
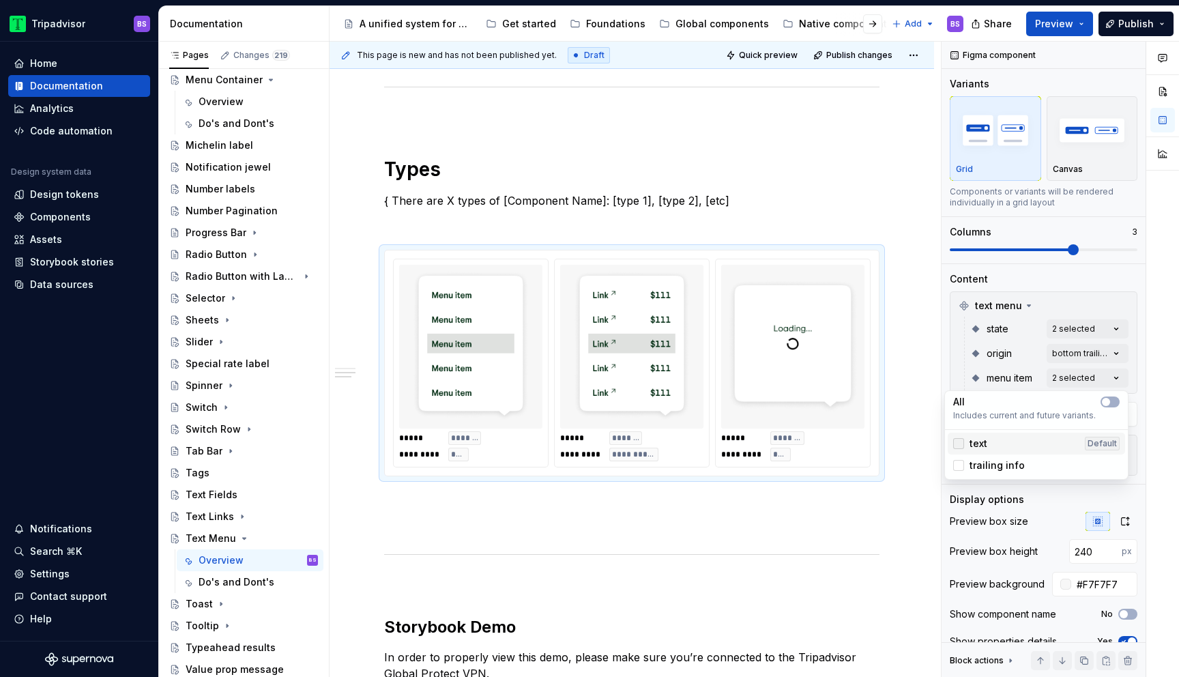
click at [958, 443] on icon at bounding box center [958, 443] width 0 height 0
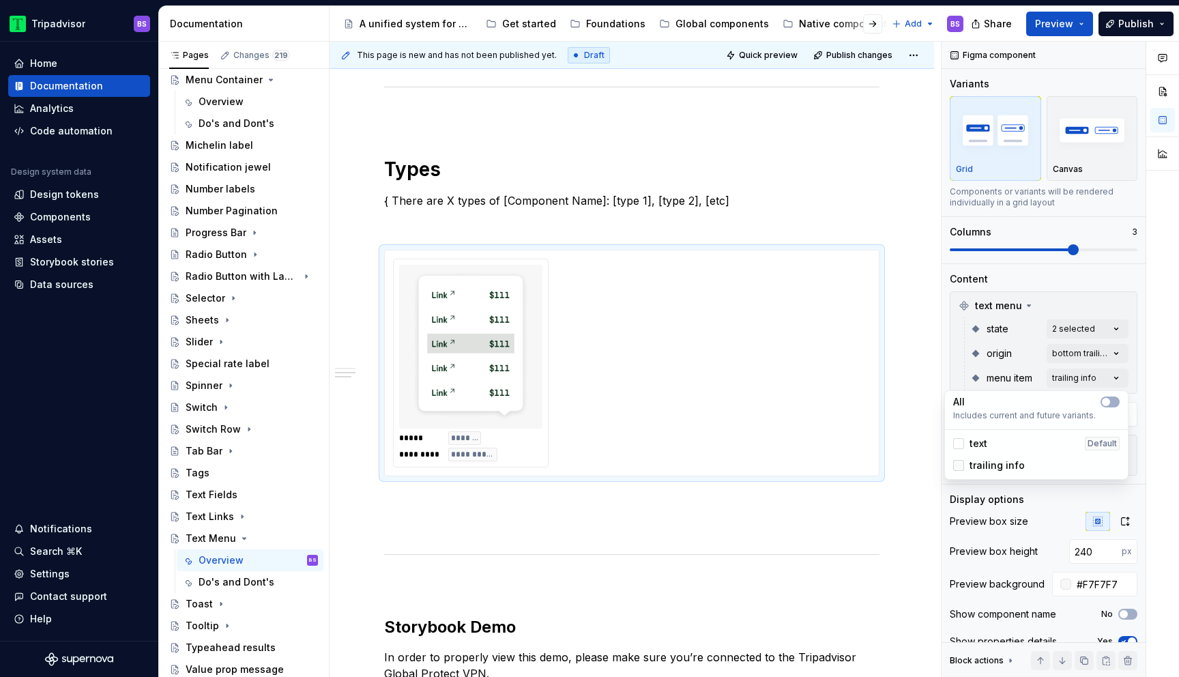
click at [958, 465] on icon at bounding box center [958, 465] width 0 height 0
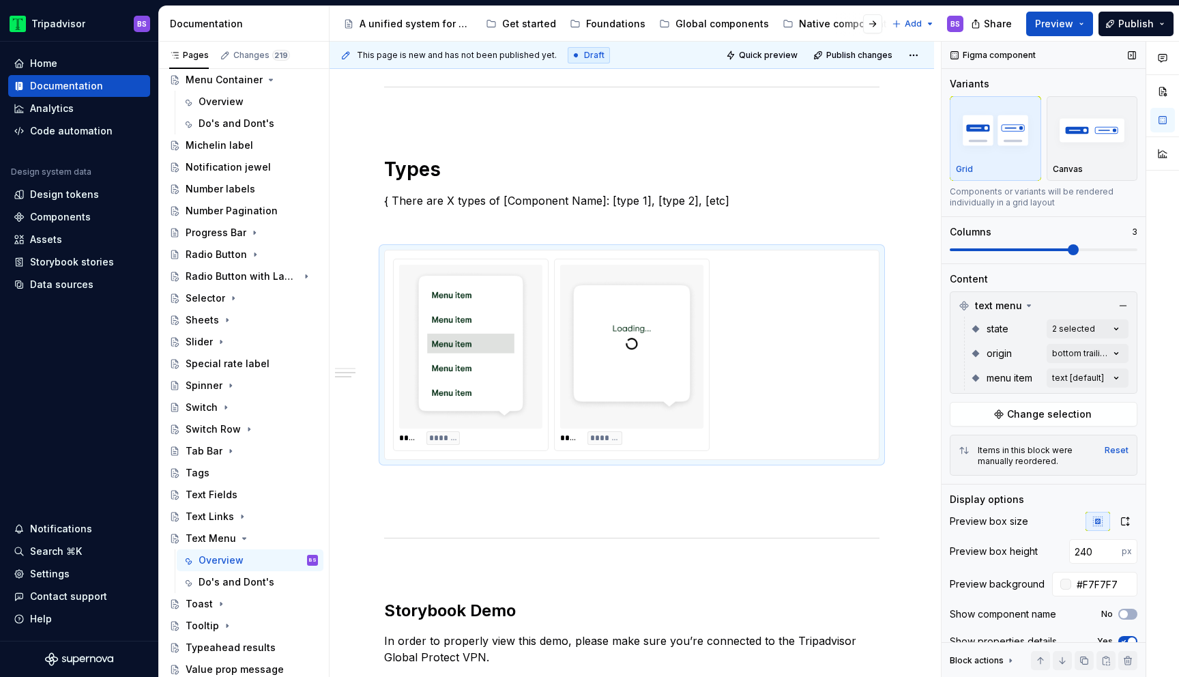
drag, startPoint x: 1073, startPoint y: 248, endPoint x: 989, endPoint y: 250, distance: 83.9
click at [989, 250] on div "Comments Open comments No comments yet Select ‘Comment’ from the block context …" at bounding box center [1059, 360] width 237 height 636
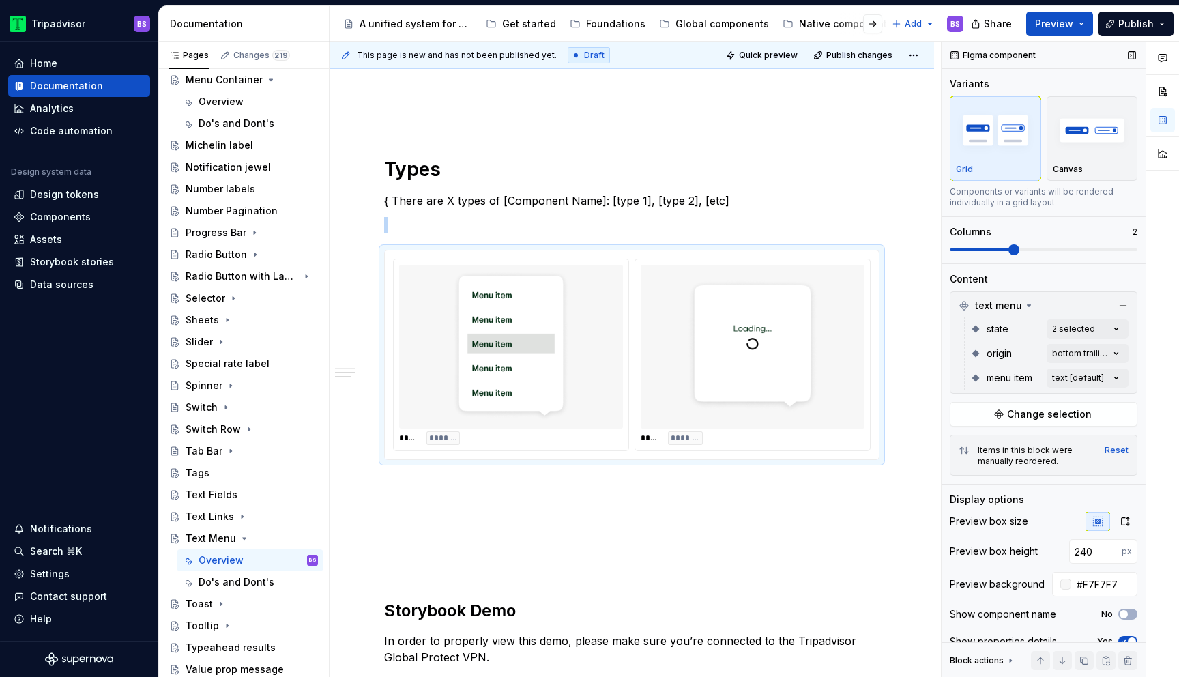
click at [1008, 248] on span at bounding box center [1013, 249] width 11 height 11
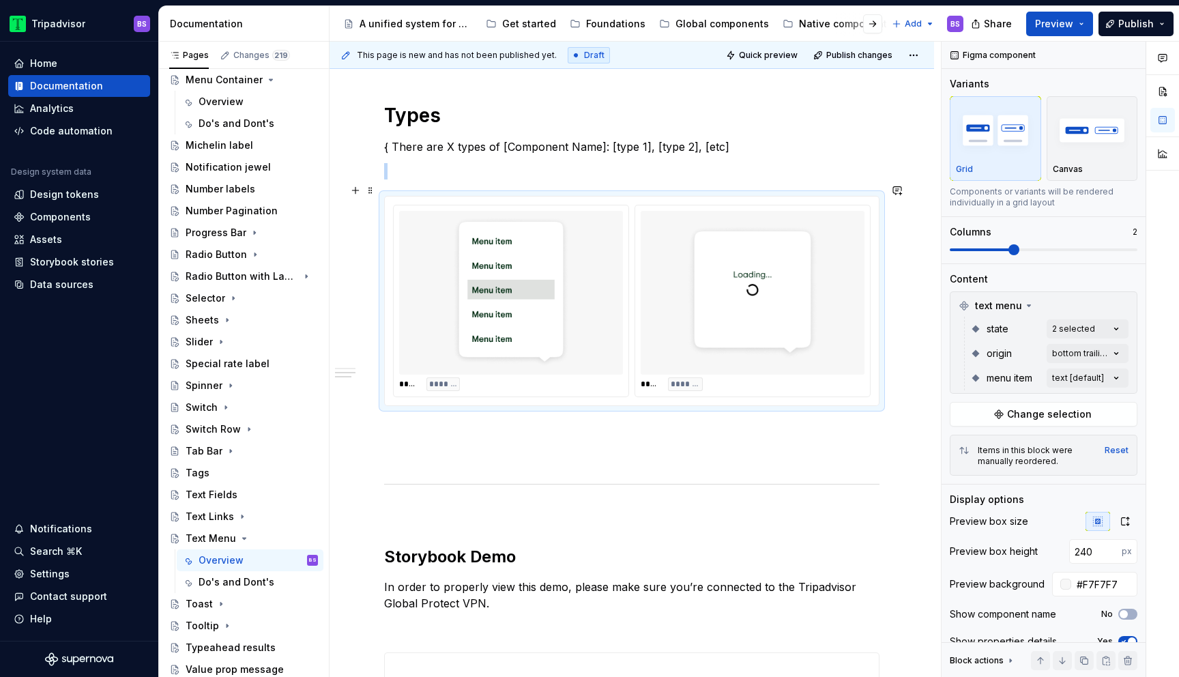
scroll to position [735, 0]
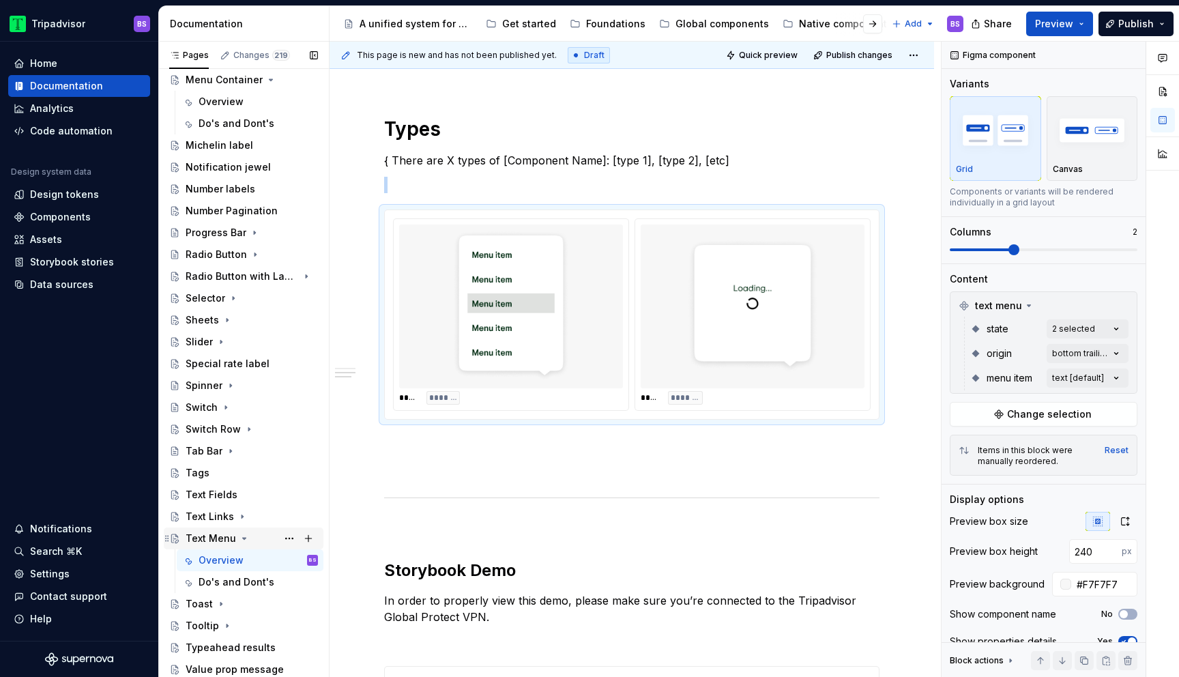
click at [244, 539] on icon "Page tree" at bounding box center [244, 538] width 11 height 11
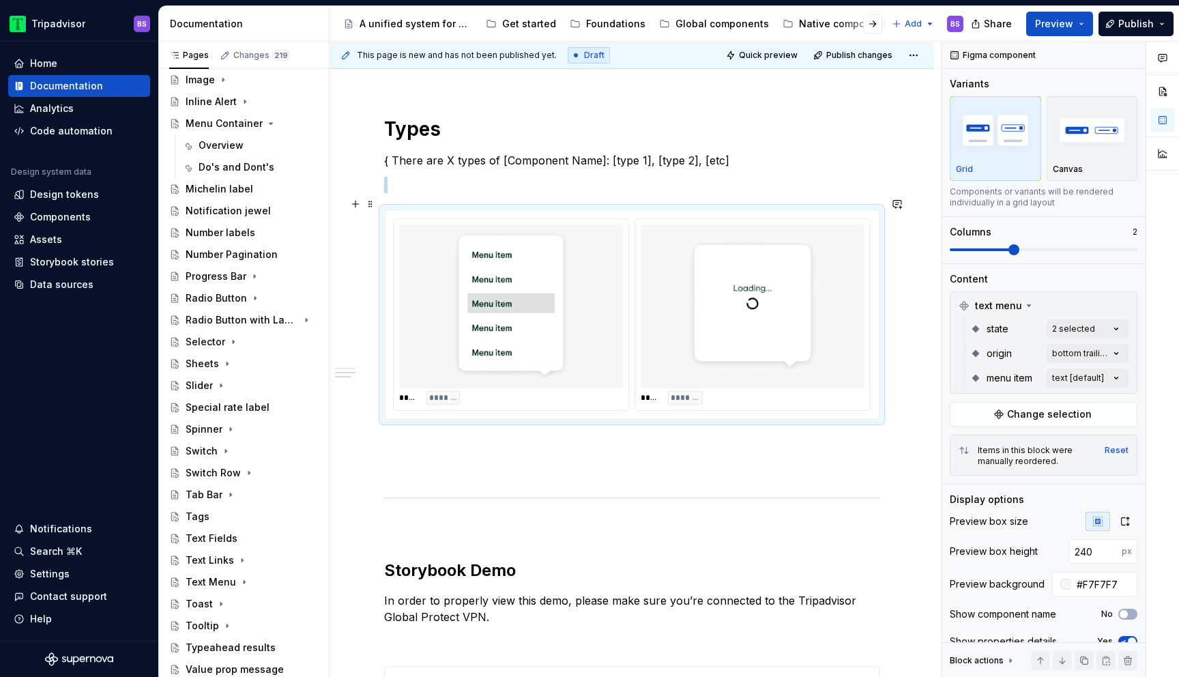
click at [727, 336] on img at bounding box center [752, 306] width 131 height 153
click at [1010, 248] on span at bounding box center [1013, 249] width 11 height 11
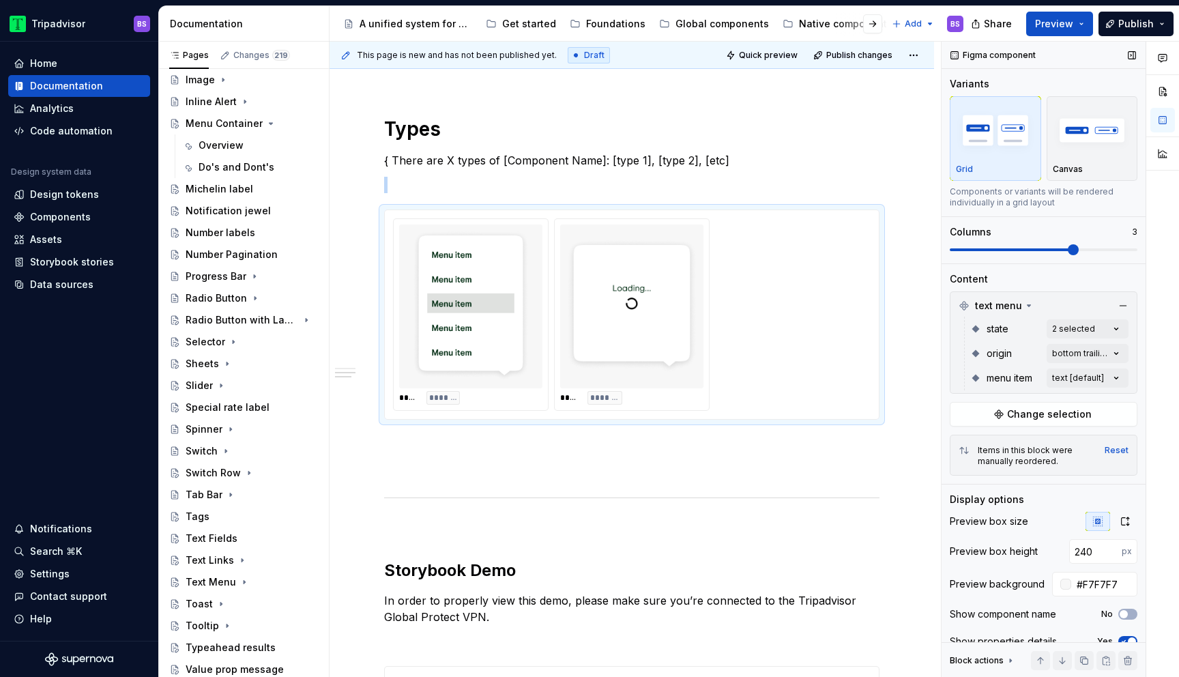
click at [1067, 248] on span at bounding box center [1072, 249] width 11 height 11
click at [1078, 382] on div "Comments Open comments No comments yet Select ‘Comment’ from the block context …" at bounding box center [1059, 360] width 237 height 636
click at [982, 442] on span "text" at bounding box center [978, 444] width 18 height 14
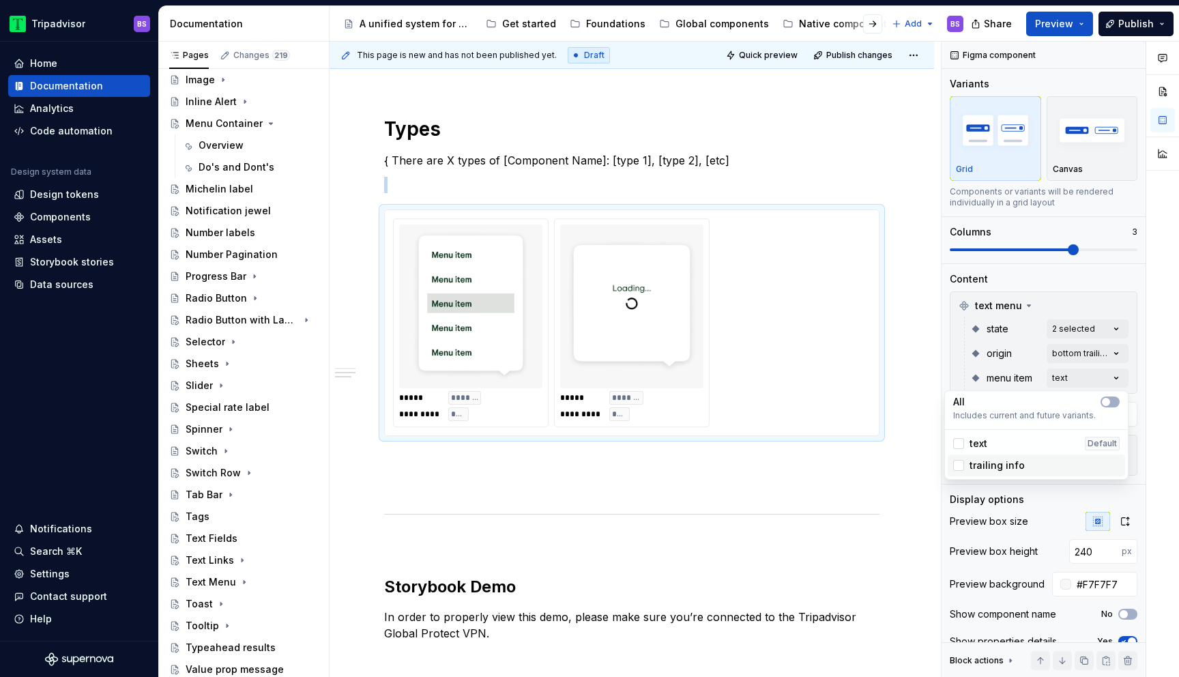
click at [988, 464] on span "trailing info" at bounding box center [996, 465] width 55 height 14
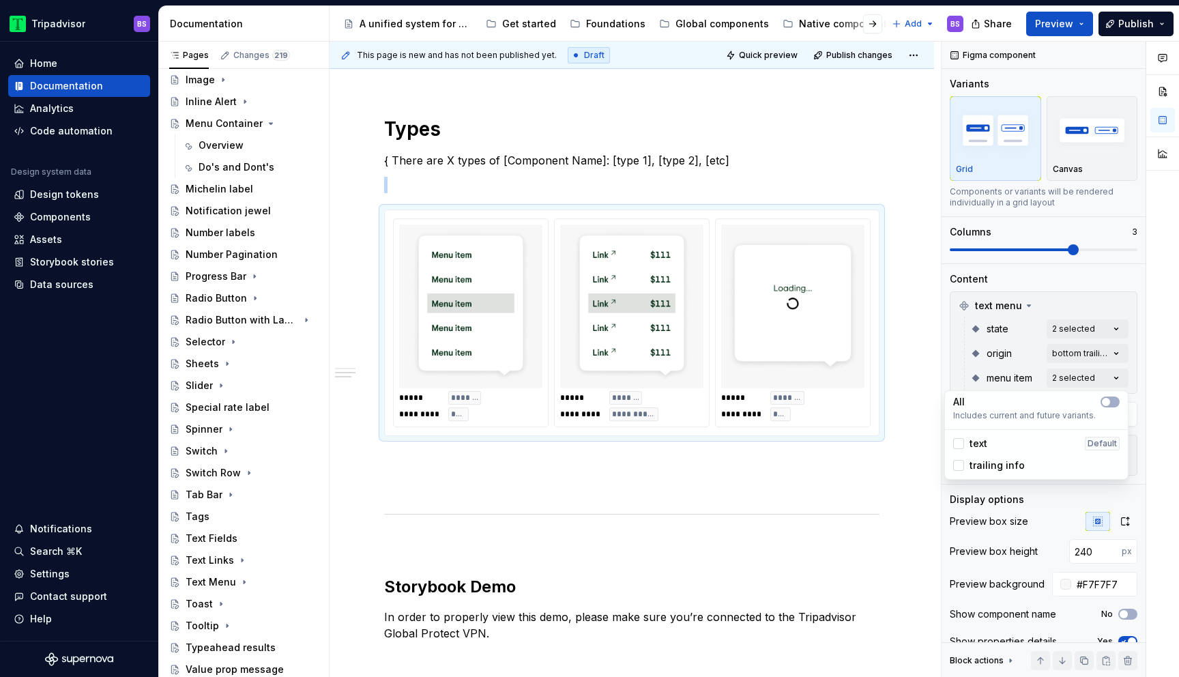
click at [896, 166] on html "Tripadvisor BS Home Documentation Analytics Code automation Design system data …" at bounding box center [589, 338] width 1179 height 677
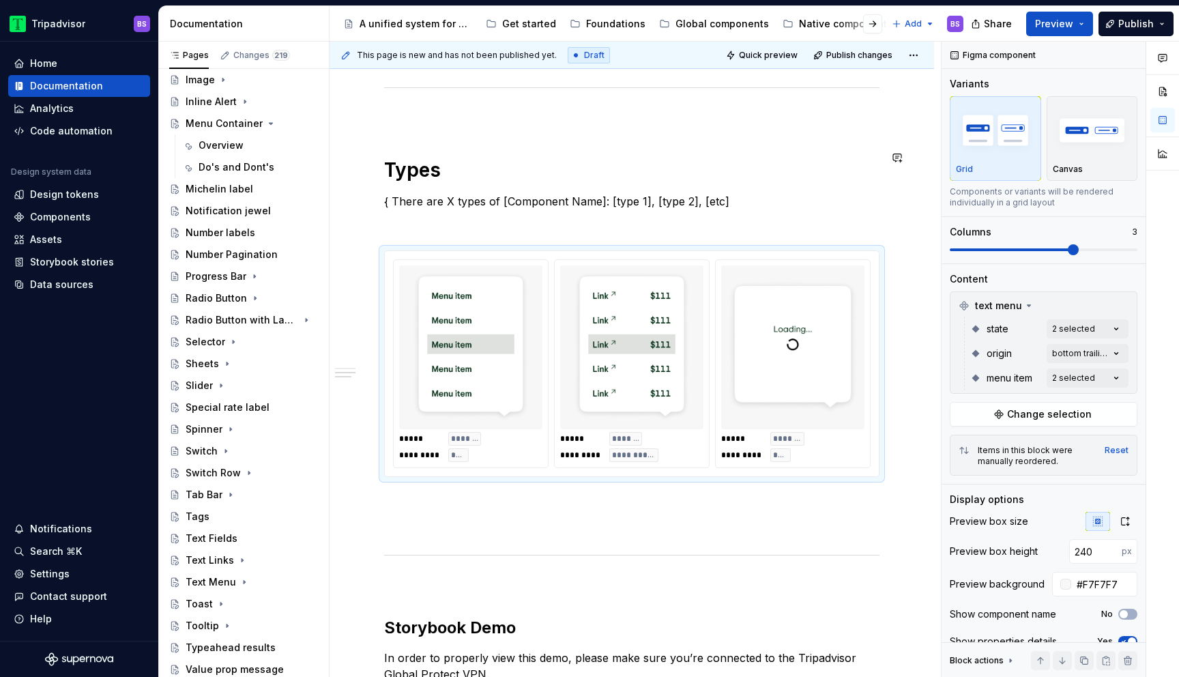
scroll to position [687, 0]
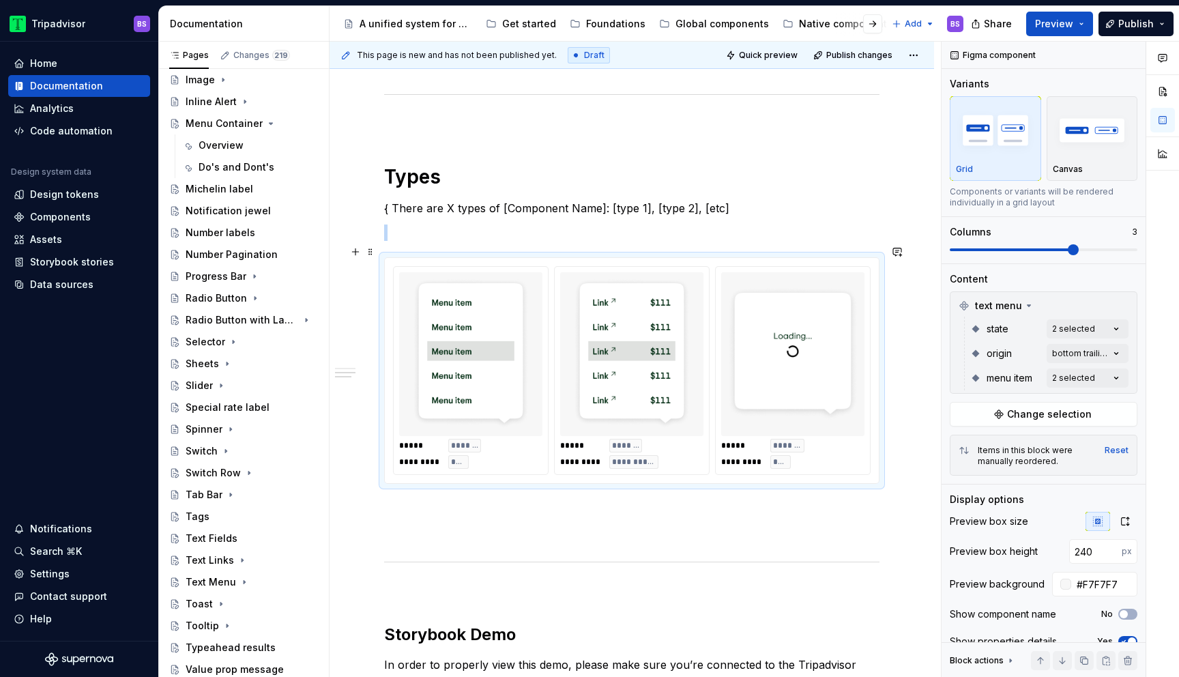
click at [692, 325] on img at bounding box center [631, 354] width 131 height 153
click at [1062, 378] on div "Comments Open comments No comments yet Select ‘Comment’ from the block context …" at bounding box center [1059, 360] width 237 height 636
click at [958, 443] on icon at bounding box center [958, 443] width 0 height 0
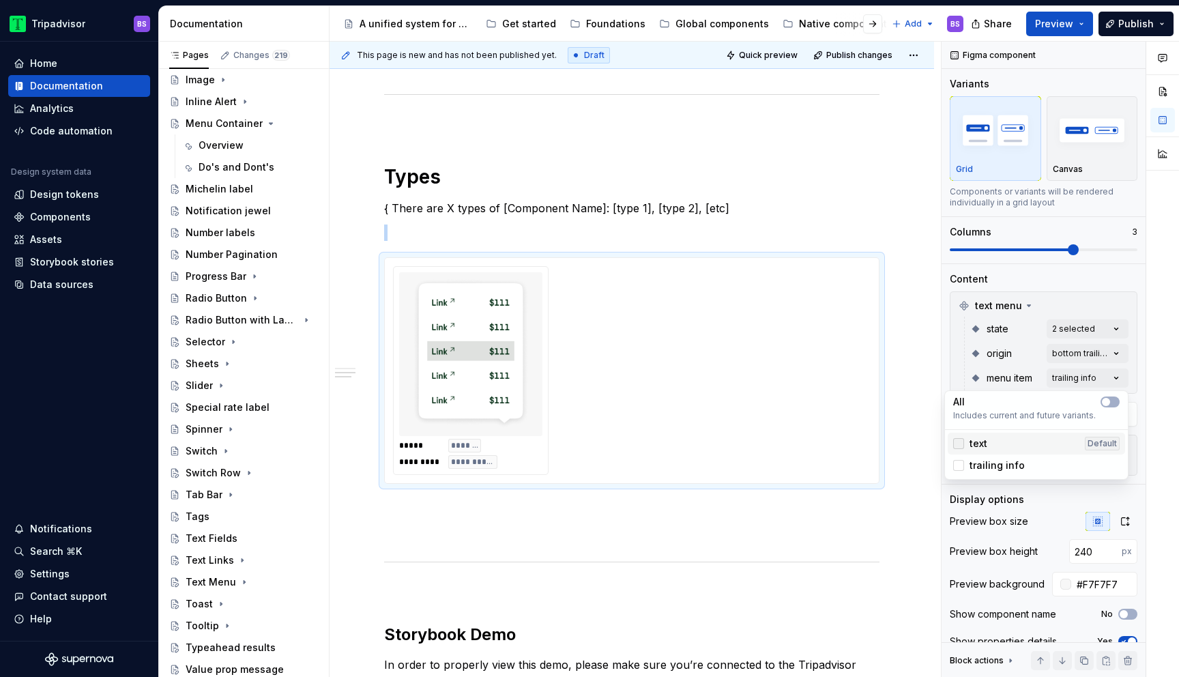
click at [962, 447] on div at bounding box center [958, 443] width 11 height 11
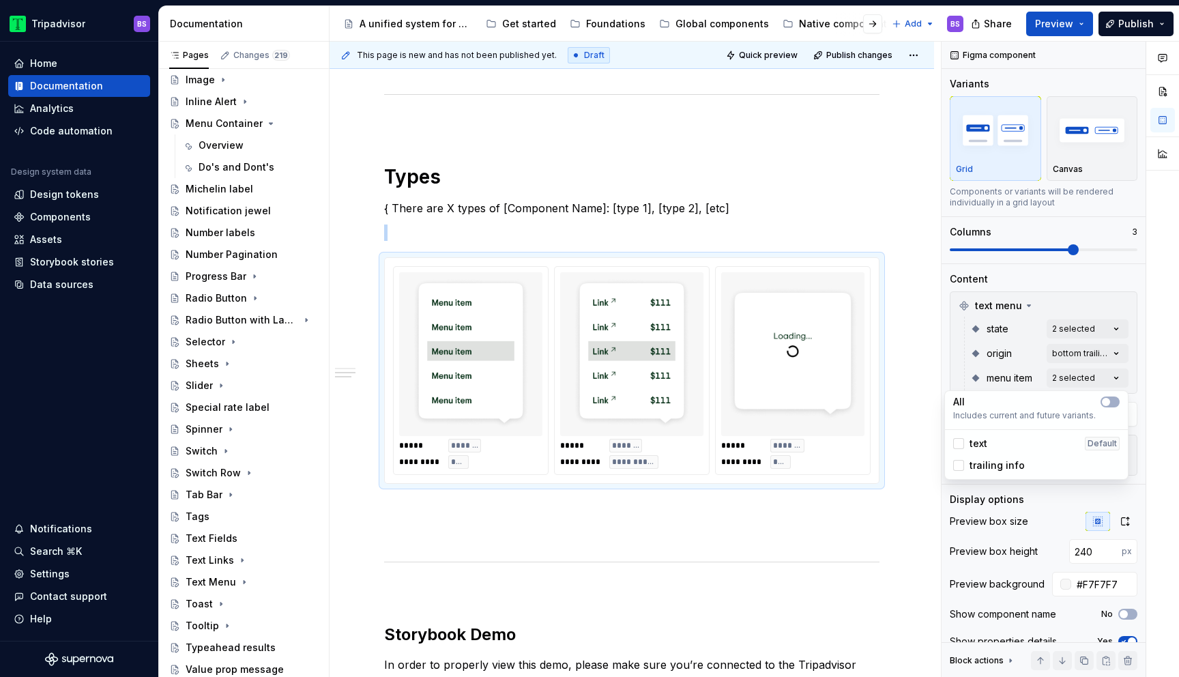
click at [966, 467] on div "trailing info" at bounding box center [989, 465] width 72 height 14
click at [856, 189] on html "Tripadvisor BS Home Documentation Analytics Code automation Design system data …" at bounding box center [589, 338] width 1179 height 677
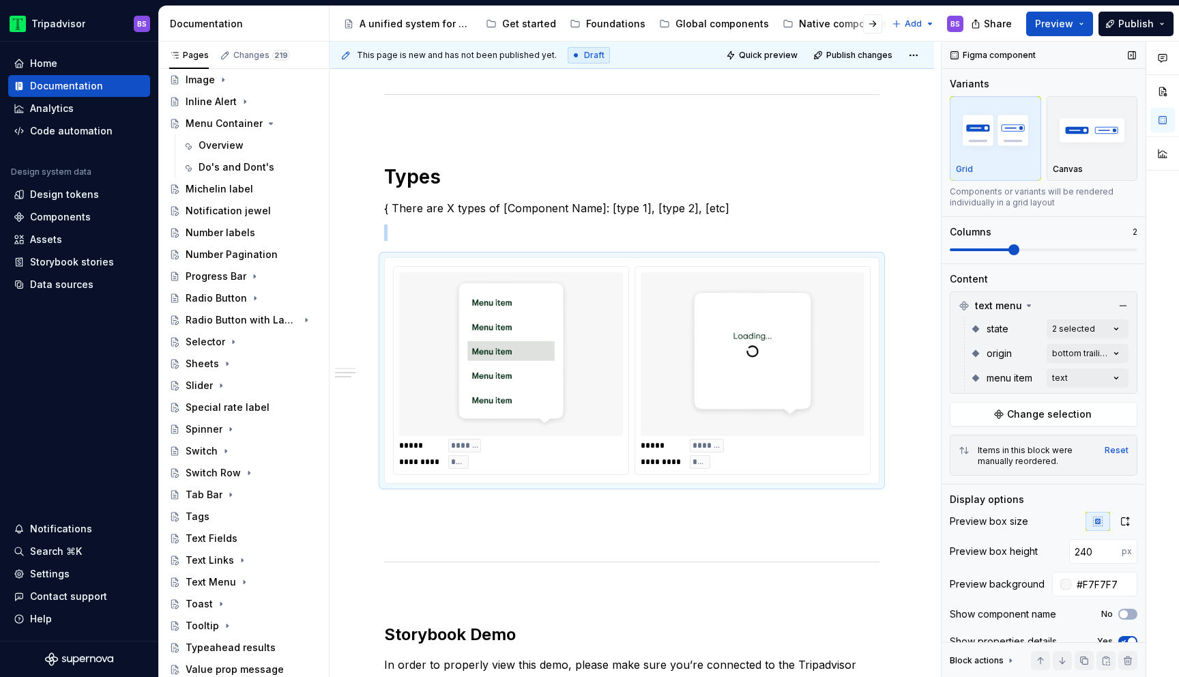
click at [1019, 252] on span at bounding box center [1013, 249] width 11 height 11
click at [221, 578] on div "Text Menu" at bounding box center [211, 582] width 50 height 14
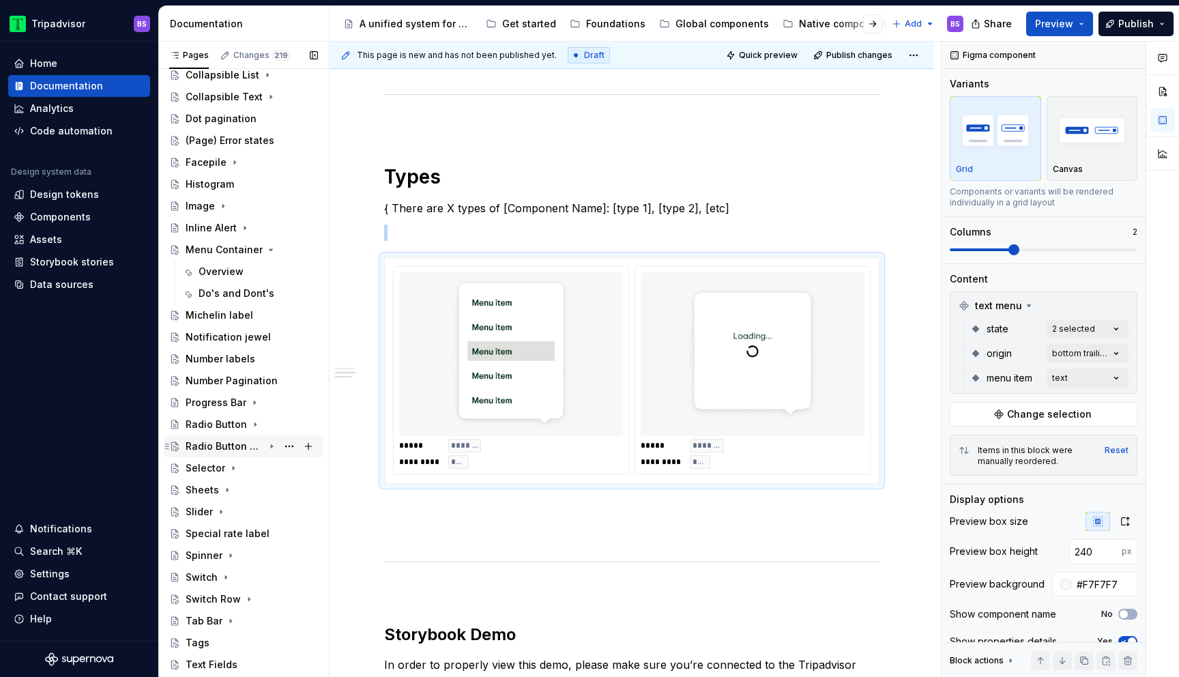
scroll to position [136, 0]
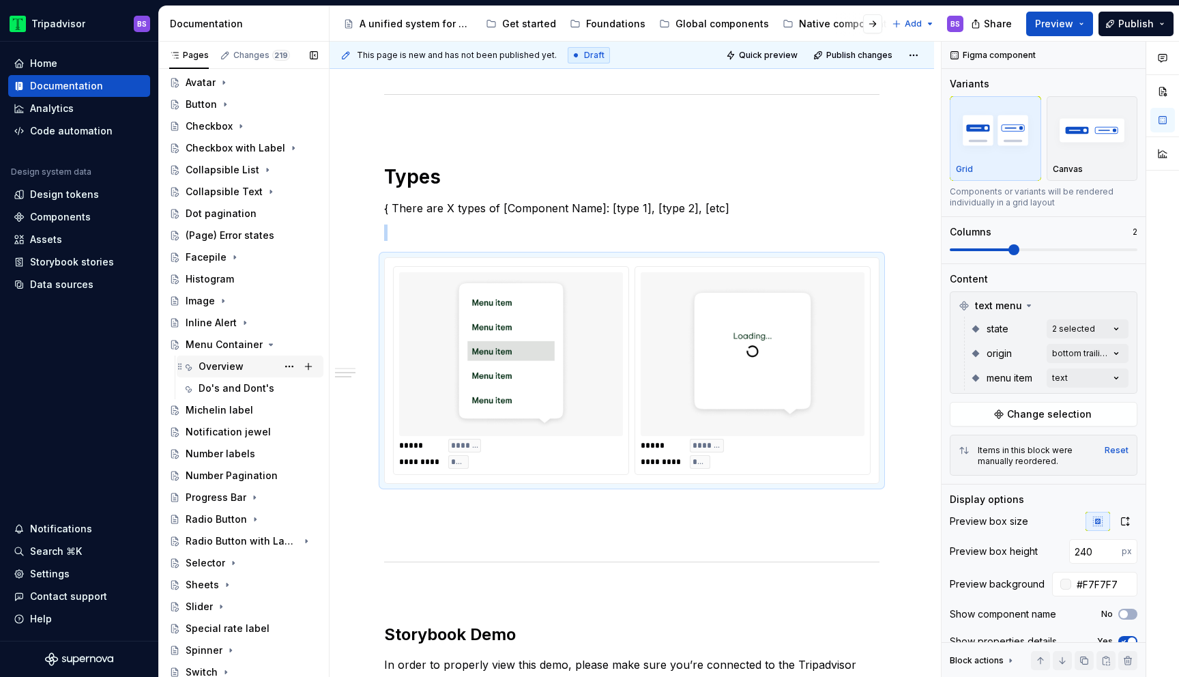
click at [241, 361] on div "Overview" at bounding box center [220, 366] width 45 height 14
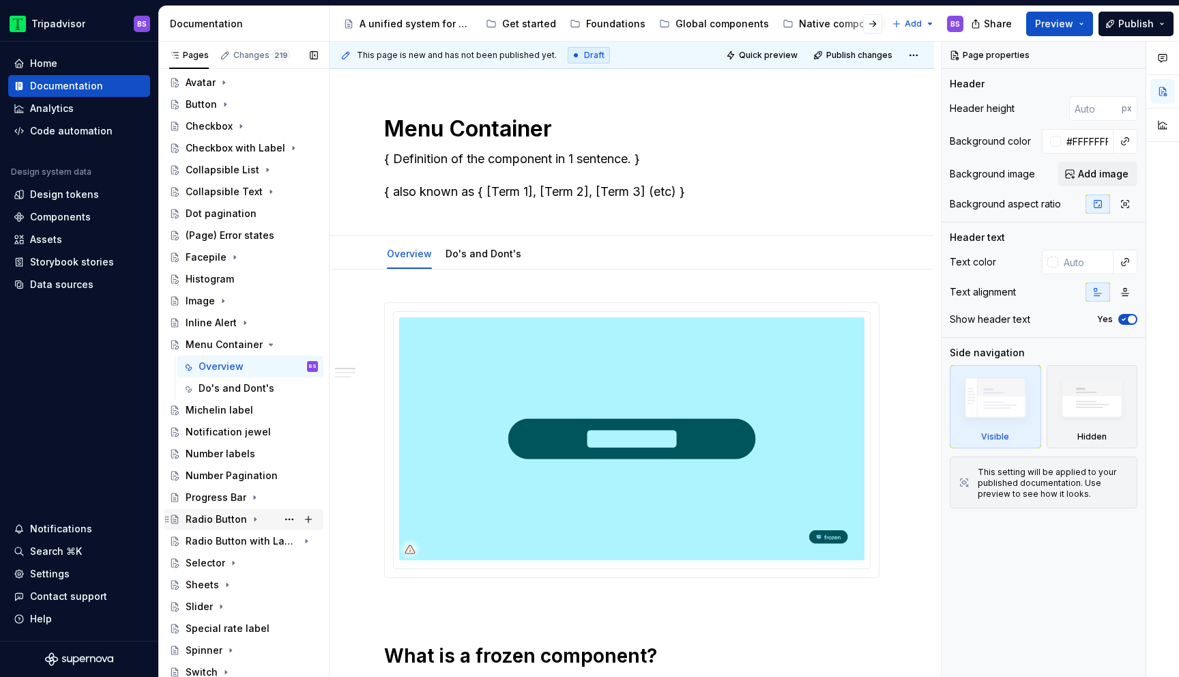
scroll to position [401, 0]
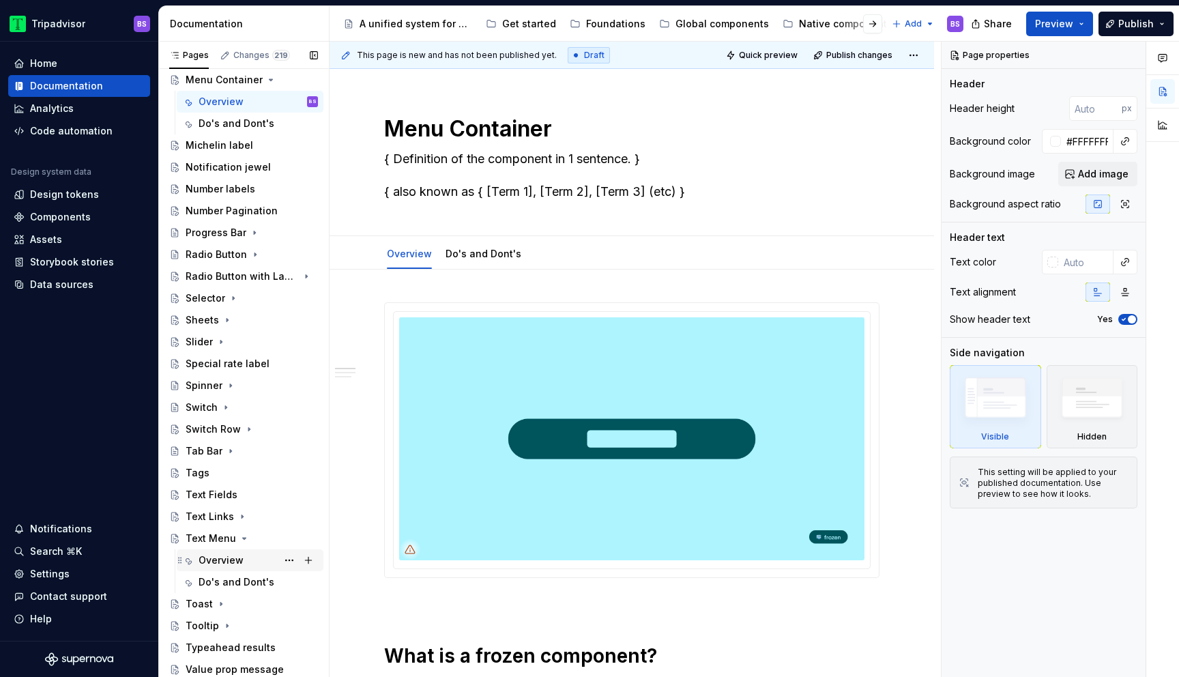
click at [226, 556] on div "Overview" at bounding box center [220, 560] width 45 height 14
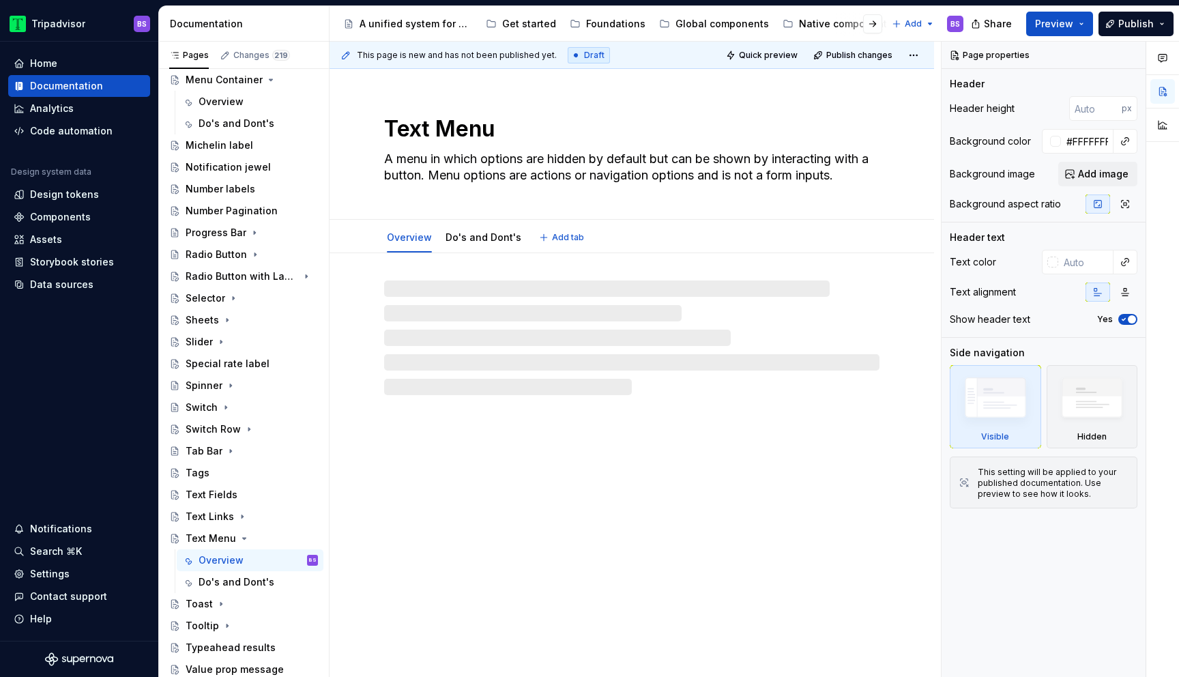
click at [514, 166] on textarea "A menu in which options are hidden by default but can be shown by interacting w…" at bounding box center [628, 167] width 495 height 38
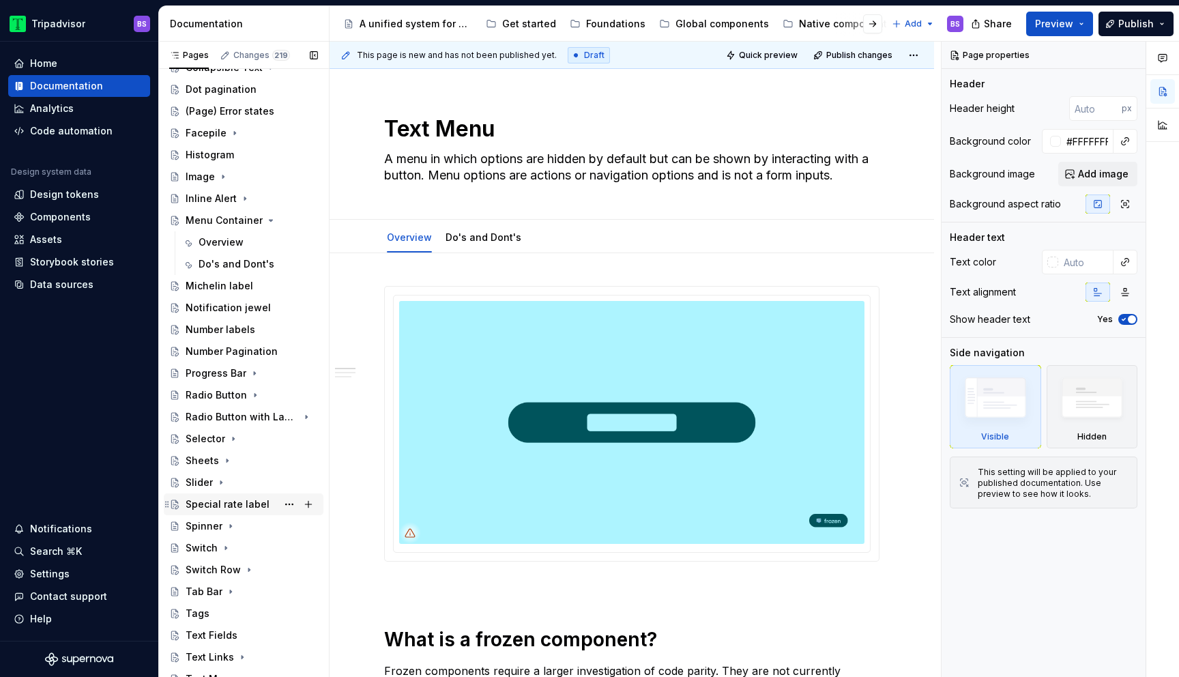
scroll to position [260, 0]
click at [216, 220] on div "Menu Container" at bounding box center [224, 221] width 77 height 14
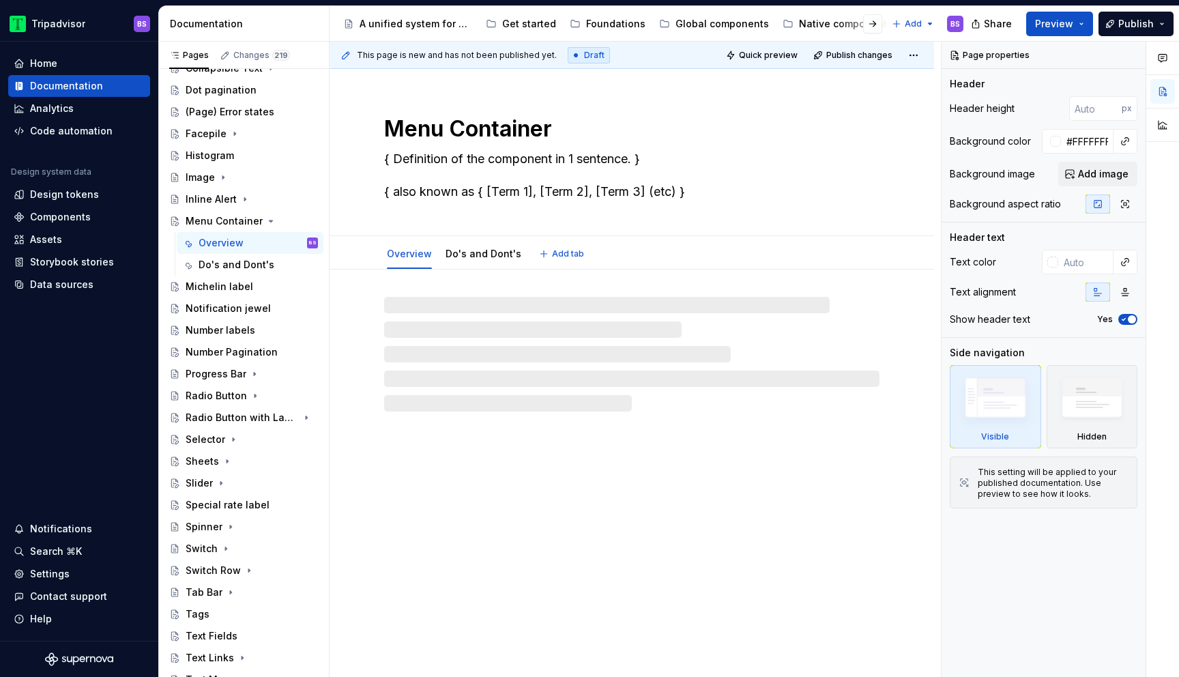
click at [488, 170] on textarea "{ Definition of the component in 1 sentence. } { also known as { [Term 1], [Ter…" at bounding box center [628, 175] width 495 height 55
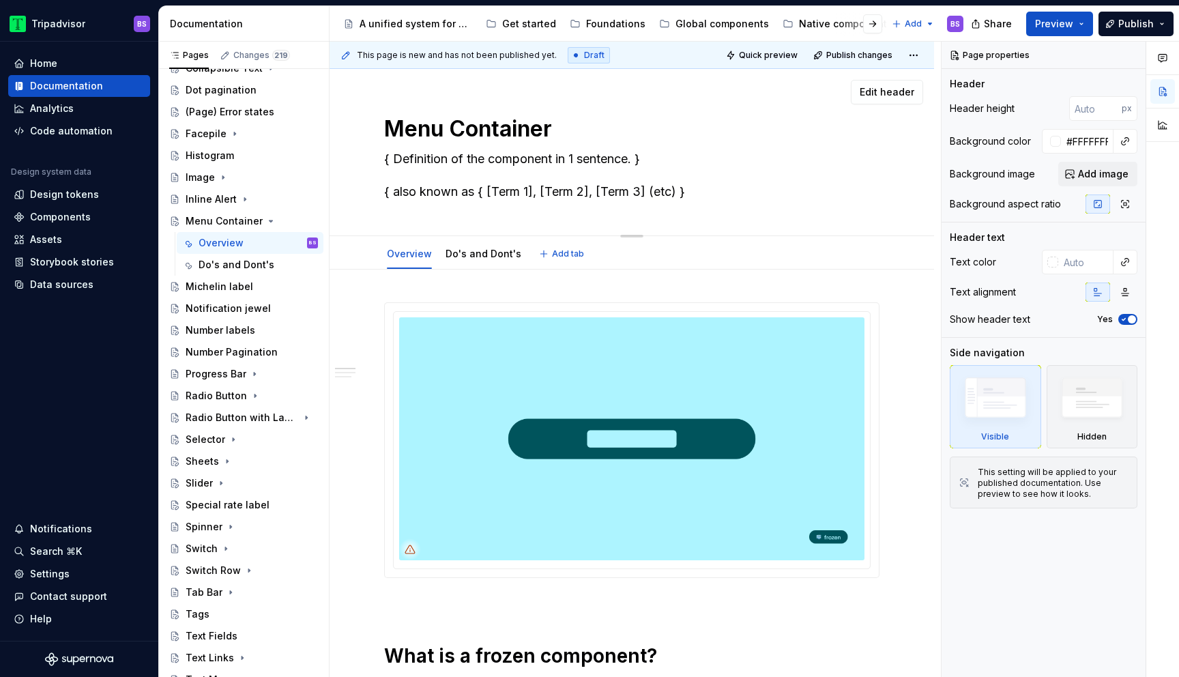
paste textarea "A menu in which options are hidden by default but can be shown by interacting w…"
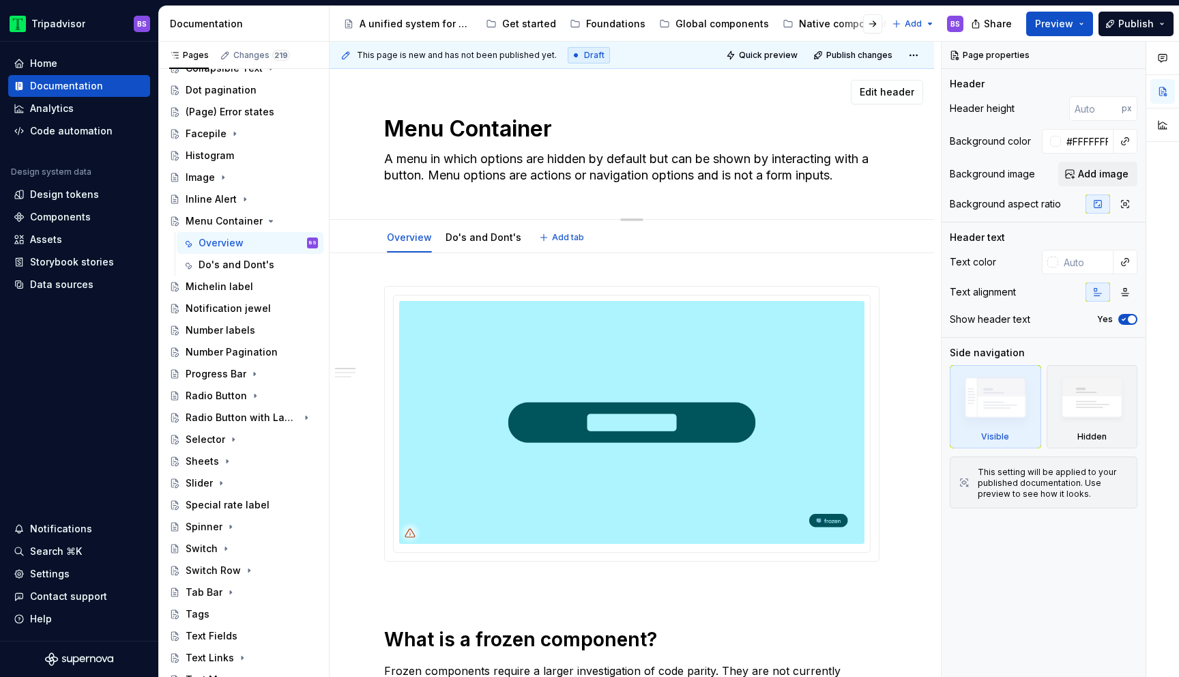
click at [440, 154] on textarea "A menu in which options are hidden by default but can be shown by interacting w…" at bounding box center [628, 167] width 495 height 38
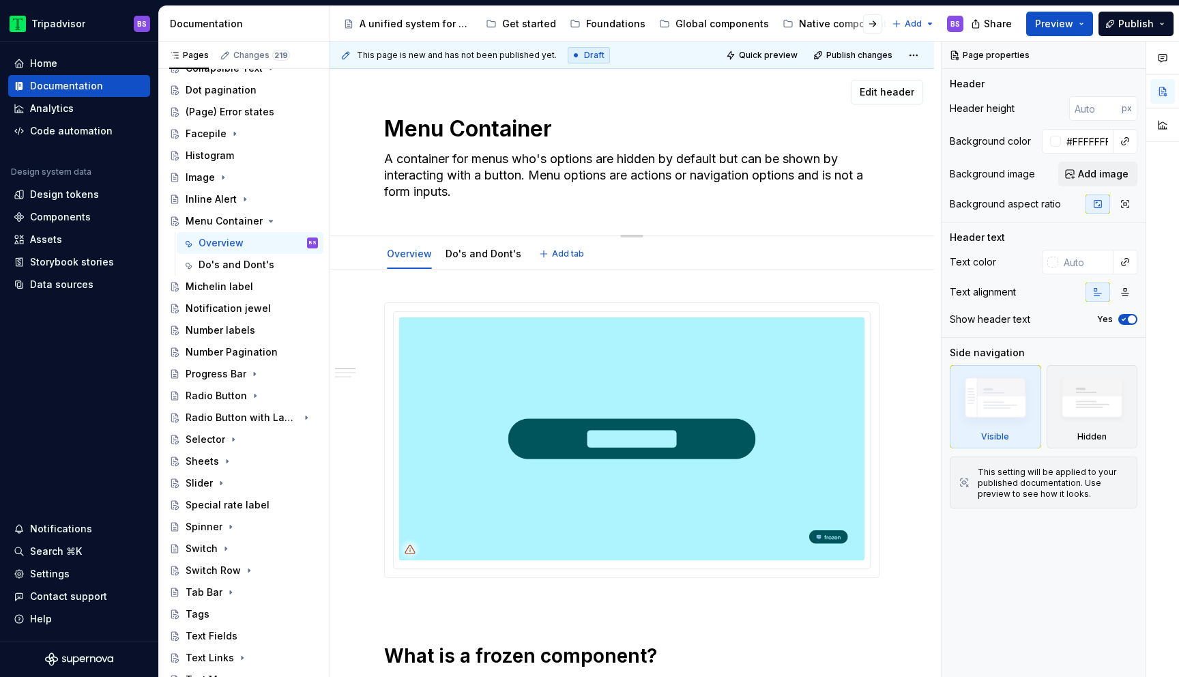
click at [613, 176] on textarea "A container for menus who's options are hidden by default but can be shown by i…" at bounding box center [628, 175] width 495 height 55
drag, startPoint x: 532, startPoint y: 175, endPoint x: 542, endPoint y: 192, distance: 19.9
click at [542, 192] on textarea "A container for menus who's options are hidden by default but can be shown by i…" at bounding box center [628, 175] width 495 height 55
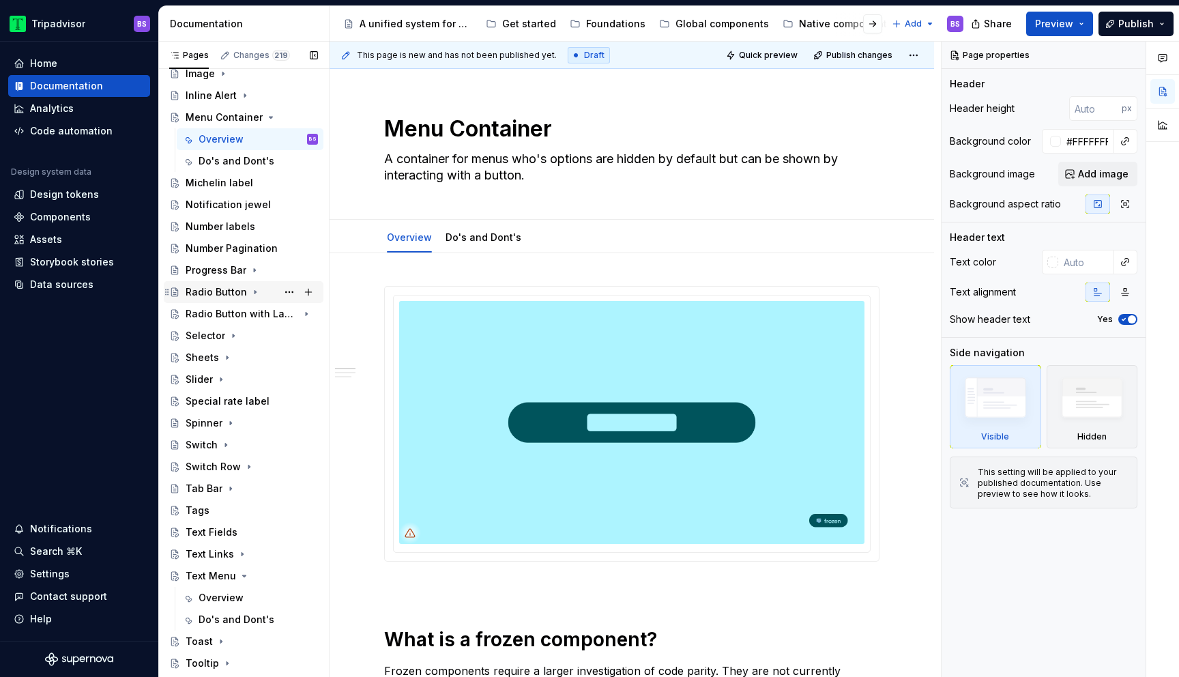
scroll to position [401, 0]
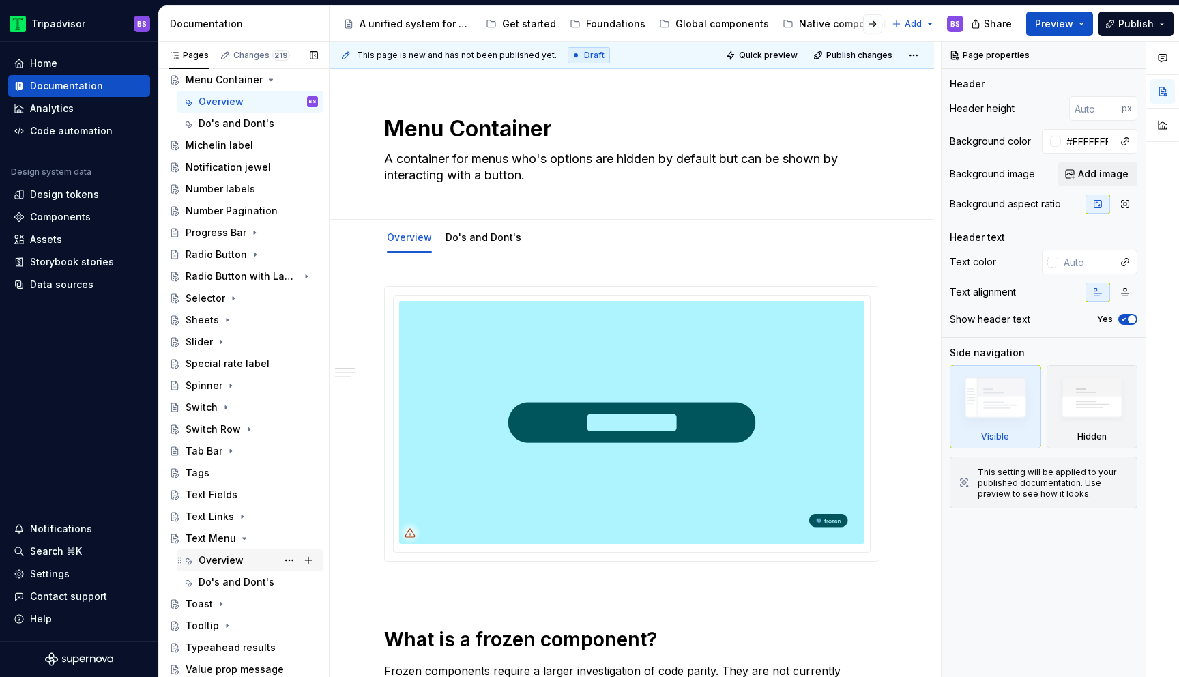
click at [220, 552] on div "Overview" at bounding box center [257, 559] width 119 height 19
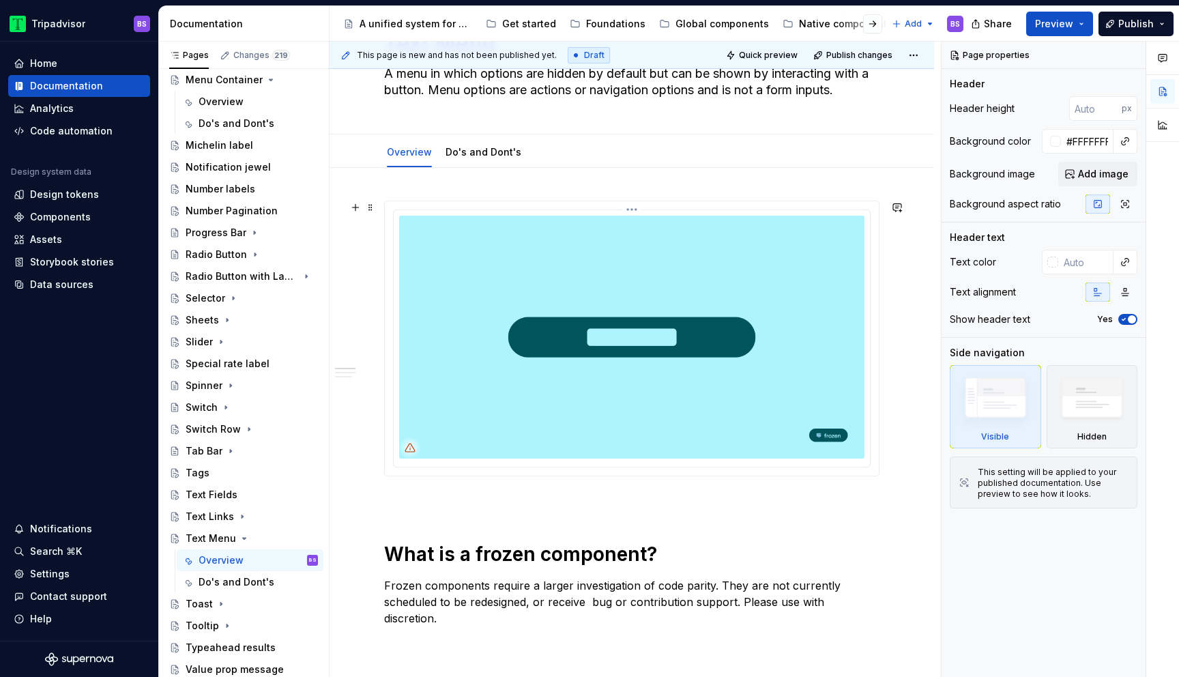
scroll to position [23, 0]
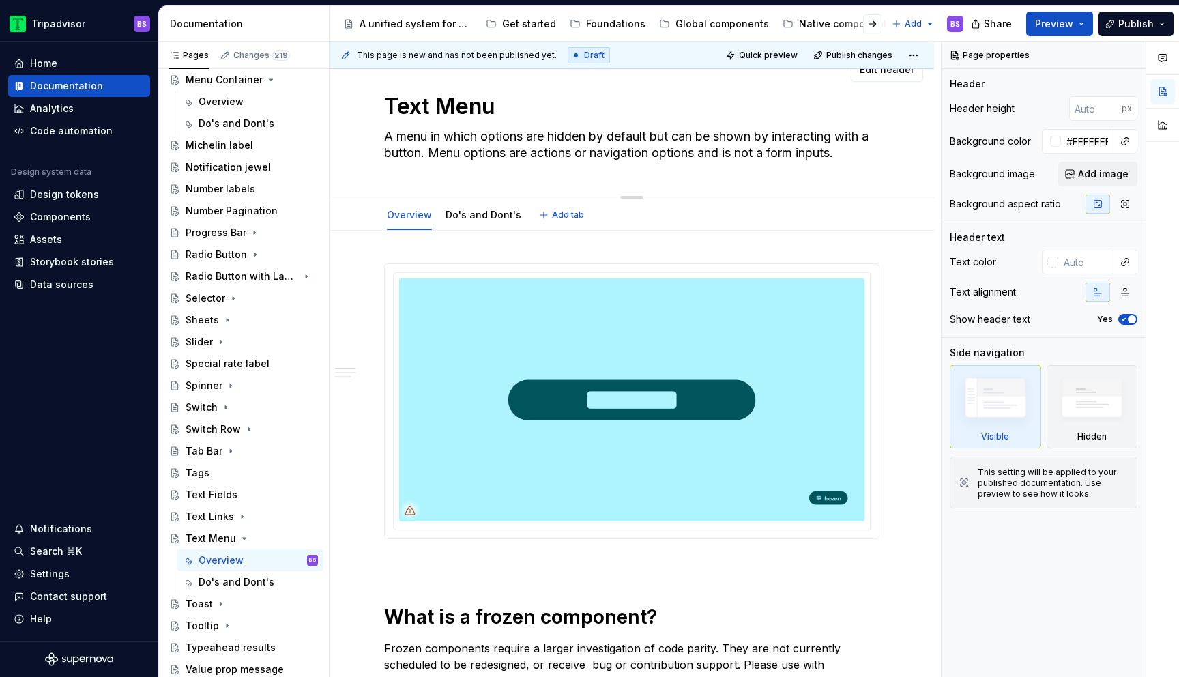
click at [527, 136] on textarea "A menu in which options are hidden by default but can be shown by interacting w…" at bounding box center [628, 145] width 495 height 38
click at [557, 153] on textarea "A menu in which options are hidden by default but can be shown by interacting w…" at bounding box center [628, 145] width 495 height 38
drag, startPoint x: 537, startPoint y: 153, endPoint x: 546, endPoint y: 153, distance: 8.9
click at [546, 153] on textarea "A menu in which options are hidden by default but can be shown by interacting w…" at bounding box center [628, 145] width 495 height 38
drag, startPoint x: 532, startPoint y: 153, endPoint x: 702, endPoint y: 157, distance: 169.9
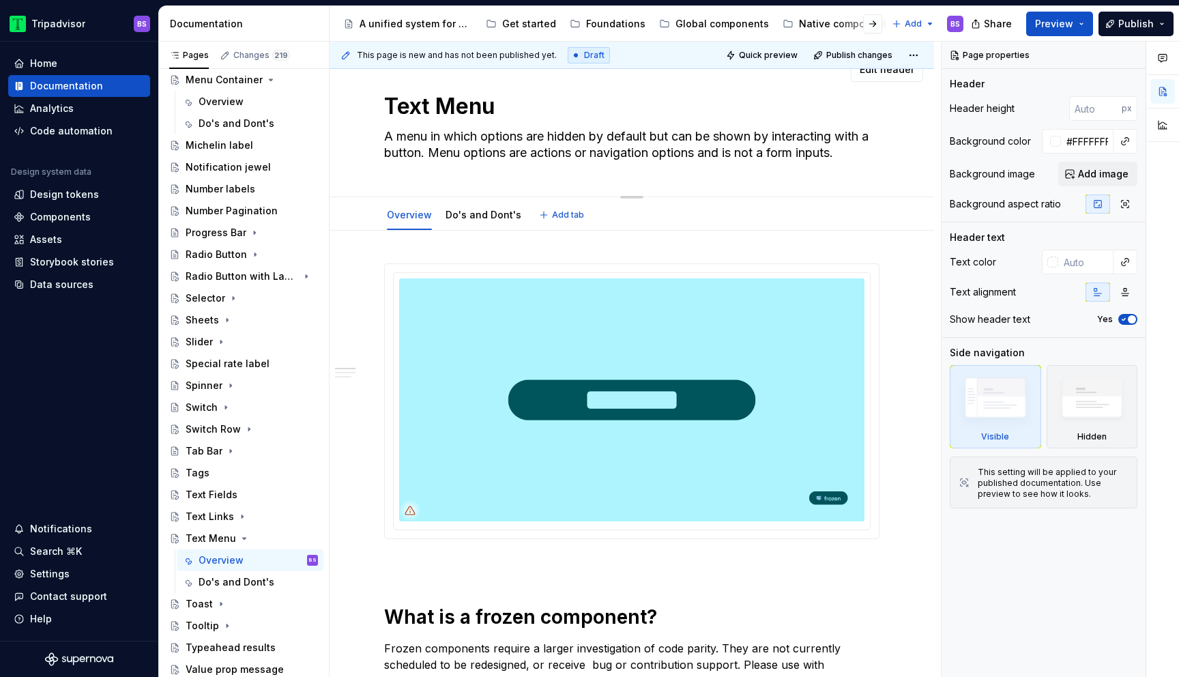
click at [702, 157] on textarea "A menu in which options are hidden by default but can be shown by interacting w…" at bounding box center [628, 145] width 495 height 38
click at [698, 152] on textarea "A menu in which options are hidden by default but can be shown by interacting w…" at bounding box center [628, 145] width 495 height 38
click at [484, 138] on textarea "A menu in which options are hidden by default but can be shown by interacting w…" at bounding box center [628, 145] width 495 height 38
paste textarea "actions or navigation"
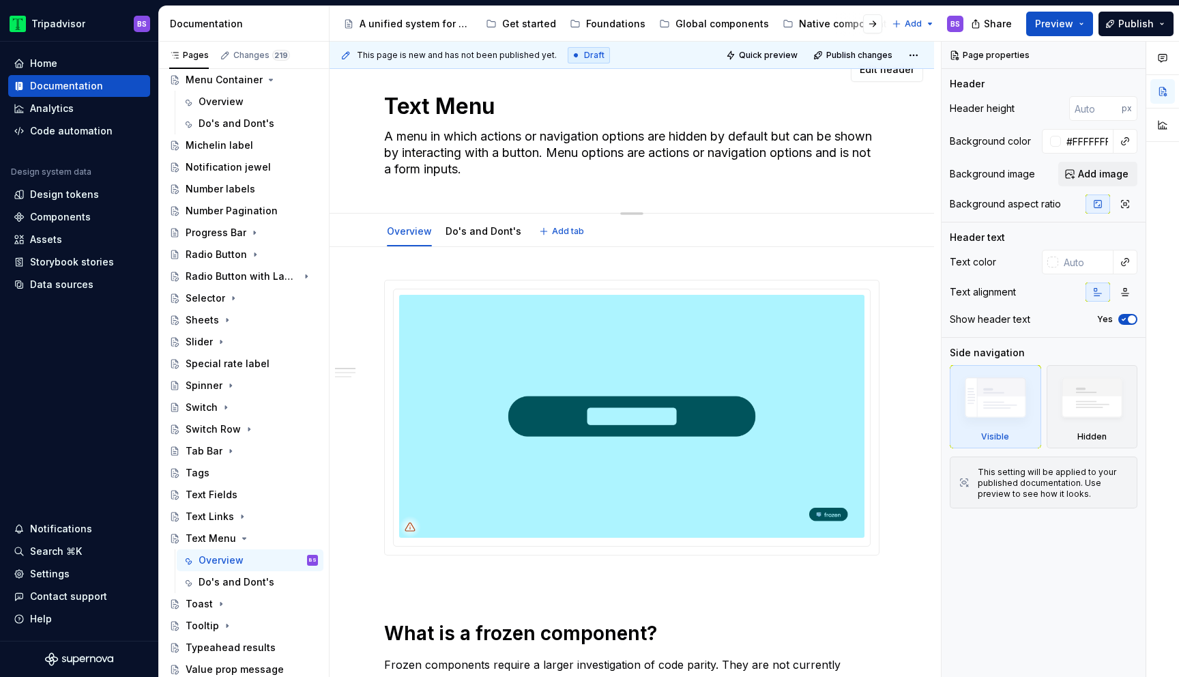
drag, startPoint x: 590, startPoint y: 150, endPoint x: 600, endPoint y: 168, distance: 20.5
click at [600, 168] on textarea "A menu in which actions or navigation options are hidden by default but can be …" at bounding box center [628, 153] width 495 height 55
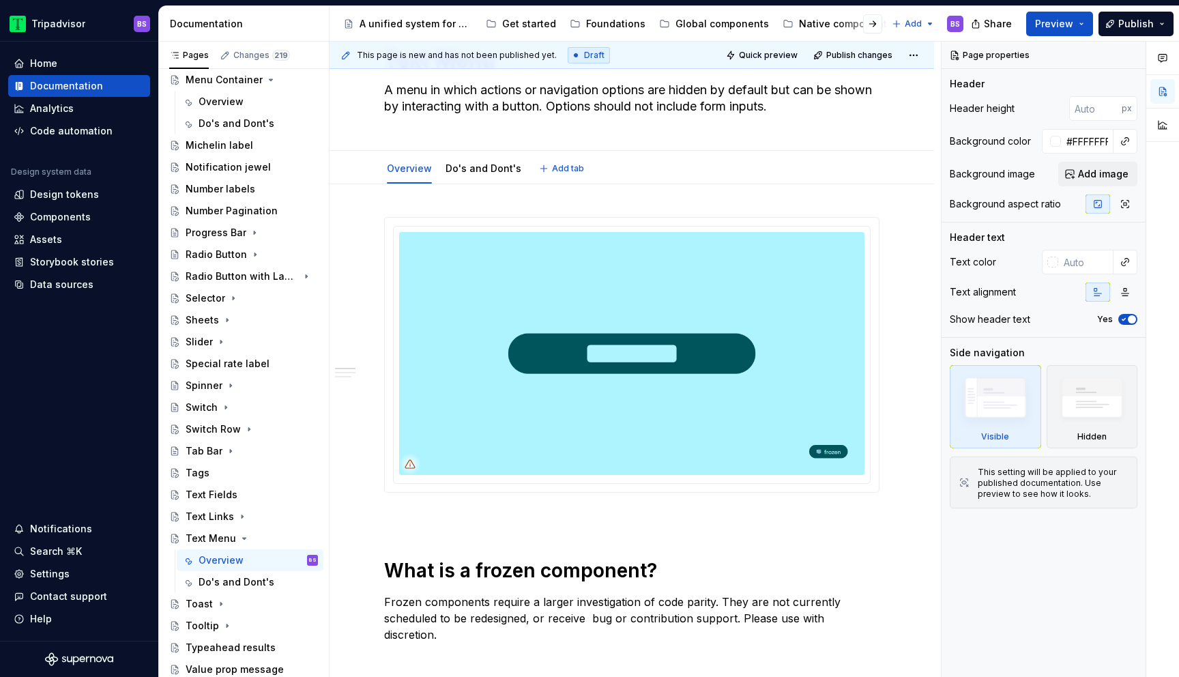
scroll to position [0, 0]
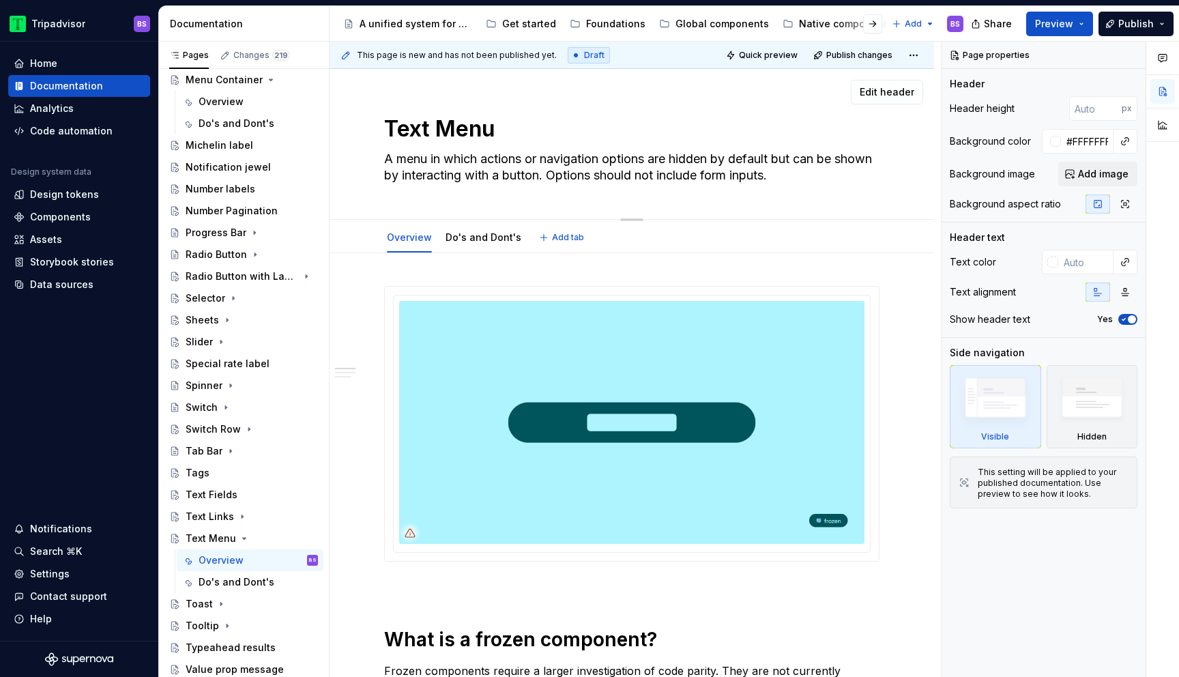
drag, startPoint x: 589, startPoint y: 177, endPoint x: 765, endPoint y: 169, distance: 176.8
click at [765, 169] on textarea "A menu in which actions or navigation options are hidden by default but can be …" at bounding box center [628, 167] width 495 height 38
drag, startPoint x: 825, startPoint y: 175, endPoint x: 591, endPoint y: 170, distance: 234.0
click at [591, 170] on textarea "A menu in which actions or navigation options are hidden by default but can be …" at bounding box center [628, 167] width 495 height 38
click at [220, 104] on div "Overview" at bounding box center [220, 102] width 45 height 14
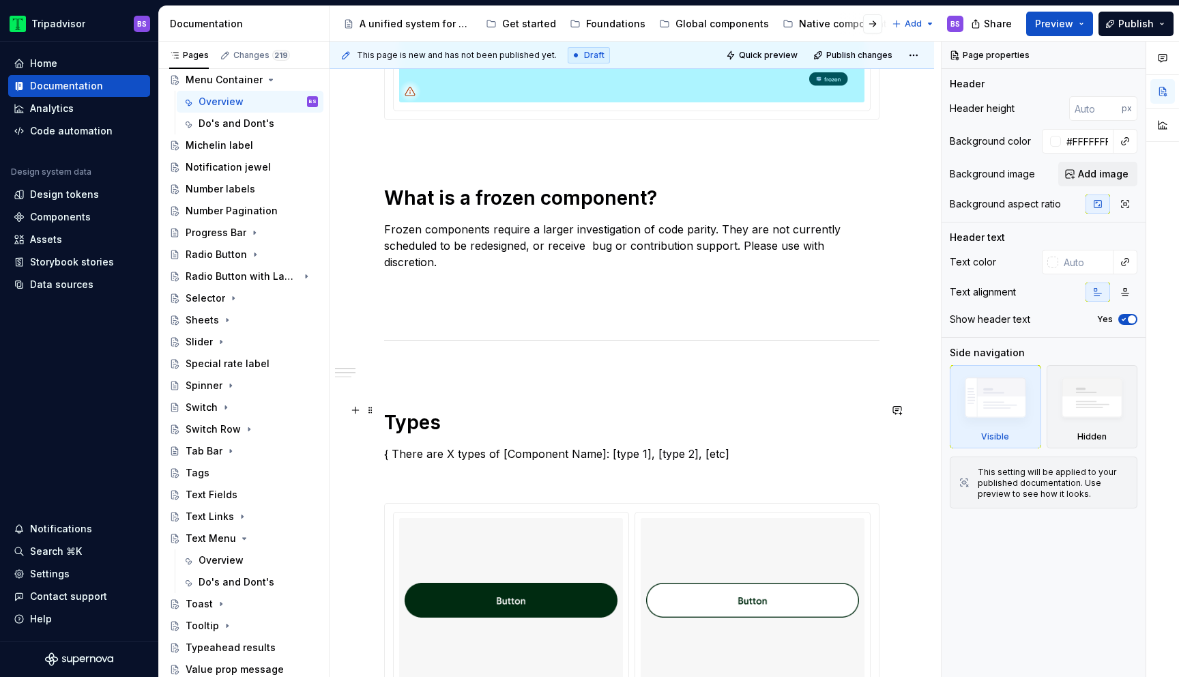
scroll to position [684, 0]
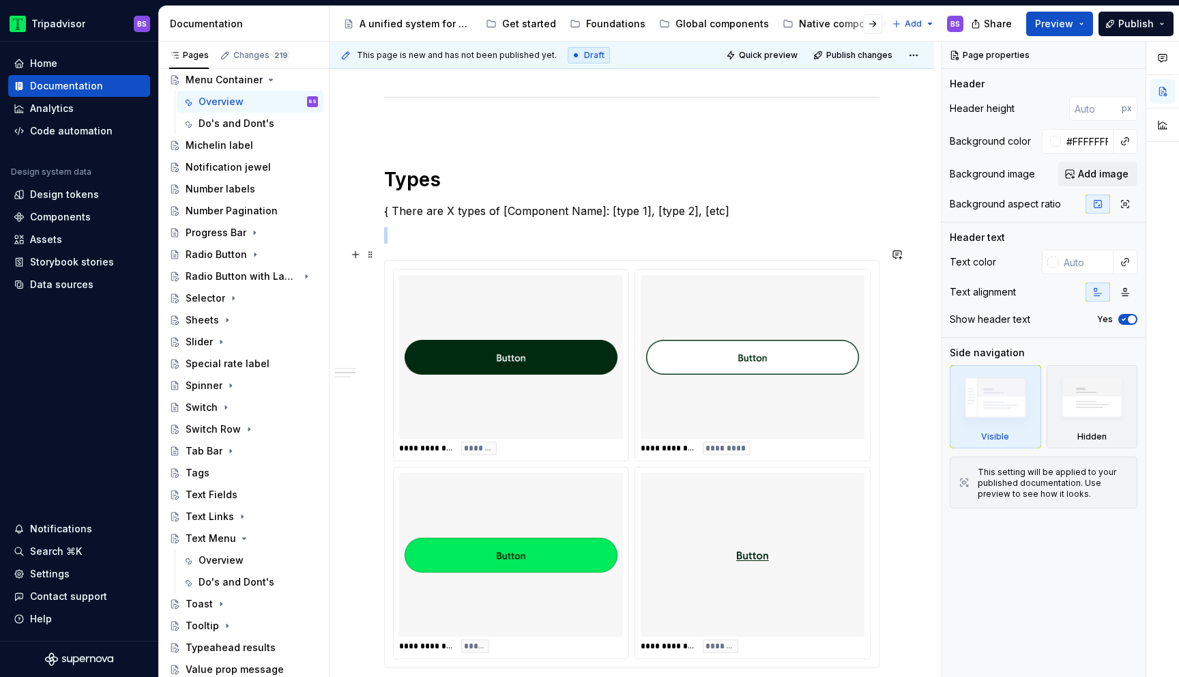
click at [724, 443] on span "*********" at bounding box center [726, 448] width 42 height 11
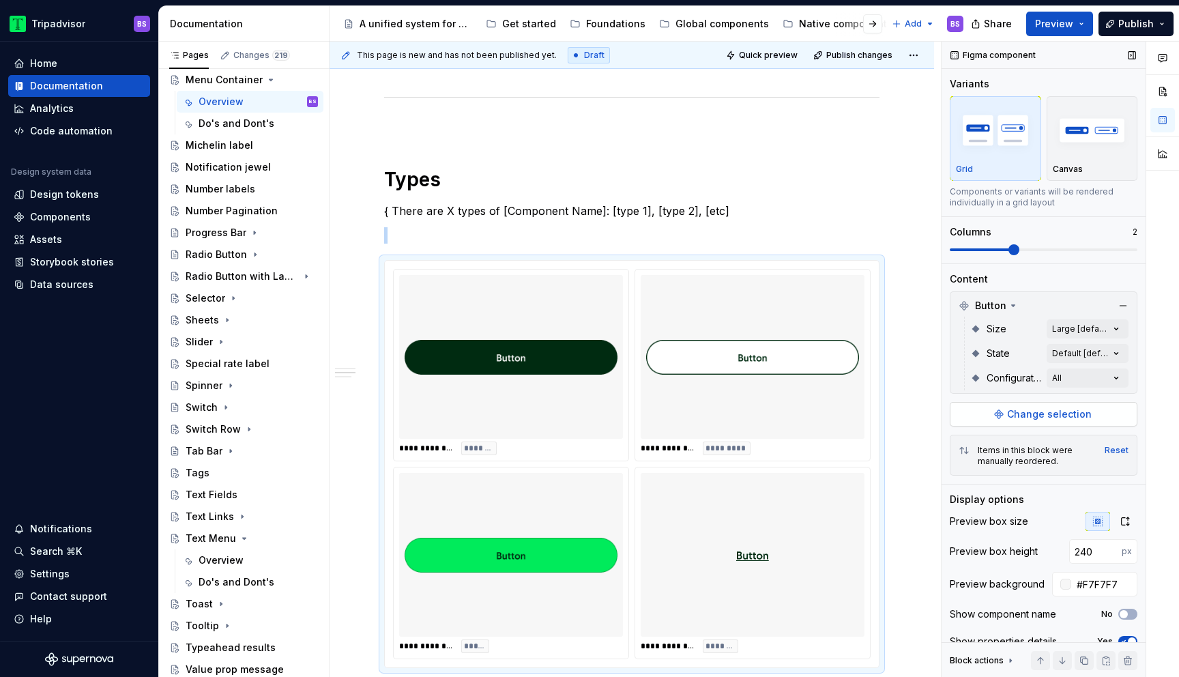
click at [1064, 403] on button "Change selection" at bounding box center [1043, 414] width 188 height 25
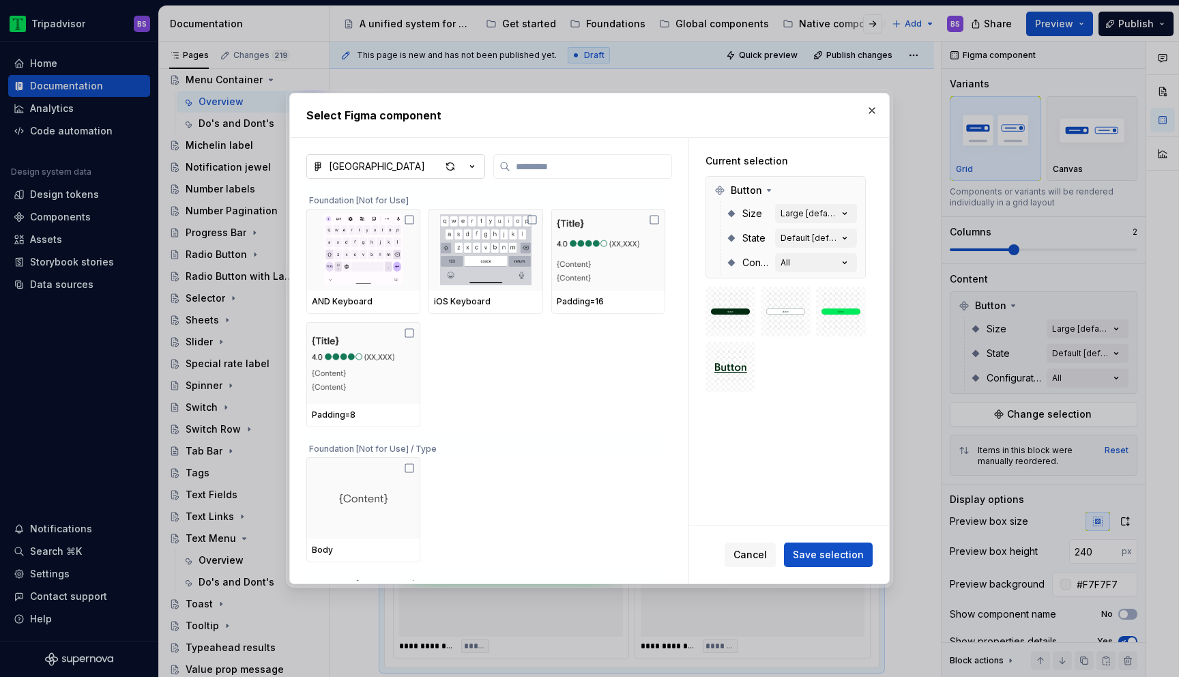
click at [471, 168] on icon "button" at bounding box center [472, 167] width 14 height 14
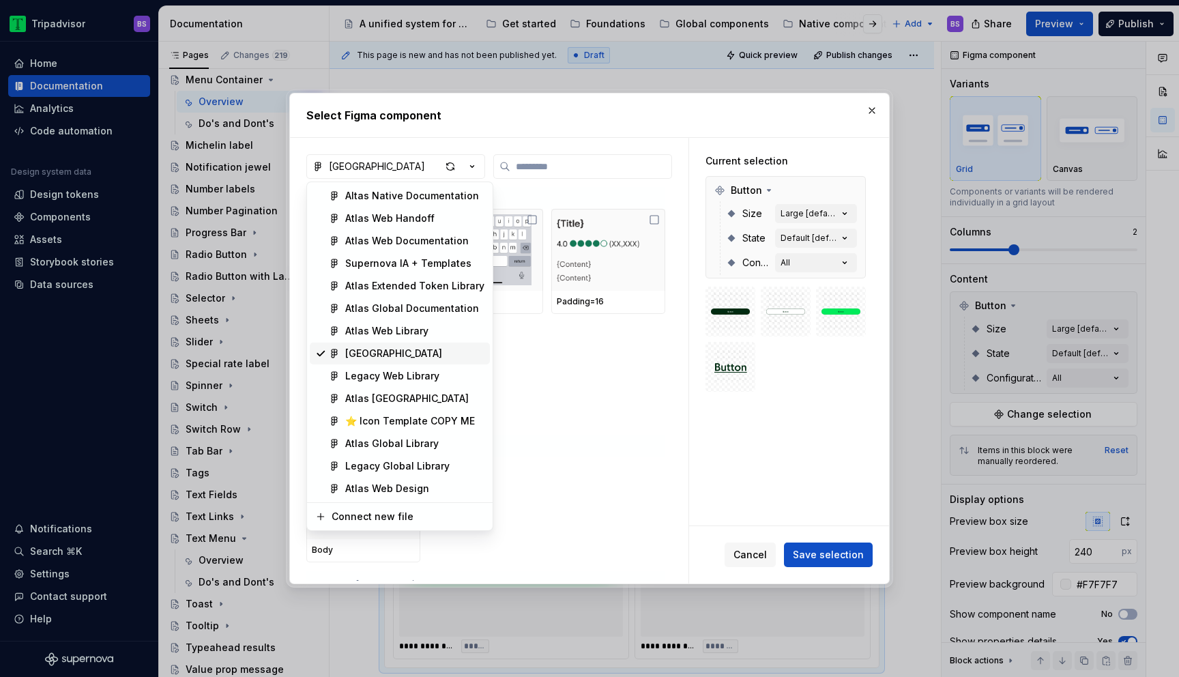
click at [433, 334] on div "Atlas Web Library" at bounding box center [414, 331] width 139 height 14
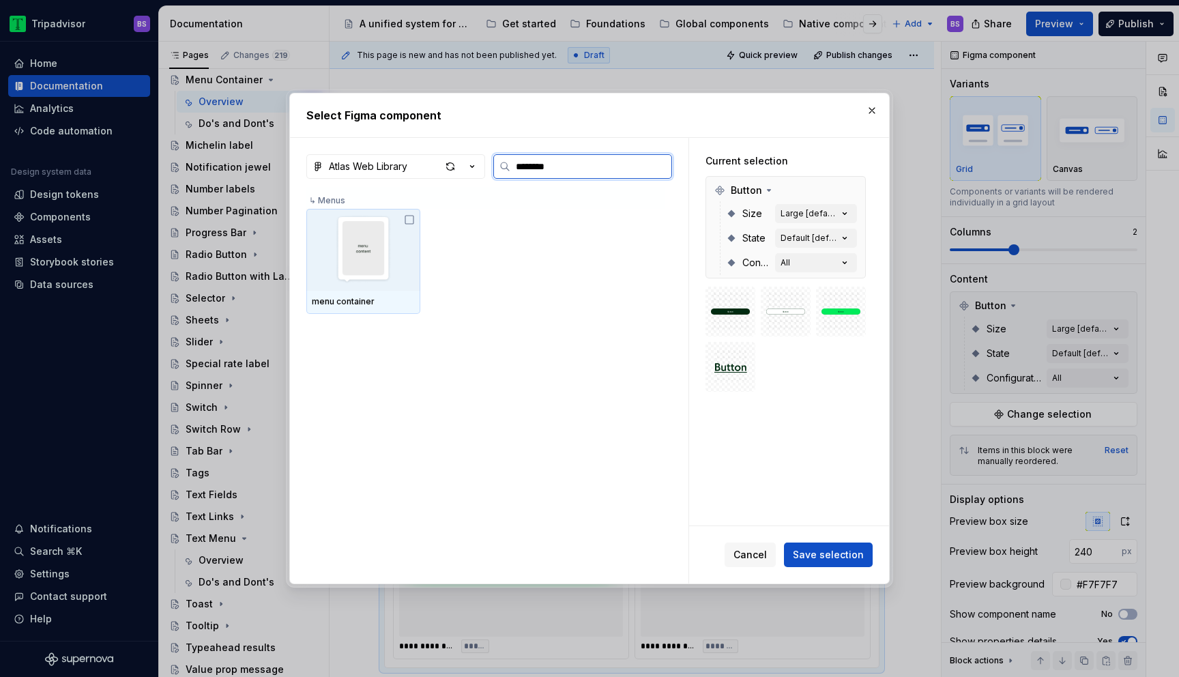
click at [360, 261] on img at bounding box center [363, 249] width 103 height 71
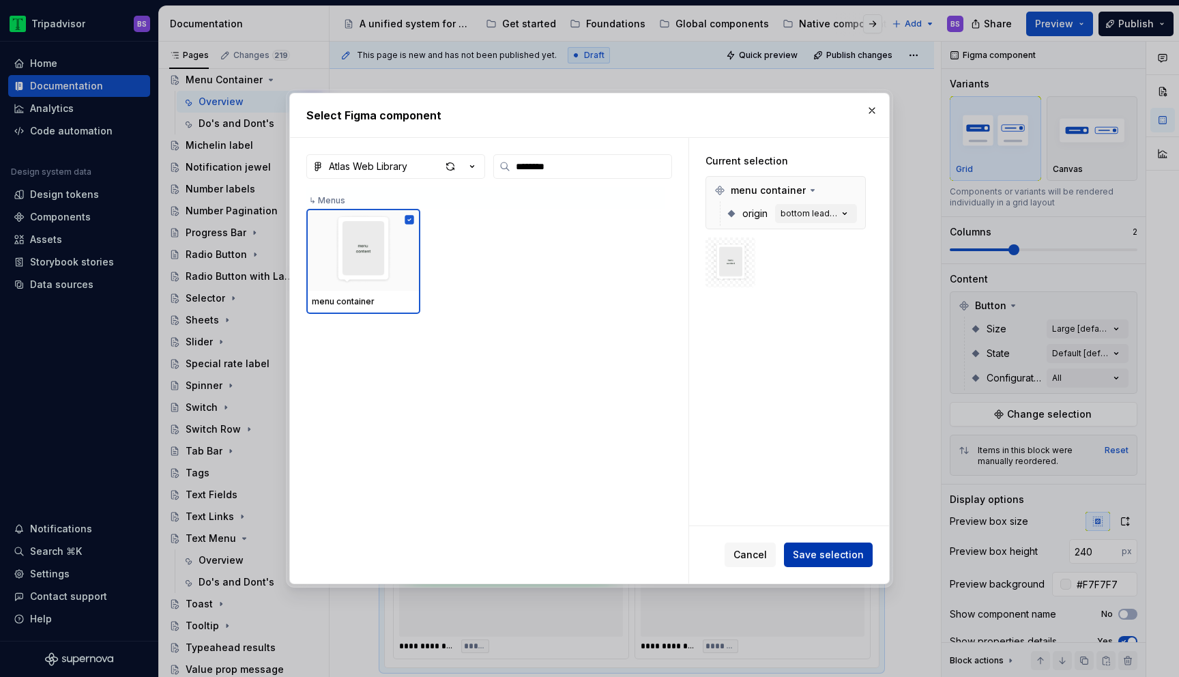
click at [810, 547] on button "Save selection" at bounding box center [828, 554] width 89 height 25
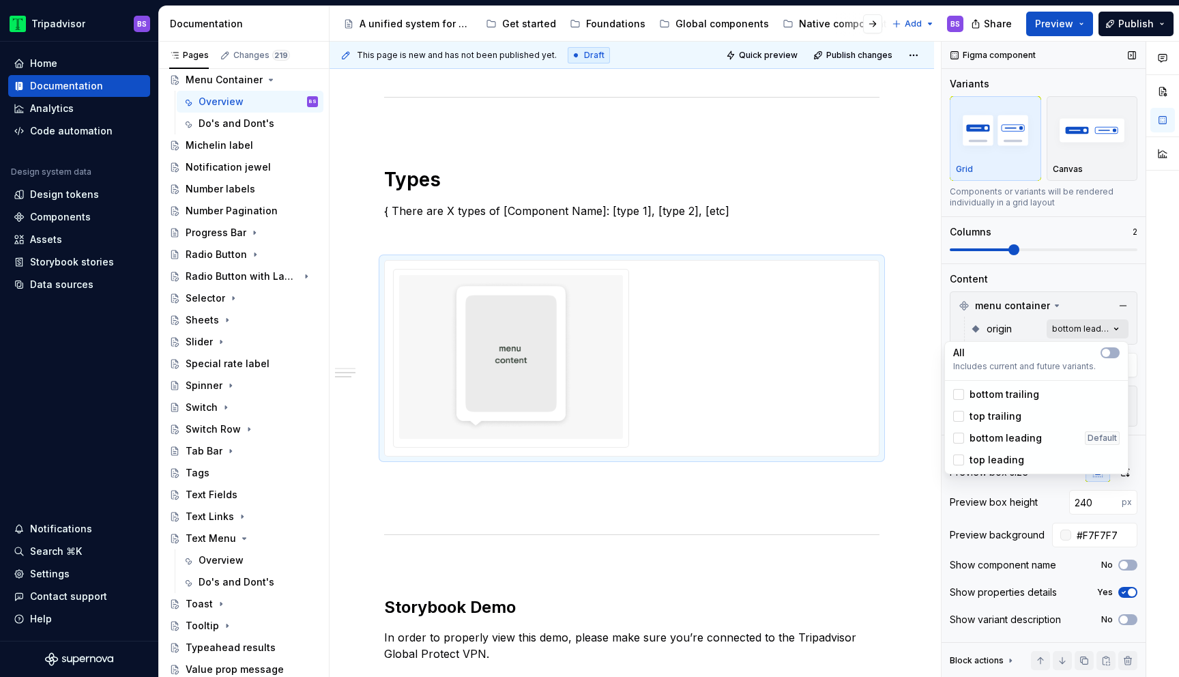
click at [1064, 334] on div "Comments Open comments No comments yet Select ‘Comment’ from the block context …" at bounding box center [1059, 360] width 237 height 636
click at [984, 395] on span "bottom trailing" at bounding box center [1004, 394] width 70 height 14
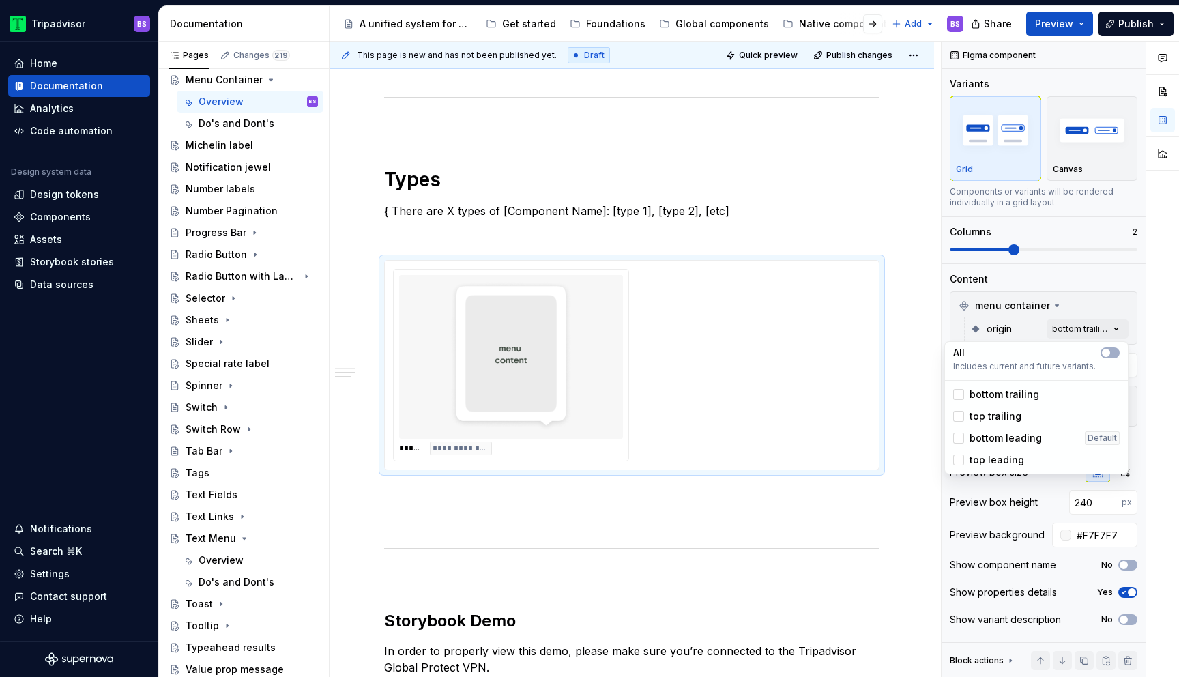
click at [984, 419] on span "top trailing" at bounding box center [995, 416] width 52 height 14
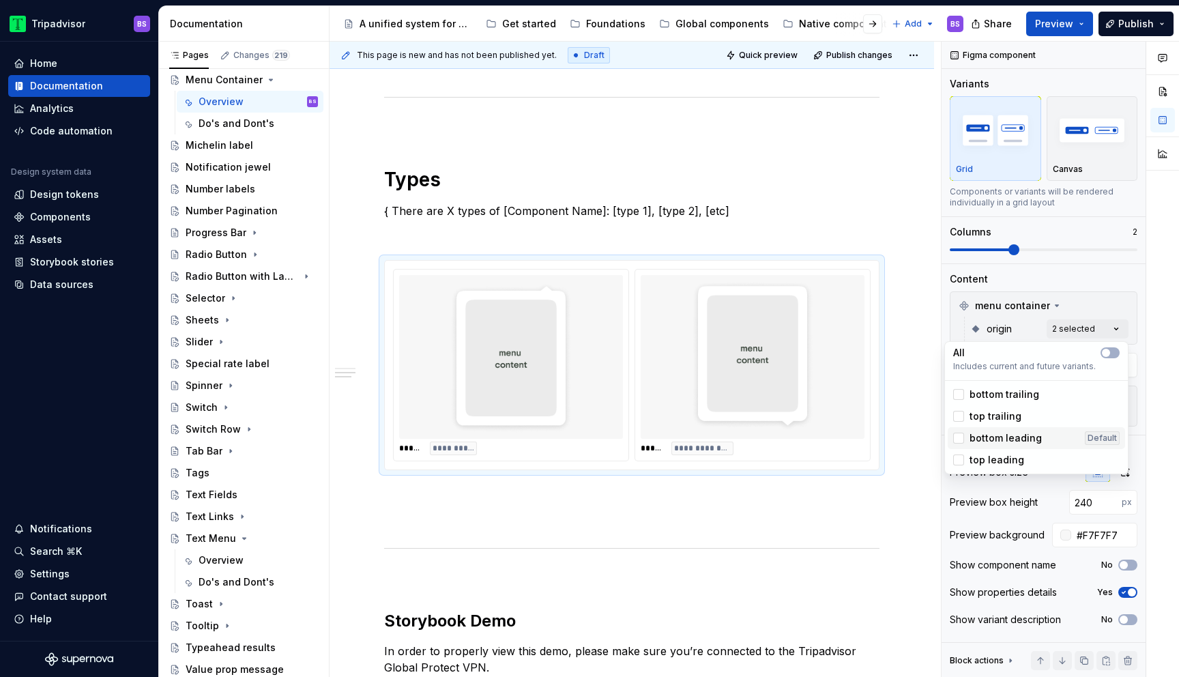
click at [984, 438] on span "bottom leading" at bounding box center [1005, 438] width 72 height 14
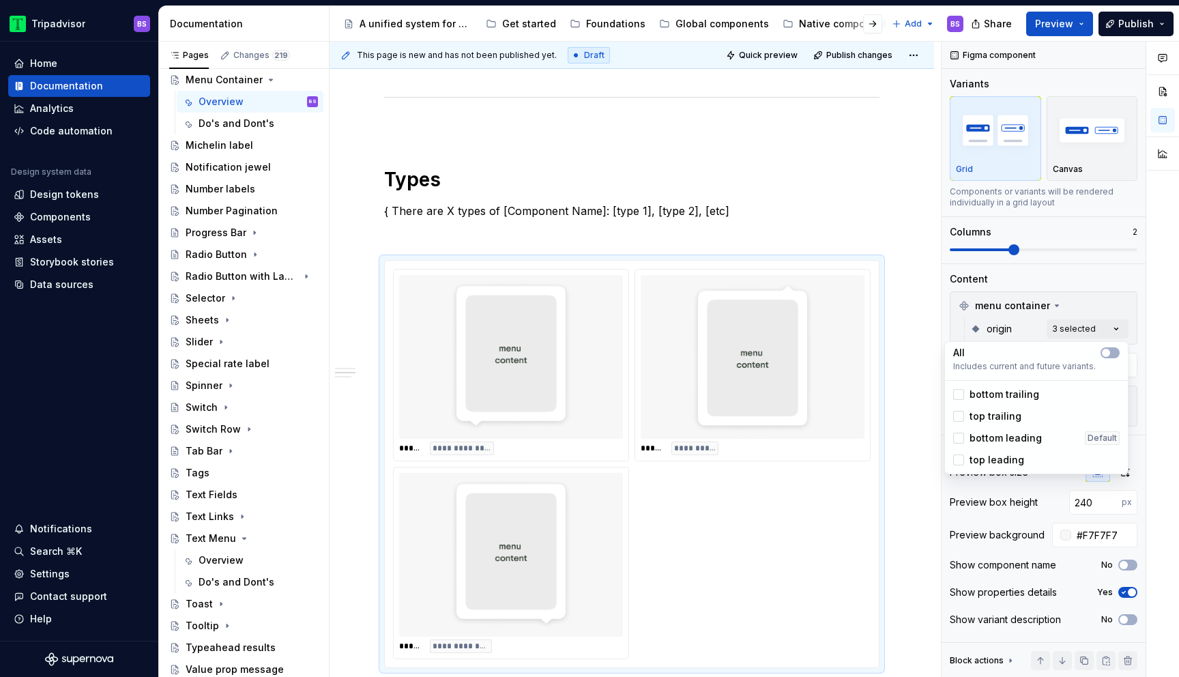
click at [984, 461] on span "top leading" at bounding box center [996, 460] width 55 height 14
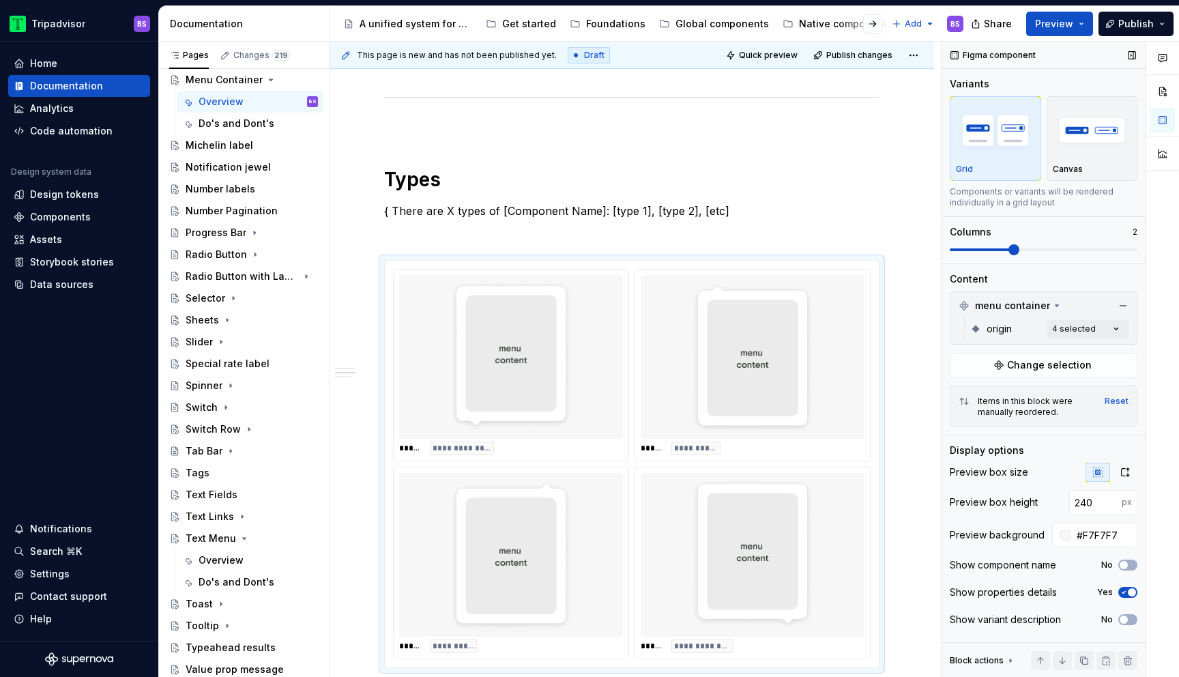
drag, startPoint x: 1011, startPoint y: 250, endPoint x: 1088, endPoint y: 254, distance: 77.2
click at [1088, 254] on div "Comments Open comments No comments yet Select ‘Comment’ from the block context …" at bounding box center [1059, 360] width 237 height 636
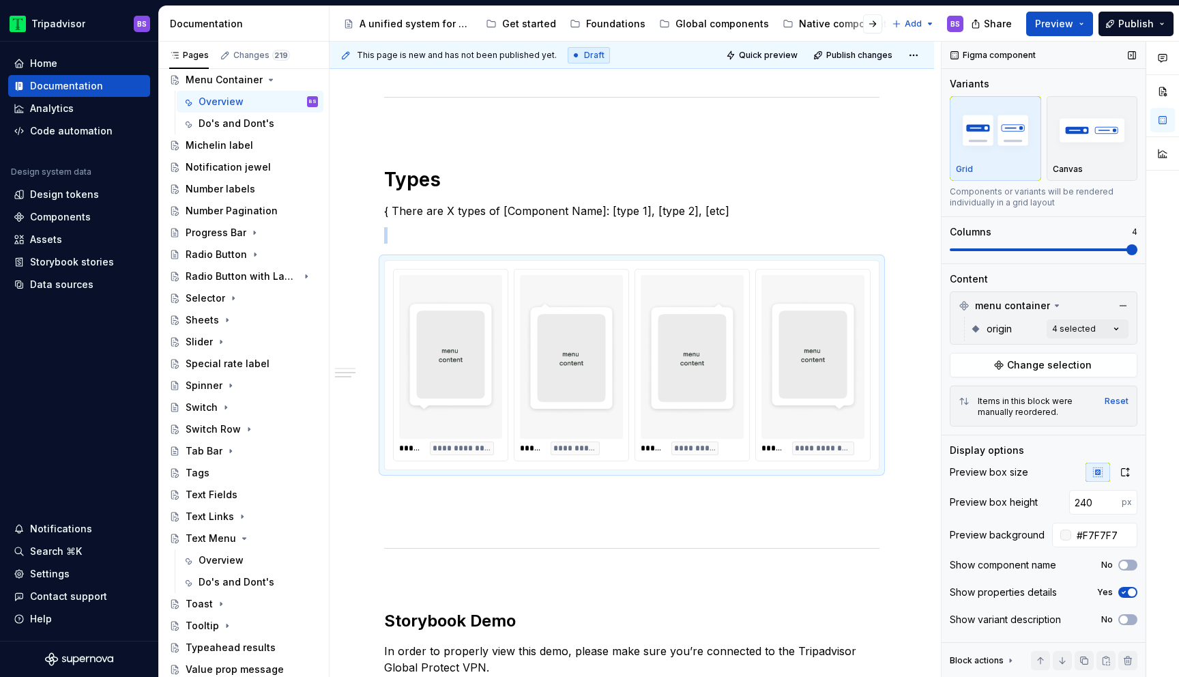
click at [1126, 255] on span at bounding box center [1131, 249] width 11 height 11
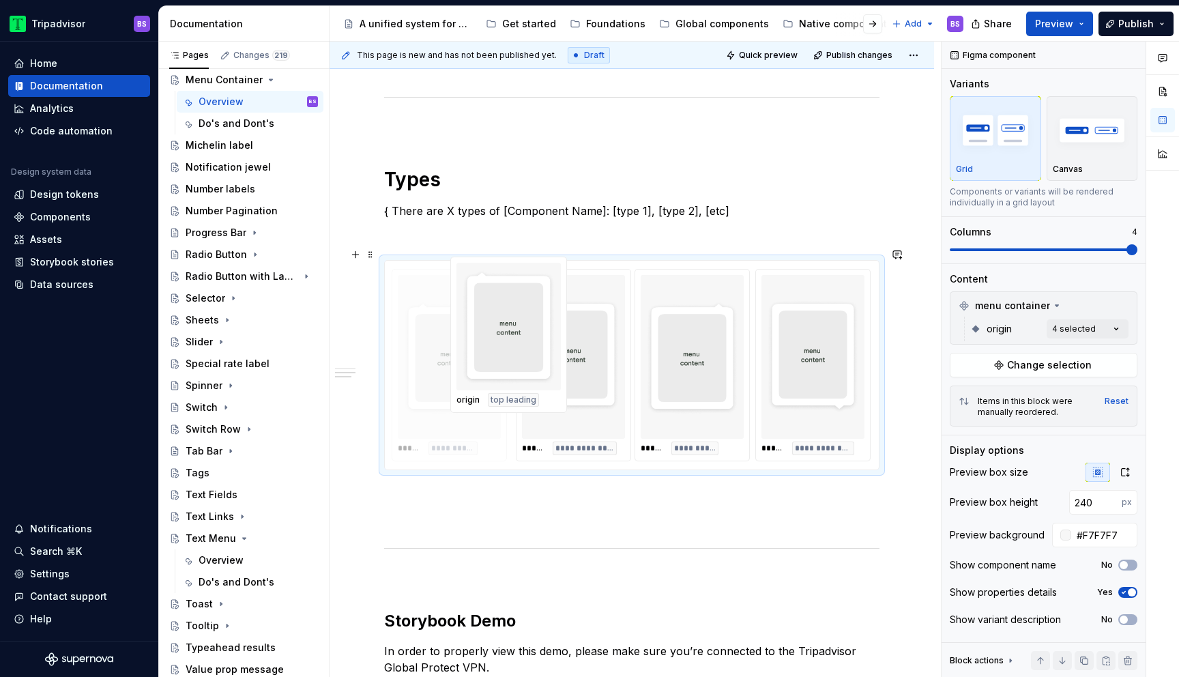
drag, startPoint x: 561, startPoint y: 328, endPoint x: 471, endPoint y: 327, distance: 90.7
click at [471, 327] on body "Tripadvisor BS Home Documentation Analytics Code automation Design system data …" at bounding box center [589, 338] width 1179 height 677
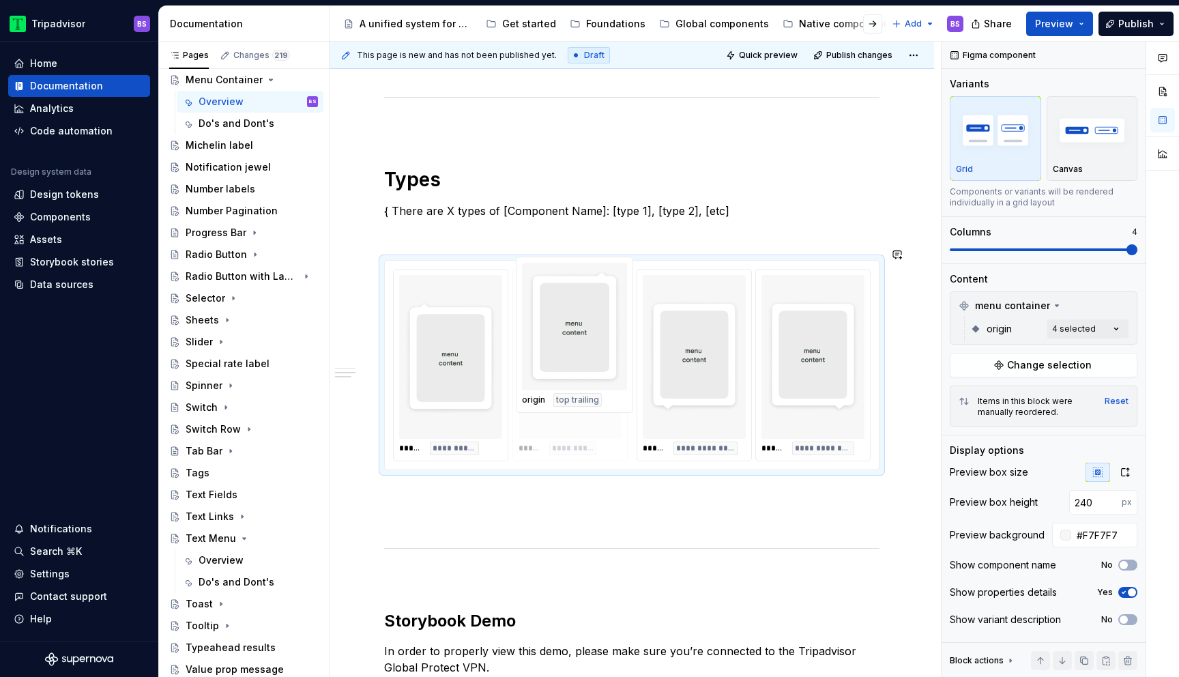
drag, startPoint x: 701, startPoint y: 320, endPoint x: 595, endPoint y: 321, distance: 106.4
click at [595, 321] on body "Tripadvisor BS Home Documentation Analytics Code automation Design system data …" at bounding box center [589, 338] width 1179 height 677
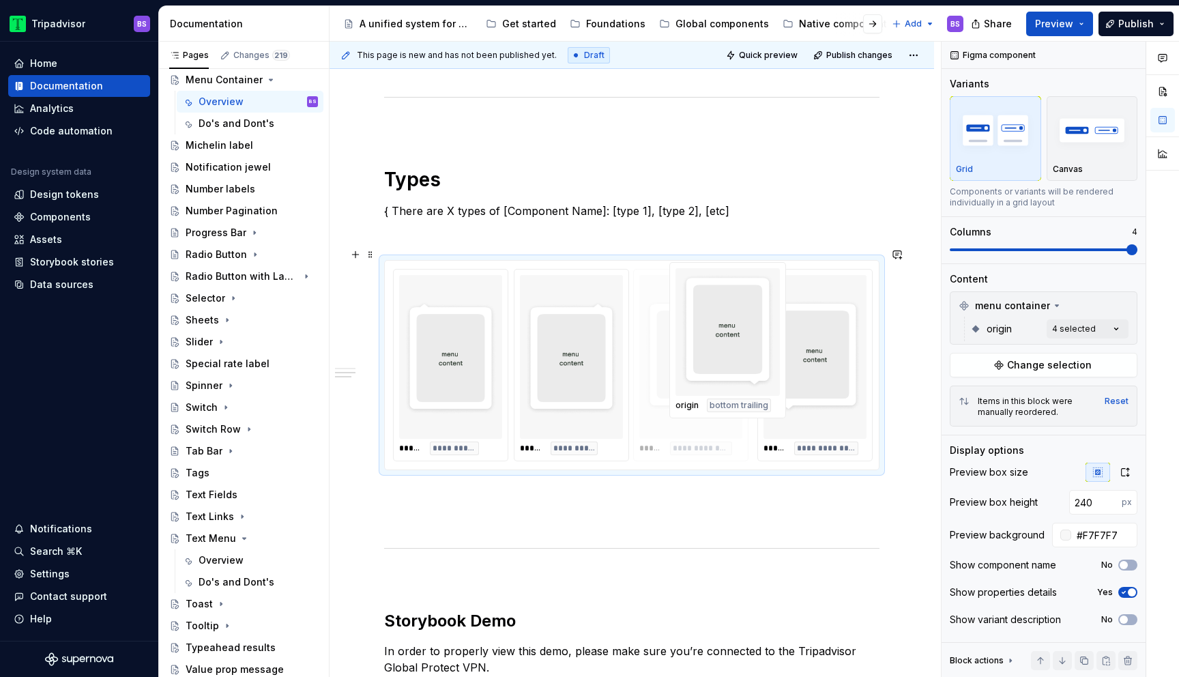
drag, startPoint x: 812, startPoint y: 340, endPoint x: 720, endPoint y: 345, distance: 91.6
click at [720, 345] on body "Tripadvisor BS Home Documentation Analytics Code automation Design system data …" at bounding box center [589, 338] width 1179 height 677
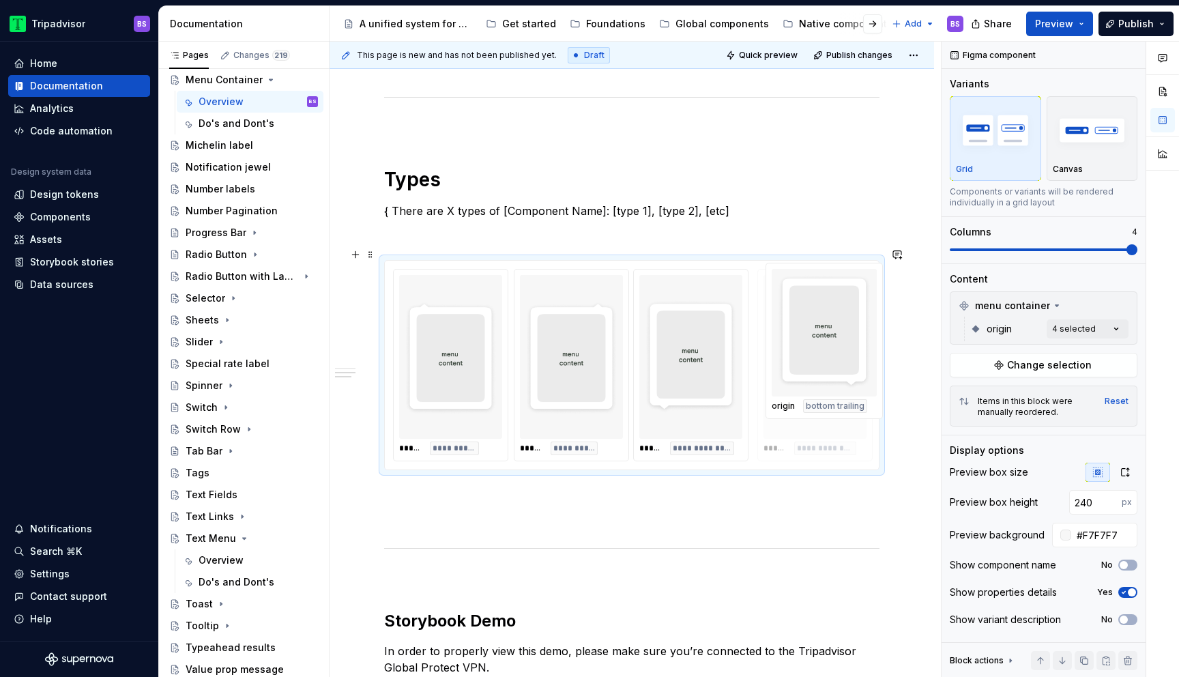
drag, startPoint x: 712, startPoint y: 346, endPoint x: 839, endPoint y: 353, distance: 127.0
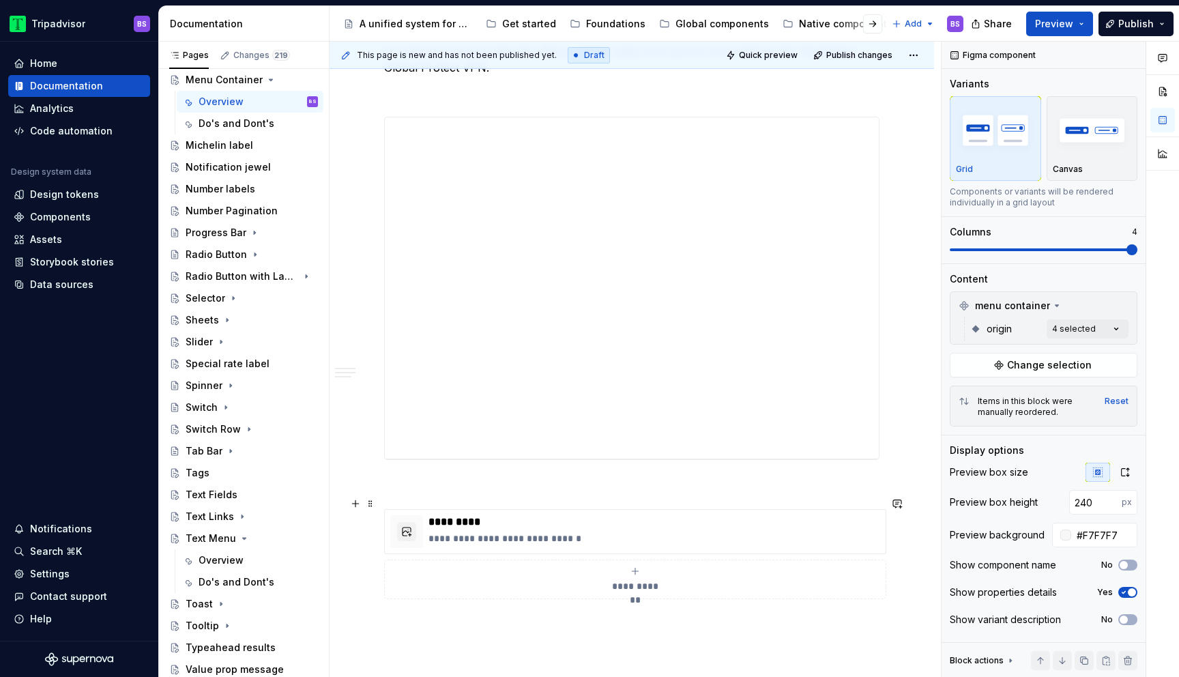
scroll to position [1014, 0]
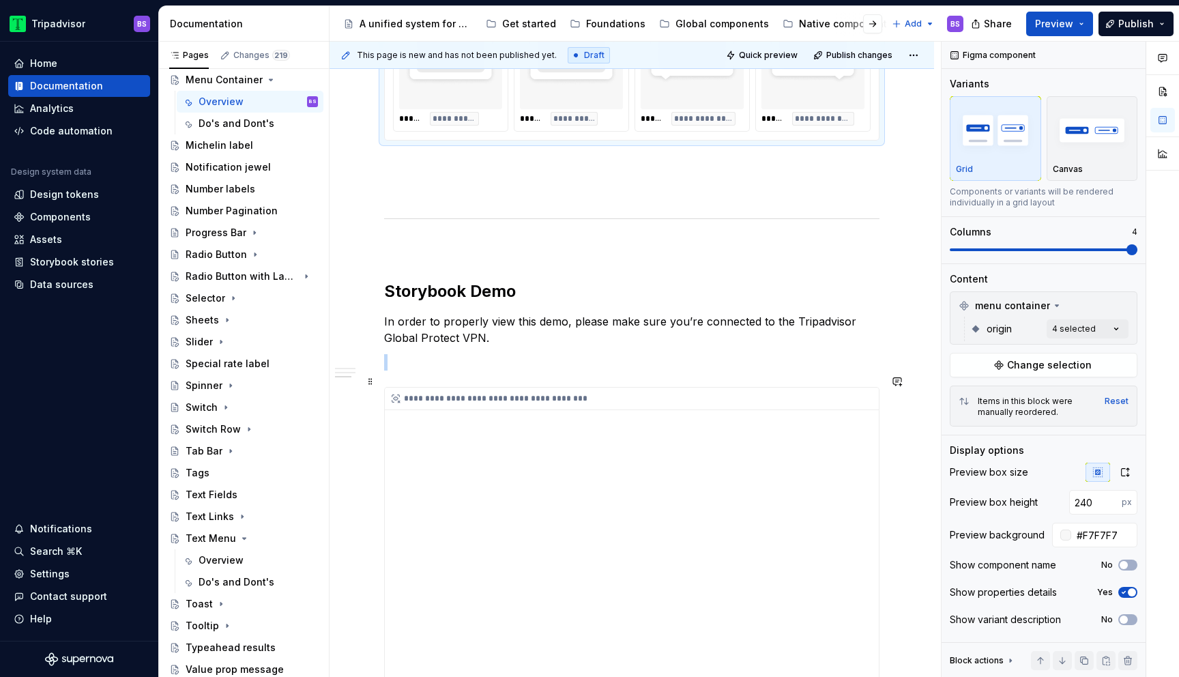
click at [643, 398] on div "**********" at bounding box center [632, 557] width 494 height 341
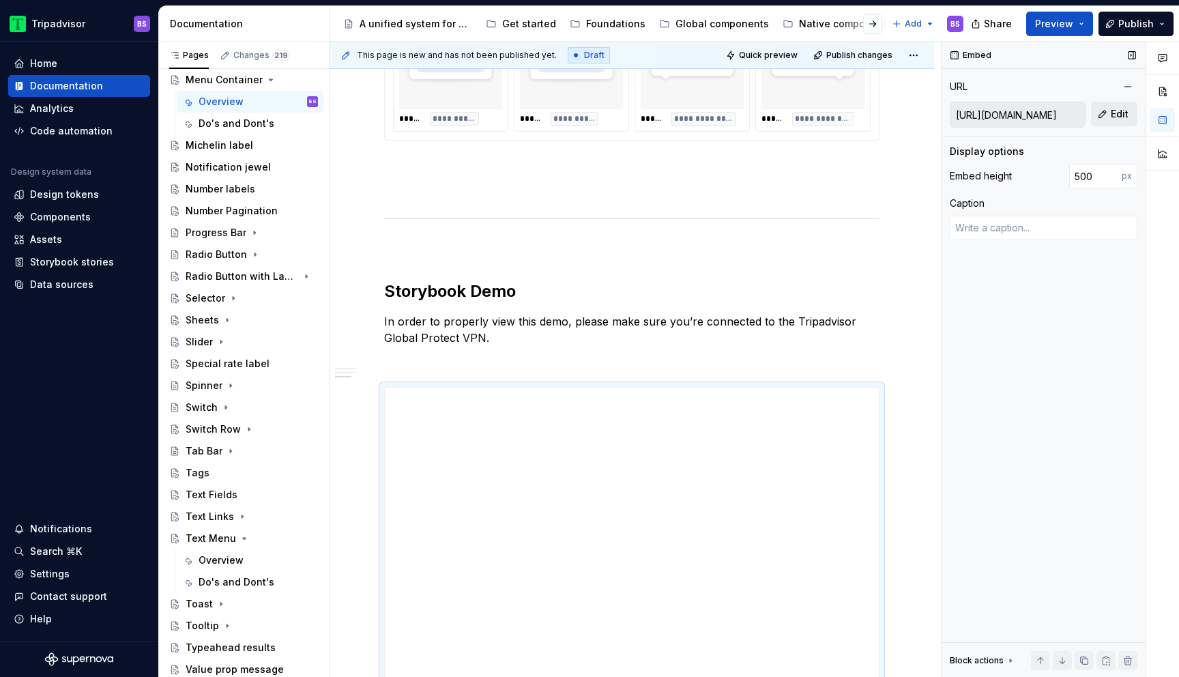
click at [1107, 113] on button "Edit" at bounding box center [1114, 114] width 46 height 25
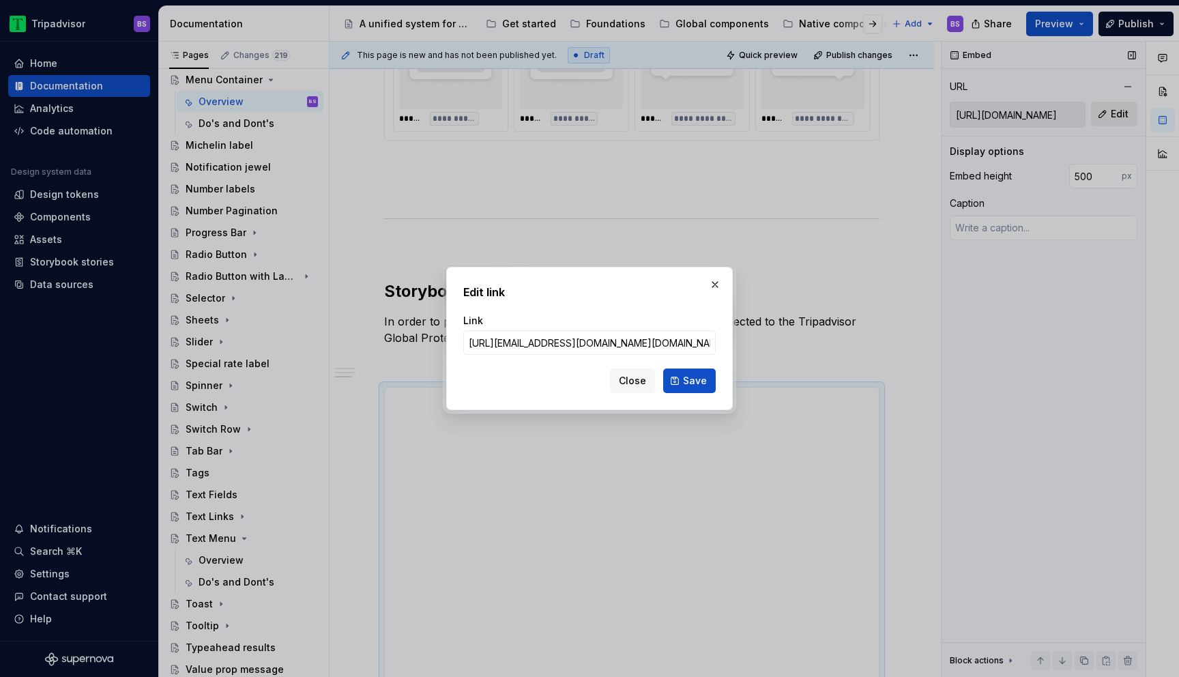
scroll to position [0, 306]
click button "Save" at bounding box center [689, 380] width 53 height 25
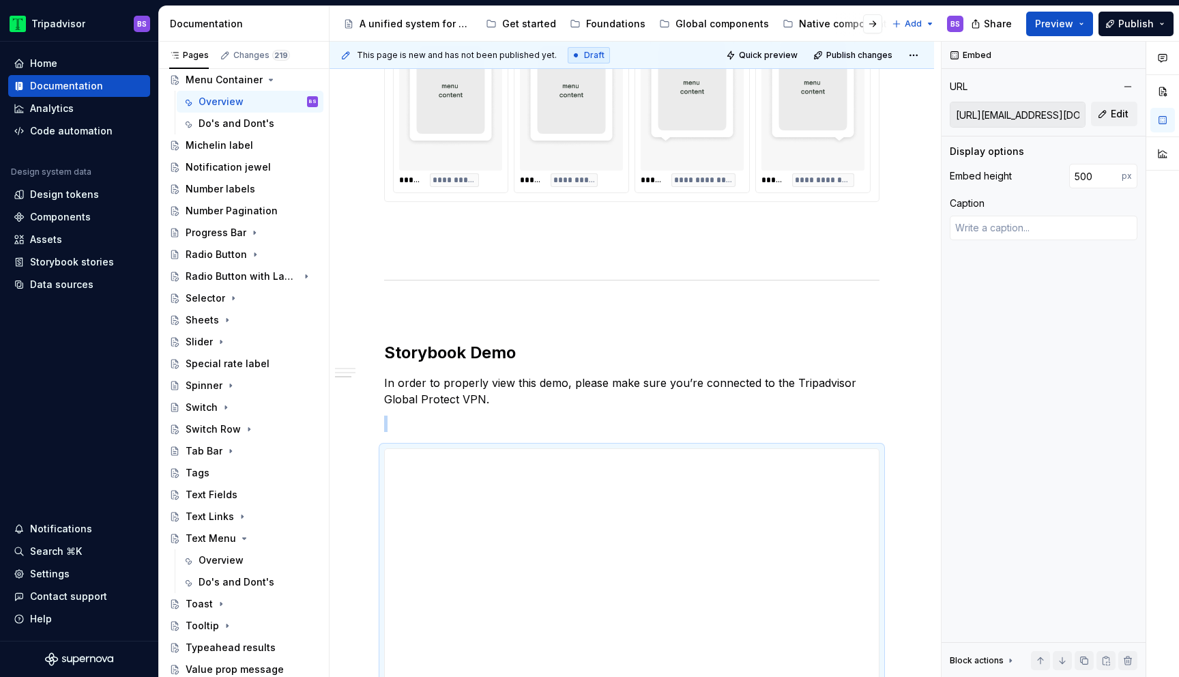
scroll to position [999, 0]
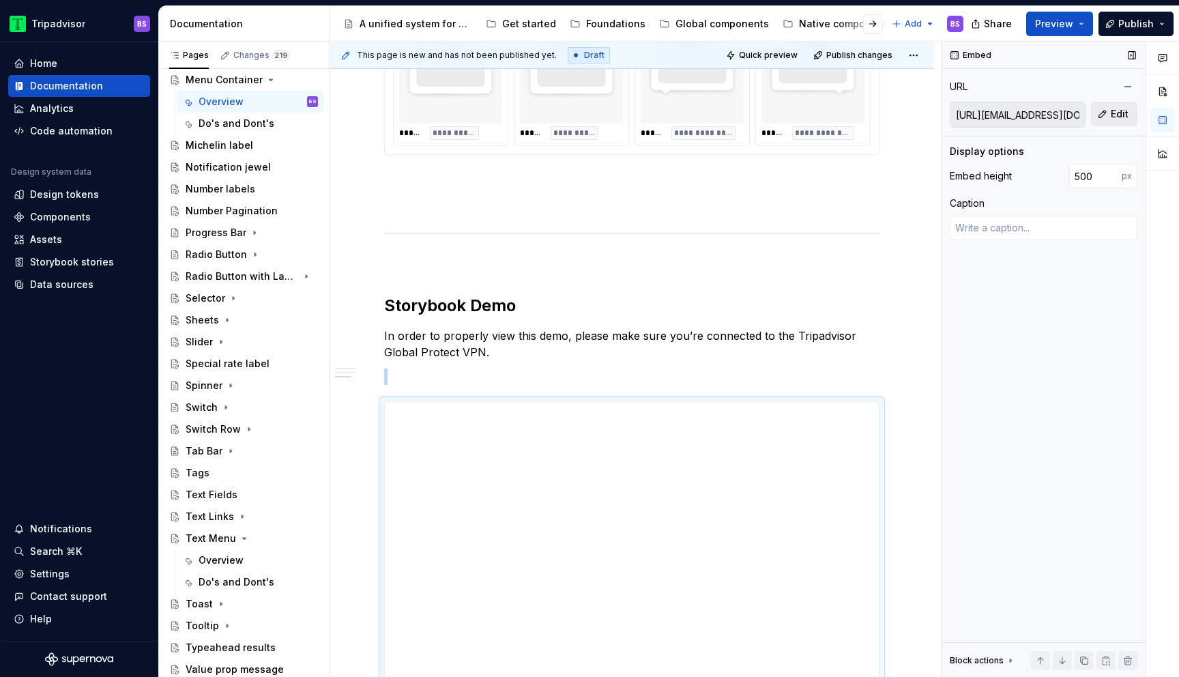
click at [1105, 113] on button "Edit" at bounding box center [1114, 114] width 46 height 25
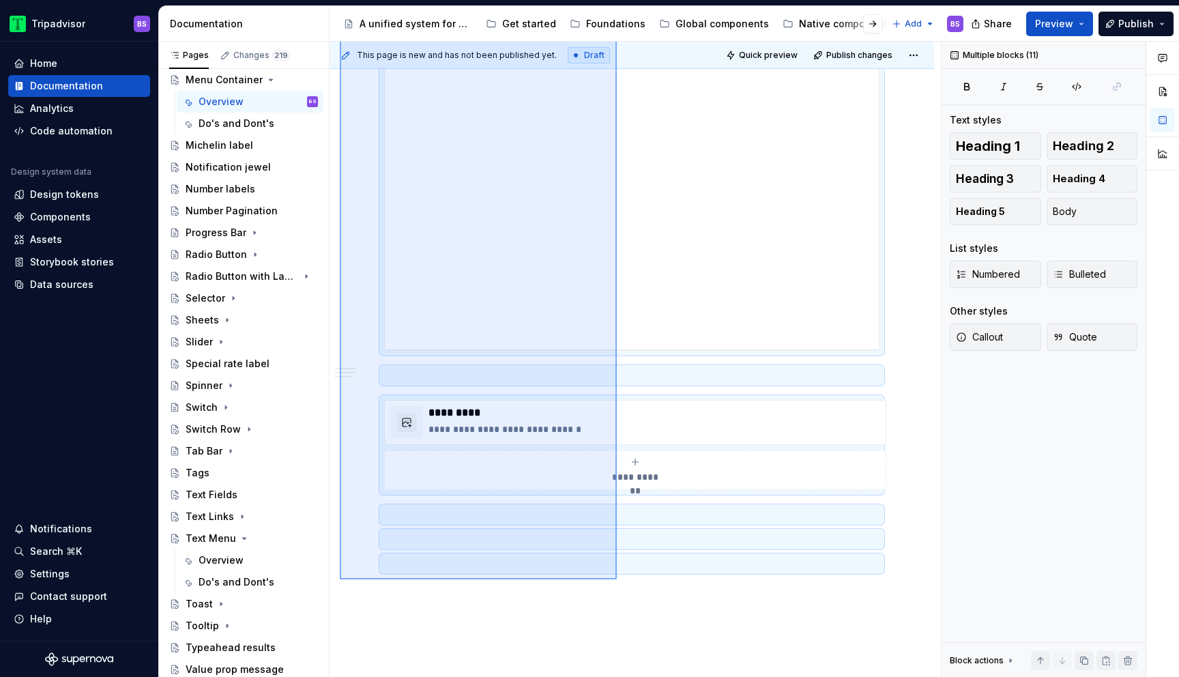
scroll to position [1417, 0]
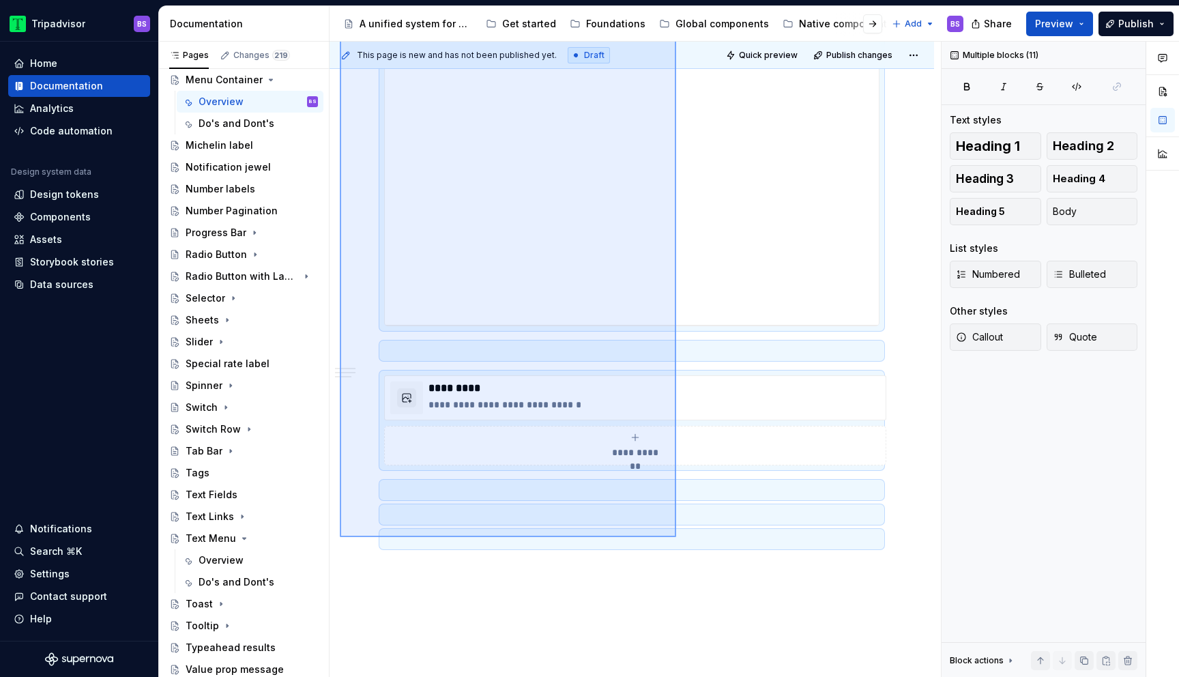
drag, startPoint x: 340, startPoint y: 220, endPoint x: 676, endPoint y: 537, distance: 462.2
click at [676, 537] on div "**********" at bounding box center [634, 360] width 611 height 636
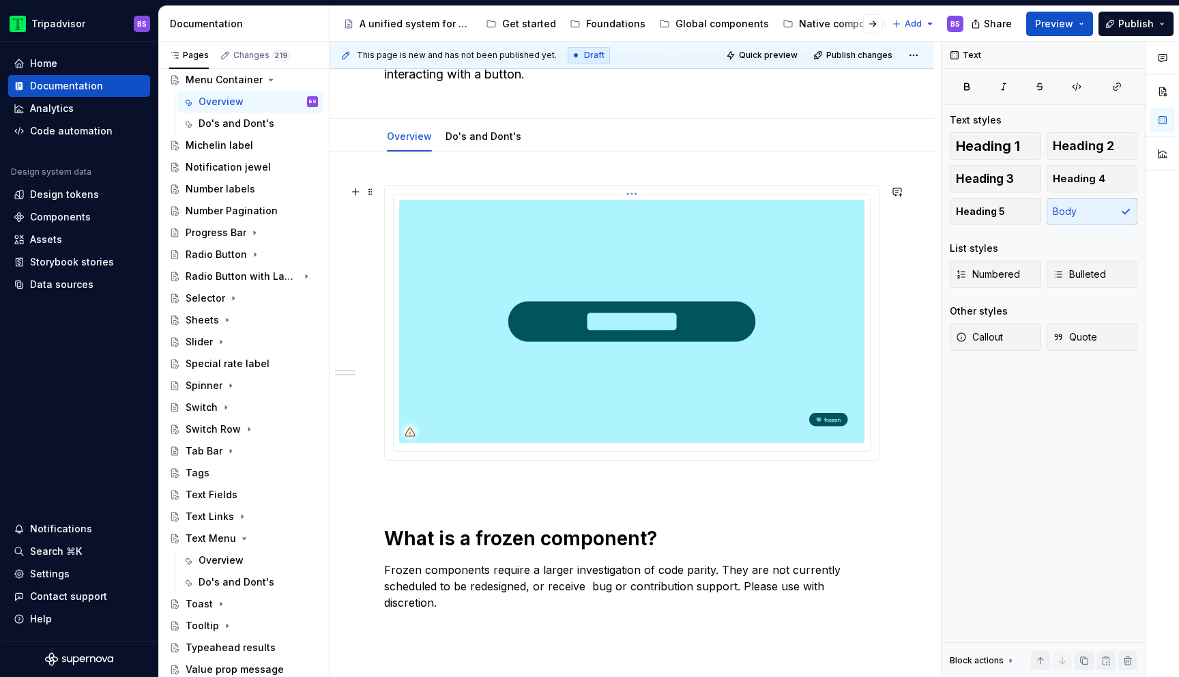
scroll to position [0, 0]
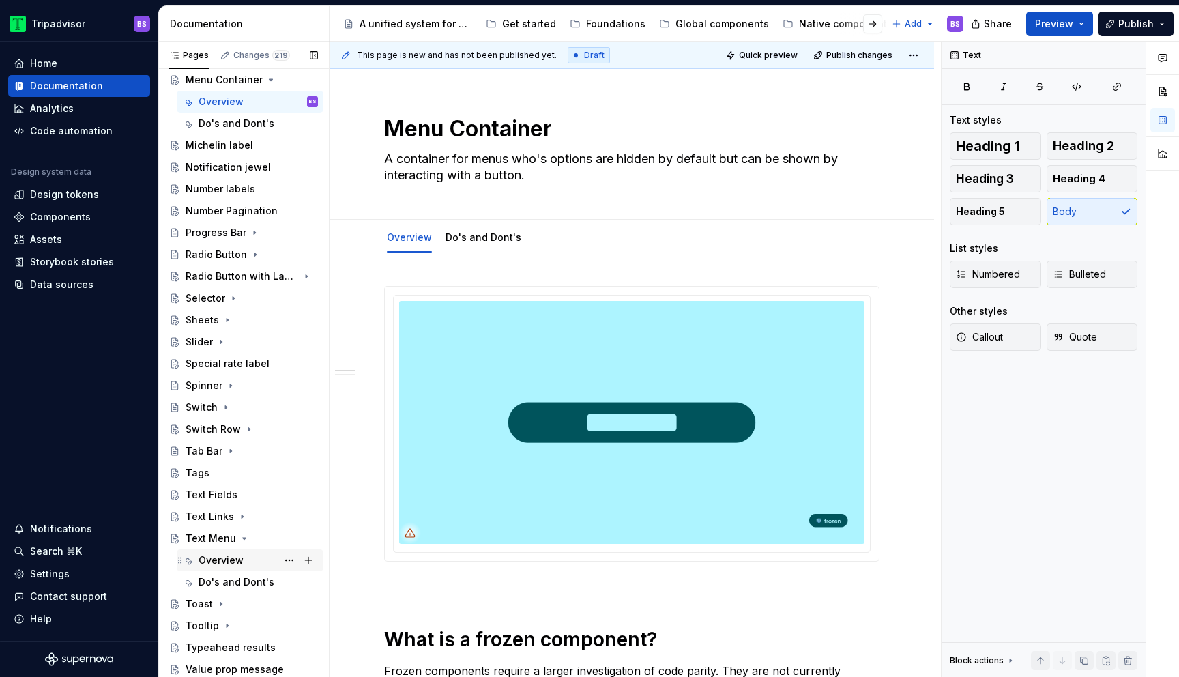
click at [216, 557] on div "Overview" at bounding box center [220, 560] width 45 height 14
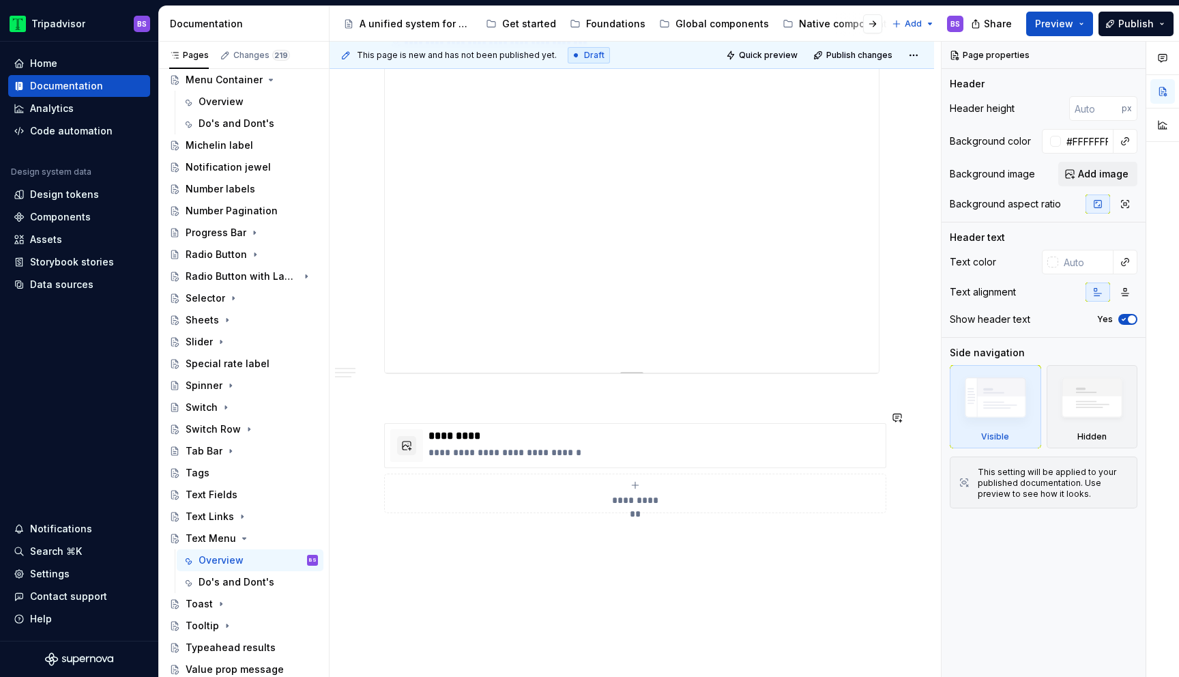
scroll to position [1351, 0]
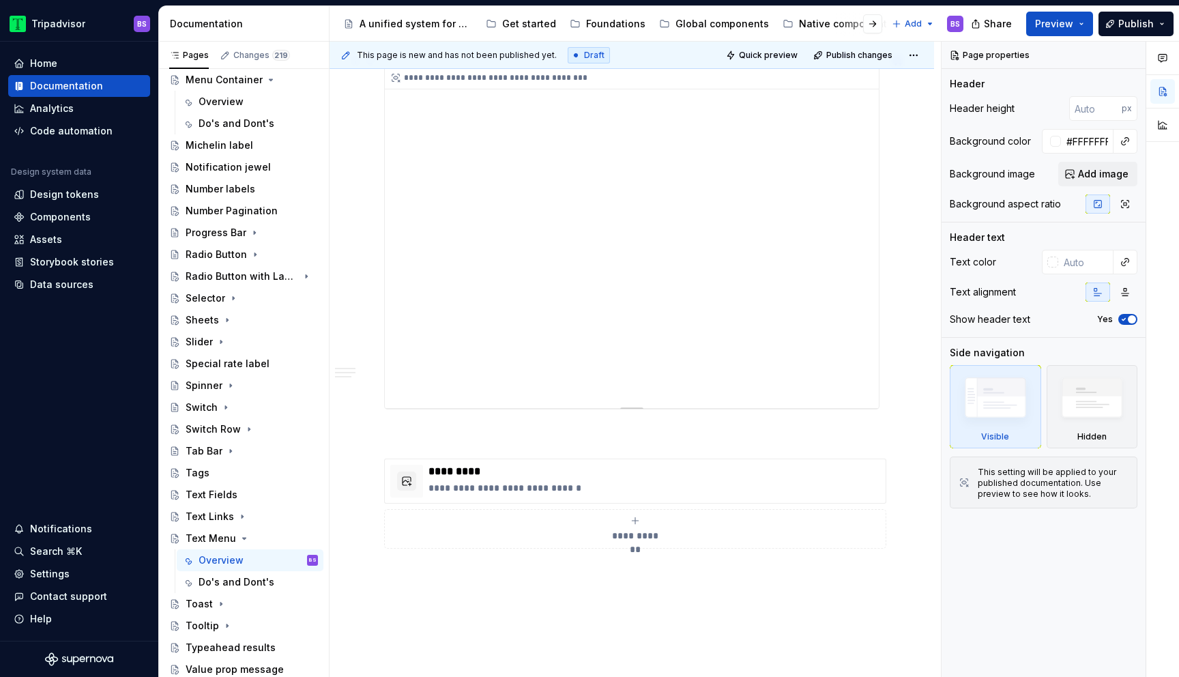
click at [537, 286] on div "**********" at bounding box center [632, 237] width 494 height 341
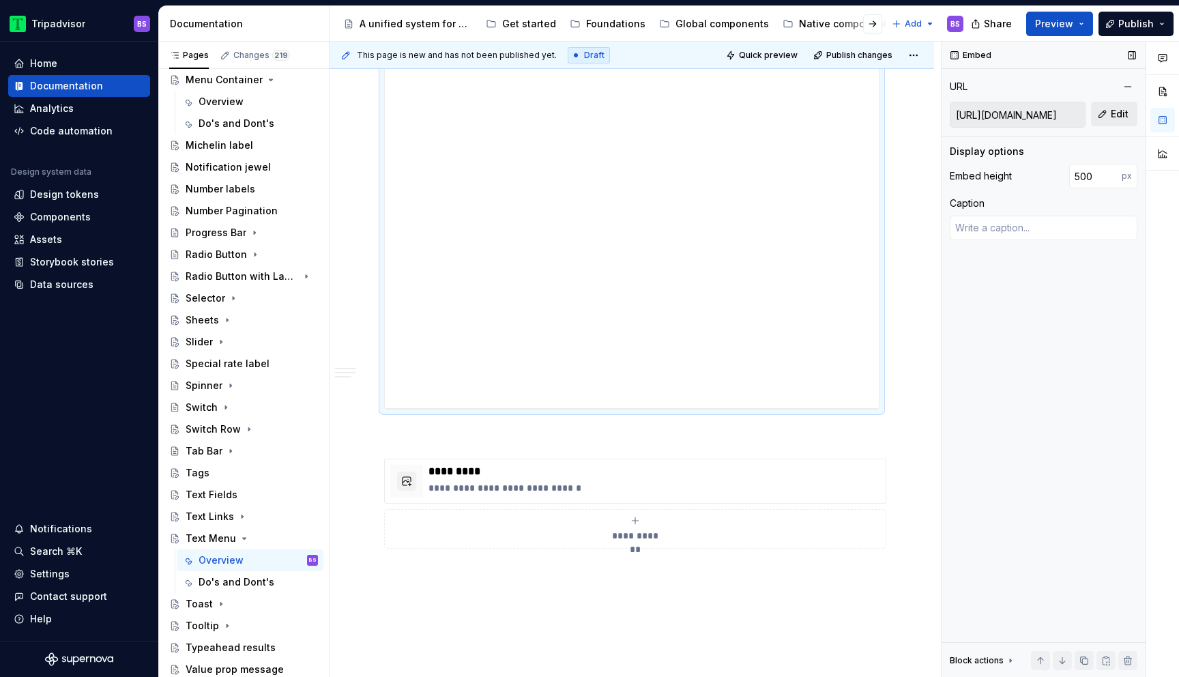
click at [1112, 113] on span "Edit" at bounding box center [1119, 114] width 18 height 14
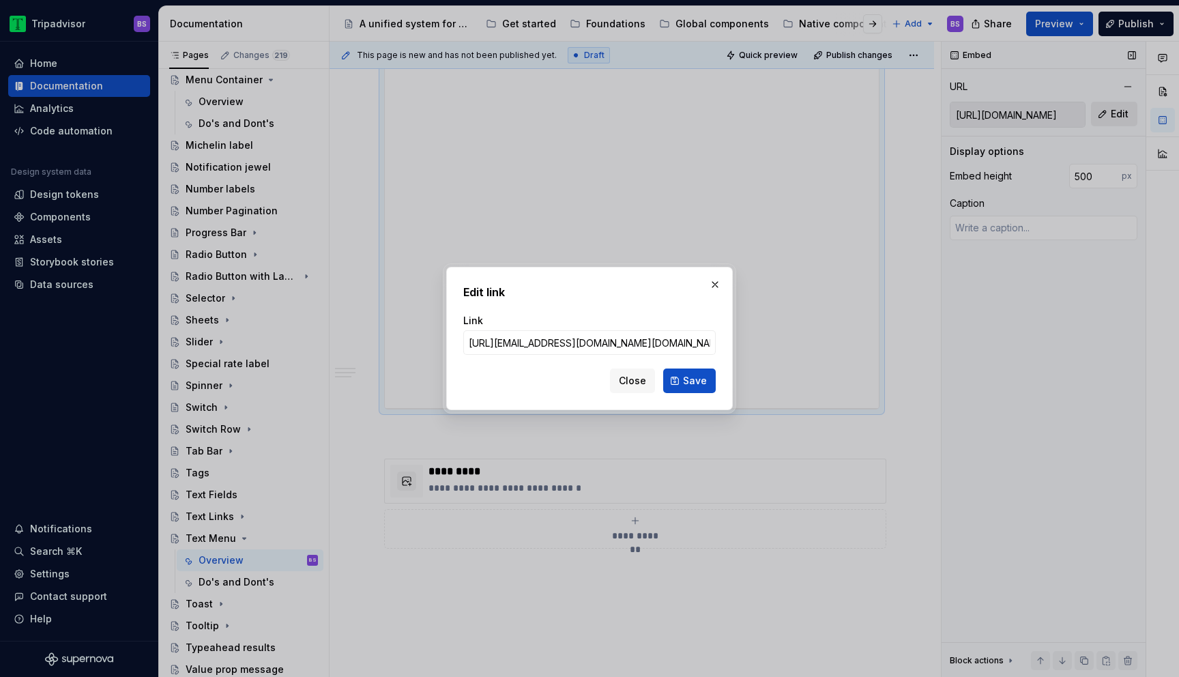
scroll to position [0, 306]
click button "Save" at bounding box center [689, 380] width 53 height 25
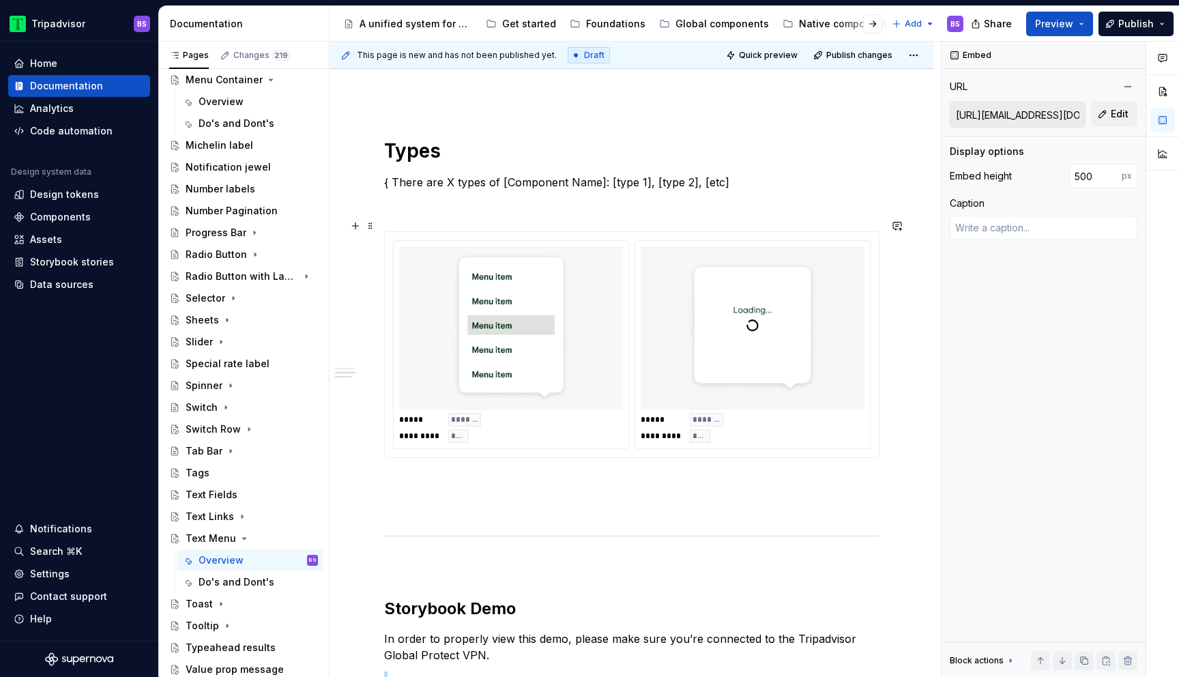
scroll to position [683, 0]
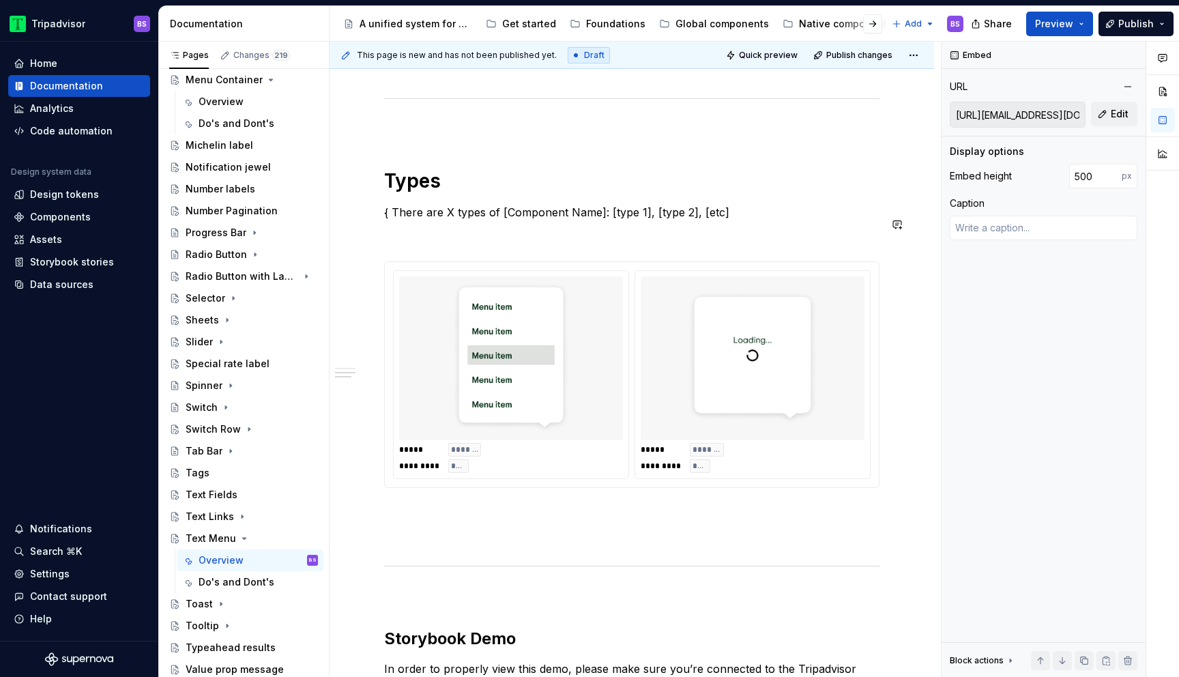
click at [498, 204] on p "{ There are X types of [Component Name]: [type 1], [type 2], [etc]" at bounding box center [631, 212] width 495 height 16
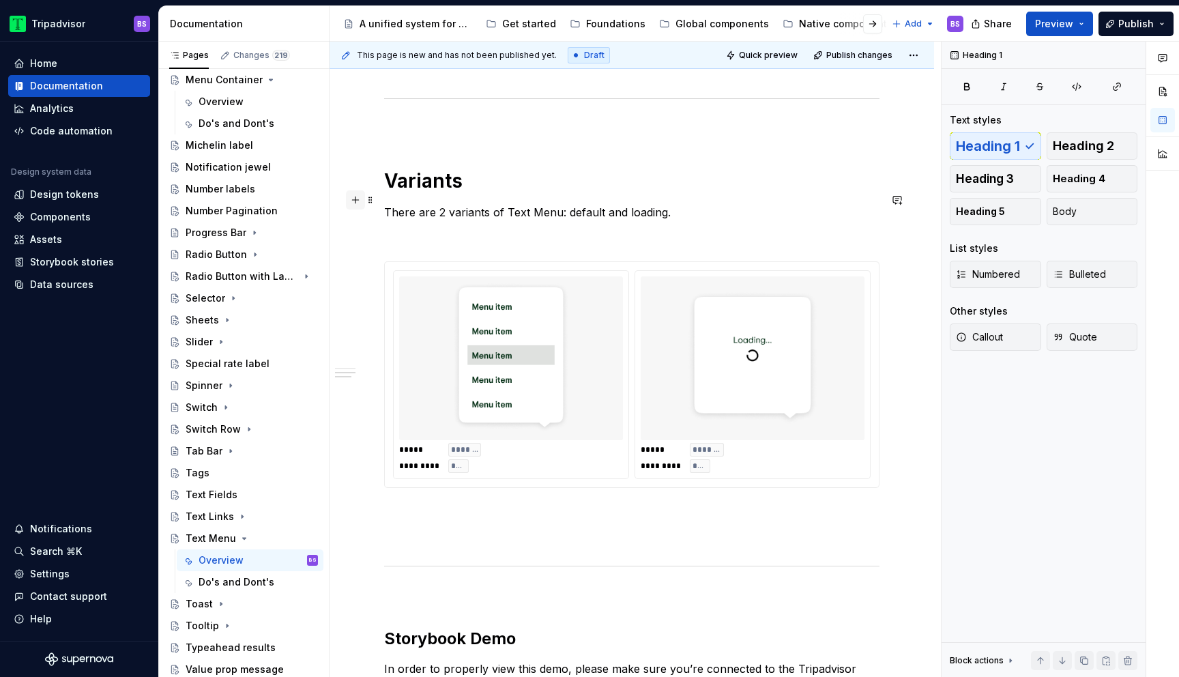
click at [357, 198] on button "button" at bounding box center [355, 199] width 19 height 19
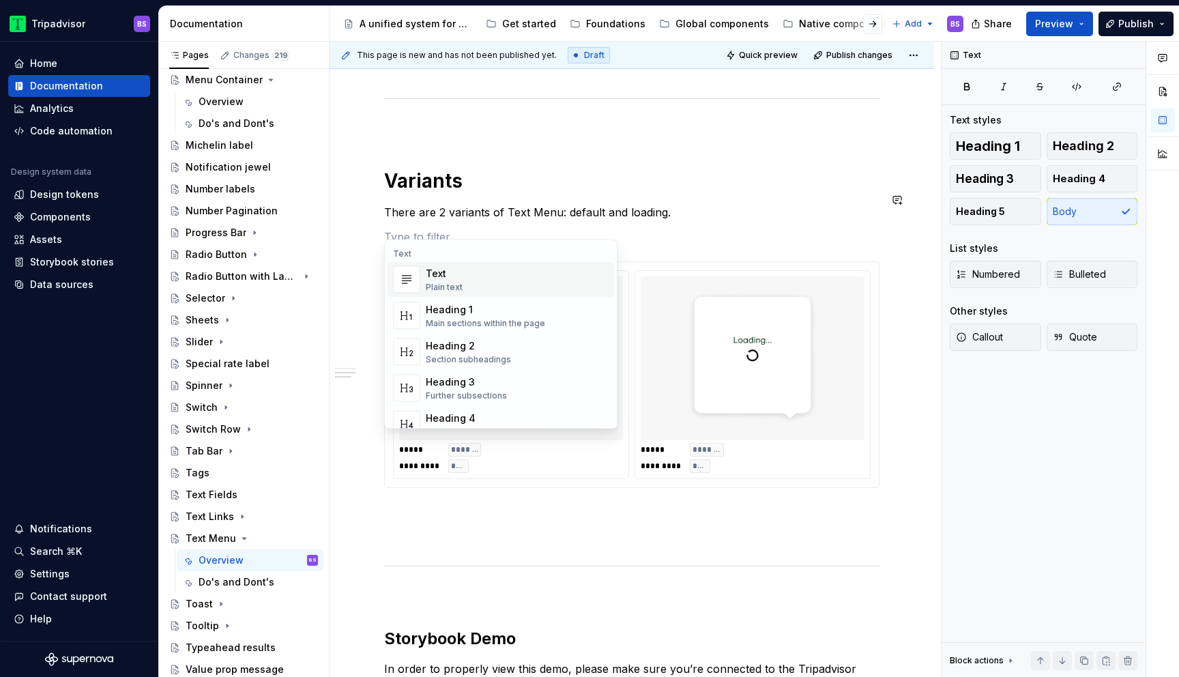
click at [347, 202] on div "**********" at bounding box center [634, 360] width 611 height 636
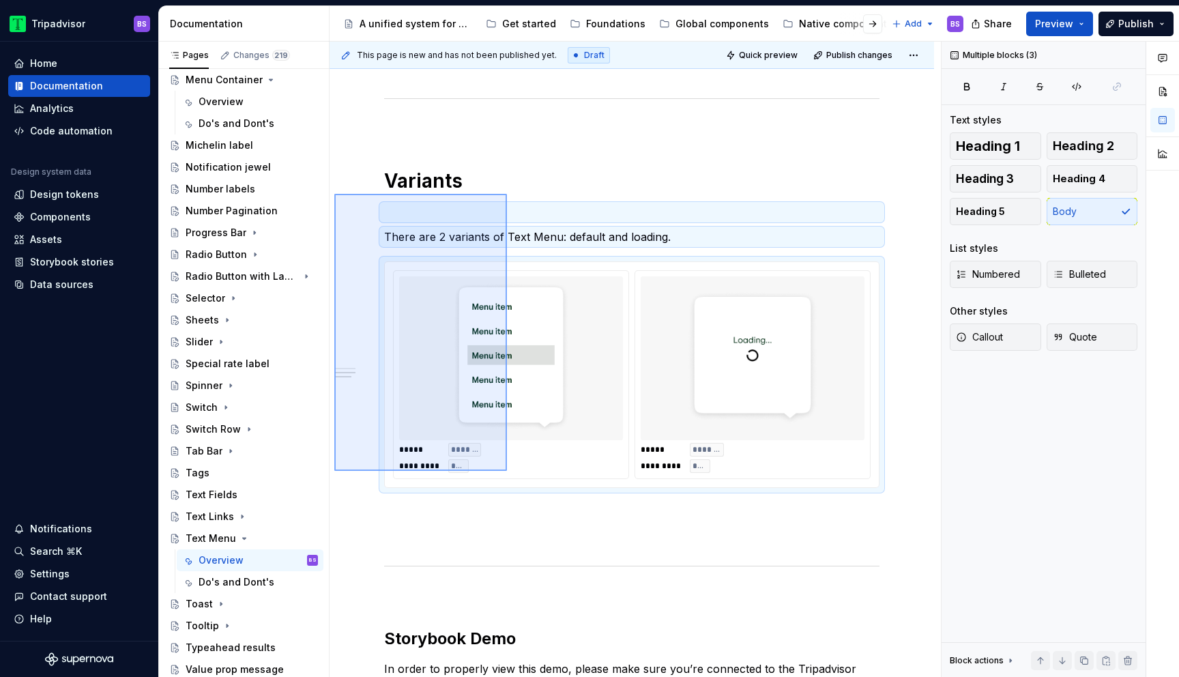
drag, startPoint x: 334, startPoint y: 194, endPoint x: 505, endPoint y: 475, distance: 328.7
click at [505, 475] on div "**********" at bounding box center [634, 360] width 611 height 636
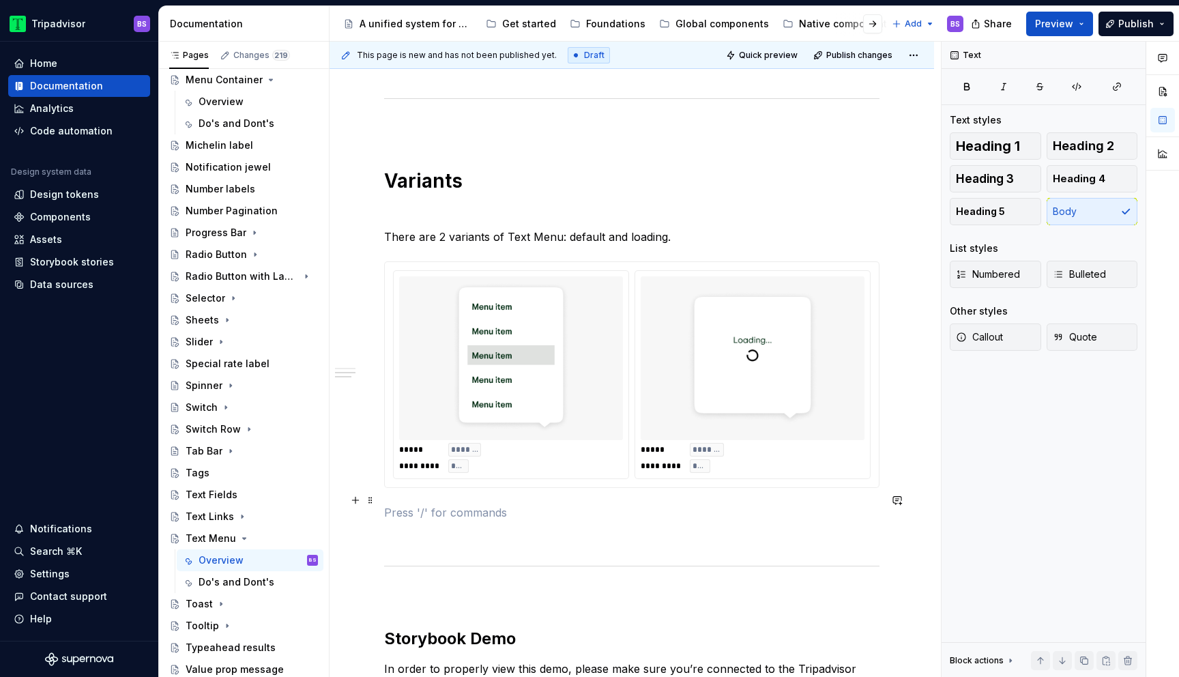
click at [453, 504] on p at bounding box center [631, 512] width 495 height 16
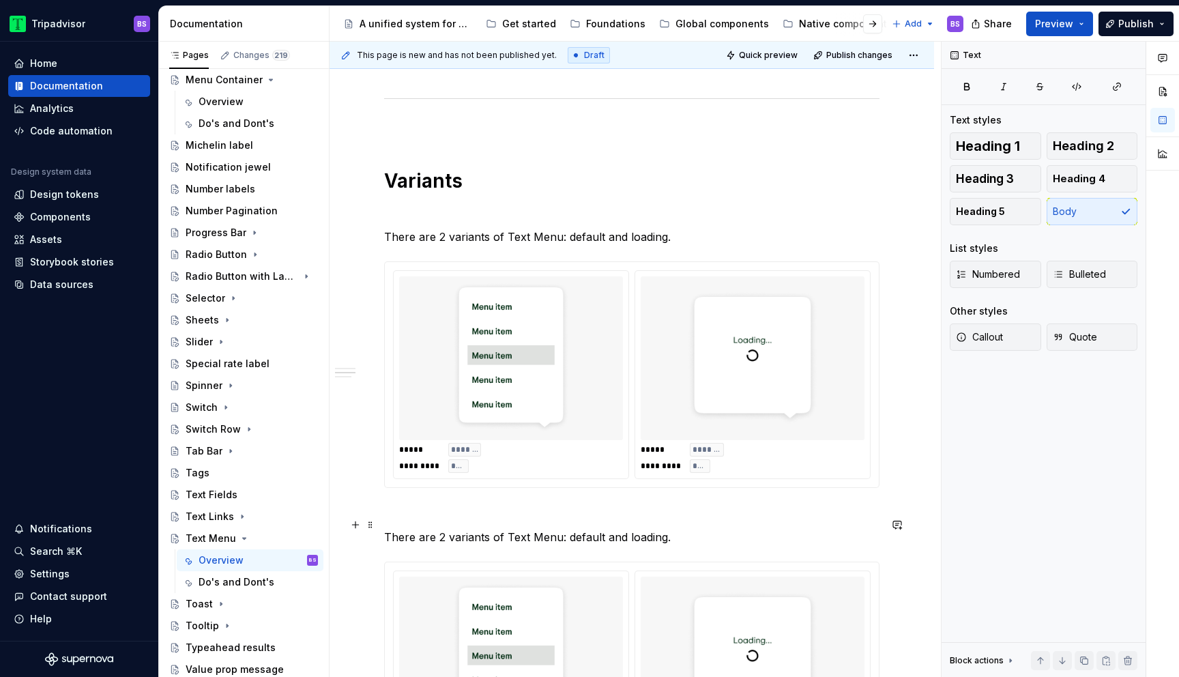
click at [419, 529] on p "There are 2 variants of Text Menu: default and loading." at bounding box center [631, 537] width 495 height 16
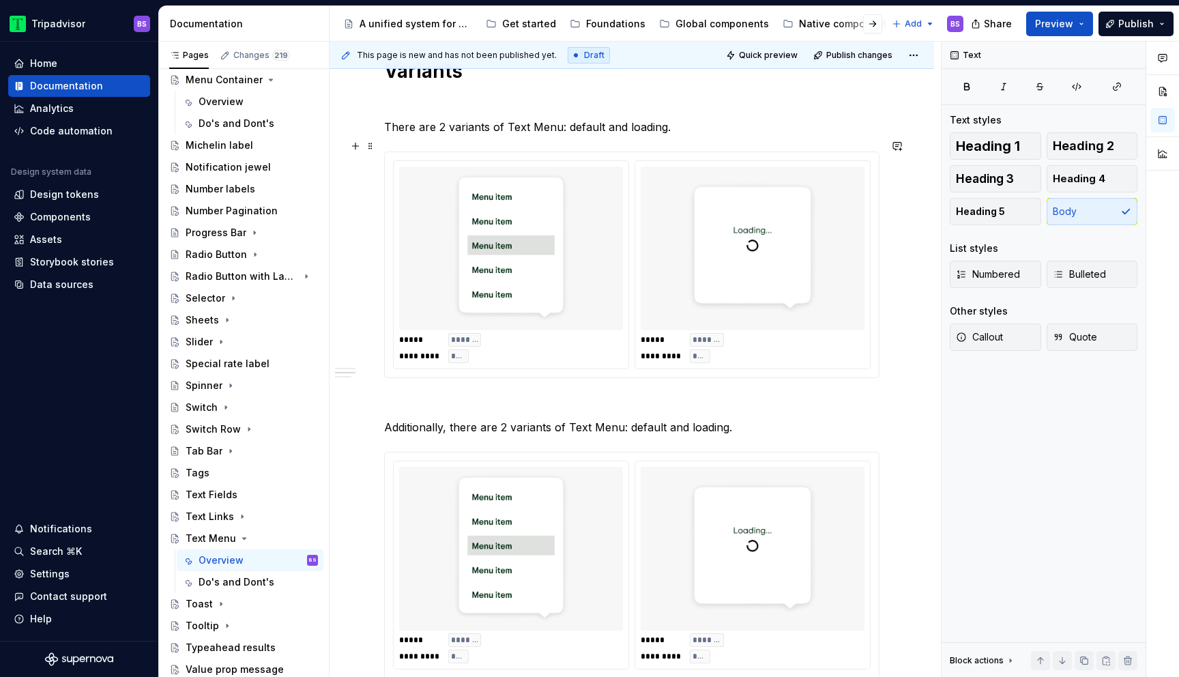
scroll to position [845, 0]
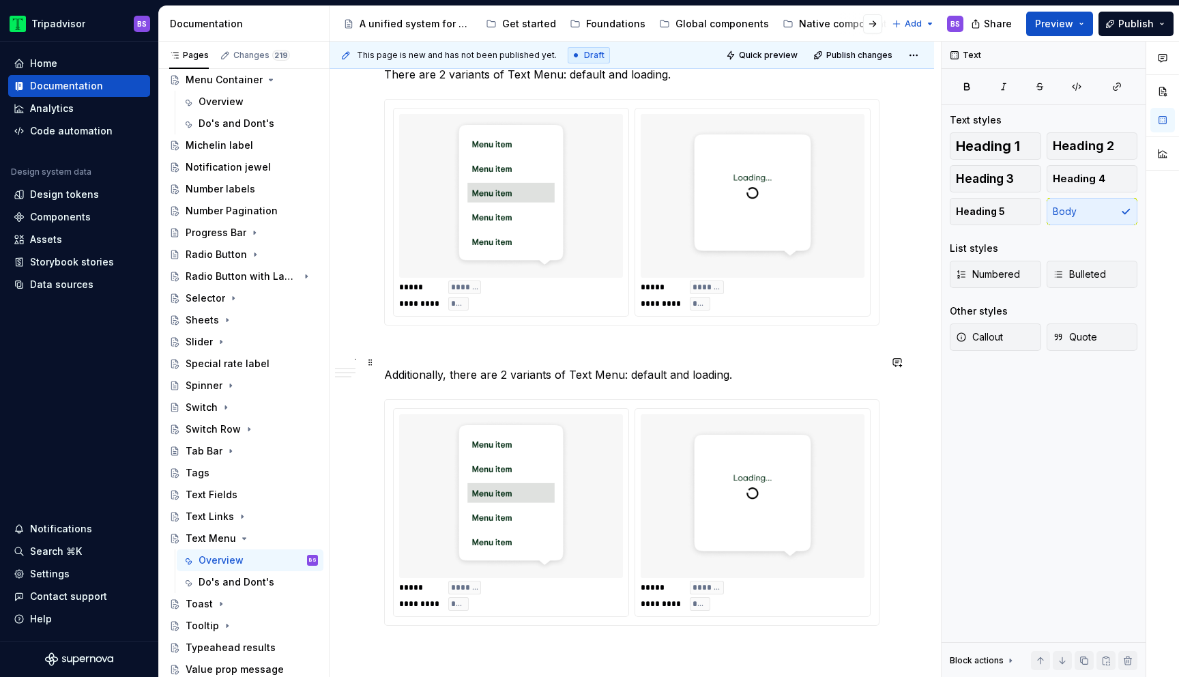
click at [503, 366] on p "Additionally, there are 2 variants of Text Menu: default and loading." at bounding box center [631, 374] width 495 height 16
click at [620, 366] on p "Additionally, there are 3 variants of Text Menu: default and loading." at bounding box center [631, 374] width 495 height 16
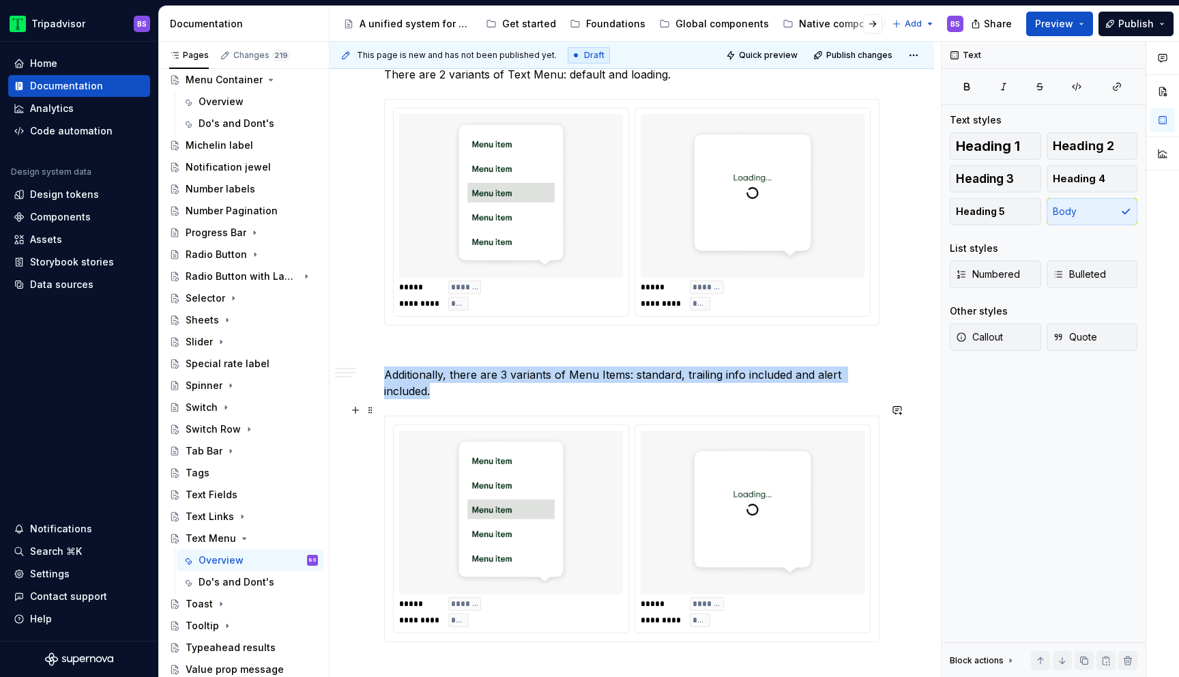
click at [537, 462] on img at bounding box center [510, 512] width 131 height 153
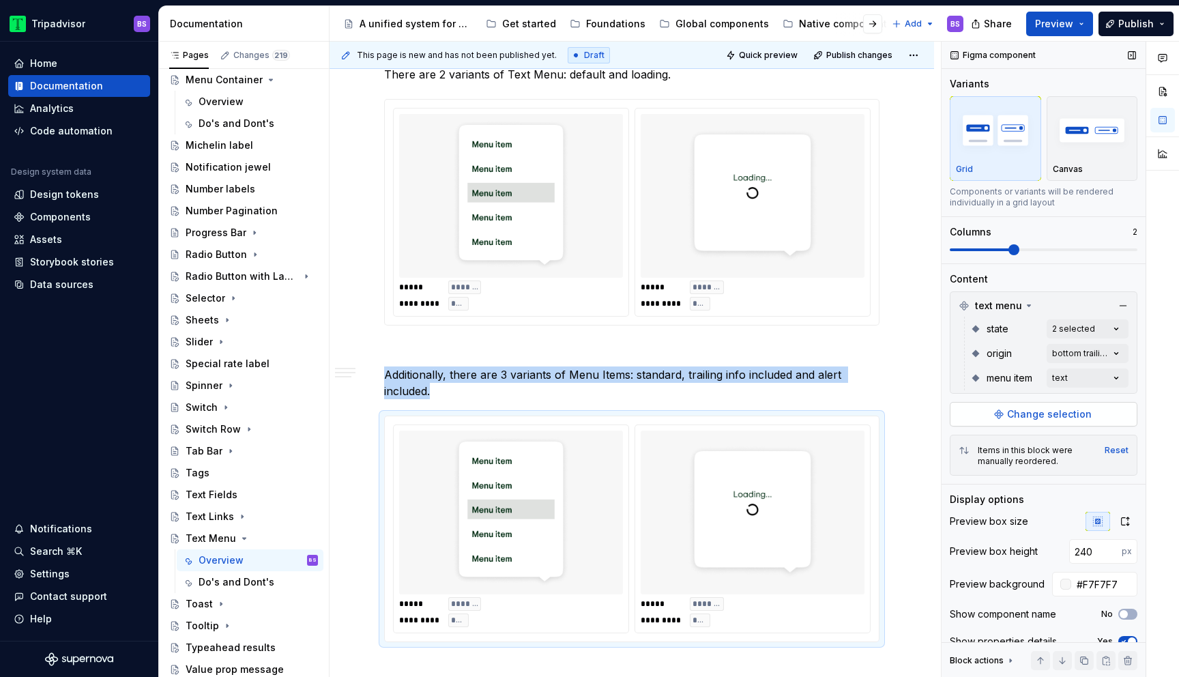
click at [1033, 414] on span "Change selection" at bounding box center [1049, 414] width 85 height 14
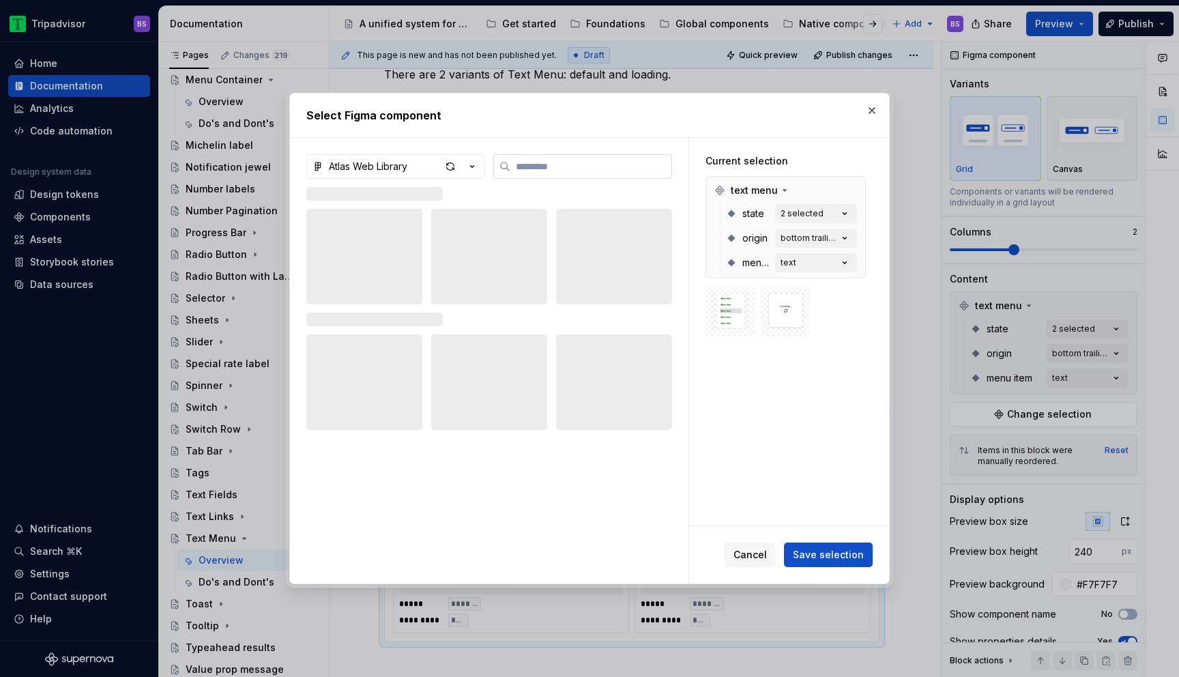
click at [526, 168] on input "search" at bounding box center [590, 167] width 161 height 14
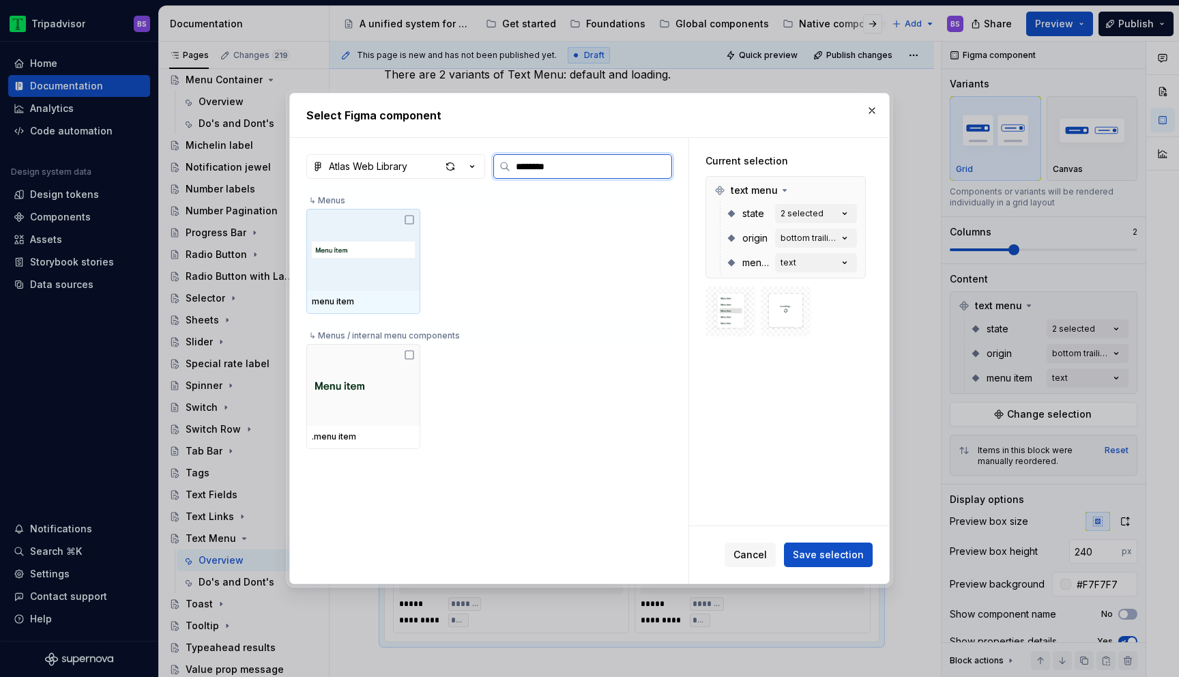
click at [399, 259] on img at bounding box center [363, 249] width 103 height 25
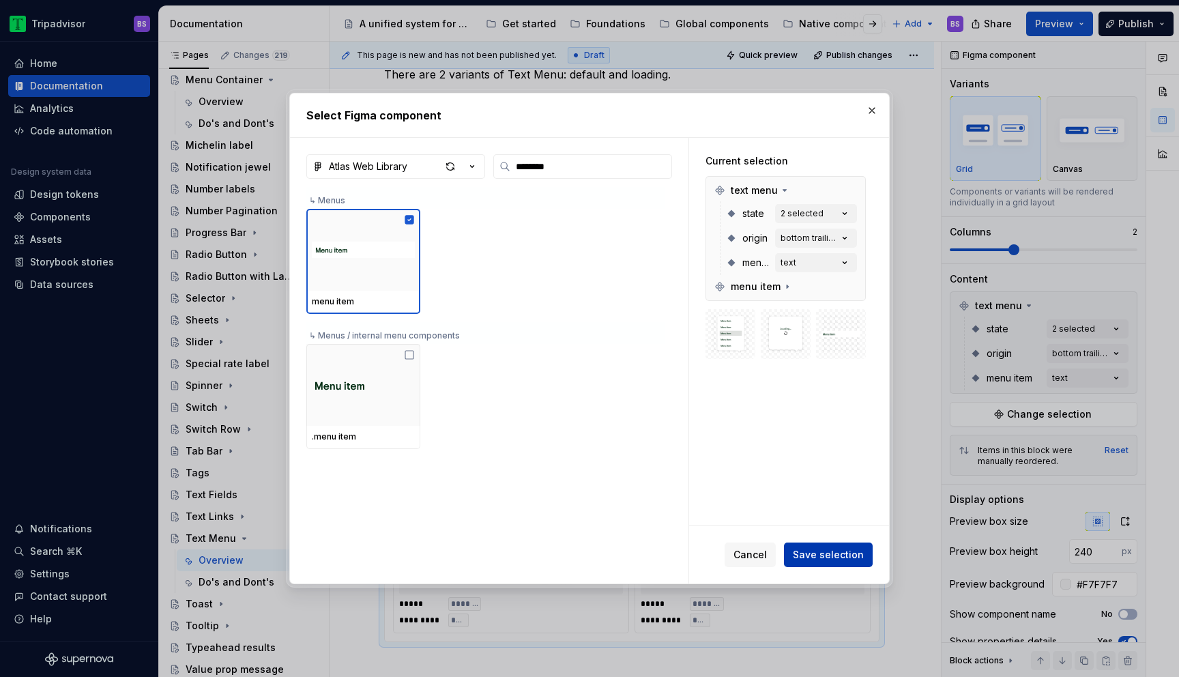
click at [826, 557] on span "Save selection" at bounding box center [828, 555] width 71 height 14
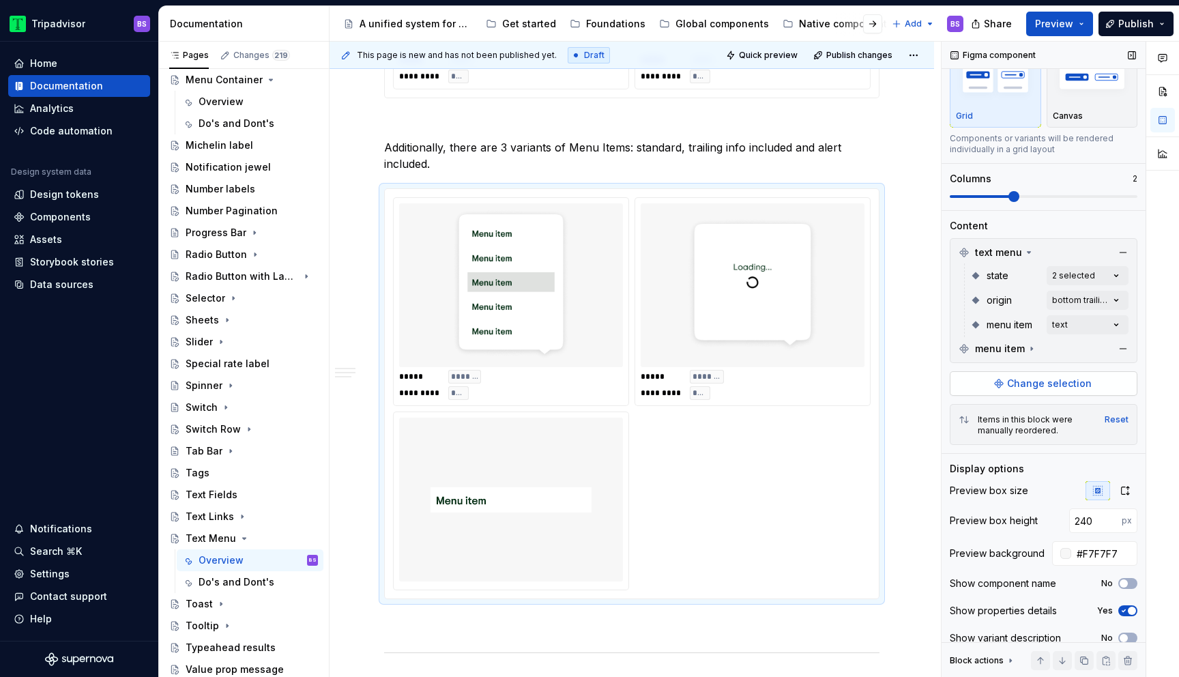
scroll to position [55, 0]
click at [1121, 248] on button "button" at bounding box center [1122, 250] width 19 height 19
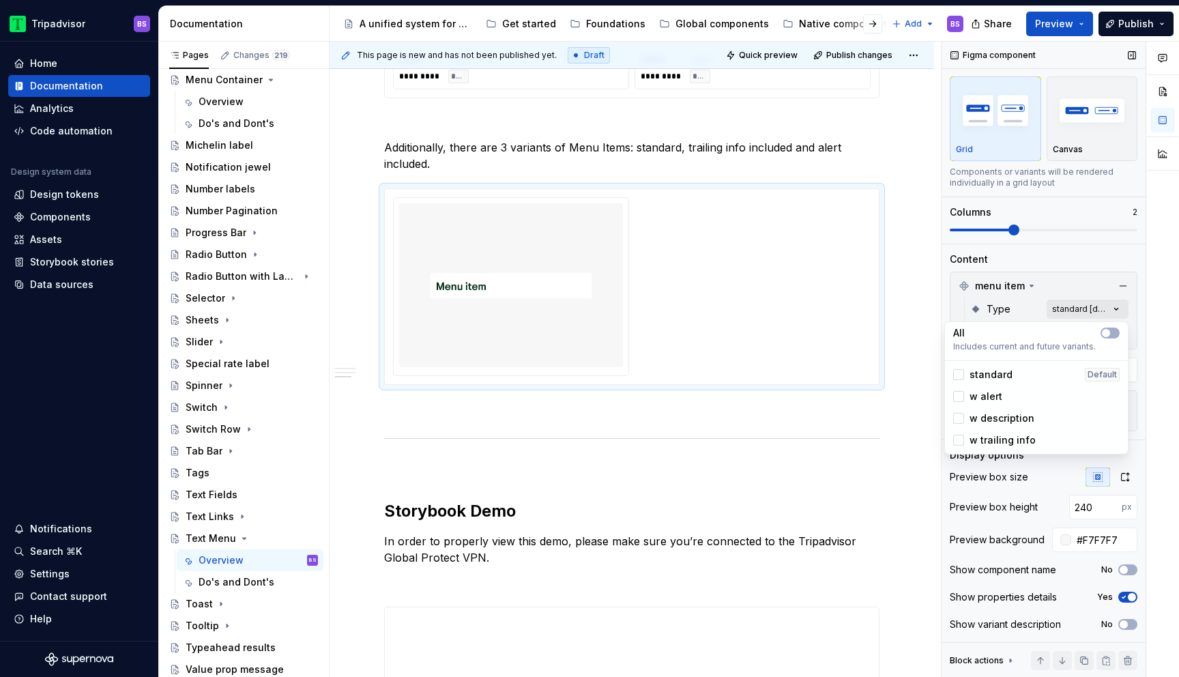
click at [1047, 308] on div "Comments Open comments No comments yet Select ‘Comment’ from the block context …" at bounding box center [1059, 360] width 237 height 636
click at [992, 377] on span "standard" at bounding box center [990, 375] width 43 height 14
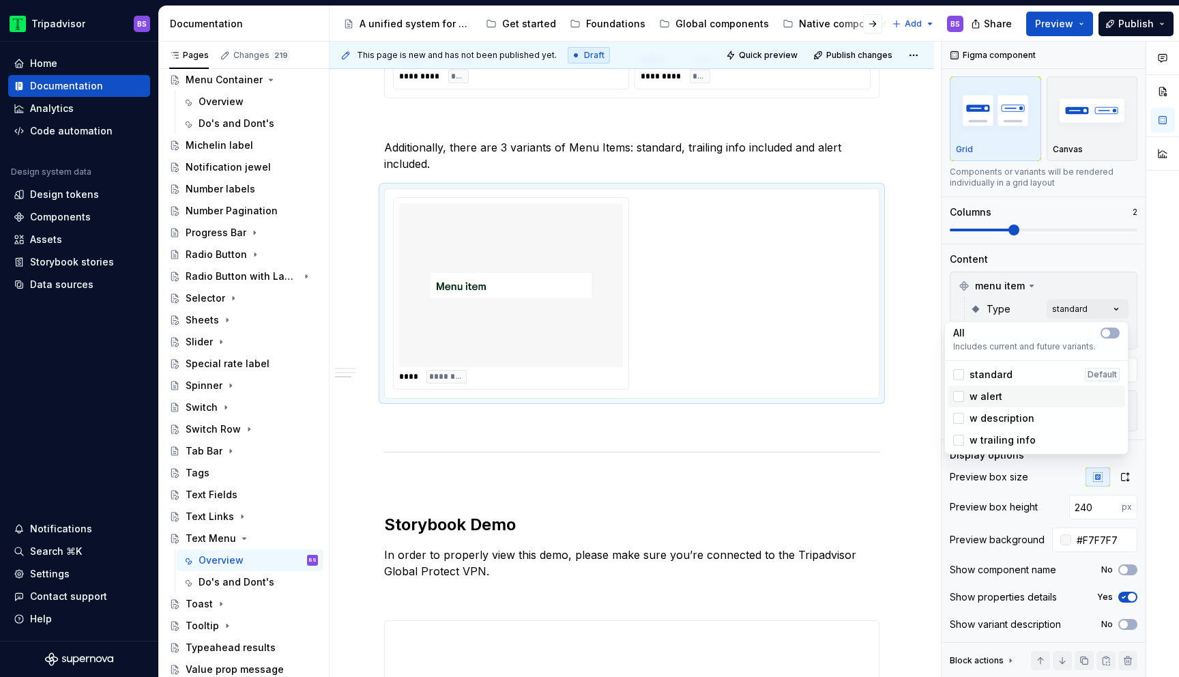
click at [990, 397] on span "w alert" at bounding box center [985, 396] width 33 height 14
click at [991, 415] on span "w description" at bounding box center [1001, 418] width 65 height 14
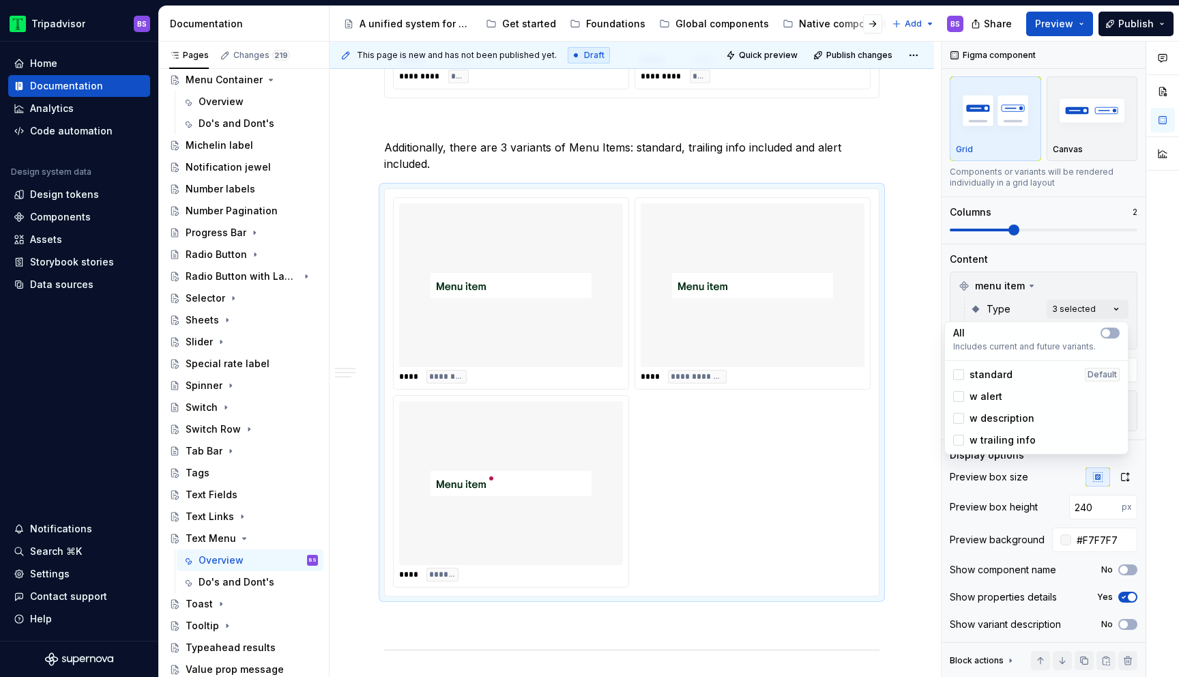
click at [991, 417] on span "w description" at bounding box center [1001, 418] width 65 height 14
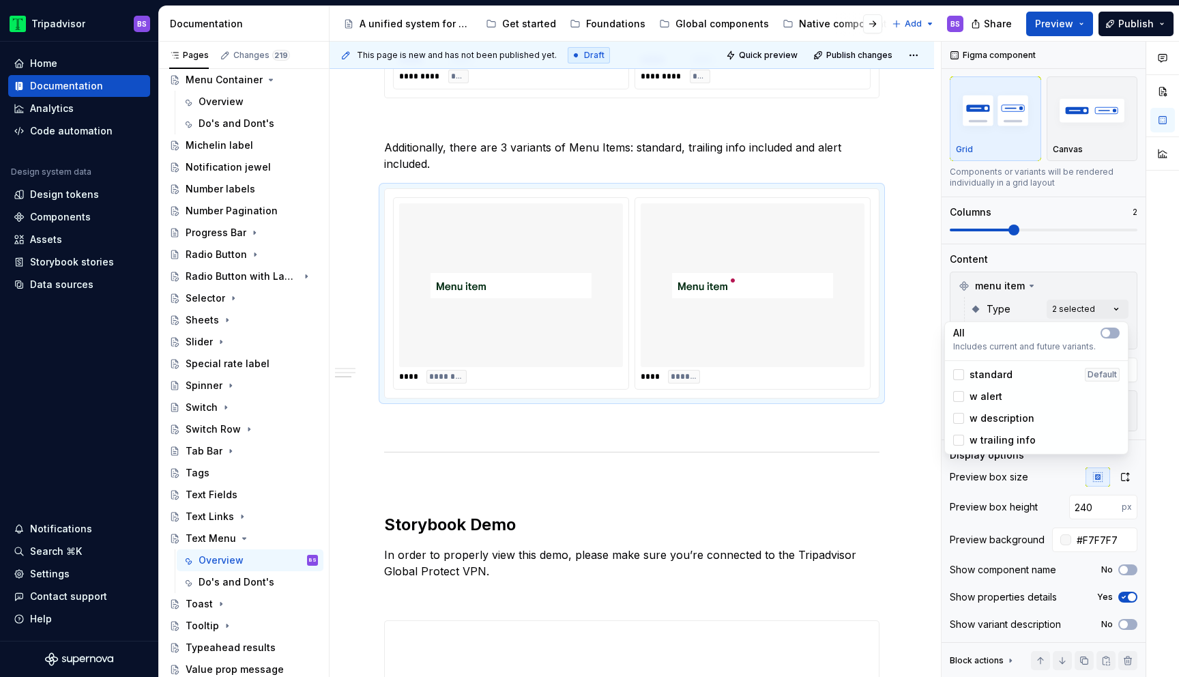
click at [990, 443] on span "w trailing info" at bounding box center [1002, 440] width 66 height 14
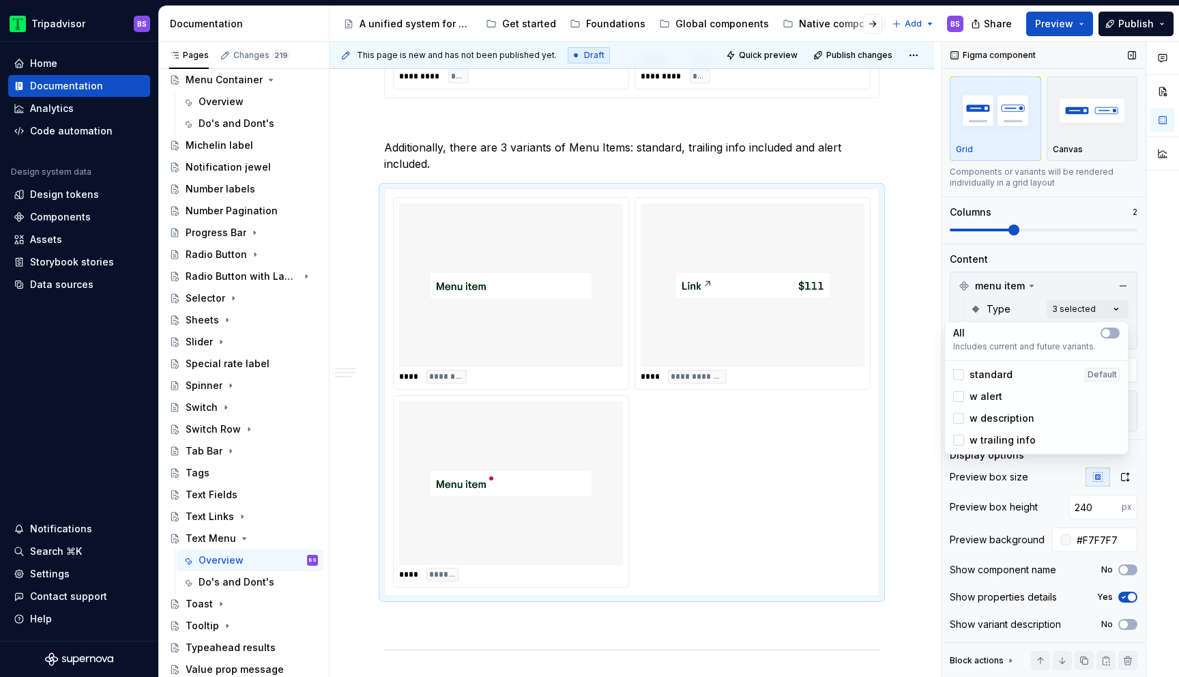
click at [1020, 231] on div "Comments Open comments No comments yet Select ‘Comment’ from the block context …" at bounding box center [1059, 360] width 237 height 636
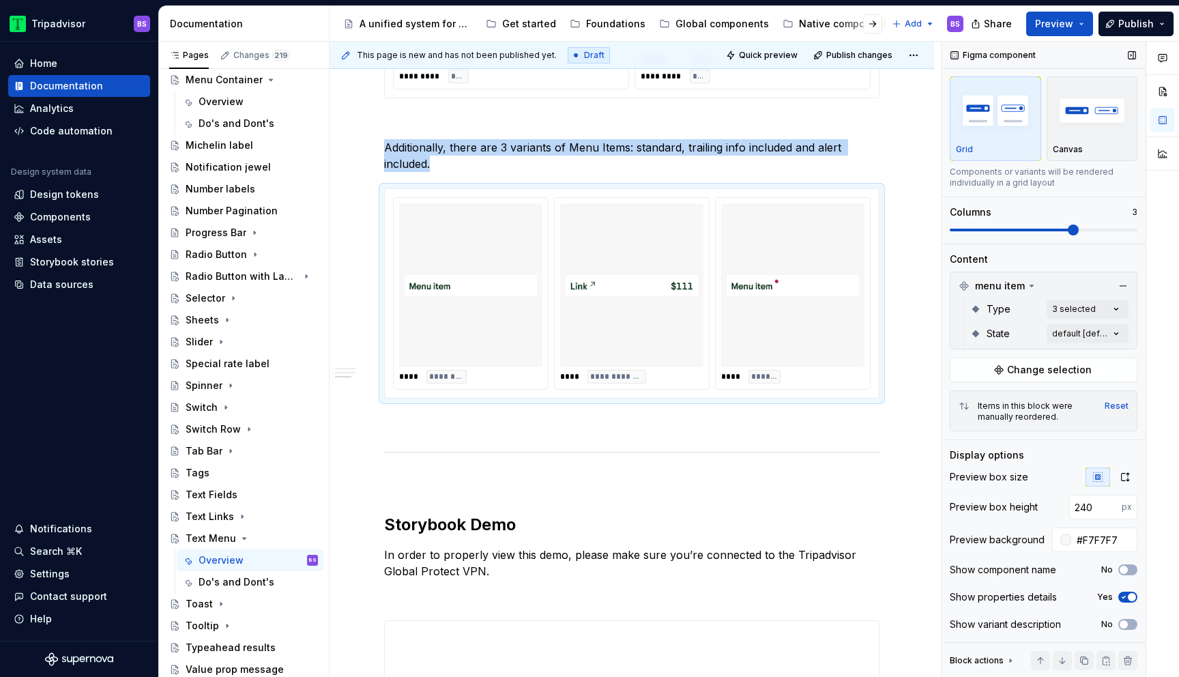
click at [1067, 231] on span at bounding box center [1072, 229] width 11 height 11
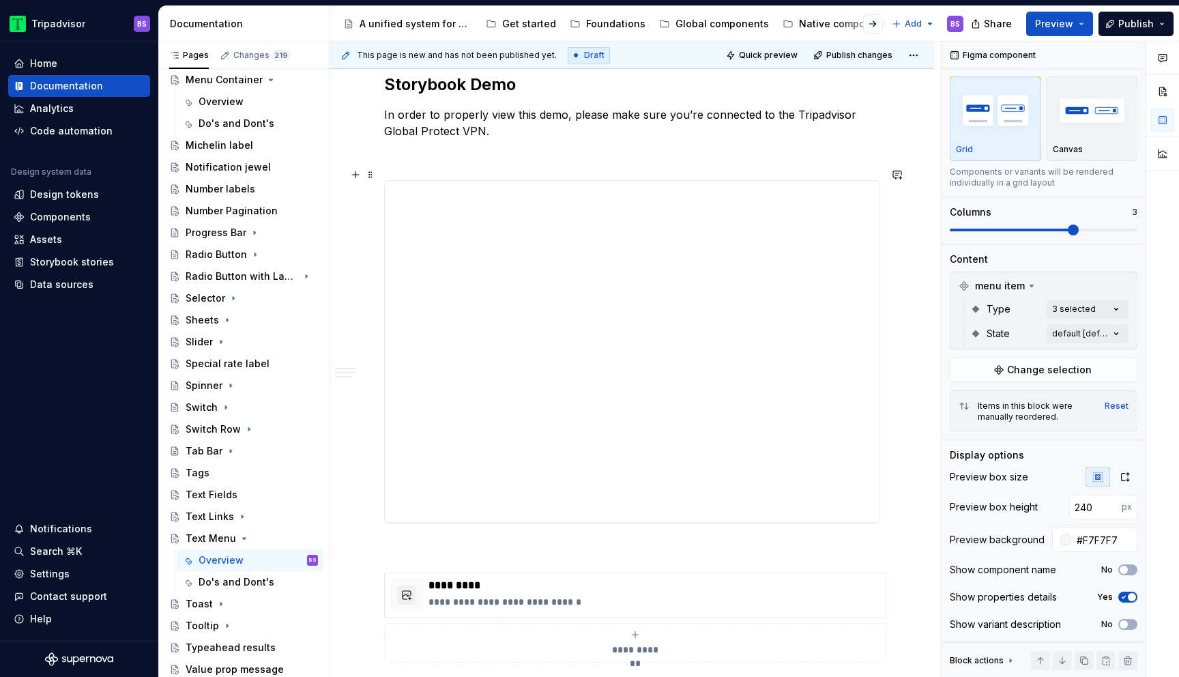
scroll to position [1507, 0]
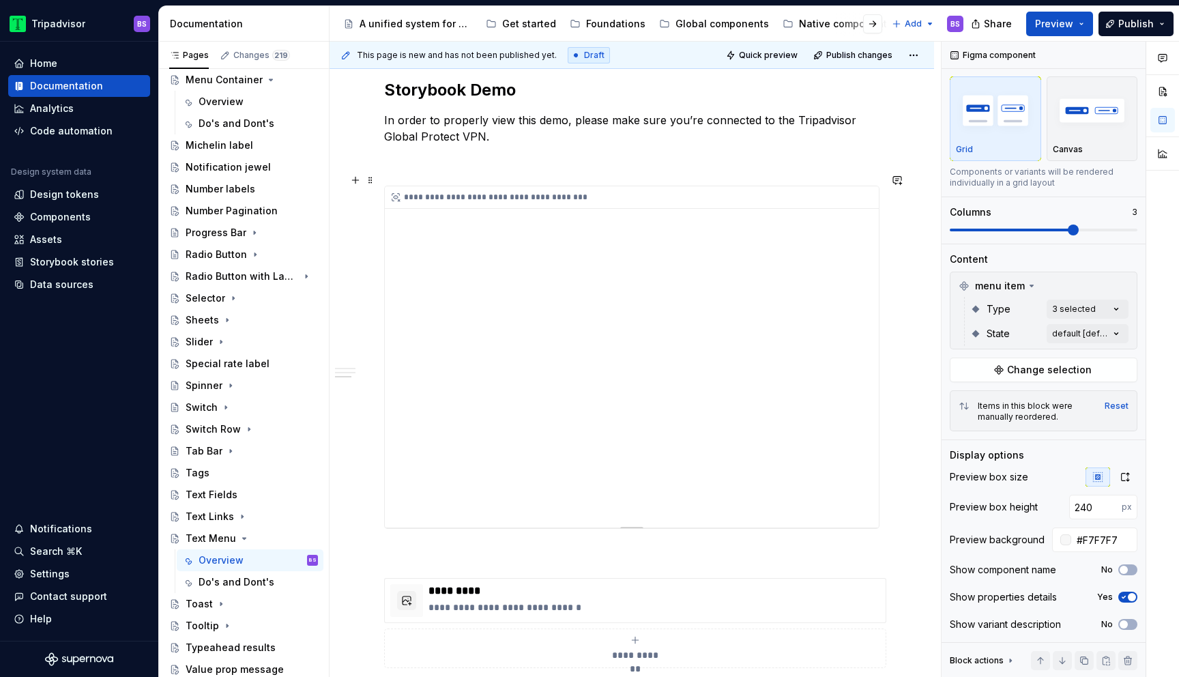
click at [679, 354] on div "**********" at bounding box center [632, 356] width 494 height 341
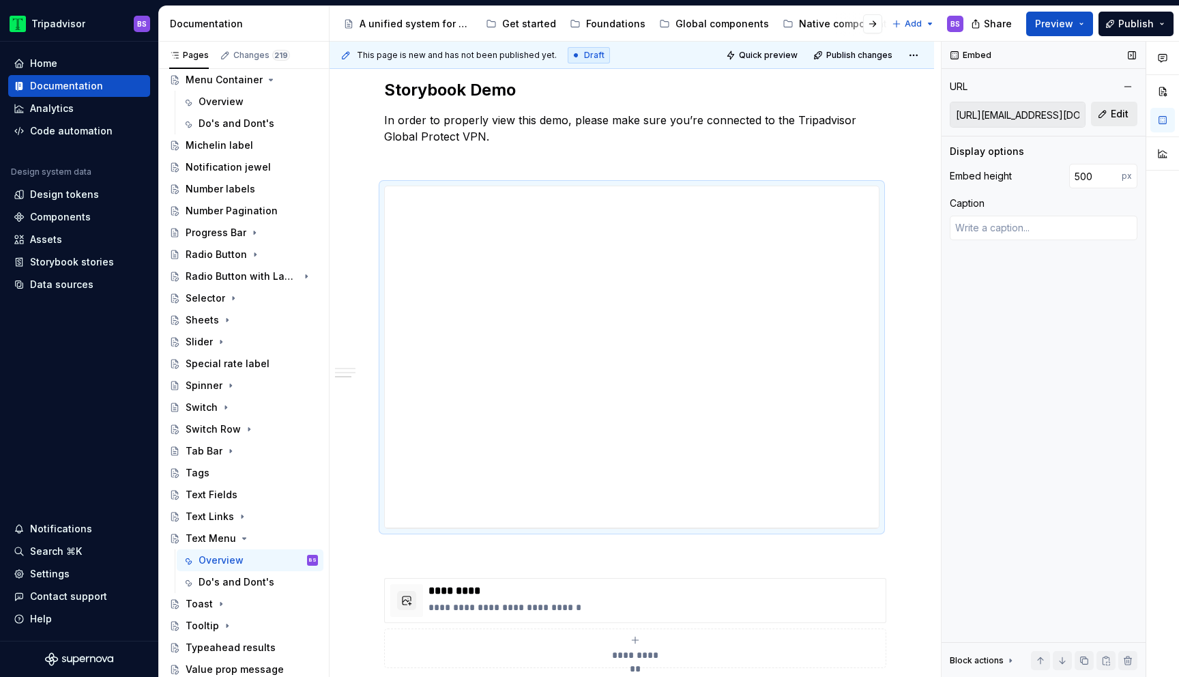
click at [1125, 114] on span "Edit" at bounding box center [1119, 114] width 18 height 14
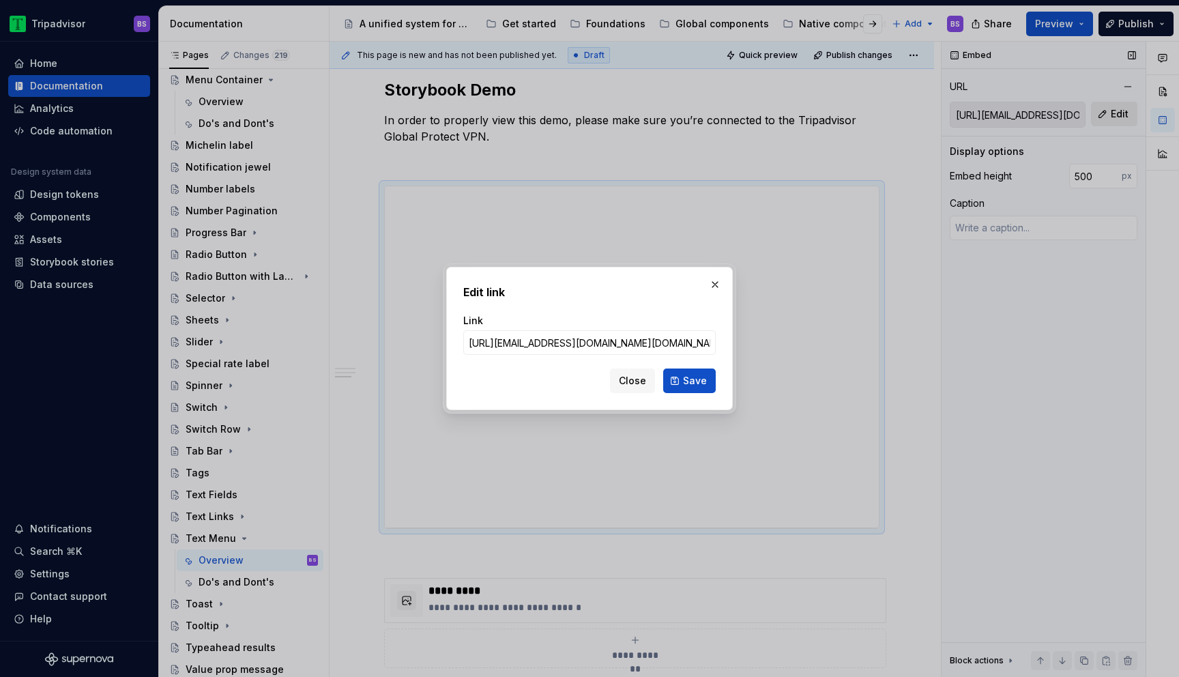
scroll to position [0, 306]
click button "Save" at bounding box center [689, 380] width 53 height 25
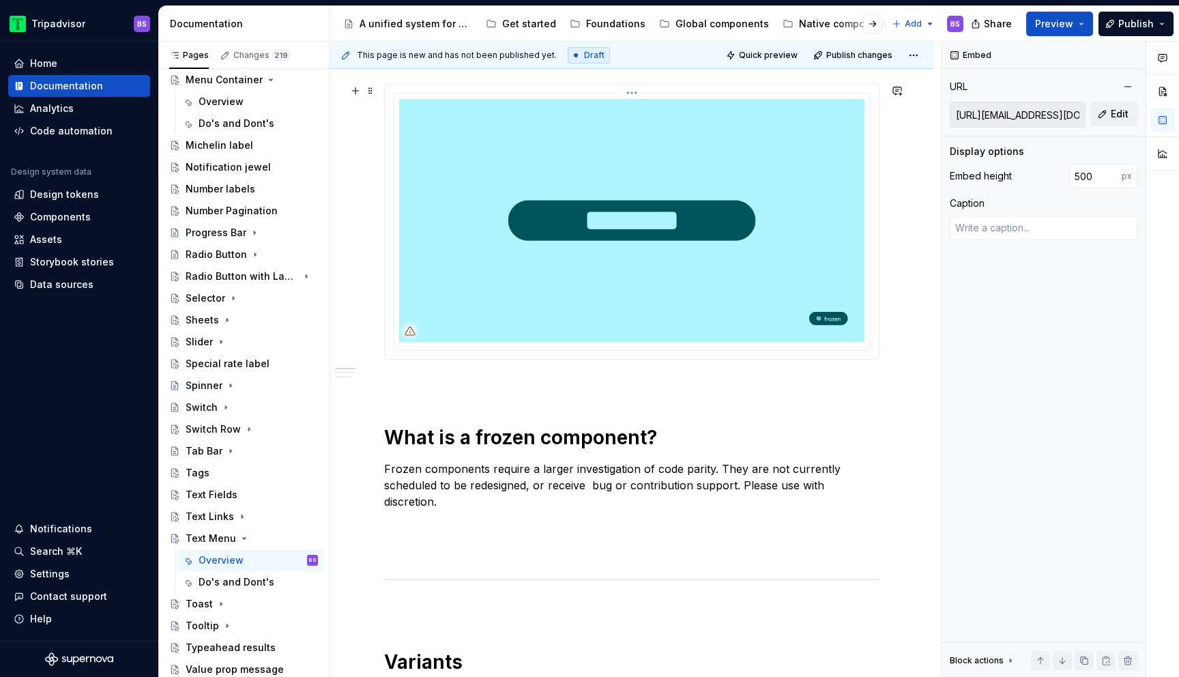
scroll to position [0, 0]
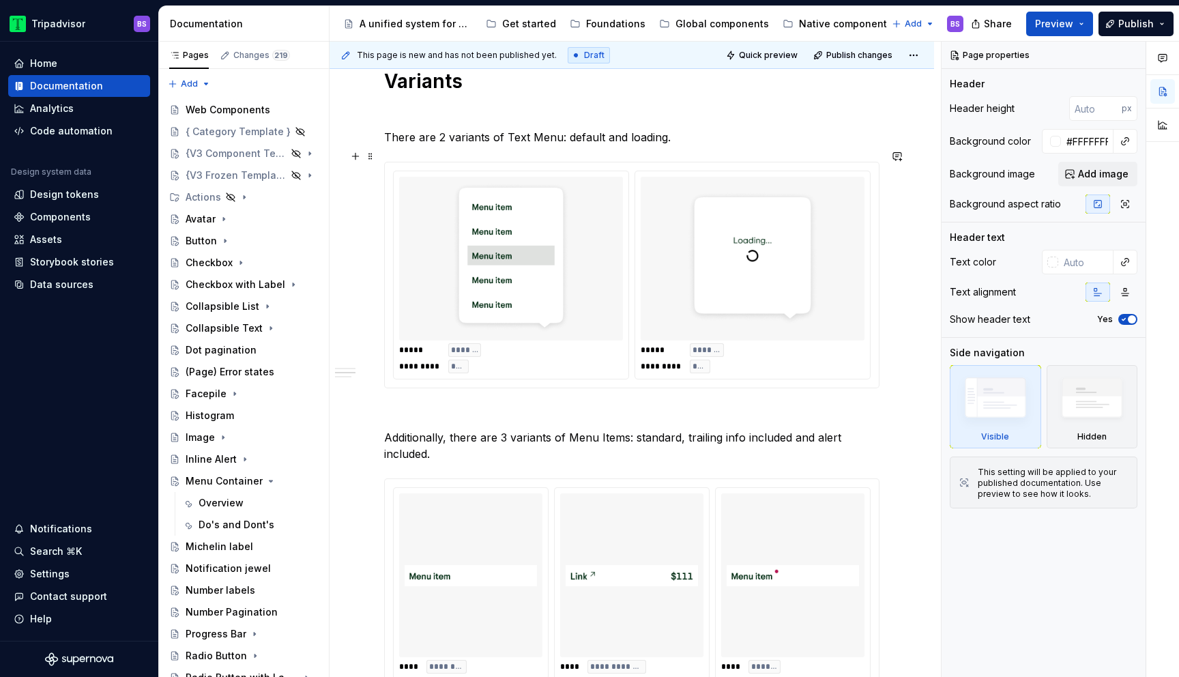
scroll to position [640, 0]
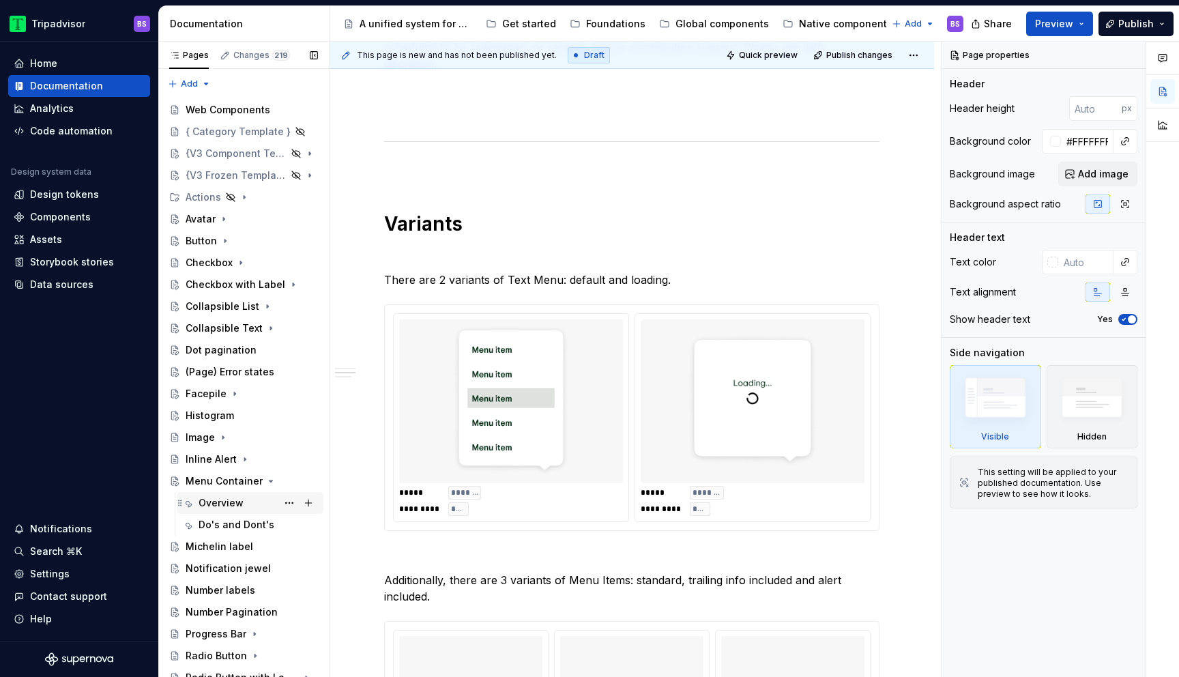
click at [226, 493] on div "Overview" at bounding box center [257, 502] width 119 height 19
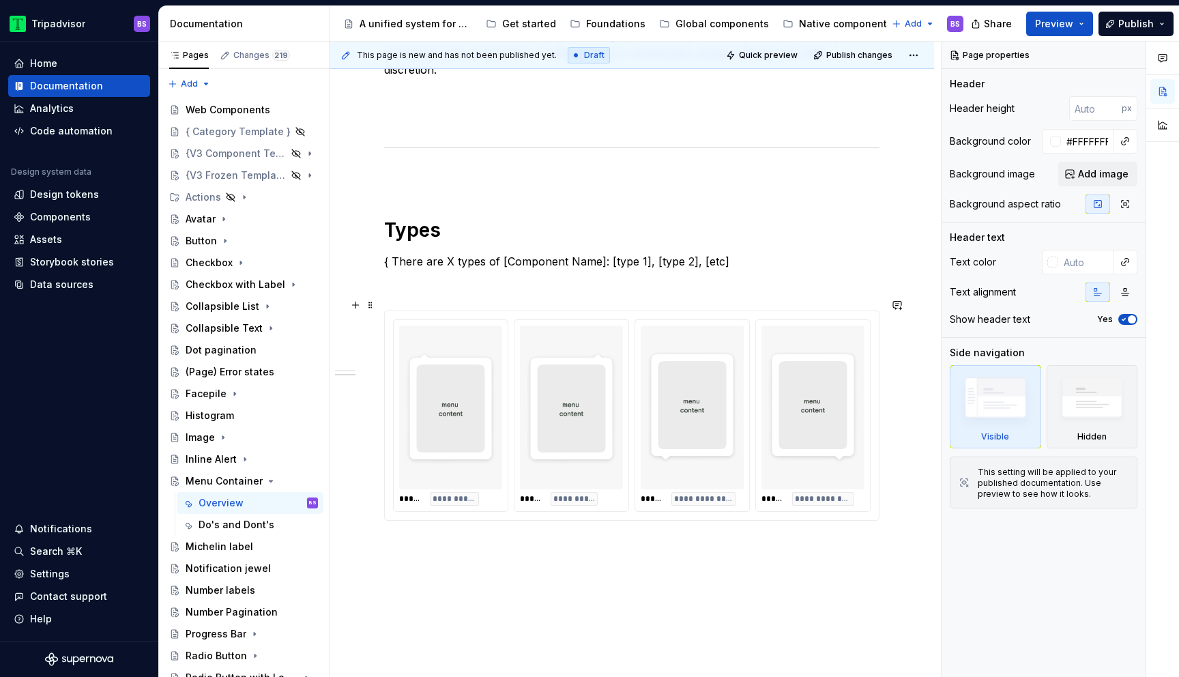
scroll to position [741, 0]
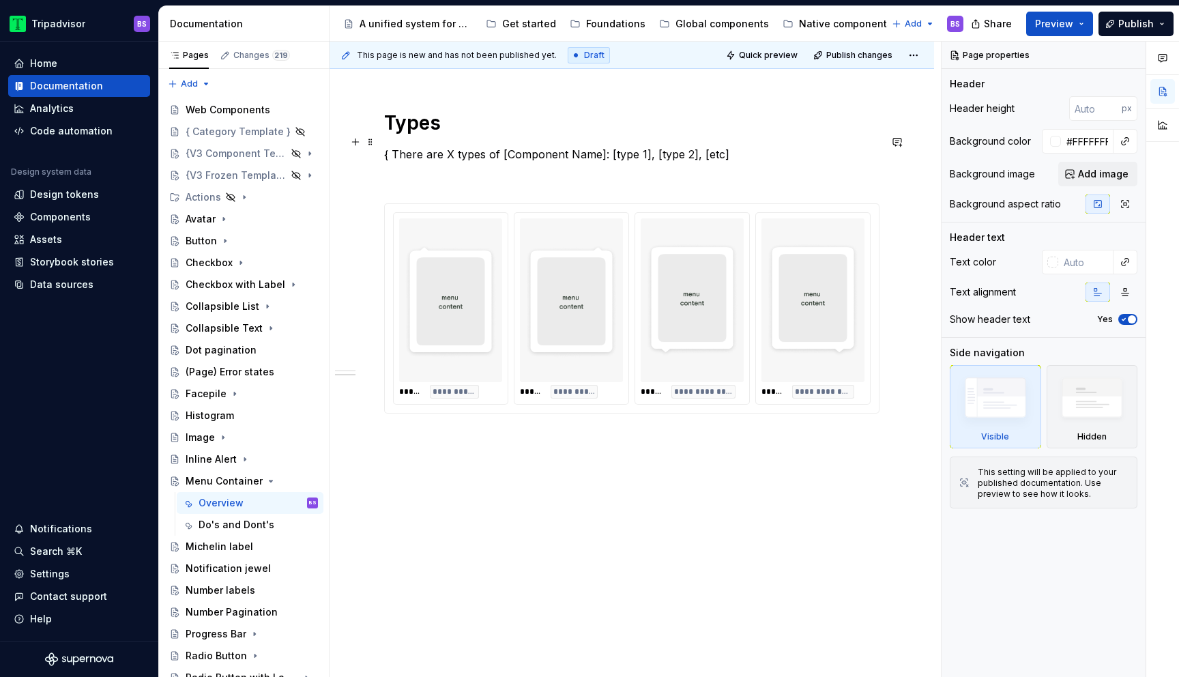
type textarea "*"
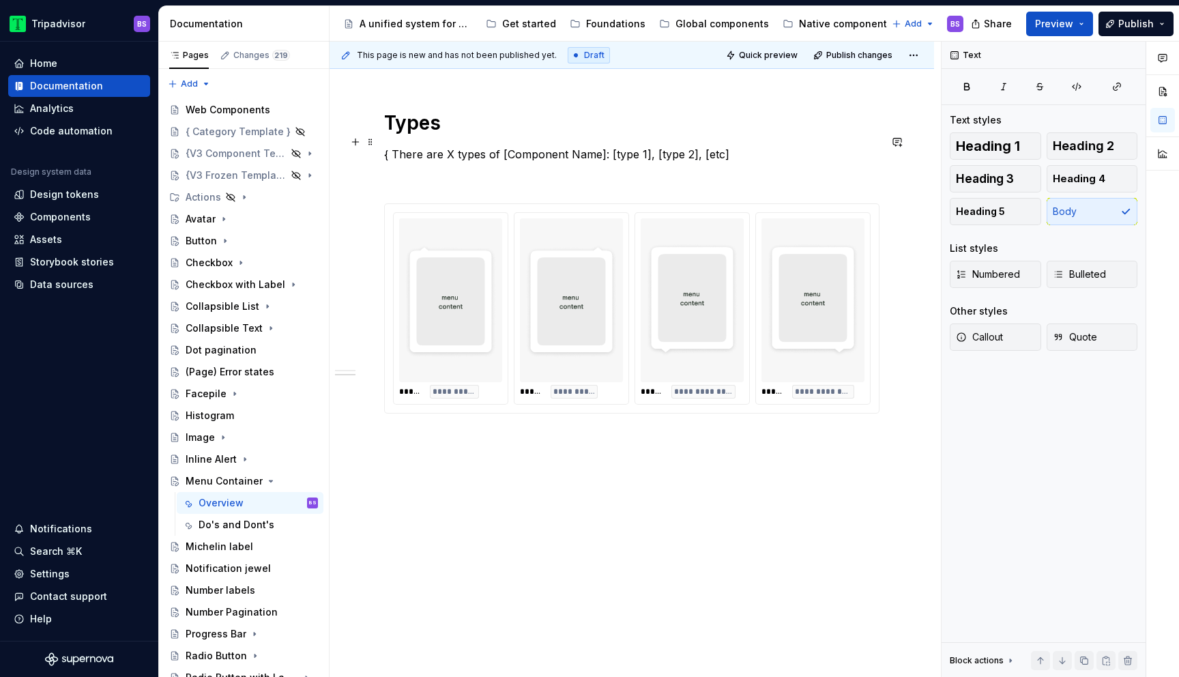
click at [536, 146] on p "{ There are X types of [Component Name]: [type 1], [type 2], [etc]" at bounding box center [631, 154] width 495 height 16
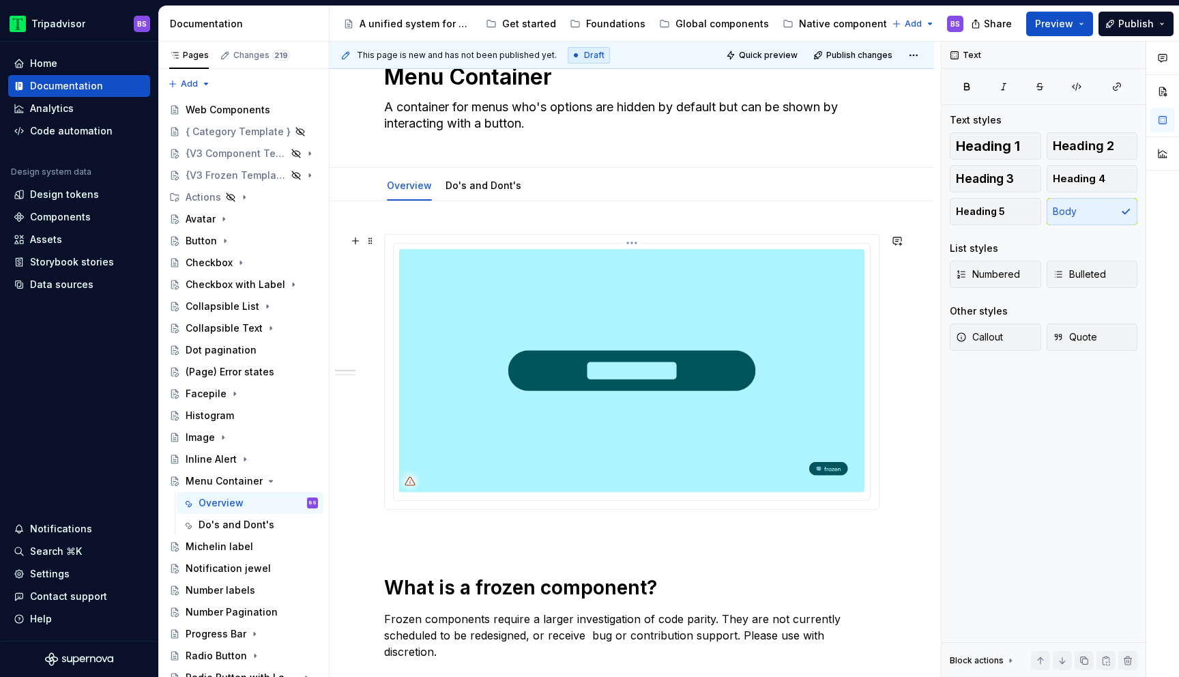
scroll to position [0, 0]
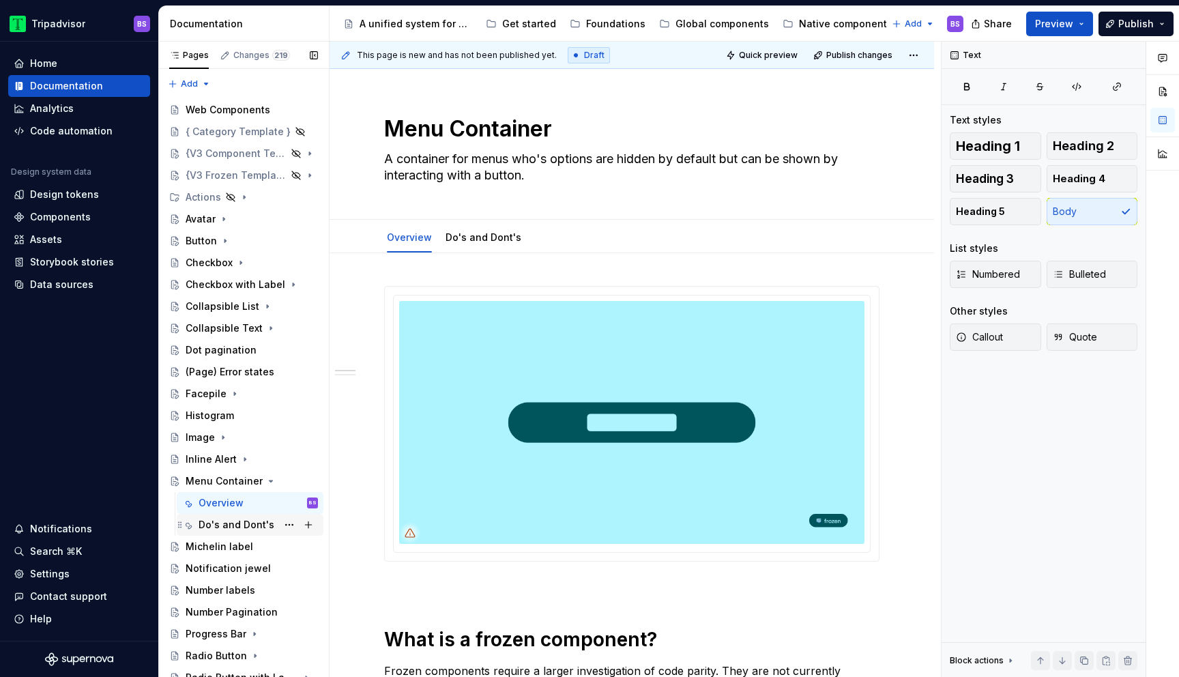
click at [233, 524] on div "Do's and Dont's" at bounding box center [236, 525] width 76 height 14
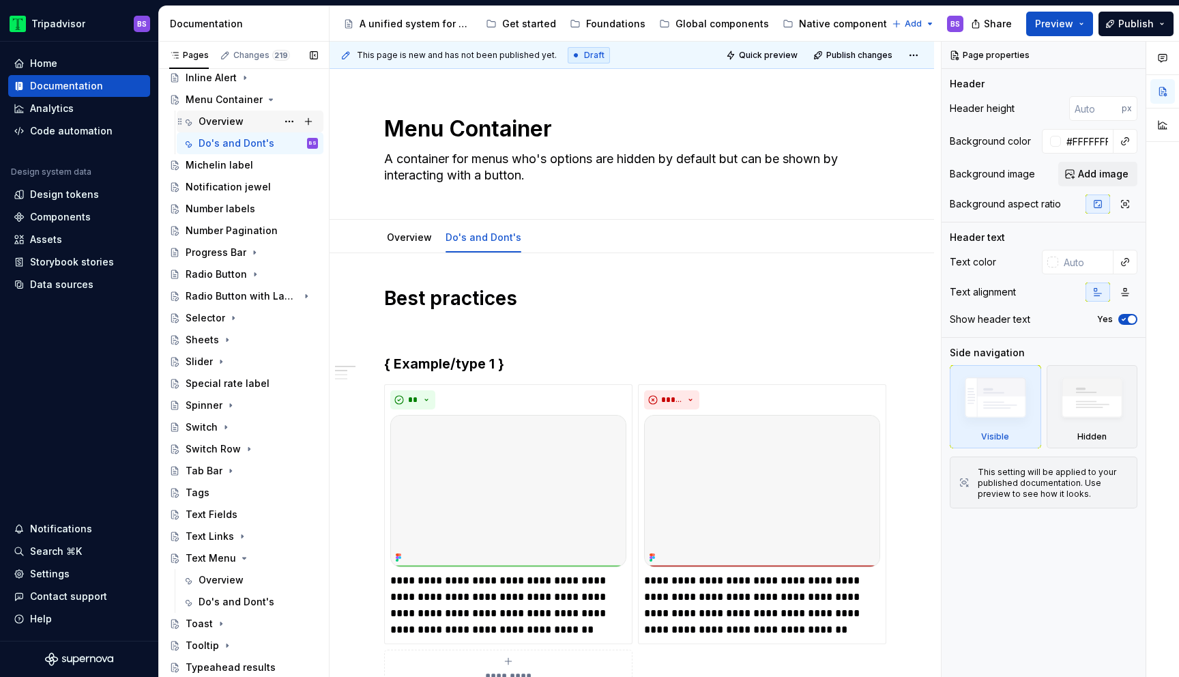
scroll to position [387, 0]
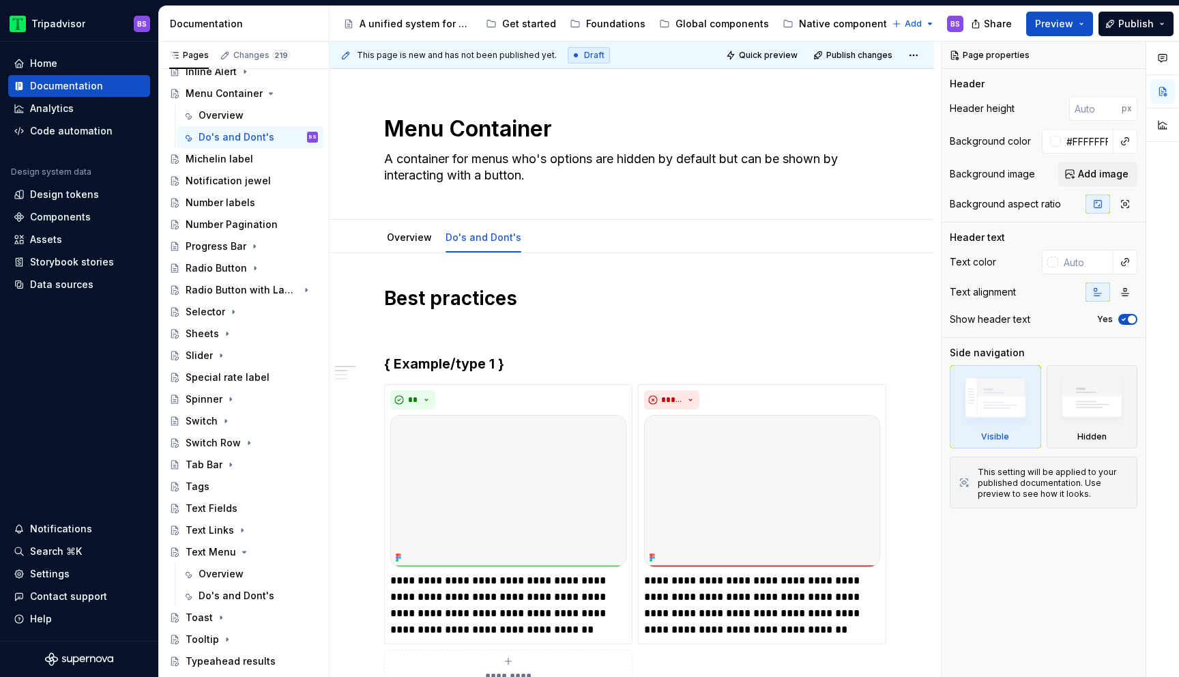
type textarea "*"
